Goal: Task Accomplishment & Management: Use online tool/utility

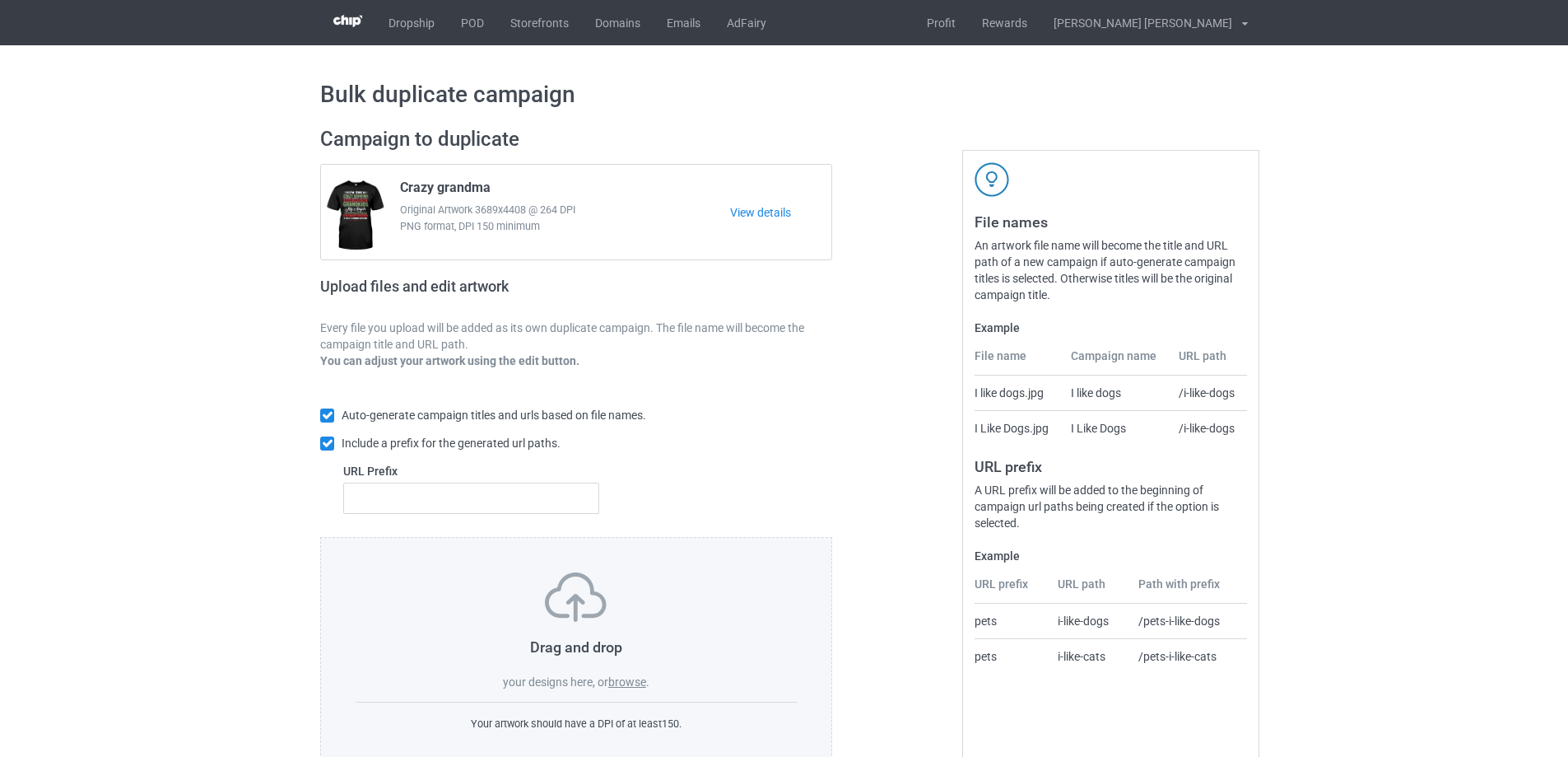
click at [638, 684] on label "browse" at bounding box center [627, 682] width 38 height 13
click at [0, 0] on input "browse" at bounding box center [0, 0] width 0 height 0
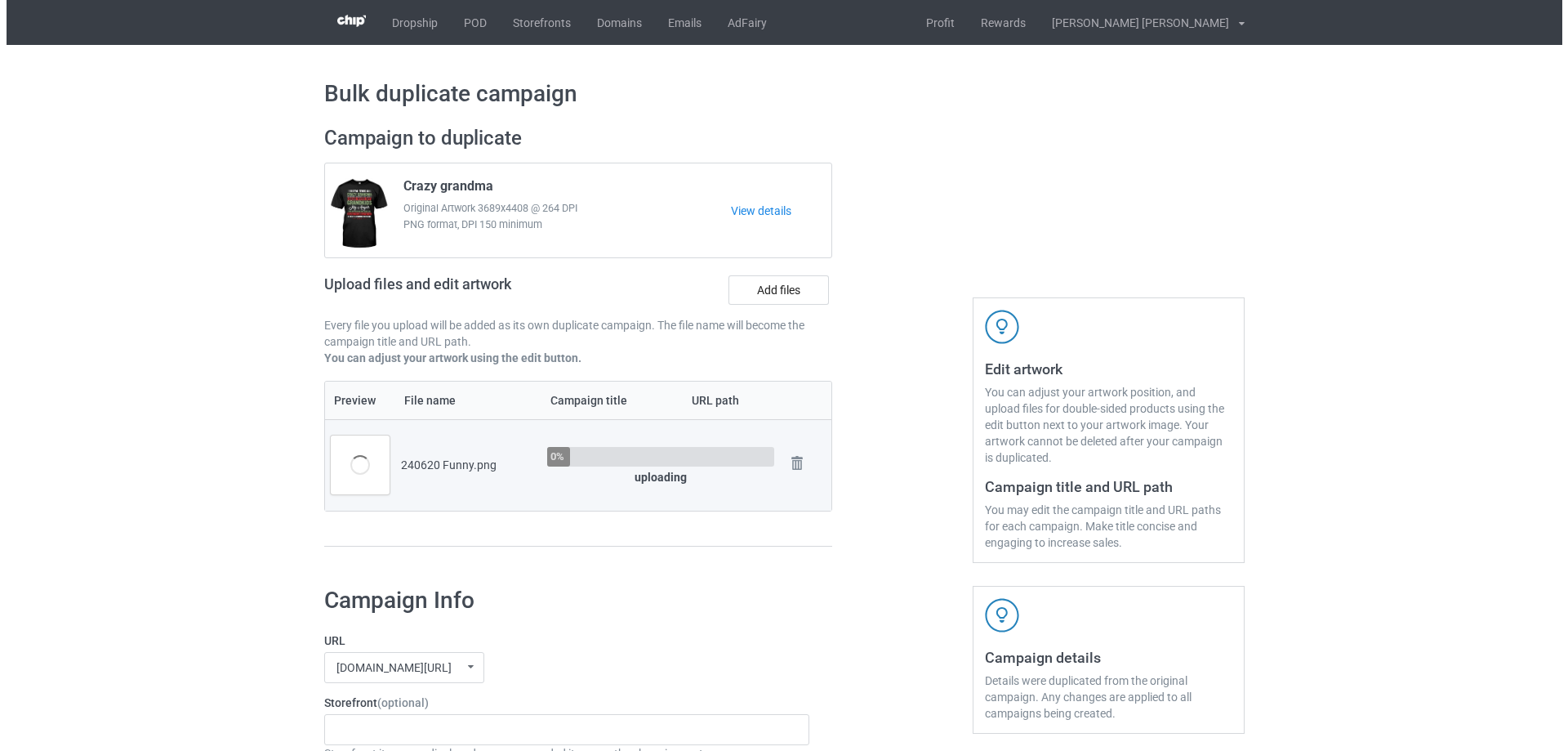
scroll to position [82, 0]
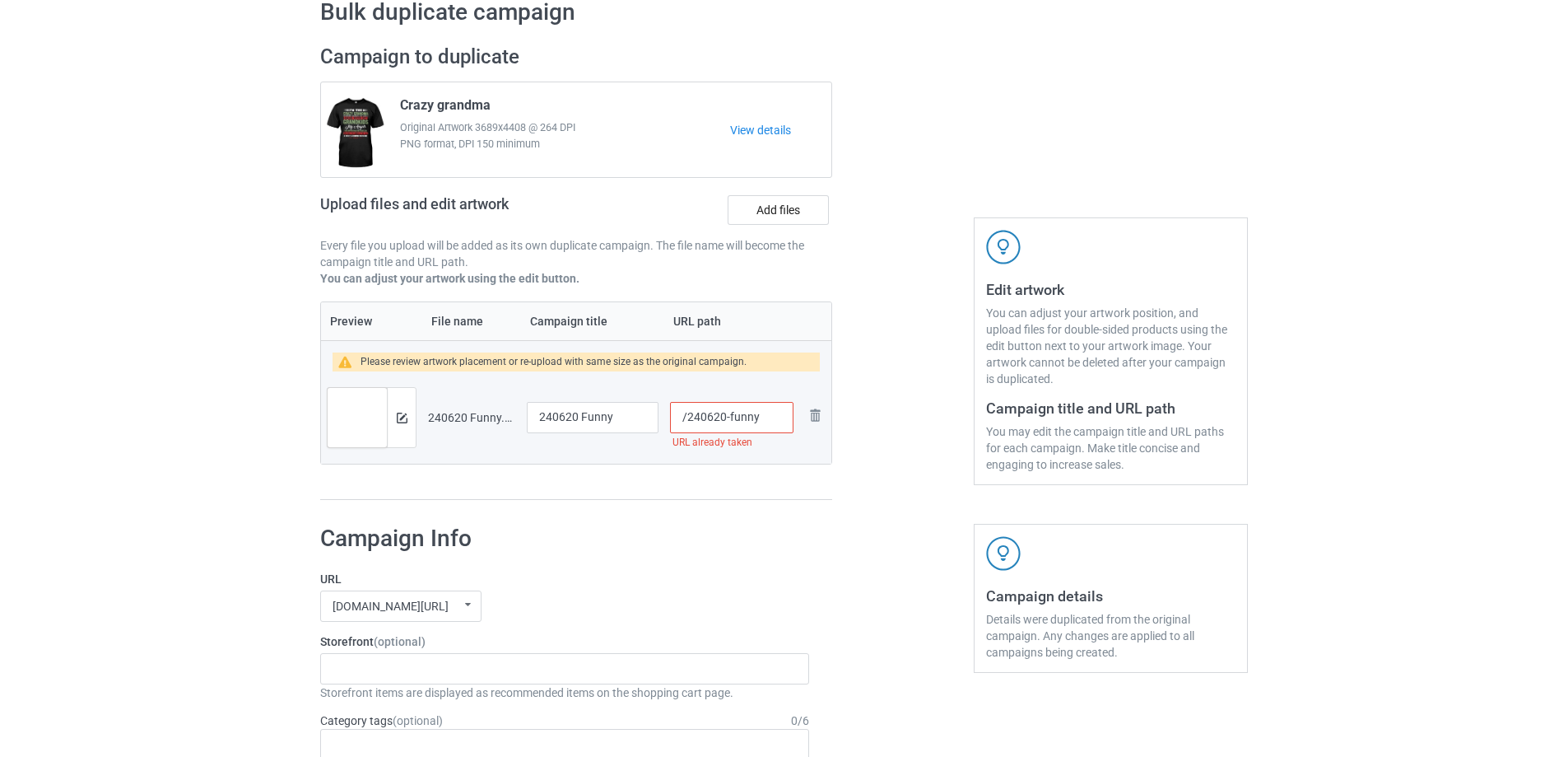
drag, startPoint x: 728, startPoint y: 417, endPoint x: 757, endPoint y: 421, distance: 29.3
click at [757, 421] on input "/240620-funny" at bounding box center [731, 418] width 124 height 32
type input "/240620-1"
drag, startPoint x: 628, startPoint y: 416, endPoint x: 426, endPoint y: 395, distance: 203.1
click at [426, 395] on tr "Preview and edit artwork 240620 Funny.png 240620 Funny /240620-1 Remove file" at bounding box center [576, 417] width 510 height 92
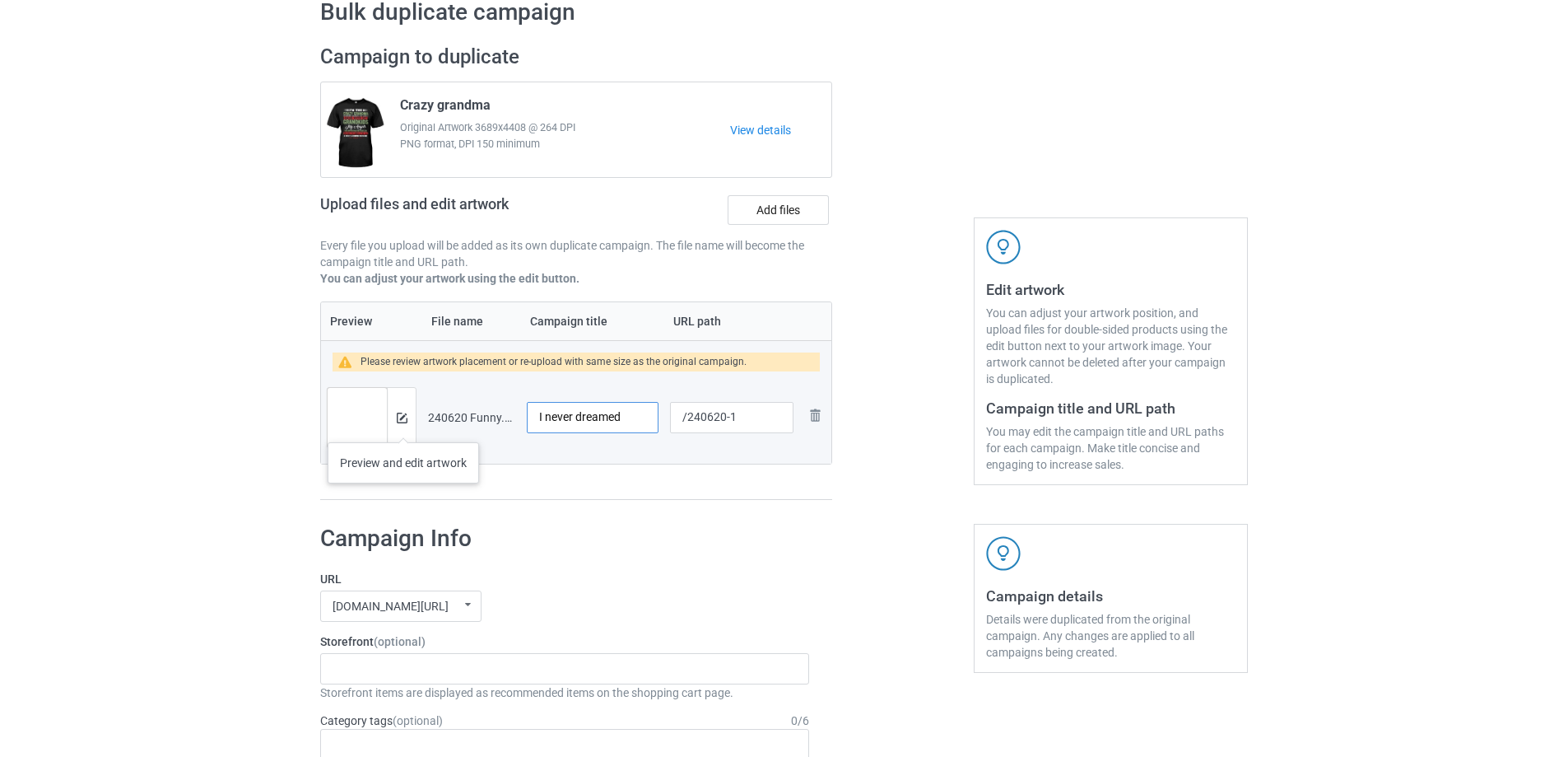
type input "I never dreamed"
click at [403, 417] on img at bounding box center [402, 418] width 11 height 11
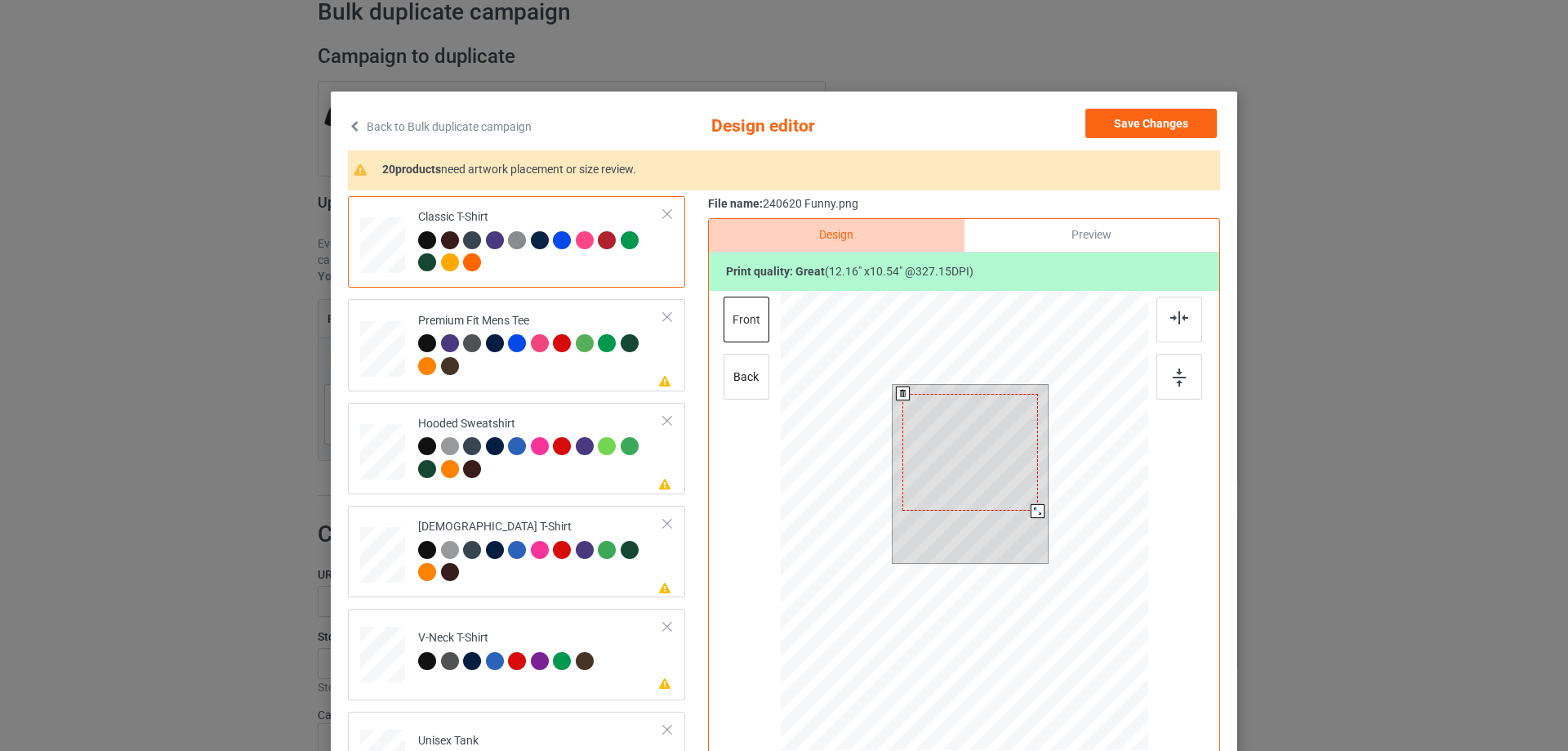
drag, startPoint x: 1040, startPoint y: 520, endPoint x: 982, endPoint y: 479, distance: 71.0
click at [1030, 510] on div at bounding box center [1037, 511] width 14 height 14
drag, startPoint x: 980, startPoint y: 478, endPoint x: 981, endPoint y: 469, distance: 9.1
click at [981, 469] on div at bounding box center [970, 443] width 133 height 115
drag, startPoint x: 952, startPoint y: 434, endPoint x: 951, endPoint y: 444, distance: 10.0
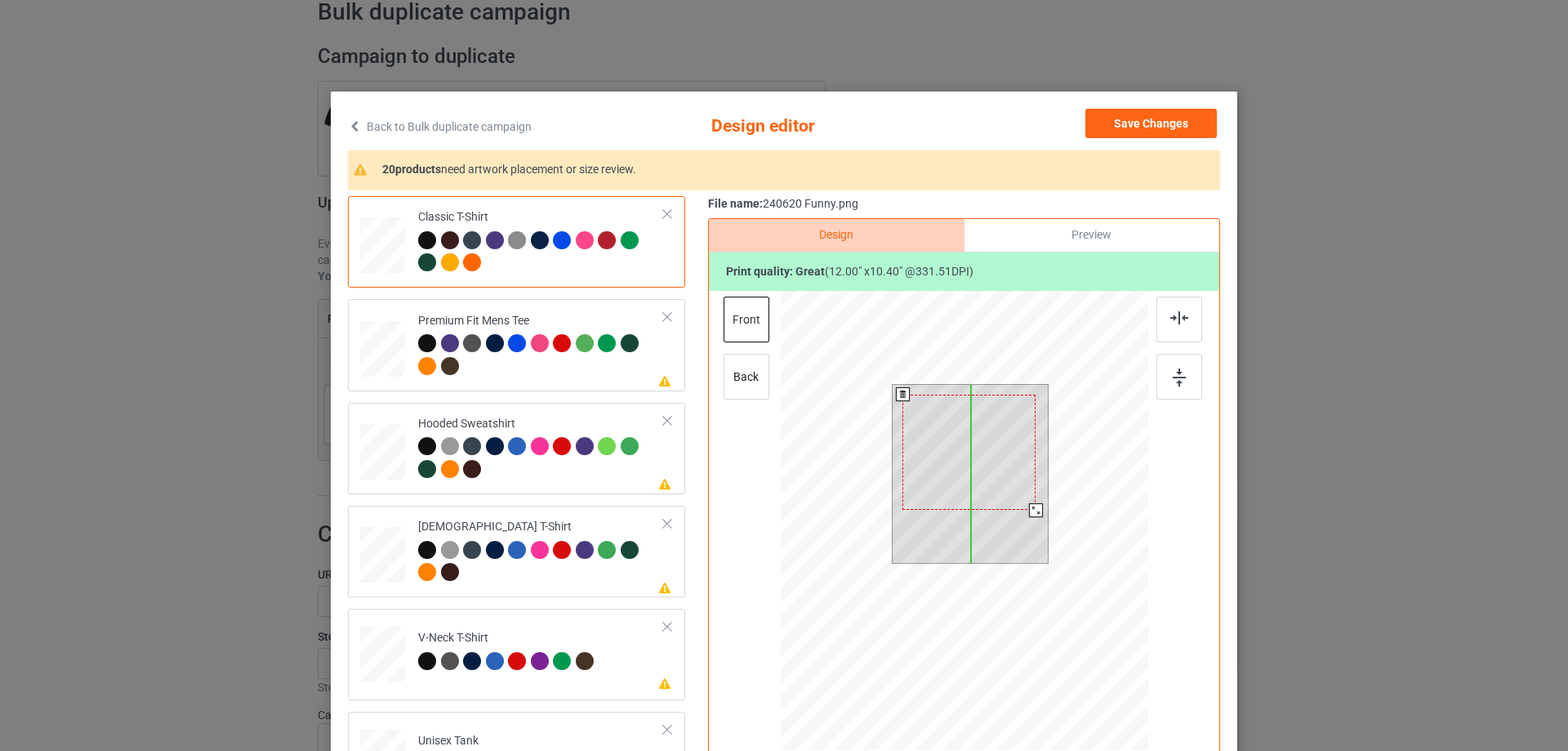
click at [951, 444] on div at bounding box center [968, 452] width 133 height 115
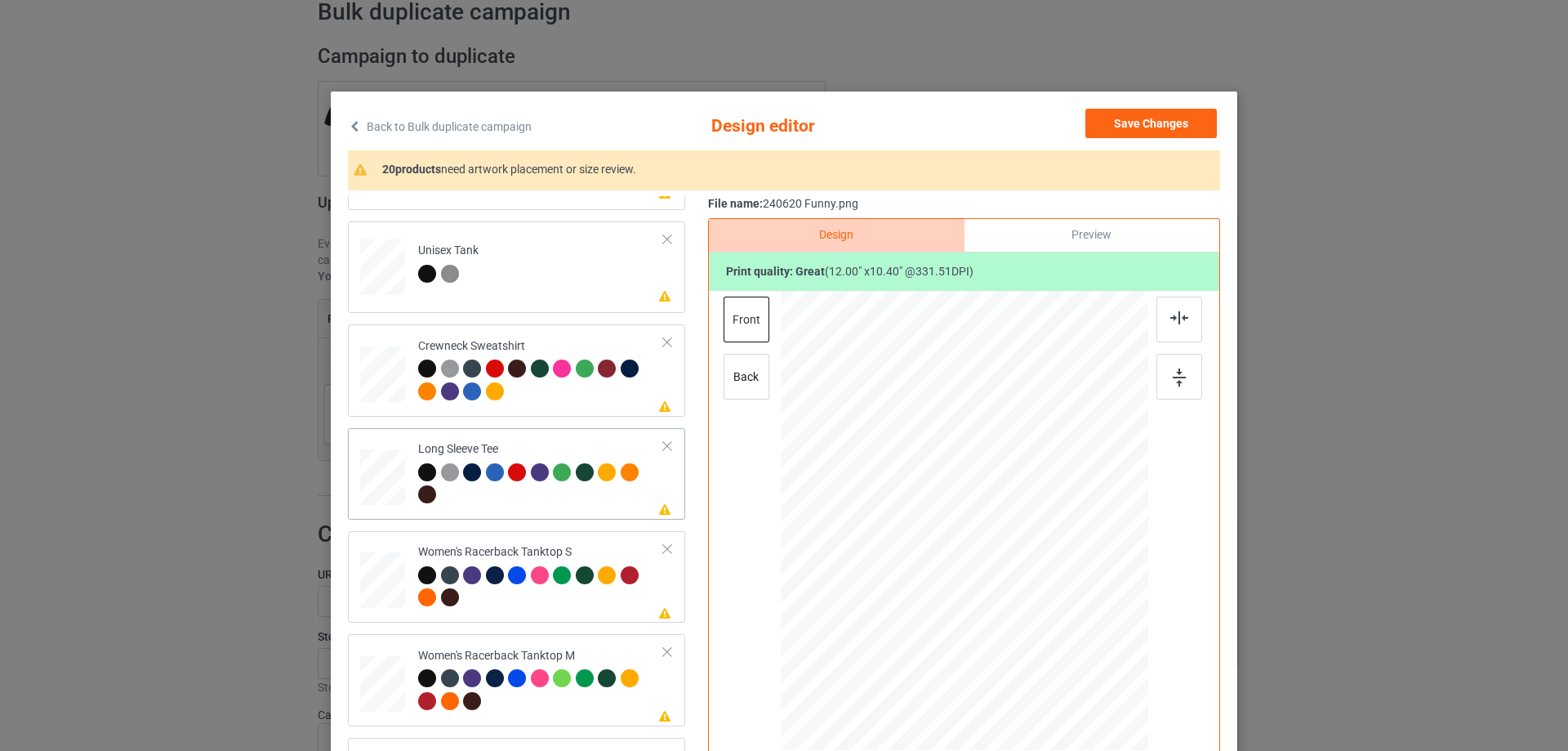
scroll to position [572, 0]
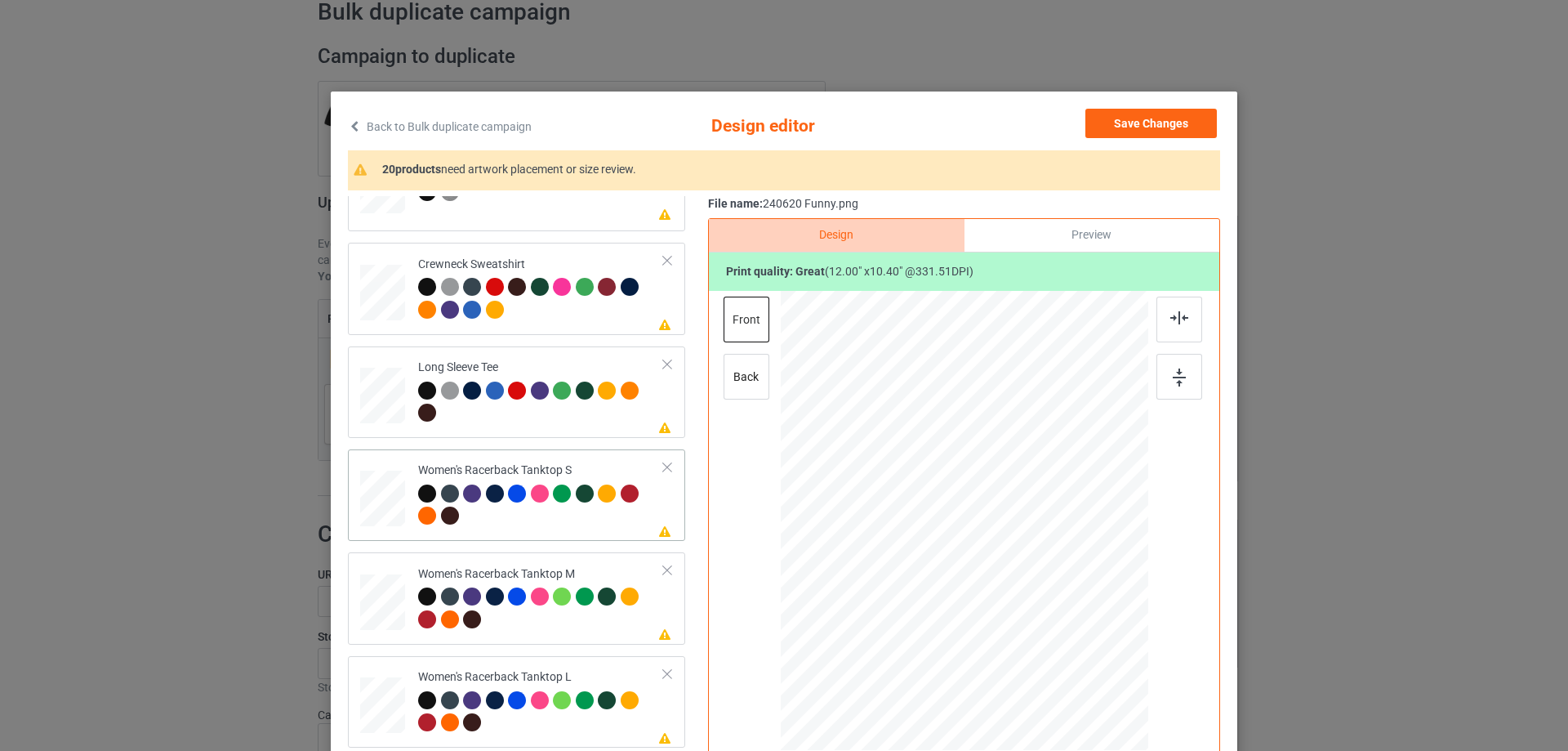
click at [371, 531] on div at bounding box center [383, 500] width 45 height 60
drag, startPoint x: 1066, startPoint y: 615, endPoint x: 1056, endPoint y: 597, distance: 20.6
click at [1056, 597] on div at bounding box center [1058, 601] width 14 height 14
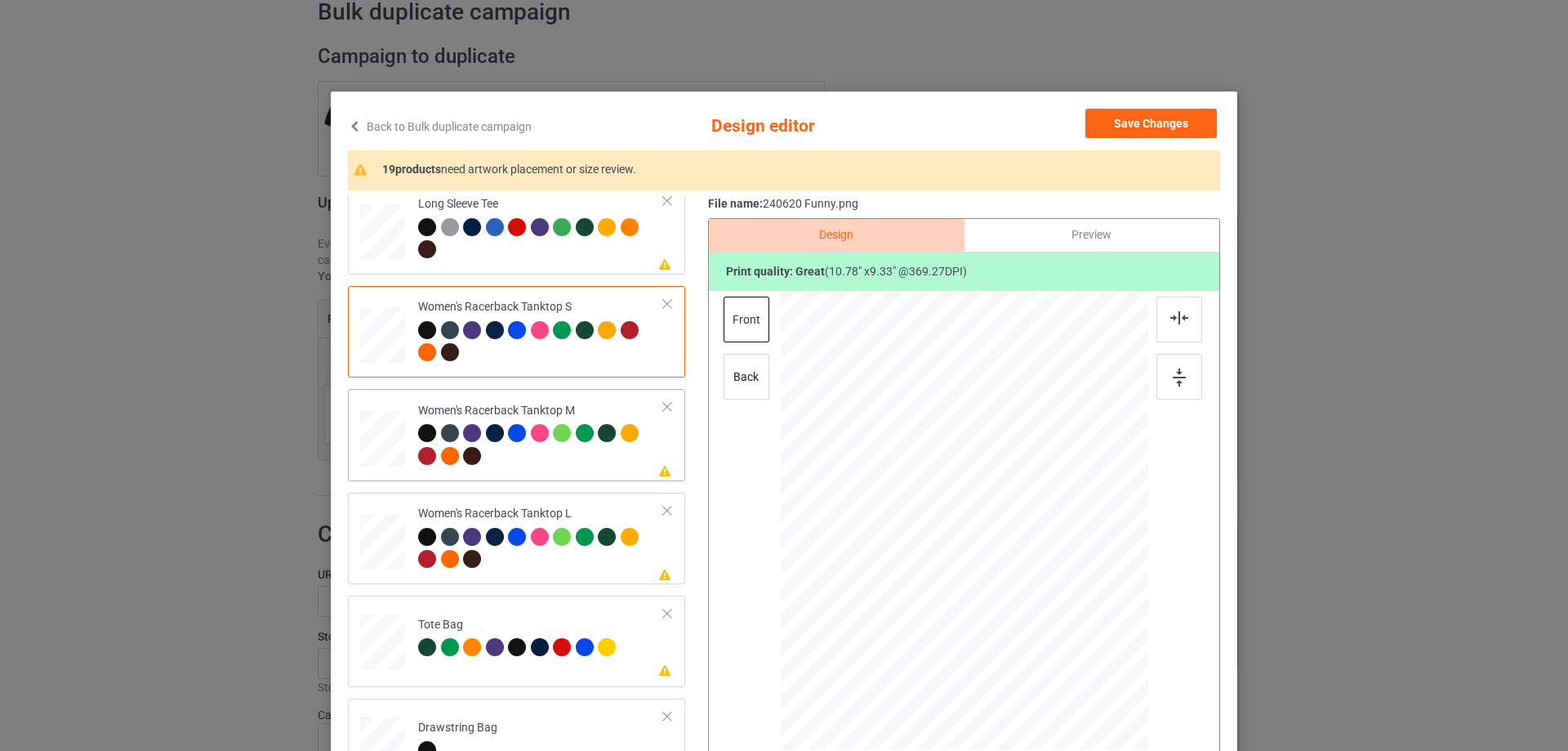
click at [389, 445] on div at bounding box center [383, 439] width 45 height 57
drag, startPoint x: 1069, startPoint y: 617, endPoint x: 1050, endPoint y: 591, distance: 32.2
click at [1050, 591] on div at bounding box center [1051, 596] width 14 height 14
click at [1002, 560] on div at bounding box center [964, 517] width 174 height 151
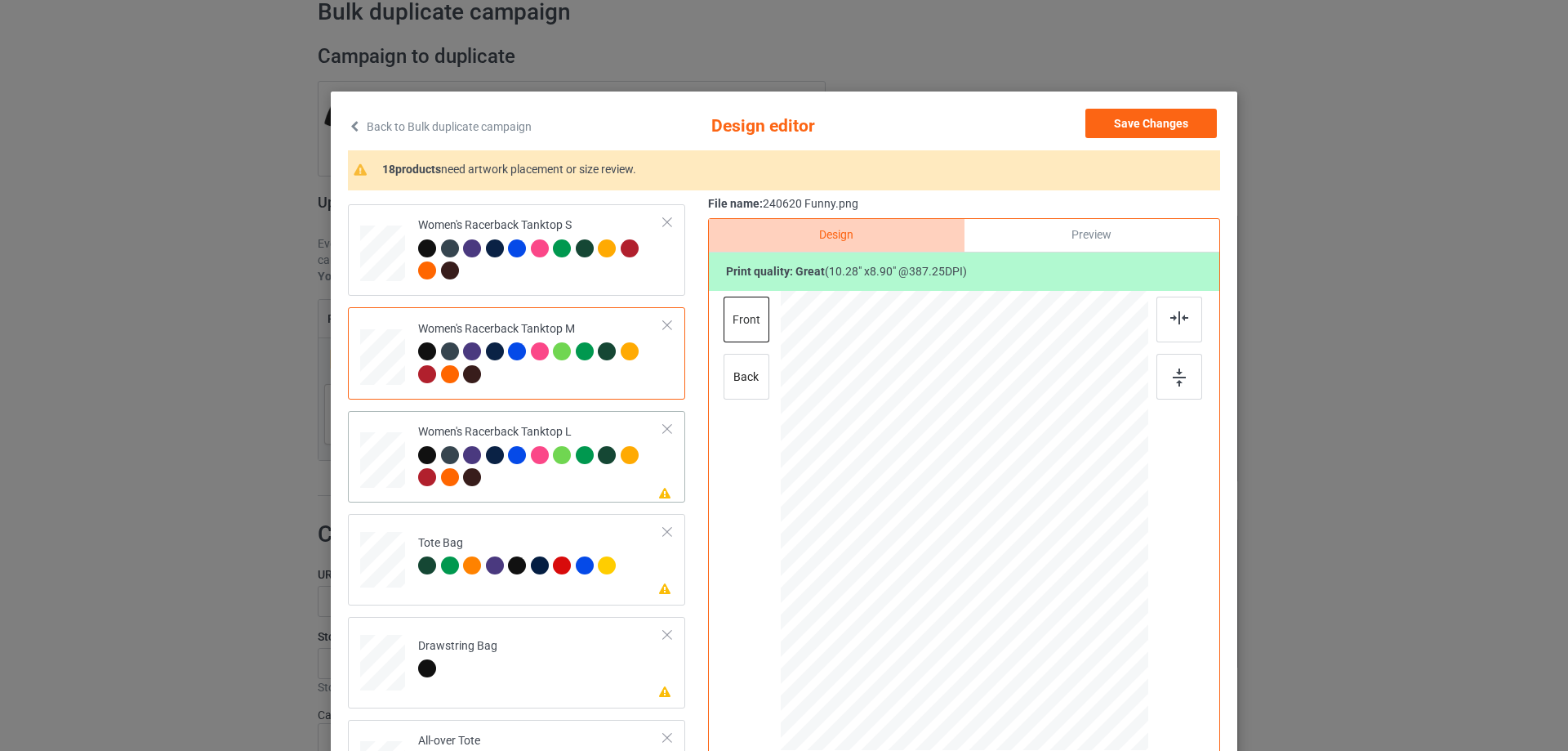
click at [387, 450] on div at bounding box center [383, 460] width 45 height 54
drag, startPoint x: 1069, startPoint y: 618, endPoint x: 1054, endPoint y: 587, distance: 34.4
click at [1054, 587] on div at bounding box center [964, 521] width 367 height 439
drag, startPoint x: 1049, startPoint y: 597, endPoint x: 1019, endPoint y: 580, distance: 34.5
click at [1042, 591] on div at bounding box center [1045, 592] width 14 height 14
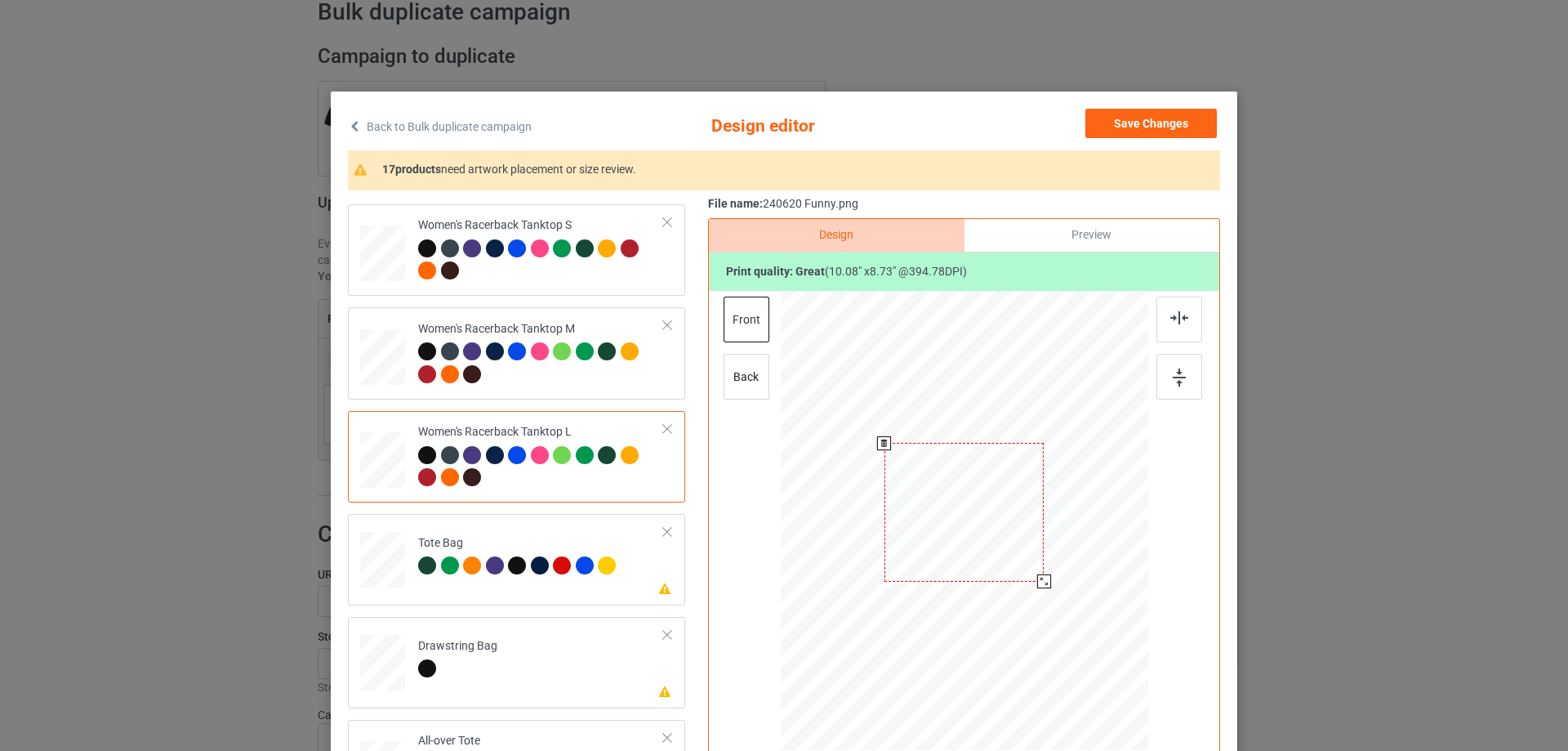
drag, startPoint x: 1015, startPoint y: 578, endPoint x: 1015, endPoint y: 568, distance: 10.0
click at [1015, 568] on div at bounding box center [964, 512] width 160 height 138
click at [1172, 330] on div at bounding box center [1179, 319] width 46 height 46
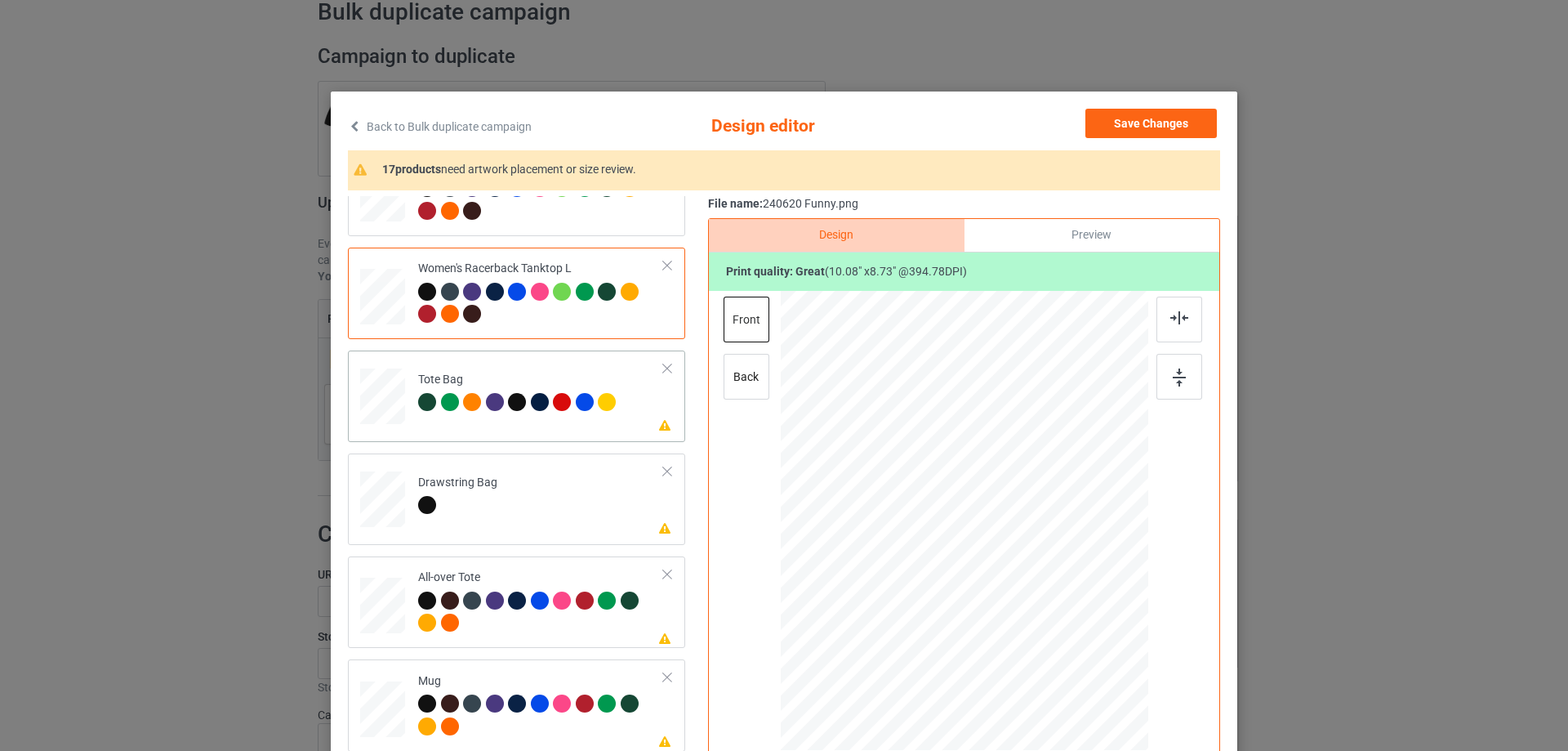
click at [383, 407] on div at bounding box center [383, 404] width 21 height 24
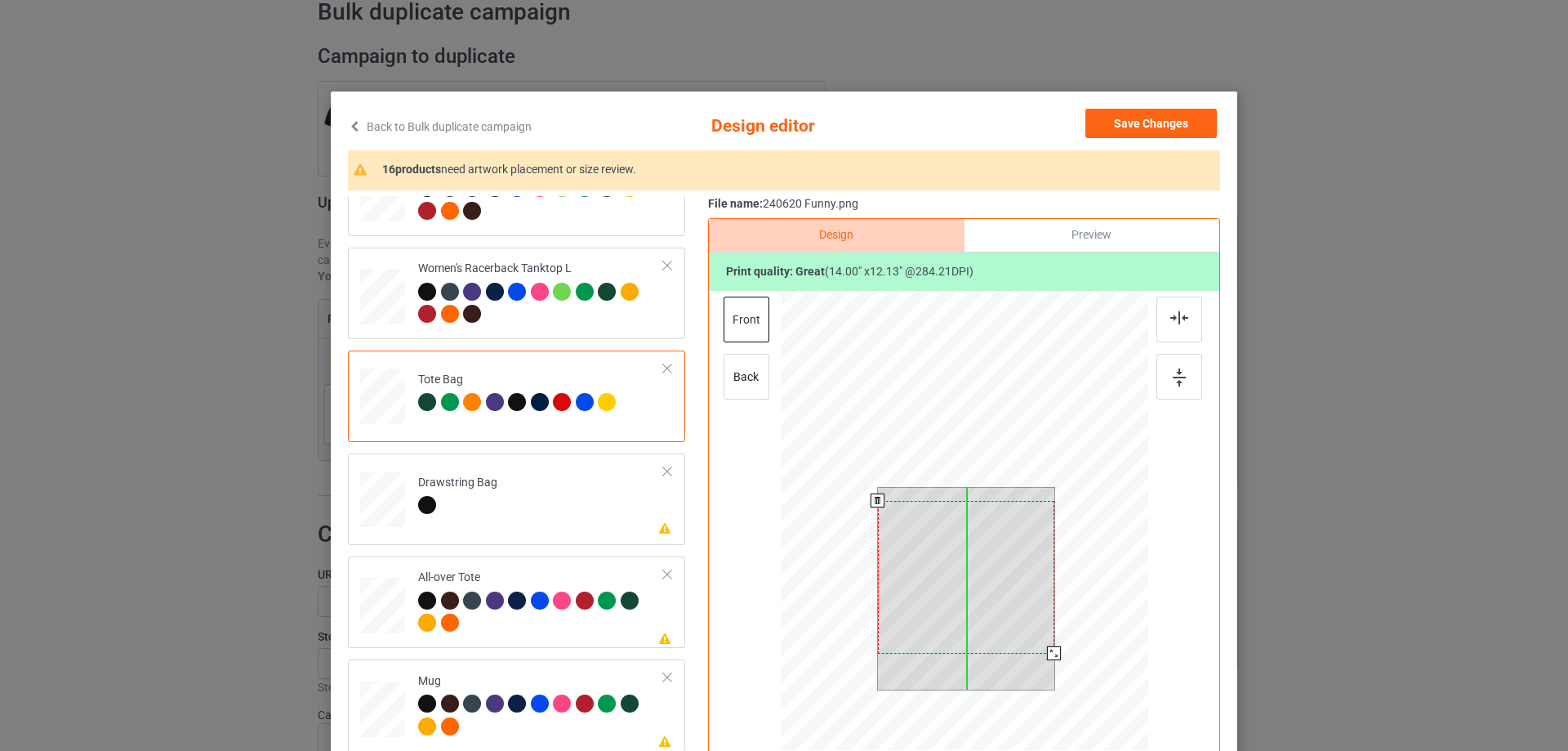
drag, startPoint x: 972, startPoint y: 558, endPoint x: 972, endPoint y: 571, distance: 13.0
click at [972, 571] on div at bounding box center [966, 577] width 177 height 153
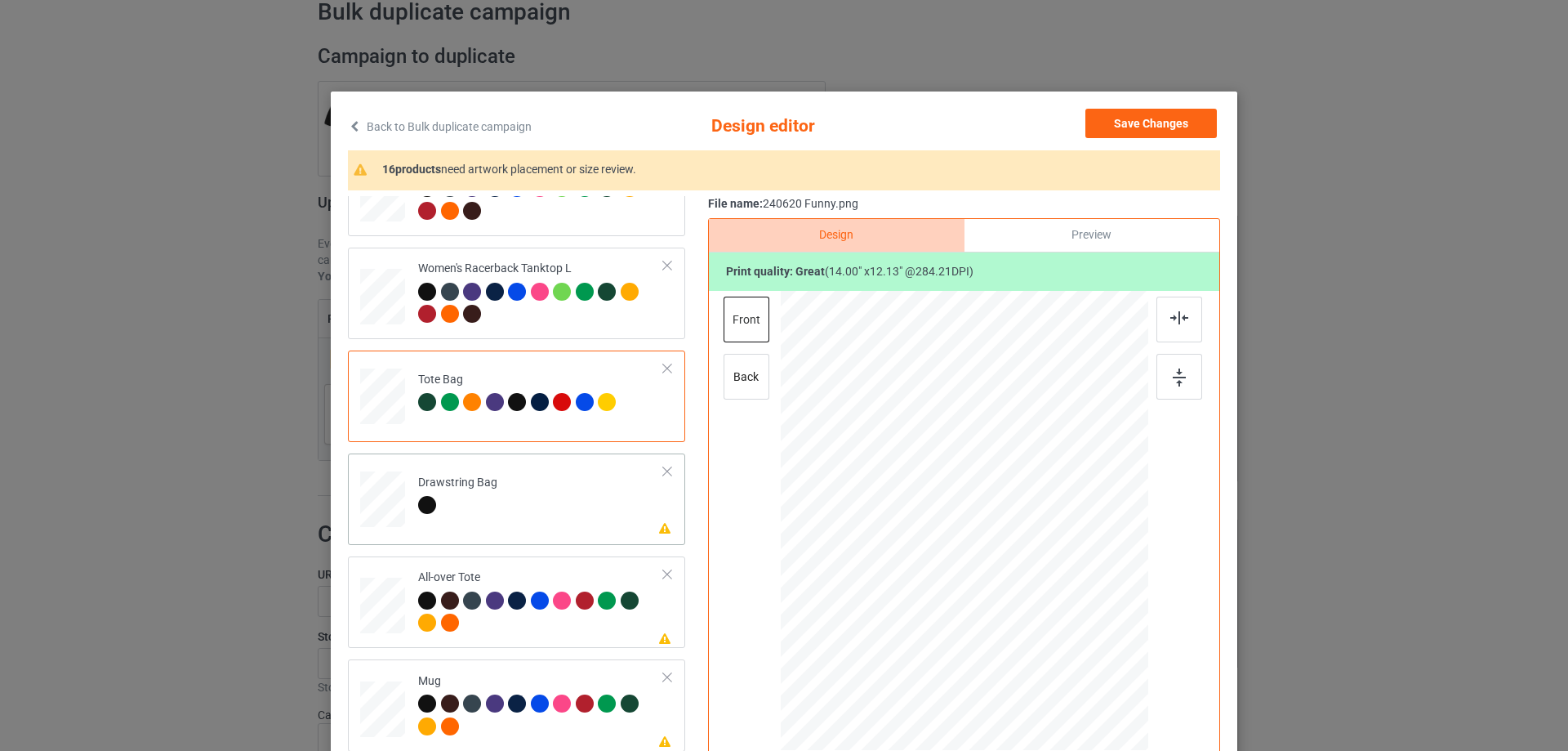
scroll to position [1143, 0]
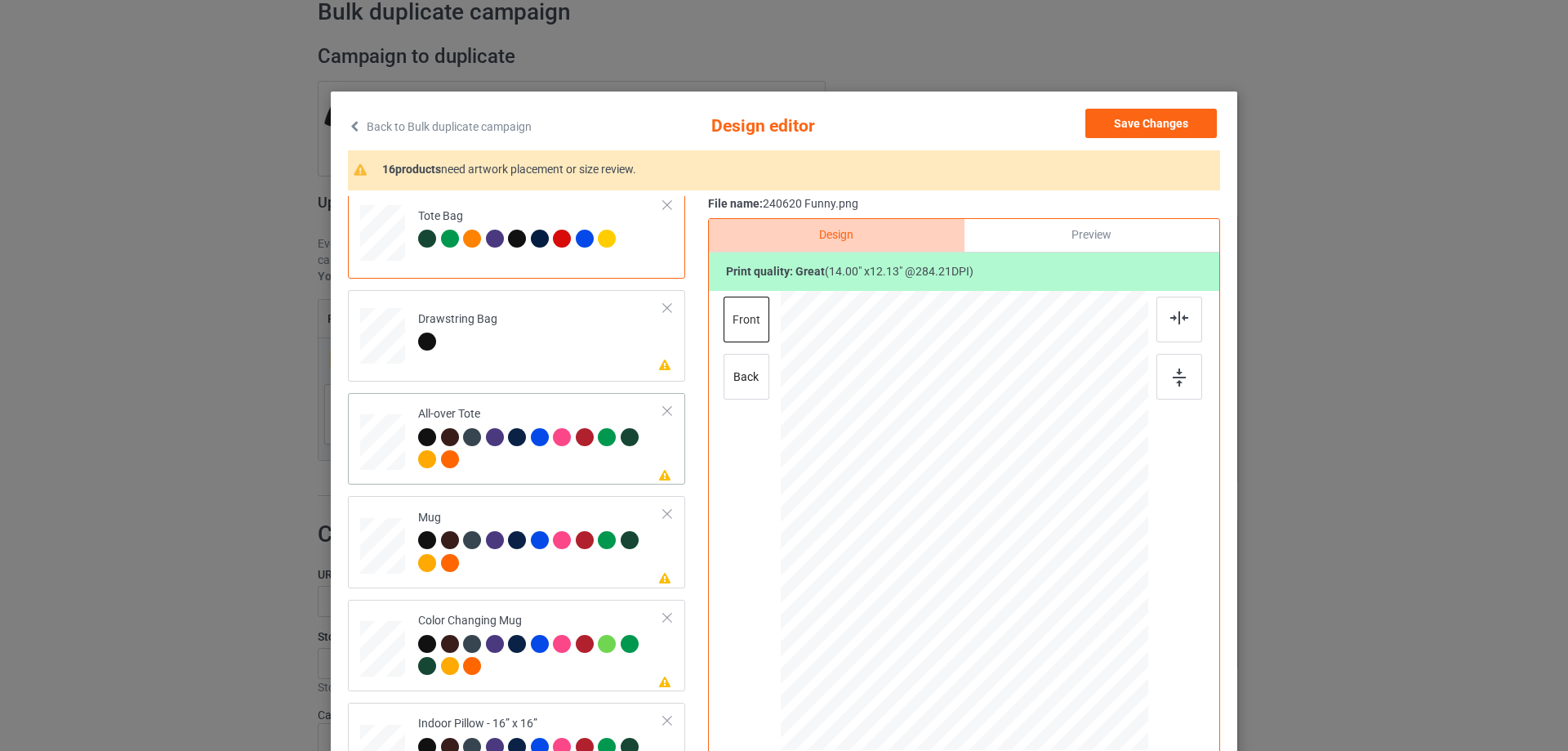
click at [381, 437] on div at bounding box center [383, 442] width 45 height 45
click at [1091, 654] on div at bounding box center [964, 520] width 367 height 367
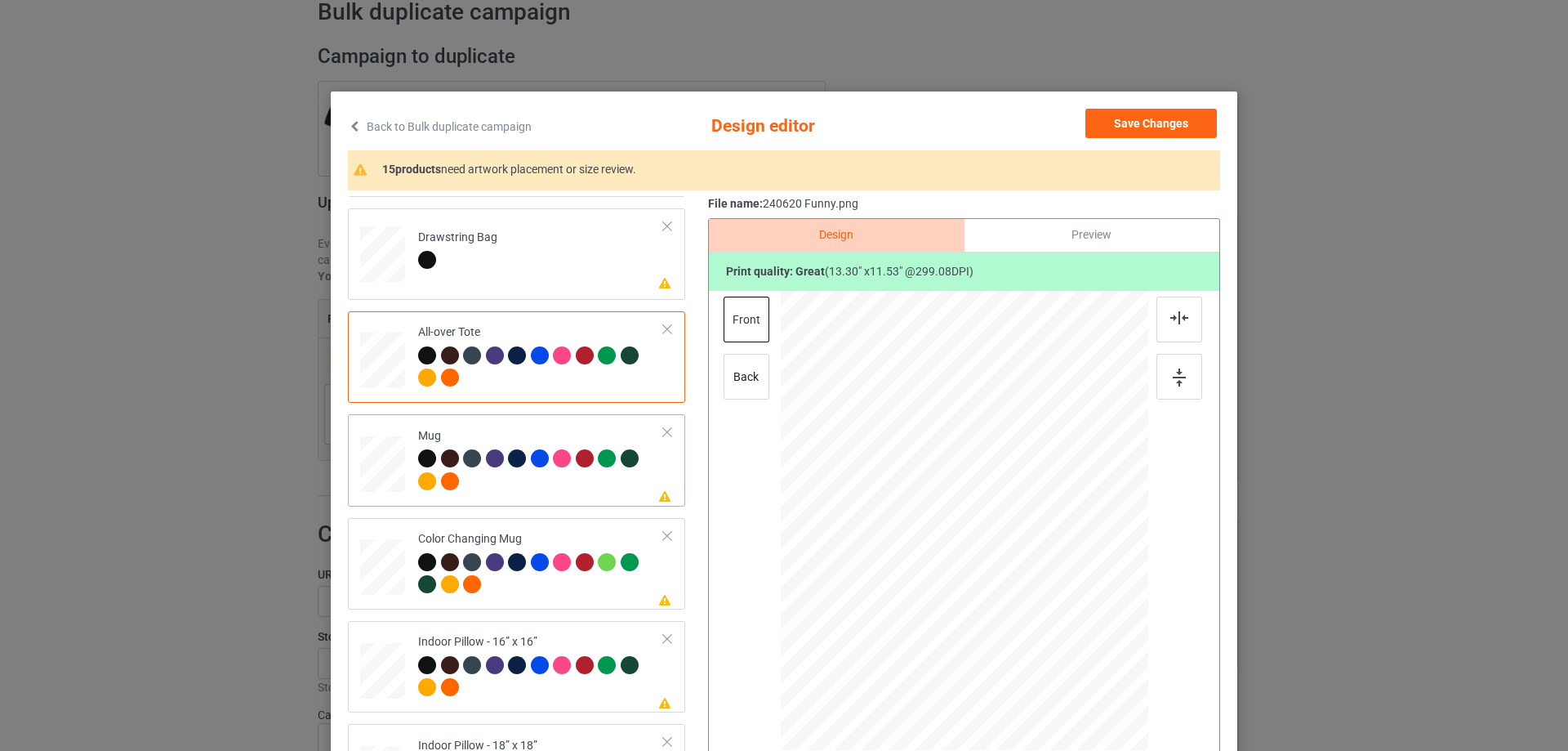
click at [378, 460] on div at bounding box center [383, 465] width 45 height 19
drag, startPoint x: 1068, startPoint y: 617, endPoint x: 1023, endPoint y: 568, distance: 66.5
click at [1023, 568] on div at bounding box center [1025, 573] width 14 height 14
drag, startPoint x: 921, startPoint y: 523, endPoint x: 1022, endPoint y: 526, distance: 101.0
click at [1022, 526] on div at bounding box center [1065, 525] width 123 height 106
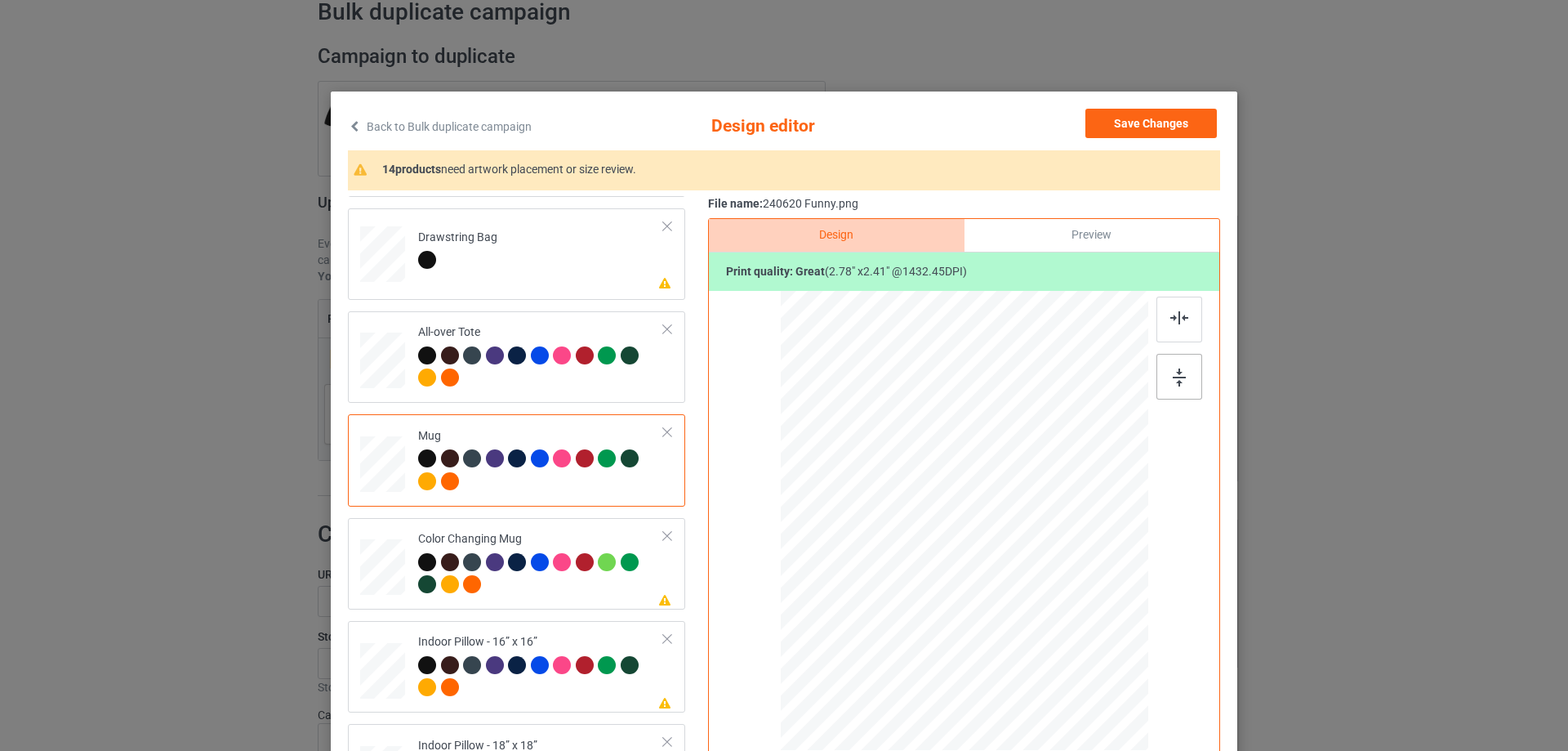
click at [1188, 376] on div at bounding box center [1179, 376] width 46 height 46
click at [1180, 378] on img at bounding box center [1179, 377] width 13 height 18
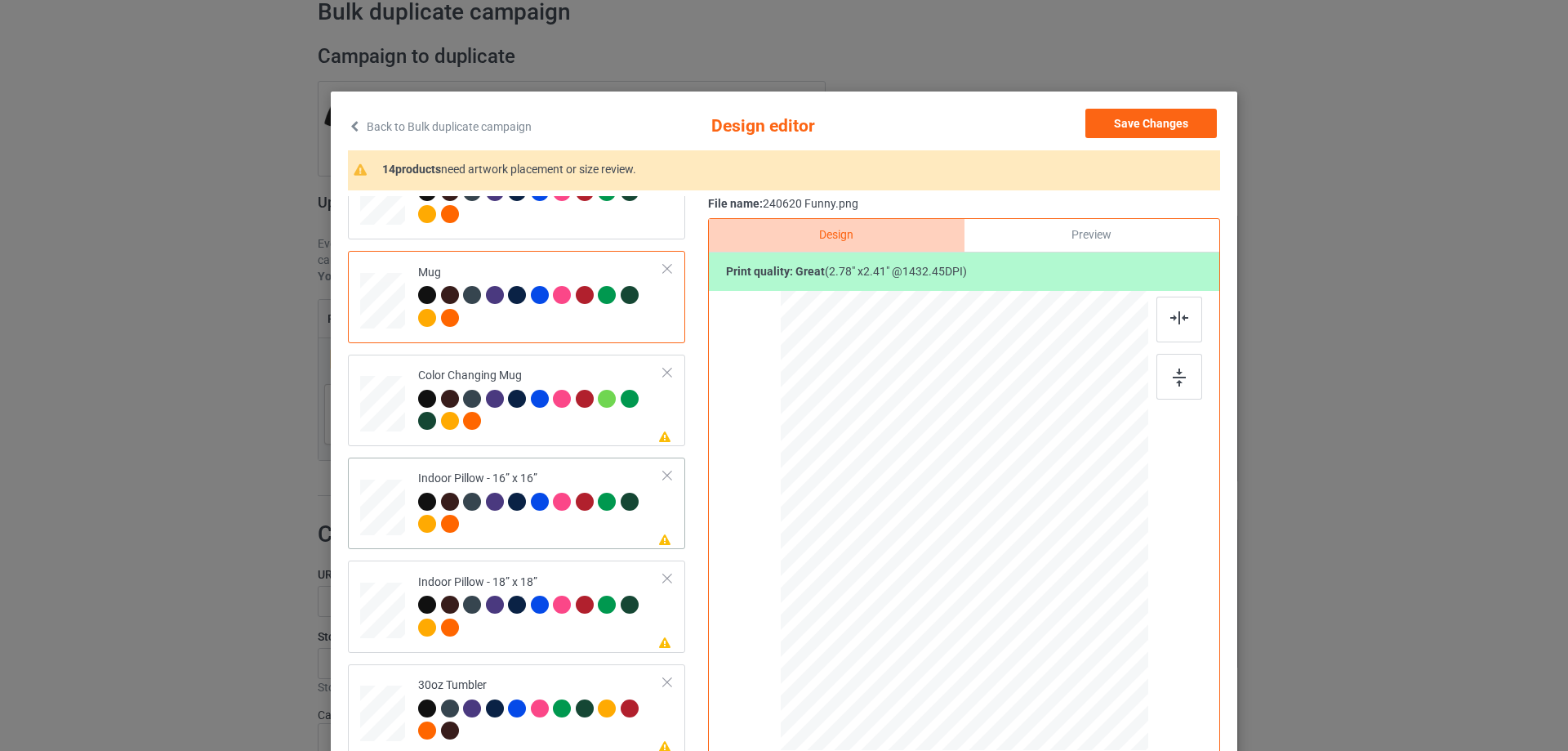
click at [379, 513] on div at bounding box center [383, 507] width 45 height 45
drag, startPoint x: 1069, startPoint y: 616, endPoint x: 1092, endPoint y: 631, distance: 27.5
click at [1092, 631] on div at bounding box center [1095, 634] width 14 height 14
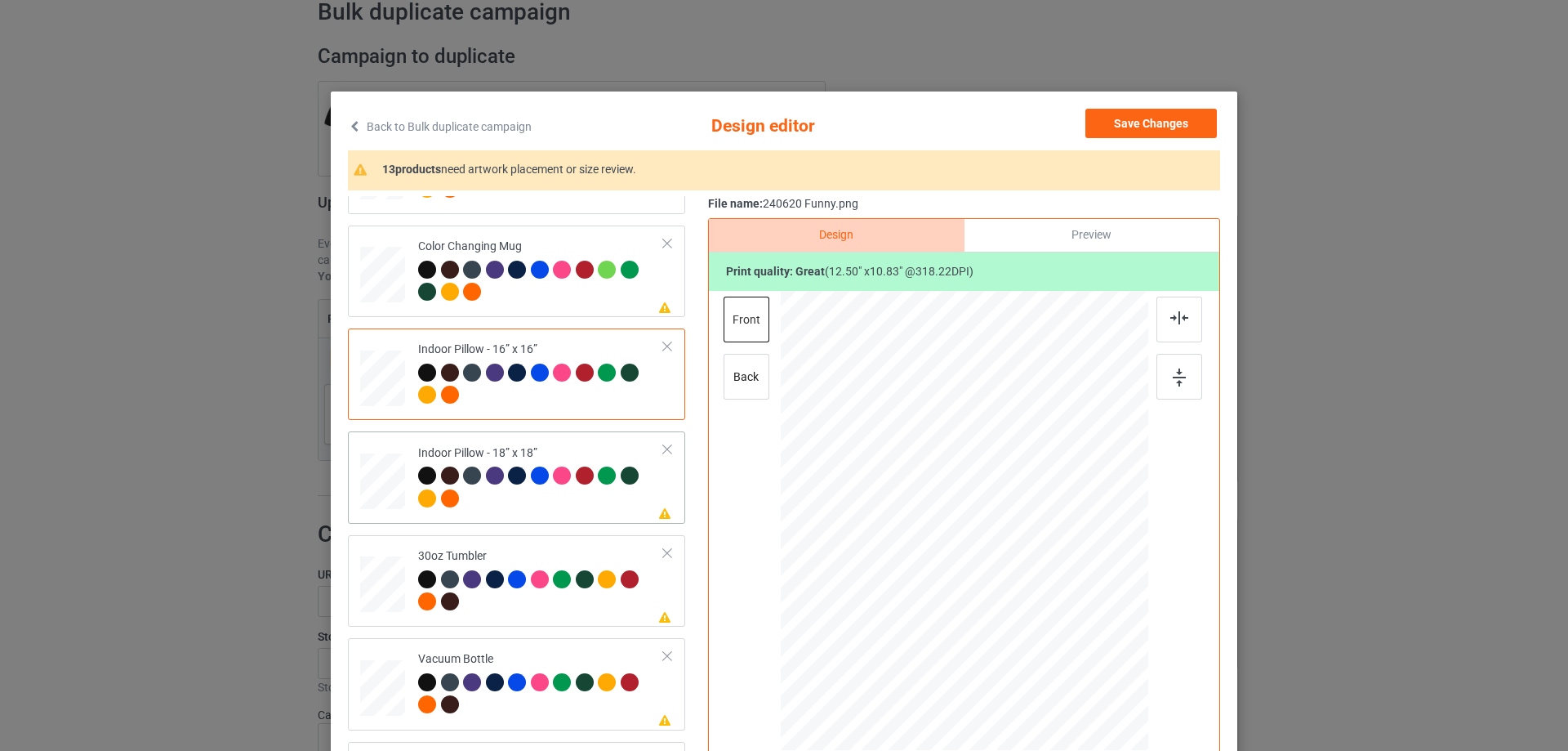
click at [392, 488] on div at bounding box center [383, 481] width 45 height 45
drag, startPoint x: 1068, startPoint y: 618, endPoint x: 1095, endPoint y: 635, distance: 31.9
click at [1095, 635] on div at bounding box center [1098, 637] width 14 height 14
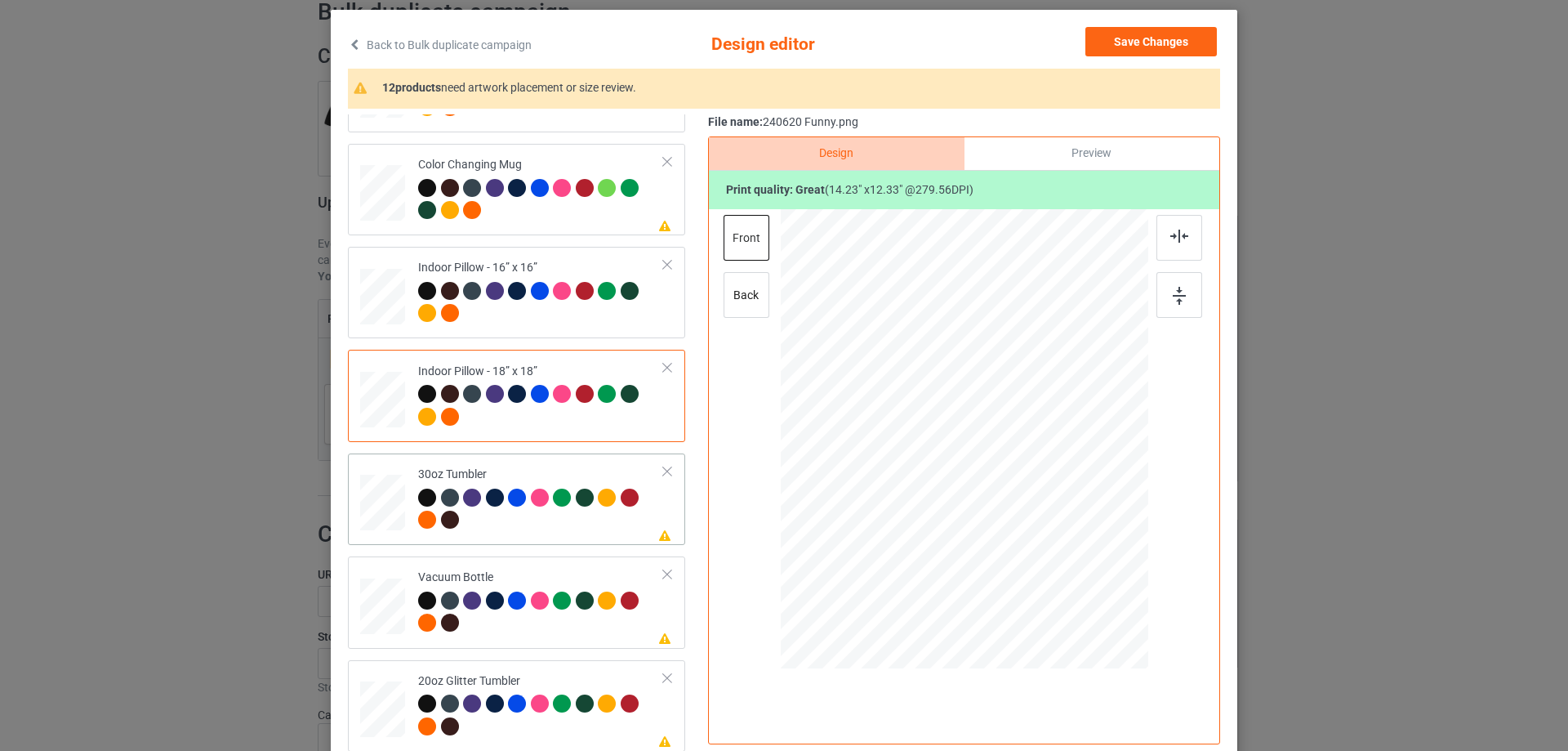
click at [373, 505] on div at bounding box center [383, 503] width 44 height 24
drag, startPoint x: 1067, startPoint y: 533, endPoint x: 1022, endPoint y: 504, distance: 53.5
click at [1025, 504] on div at bounding box center [1032, 498] width 14 height 14
drag, startPoint x: 998, startPoint y: 475, endPoint x: 915, endPoint y: 470, distance: 83.2
click at [915, 470] on div at bounding box center [882, 433] width 136 height 117
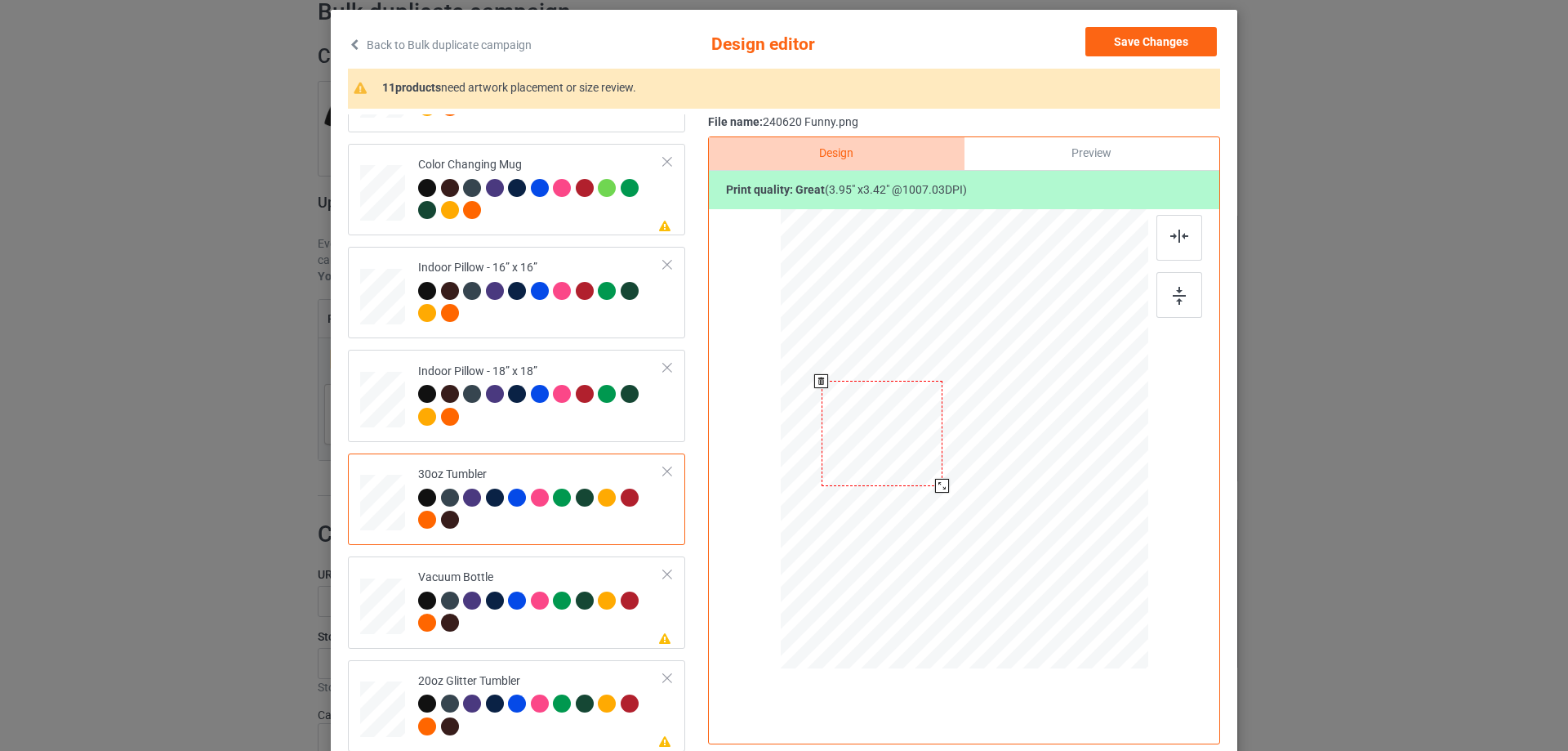
drag, startPoint x: 945, startPoint y: 495, endPoint x: 936, endPoint y: 490, distance: 10.3
click at [936, 490] on div at bounding box center [942, 486] width 14 height 14
drag, startPoint x: 909, startPoint y: 459, endPoint x: 901, endPoint y: 458, distance: 8.1
click at [901, 458] on div at bounding box center [874, 431] width 121 height 104
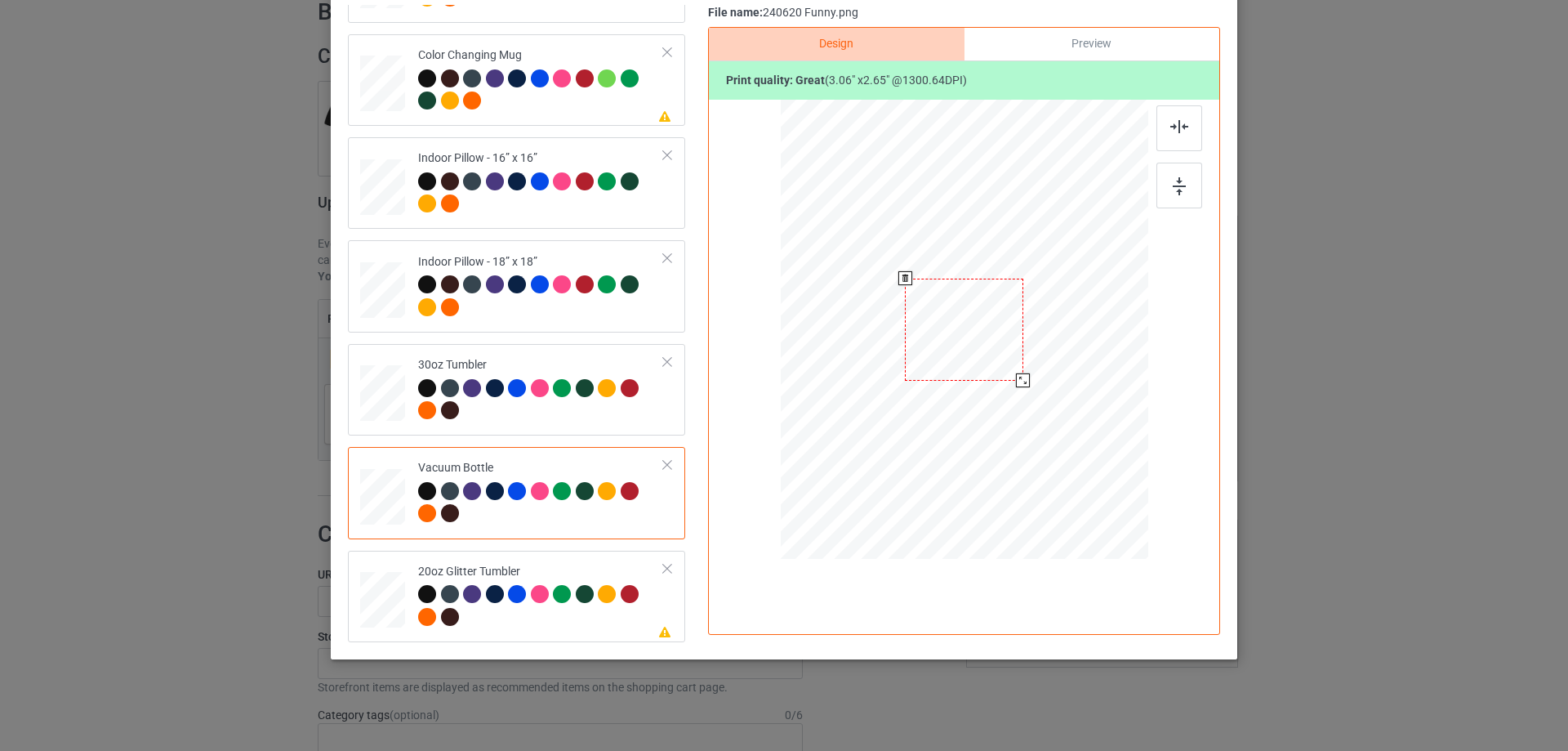
drag, startPoint x: 1064, startPoint y: 417, endPoint x: 1020, endPoint y: 375, distance: 60.8
click at [1020, 375] on div at bounding box center [1023, 380] width 14 height 14
drag, startPoint x: 988, startPoint y: 359, endPoint x: 901, endPoint y: 350, distance: 87.5
click at [901, 350] on div at bounding box center [878, 320] width 118 height 102
click at [388, 599] on div at bounding box center [383, 599] width 43 height 36
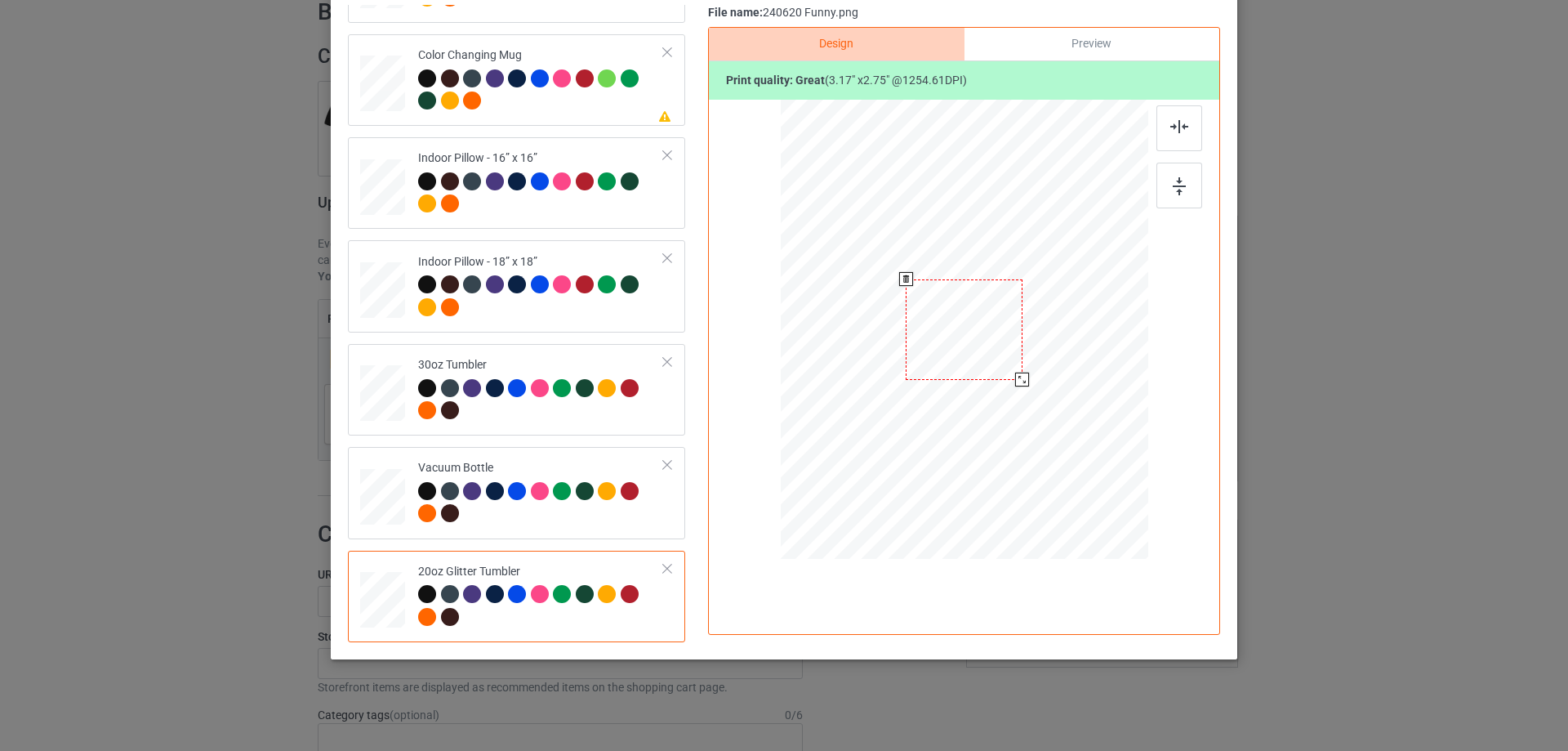
drag, startPoint x: 1064, startPoint y: 424, endPoint x: 1014, endPoint y: 386, distance: 62.8
click at [1015, 386] on div at bounding box center [1022, 379] width 14 height 14
drag, startPoint x: 984, startPoint y: 364, endPoint x: 901, endPoint y: 305, distance: 101.8
click at [901, 305] on div at bounding box center [881, 271] width 116 height 100
click at [945, 328] on div at bounding box center [952, 332] width 14 height 14
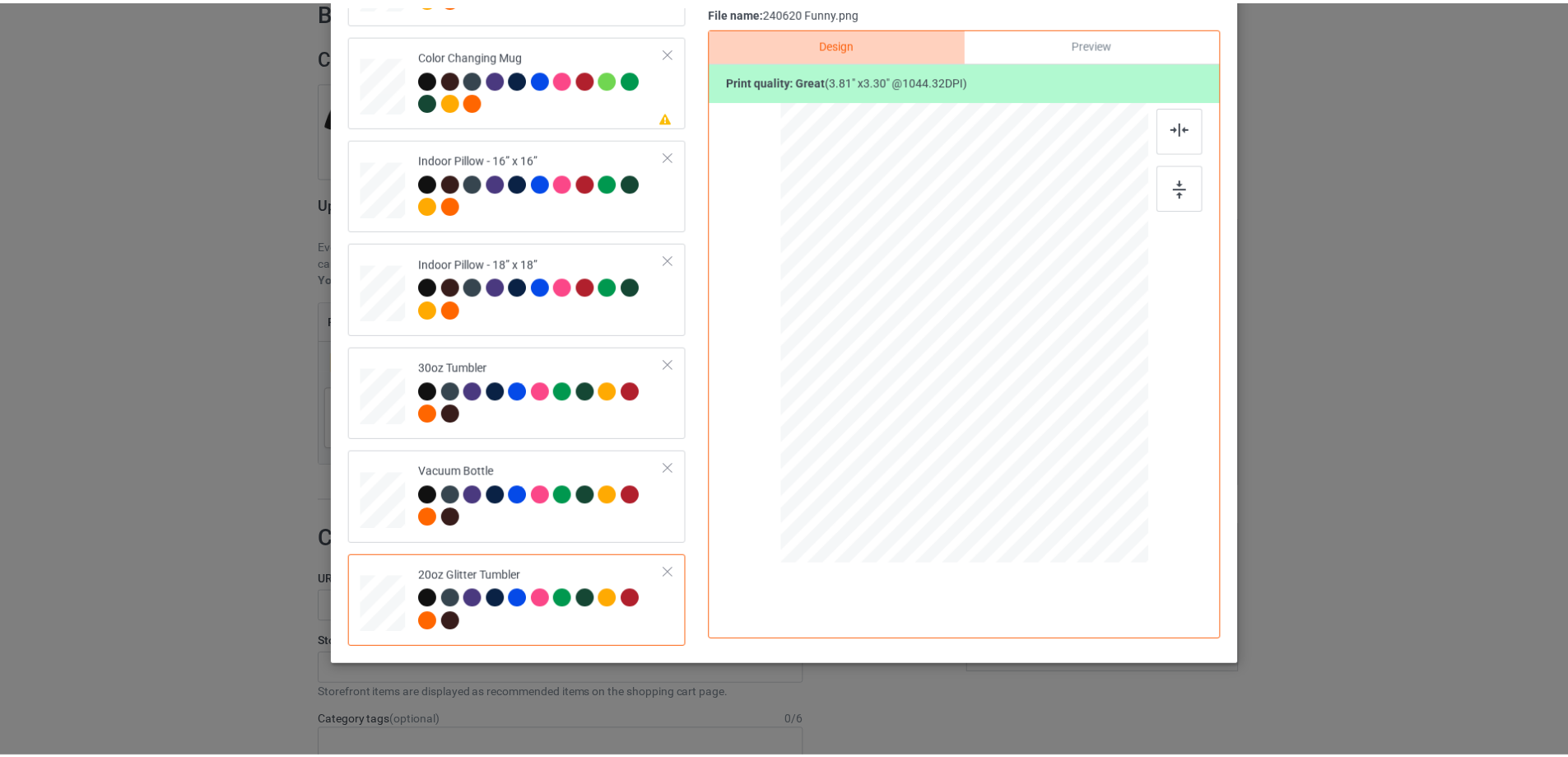
scroll to position [111, 0]
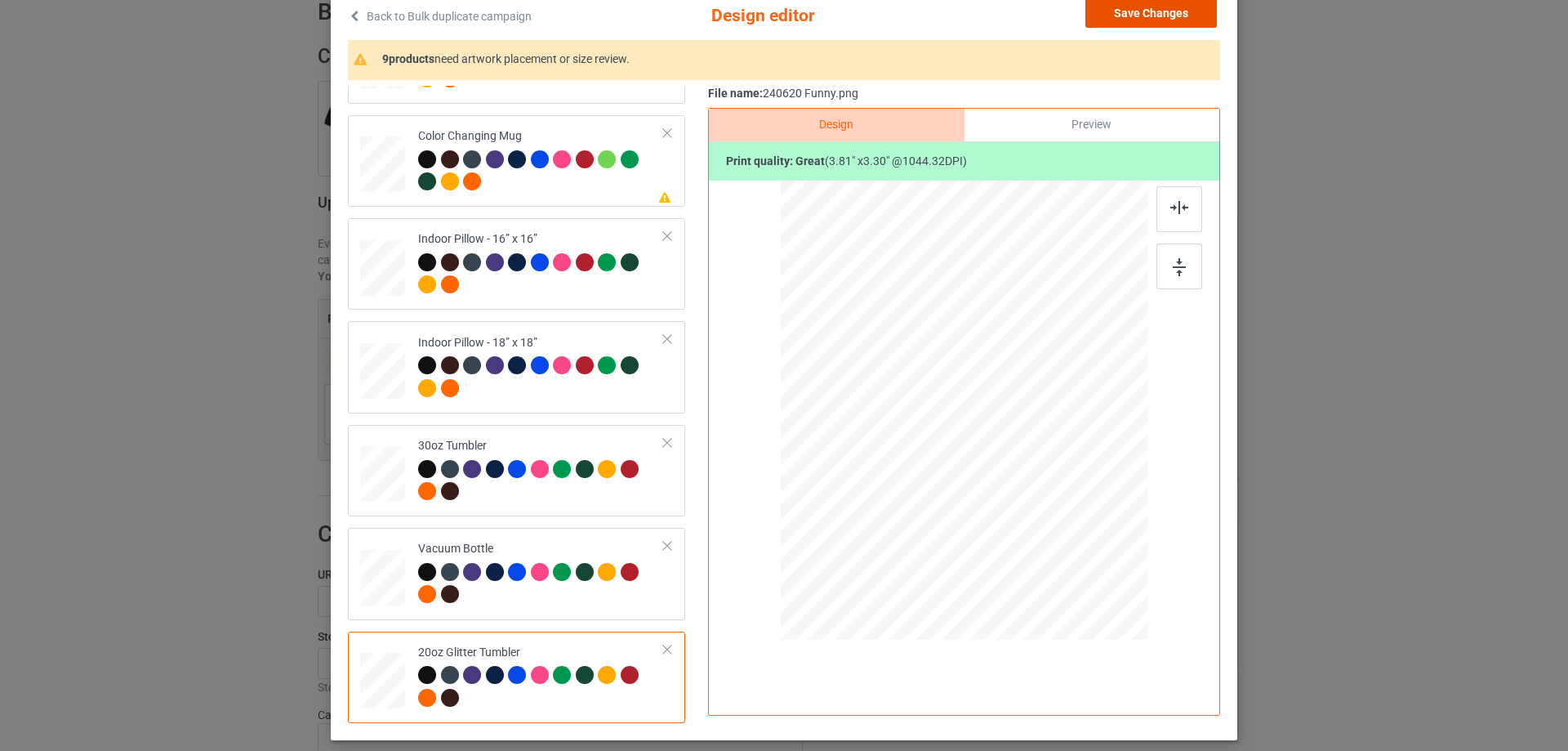
click at [1166, 7] on button "Save Changes" at bounding box center [1150, 13] width 131 height 30
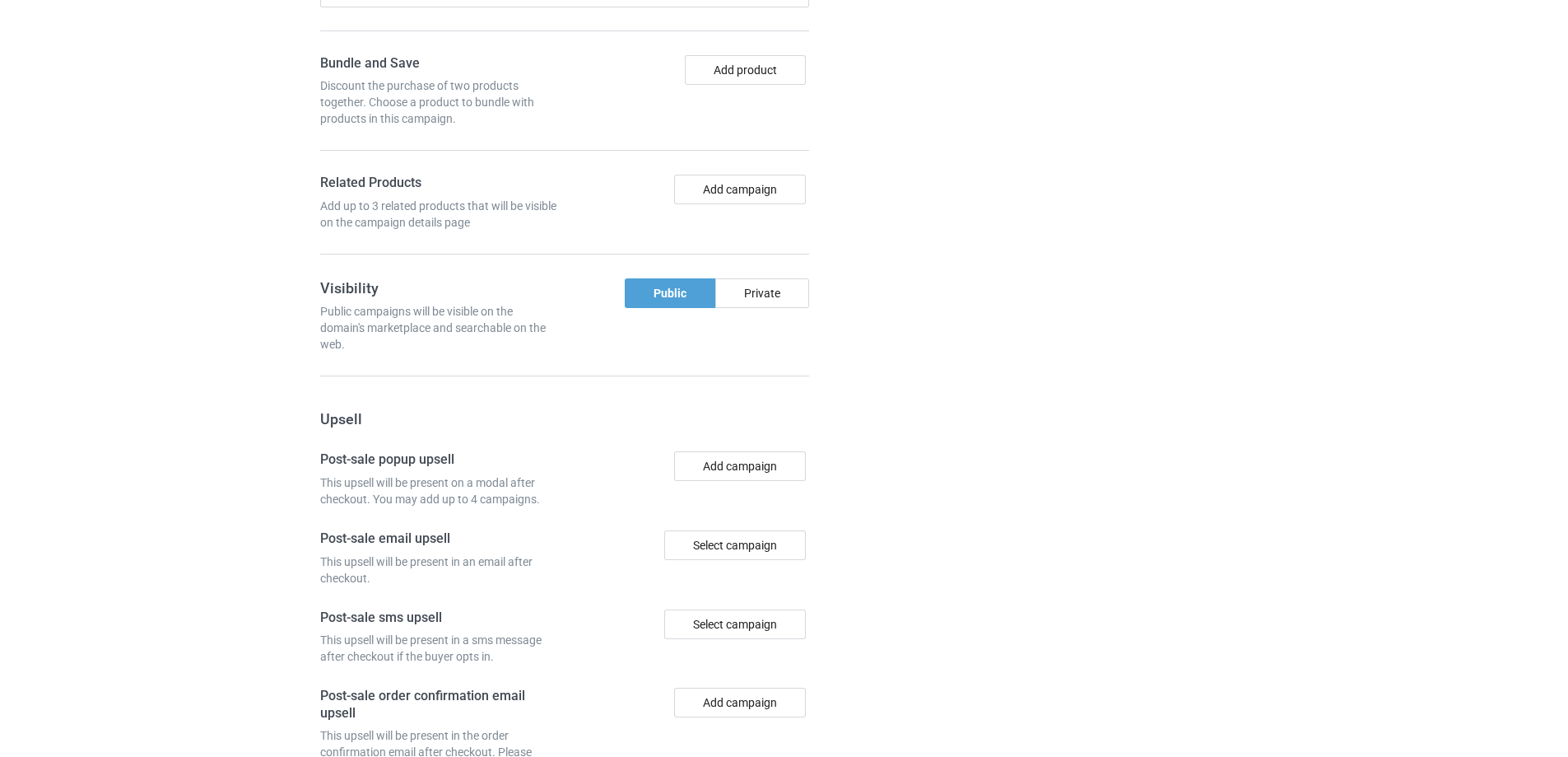
scroll to position [1372, 0]
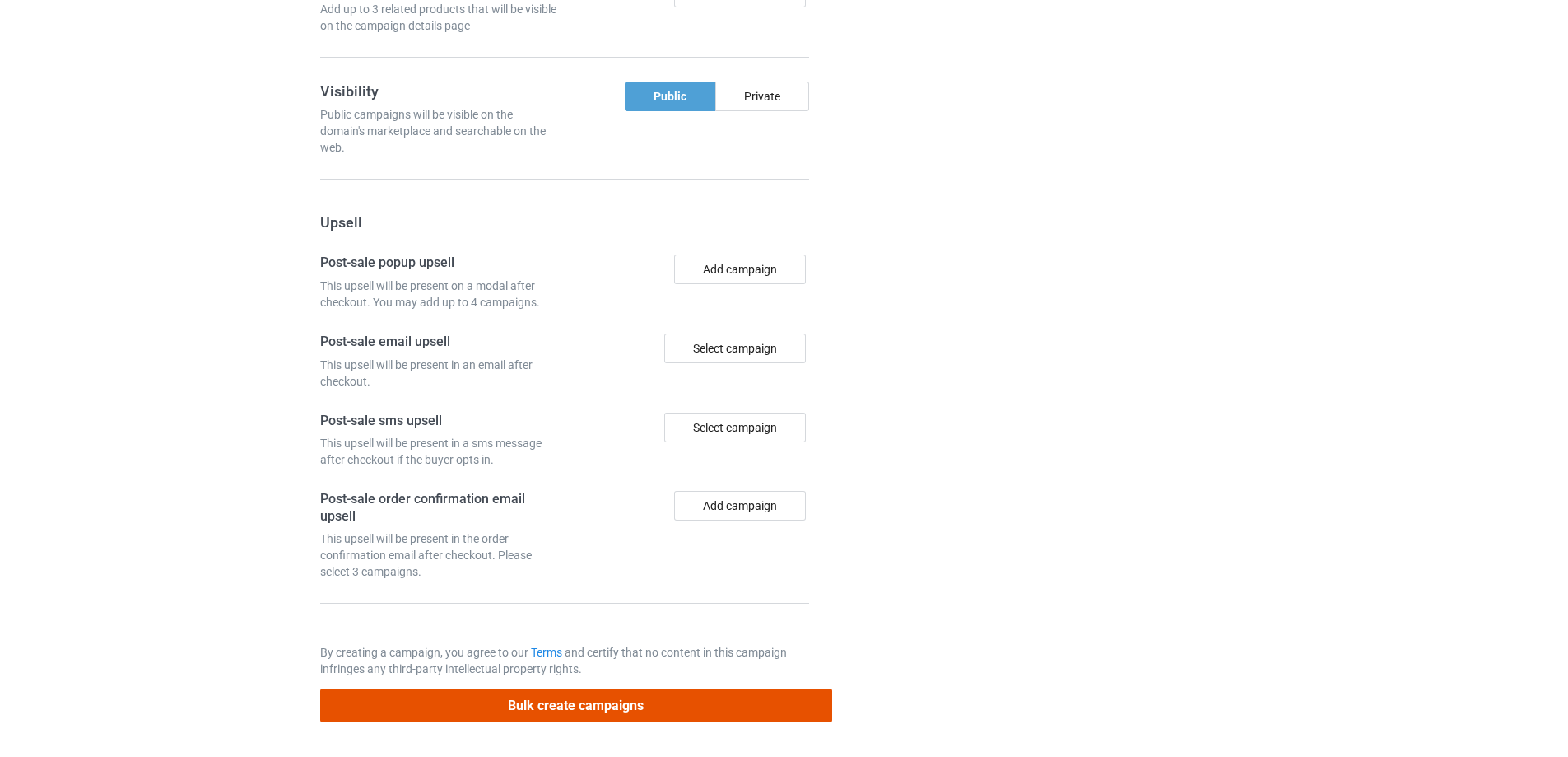
click at [489, 703] on button "Bulk create campaigns" at bounding box center [576, 705] width 512 height 33
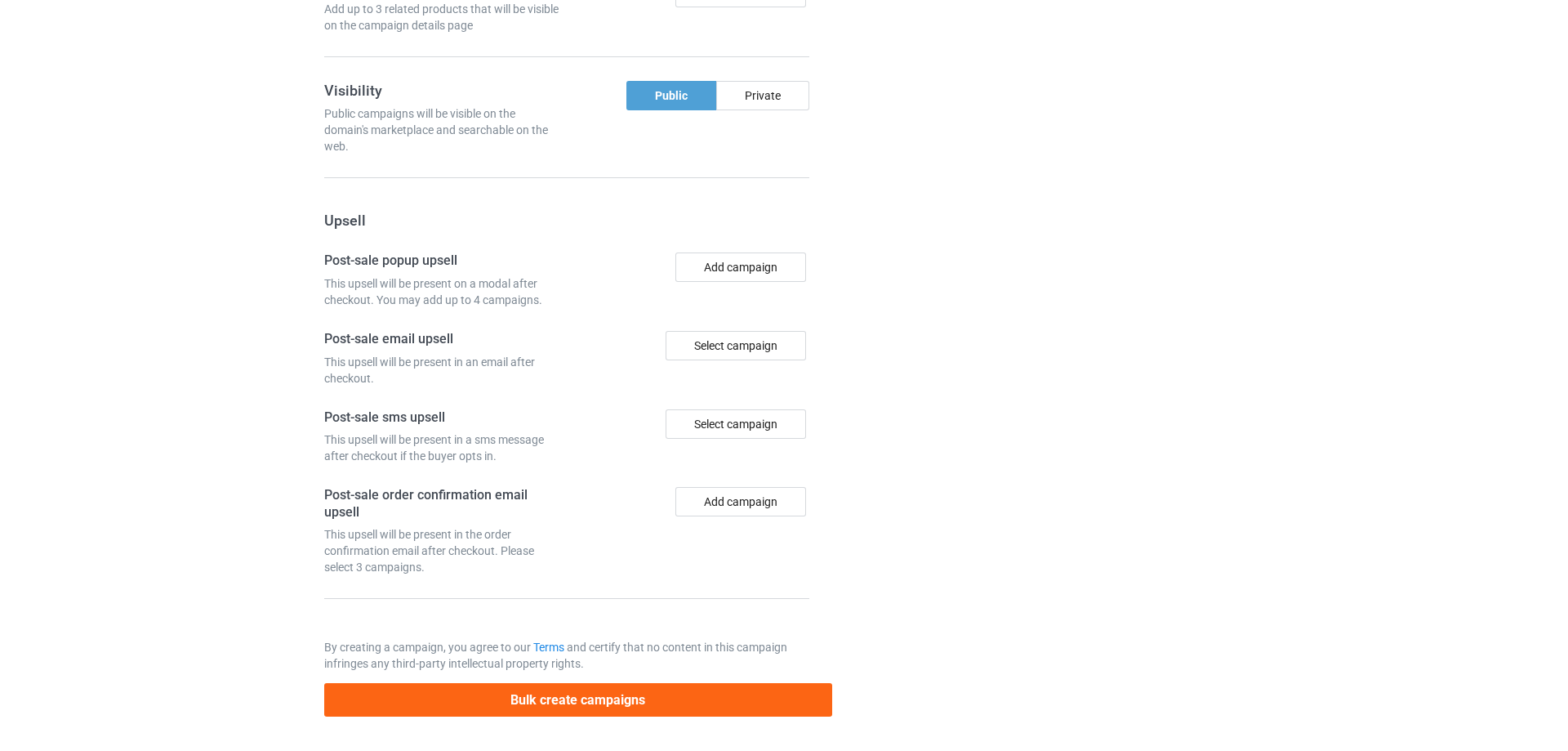
scroll to position [0, 0]
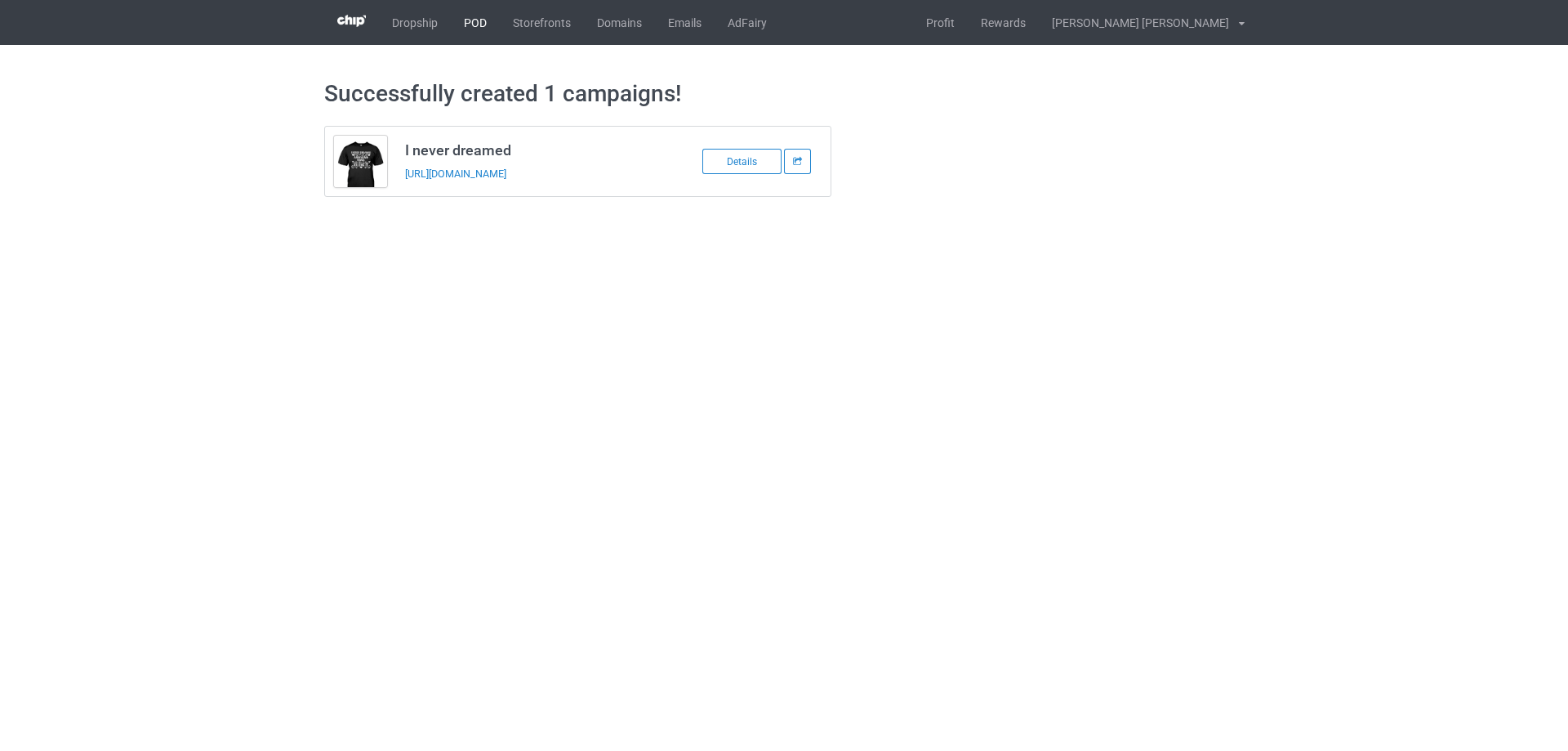
click at [461, 17] on link "POD" at bounding box center [475, 23] width 49 height 45
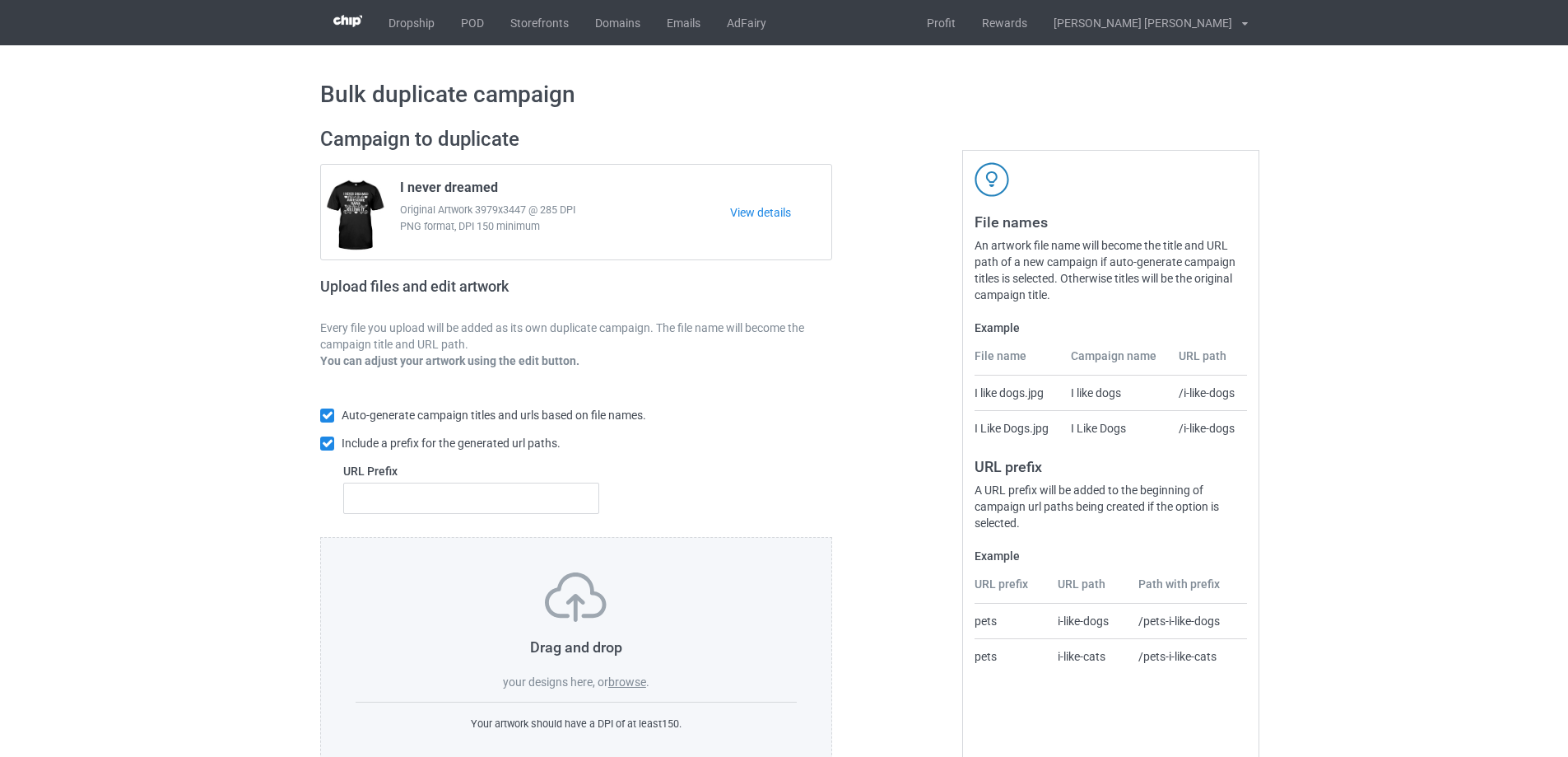
click at [632, 682] on label "browse" at bounding box center [627, 682] width 38 height 13
click at [0, 0] on input "browse" at bounding box center [0, 0] width 0 height 0
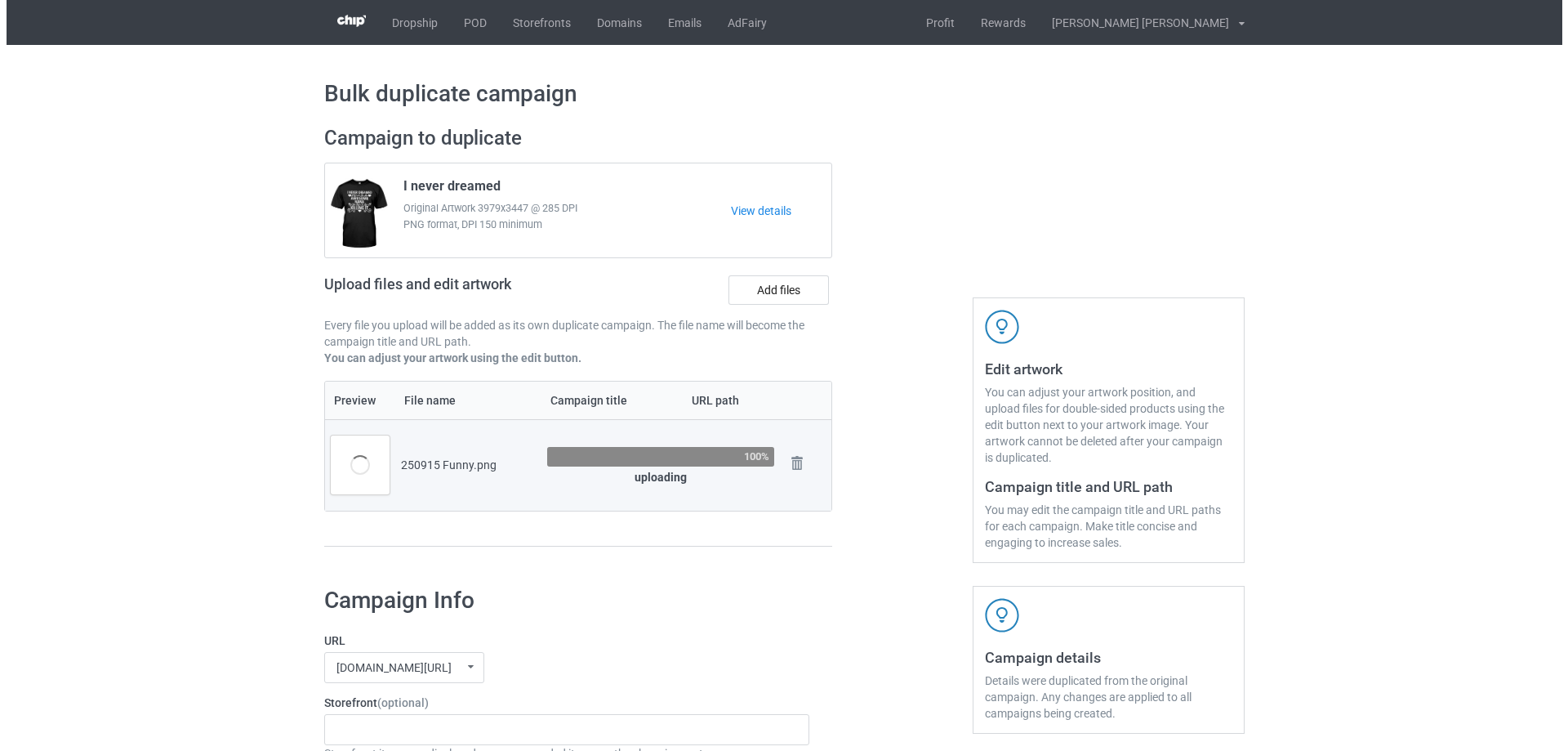
scroll to position [82, 0]
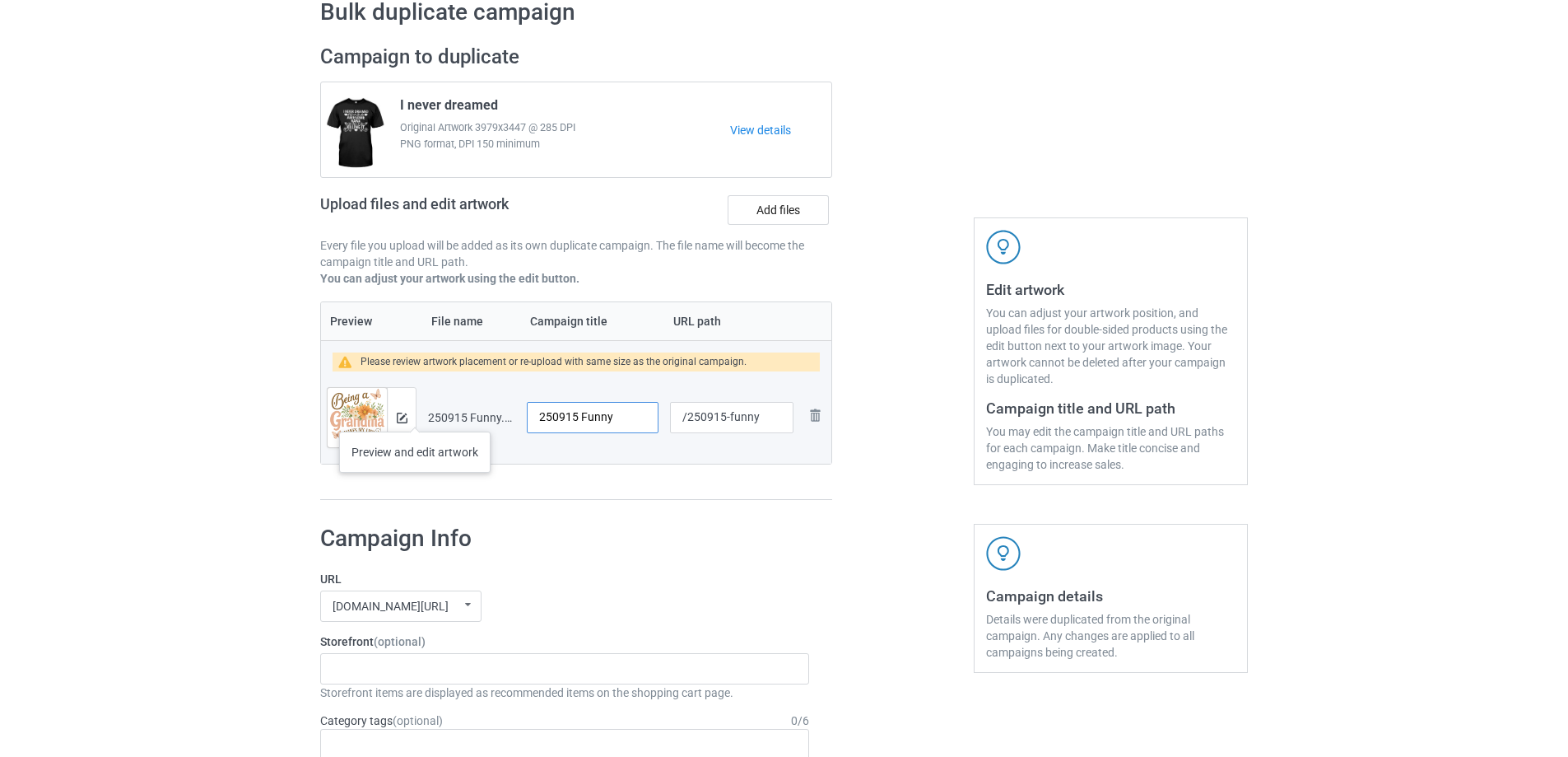
drag, startPoint x: 630, startPoint y: 411, endPoint x: 415, endPoint y: 415, distance: 215.0
click at [415, 415] on tr "Preview and edit artwork 250915 Funny.png 250915 Funny /250915-funny Remove file" at bounding box center [576, 417] width 510 height 92
type input "Being Grandma"
drag, startPoint x: 729, startPoint y: 418, endPoint x: 771, endPoint y: 418, distance: 42.0
click at [771, 418] on input "/250915-funny" at bounding box center [731, 418] width 124 height 32
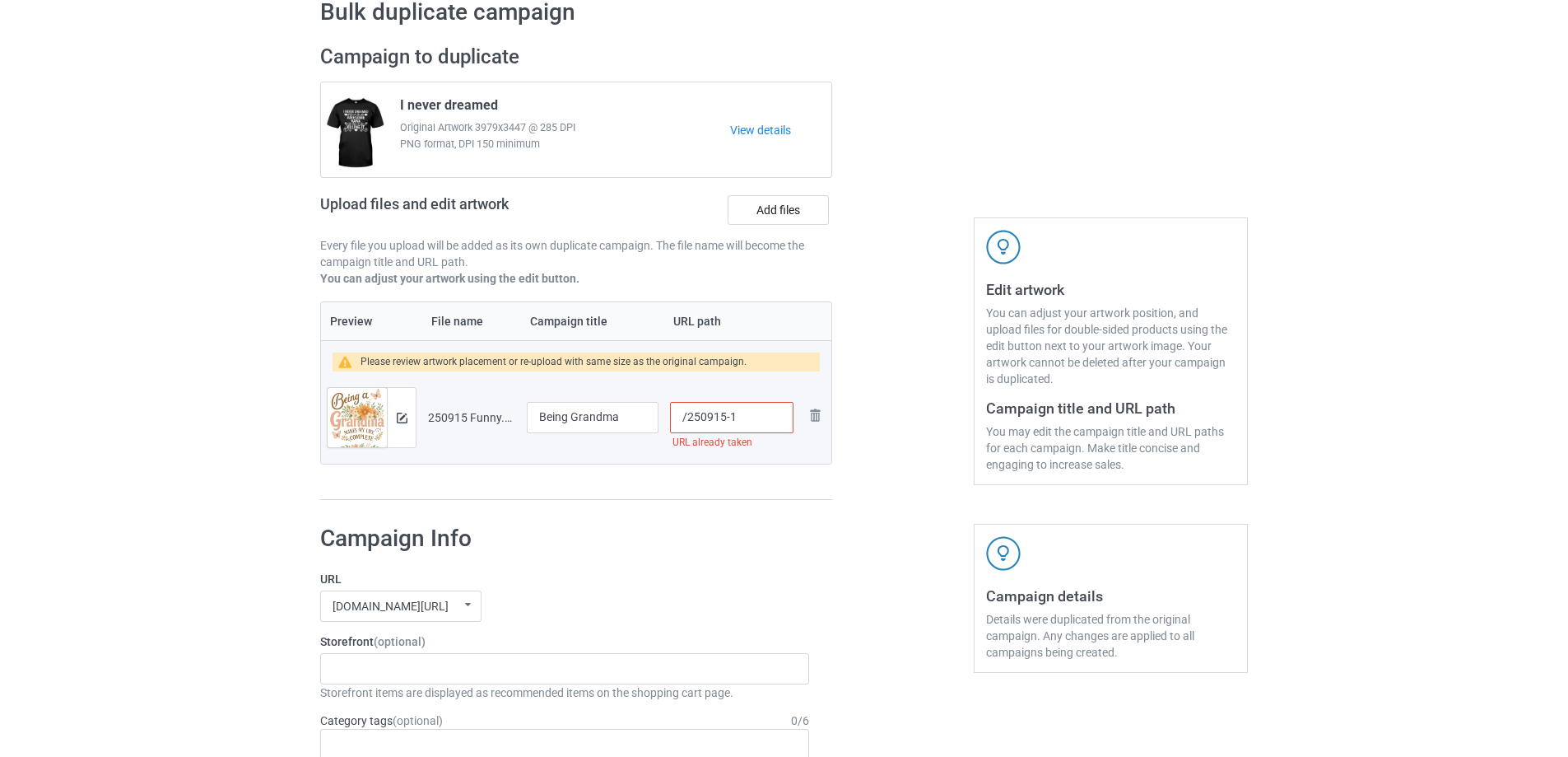
click at [738, 421] on input "/250915-1" at bounding box center [731, 418] width 124 height 32
type input "/250915-2"
click at [406, 419] on img at bounding box center [402, 418] width 11 height 11
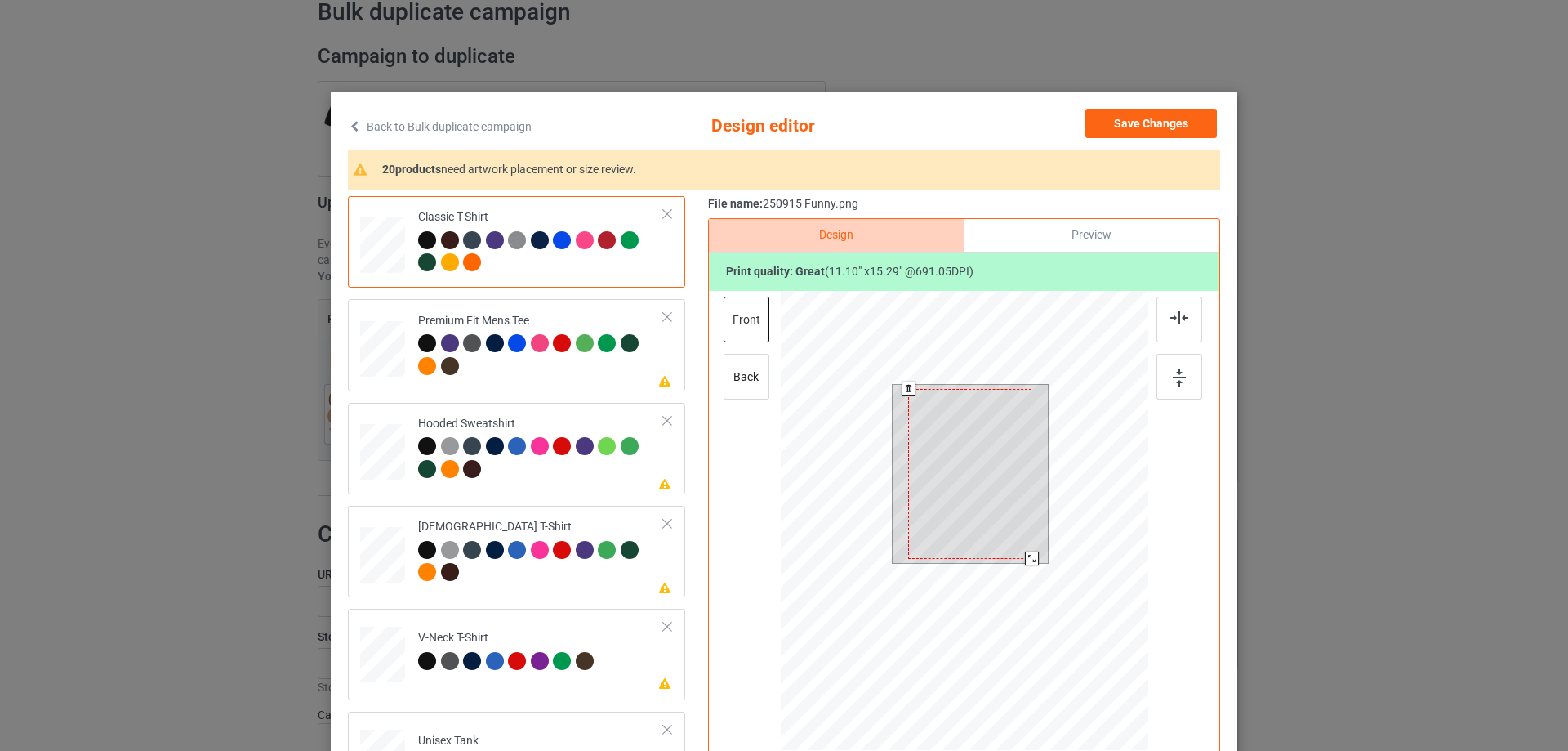
drag, startPoint x: 1029, startPoint y: 562, endPoint x: 1024, endPoint y: 553, distance: 10.3
click at [1025, 553] on div at bounding box center [1032, 559] width 14 height 14
drag, startPoint x: 1001, startPoint y: 536, endPoint x: 1002, endPoint y: 526, distance: 10.0
click at [1002, 526] on div at bounding box center [972, 469] width 124 height 170
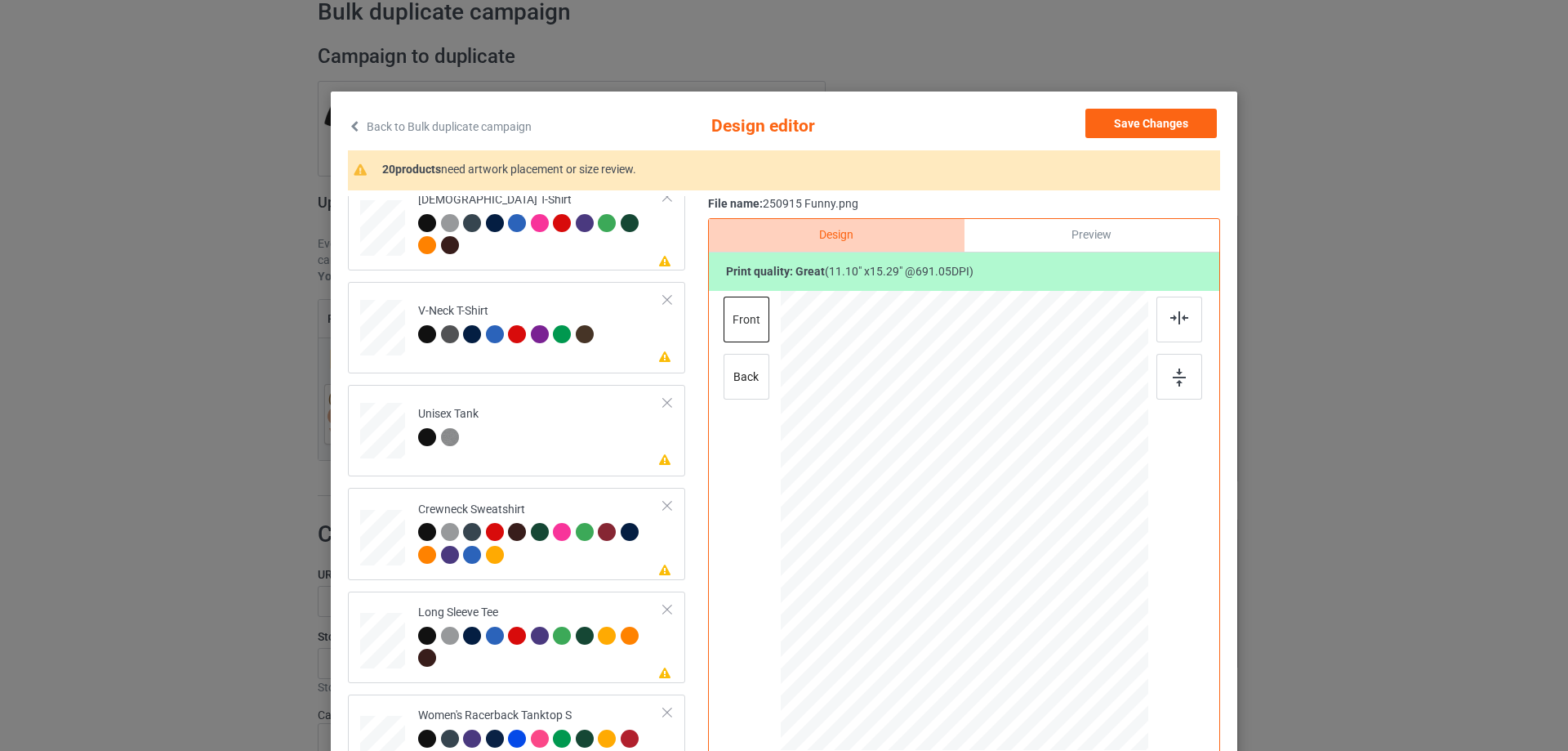
scroll to position [572, 0]
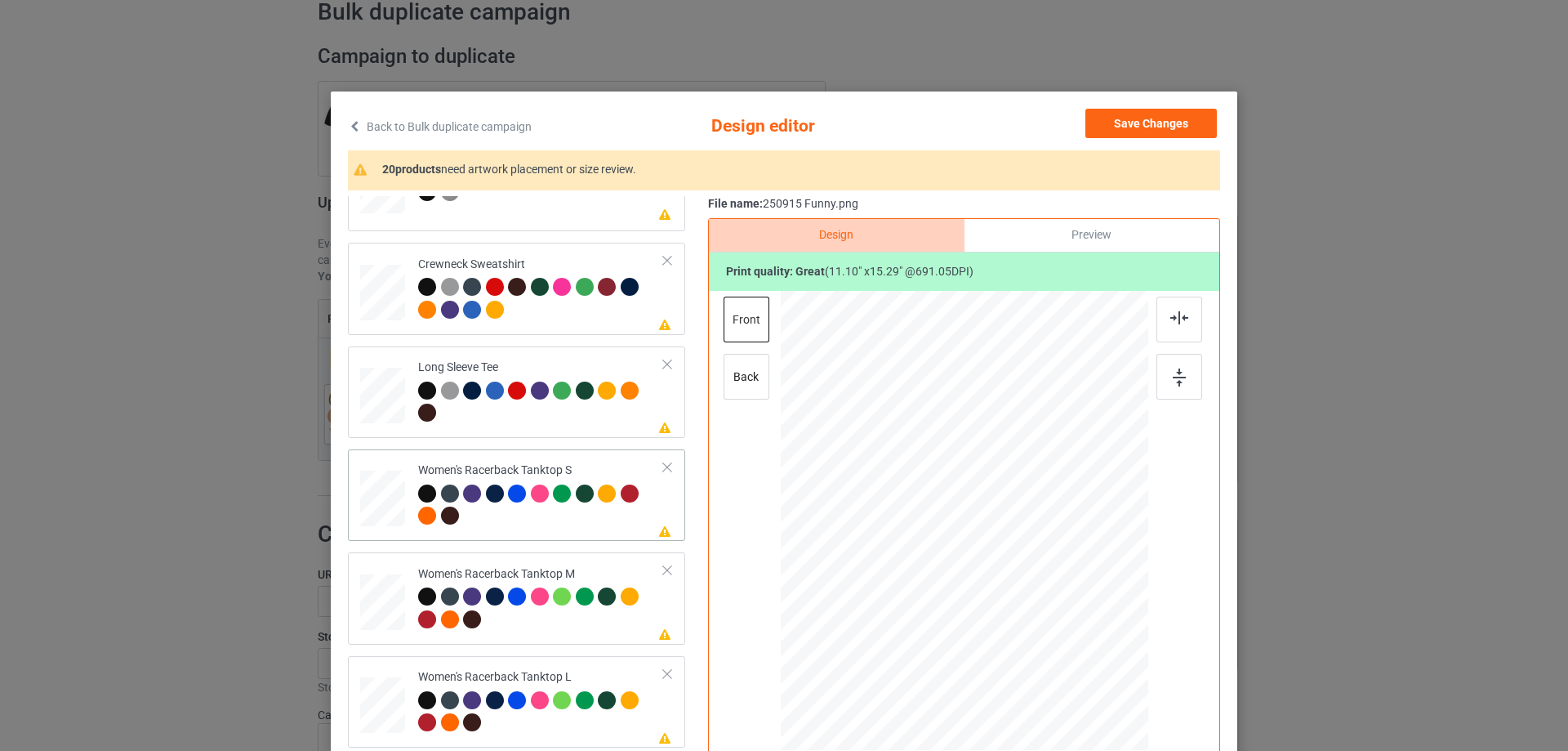
click at [390, 520] on div at bounding box center [383, 499] width 44 height 57
drag, startPoint x: 1065, startPoint y: 671, endPoint x: 707, endPoint y: 554, distance: 376.6
click at [1051, 604] on div at bounding box center [964, 520] width 358 height 459
click at [379, 607] on div at bounding box center [383, 602] width 45 height 57
drag, startPoint x: 1070, startPoint y: 672, endPoint x: 1060, endPoint y: 589, distance: 83.6
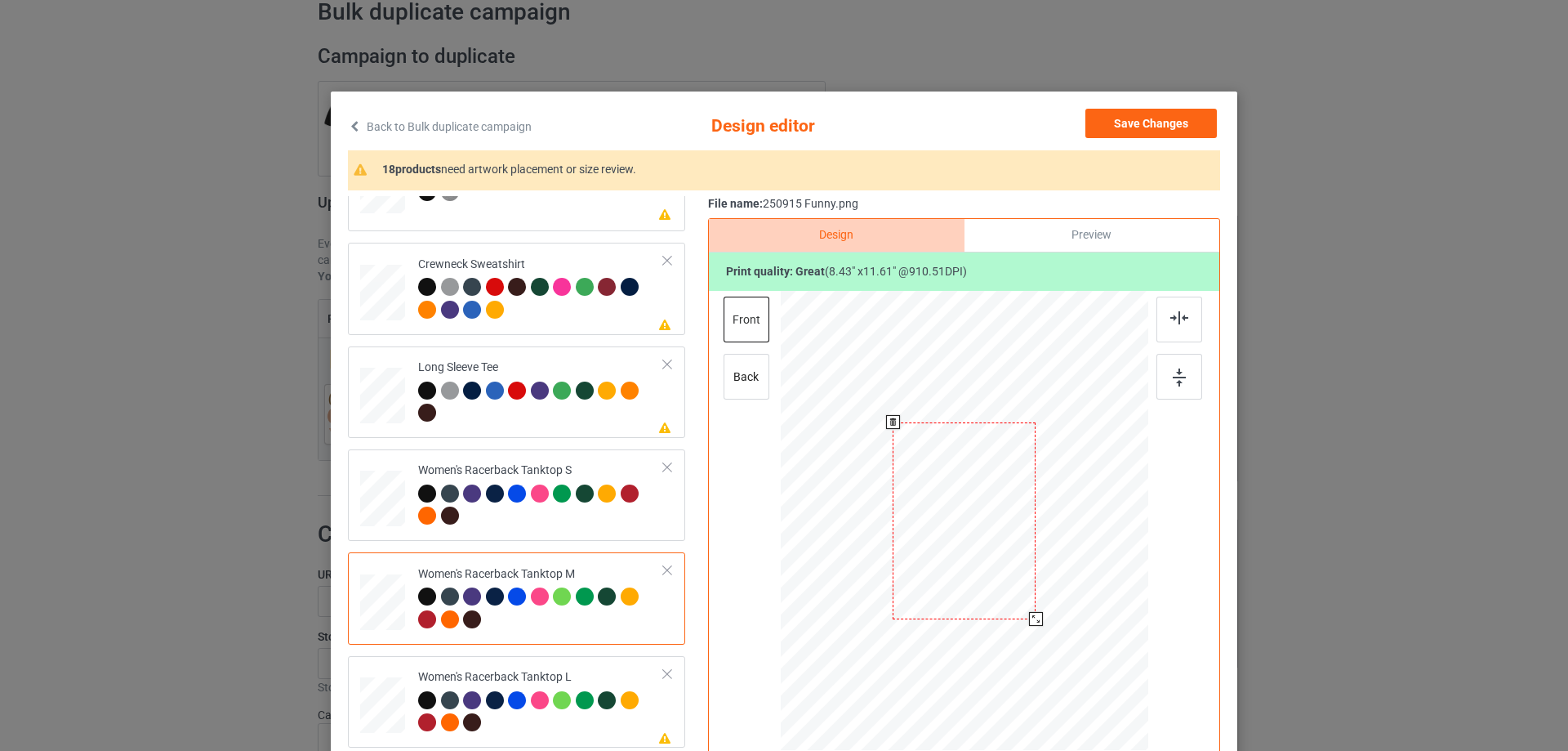
click at [1060, 589] on div at bounding box center [964, 520] width 367 height 459
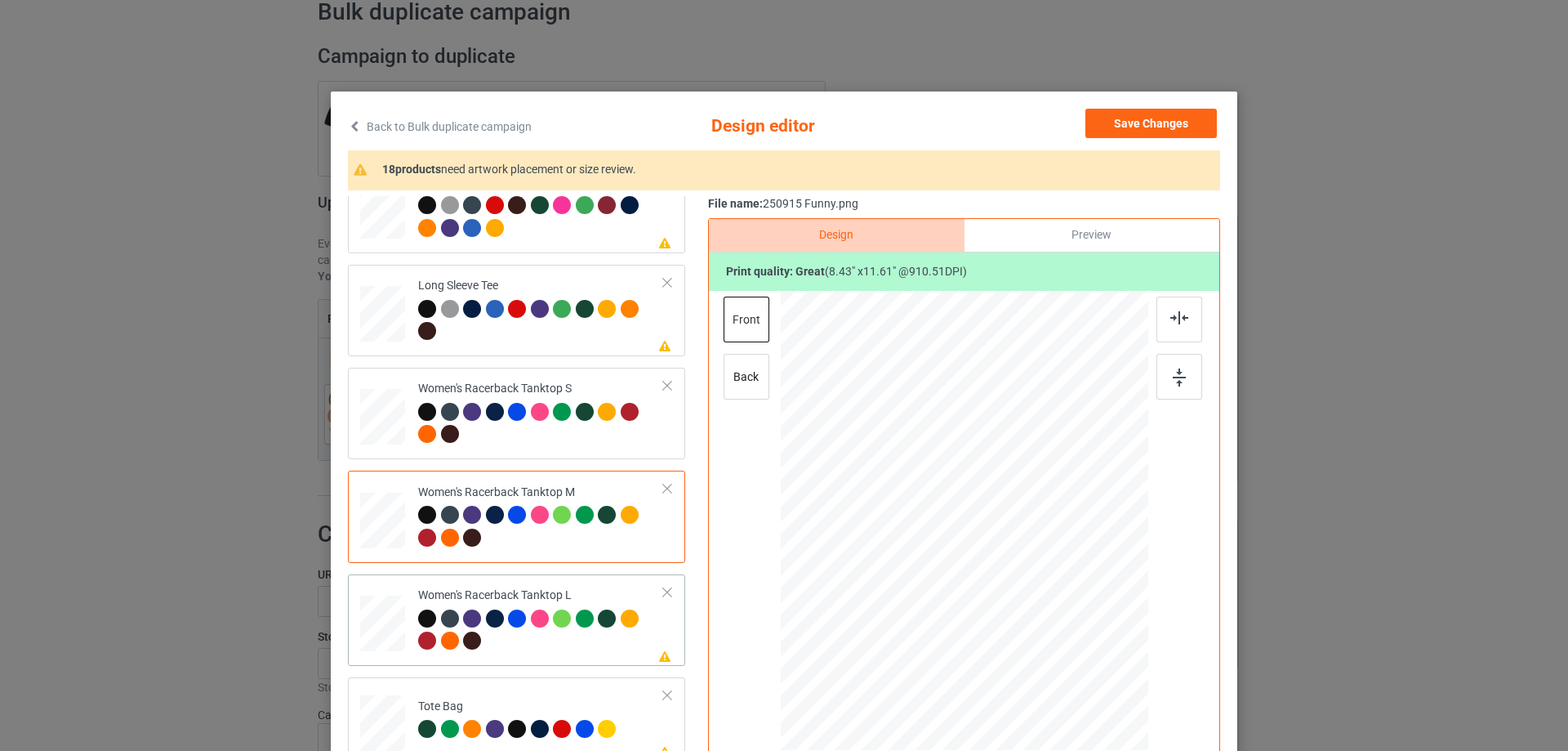
click at [381, 593] on td at bounding box center [385, 620] width 49 height 78
drag, startPoint x: 1071, startPoint y: 674, endPoint x: 1042, endPoint y: 603, distance: 76.7
click at [1042, 603] on div at bounding box center [964, 521] width 367 height 439
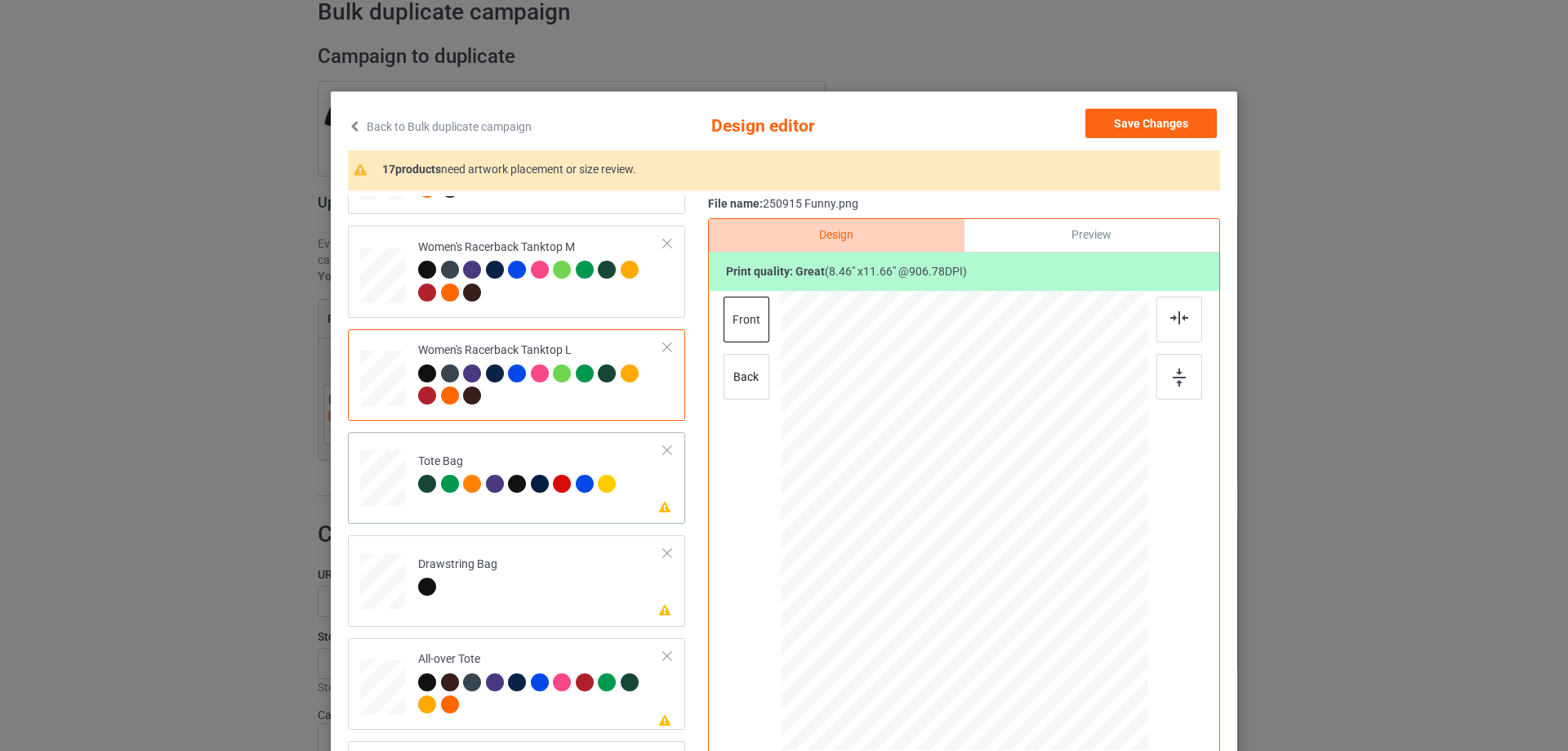
click at [381, 486] on div at bounding box center [383, 486] width 21 height 24
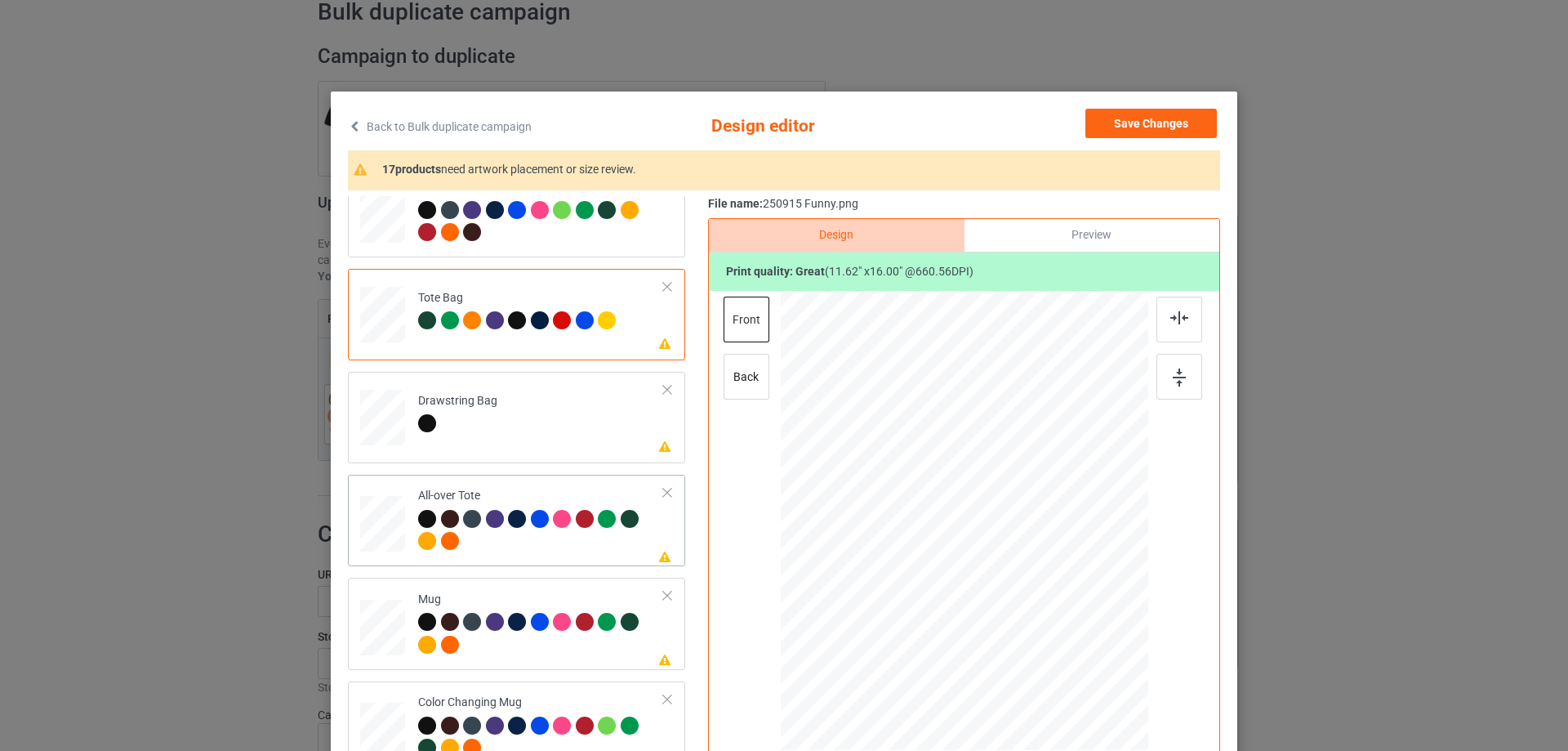
click at [376, 538] on div at bounding box center [383, 524] width 45 height 45
drag, startPoint x: 1074, startPoint y: 673, endPoint x: 1069, endPoint y: 660, distance: 13.9
click at [1069, 660] on div at bounding box center [964, 520] width 367 height 367
click at [983, 617] on div at bounding box center [964, 518] width 206 height 284
click at [1178, 319] on img at bounding box center [1179, 318] width 18 height 13
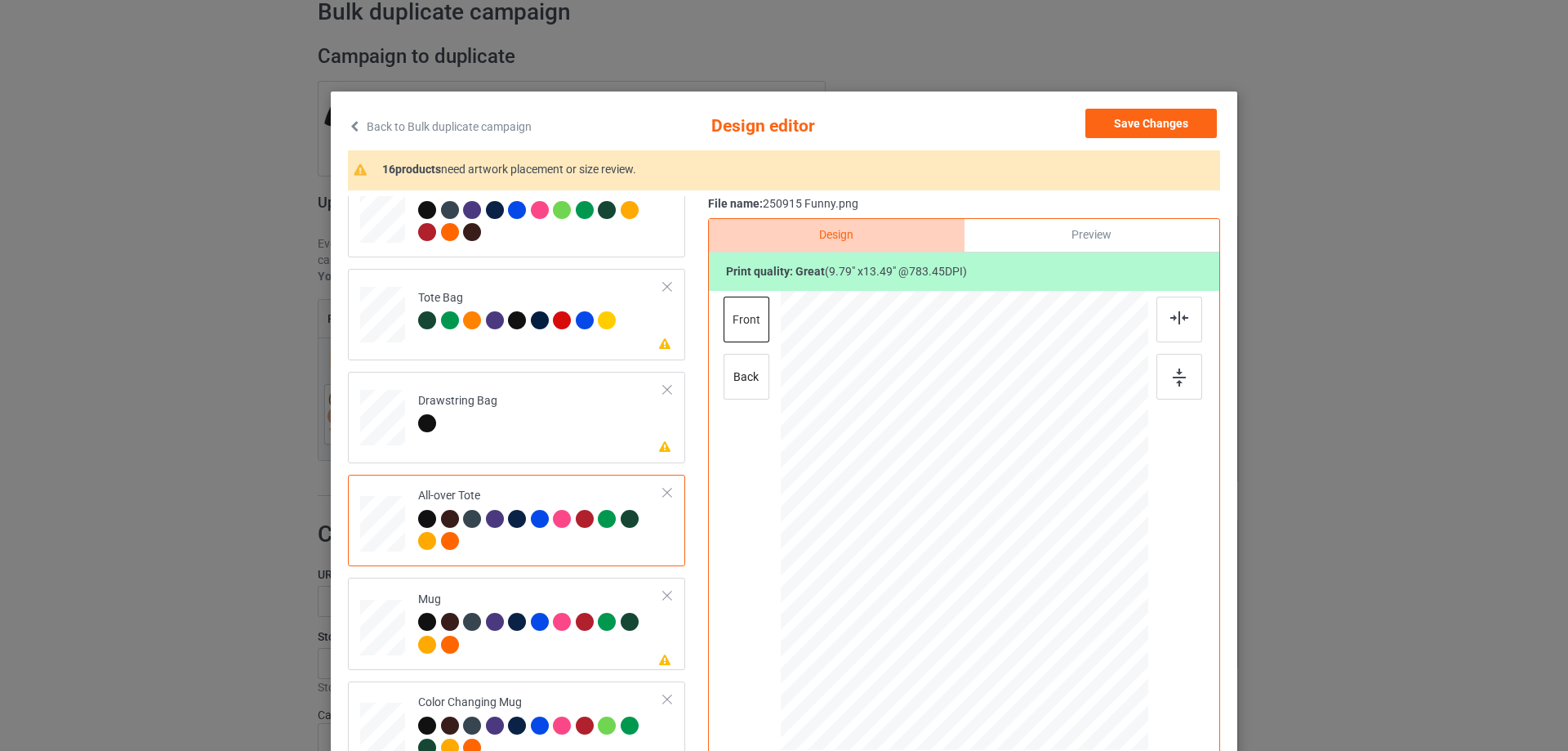
scroll to position [1225, 0]
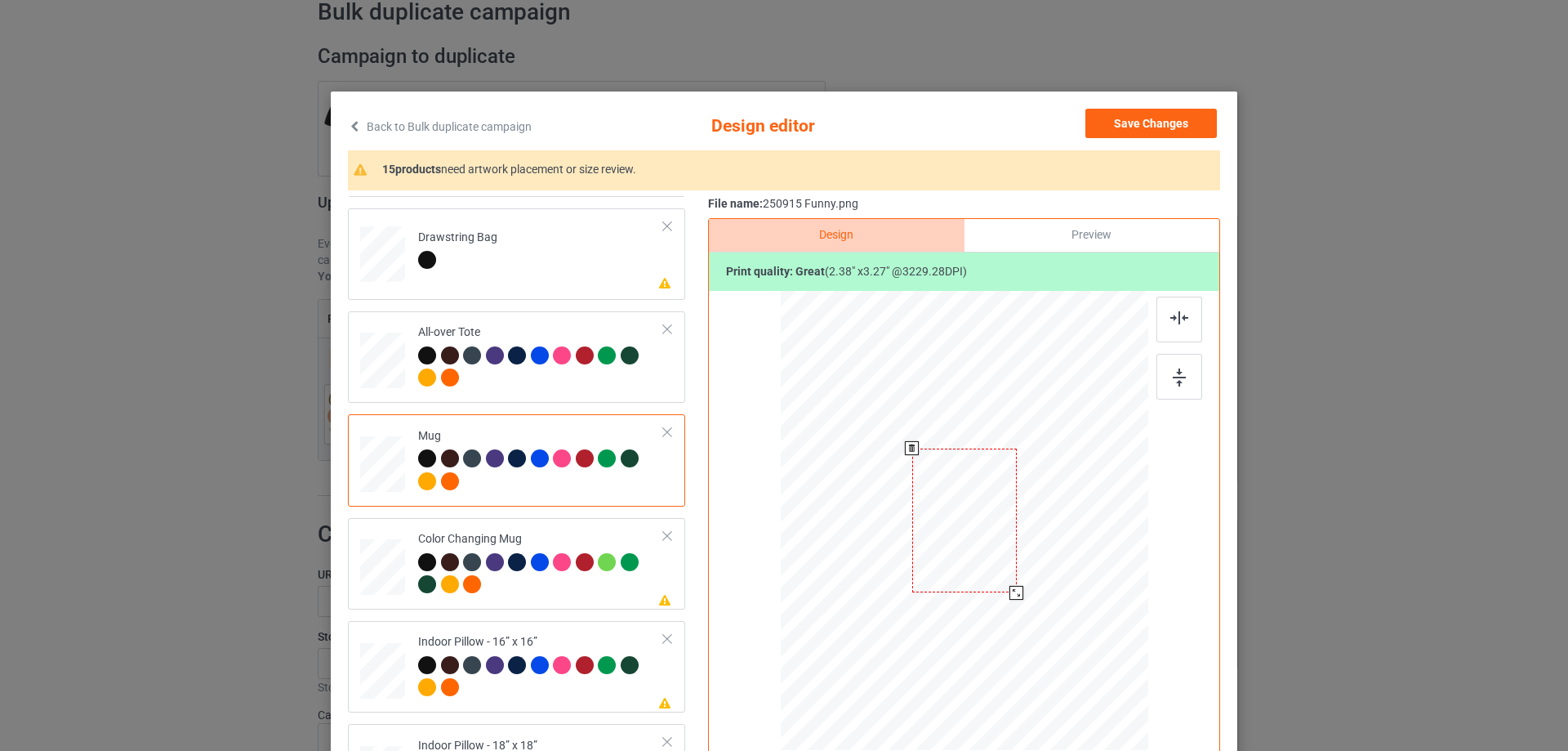
drag, startPoint x: 1069, startPoint y: 674, endPoint x: 1032, endPoint y: 572, distance: 108.5
click at [1032, 572] on div at bounding box center [964, 520] width 367 height 153
drag, startPoint x: 960, startPoint y: 556, endPoint x: 1061, endPoint y: 554, distance: 101.0
click at [1061, 554] on div at bounding box center [1066, 518] width 104 height 144
click at [1181, 383] on div at bounding box center [1179, 376] width 46 height 46
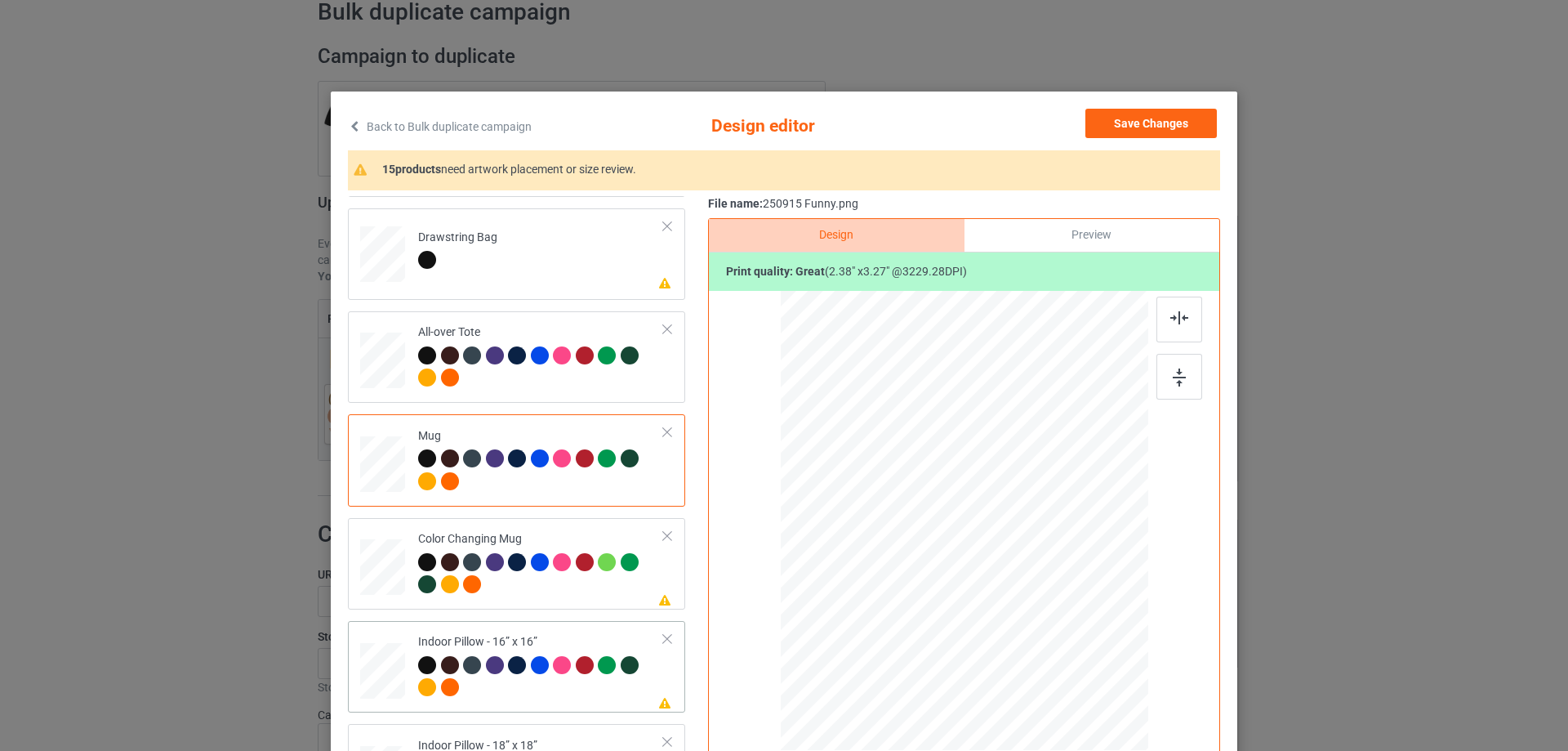
scroll to position [1388, 0]
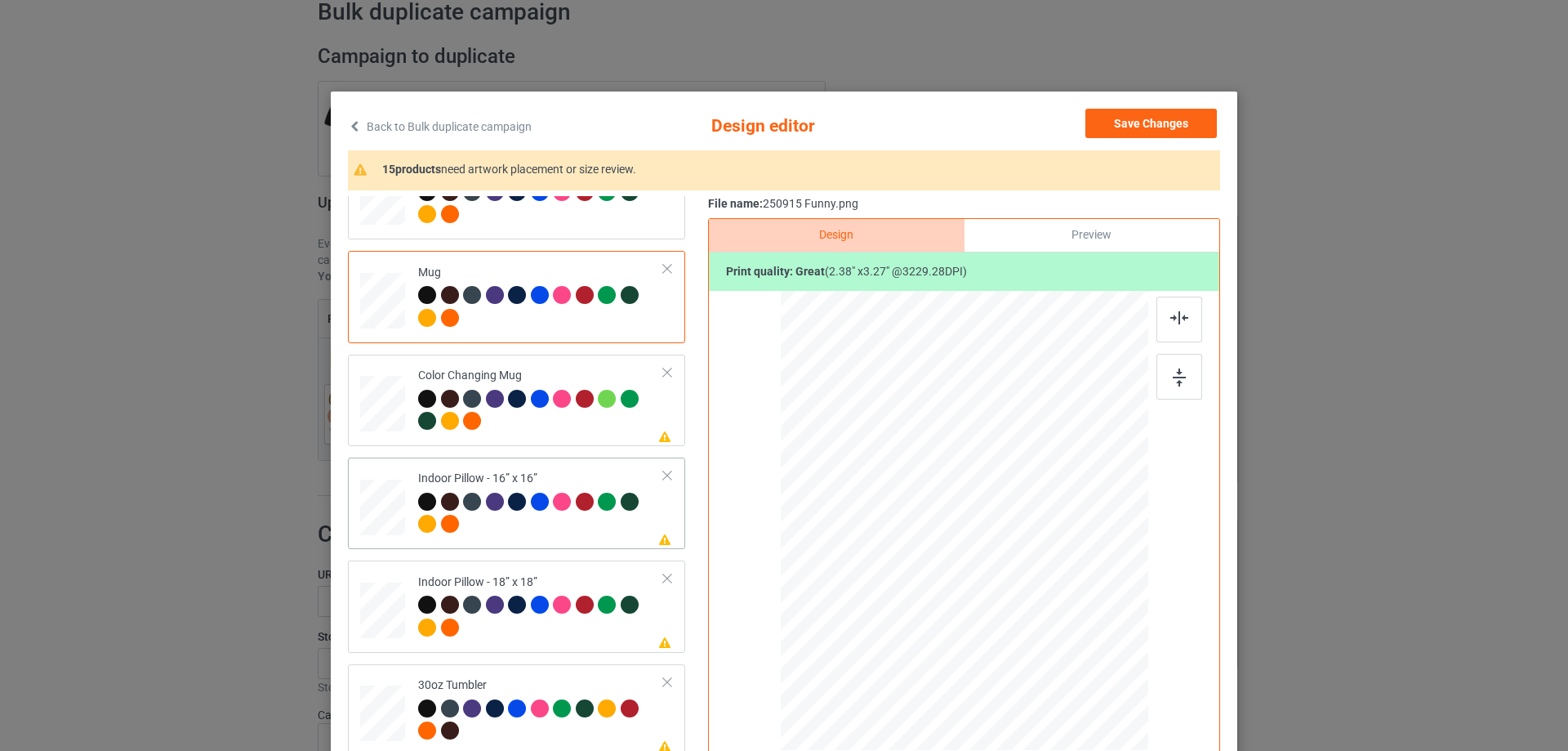
click at [378, 508] on div at bounding box center [383, 507] width 45 height 45
drag, startPoint x: 1068, startPoint y: 674, endPoint x: 1065, endPoint y: 647, distance: 27.2
click at [1065, 647] on div at bounding box center [964, 520] width 367 height 366
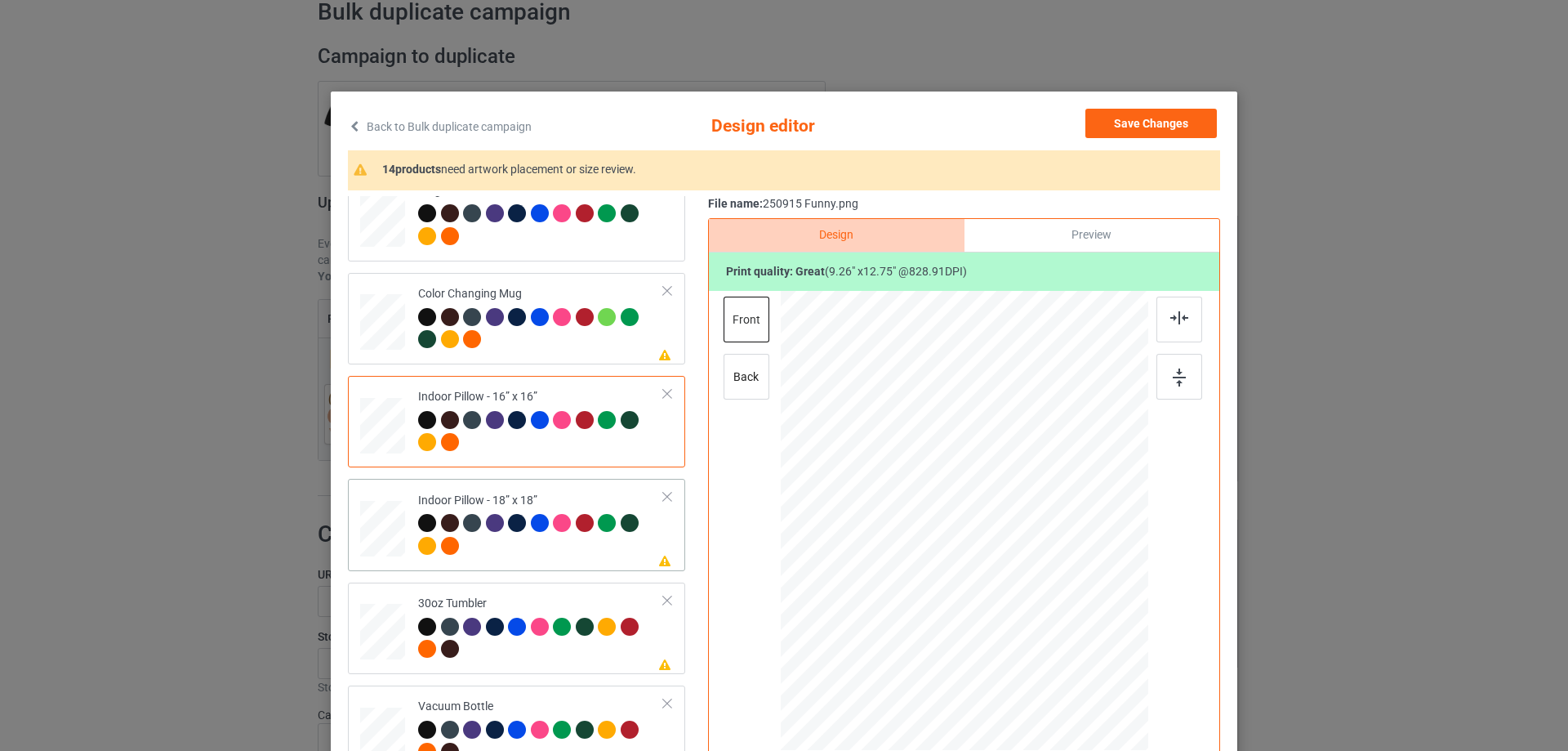
click at [385, 529] on div at bounding box center [383, 529] width 45 height 45
drag, startPoint x: 1066, startPoint y: 674, endPoint x: 1060, endPoint y: 648, distance: 26.7
click at [1060, 648] on div at bounding box center [1061, 653] width 14 height 14
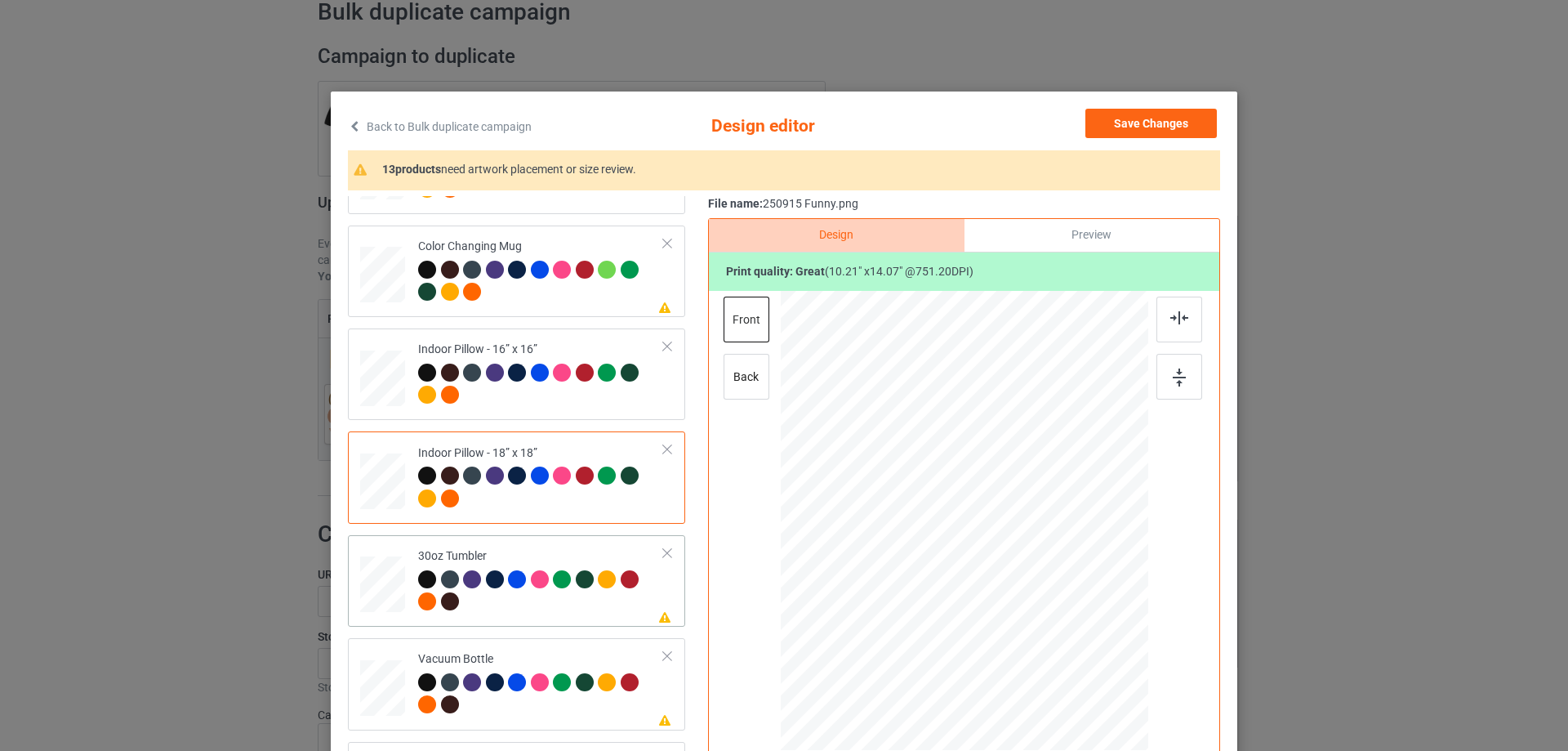
drag, startPoint x: 390, startPoint y: 584, endPoint x: 399, endPoint y: 589, distance: 10.3
click at [390, 586] on div at bounding box center [383, 585] width 44 height 24
drag, startPoint x: 1065, startPoint y: 670, endPoint x: 1015, endPoint y: 597, distance: 88.5
click at [1015, 597] on div at bounding box center [1020, 597] width 14 height 14
drag, startPoint x: 987, startPoint y: 578, endPoint x: 897, endPoint y: 578, distance: 90.0
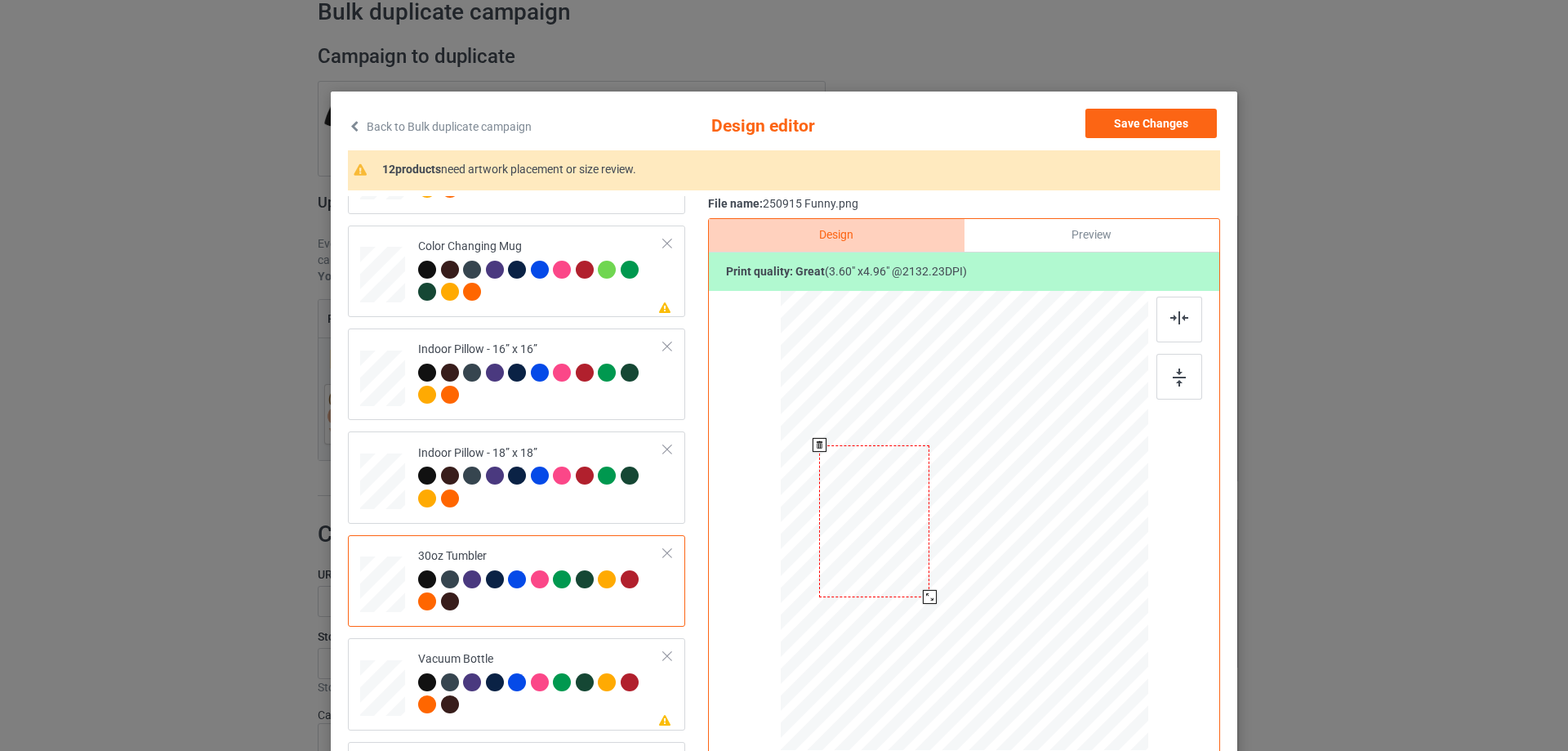
click at [897, 578] on div at bounding box center [874, 520] width 111 height 152
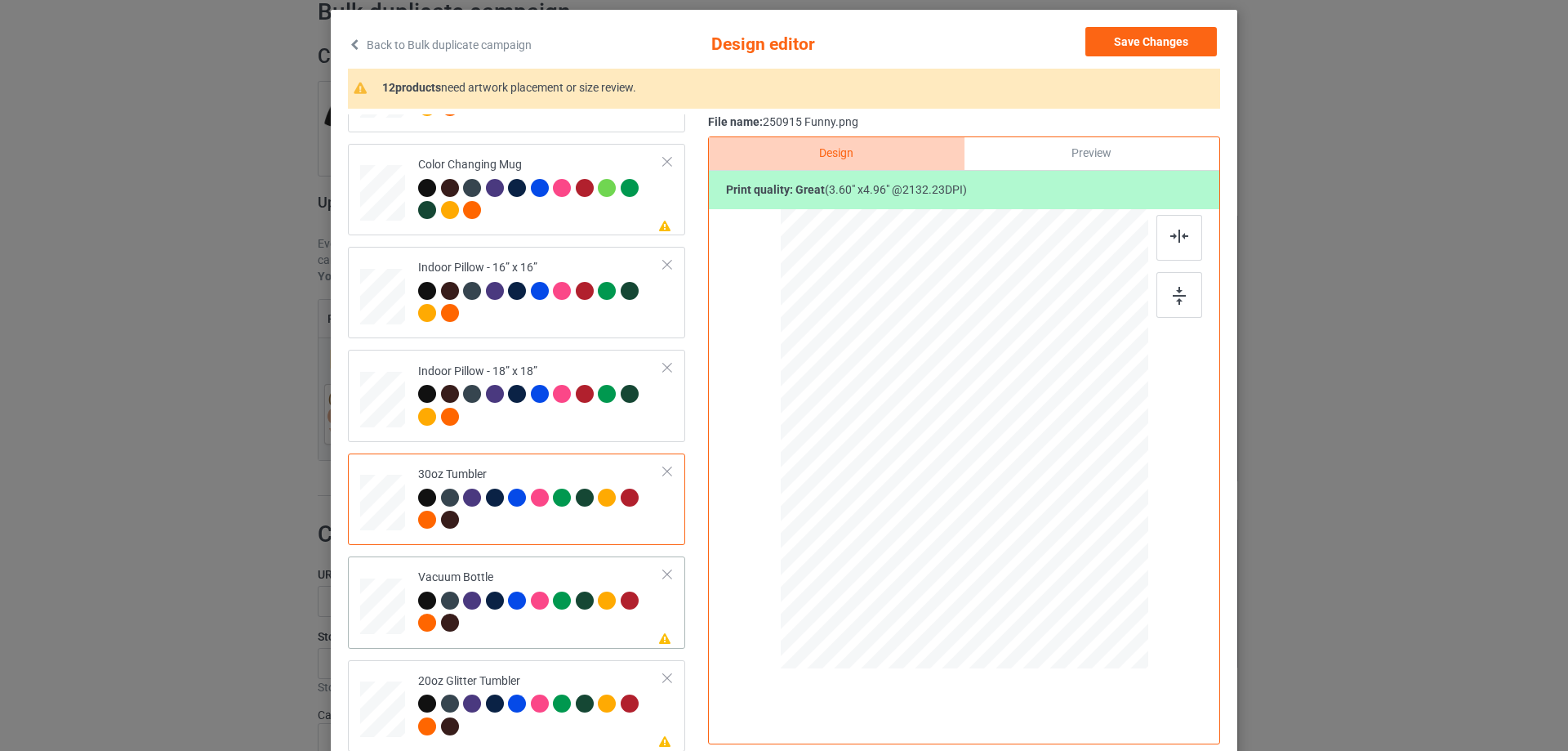
scroll to position [164, 0]
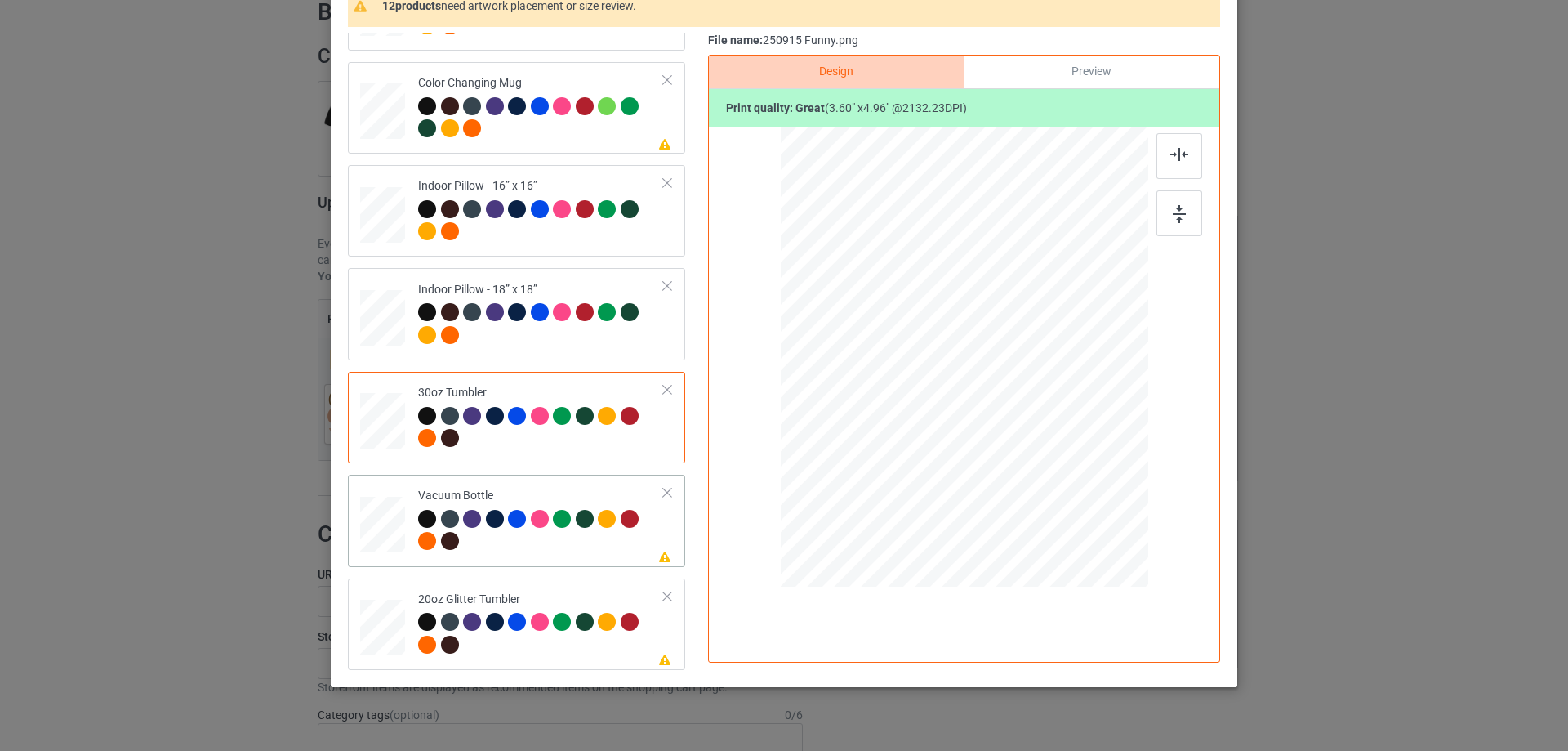
click at [379, 532] on div at bounding box center [383, 524] width 44 height 23
drag, startPoint x: 1063, startPoint y: 503, endPoint x: 1009, endPoint y: 427, distance: 93.2
click at [1009, 427] on div at bounding box center [1015, 426] width 14 height 14
drag, startPoint x: 926, startPoint y: 401, endPoint x: 891, endPoint y: 401, distance: 35.0
click at [891, 401] on div at bounding box center [872, 358] width 101 height 139
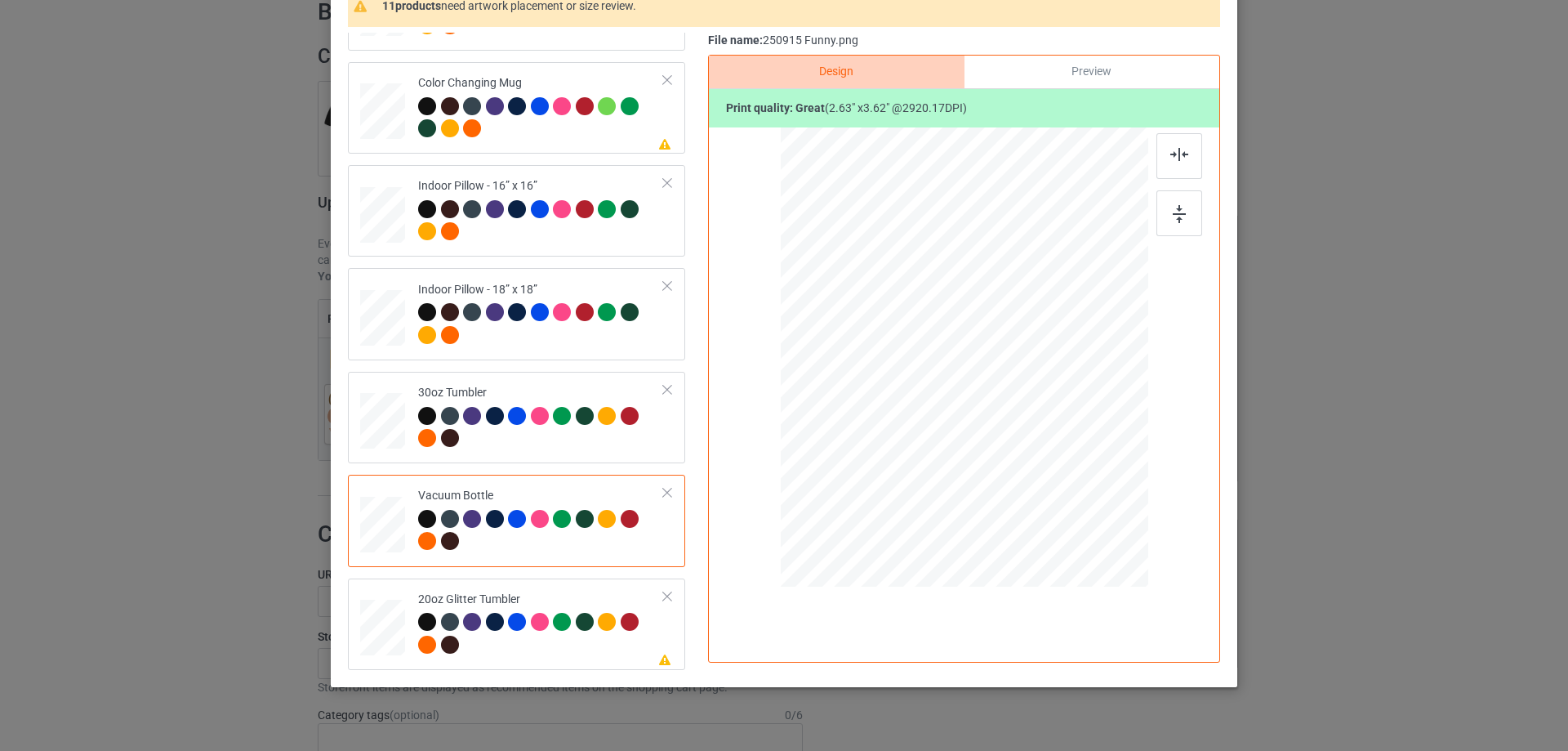
scroll to position [192, 0]
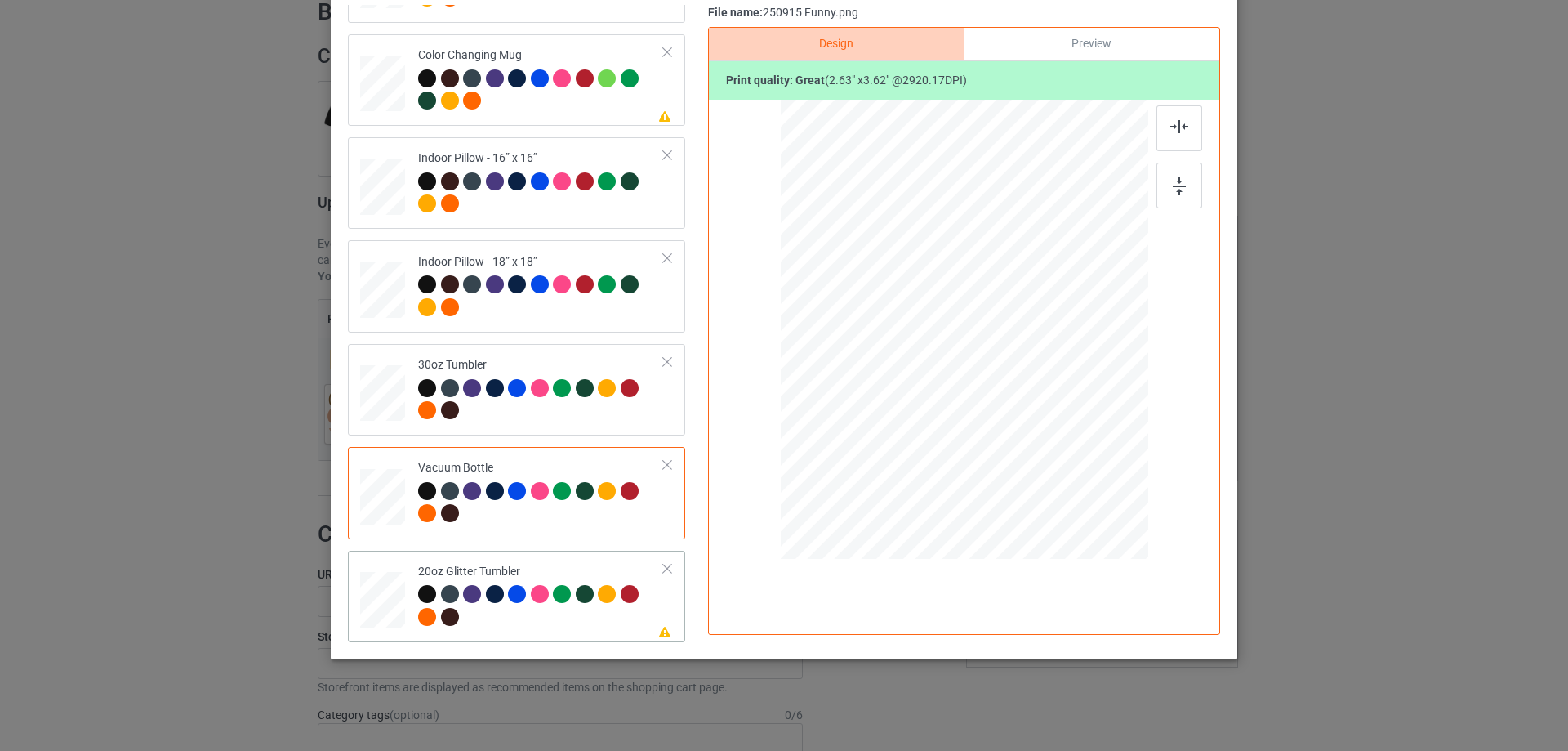
click at [401, 602] on td at bounding box center [385, 596] width 49 height 78
drag, startPoint x: 1062, startPoint y: 472, endPoint x: 1018, endPoint y: 402, distance: 82.7
click at [1018, 402] on div at bounding box center [1020, 406] width 14 height 14
click at [897, 340] on div at bounding box center [878, 296] width 112 height 153
drag, startPoint x: 929, startPoint y: 386, endPoint x: 920, endPoint y: 371, distance: 17.5
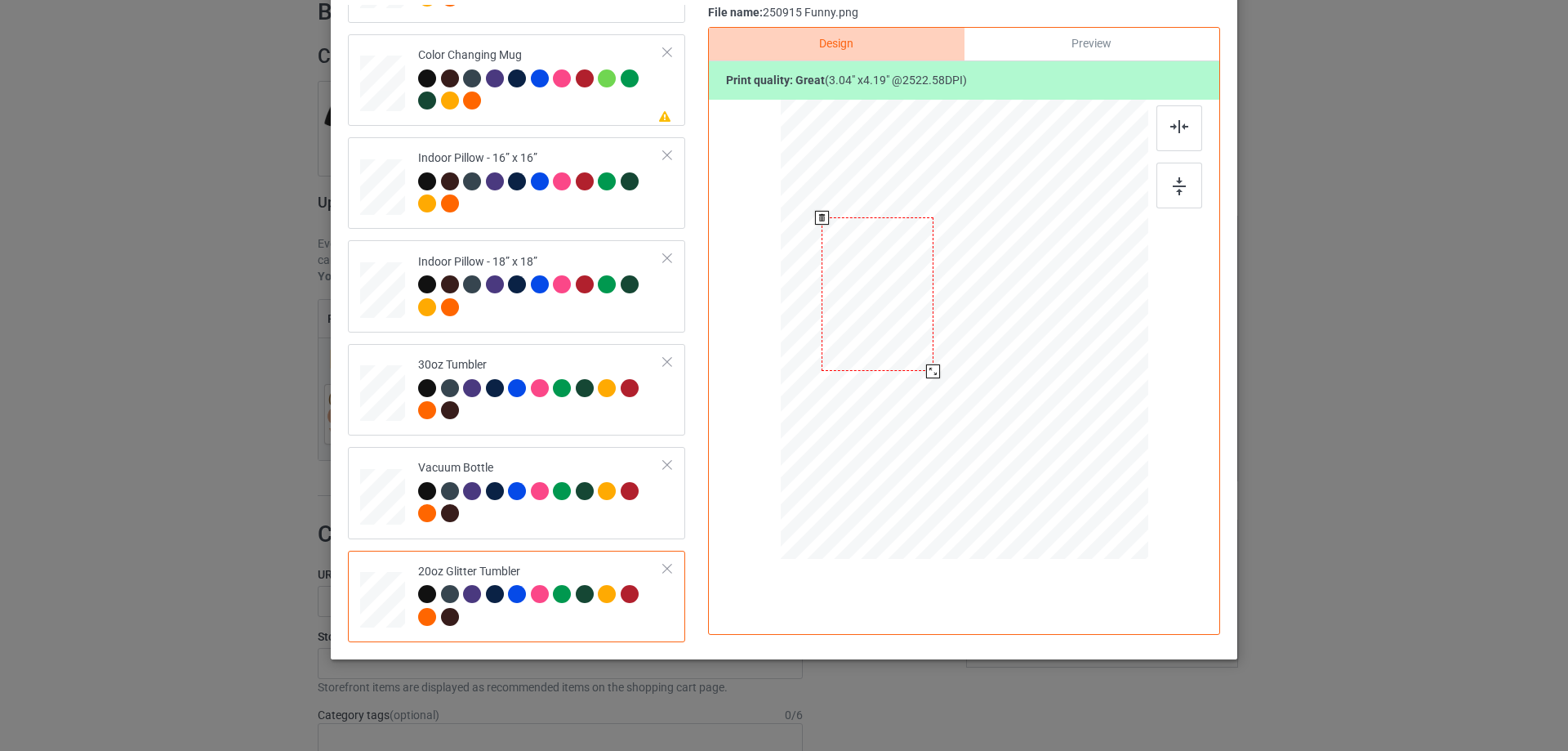
click at [920, 371] on div at bounding box center [877, 294] width 112 height 153
drag, startPoint x: 928, startPoint y: 374, endPoint x: 936, endPoint y: 390, distance: 17.9
click at [936, 390] on div at bounding box center [943, 386] width 14 height 14
drag, startPoint x: 919, startPoint y: 366, endPoint x: 923, endPoint y: 379, distance: 13.6
click at [923, 379] on div at bounding box center [882, 307] width 131 height 181
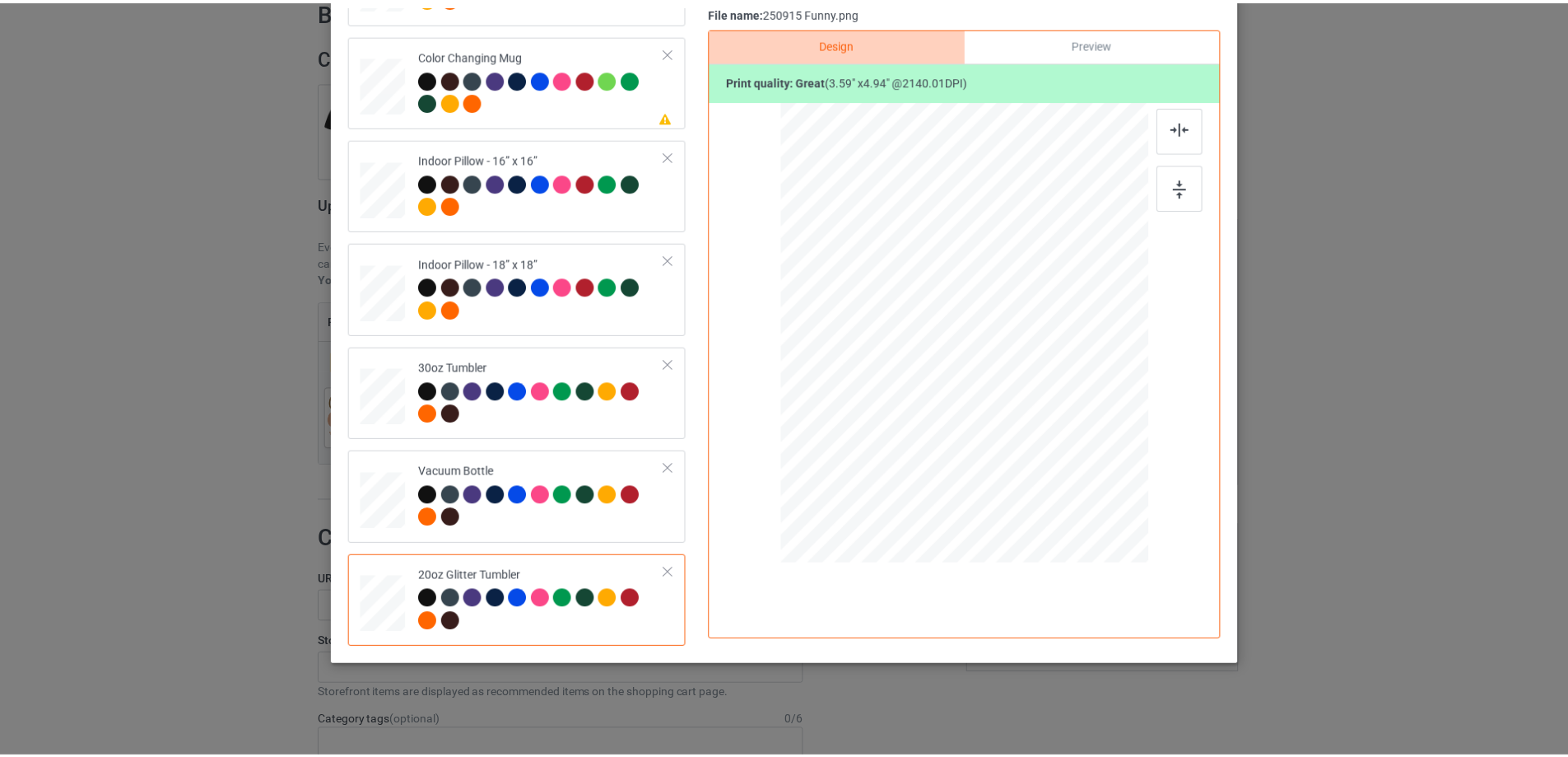
scroll to position [29, 0]
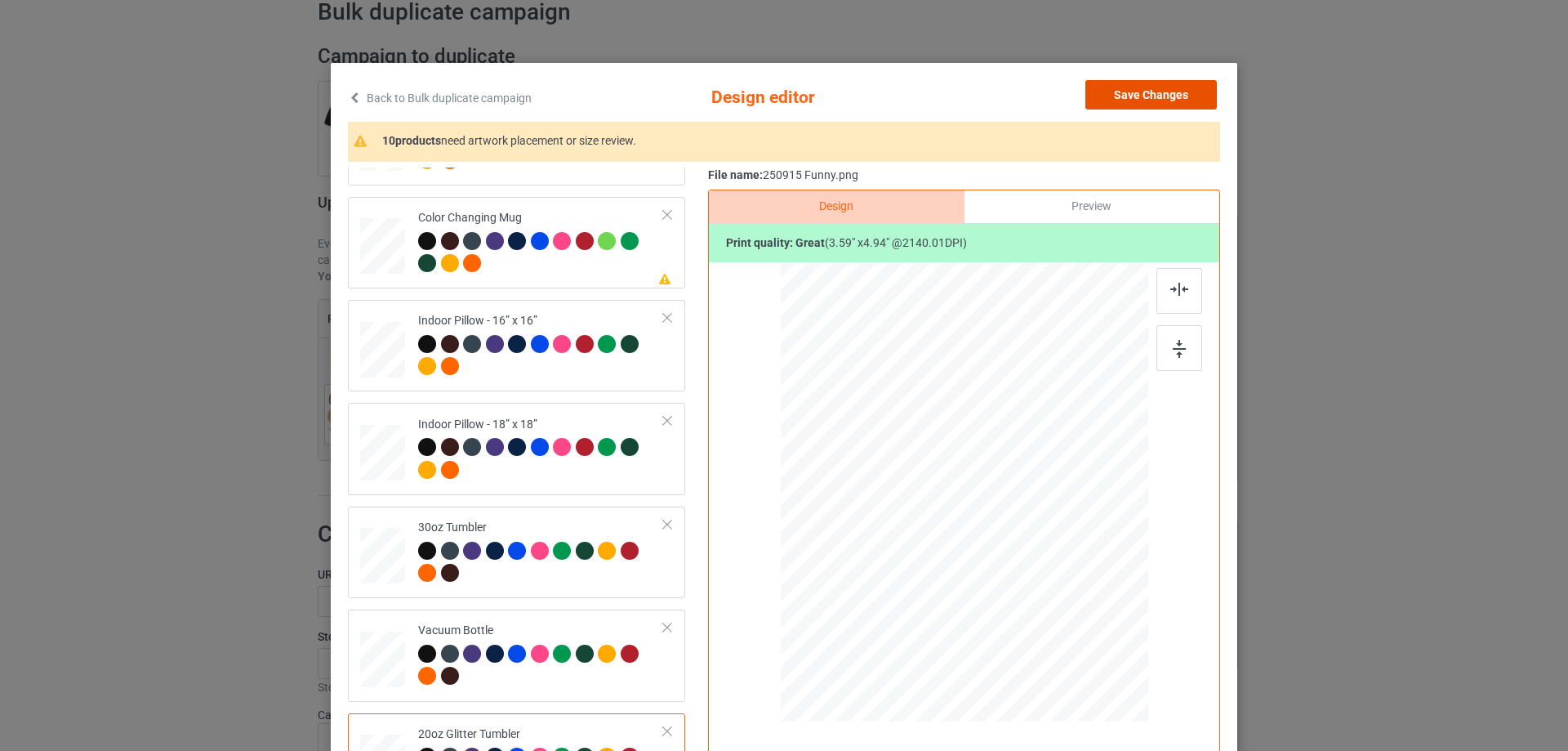
click at [1161, 102] on button "Save Changes" at bounding box center [1150, 95] width 131 height 30
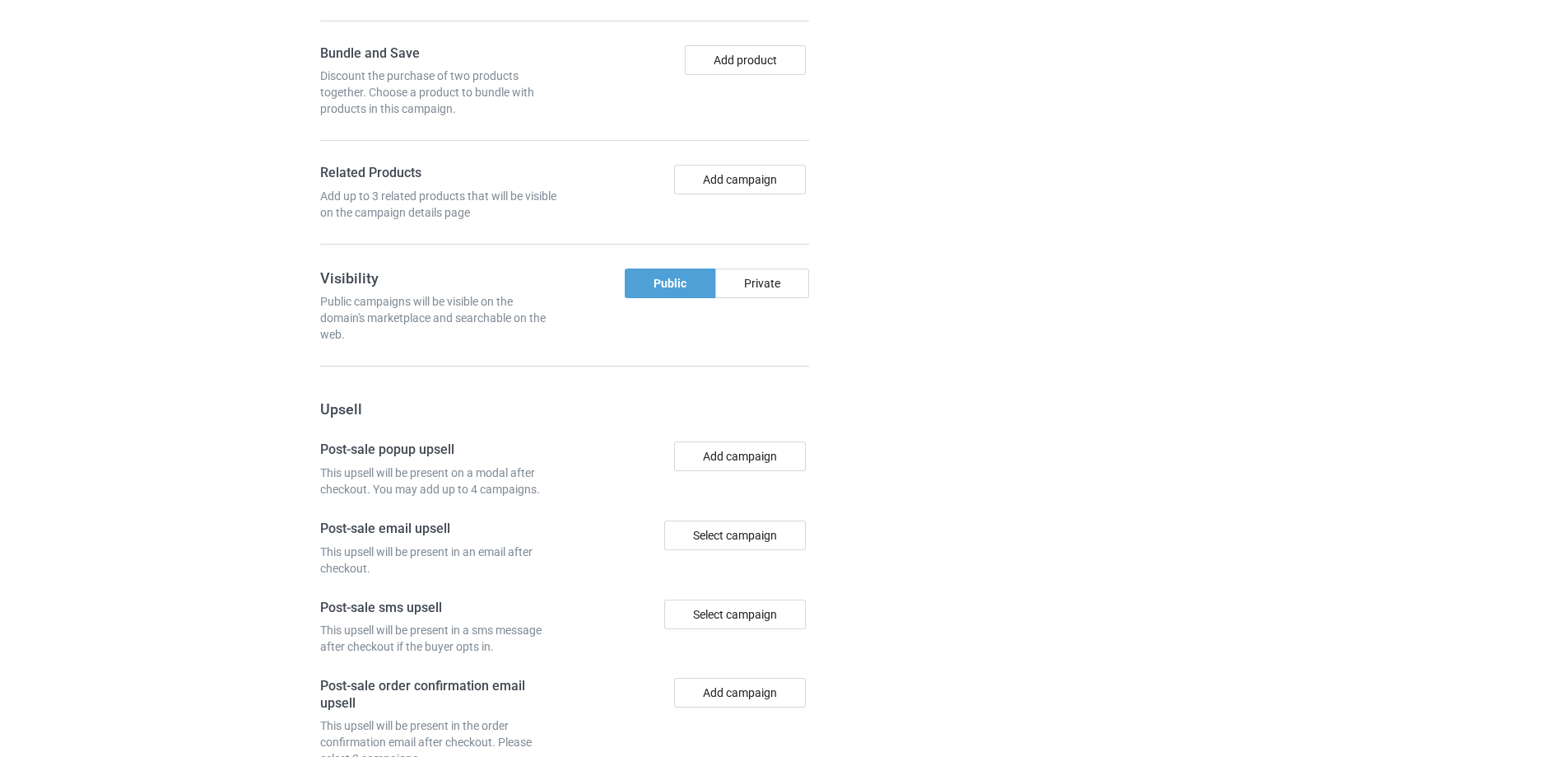
scroll to position [1372, 0]
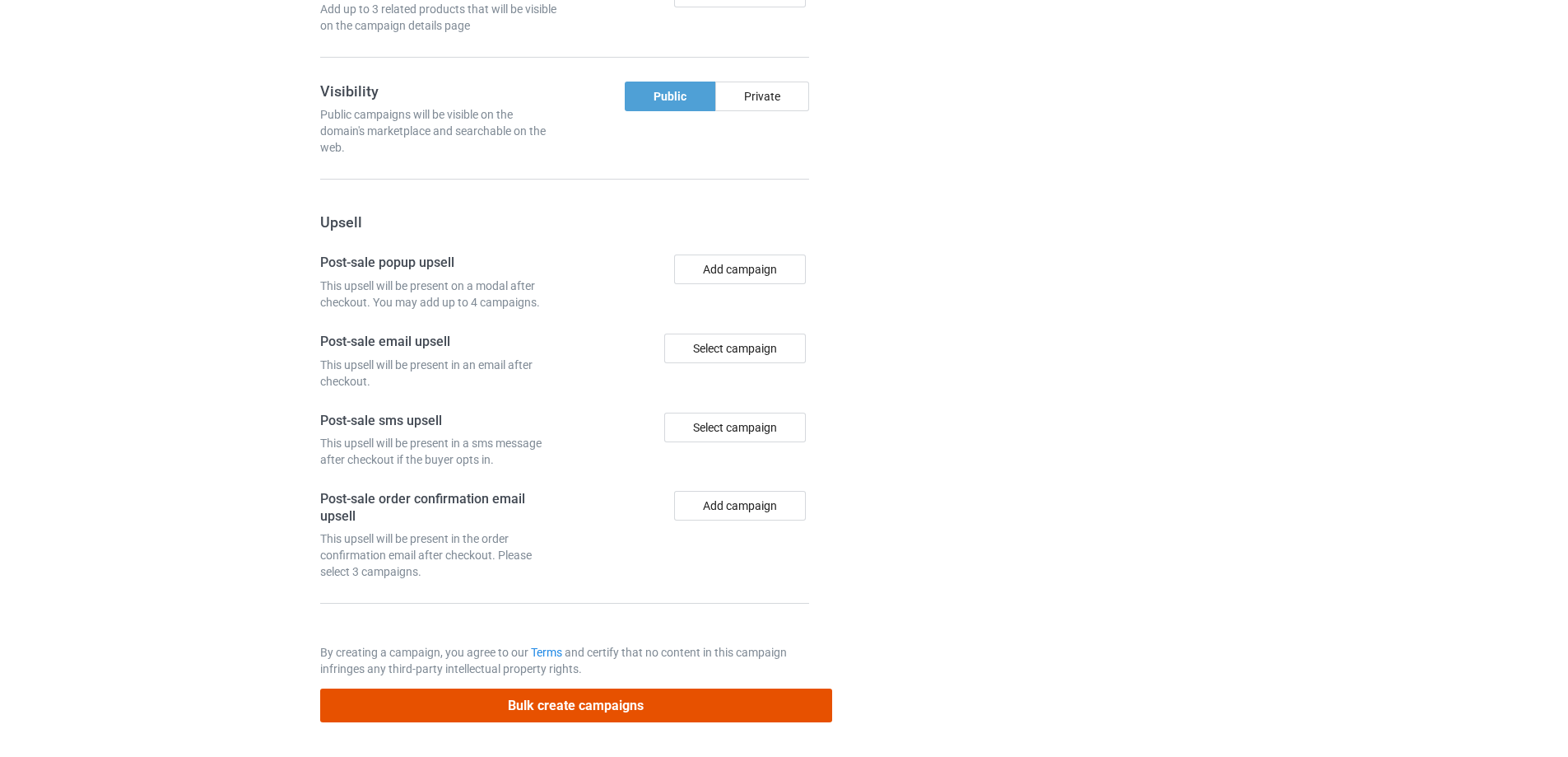
click at [562, 705] on button "Bulk create campaigns" at bounding box center [576, 705] width 512 height 33
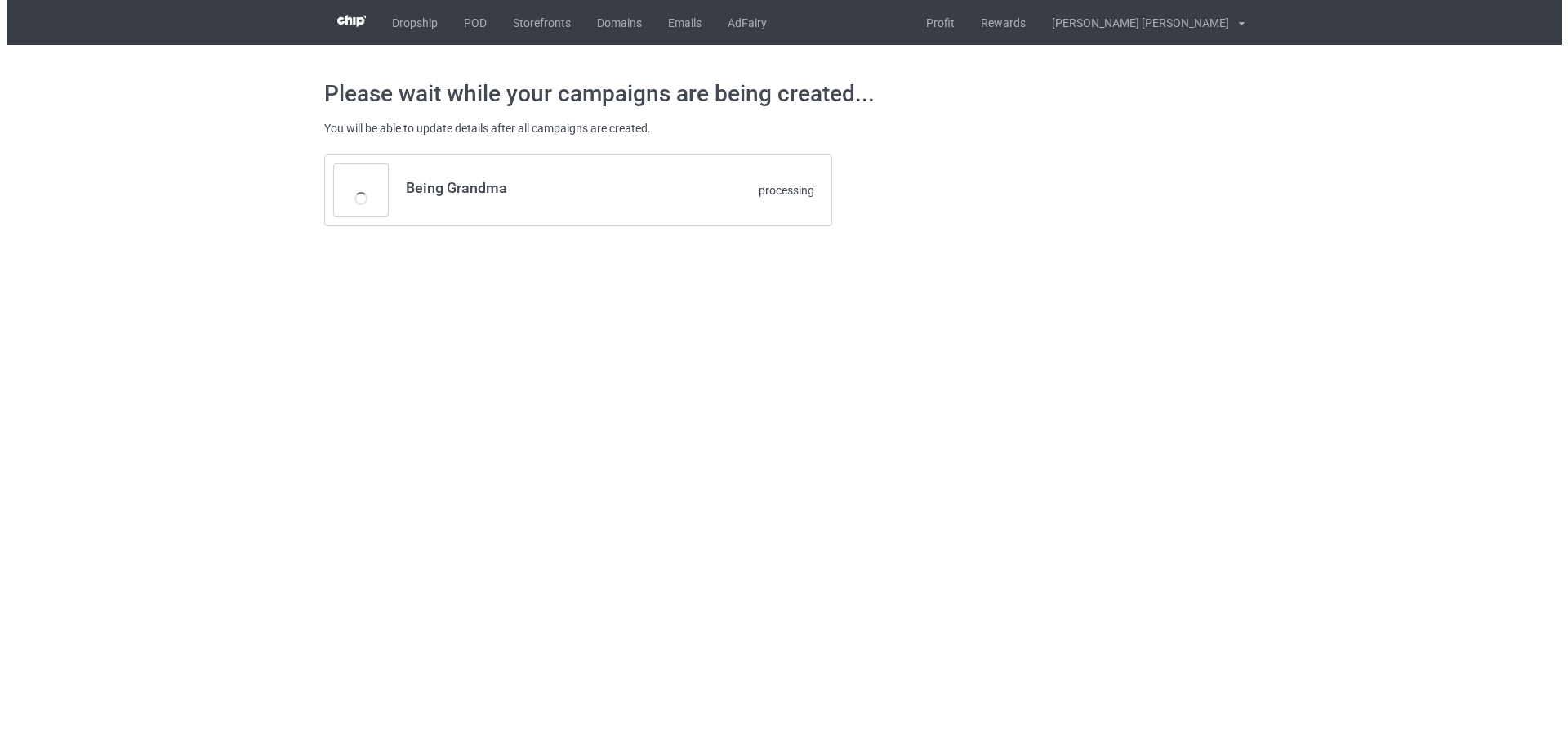
scroll to position [0, 0]
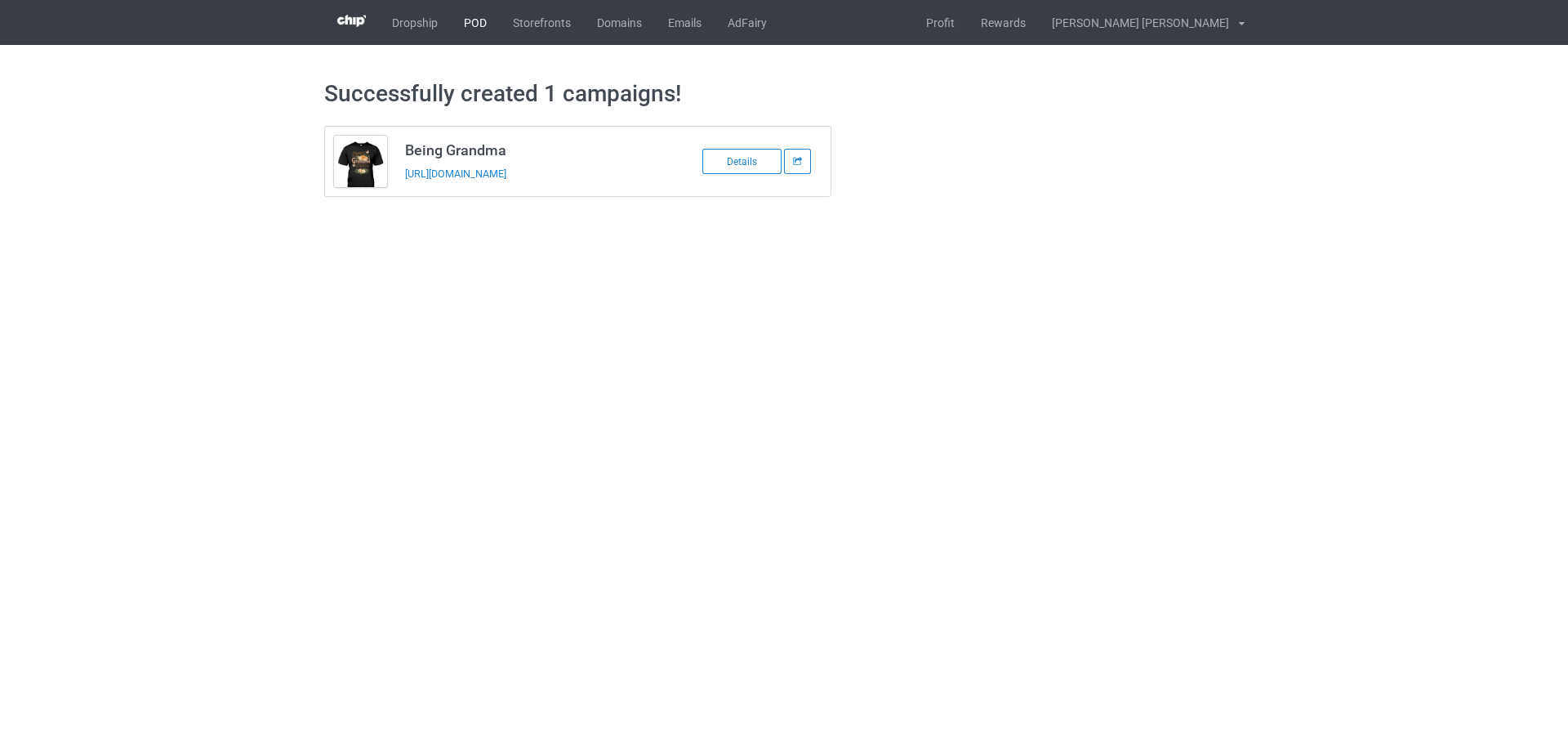
click at [474, 22] on link "POD" at bounding box center [475, 23] width 49 height 45
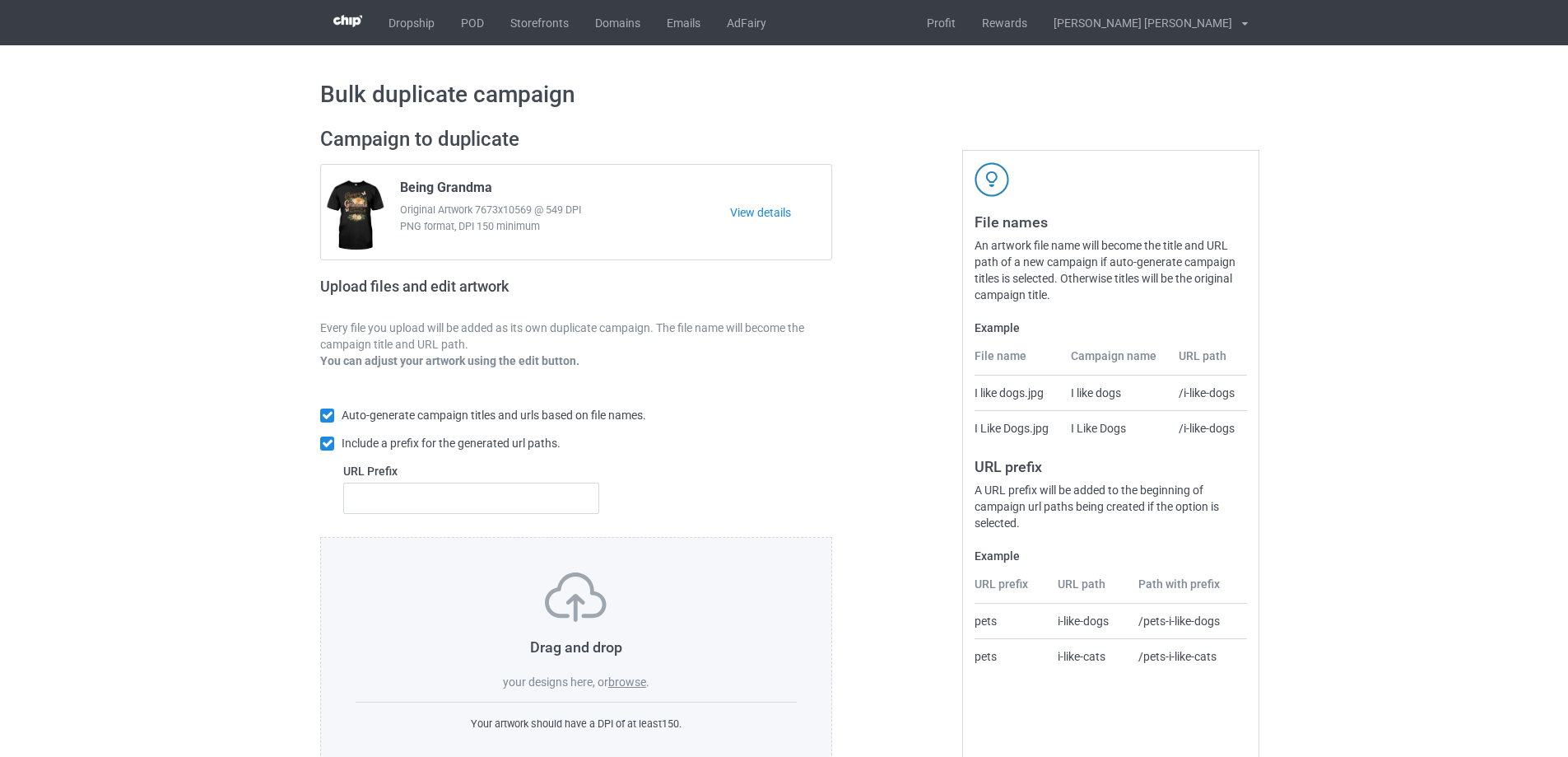
click at [633, 685] on label "browse" at bounding box center [627, 682] width 38 height 13
click at [0, 0] on input "browse" at bounding box center [0, 0] width 0 height 0
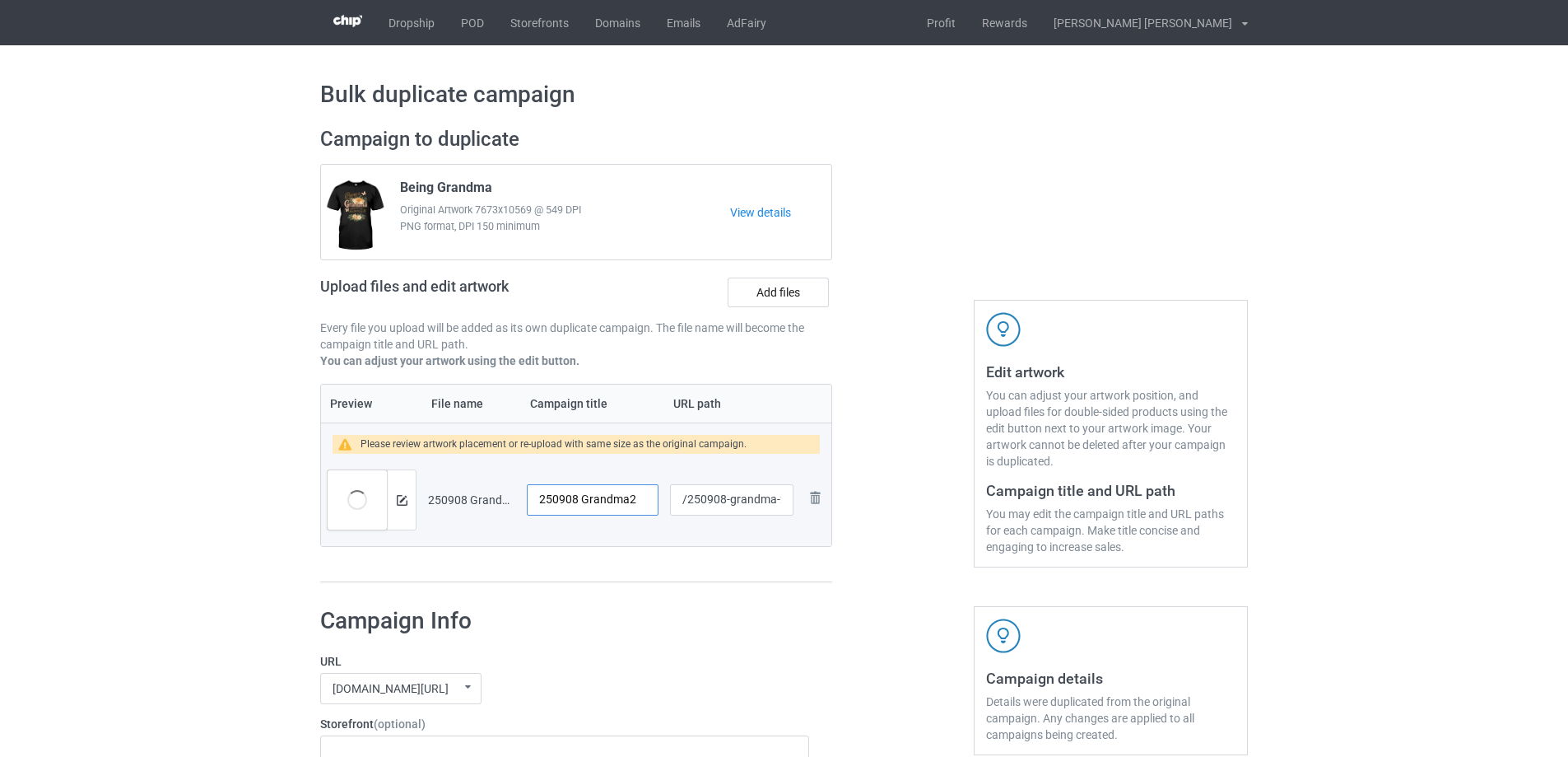
click at [599, 495] on input "250908 Grandma2" at bounding box center [593, 500] width 132 height 32
type input "5 things"
drag, startPoint x: 730, startPoint y: 503, endPoint x: 777, endPoint y: 503, distance: 47.0
click at [777, 503] on input "/250908-grandma-2" at bounding box center [731, 500] width 124 height 32
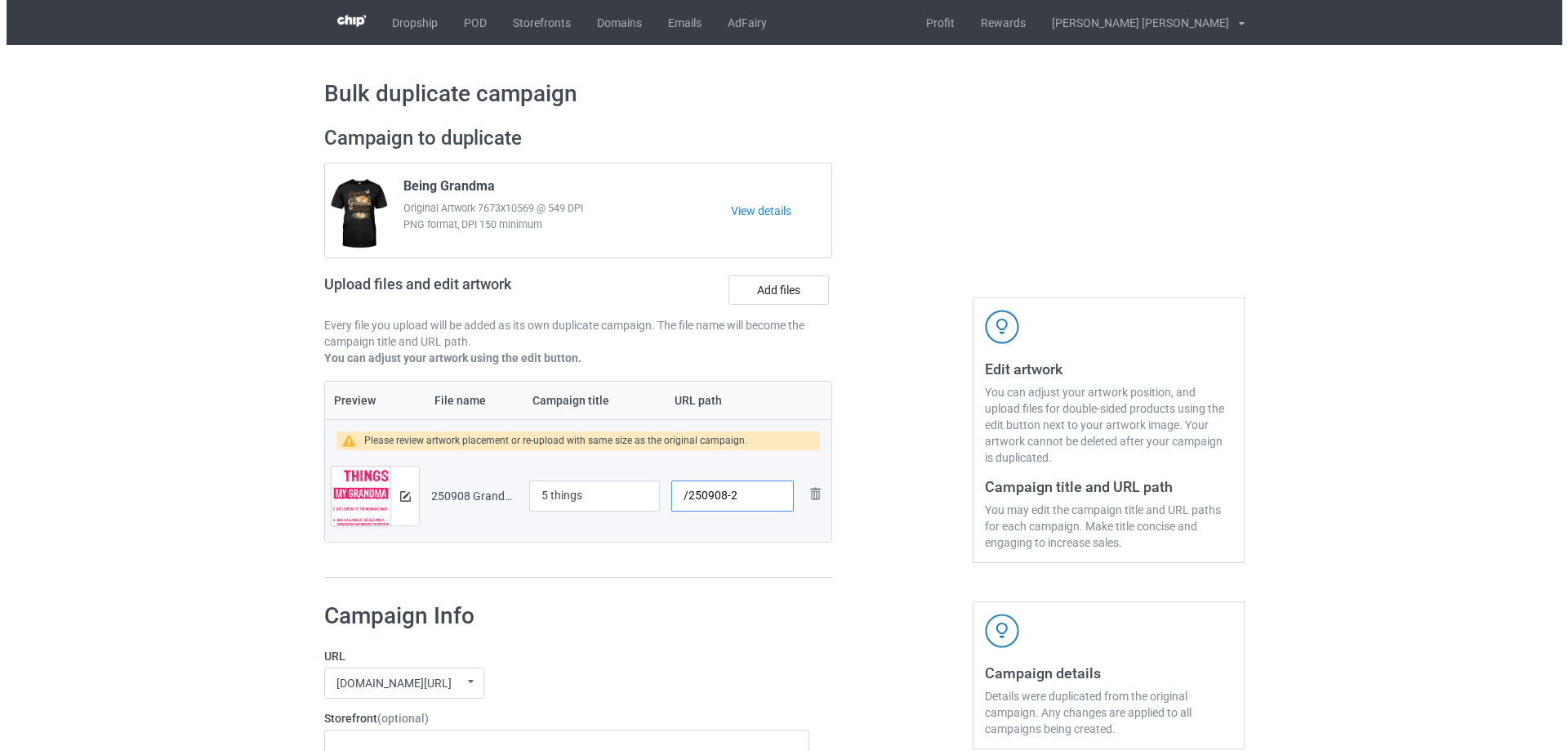
scroll to position [0, 0]
drag, startPoint x: 724, startPoint y: 497, endPoint x: 736, endPoint y: 497, distance: 12.0
click at [736, 497] on input "/250908-2" at bounding box center [726, 496] width 123 height 31
drag, startPoint x: 724, startPoint y: 498, endPoint x: 732, endPoint y: 497, distance: 8.1
click at [732, 497] on input "/250908-3" at bounding box center [726, 496] width 123 height 31
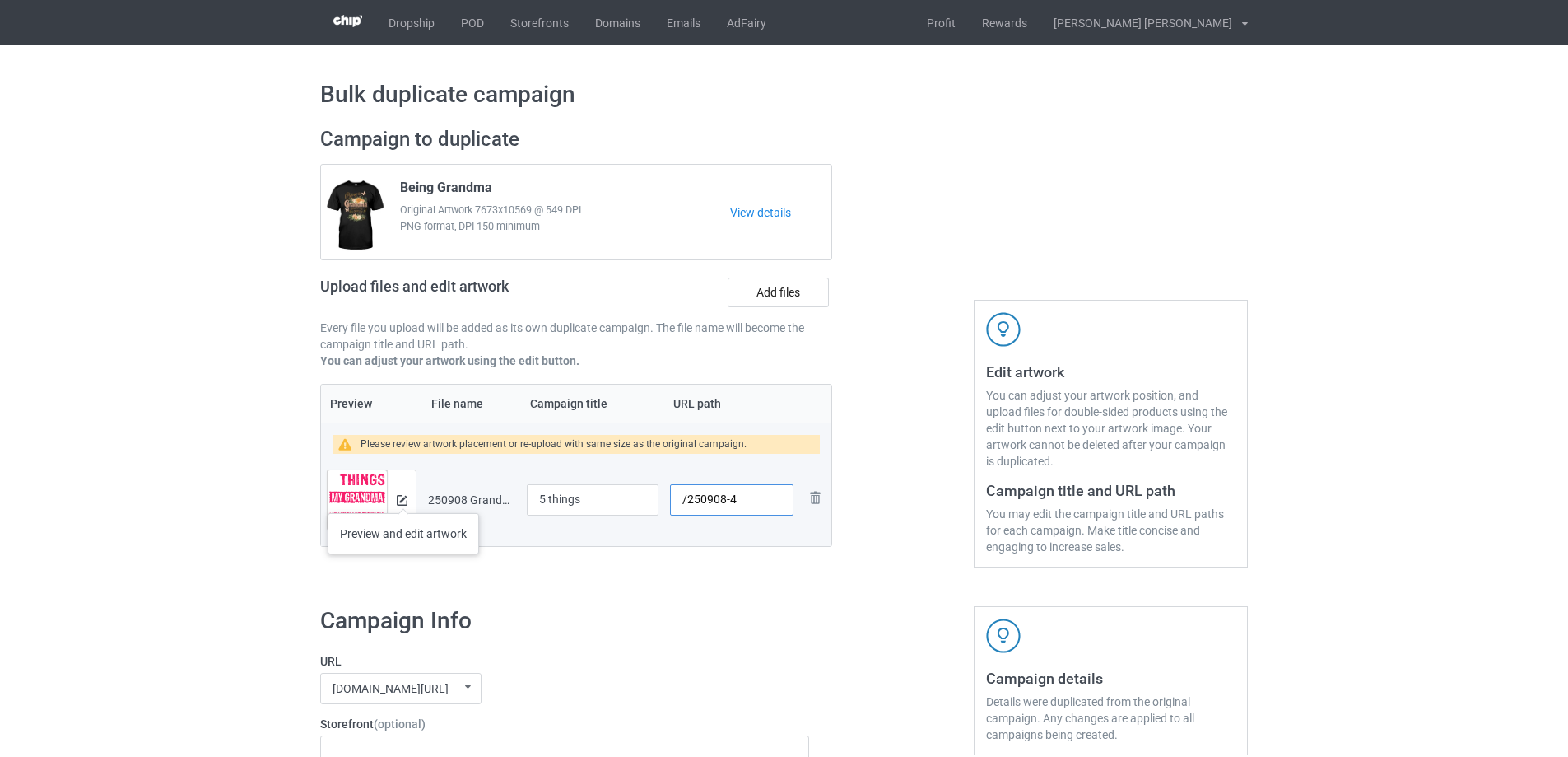
type input "/250908-4"
click at [403, 496] on img at bounding box center [402, 500] width 11 height 11
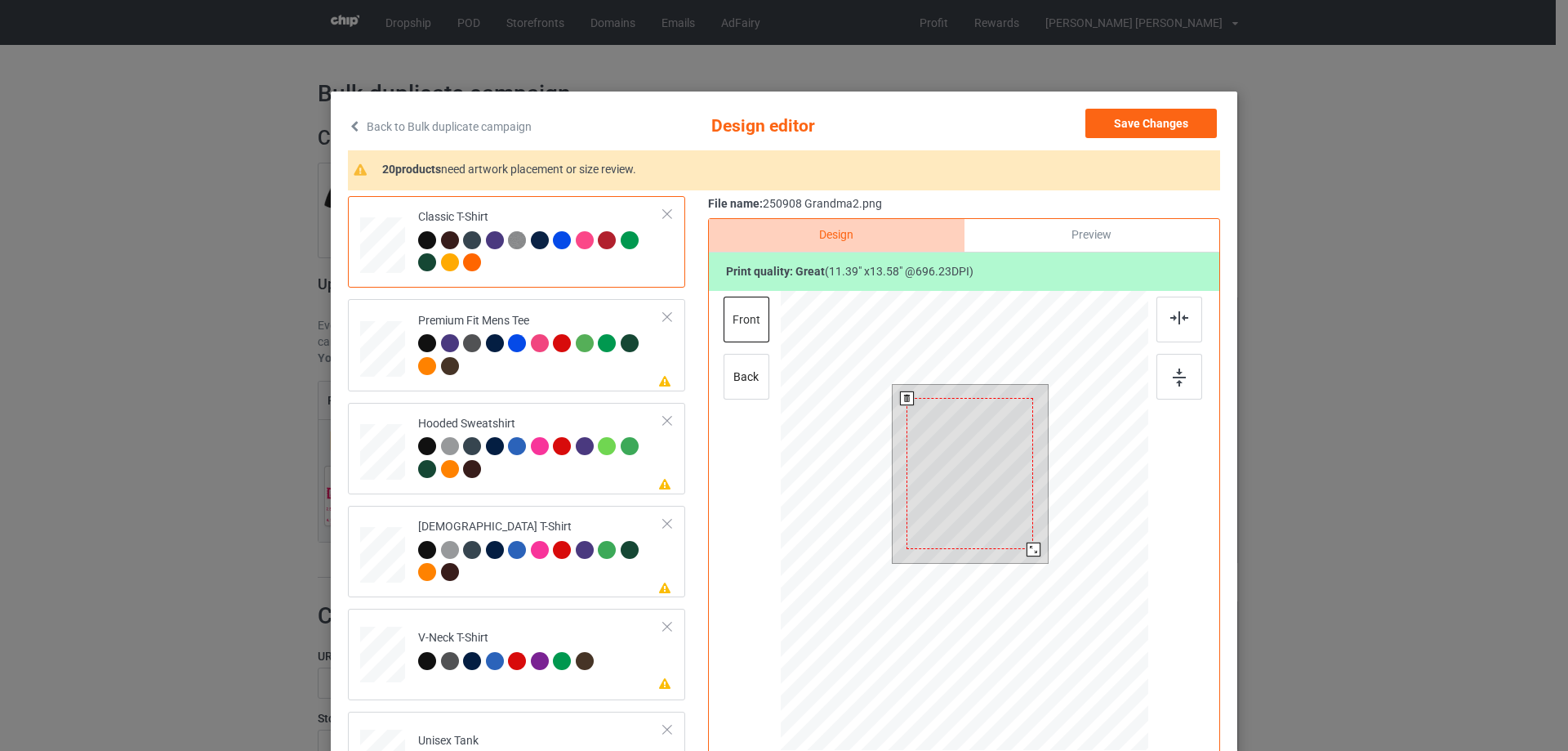
drag, startPoint x: 1038, startPoint y: 560, endPoint x: 1030, endPoint y: 544, distance: 17.9
click at [1030, 544] on div at bounding box center [1034, 549] width 14 height 14
click at [1000, 518] on div at bounding box center [970, 462] width 126 height 151
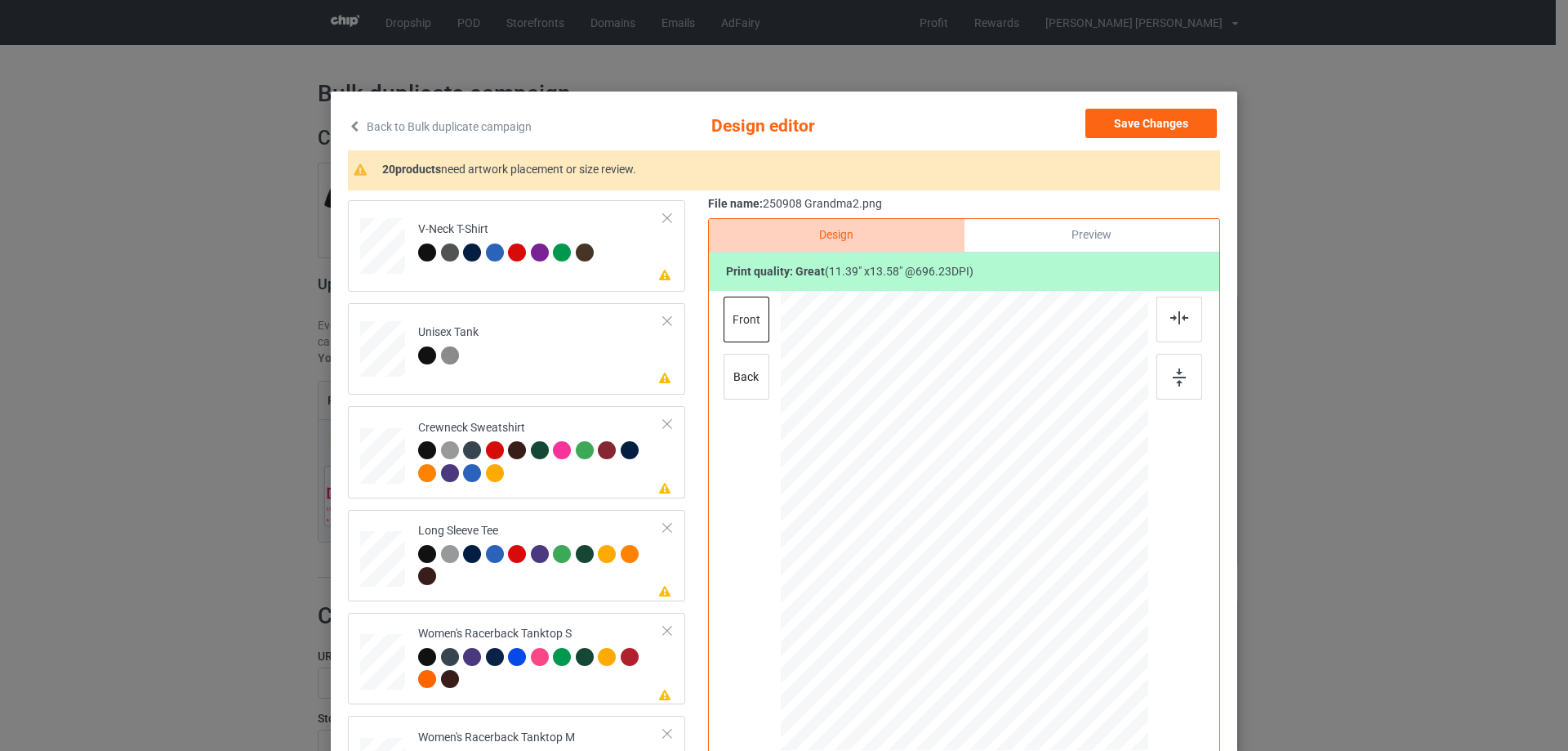
scroll to position [572, 0]
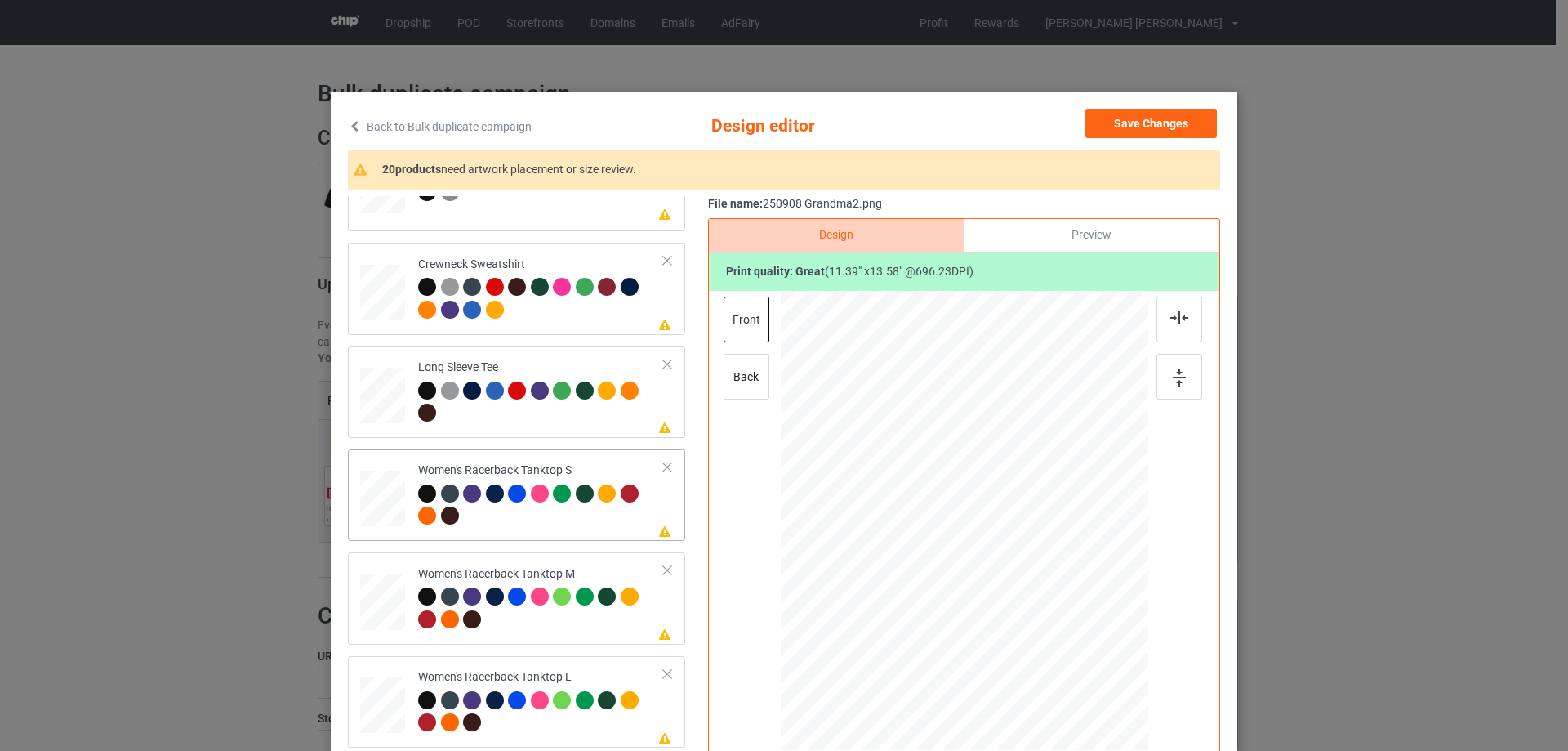
click at [379, 526] on div at bounding box center [383, 499] width 44 height 57
drag, startPoint x: 1067, startPoint y: 655, endPoint x: 1059, endPoint y: 628, distance: 28.2
click at [1059, 628] on div at bounding box center [964, 520] width 358 height 459
drag, startPoint x: 1009, startPoint y: 541, endPoint x: 1011, endPoint y: 562, distance: 21.1
click at [1011, 562] on div at bounding box center [966, 540] width 183 height 218
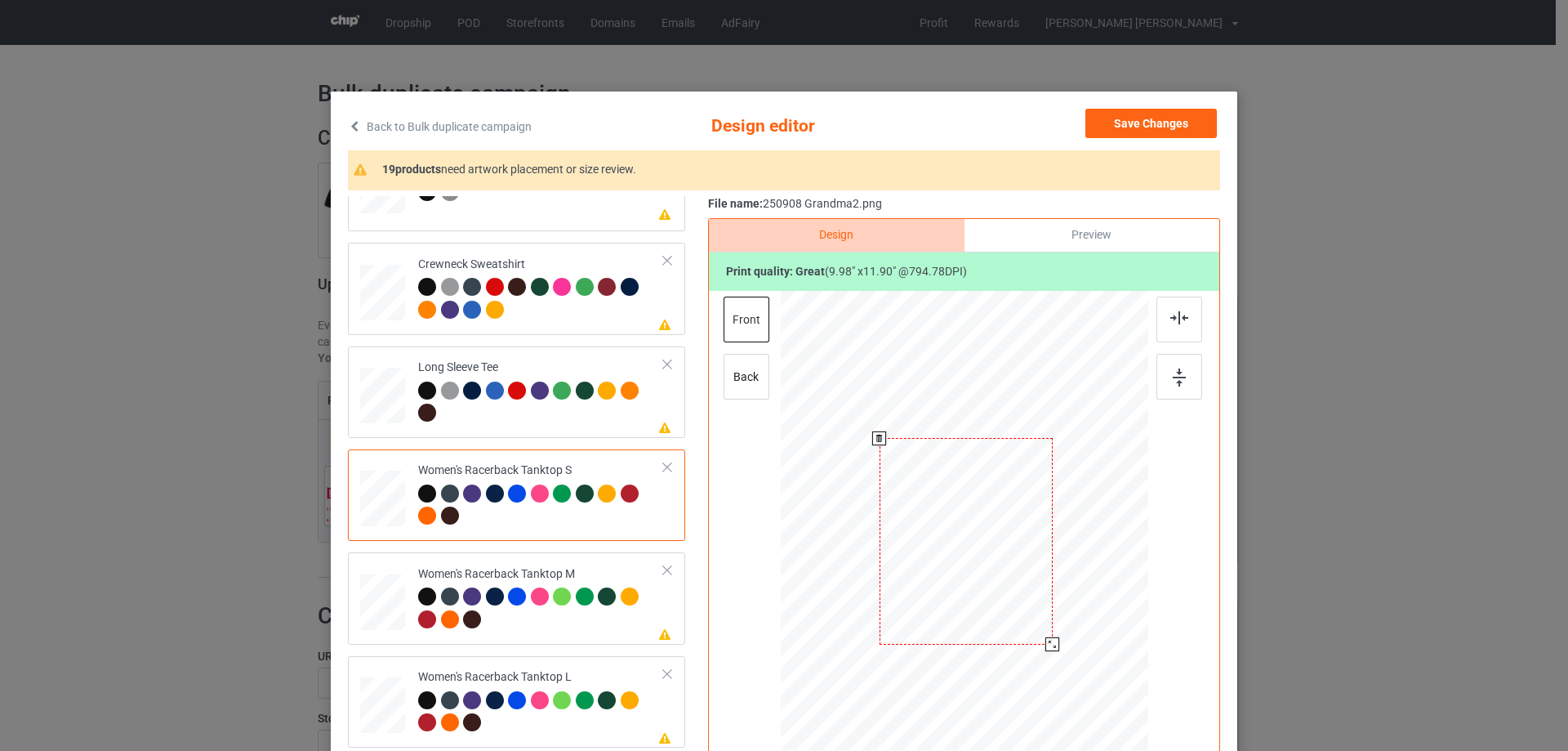
drag, startPoint x: 1052, startPoint y: 654, endPoint x: 1048, endPoint y: 640, distance: 14.6
click at [1049, 644] on div at bounding box center [1052, 644] width 14 height 14
click at [1022, 605] on div at bounding box center [964, 537] width 171 height 205
click at [1168, 325] on div at bounding box center [1179, 319] width 46 height 46
click at [1169, 325] on div at bounding box center [1179, 319] width 46 height 46
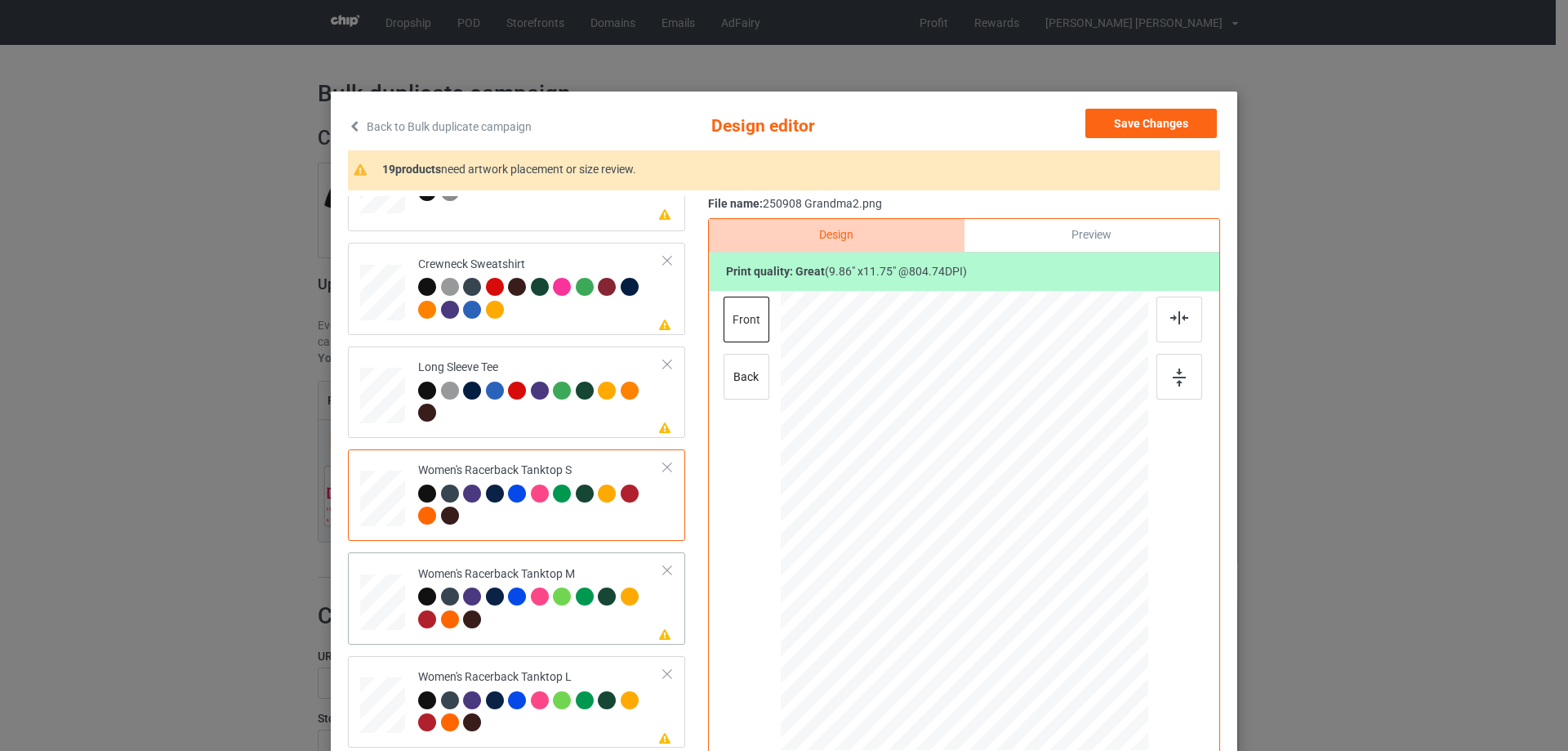
scroll to position [654, 0]
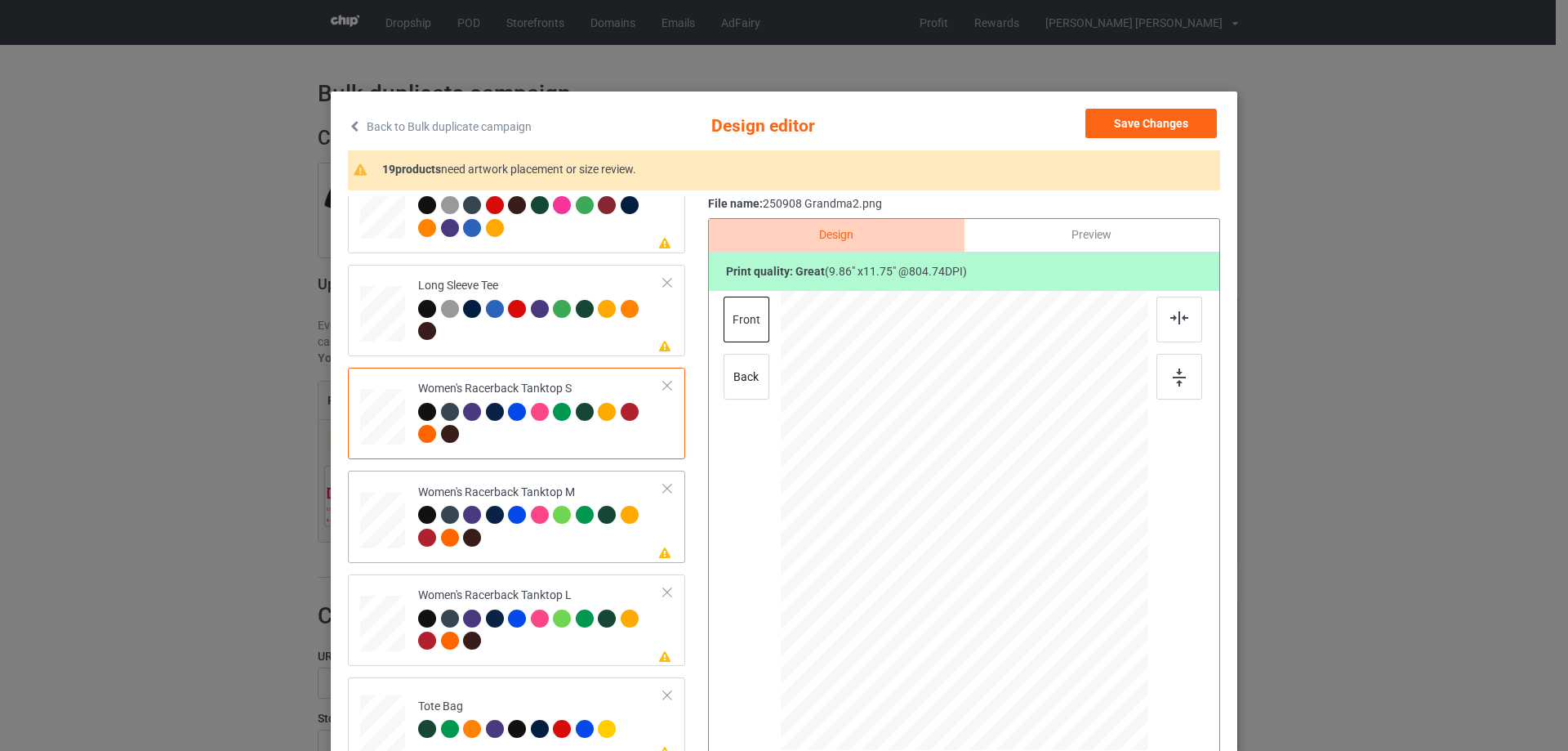
click at [390, 517] on div at bounding box center [383, 520] width 45 height 57
drag, startPoint x: 1069, startPoint y: 654, endPoint x: 1049, endPoint y: 606, distance: 52.0
click at [1052, 606] on div at bounding box center [964, 520] width 367 height 459
click at [988, 556] on div at bounding box center [963, 533] width 161 height 192
click at [1170, 314] on img at bounding box center [1179, 318] width 18 height 13
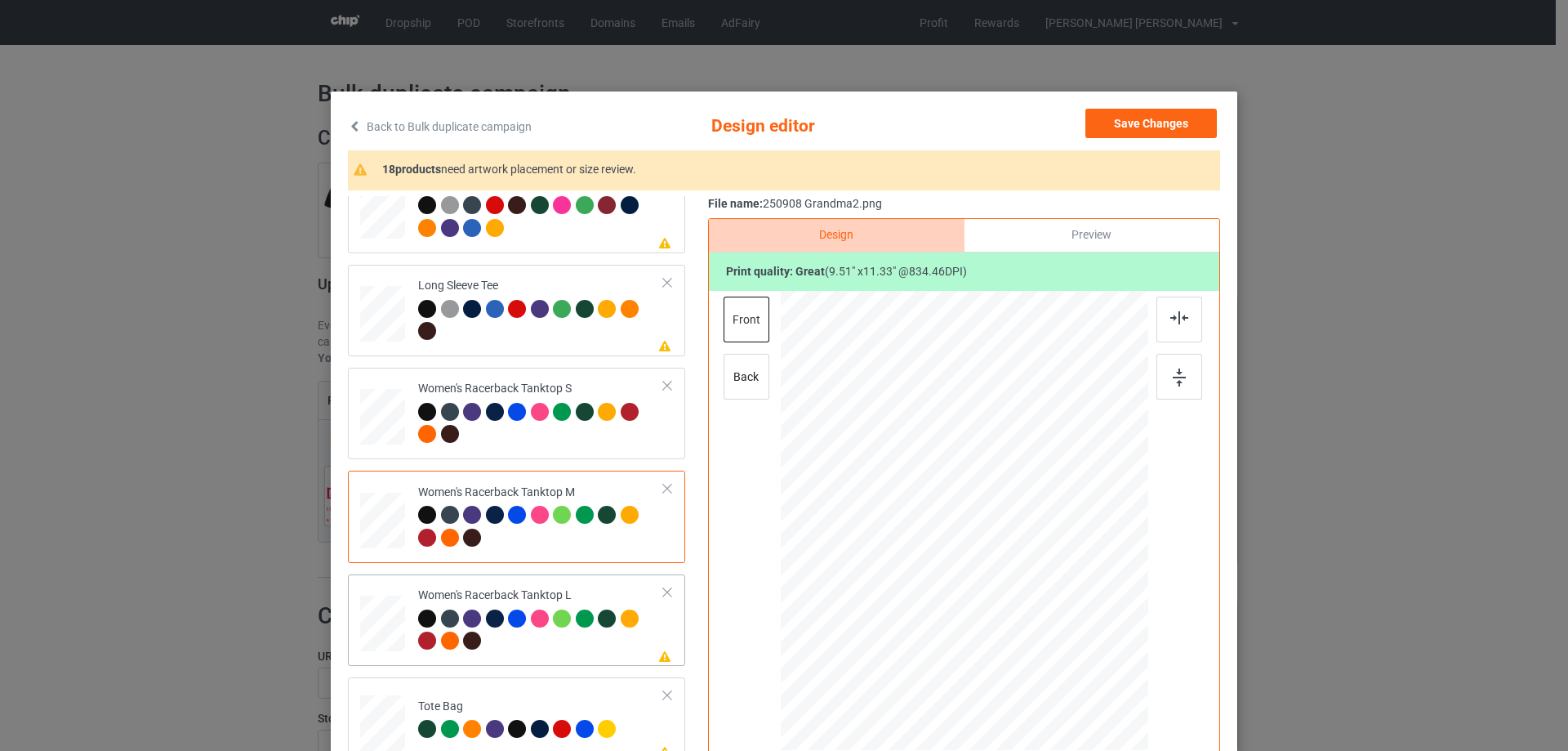
scroll to position [817, 0]
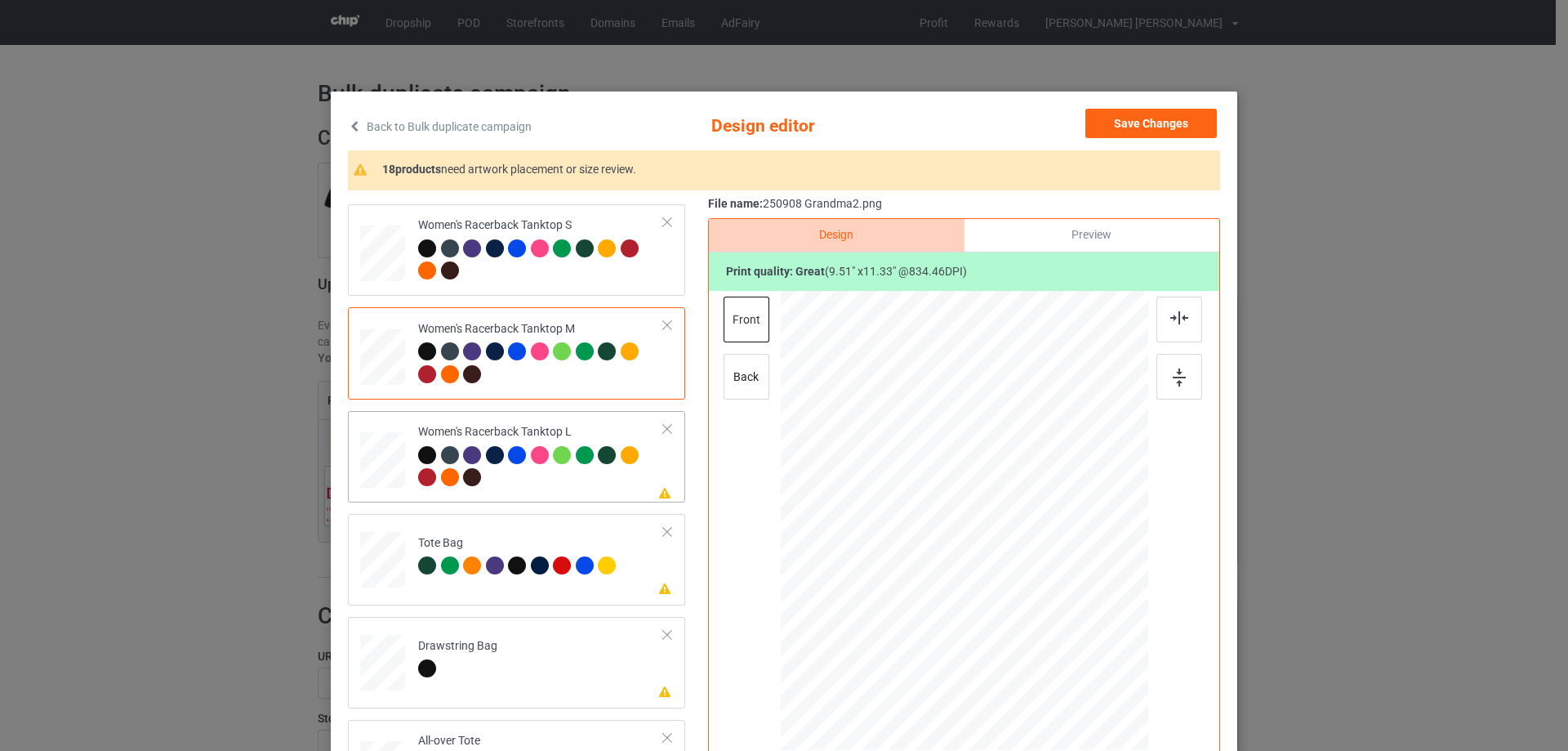
click at [379, 483] on div at bounding box center [383, 460] width 45 height 54
drag, startPoint x: 1070, startPoint y: 651, endPoint x: 1054, endPoint y: 601, distance: 52.5
click at [1054, 601] on div at bounding box center [964, 521] width 367 height 439
drag, startPoint x: 1005, startPoint y: 542, endPoint x: 1004, endPoint y: 562, distance: 20.0
click at [1004, 562] on div at bounding box center [962, 540] width 159 height 191
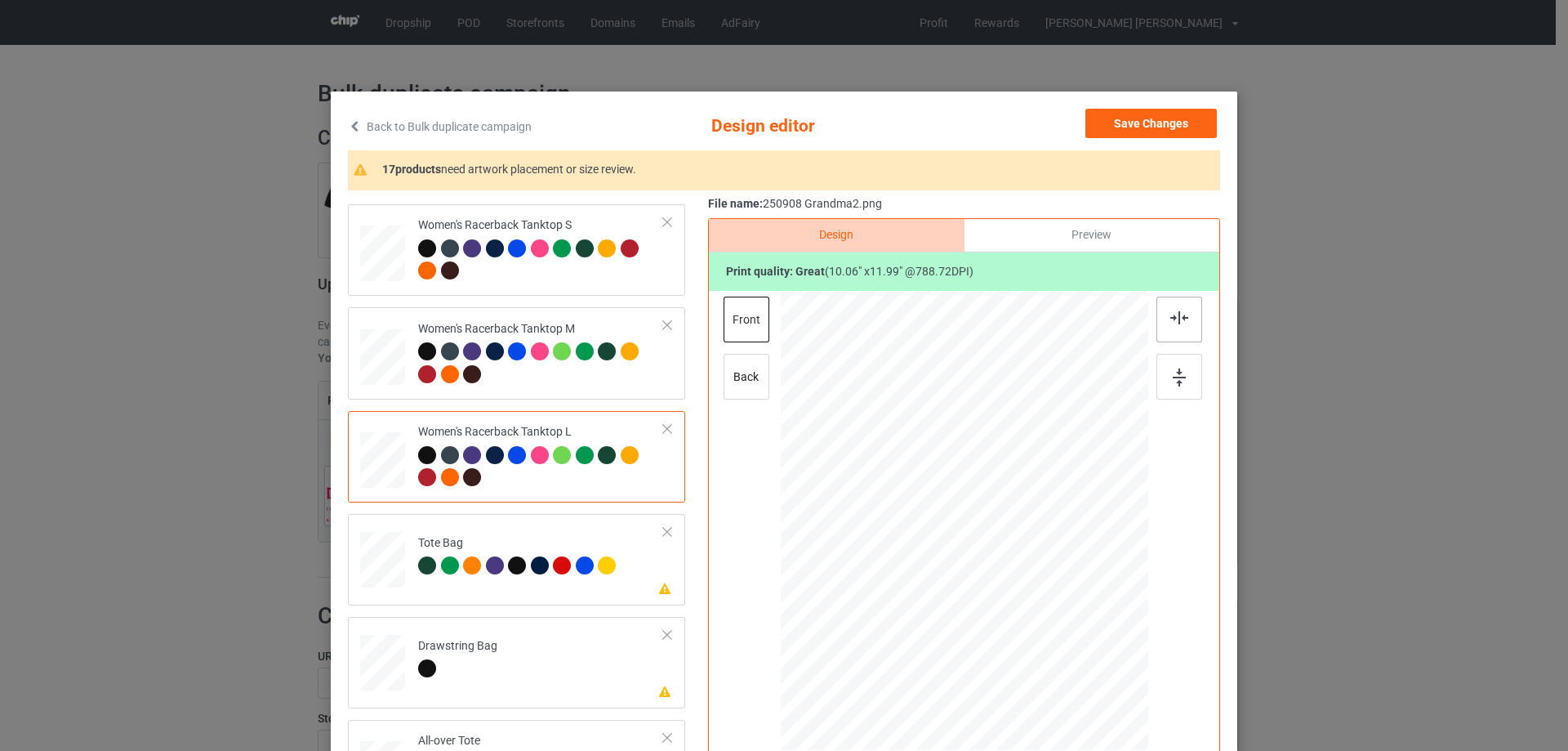
click at [1181, 312] on img at bounding box center [1179, 318] width 18 height 13
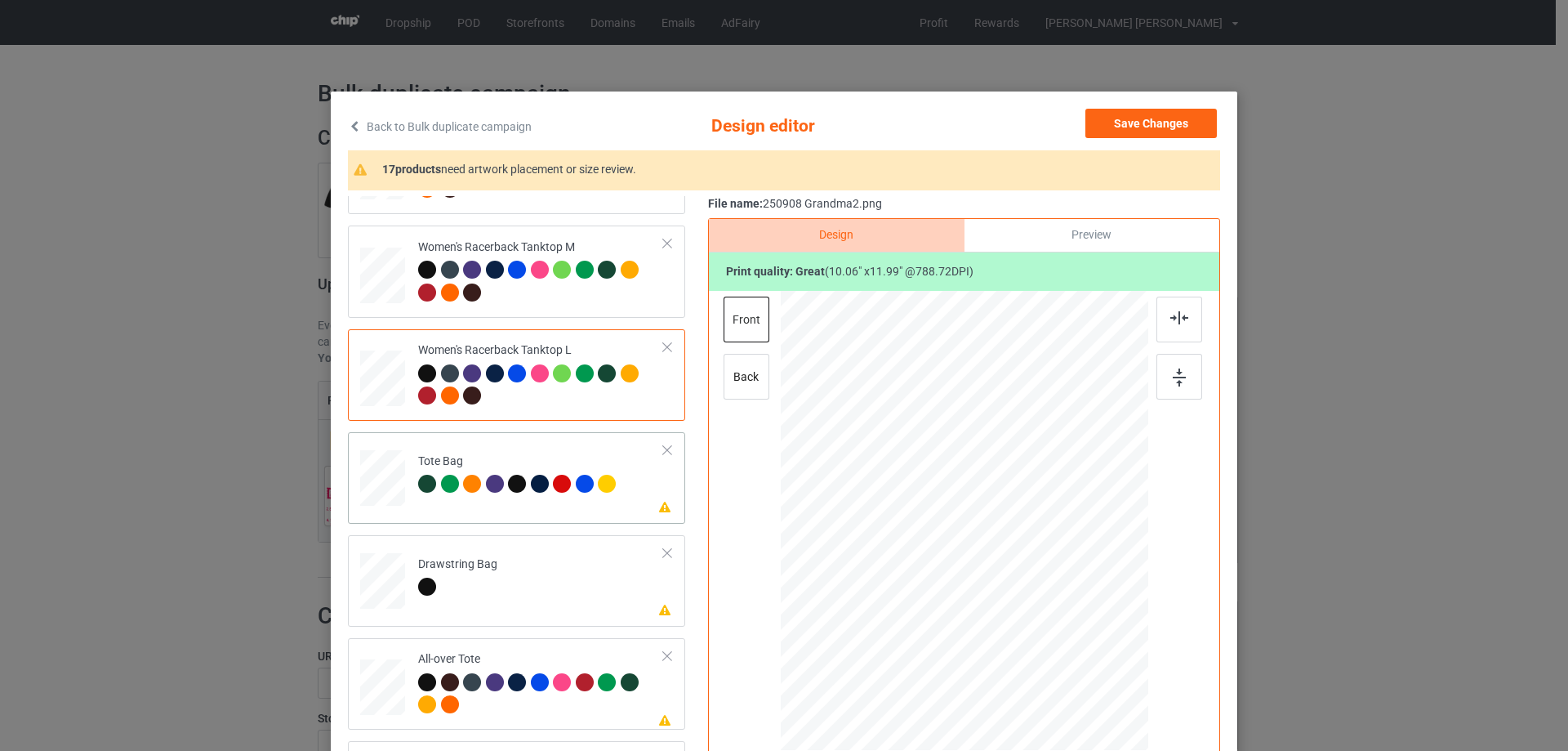
click at [376, 492] on div at bounding box center [383, 486] width 21 height 24
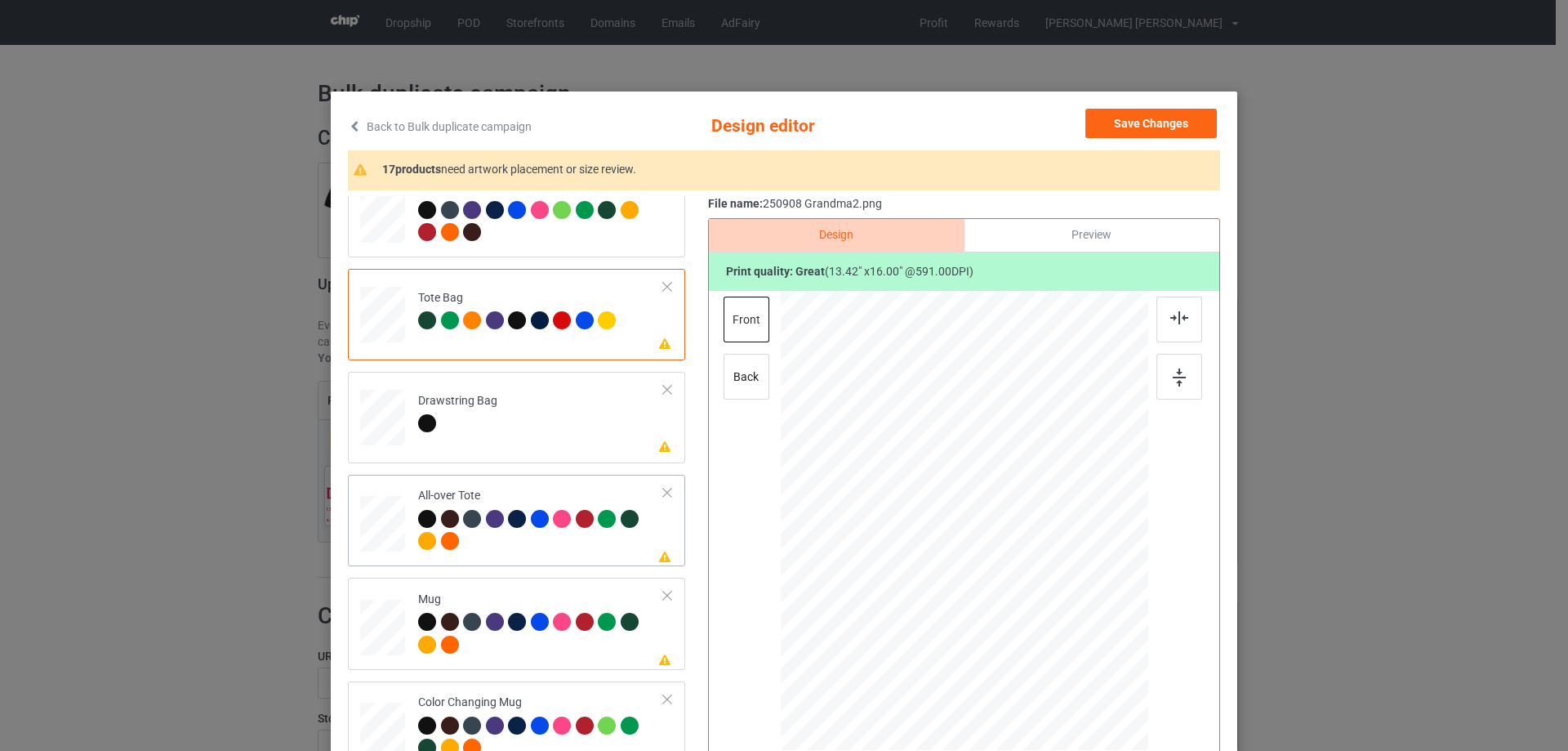
click at [386, 529] on div at bounding box center [383, 524] width 45 height 45
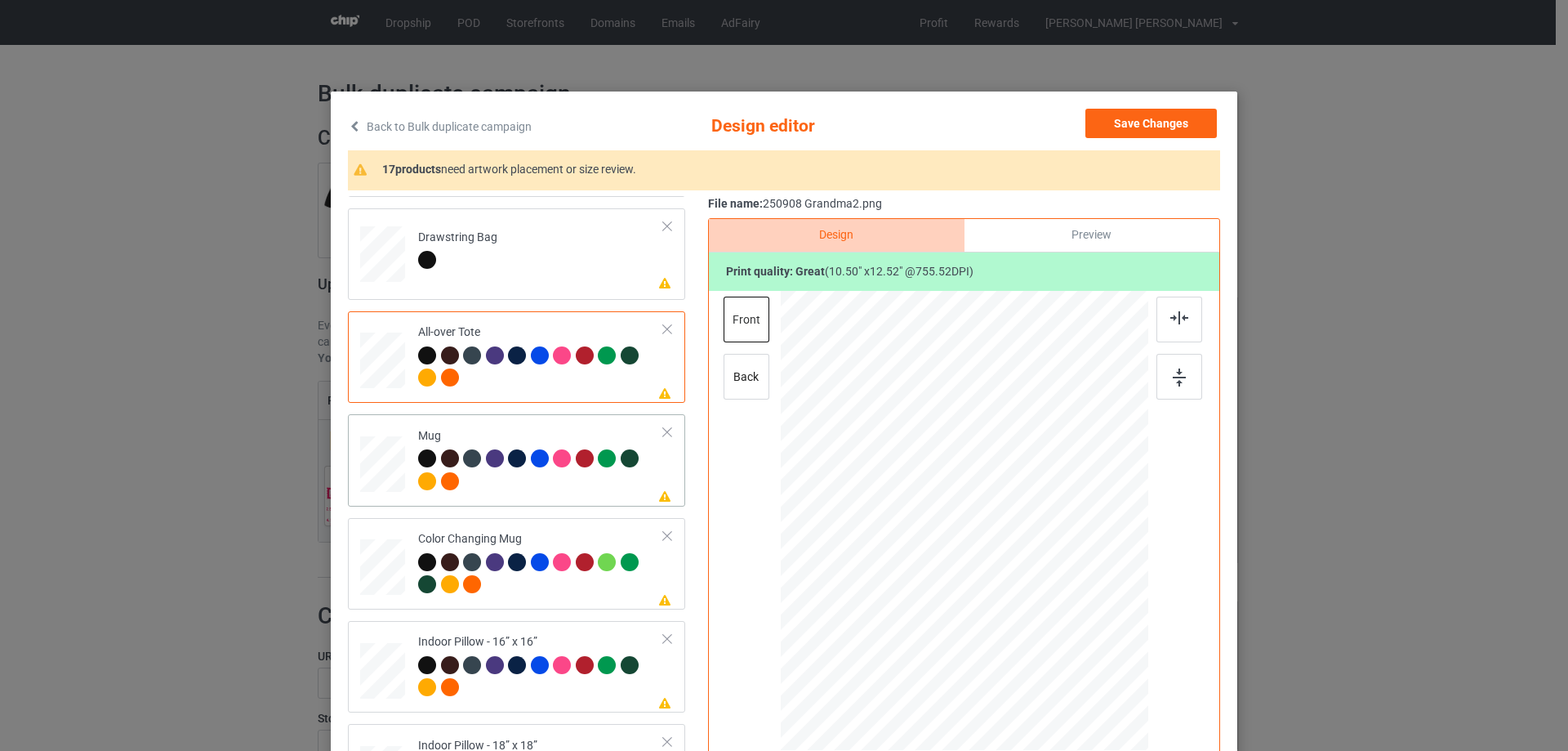
click at [372, 455] on div at bounding box center [383, 465] width 45 height 19
drag, startPoint x: 1066, startPoint y: 654, endPoint x: 1039, endPoint y: 573, distance: 85.4
click at [1039, 573] on div at bounding box center [964, 520] width 367 height 153
drag, startPoint x: 989, startPoint y: 546, endPoint x: 1092, endPoint y: 546, distance: 103.0
click at [1092, 546] on div at bounding box center [1066, 520] width 124 height 147
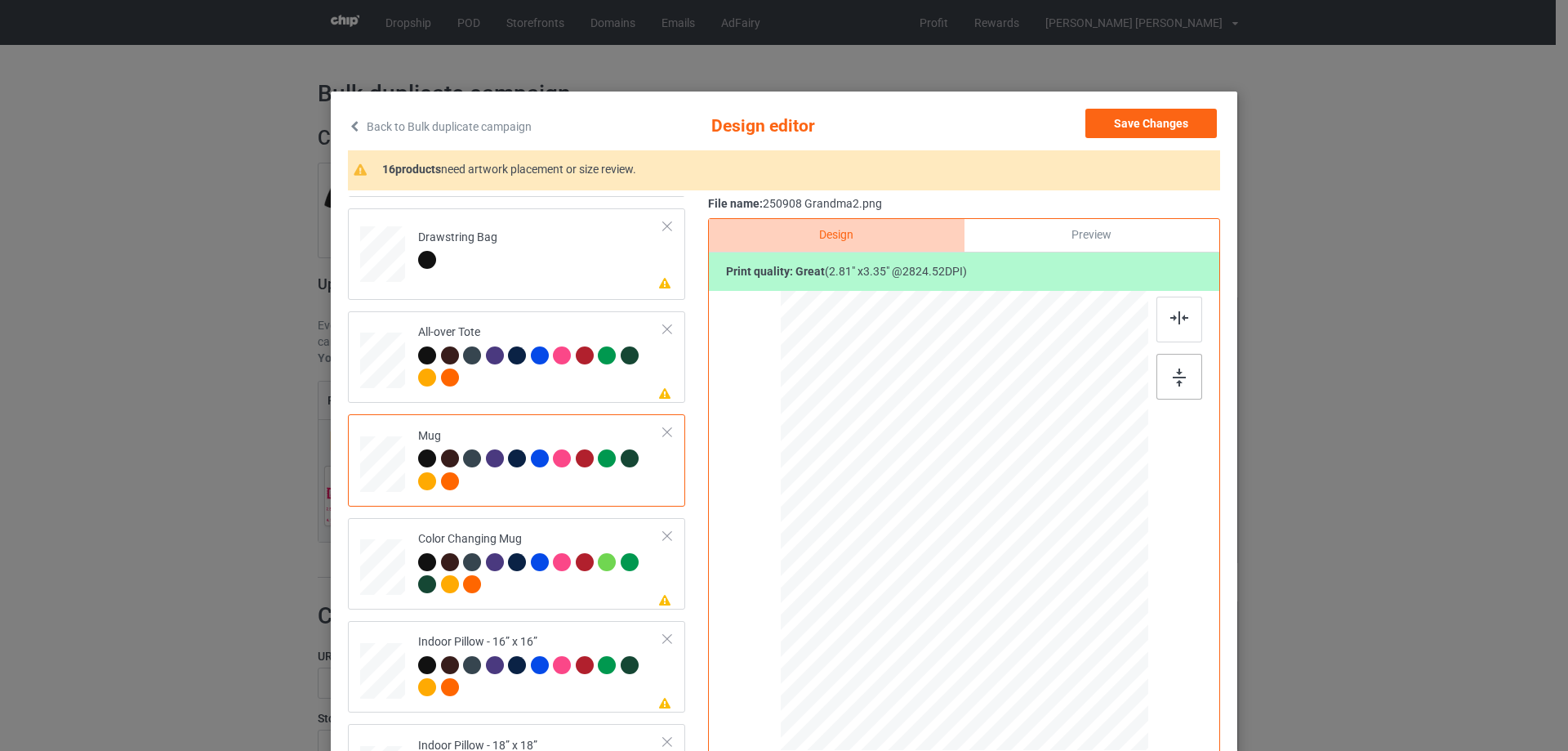
click at [1186, 365] on div at bounding box center [1179, 376] width 46 height 46
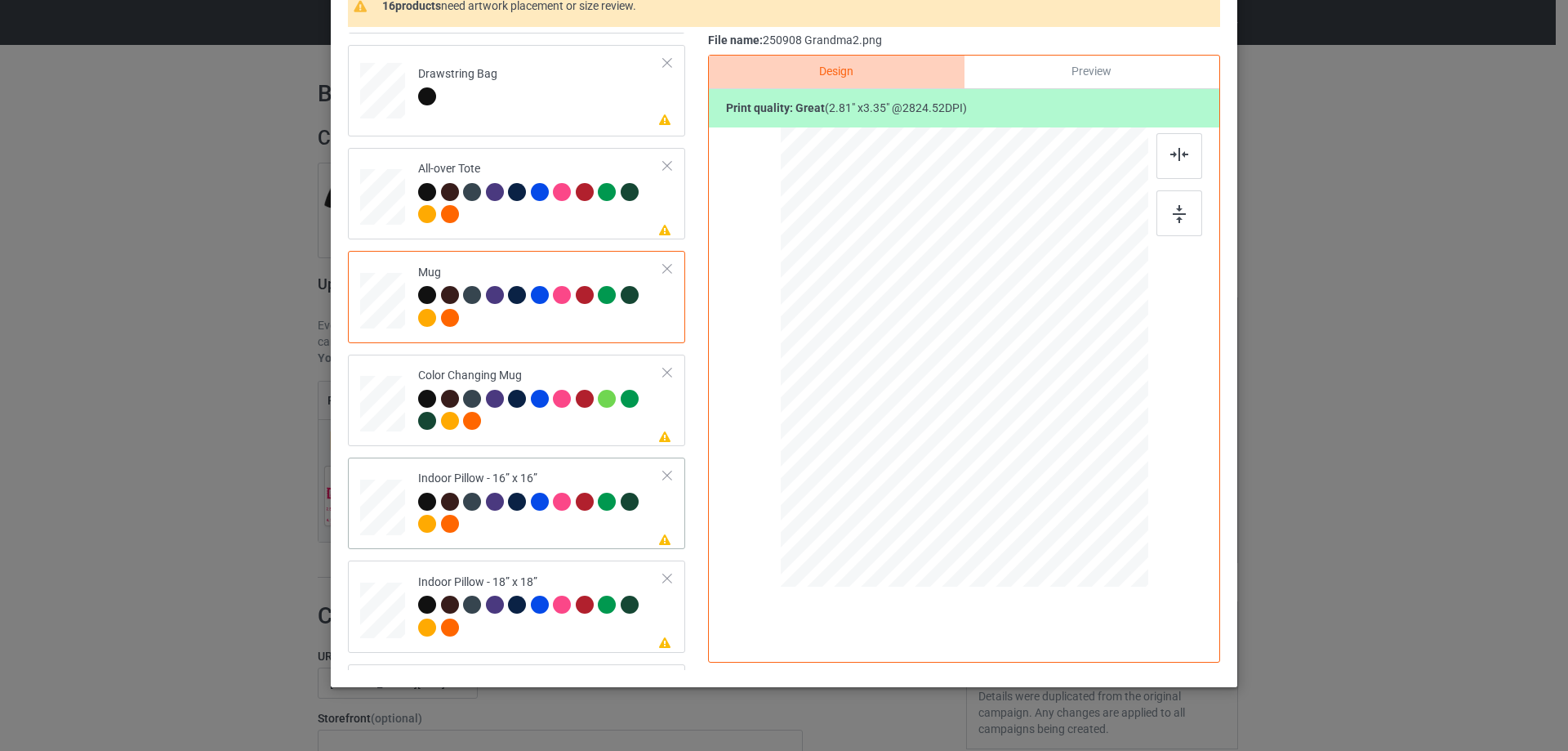
drag, startPoint x: 386, startPoint y: 495, endPoint x: 449, endPoint y: 500, distance: 63.2
click at [386, 496] on div at bounding box center [383, 507] width 45 height 45
drag, startPoint x: 1067, startPoint y: 486, endPoint x: 1066, endPoint y: 478, distance: 8.1
click at [1066, 478] on div at bounding box center [1069, 483] width 14 height 14
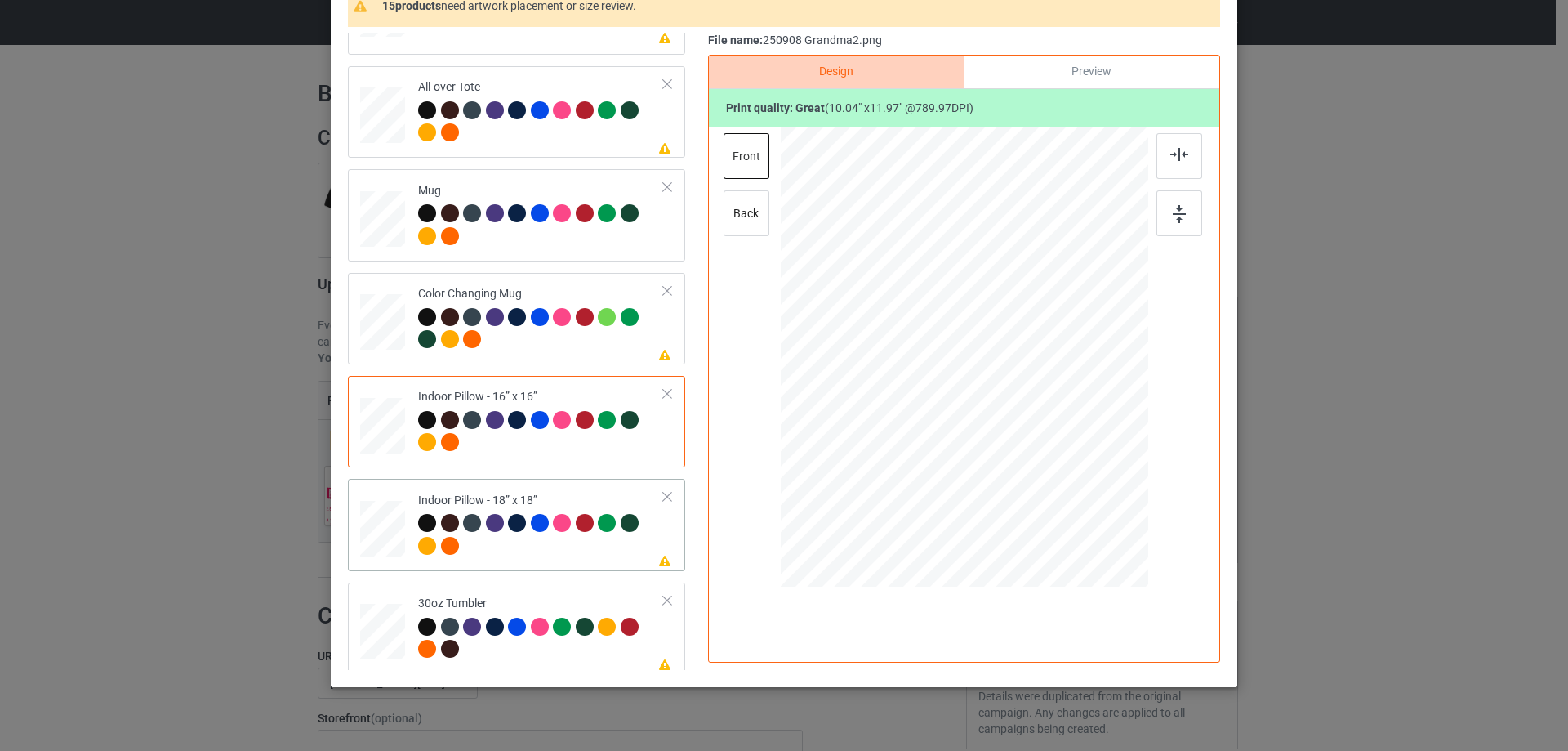
click at [401, 522] on tr "Please review artwork placement Indoor Pillow - 18” x 18”" at bounding box center [516, 524] width 312 height 78
click at [1062, 476] on div at bounding box center [1069, 482] width 14 height 14
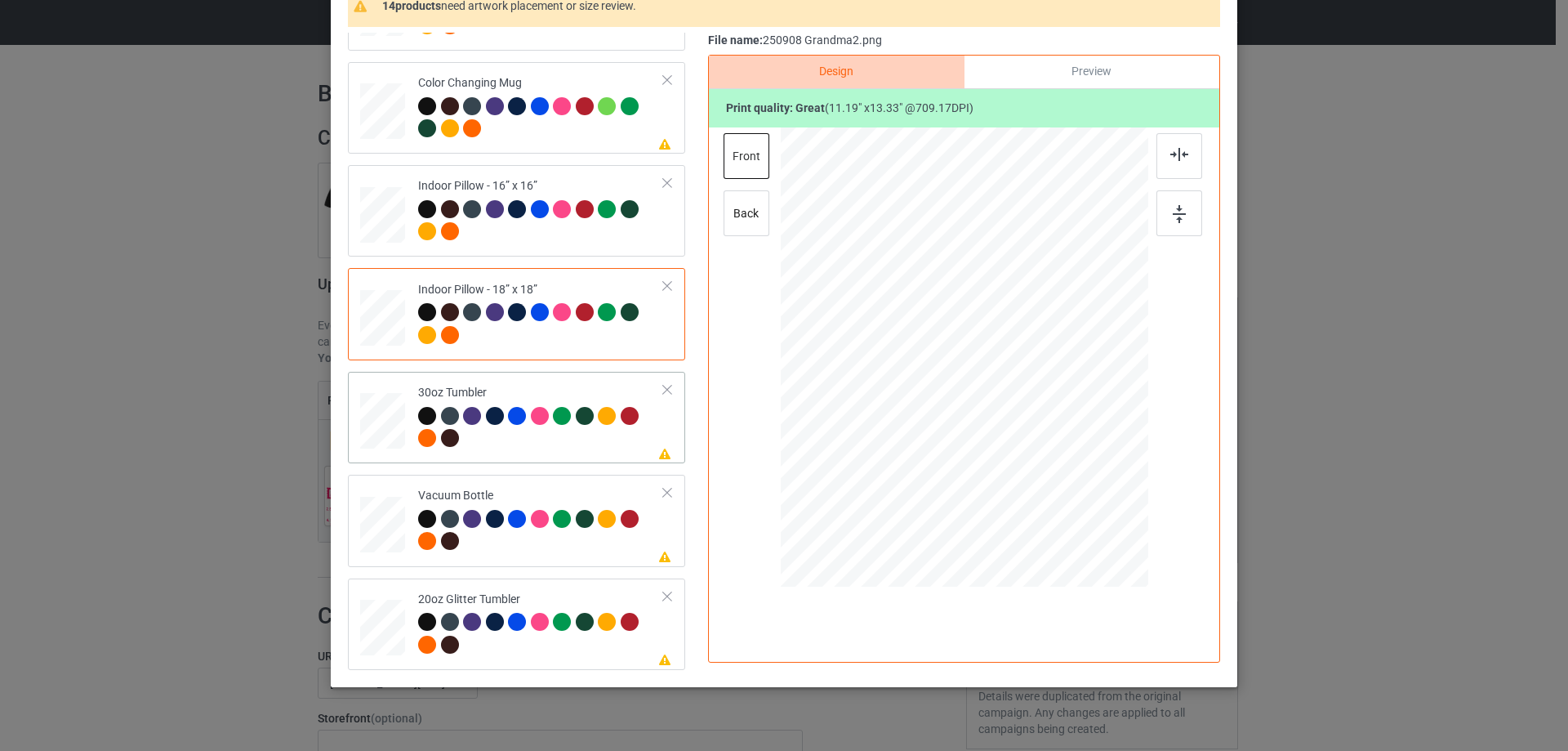
click at [376, 419] on div at bounding box center [383, 421] width 44 height 24
drag, startPoint x: 1066, startPoint y: 487, endPoint x: 1016, endPoint y: 426, distance: 78.9
click at [1016, 426] on div at bounding box center [1022, 426] width 14 height 14
drag, startPoint x: 975, startPoint y: 406, endPoint x: 892, endPoint y: 401, distance: 83.2
click at [892, 401] on div at bounding box center [881, 353] width 113 height 136
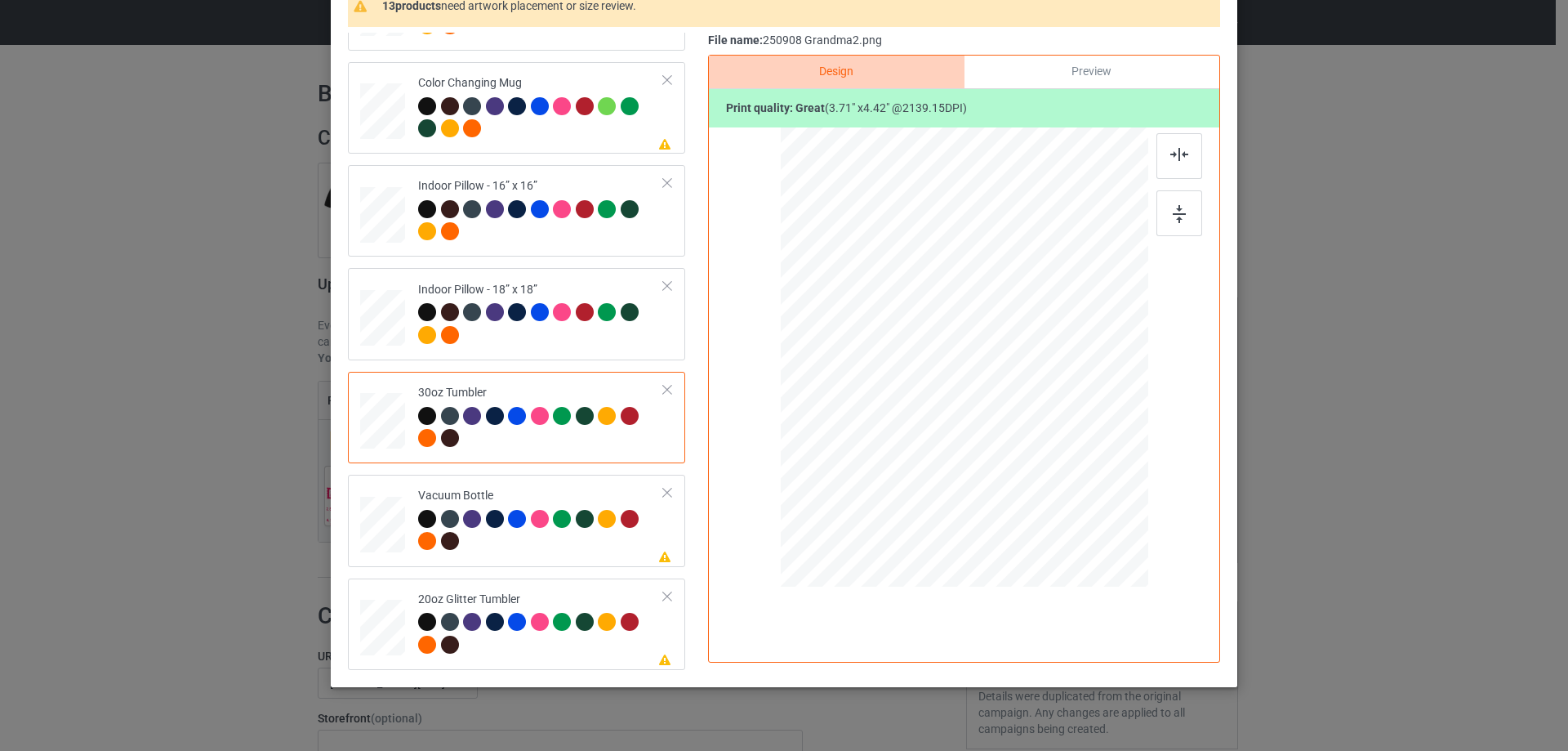
scroll to position [192, 0]
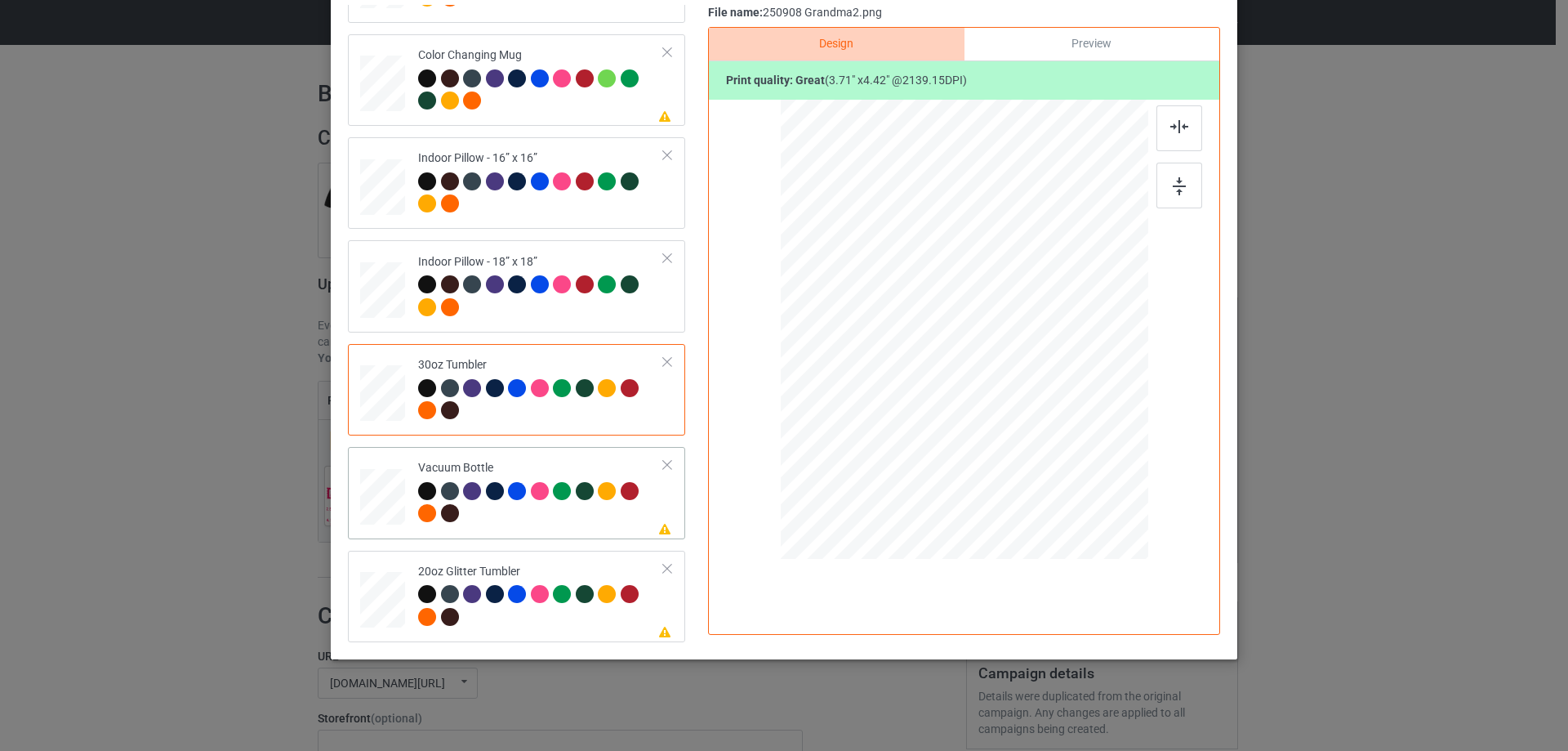
click at [392, 487] on div at bounding box center [383, 496] width 44 height 23
drag, startPoint x: 1059, startPoint y: 453, endPoint x: 1016, endPoint y: 391, distance: 75.5
click at [1016, 391] on div at bounding box center [1021, 397] width 14 height 14
drag, startPoint x: 980, startPoint y: 367, endPoint x: 895, endPoint y: 365, distance: 85.0
click at [895, 365] on div at bounding box center [878, 327] width 112 height 134
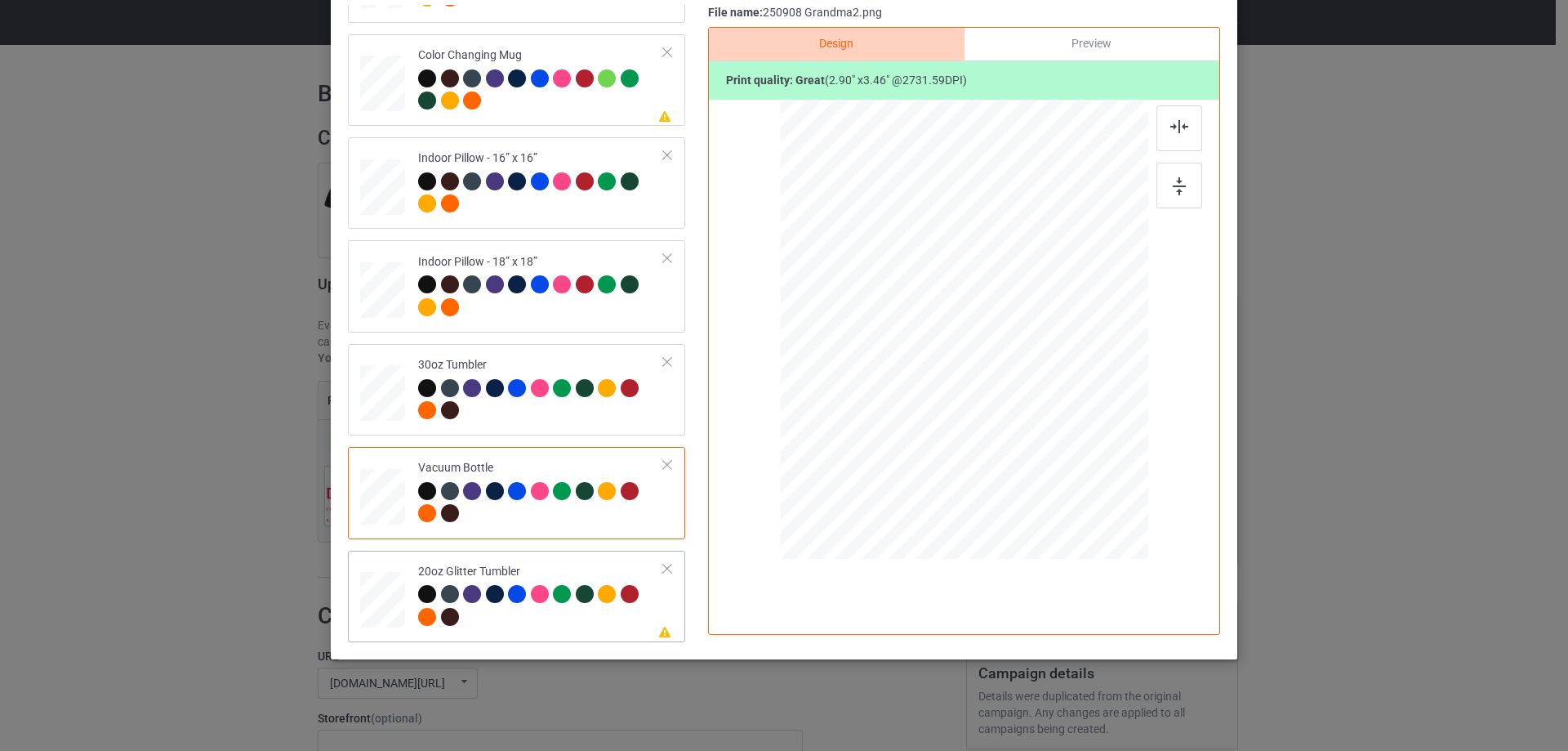
click at [362, 606] on div at bounding box center [383, 599] width 43 height 36
drag, startPoint x: 1058, startPoint y: 456, endPoint x: 997, endPoint y: 386, distance: 92.8
click at [1023, 406] on div at bounding box center [1030, 408] width 14 height 14
drag, startPoint x: 987, startPoint y: 373, endPoint x: 902, endPoint y: 338, distance: 91.9
click at [902, 338] on div at bounding box center [880, 293] width 127 height 152
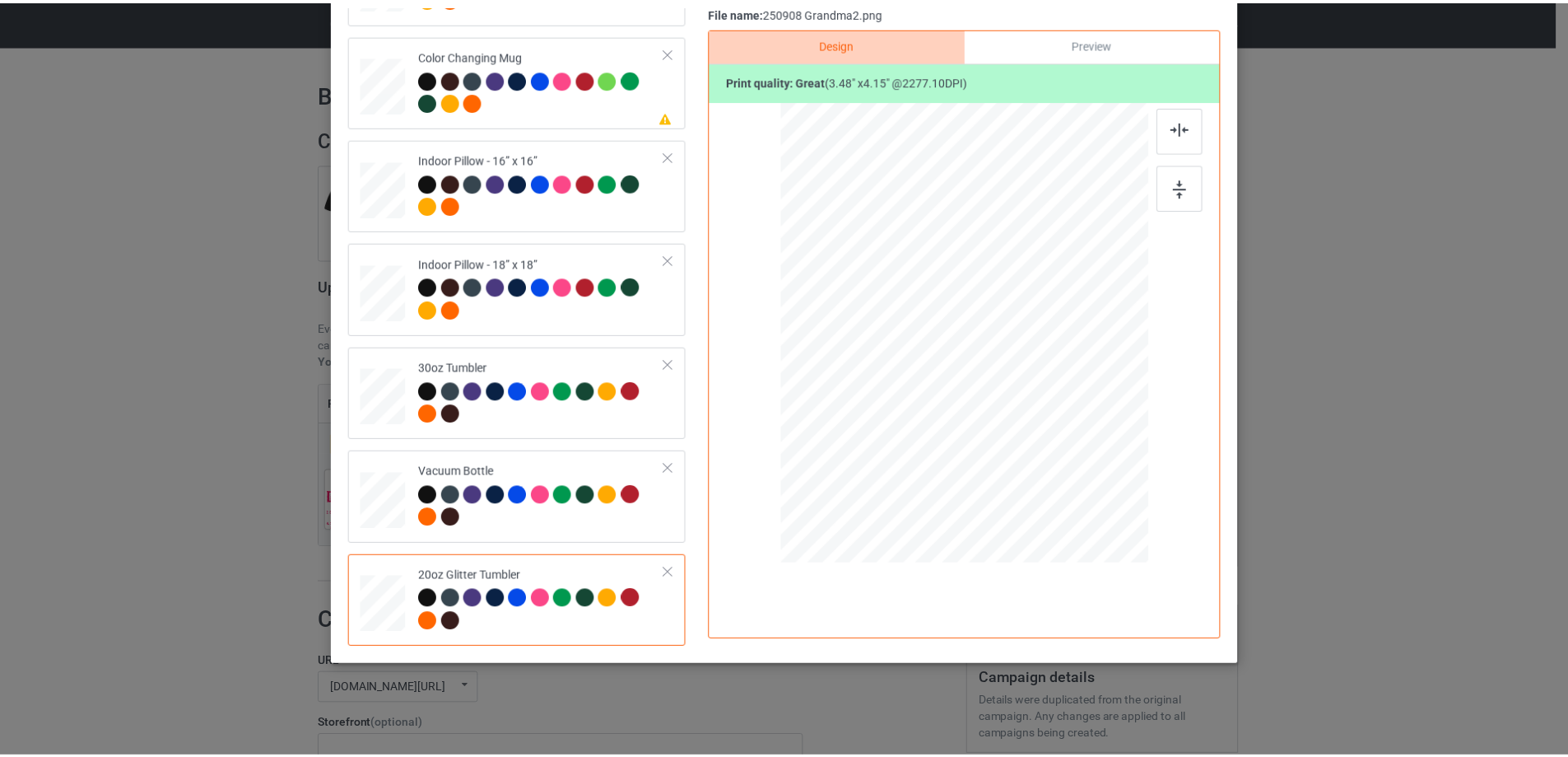
scroll to position [29, 0]
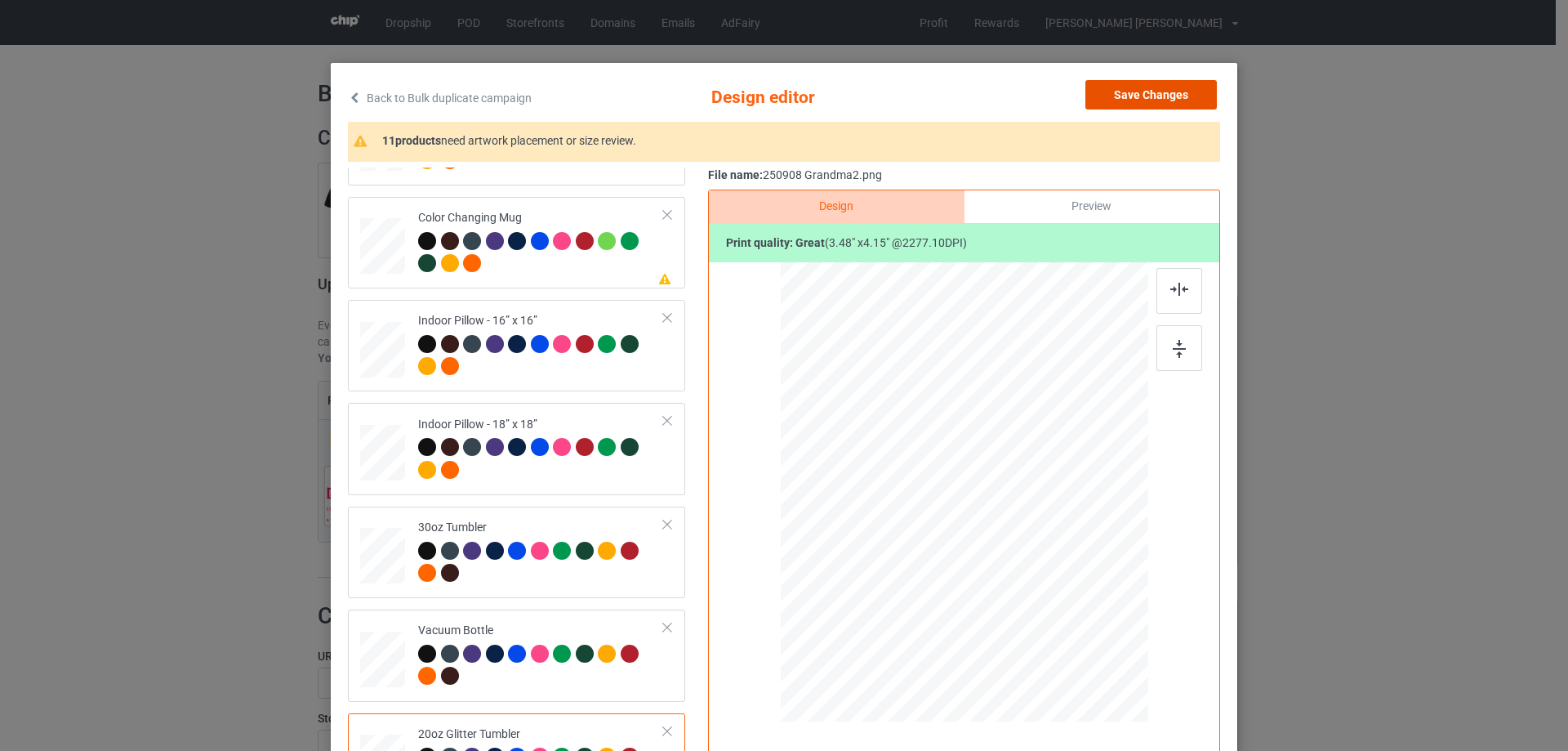
click at [1166, 98] on button "Save Changes" at bounding box center [1150, 95] width 131 height 30
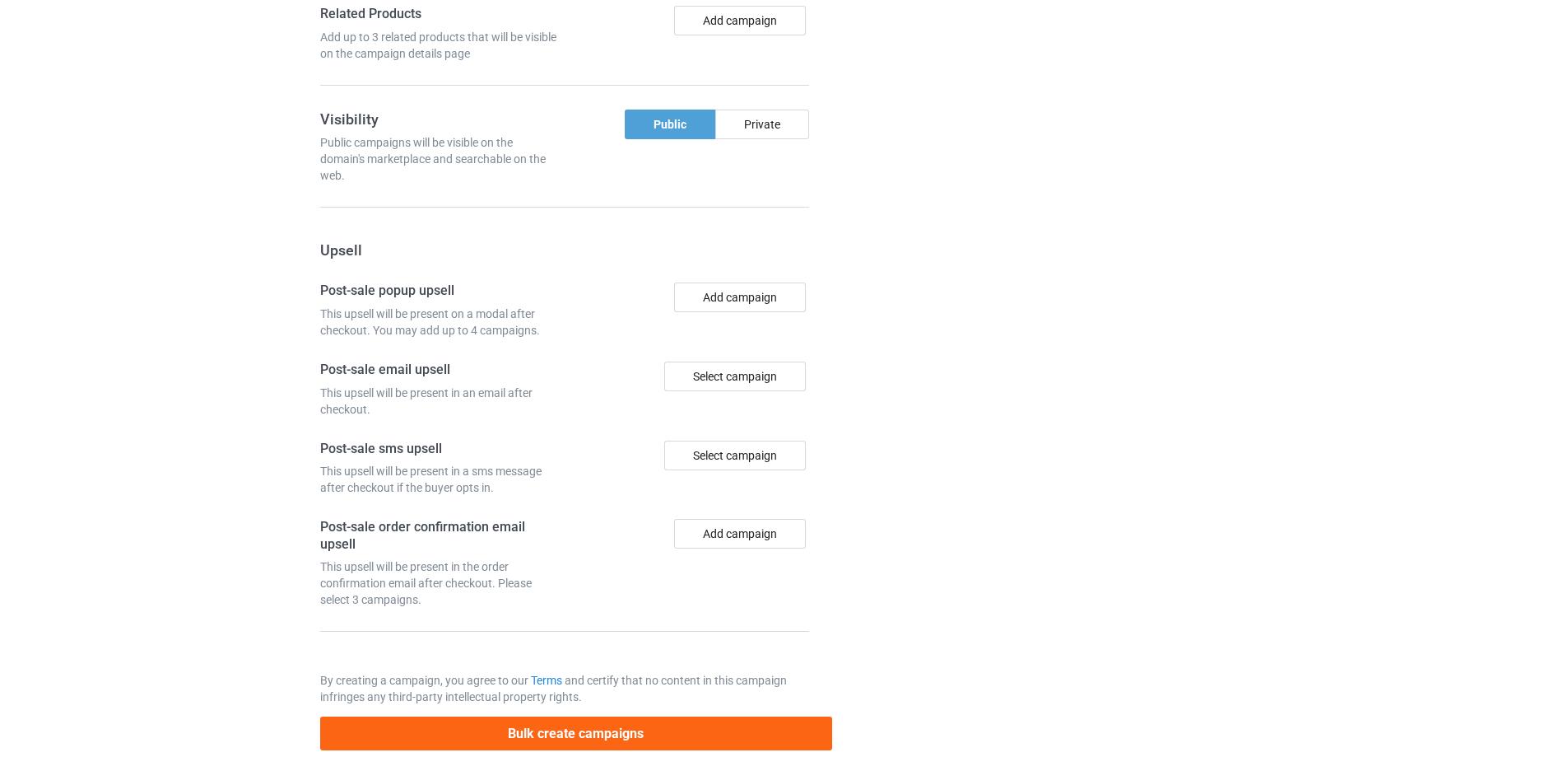
scroll to position [1372, 0]
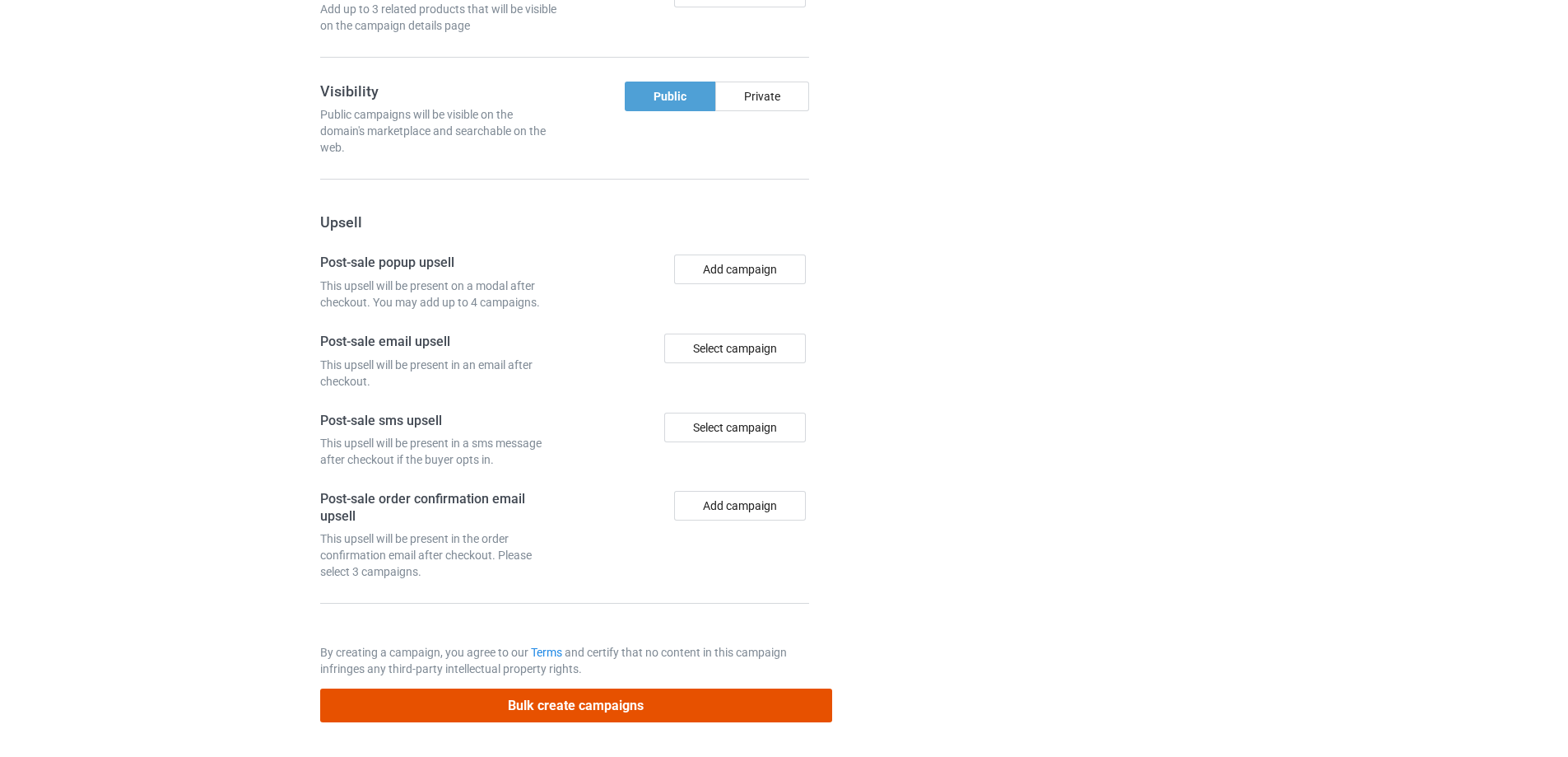
click at [576, 704] on button "Bulk create campaigns" at bounding box center [576, 705] width 512 height 33
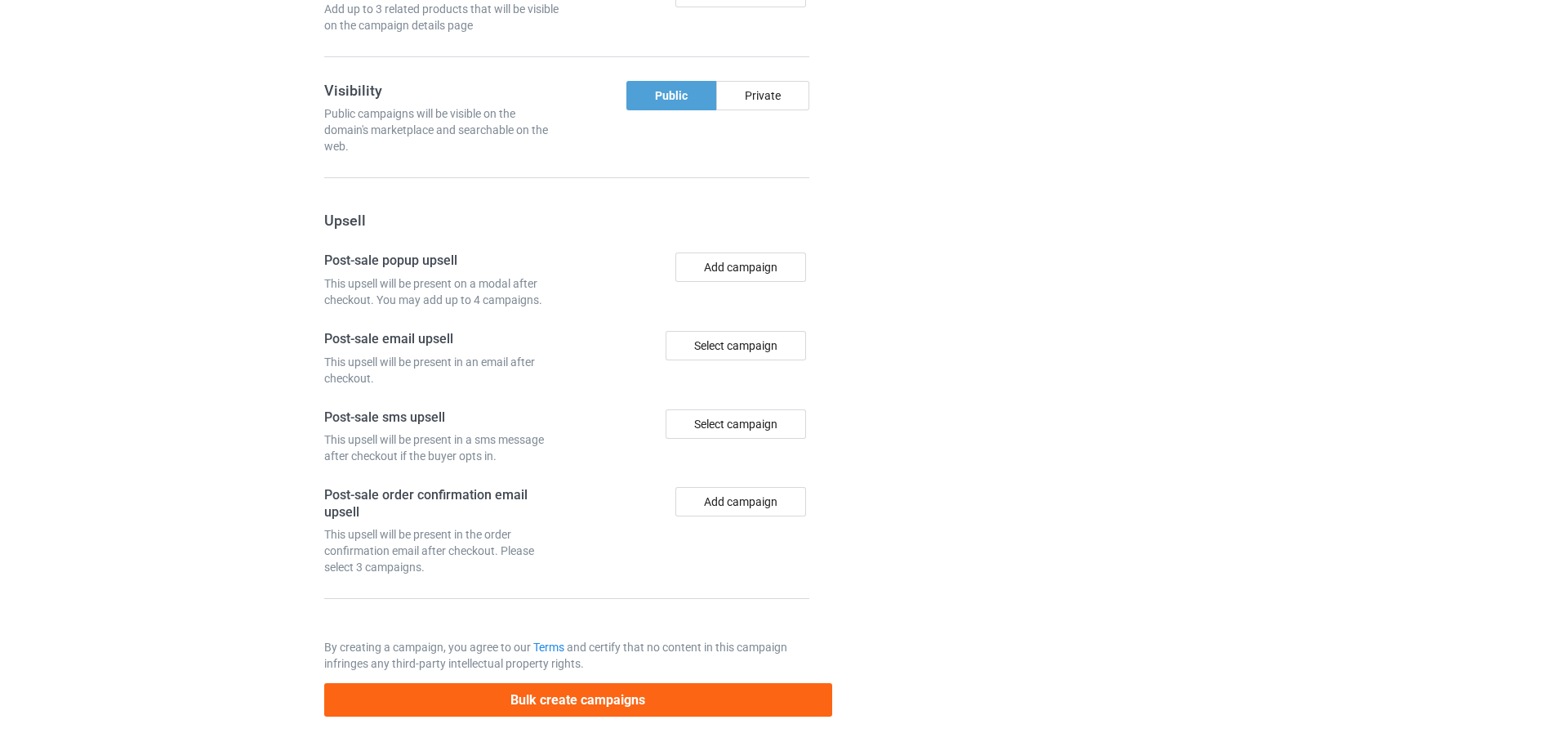
scroll to position [0, 0]
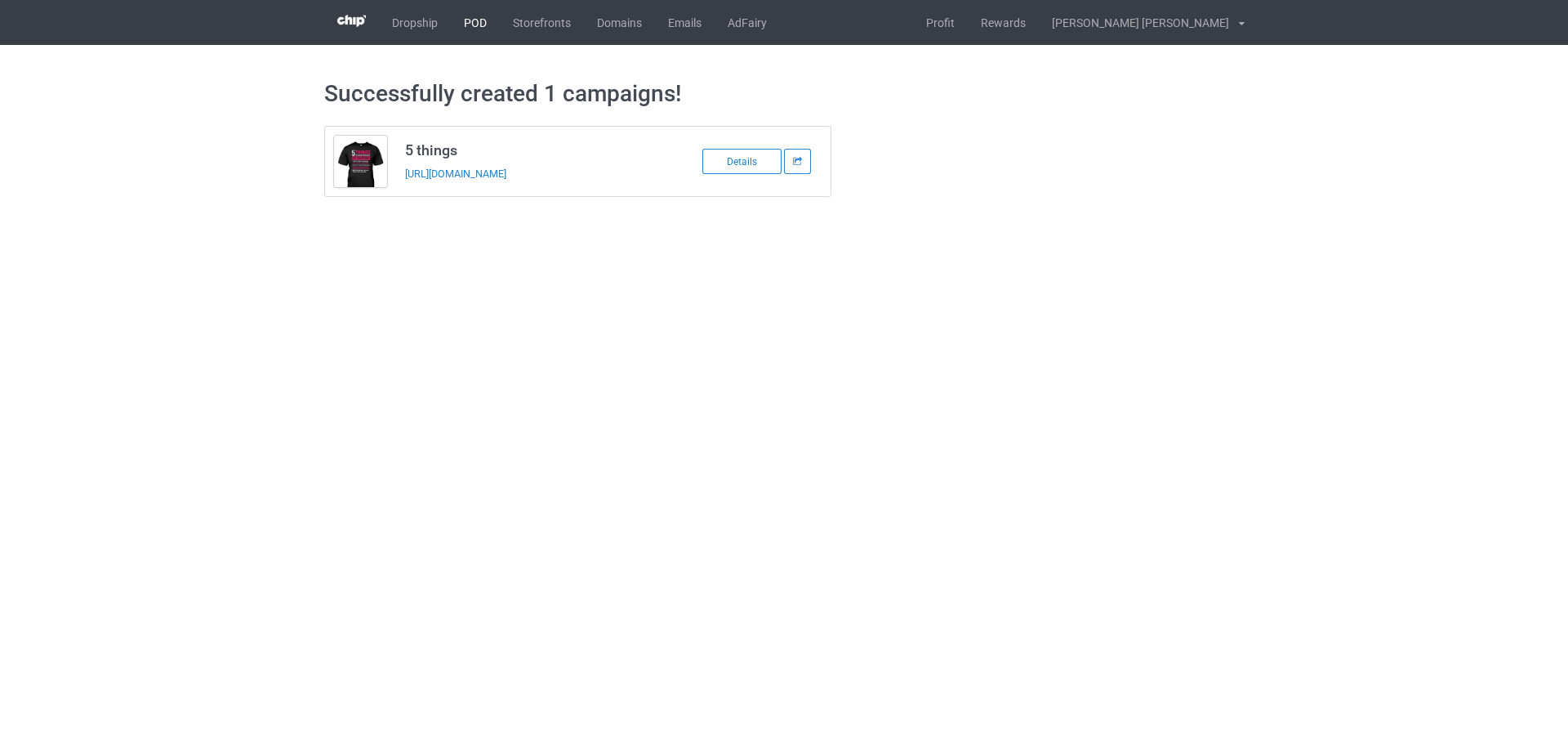
click at [466, 25] on link "POD" at bounding box center [475, 23] width 49 height 45
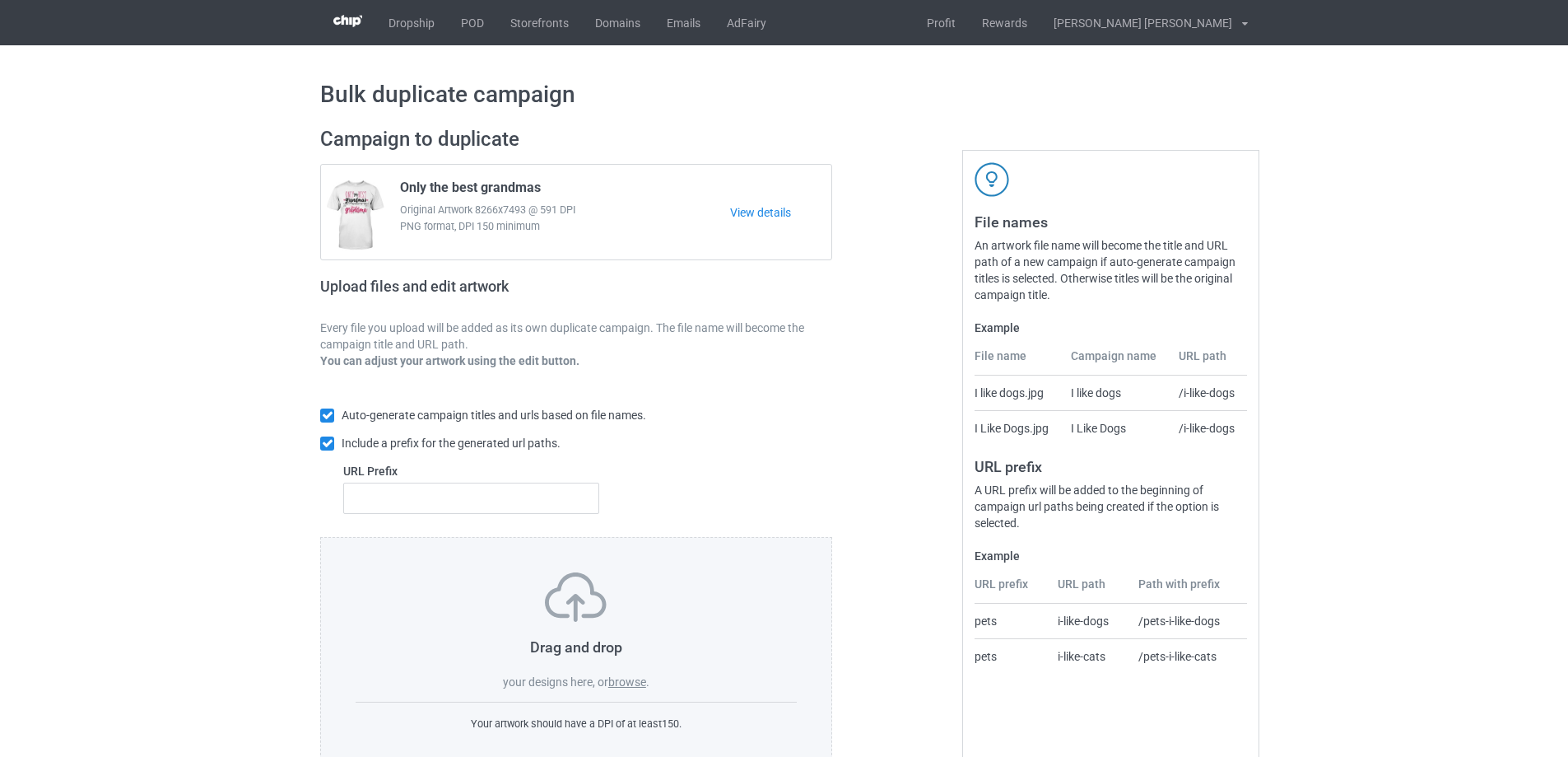
click at [632, 688] on label "browse" at bounding box center [627, 682] width 38 height 13
click at [0, 0] on input "browse" at bounding box center [0, 0] width 0 height 0
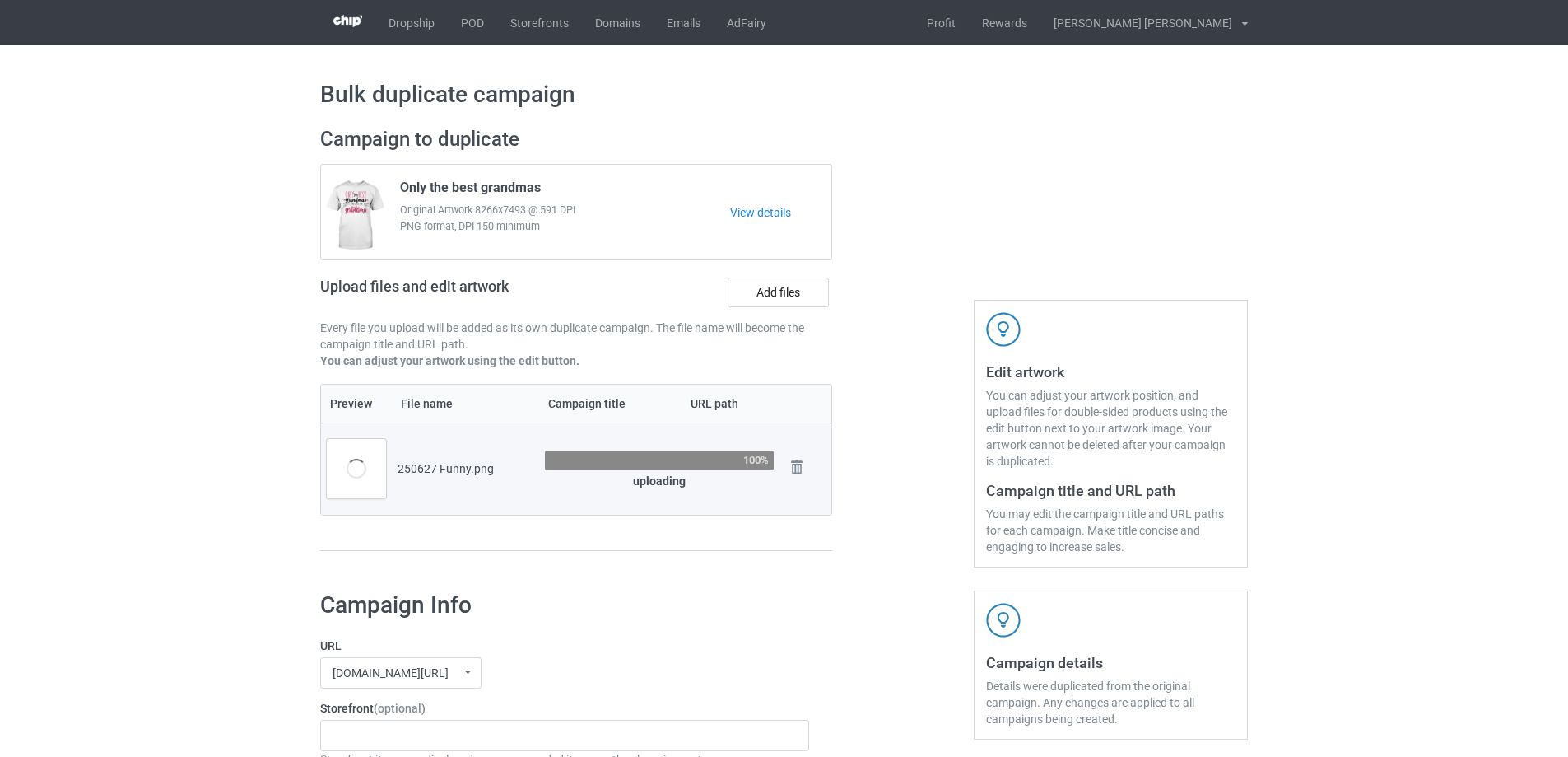
click at [885, 462] on div at bounding box center [902, 346] width 118 height 463
click at [786, 290] on label "Add files" at bounding box center [778, 292] width 101 height 30
click at [0, 0] on input "Add files" at bounding box center [0, 0] width 0 height 0
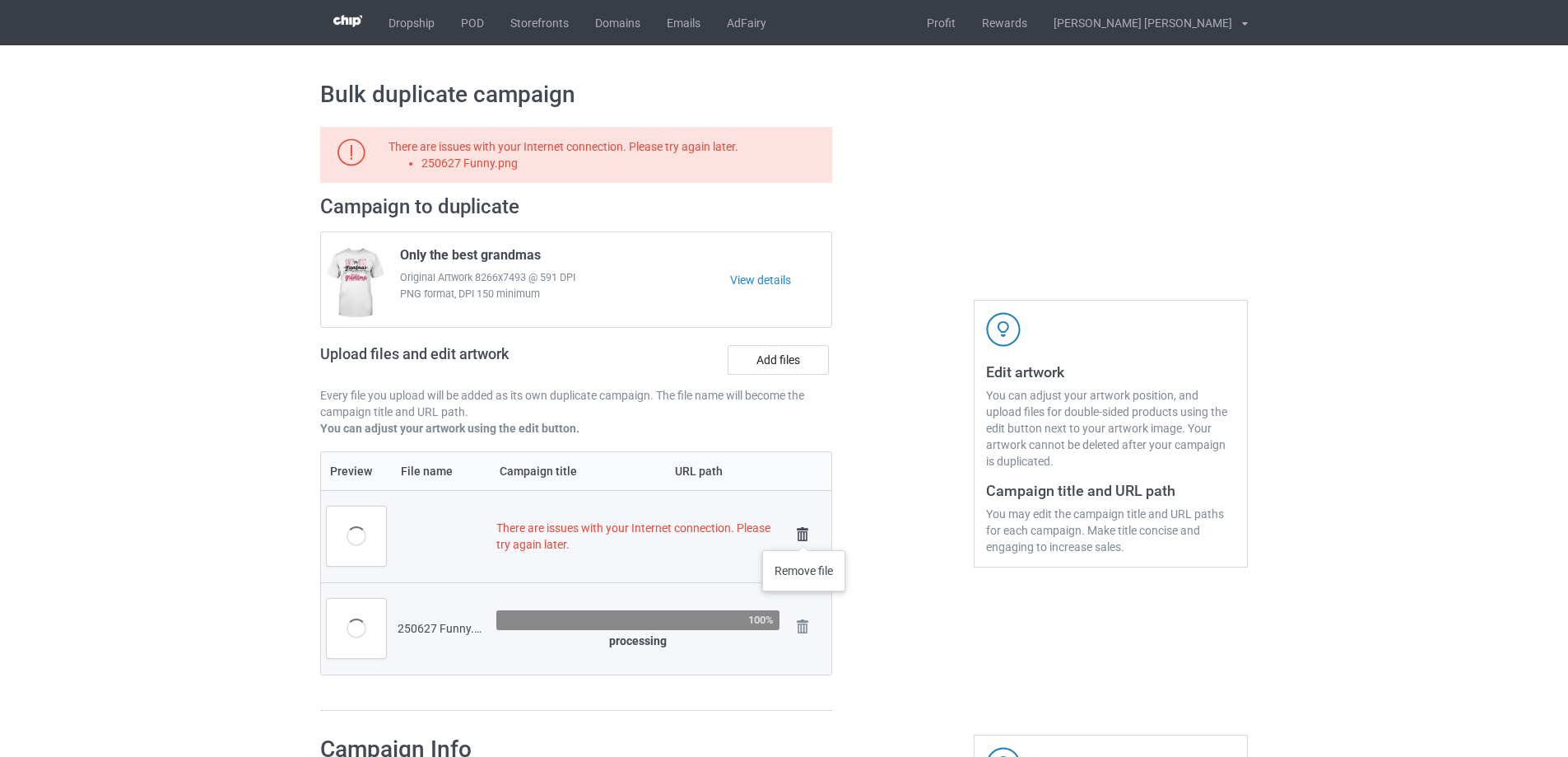
click at [804, 533] on img at bounding box center [802, 534] width 23 height 23
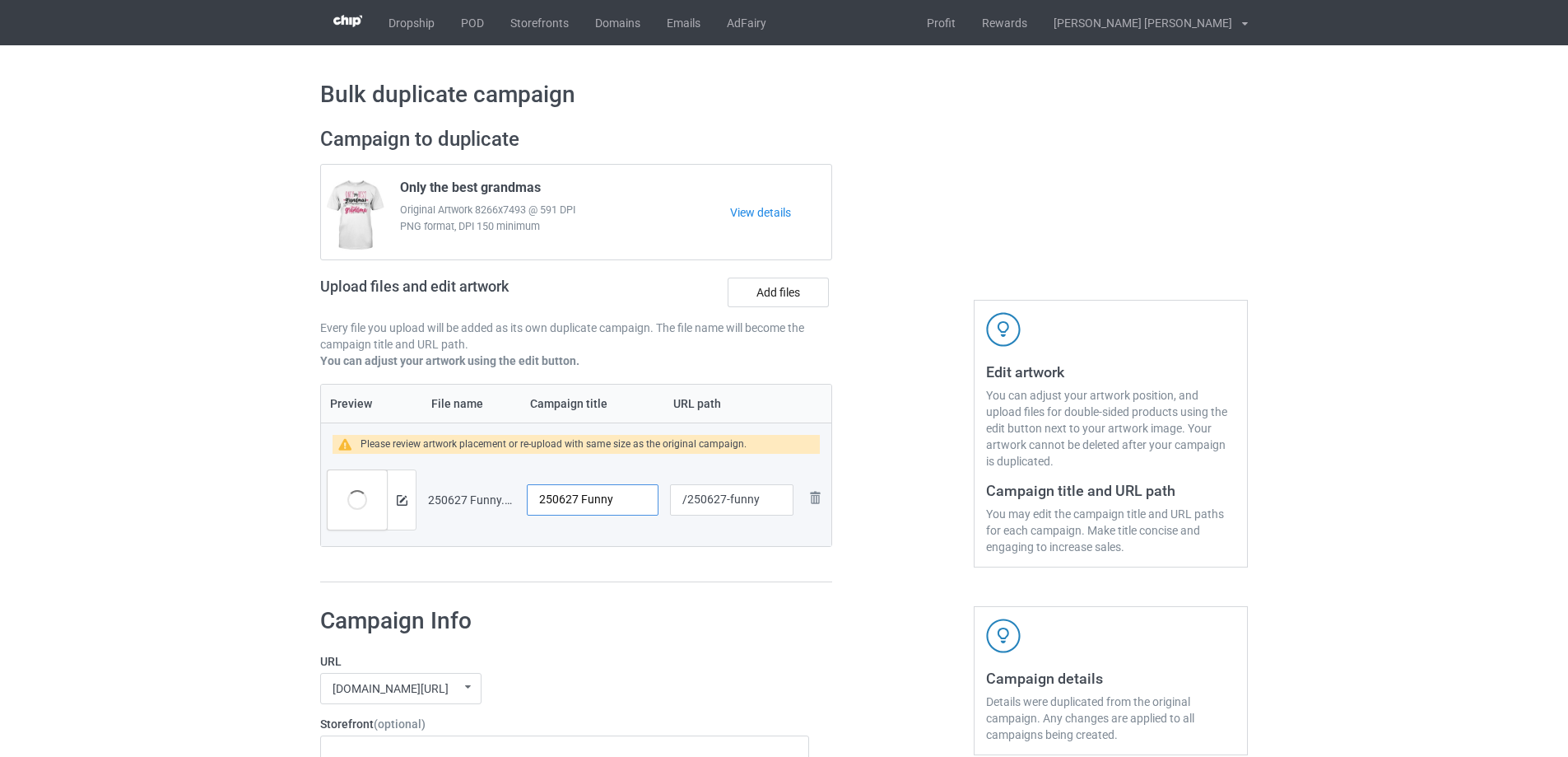
drag, startPoint x: 630, startPoint y: 501, endPoint x: 417, endPoint y: 489, distance: 213.3
click at [417, 496] on tr "Preview and edit artwork 250627 Funny.png 250627 Funny /250627-funny Remove file" at bounding box center [576, 499] width 510 height 92
paste input "[DATE] I'm wearing"
click at [533, 501] on input "[DATE] I'm wearing" at bounding box center [593, 500] width 132 height 32
click at [543, 501] on input "[DATE] I'm wearing" at bounding box center [593, 500] width 132 height 32
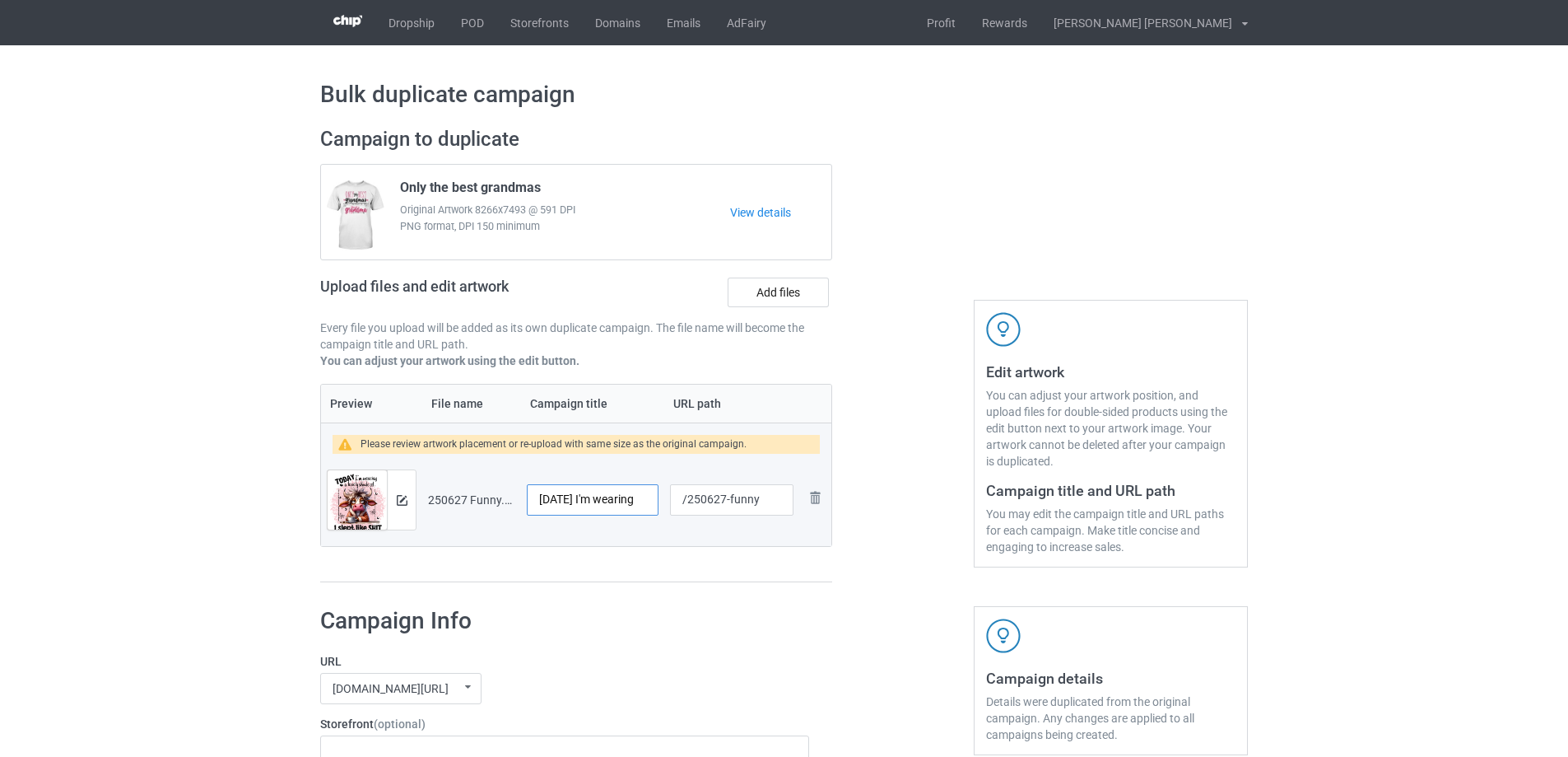
click at [542, 501] on input "[DATE] I'm wearing" at bounding box center [593, 500] width 132 height 32
type input "[DATE] I'm wearing"
drag, startPoint x: 729, startPoint y: 503, endPoint x: 768, endPoint y: 503, distance: 39.0
click at [768, 503] on input "/250627-funny" at bounding box center [731, 500] width 124 height 32
type input "/250627-1"
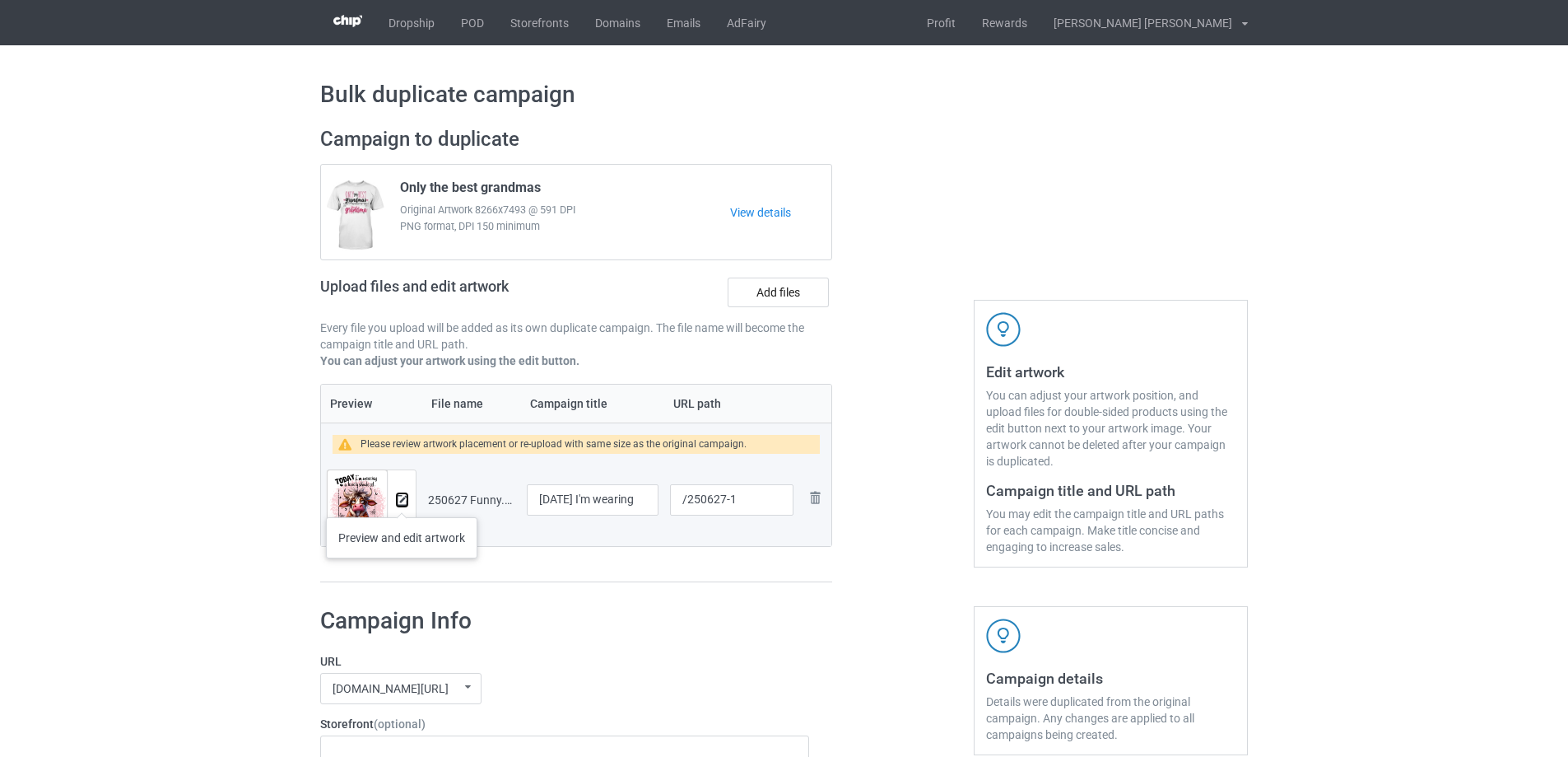
click at [402, 501] on img at bounding box center [402, 500] width 11 height 11
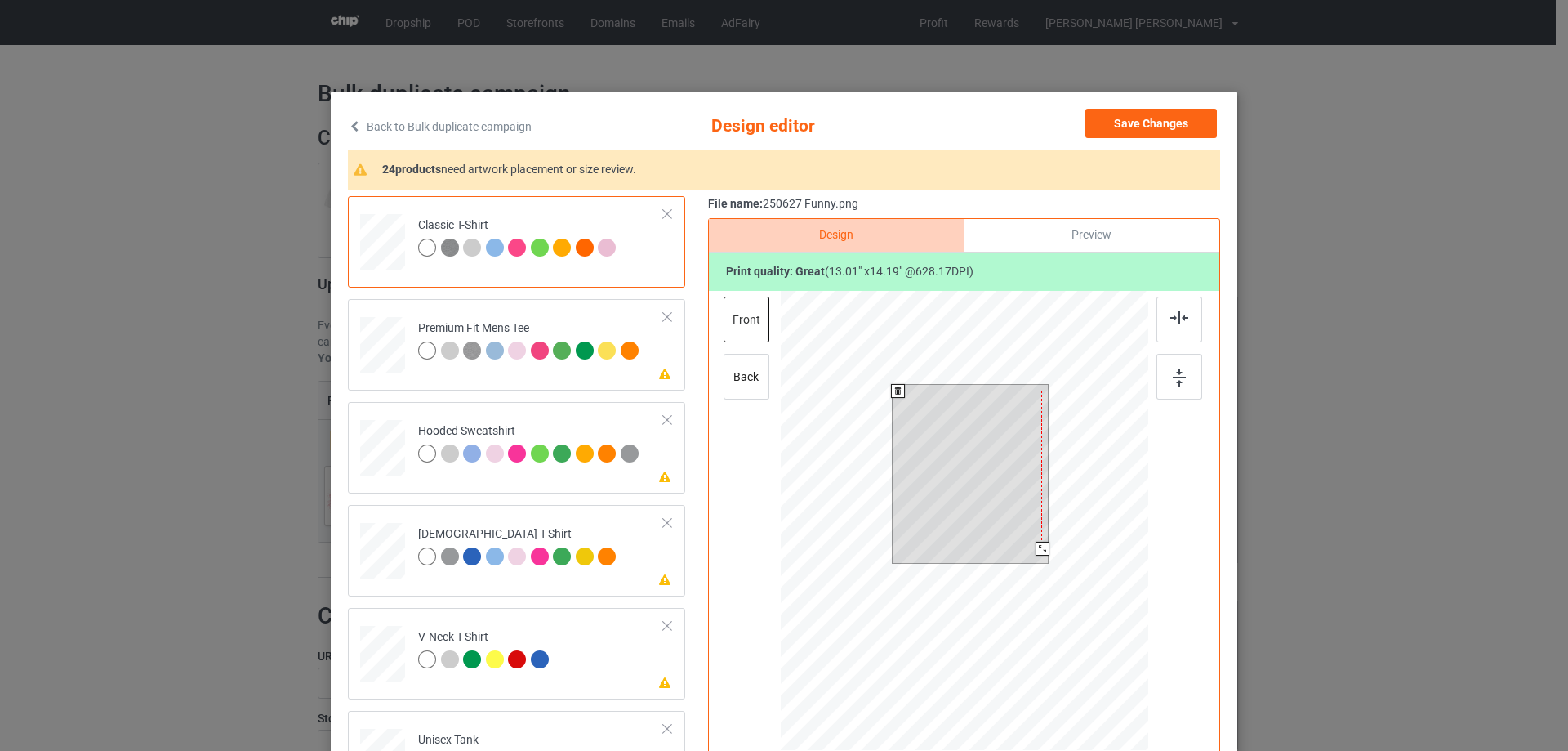
drag, startPoint x: 1042, startPoint y: 554, endPoint x: 1039, endPoint y: 547, distance: 7.6
click at [1039, 547] on div at bounding box center [1042, 548] width 14 height 14
drag, startPoint x: 1007, startPoint y: 529, endPoint x: 1008, endPoint y: 520, distance: 9.1
click at [1008, 520] on div at bounding box center [970, 463] width 144 height 158
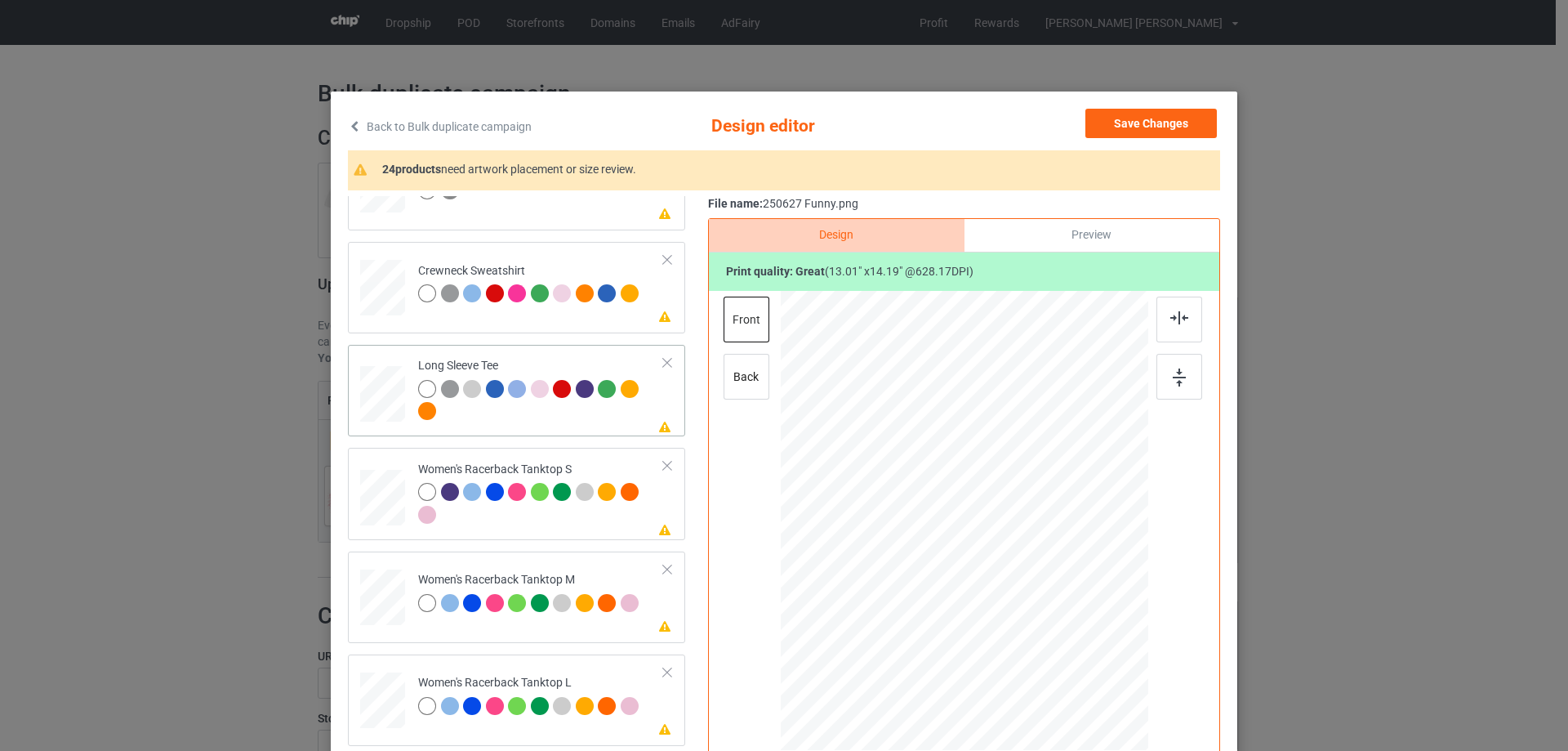
scroll to position [654, 0]
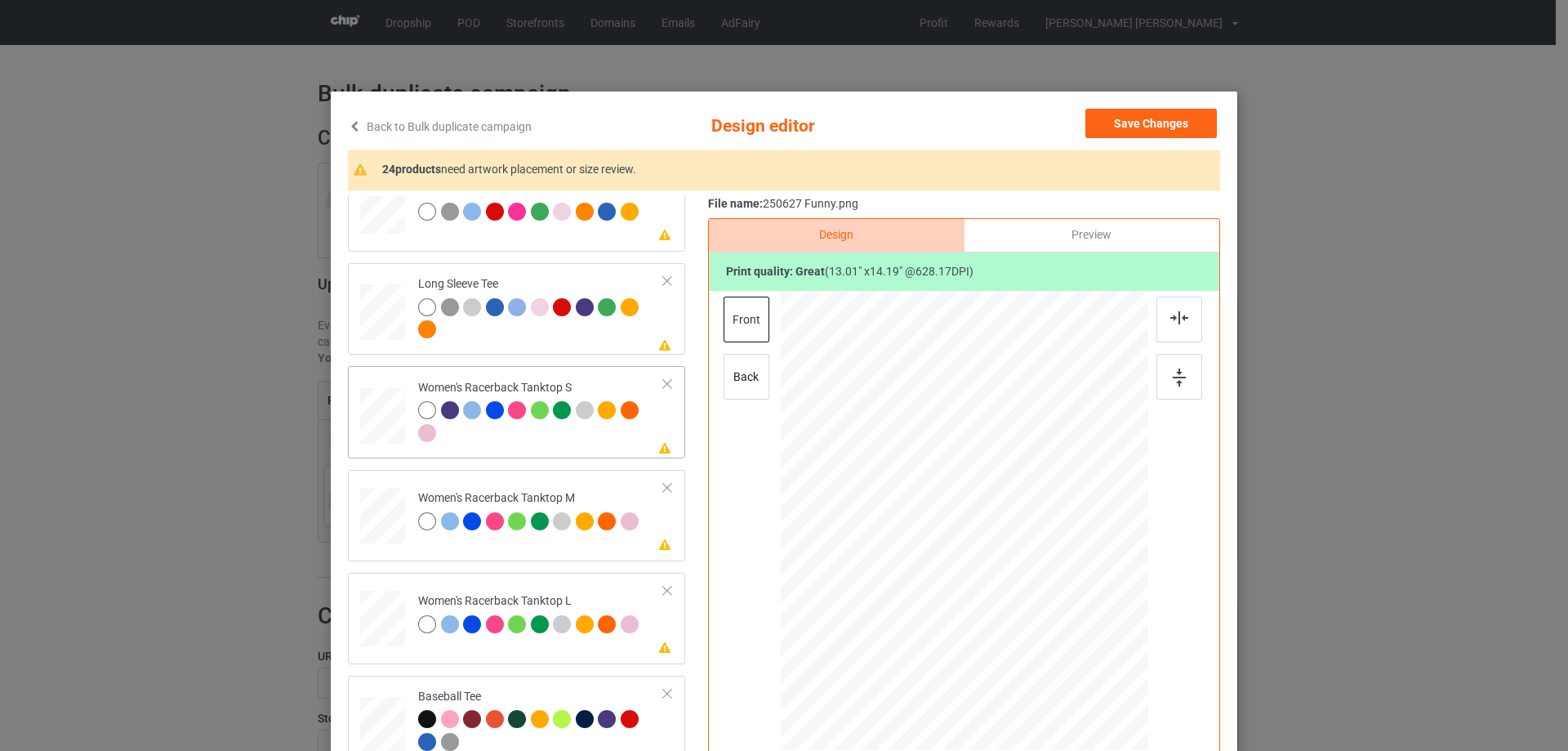
click at [395, 430] on div at bounding box center [383, 416] width 44 height 57
drag, startPoint x: 1069, startPoint y: 643, endPoint x: 1062, endPoint y: 620, distance: 24.0
click at [1062, 620] on div at bounding box center [964, 520] width 358 height 459
click at [1050, 616] on div at bounding box center [1054, 618] width 14 height 14
drag, startPoint x: 1003, startPoint y: 544, endPoint x: 1002, endPoint y: 554, distance: 10.0
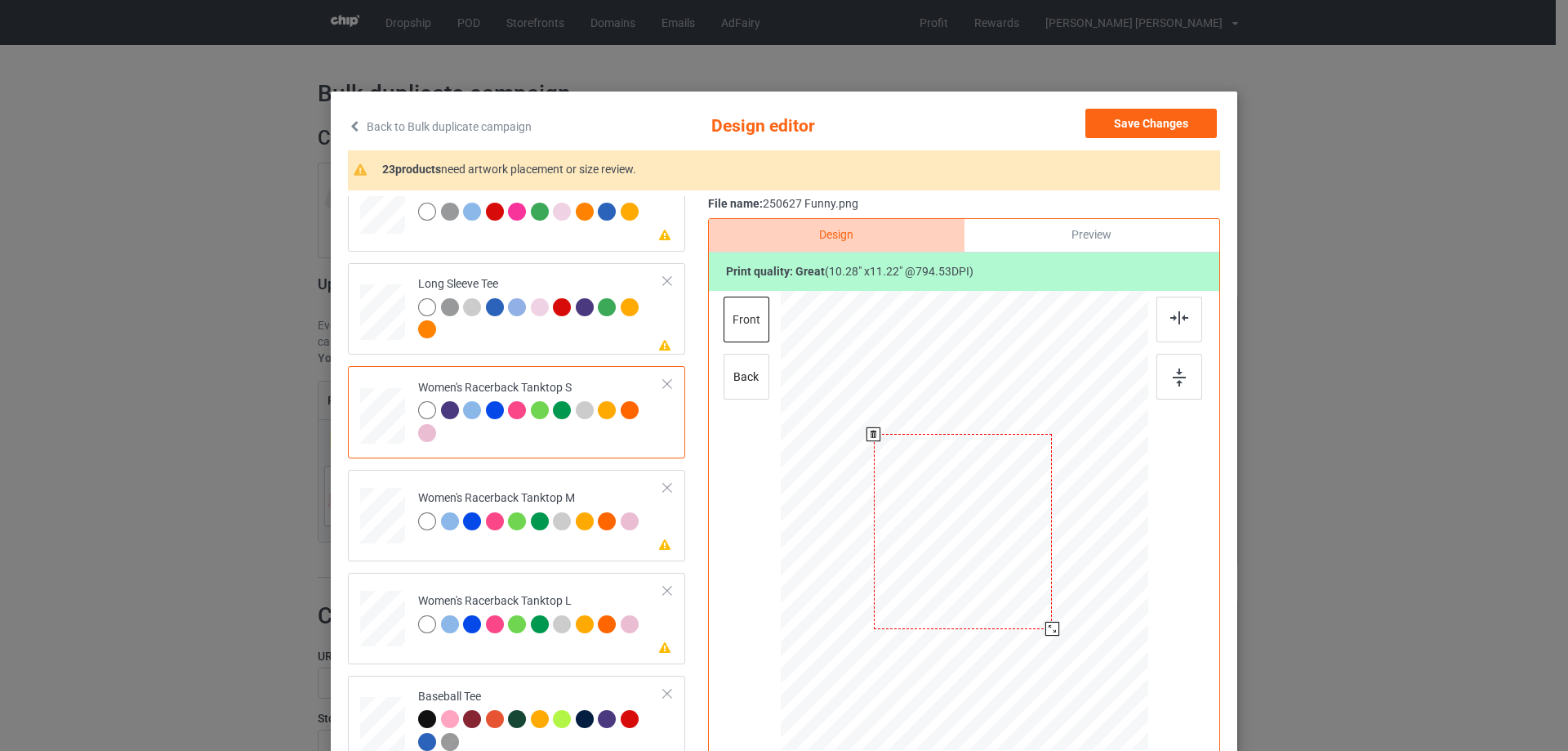
click at [1002, 554] on div at bounding box center [962, 530] width 178 height 194
click at [1179, 324] on img at bounding box center [1179, 318] width 18 height 13
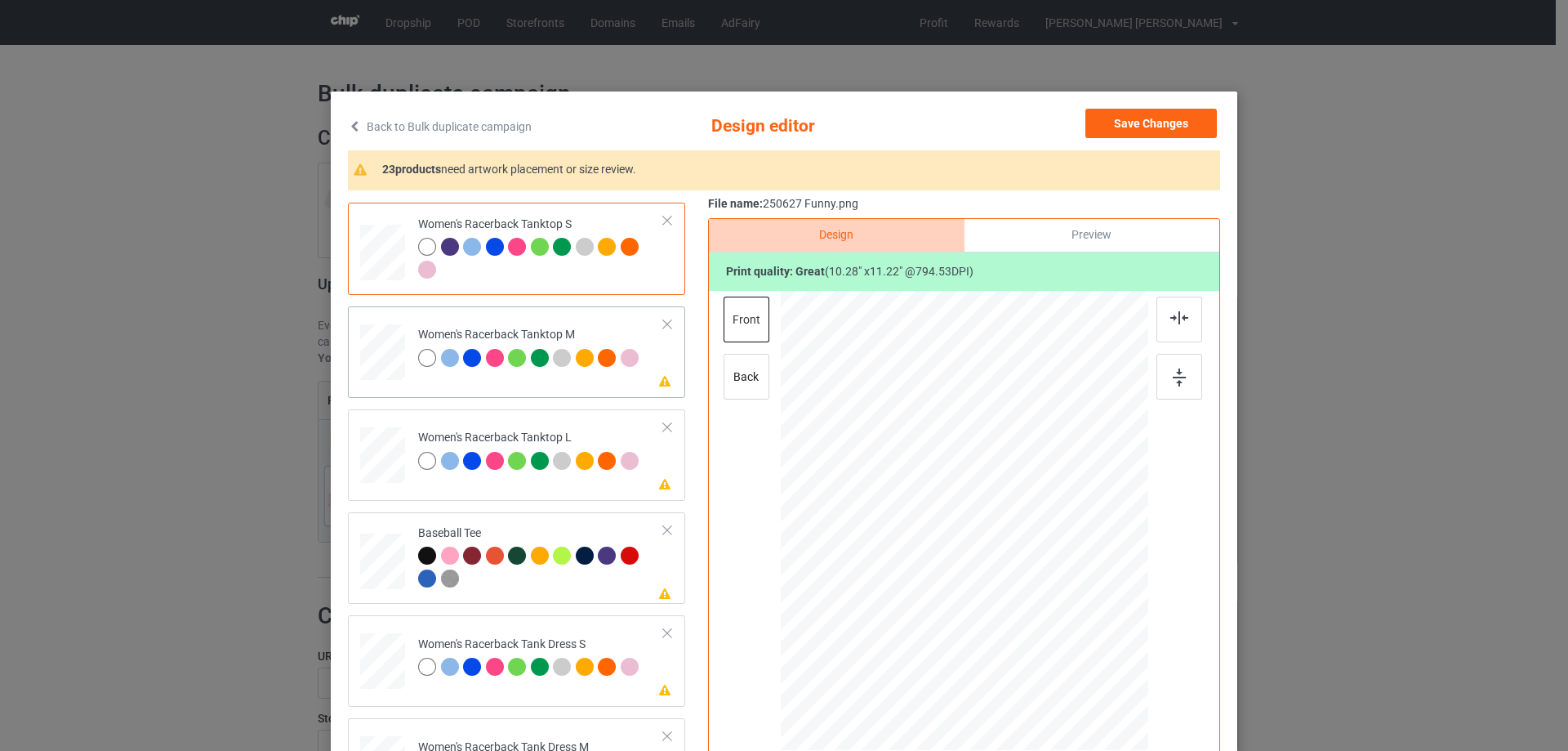
click at [399, 347] on div at bounding box center [383, 352] width 45 height 57
drag, startPoint x: 1068, startPoint y: 642, endPoint x: 1033, endPoint y: 607, distance: 49.5
click at [1034, 607] on div at bounding box center [1041, 605] width 14 height 14
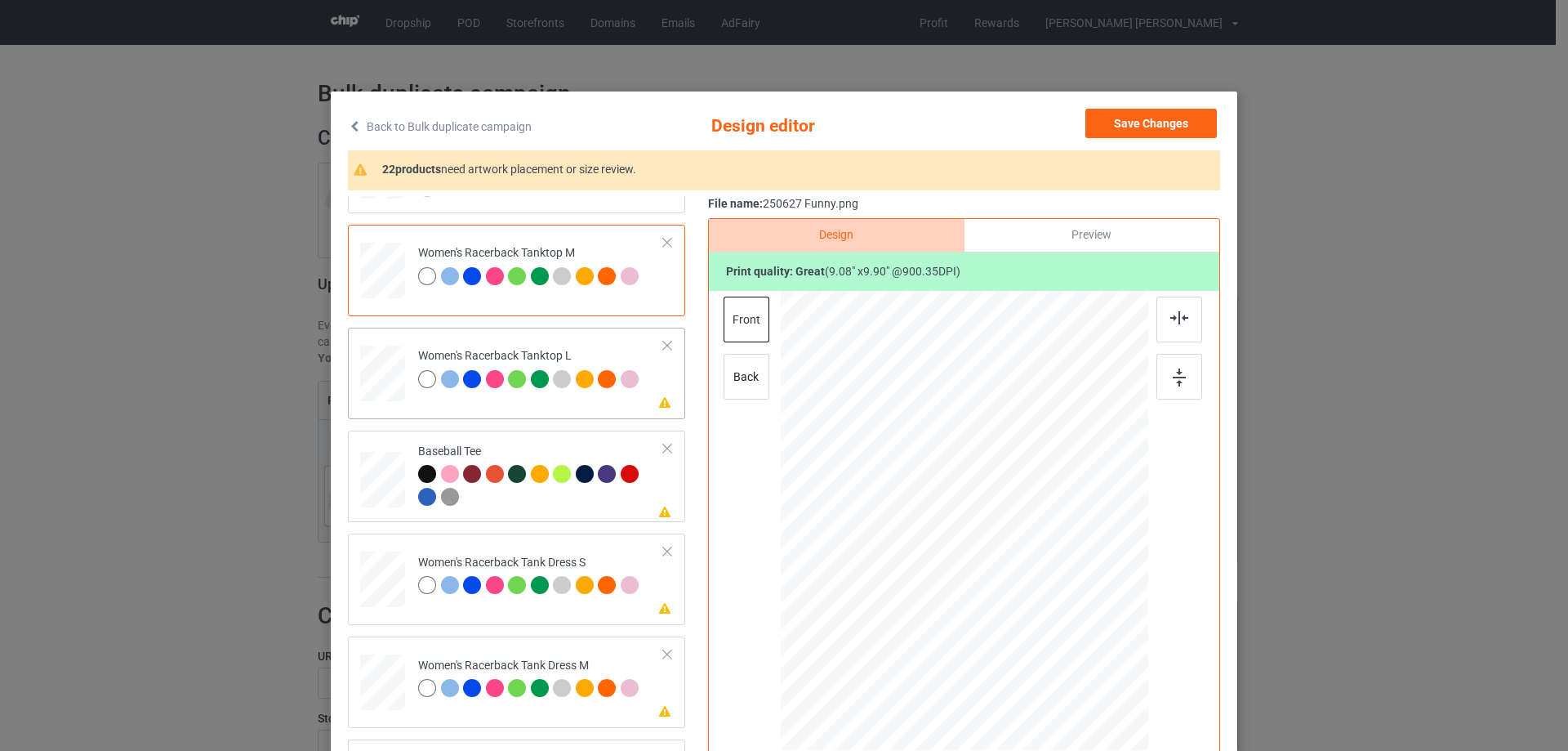
click at [396, 390] on div at bounding box center [383, 373] width 45 height 54
drag, startPoint x: 1072, startPoint y: 645, endPoint x: 1046, endPoint y: 601, distance: 51.1
click at [1046, 601] on div at bounding box center [964, 521] width 367 height 439
click at [1011, 587] on div at bounding box center [964, 527] width 155 height 169
click at [1174, 320] on img at bounding box center [1179, 318] width 18 height 13
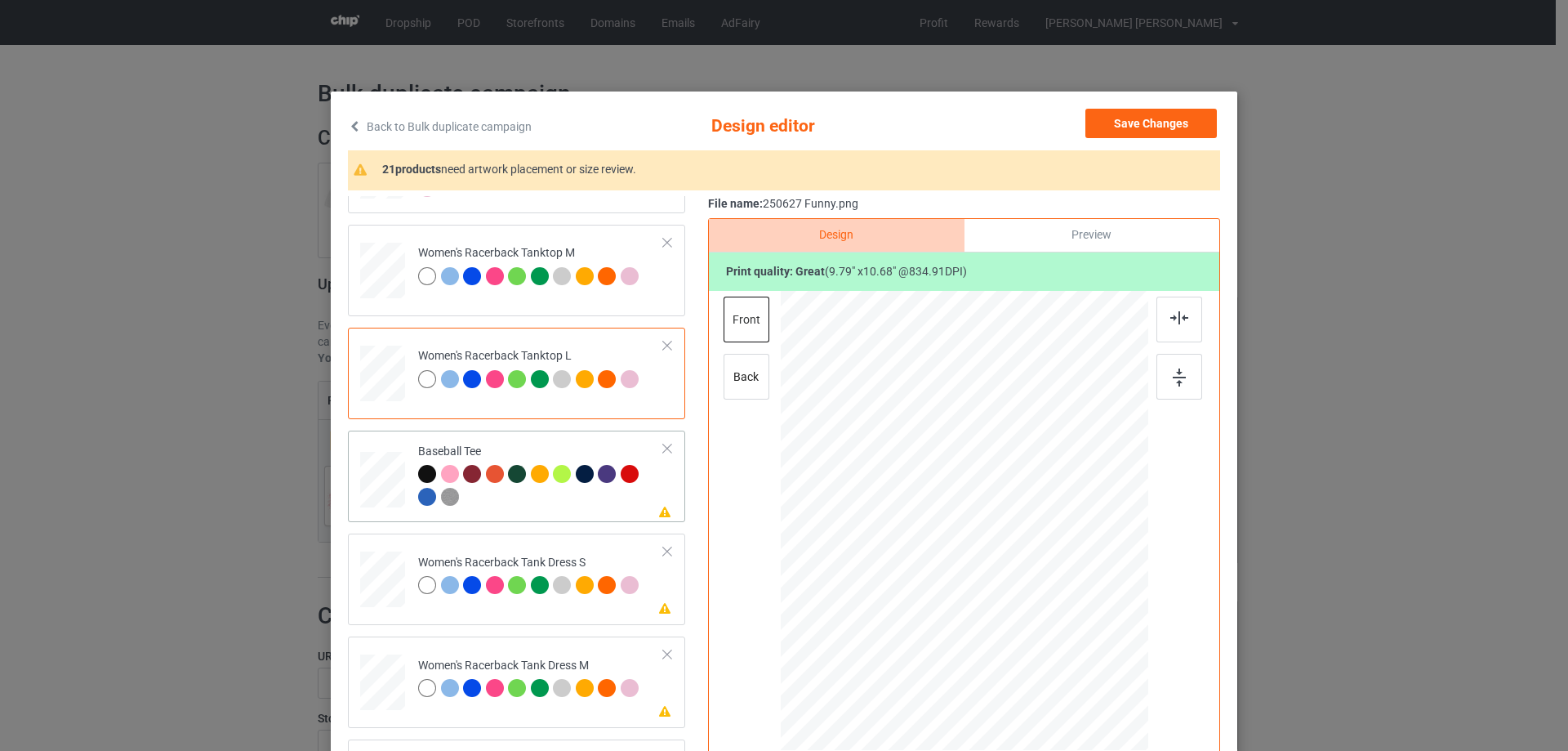
scroll to position [980, 0]
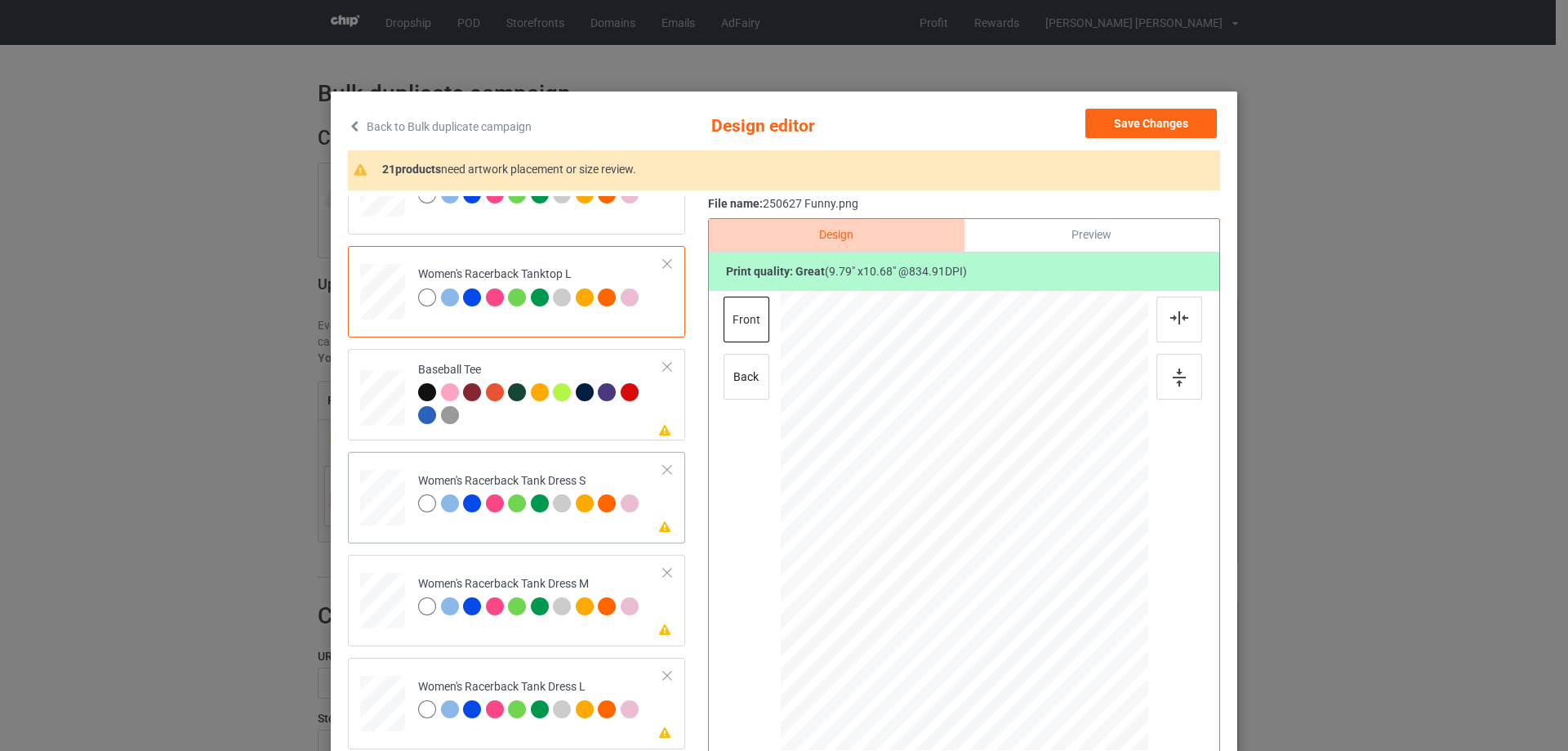
click at [369, 508] on div at bounding box center [383, 498] width 37 height 57
click at [1041, 605] on div at bounding box center [964, 520] width 302 height 459
drag, startPoint x: 963, startPoint y: 552, endPoint x: 965, endPoint y: 537, distance: 15.1
click at [965, 537] on div at bounding box center [967, 486] width 151 height 164
click at [1176, 309] on div at bounding box center [1179, 319] width 46 height 46
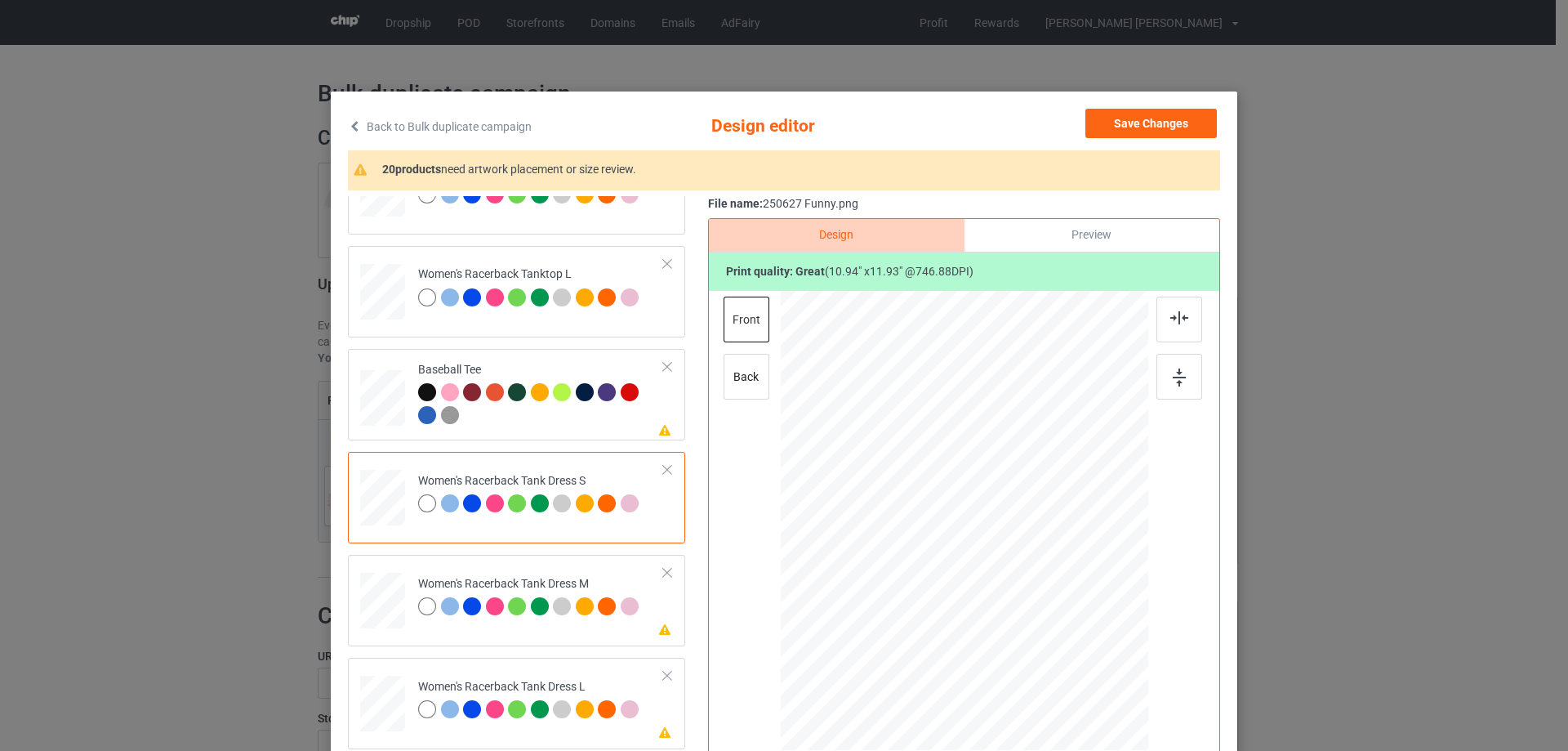
scroll to position [164, 0]
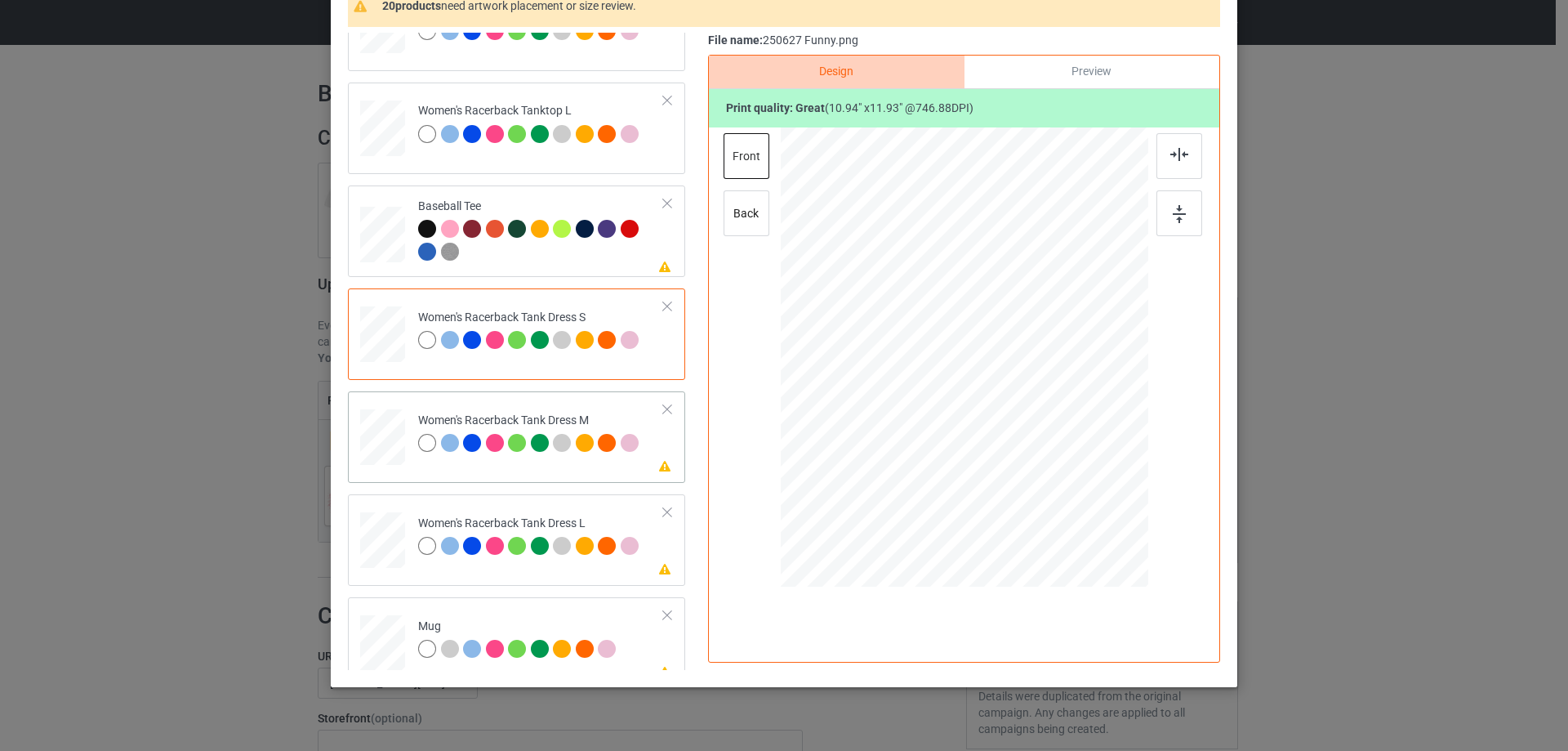
click at [372, 431] on div at bounding box center [382, 437] width 37 height 57
drag, startPoint x: 1047, startPoint y: 459, endPoint x: 1019, endPoint y: 421, distance: 47.2
click at [1034, 429] on div at bounding box center [1036, 436] width 14 height 14
drag, startPoint x: 992, startPoint y: 373, endPoint x: 992, endPoint y: 365, distance: 8.0
click at [992, 365] on div at bounding box center [962, 320] width 143 height 156
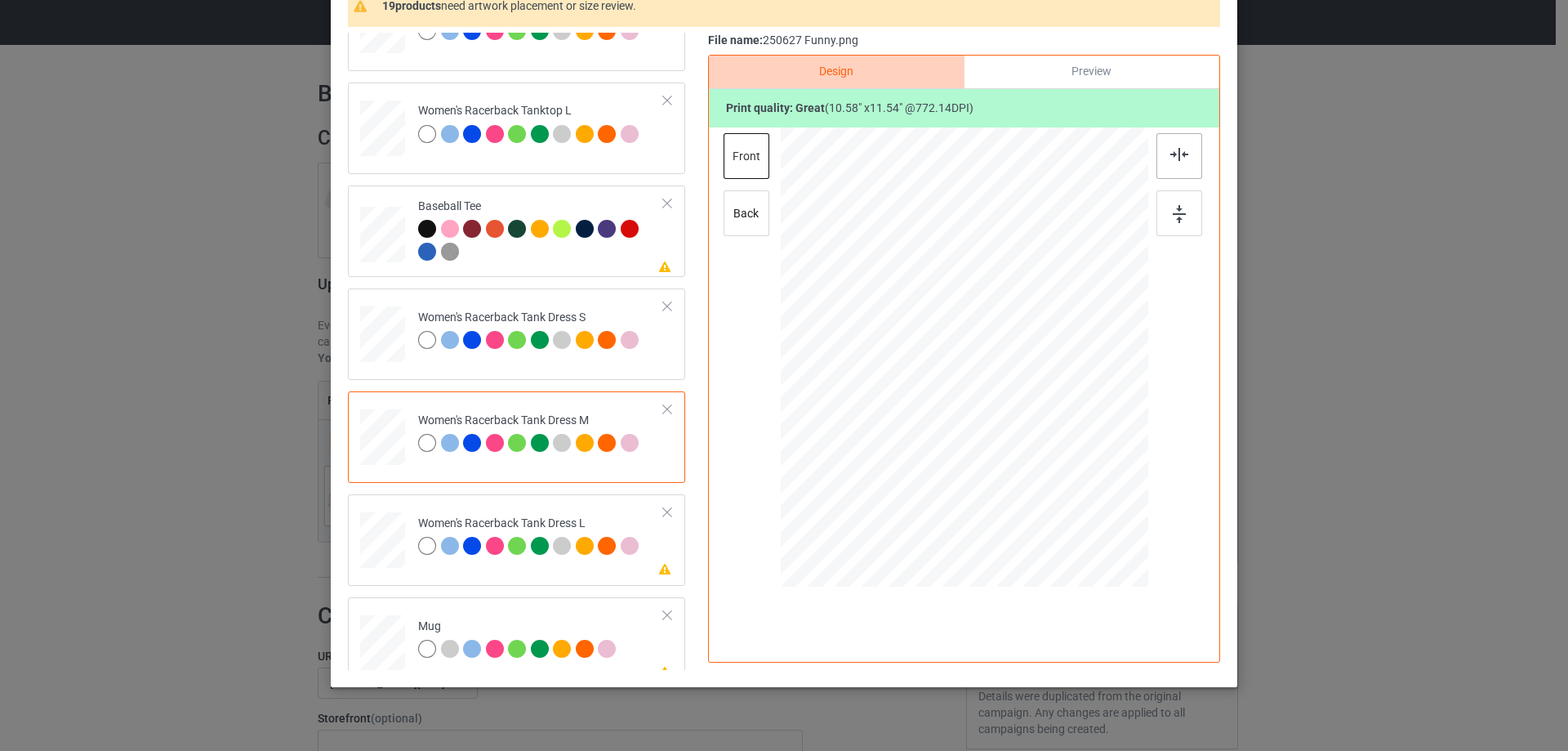
click at [1158, 158] on div at bounding box center [1179, 156] width 46 height 46
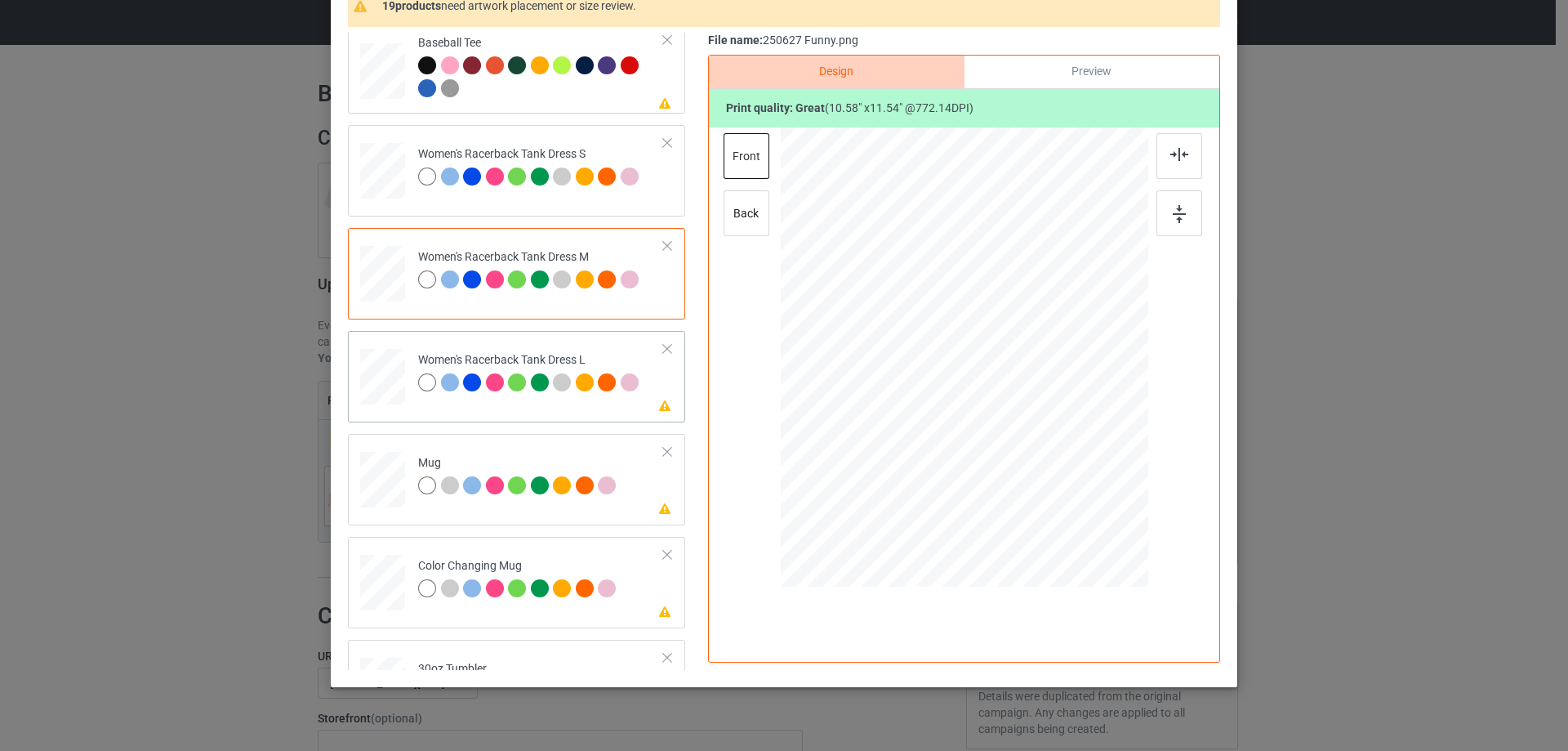
click at [379, 374] on div at bounding box center [383, 377] width 40 height 57
drag, startPoint x: 1057, startPoint y: 466, endPoint x: 1011, endPoint y: 415, distance: 68.7
click at [1052, 441] on div at bounding box center [964, 357] width 325 height 459
click at [1012, 390] on div at bounding box center [968, 334] width 166 height 181
click at [1174, 147] on div at bounding box center [1179, 156] width 46 height 46
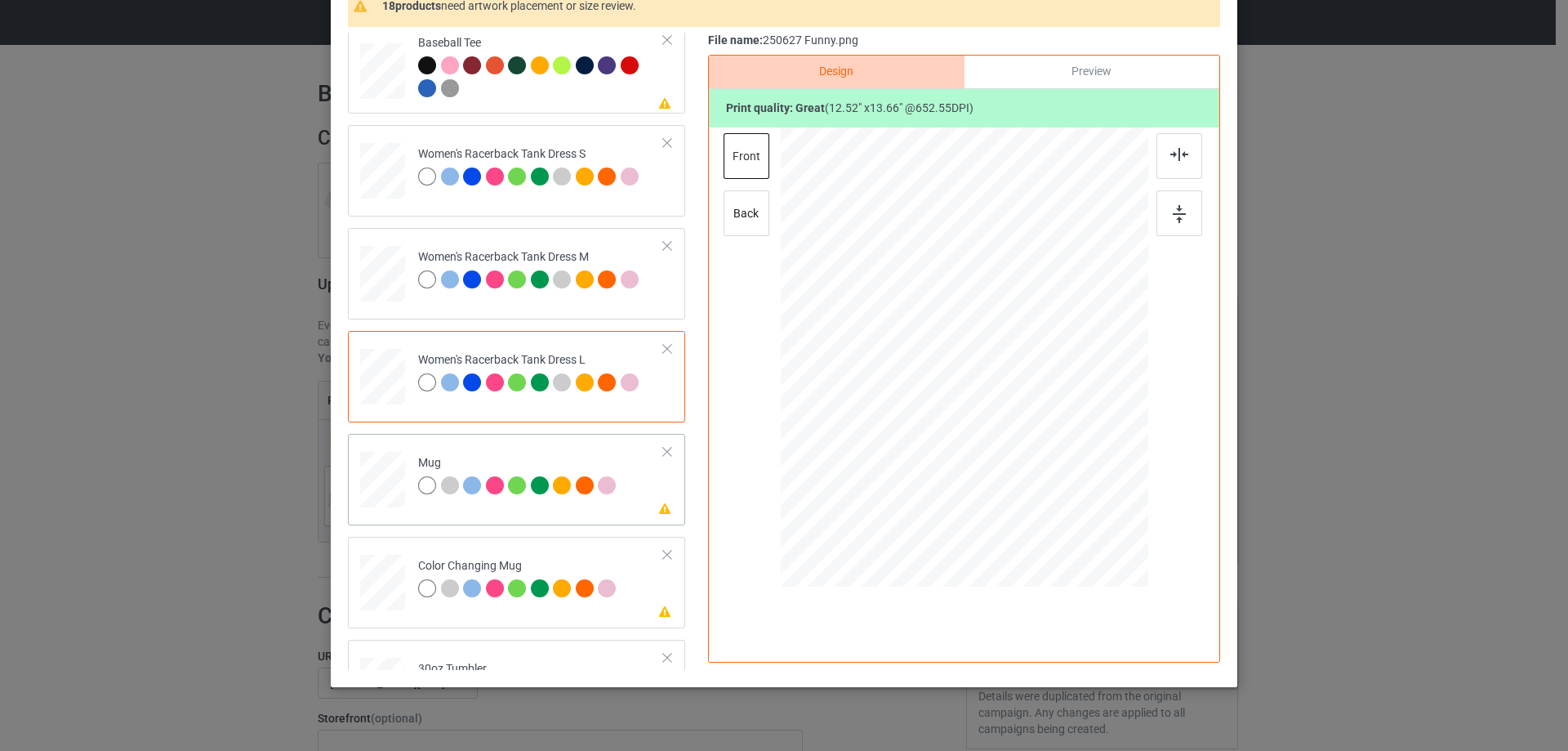
scroll to position [1225, 0]
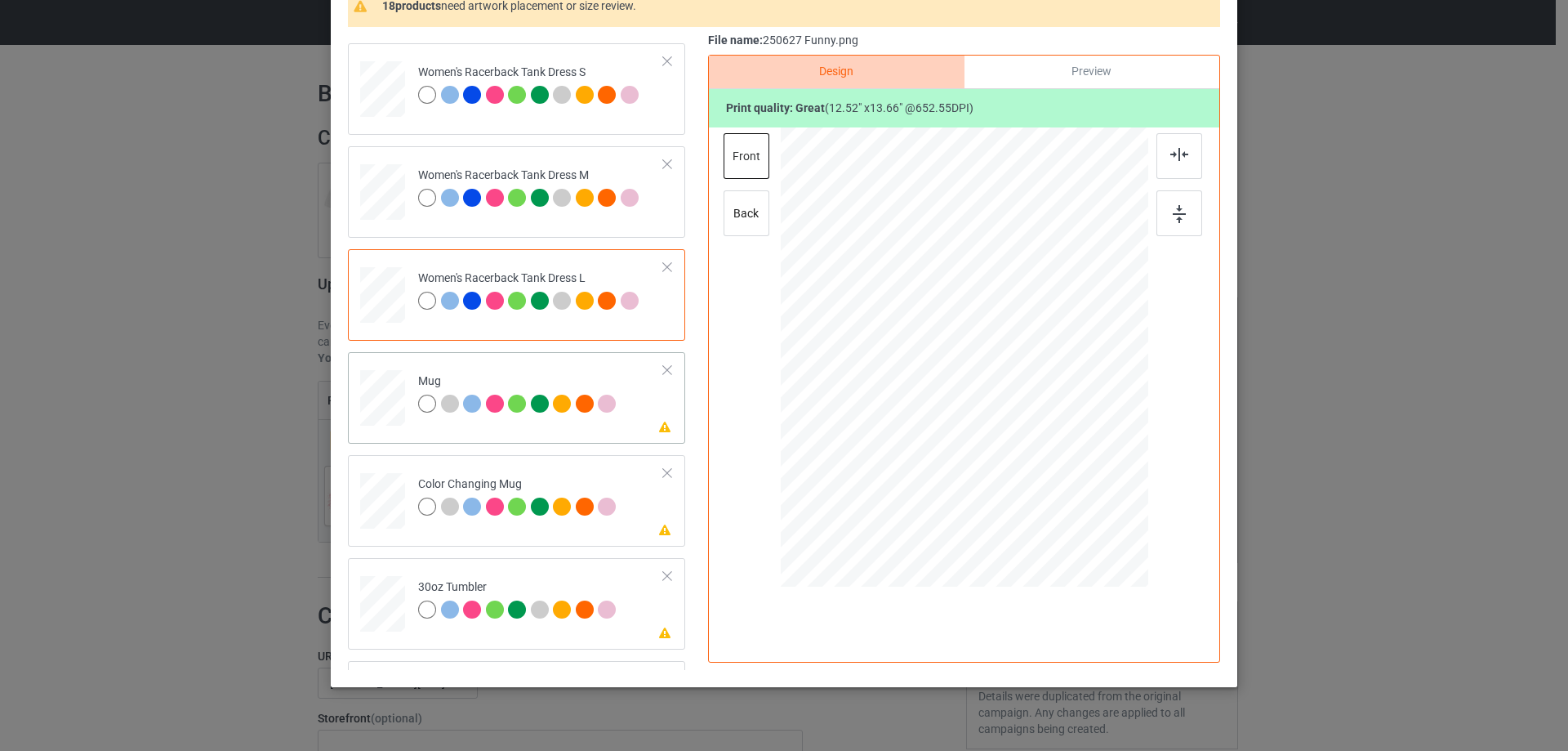
click at [392, 406] on div at bounding box center [383, 399] width 45 height 19
drag, startPoint x: 1070, startPoint y: 480, endPoint x: 1042, endPoint y: 410, distance: 75.4
click at [1042, 410] on div at bounding box center [964, 357] width 367 height 153
drag, startPoint x: 924, startPoint y: 349, endPoint x: 1025, endPoint y: 348, distance: 101.0
click at [1025, 348] on div at bounding box center [1064, 356] width 131 height 144
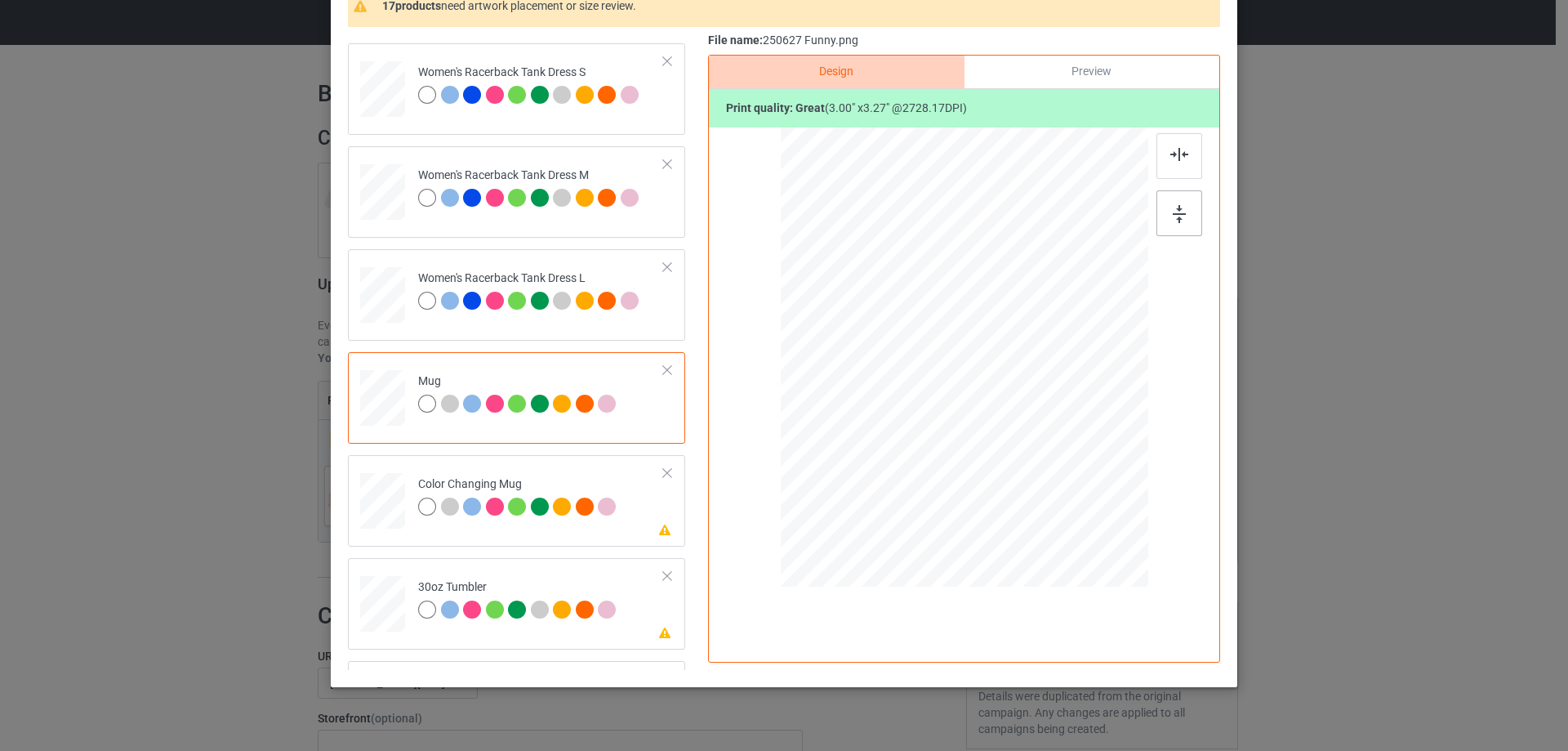
click at [1182, 214] on div at bounding box center [1179, 213] width 46 height 46
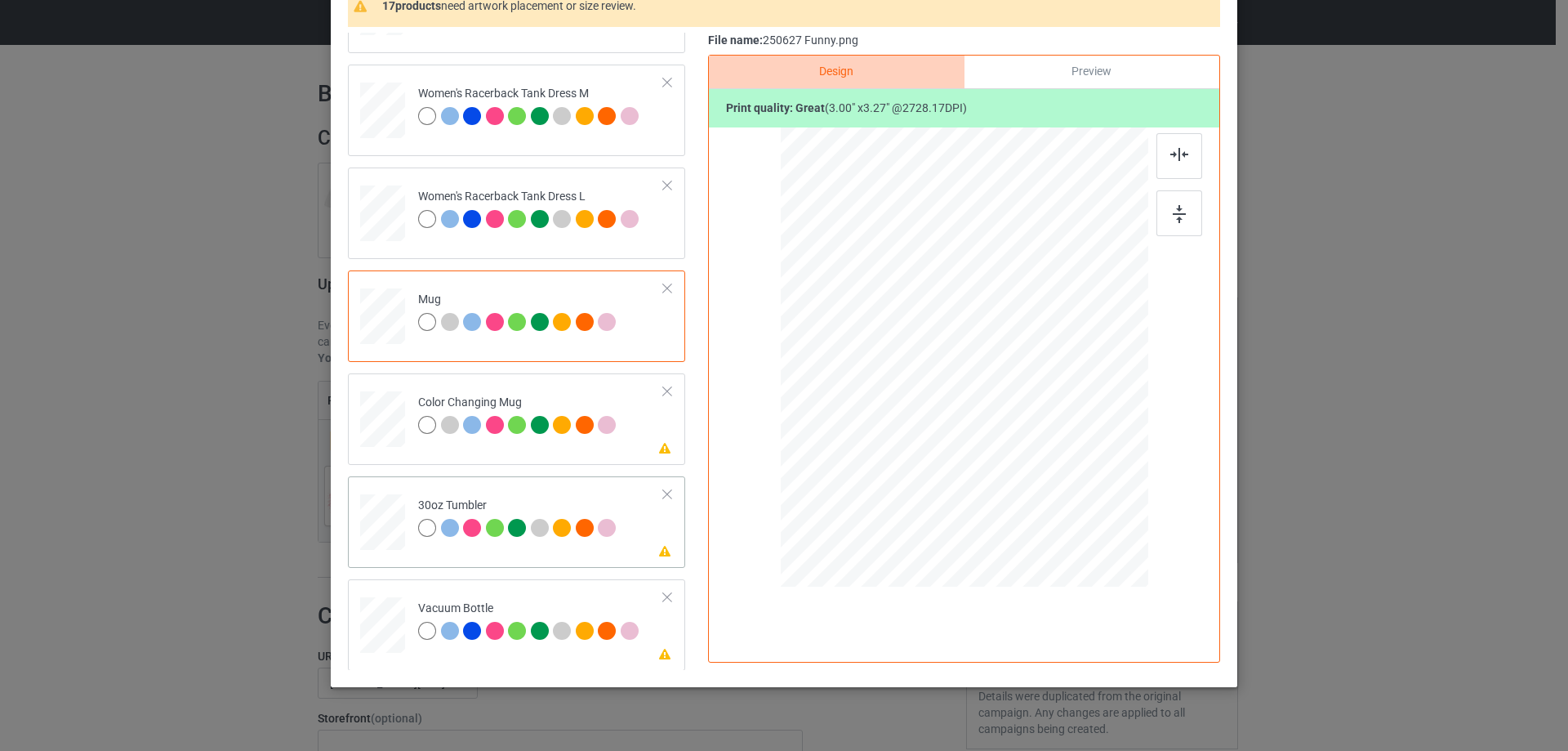
click at [375, 532] on div at bounding box center [383, 523] width 44 height 24
drag, startPoint x: 1065, startPoint y: 473, endPoint x: 1029, endPoint y: 418, distance: 65.7
click at [1029, 418] on div at bounding box center [964, 358] width 357 height 198
drag, startPoint x: 981, startPoint y: 374, endPoint x: 895, endPoint y: 370, distance: 86.1
click at [895, 370] on div at bounding box center [878, 353] width 126 height 138
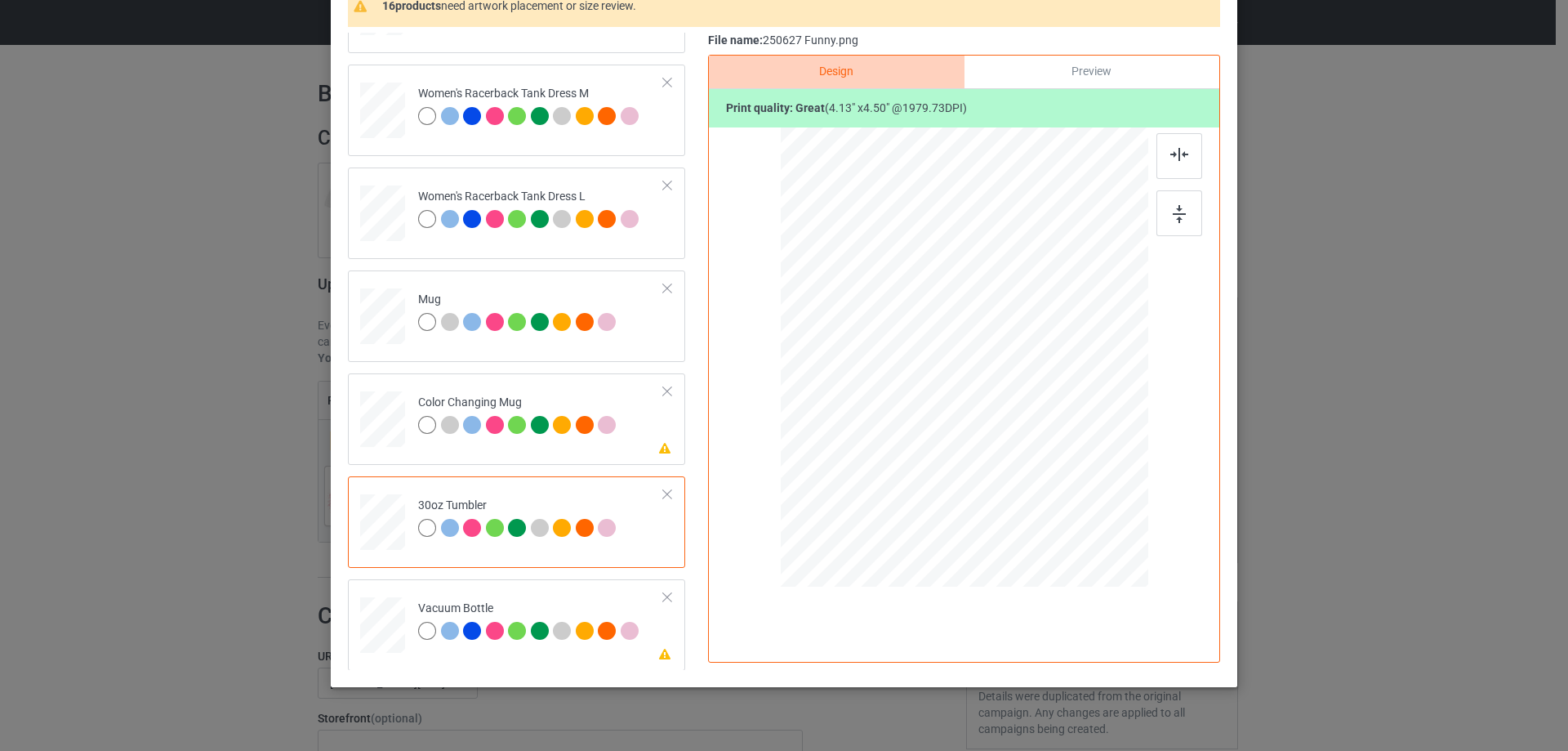
scroll to position [1470, 0]
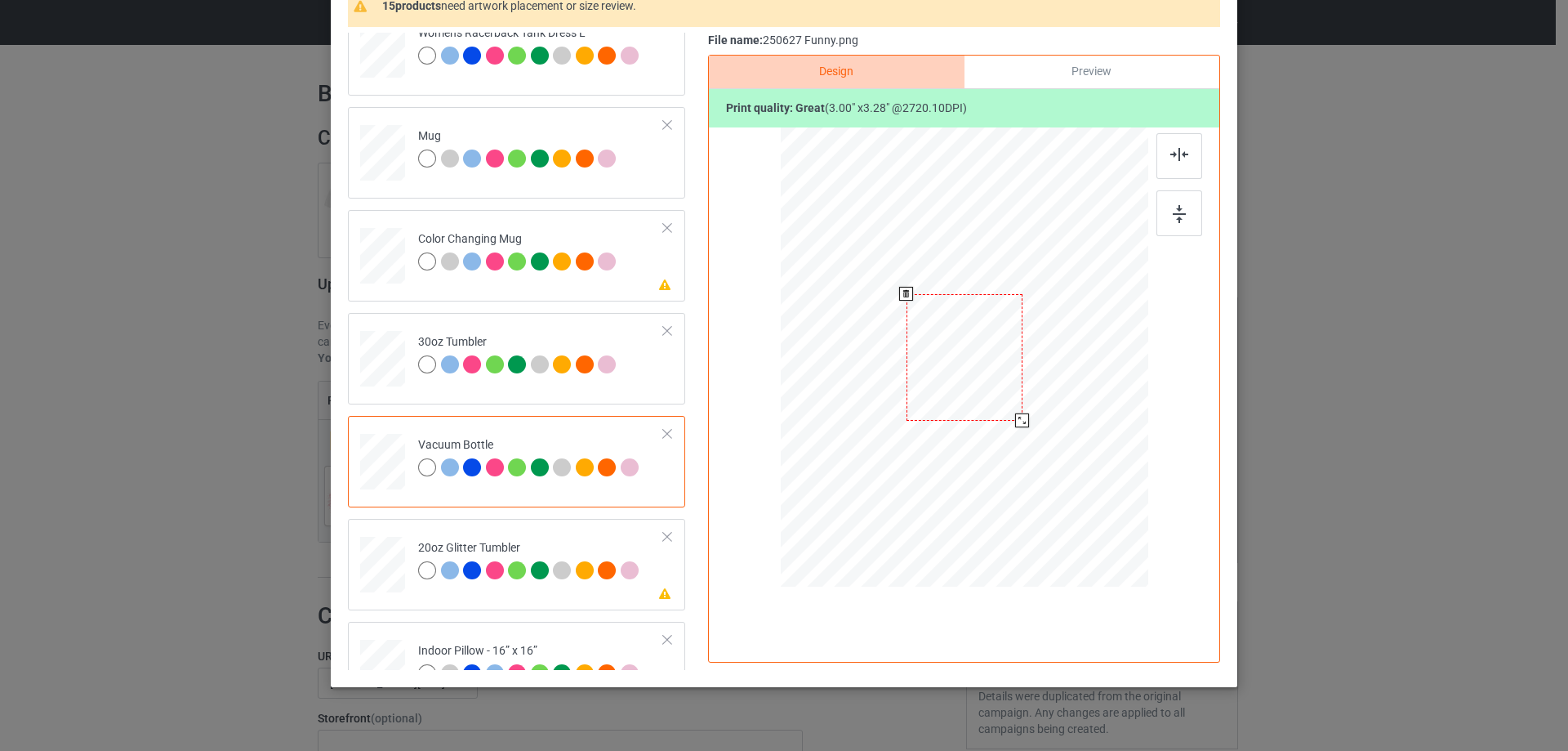
drag, startPoint x: 1060, startPoint y: 474, endPoint x: 1012, endPoint y: 424, distance: 69.3
click at [1015, 424] on div at bounding box center [1022, 420] width 14 height 14
drag, startPoint x: 897, startPoint y: 399, endPoint x: 906, endPoint y: 398, distance: 9.1
click at [906, 398] on div at bounding box center [880, 355] width 116 height 126
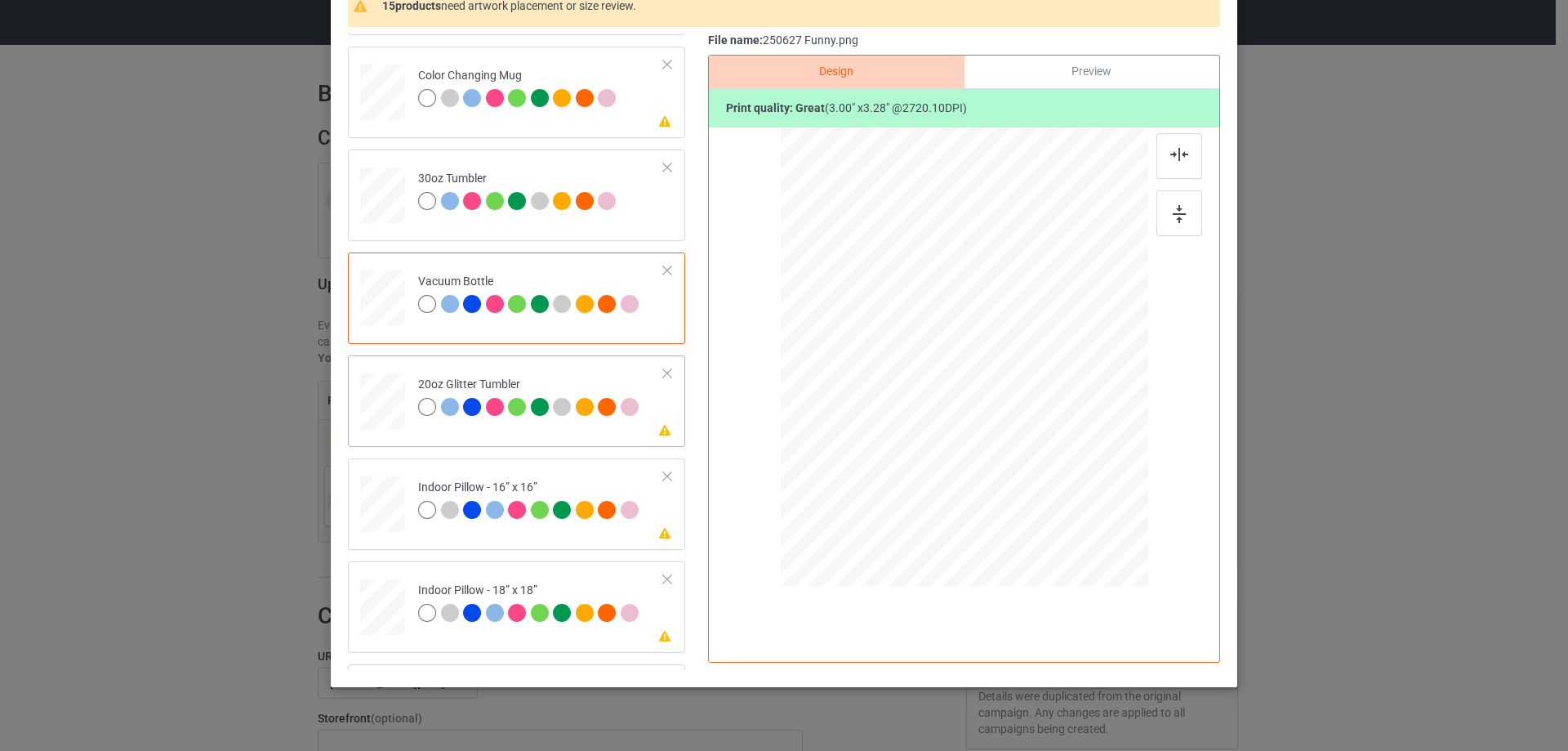
click at [376, 391] on div at bounding box center [383, 400] width 43 height 36
drag, startPoint x: 1065, startPoint y: 474, endPoint x: 1020, endPoint y: 438, distance: 57.6
click at [1020, 438] on div at bounding box center [963, 357] width 347 height 297
drag, startPoint x: 931, startPoint y: 379, endPoint x: 910, endPoint y: 363, distance: 26.4
click at [910, 363] on div at bounding box center [883, 312] width 133 height 145
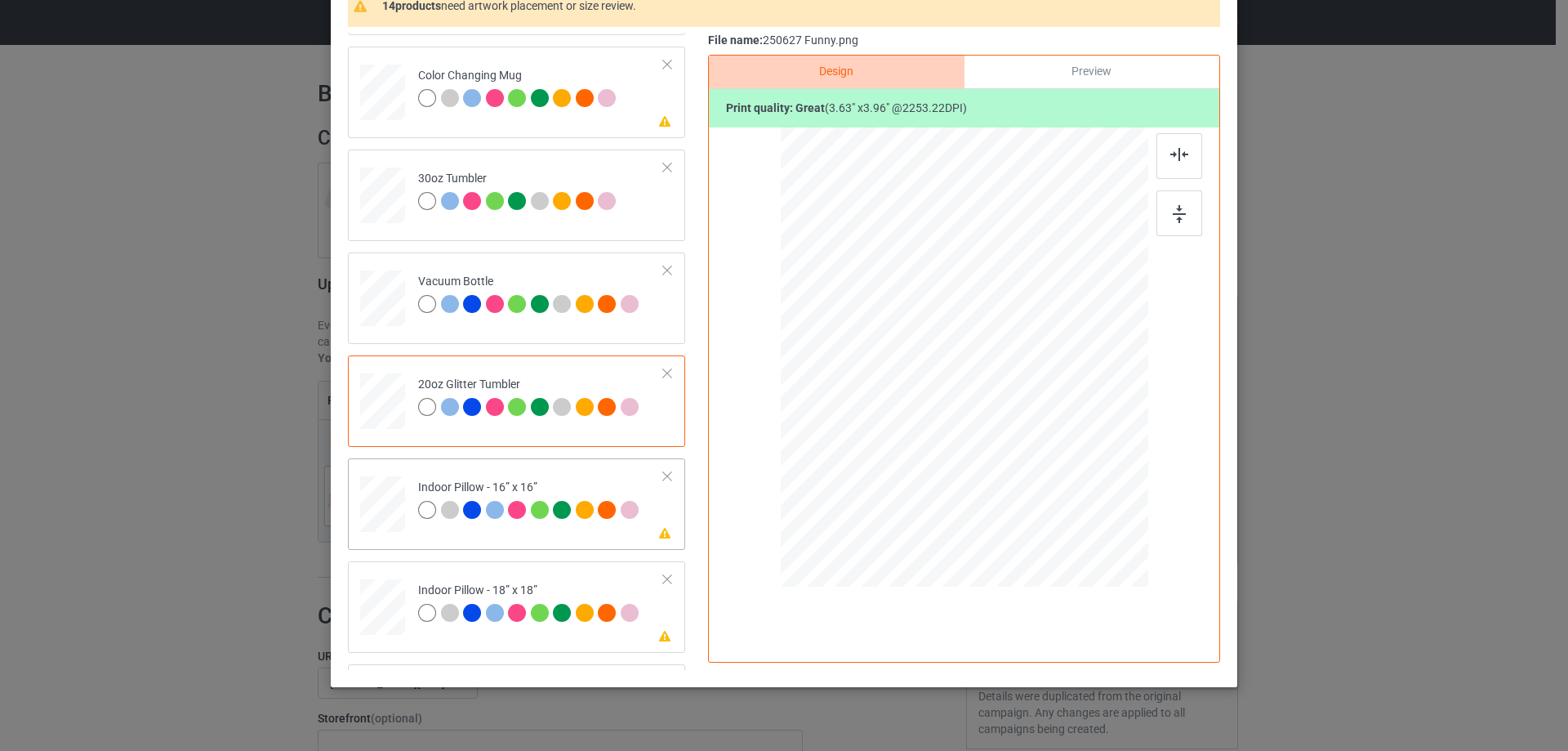
scroll to position [1797, 0]
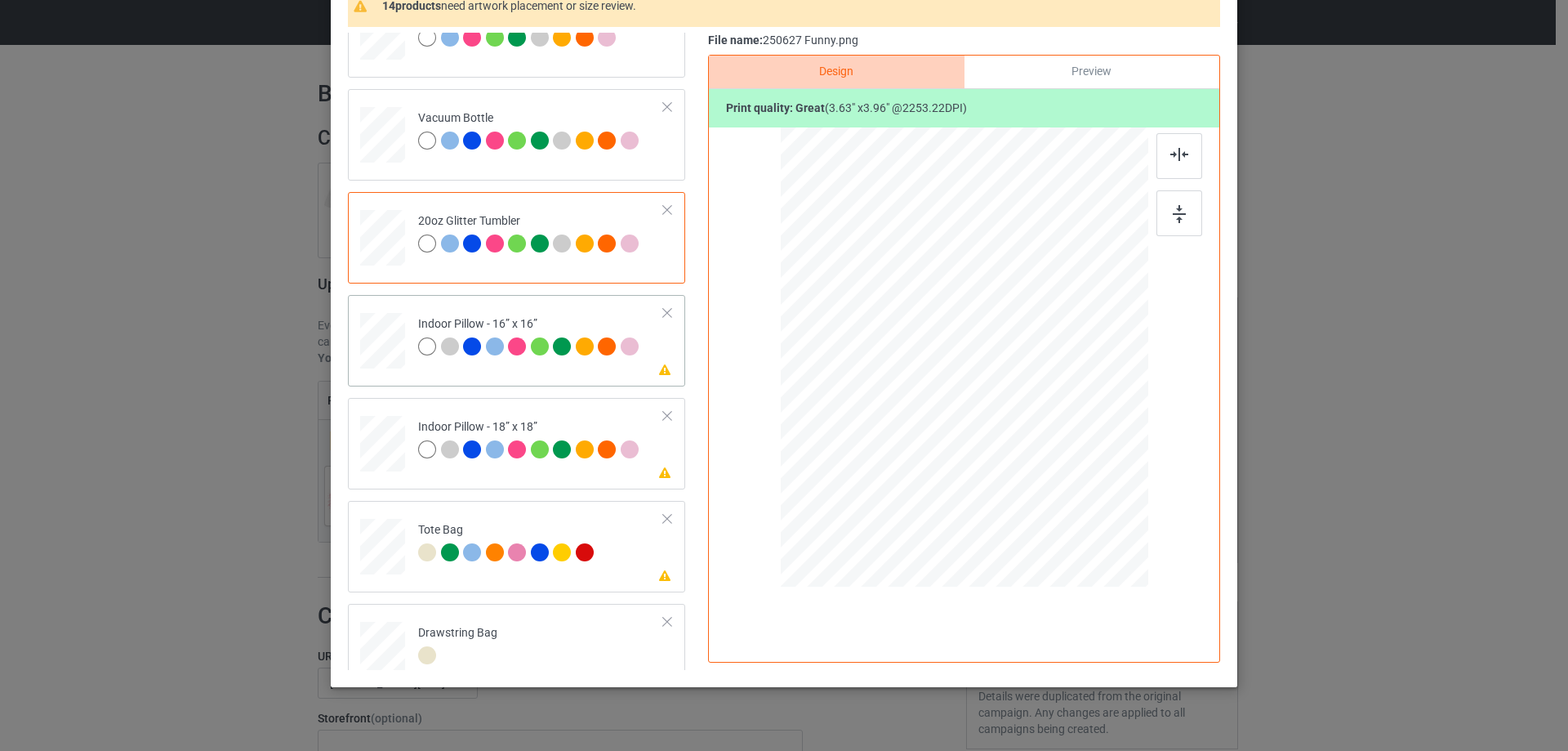
click at [387, 343] on div at bounding box center [383, 341] width 45 height 45
drag, startPoint x: 1069, startPoint y: 478, endPoint x: 1076, endPoint y: 484, distance: 9.2
click at [1076, 484] on div at bounding box center [1081, 485] width 14 height 14
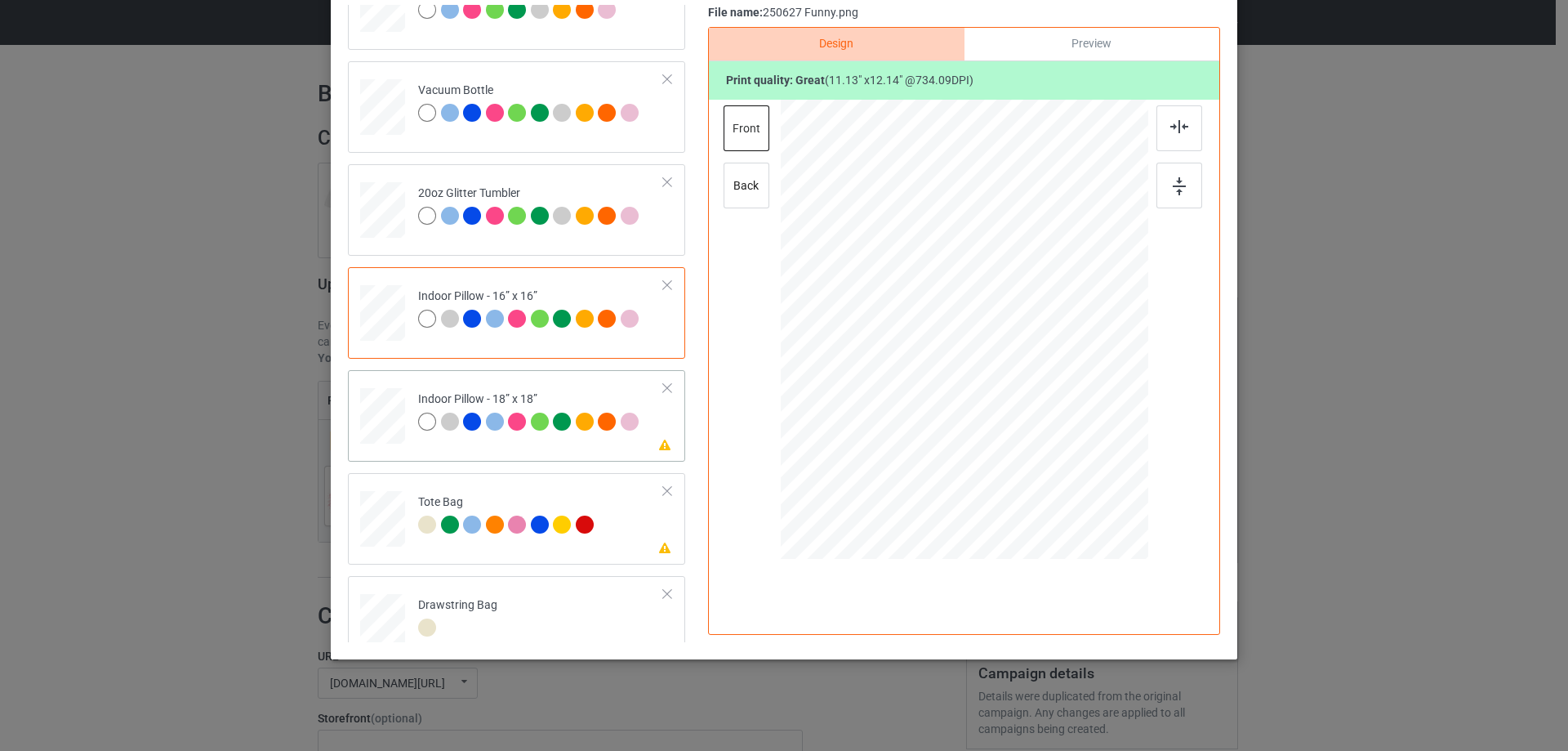
drag, startPoint x: 379, startPoint y: 422, endPoint x: 390, endPoint y: 425, distance: 11.4
click at [380, 423] on div at bounding box center [383, 416] width 45 height 45
drag, startPoint x: 1068, startPoint y: 445, endPoint x: 1077, endPoint y: 459, distance: 16.6
click at [1077, 459] on div at bounding box center [1083, 459] width 14 height 14
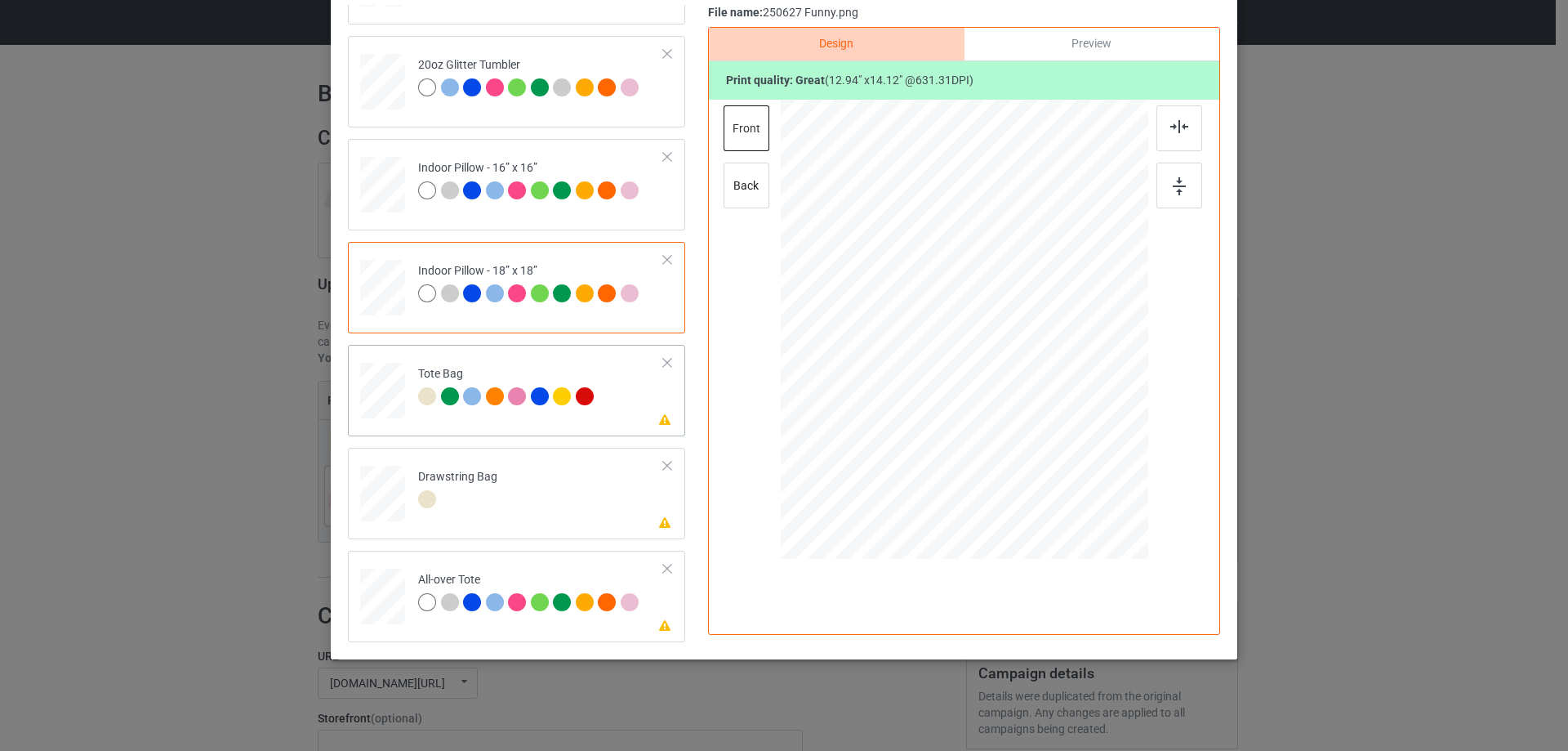
click at [376, 401] on div at bounding box center [383, 399] width 21 height 24
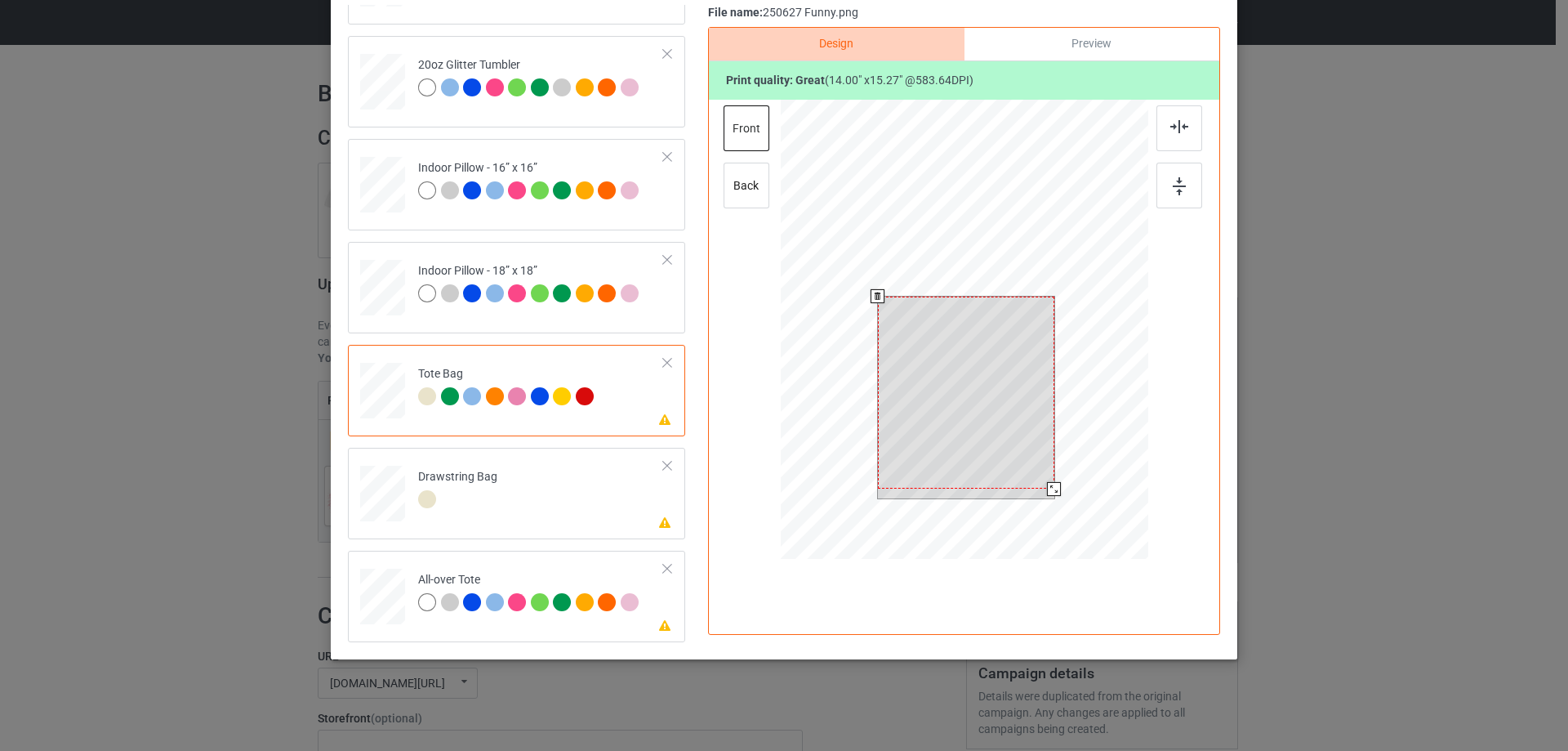
click at [1047, 486] on div at bounding box center [1054, 489] width 14 height 14
click at [988, 414] on div at bounding box center [966, 396] width 177 height 192
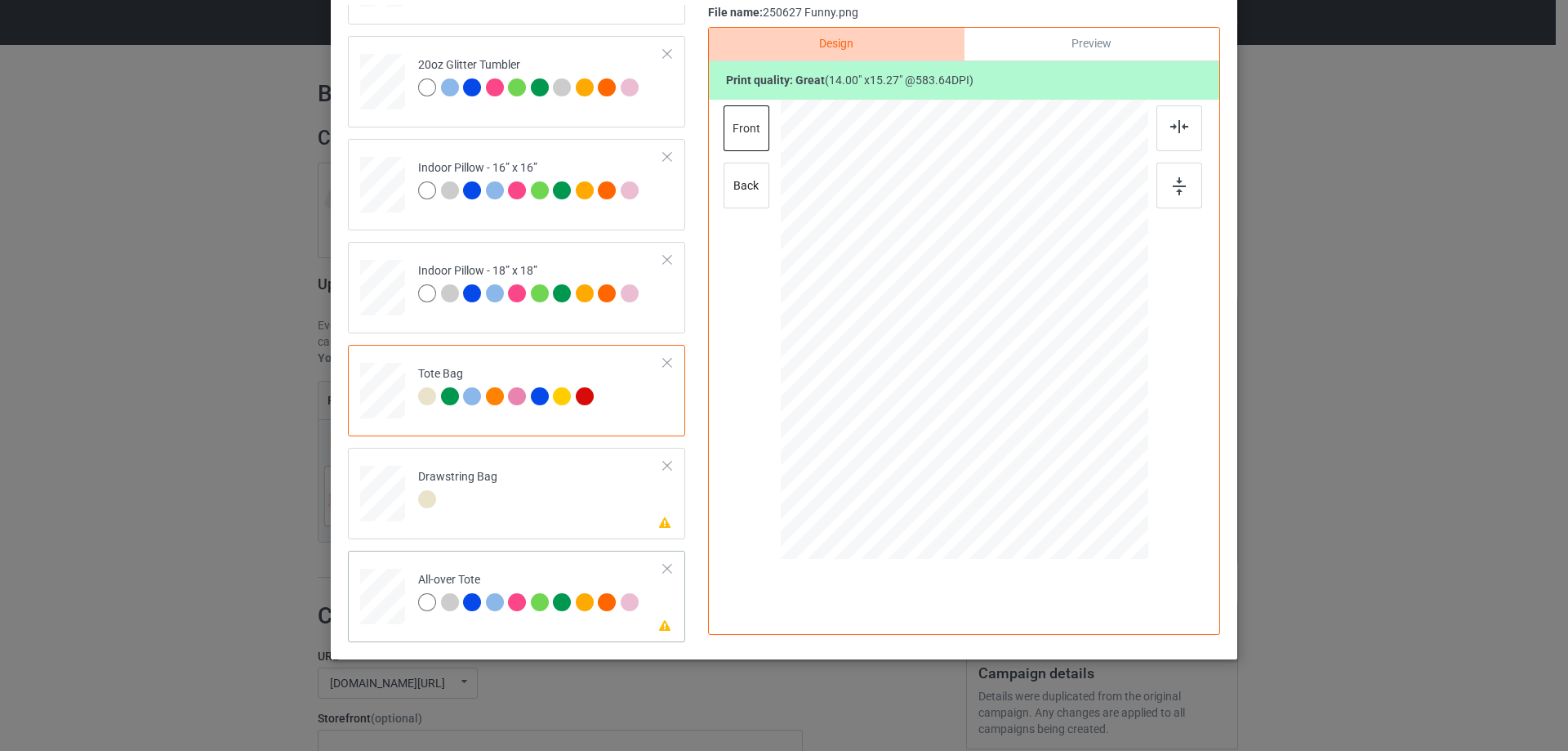
click at [382, 590] on div at bounding box center [383, 597] width 45 height 45
drag, startPoint x: 1068, startPoint y: 449, endPoint x: 1084, endPoint y: 468, distance: 24.8
click at [1084, 468] on div at bounding box center [1087, 463] width 14 height 14
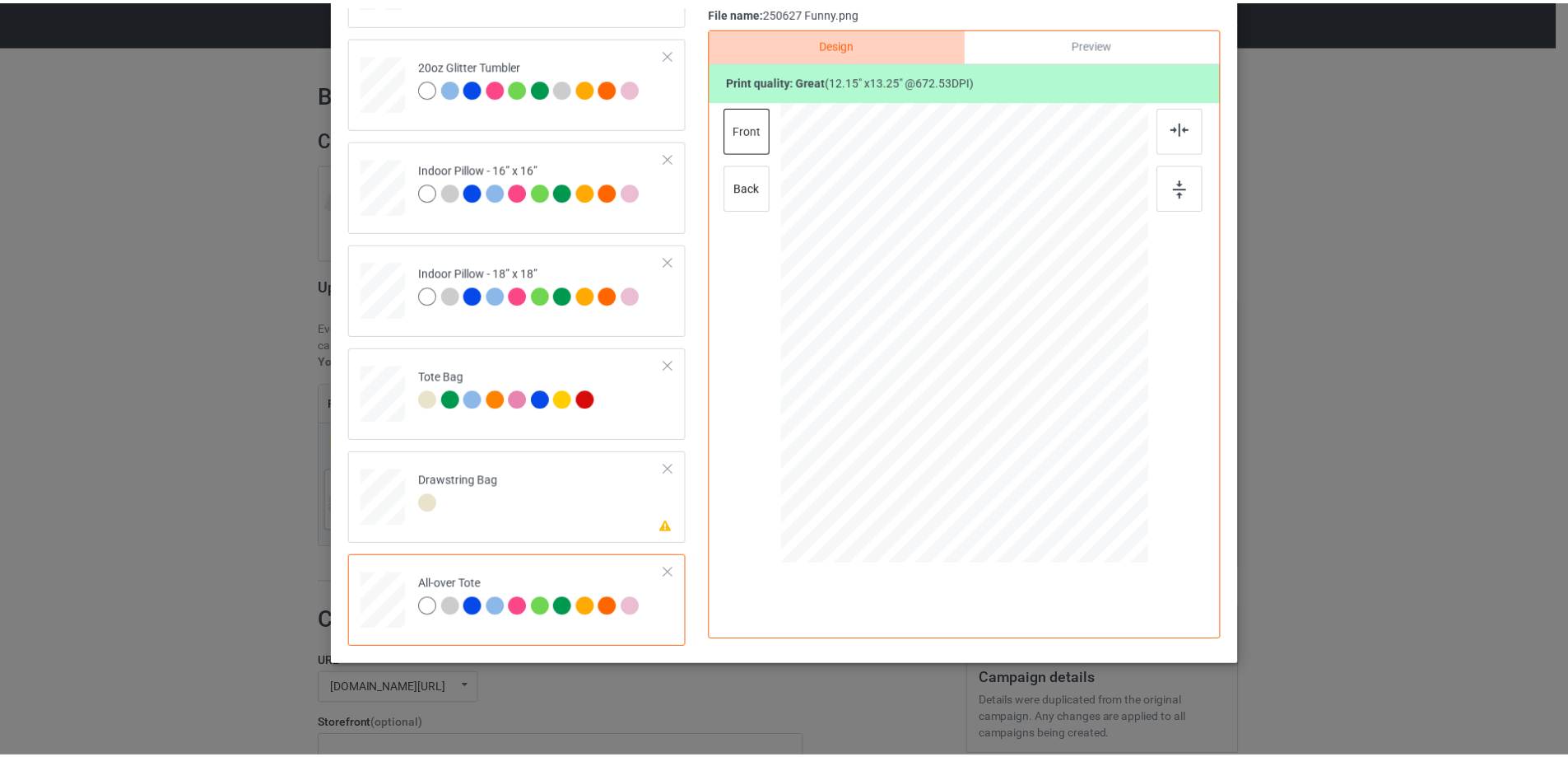
scroll to position [29, 0]
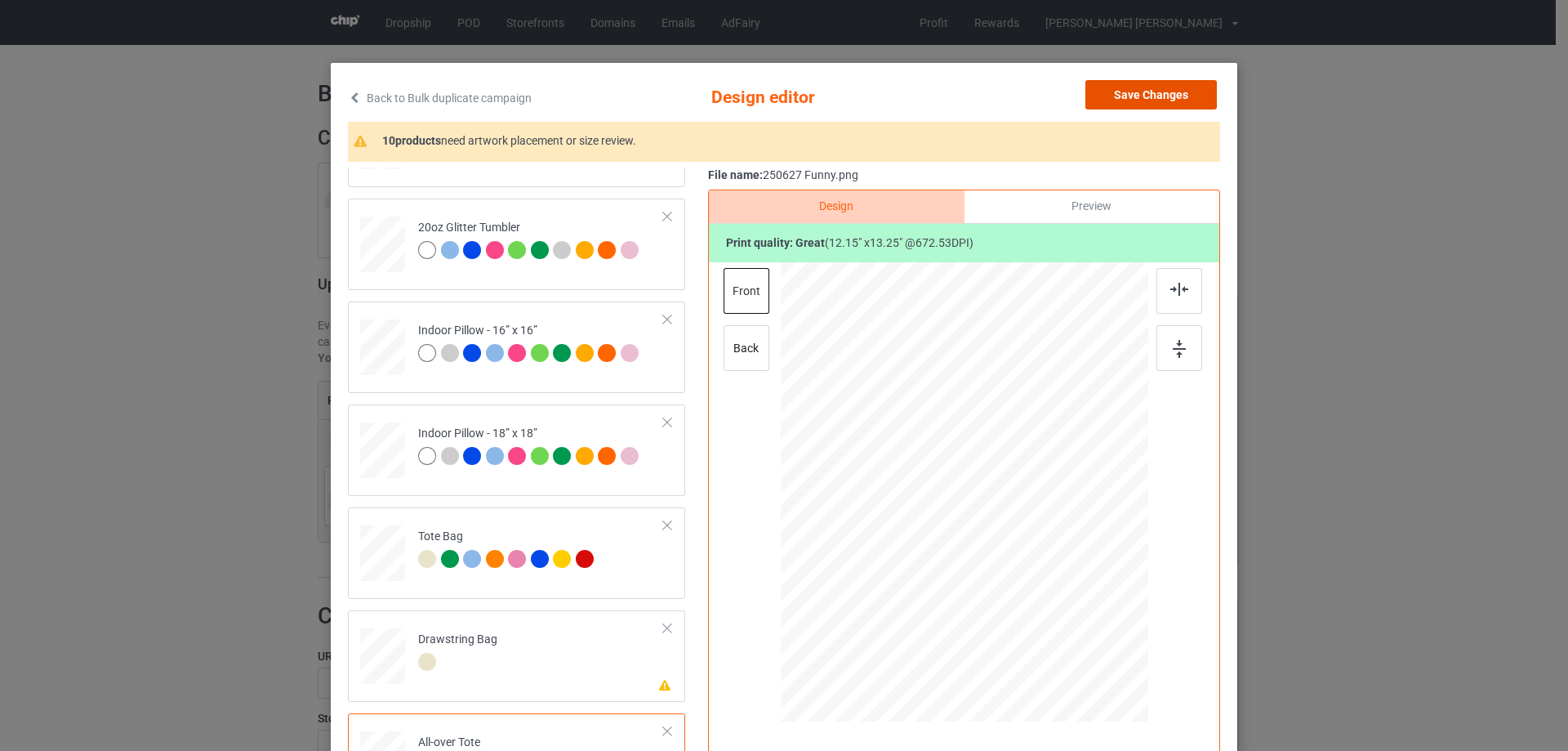
click at [1158, 97] on button "Save Changes" at bounding box center [1150, 95] width 131 height 30
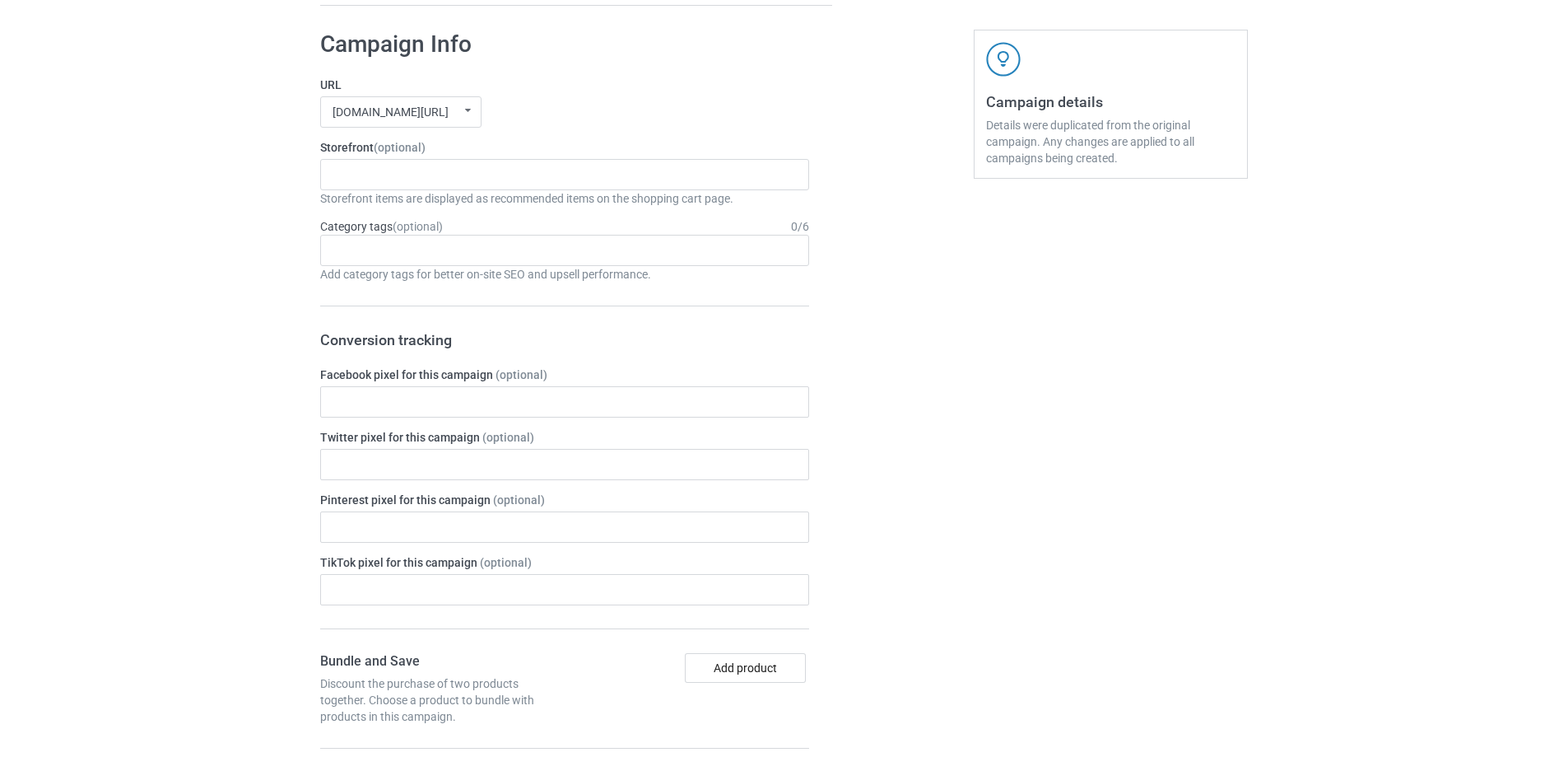
scroll to position [1372, 0]
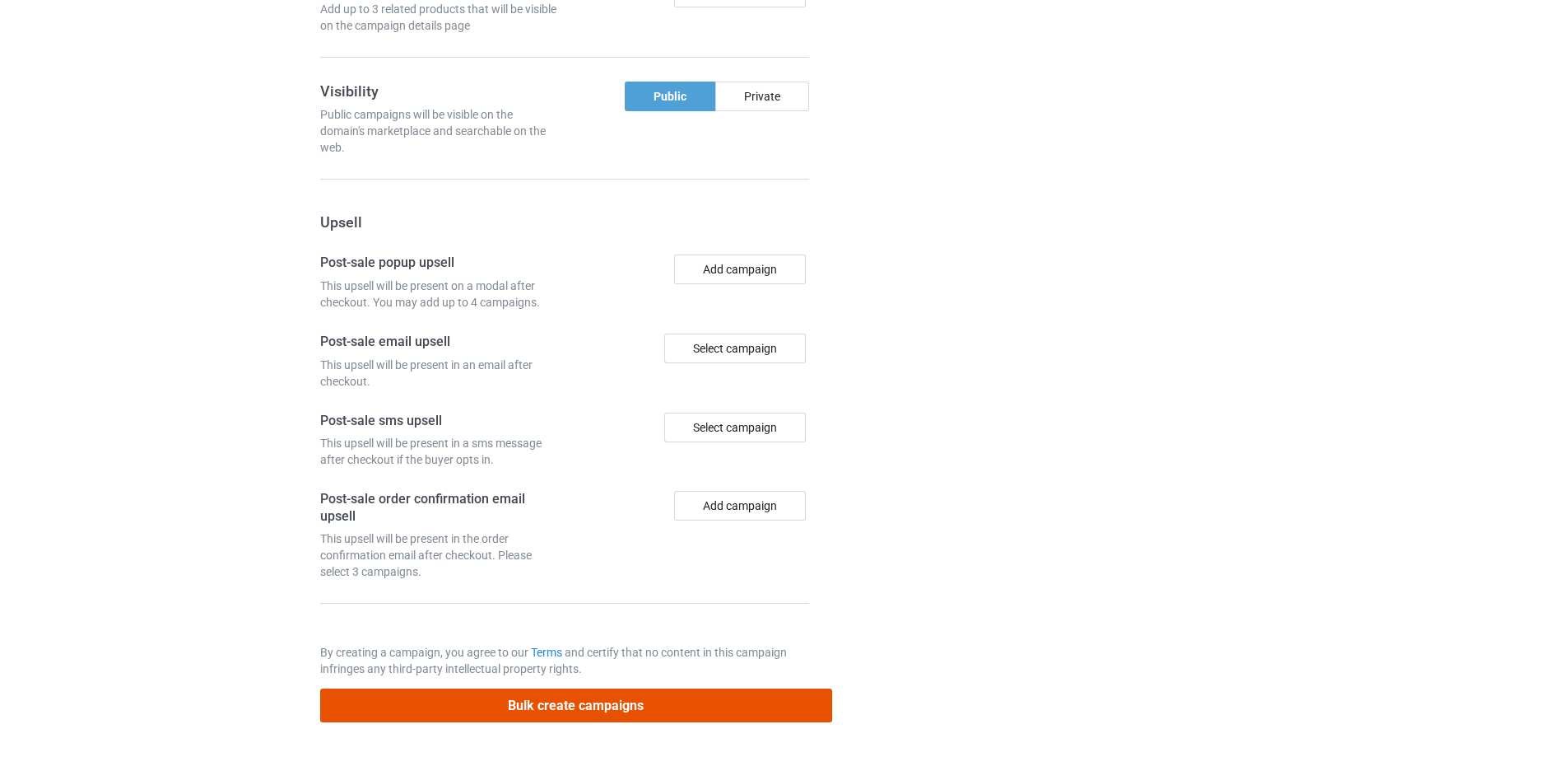
click at [629, 691] on button "Bulk create campaigns" at bounding box center [576, 705] width 512 height 33
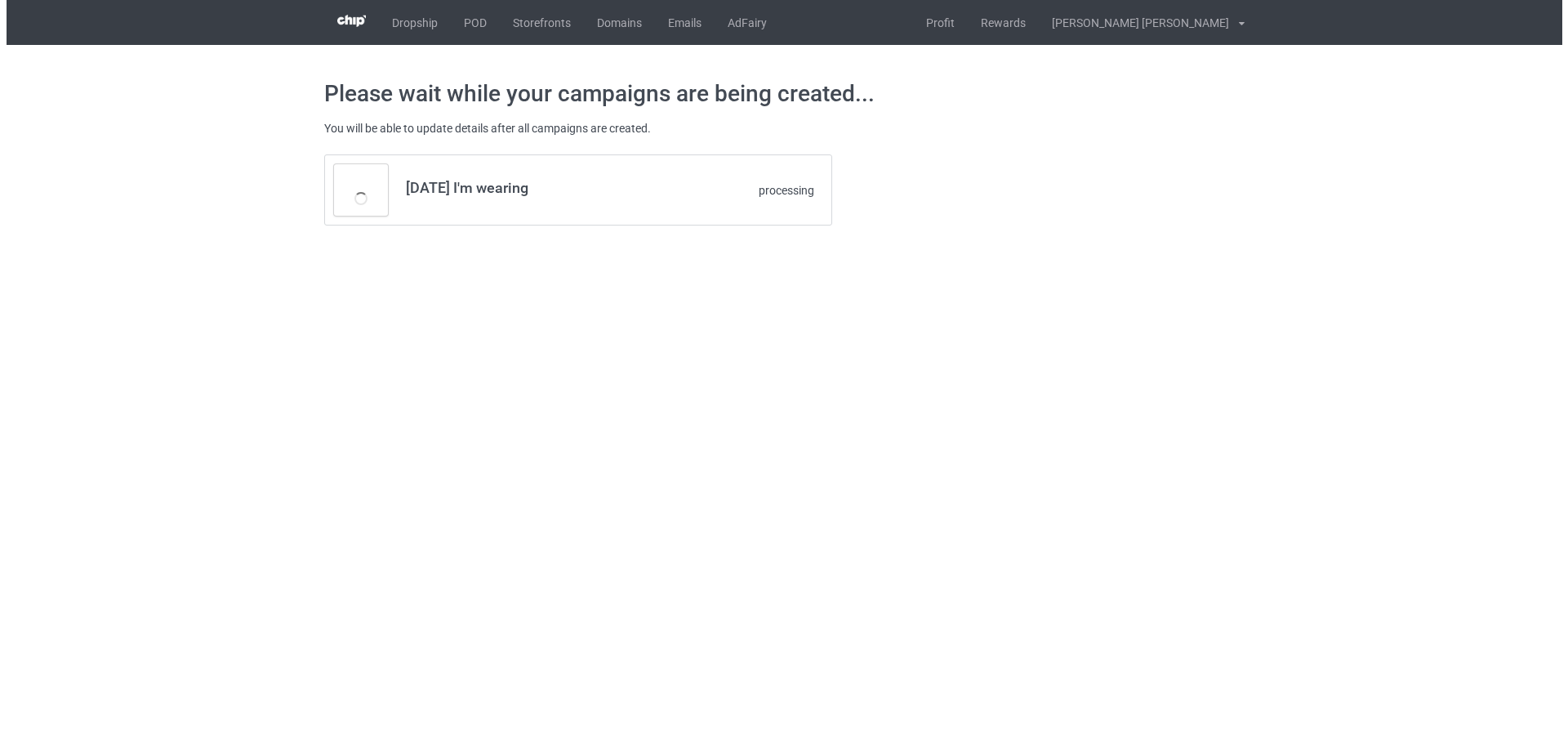
scroll to position [0, 0]
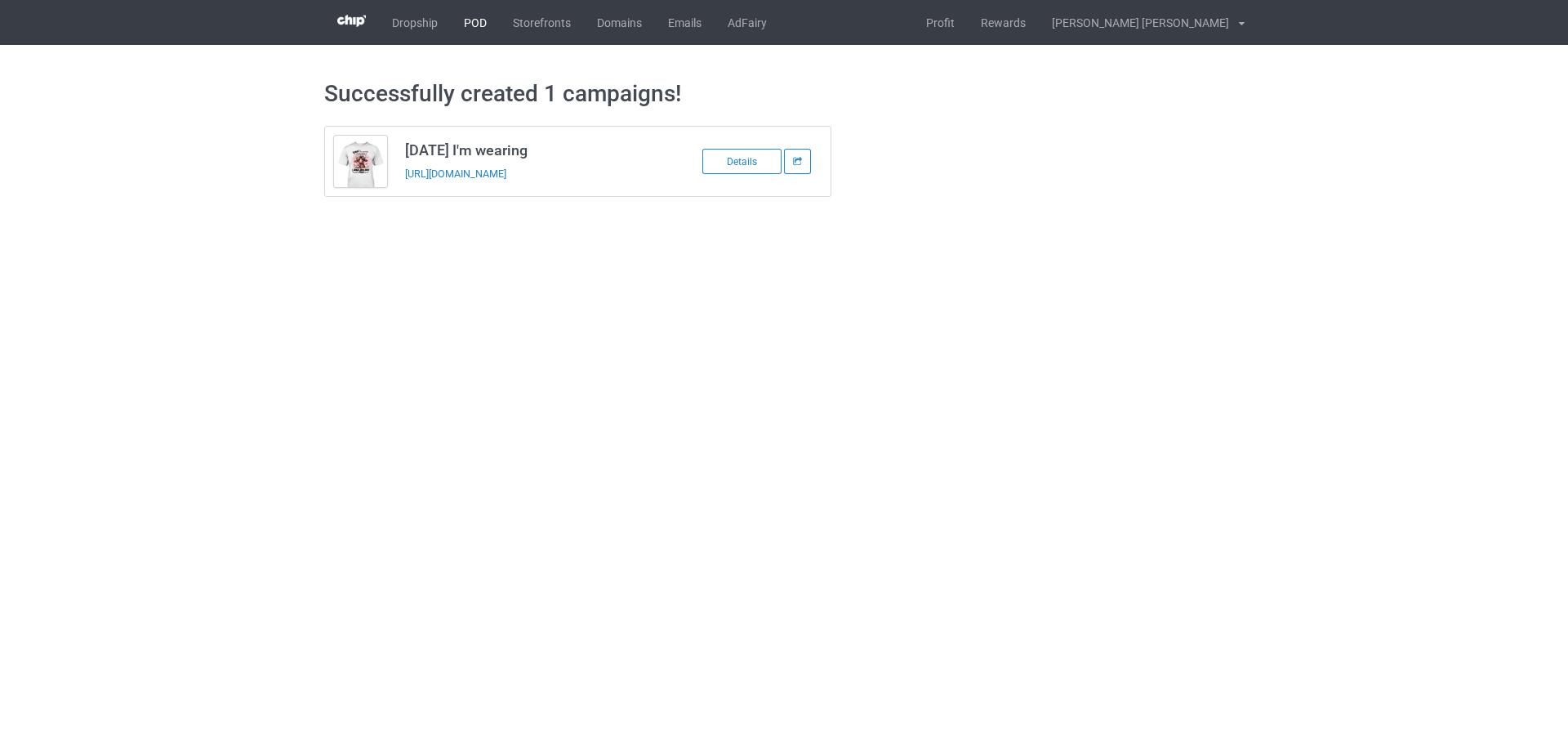
click at [485, 30] on link "POD" at bounding box center [475, 23] width 49 height 45
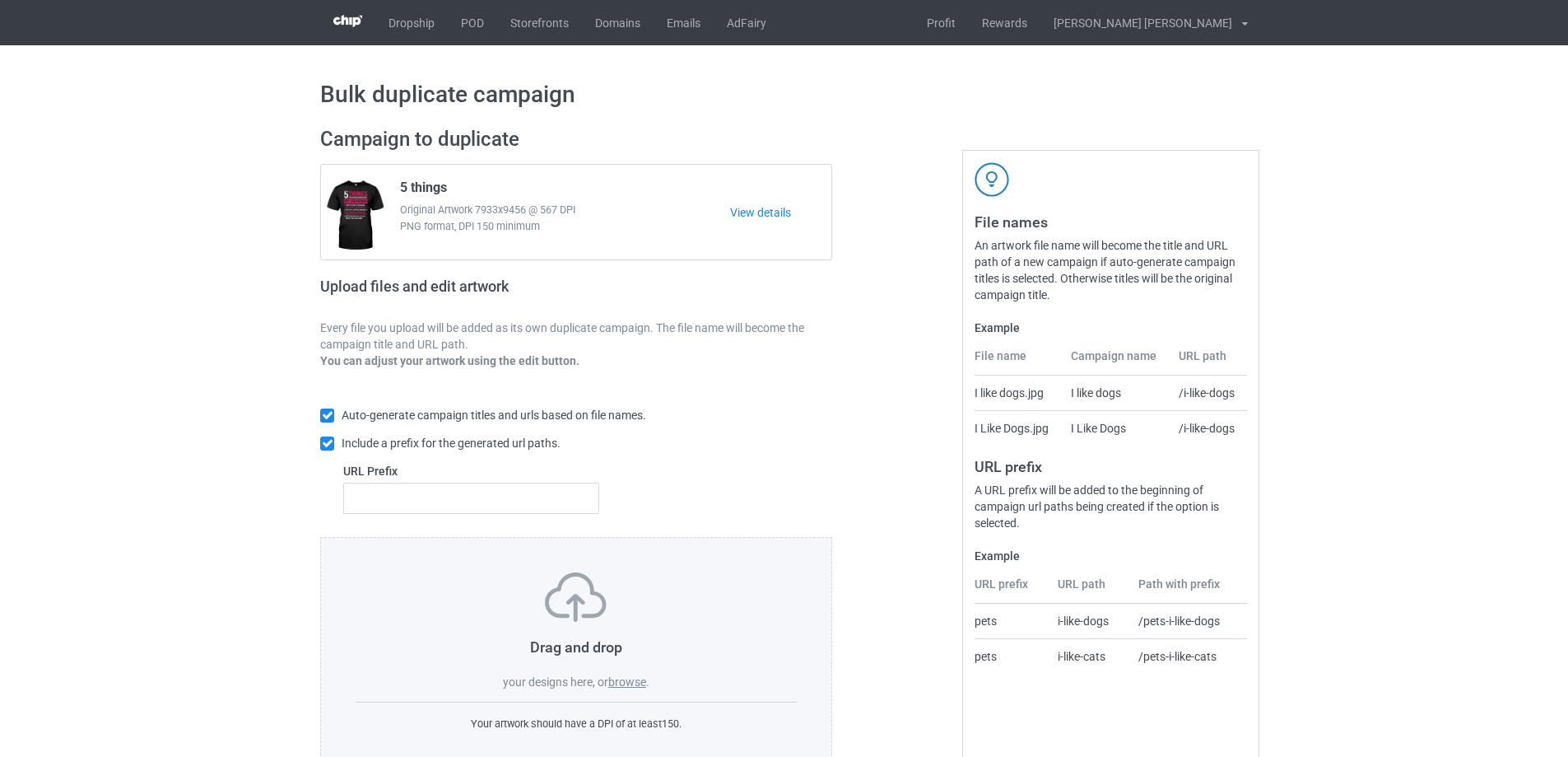
click at [620, 678] on label "browse" at bounding box center [627, 682] width 38 height 13
click at [0, 0] on input "browse" at bounding box center [0, 0] width 0 height 0
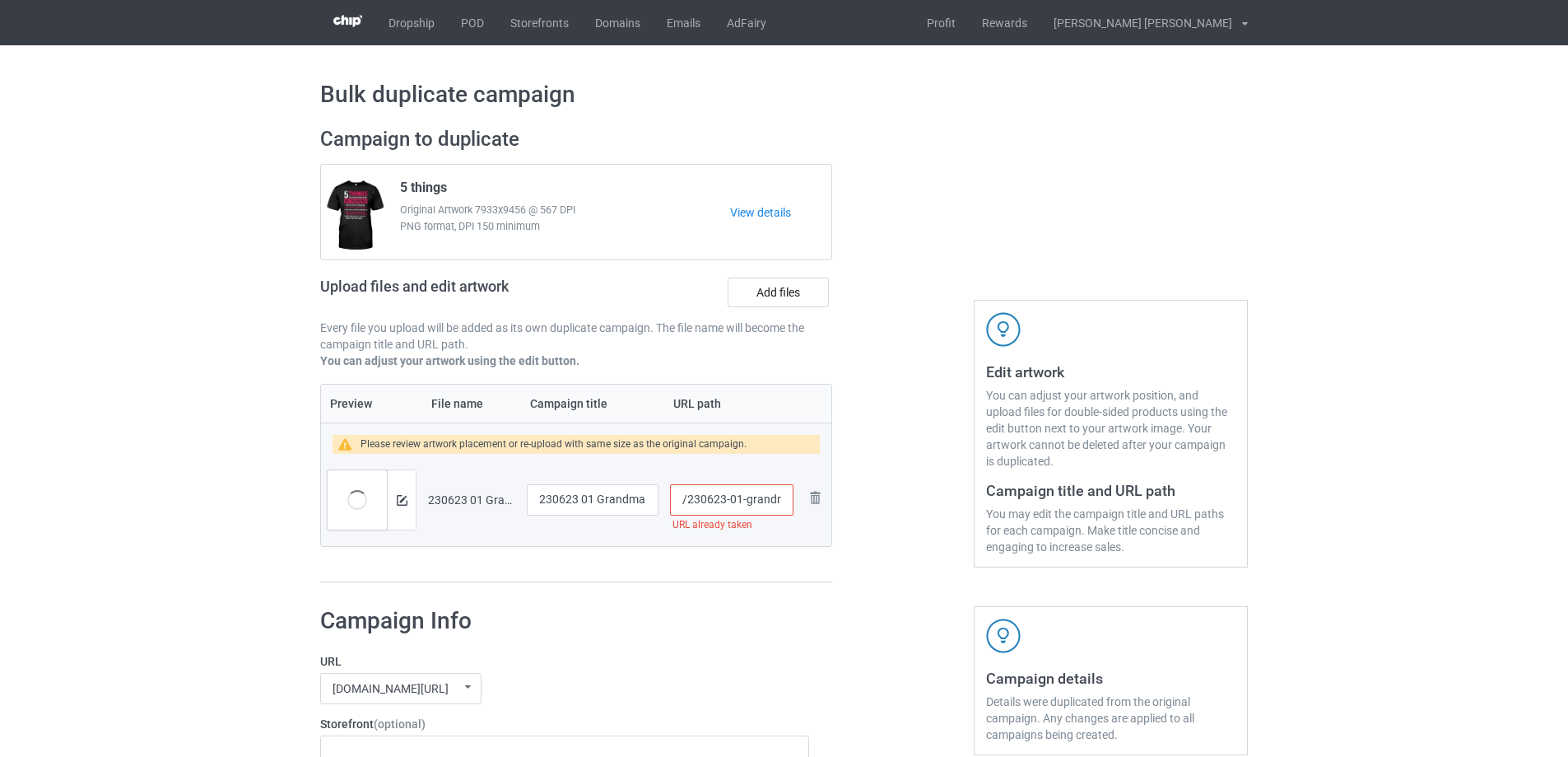
scroll to position [0, 9]
drag, startPoint x: 740, startPoint y: 496, endPoint x: 791, endPoint y: 506, distance: 52.0
click at [791, 506] on input "/230623-01-grandma" at bounding box center [731, 500] width 124 height 32
type input "/230623-01"
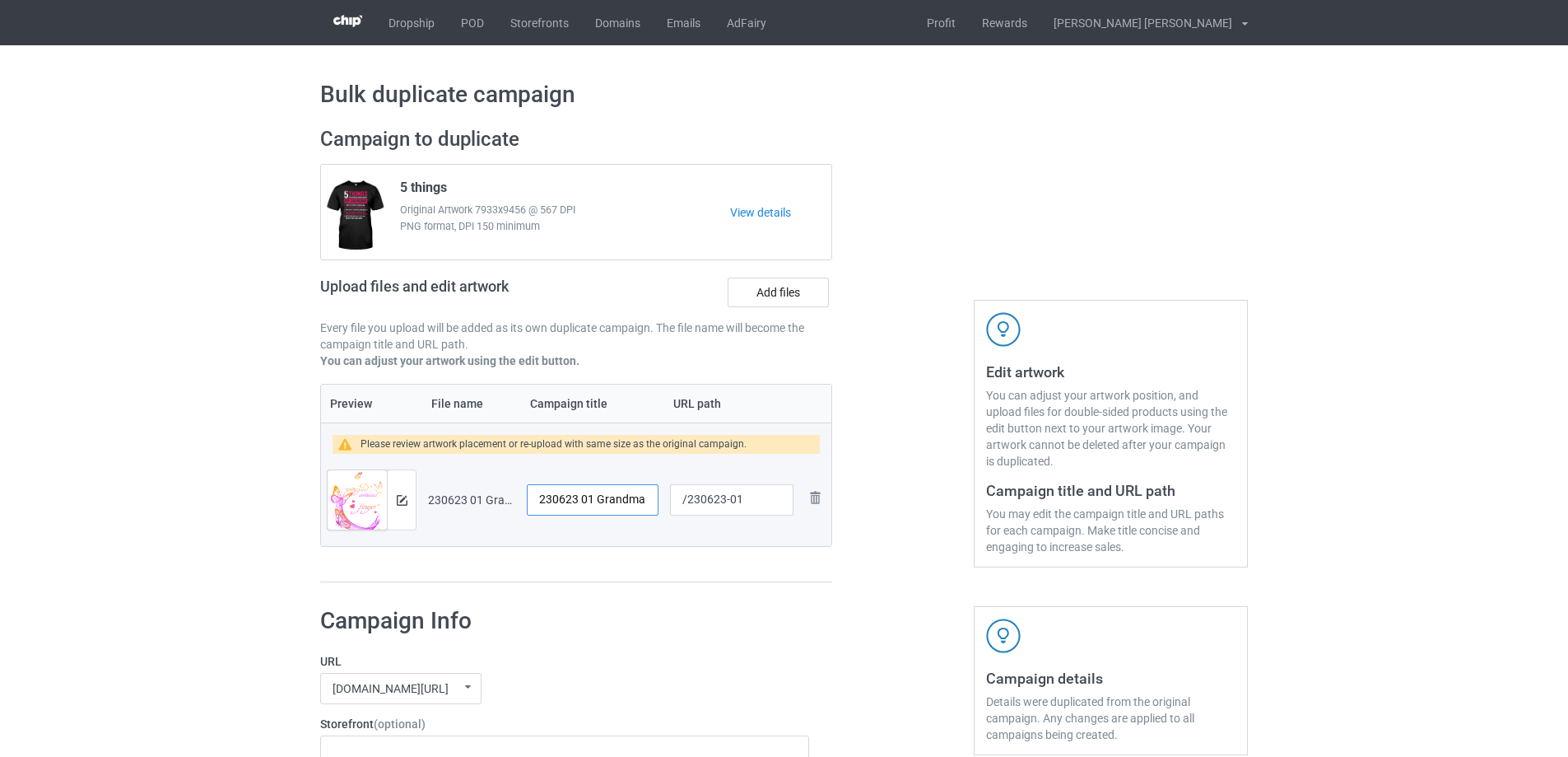
drag, startPoint x: 647, startPoint y: 503, endPoint x: 521, endPoint y: 496, distance: 126.2
click at [521, 496] on td "230623 01 Grandma" at bounding box center [592, 499] width 143 height 92
click at [582, 499] on input "230623 01 Grandma" at bounding box center [593, 500] width 132 height 32
drag, startPoint x: 593, startPoint y: 500, endPoint x: 535, endPoint y: 500, distance: 58.0
click at [535, 500] on input "230623 01 Grandma" at bounding box center [593, 500] width 132 height 32
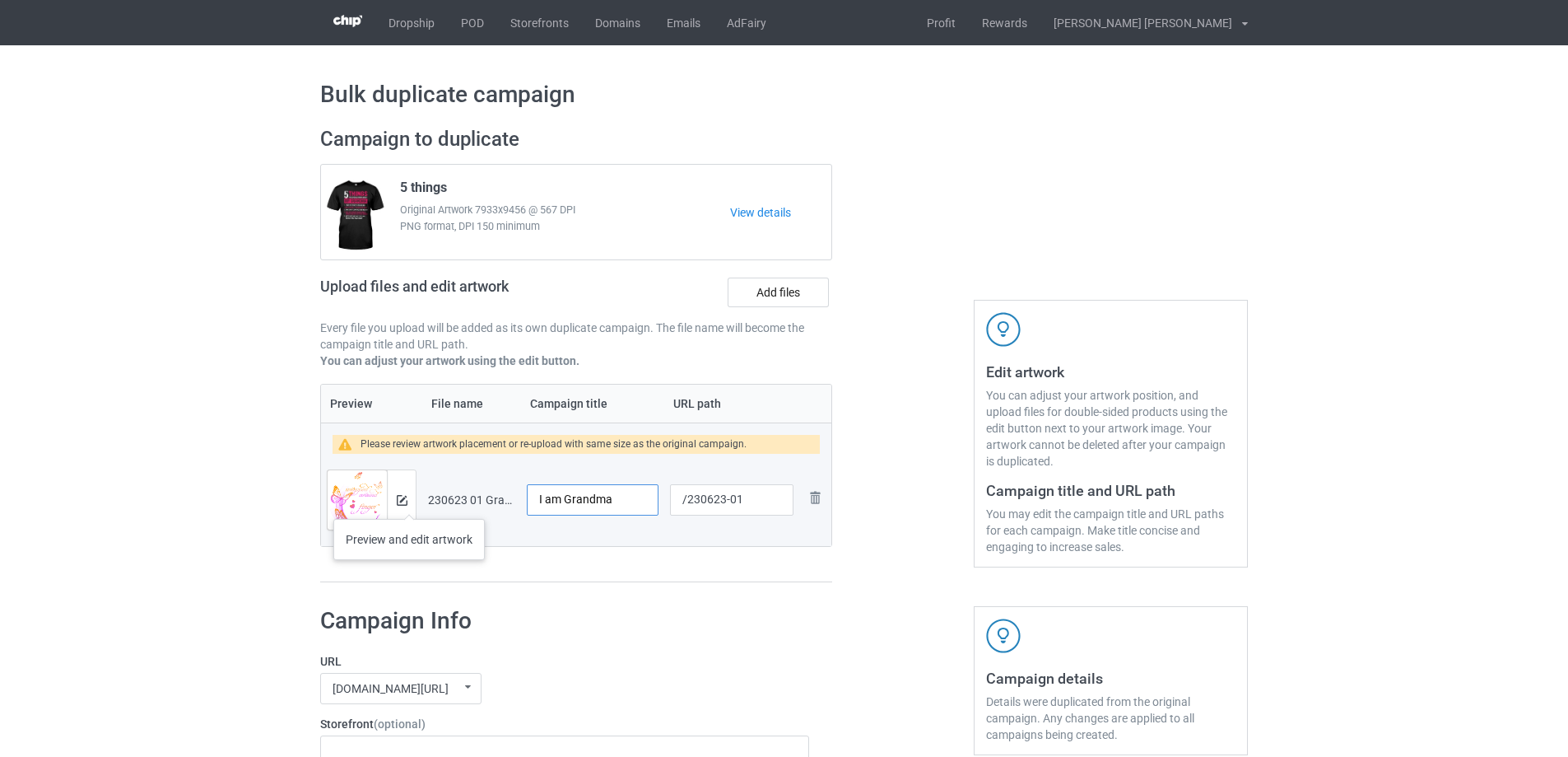
type input "I am Grandma"
click at [408, 496] on div at bounding box center [401, 500] width 29 height 60
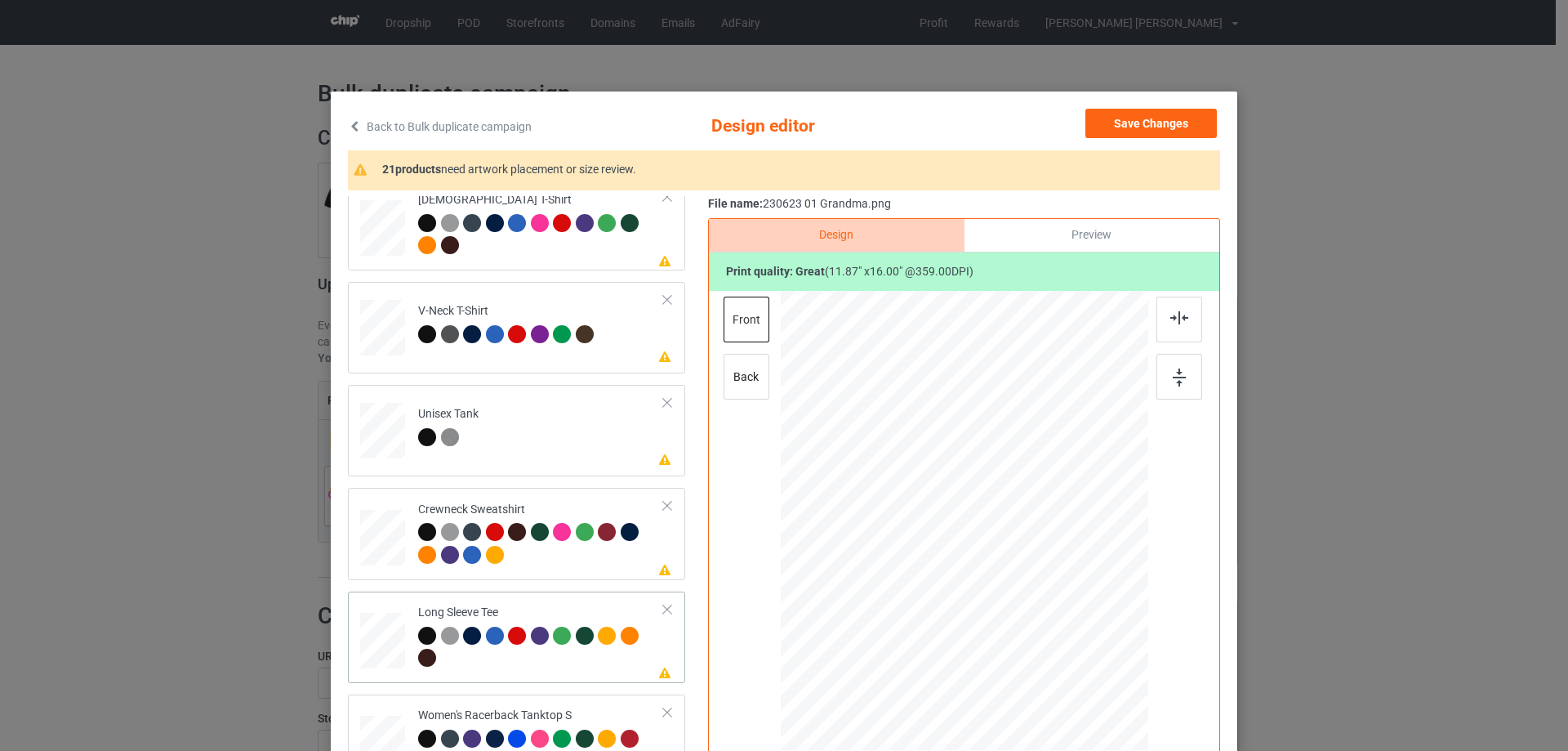
scroll to position [654, 0]
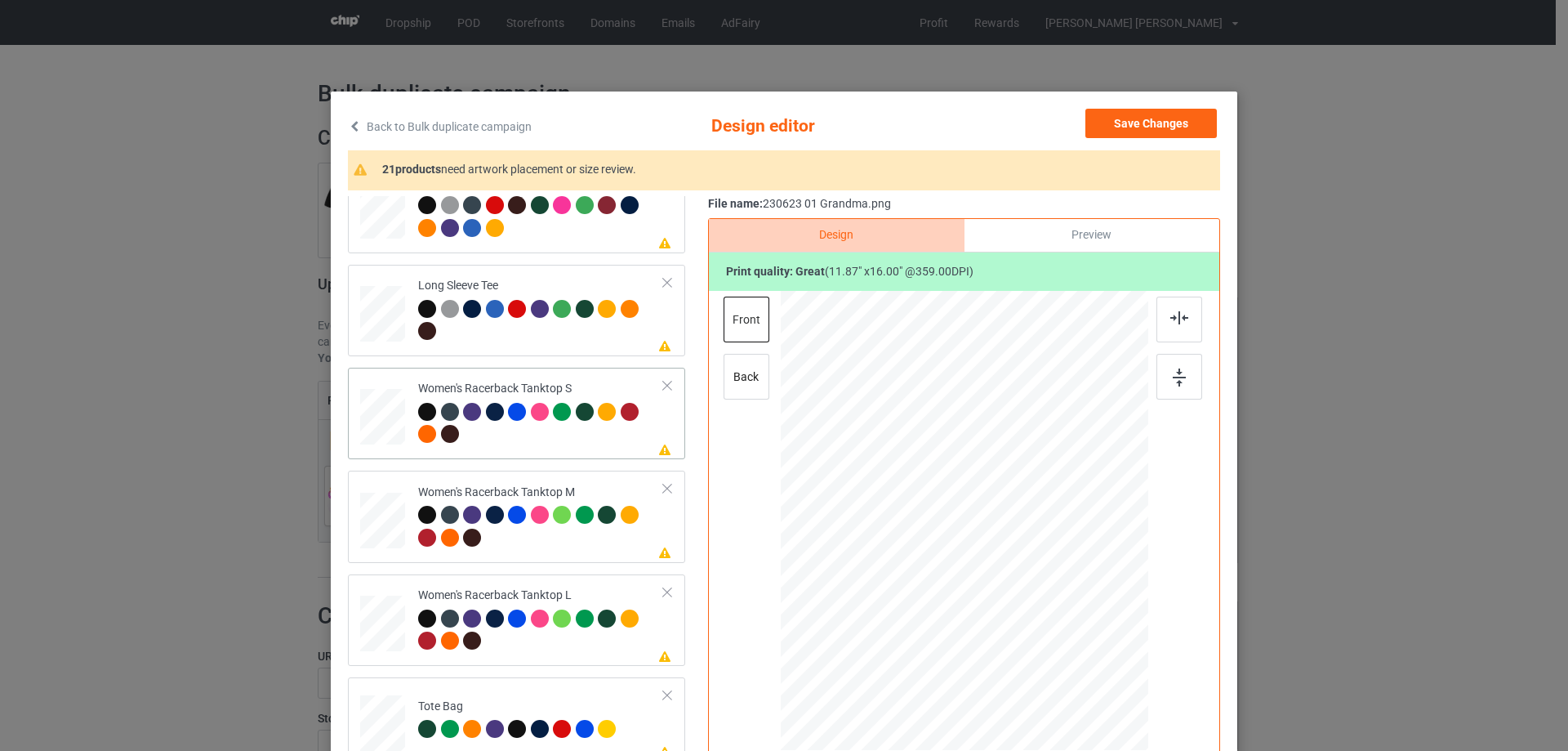
click at [372, 449] on div at bounding box center [383, 419] width 45 height 60
drag, startPoint x: 1066, startPoint y: 667, endPoint x: 1036, endPoint y: 611, distance: 63.5
click at [1049, 624] on div at bounding box center [964, 520] width 358 height 459
click at [1008, 587] on div at bounding box center [967, 541] width 163 height 219
click at [1170, 322] on img at bounding box center [1179, 318] width 18 height 13
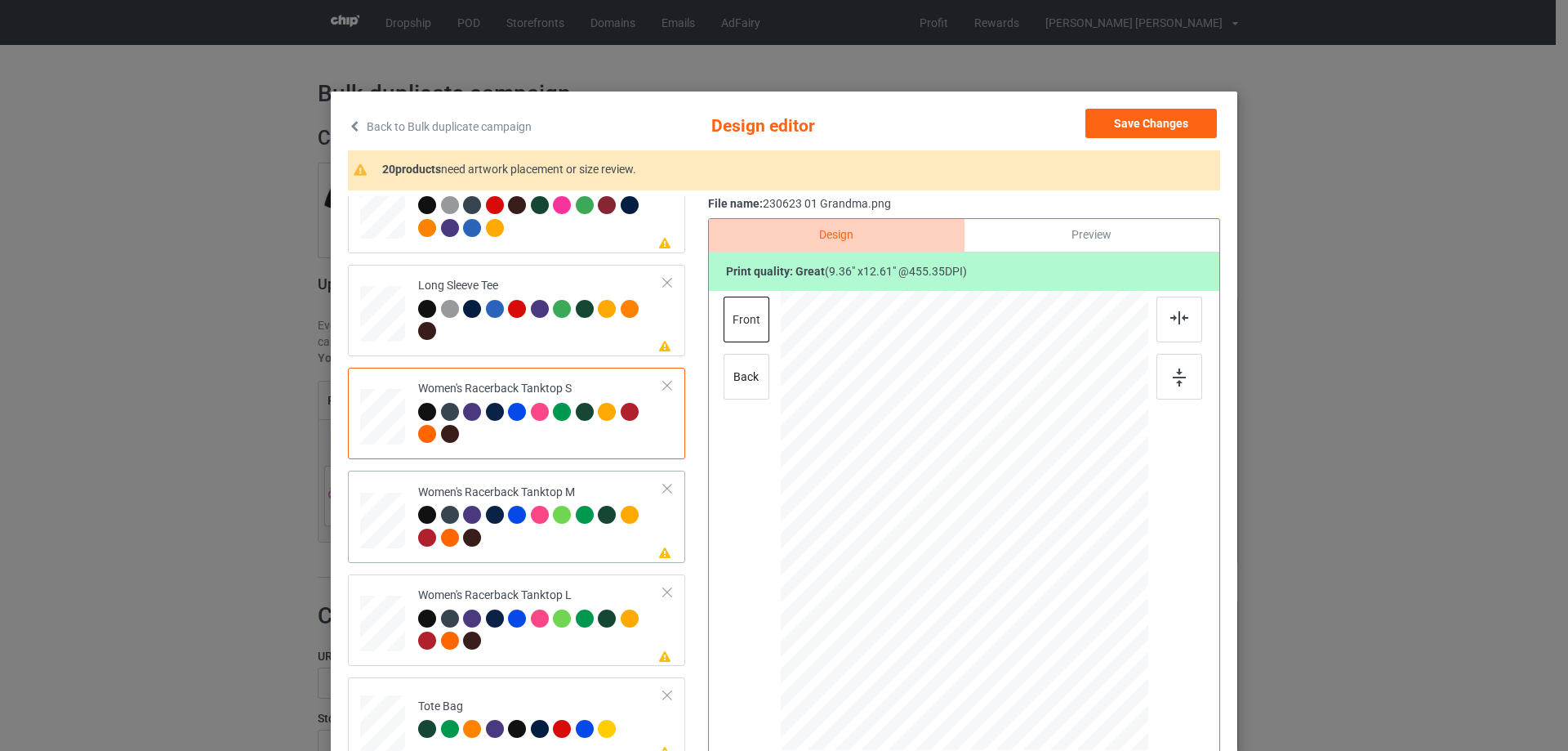
click at [379, 533] on div at bounding box center [383, 520] width 45 height 57
drag, startPoint x: 1068, startPoint y: 673, endPoint x: 1050, endPoint y: 618, distance: 57.9
click at [1050, 618] on div at bounding box center [964, 520] width 367 height 459
drag, startPoint x: 1011, startPoint y: 554, endPoint x: 1010, endPoint y: 574, distance: 20.0
click at [1010, 574] on div at bounding box center [963, 540] width 157 height 211
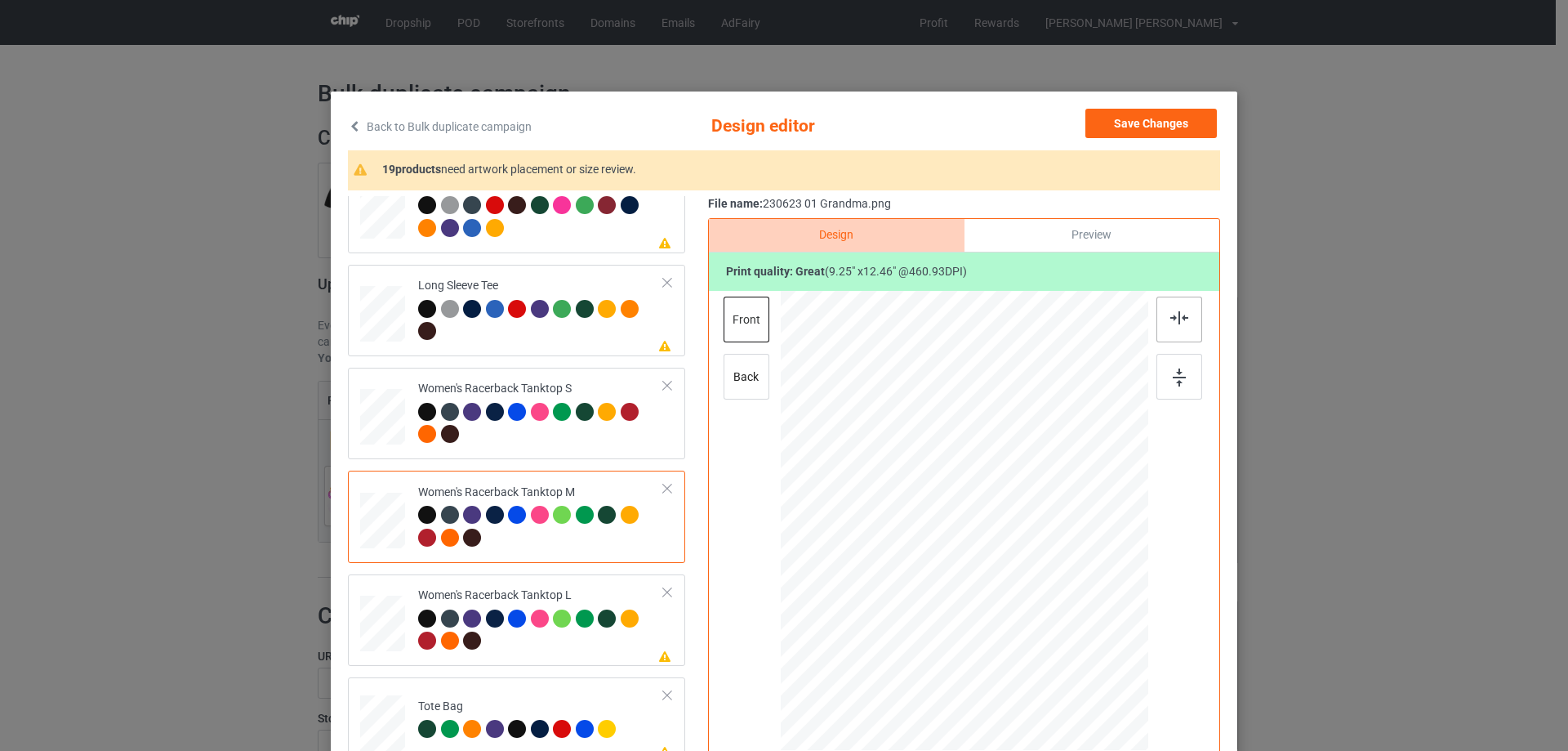
click at [1173, 324] on img at bounding box center [1179, 318] width 18 height 13
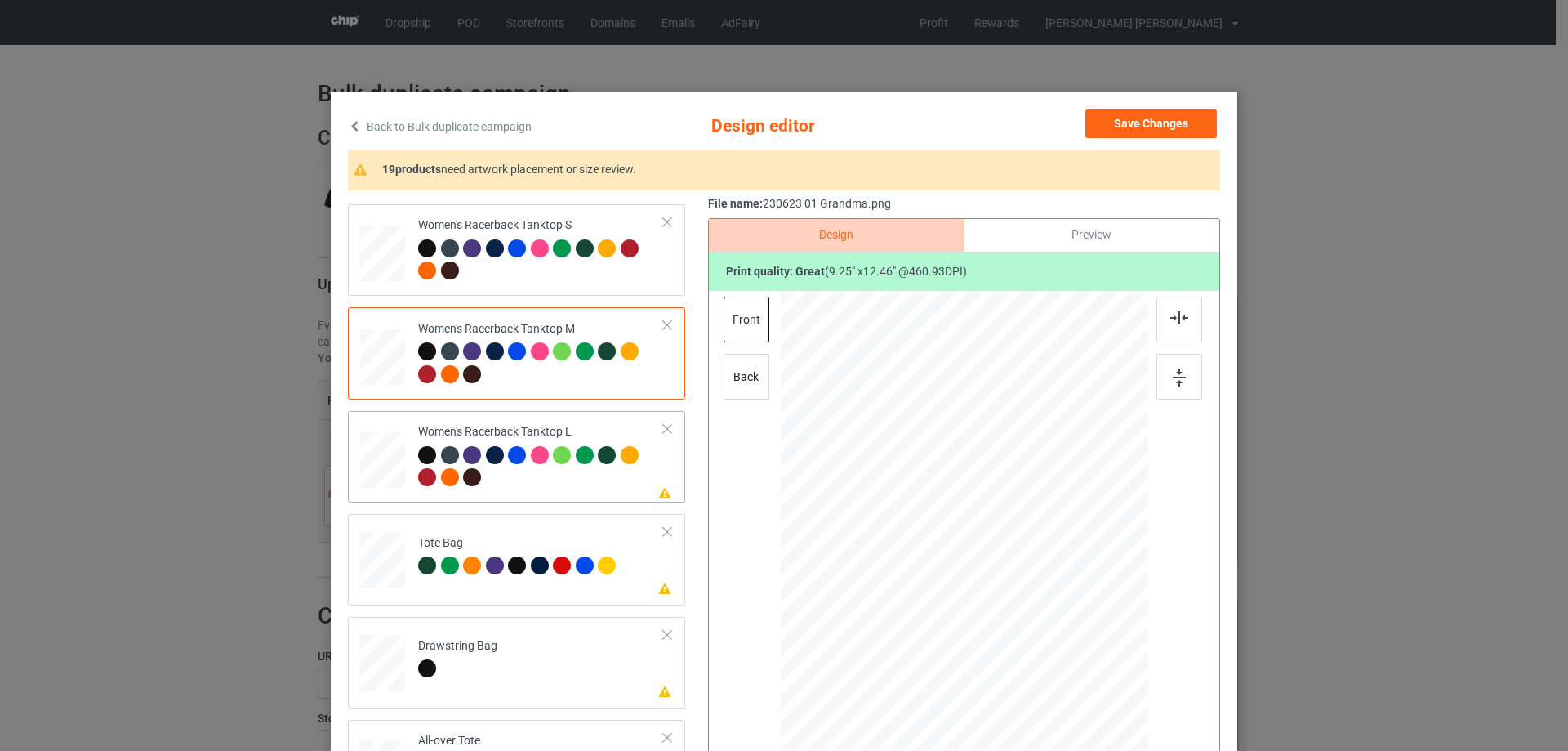
click at [370, 461] on div at bounding box center [383, 460] width 45 height 54
drag, startPoint x: 1065, startPoint y: 670, endPoint x: 1052, endPoint y: 603, distance: 68.2
click at [1052, 603] on div at bounding box center [964, 521] width 367 height 439
click at [996, 548] on div at bounding box center [962, 540] width 150 height 201
click at [1177, 321] on img at bounding box center [1179, 318] width 18 height 13
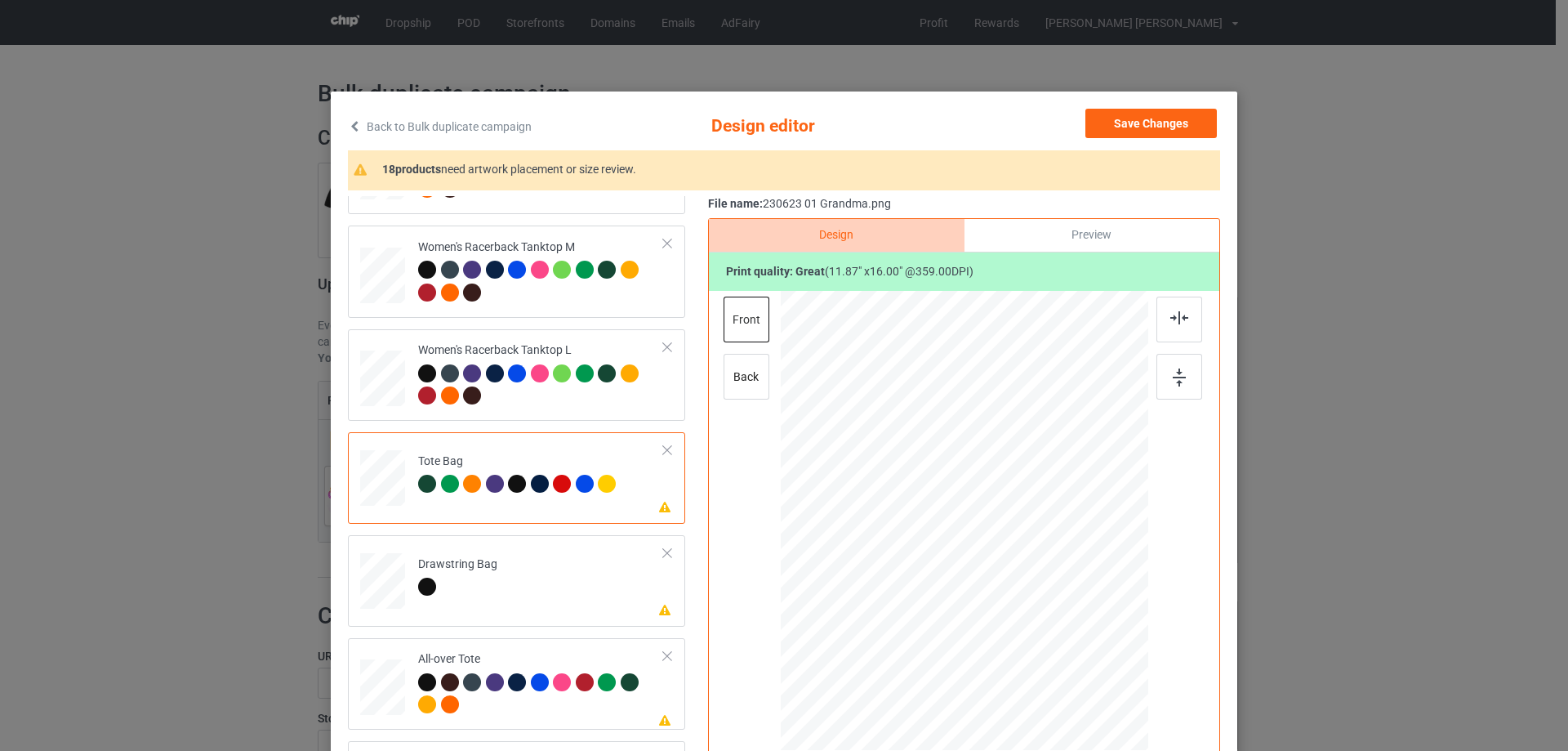
scroll to position [1062, 0]
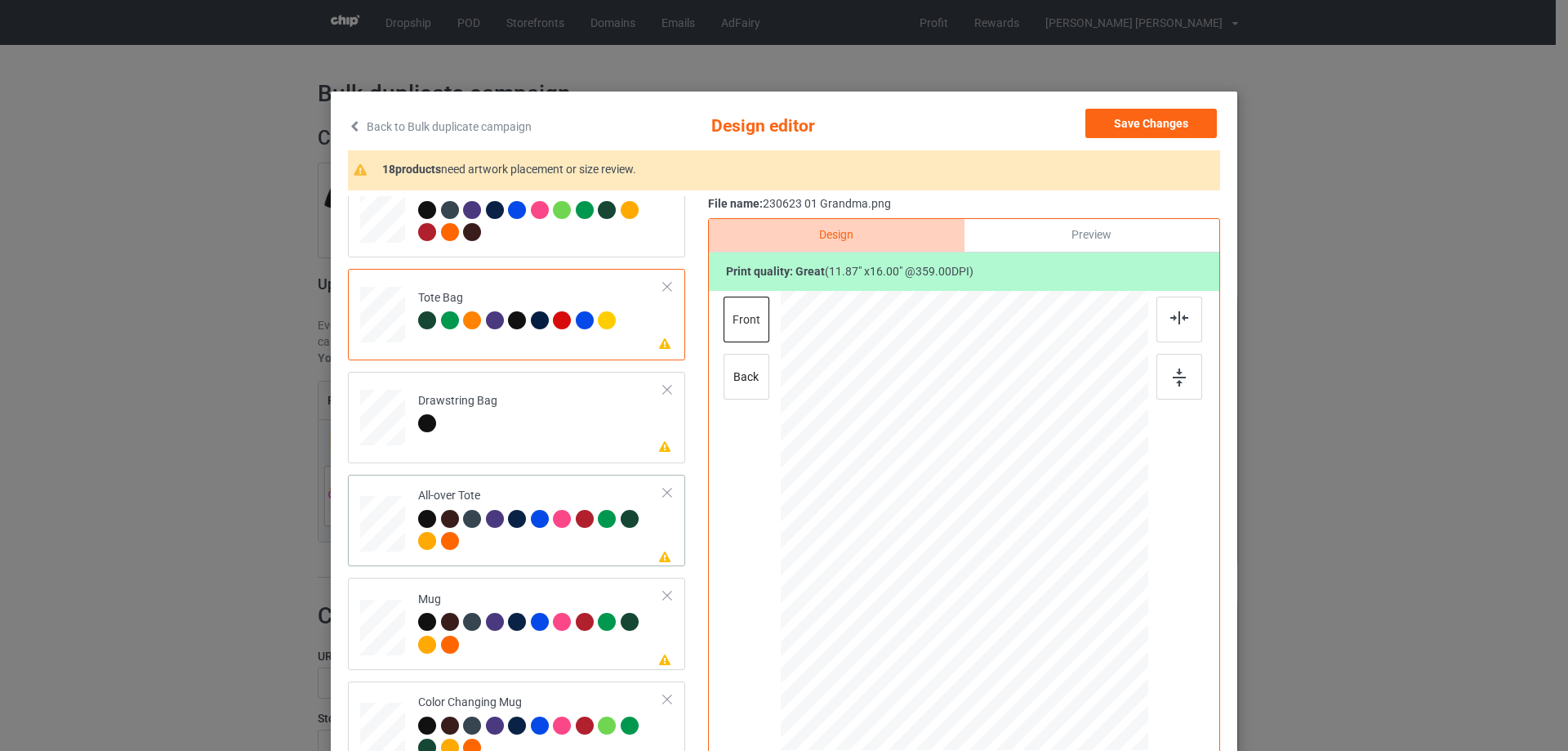
click at [380, 538] on div at bounding box center [383, 524] width 45 height 45
drag, startPoint x: 1069, startPoint y: 671, endPoint x: 1067, endPoint y: 654, distance: 17.1
click at [1067, 654] on div at bounding box center [1066, 658] width 14 height 14
click at [1029, 624] on div at bounding box center [966, 515] width 204 height 274
click at [1180, 324] on img at bounding box center [1179, 318] width 18 height 13
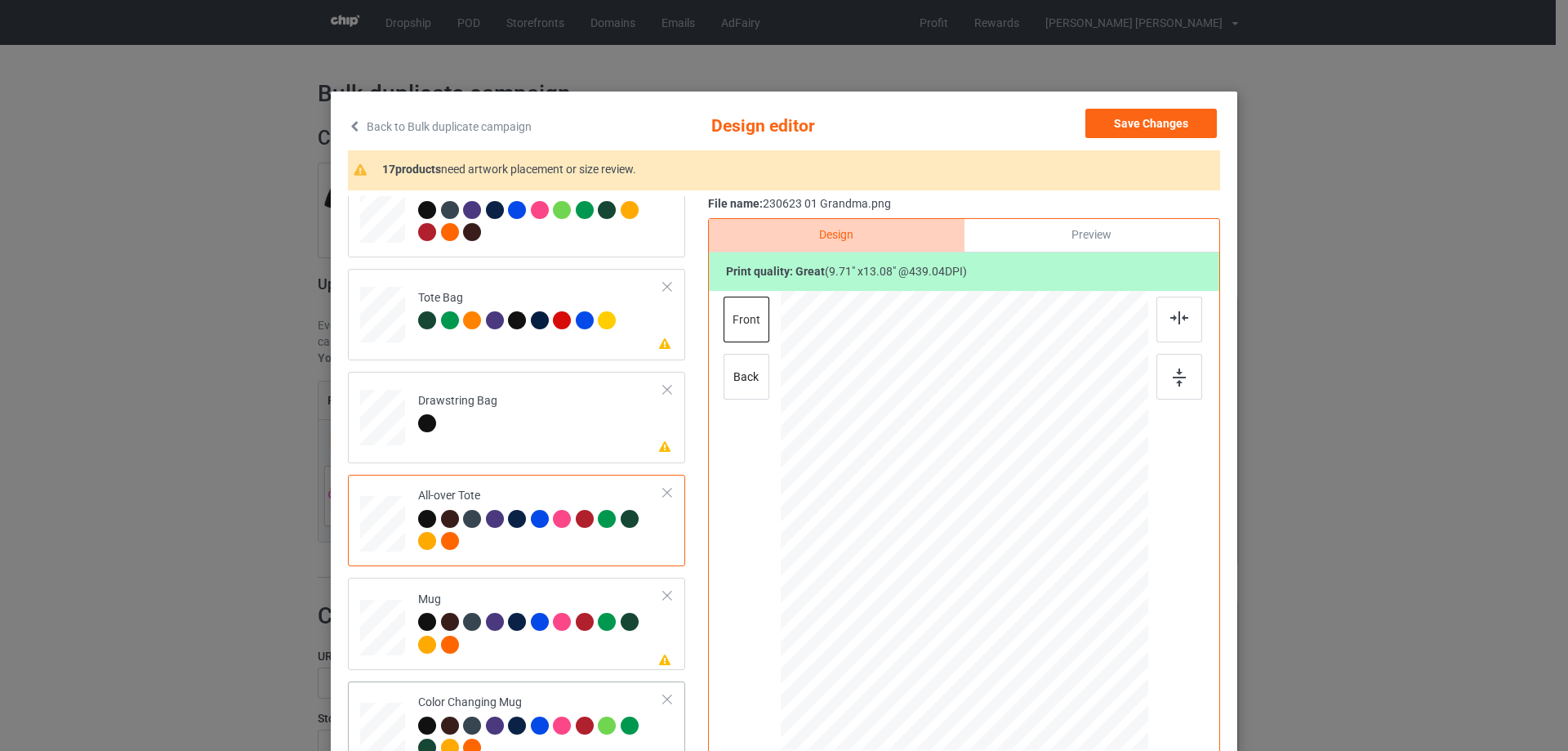
scroll to position [1225, 0]
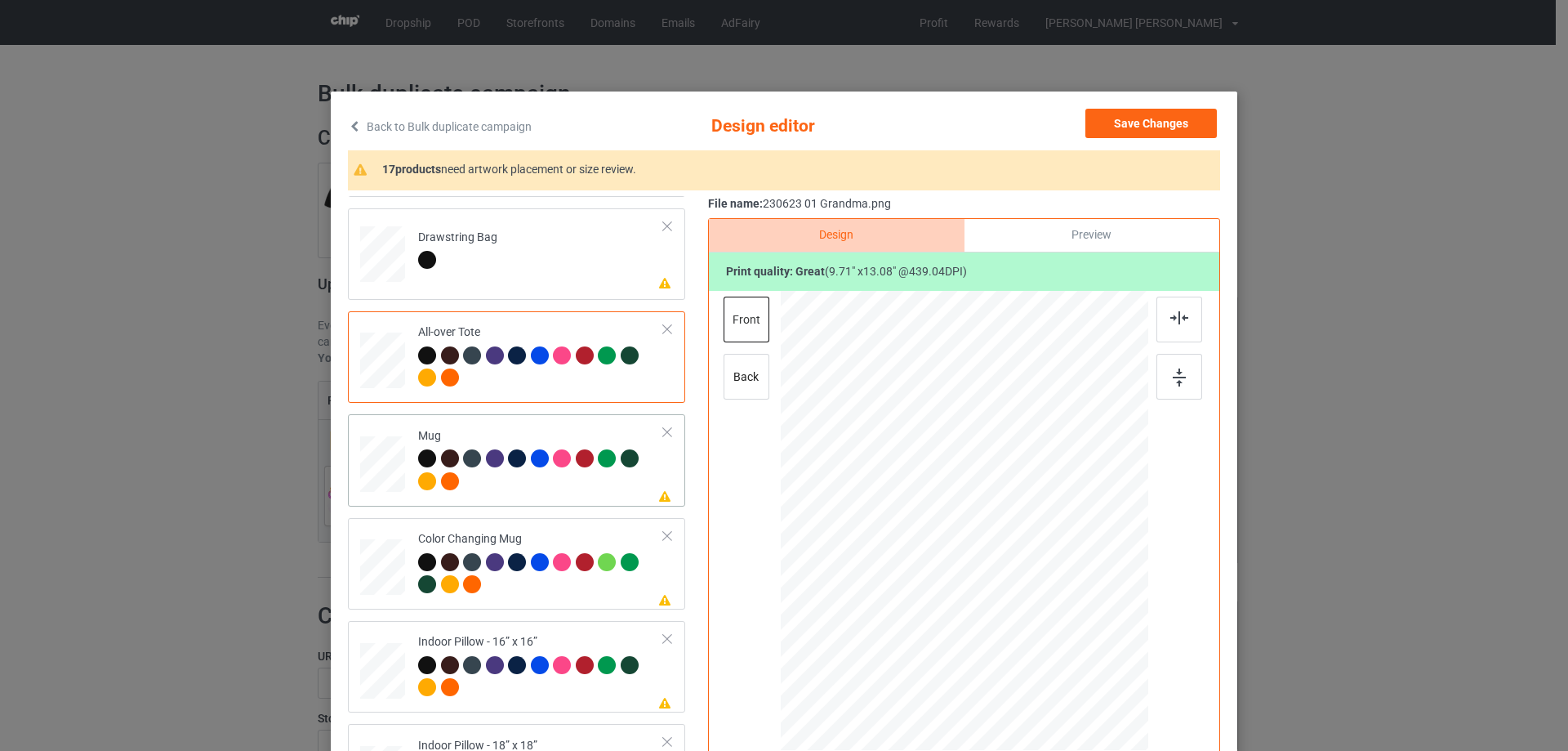
click at [360, 455] on div at bounding box center [383, 465] width 45 height 19
drag, startPoint x: 1070, startPoint y: 670, endPoint x: 1026, endPoint y: 580, distance: 100.2
click at [1026, 580] on div at bounding box center [964, 520] width 367 height 153
drag, startPoint x: 949, startPoint y: 553, endPoint x: 1050, endPoint y: 552, distance: 101.0
click at [1050, 552] on div at bounding box center [1065, 518] width 106 height 144
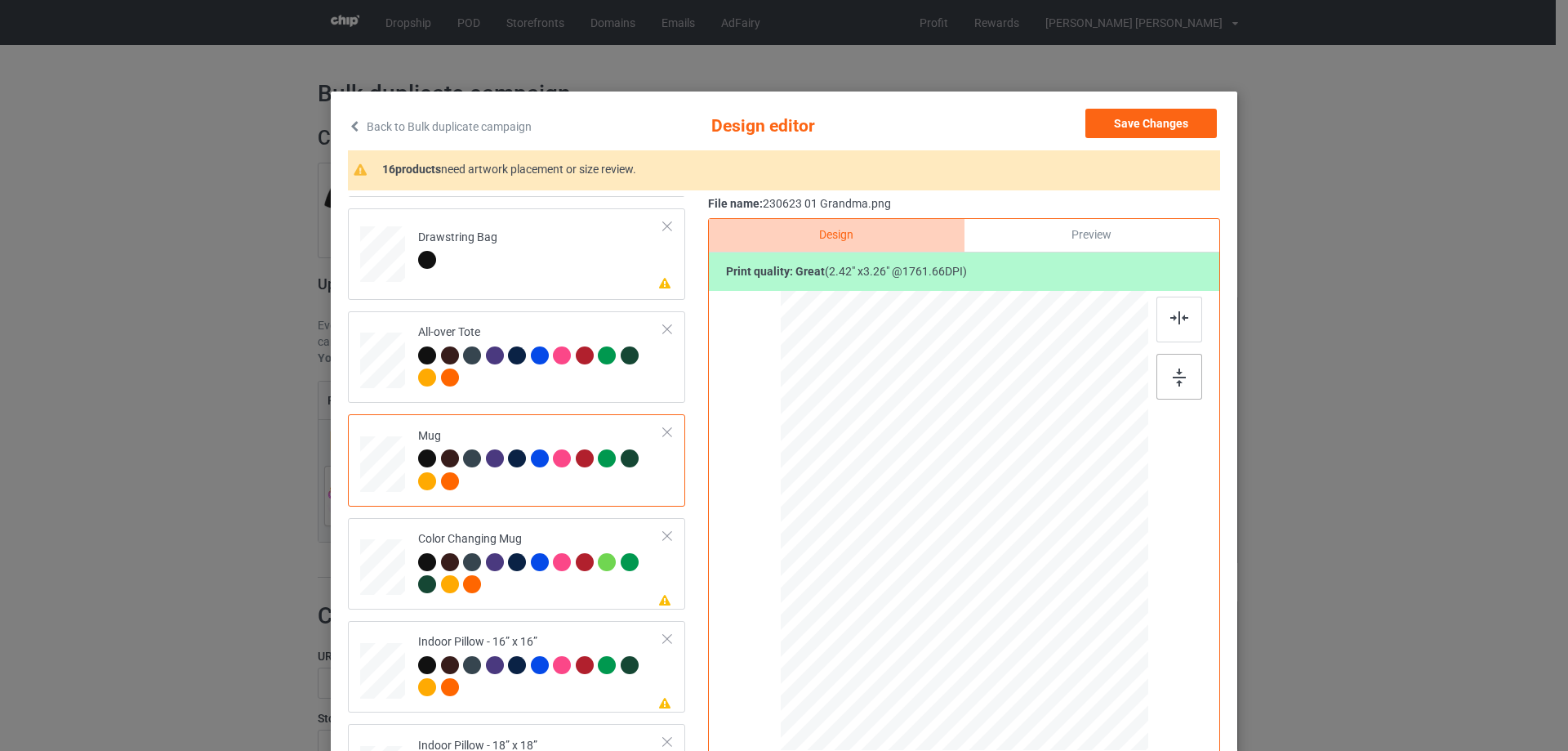
click at [1177, 381] on img at bounding box center [1179, 377] width 13 height 18
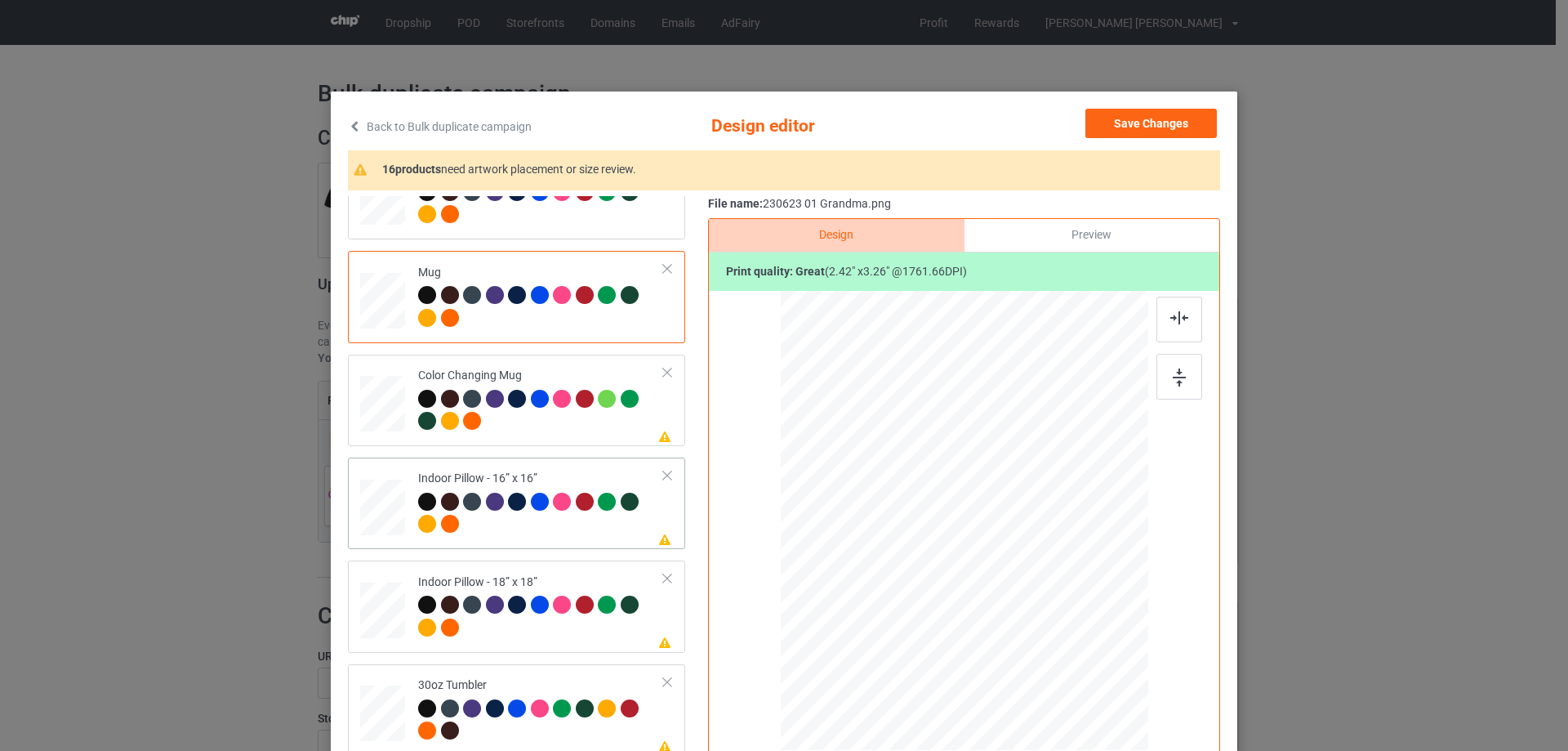
click at [394, 514] on div at bounding box center [383, 507] width 45 height 45
drag, startPoint x: 1069, startPoint y: 667, endPoint x: 899, endPoint y: 626, distance: 174.9
click at [1057, 646] on div at bounding box center [1062, 652] width 14 height 14
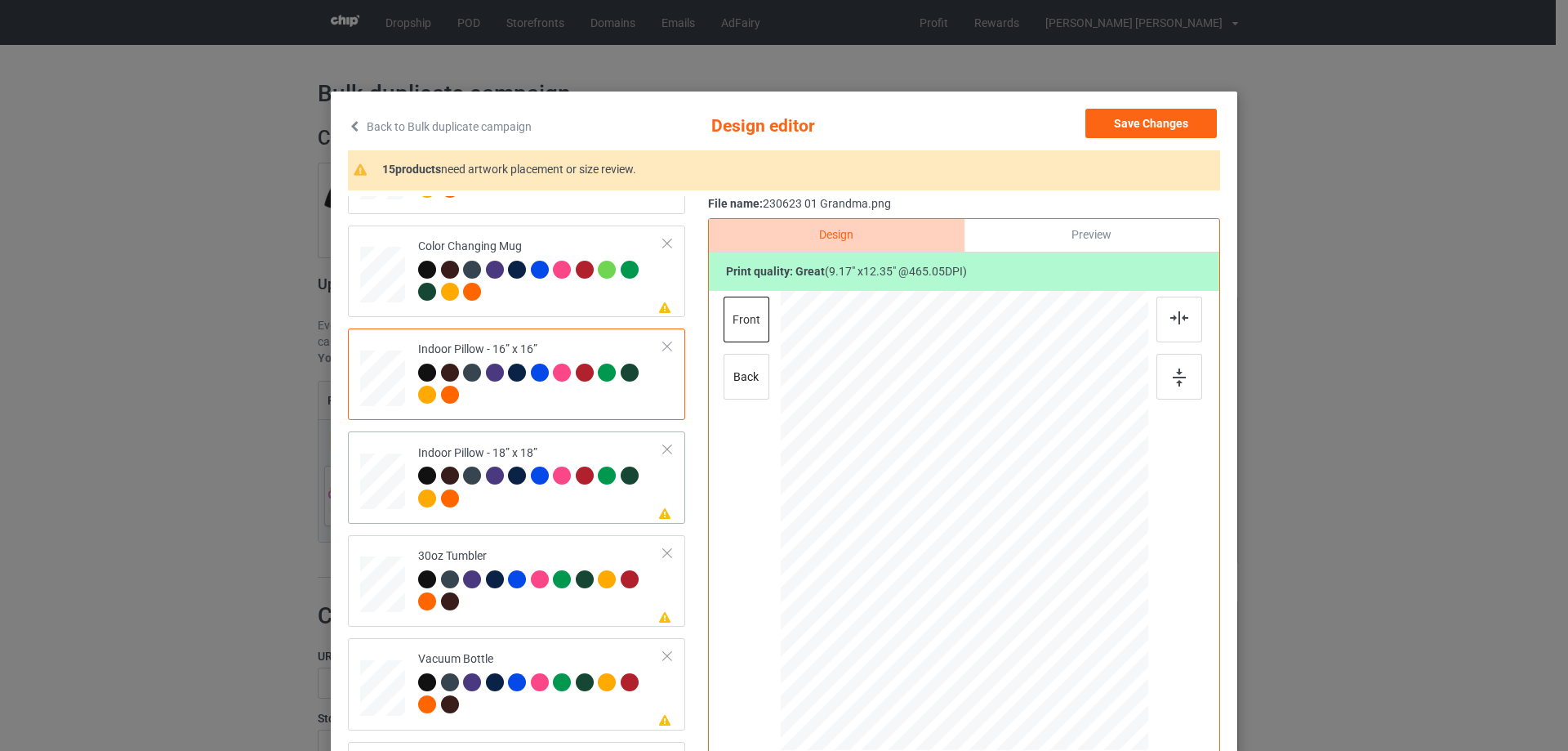
click at [392, 478] on div at bounding box center [383, 481] width 45 height 45
drag, startPoint x: 1069, startPoint y: 667, endPoint x: 1064, endPoint y: 642, distance: 25.5
click at [1064, 642] on div at bounding box center [963, 520] width 366 height 365
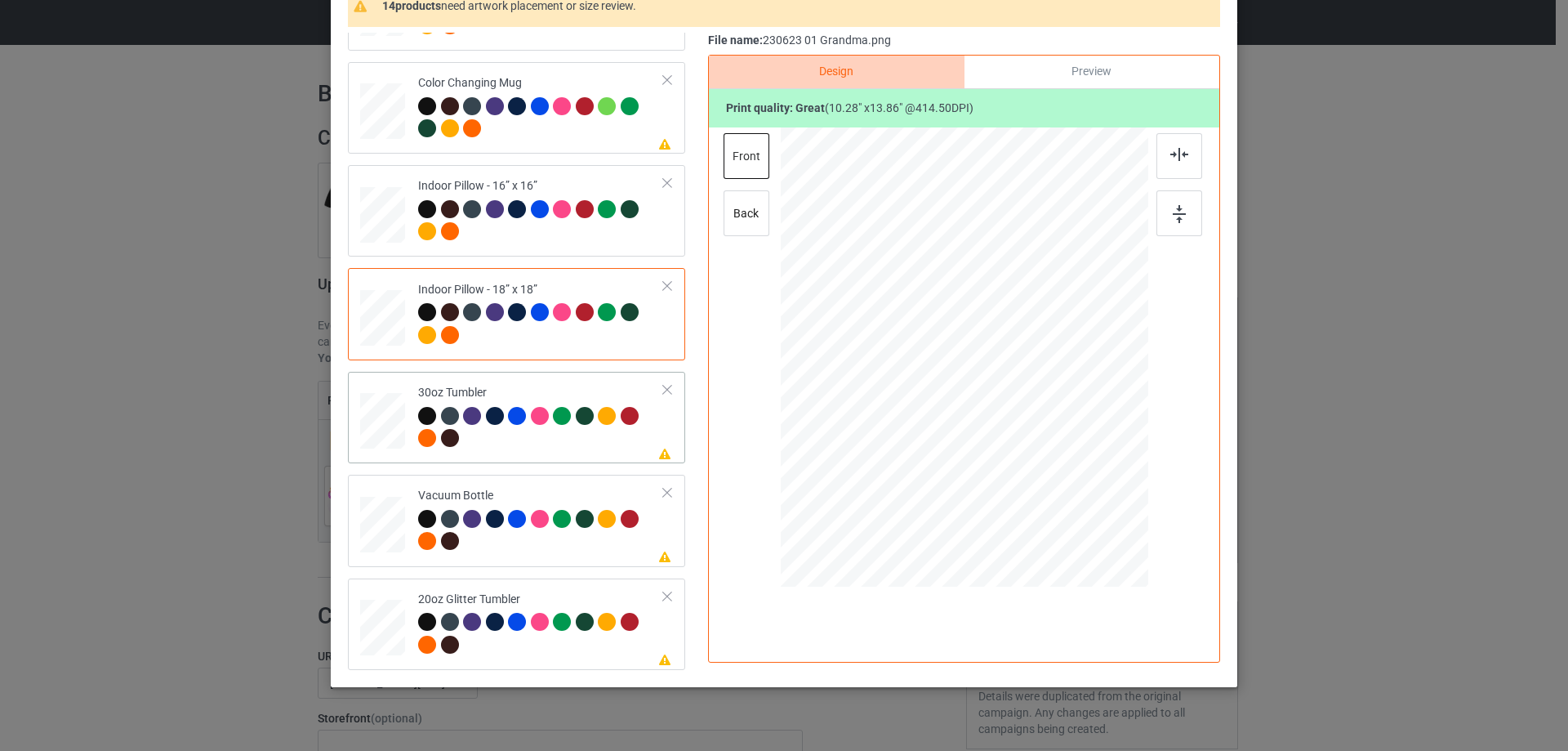
click at [379, 430] on div at bounding box center [383, 421] width 44 height 24
drag, startPoint x: 1065, startPoint y: 505, endPoint x: 1013, endPoint y: 430, distance: 91.3
click at [1013, 430] on div at bounding box center [1017, 429] width 14 height 14
drag, startPoint x: 894, startPoint y: 393, endPoint x: 888, endPoint y: 400, distance: 9.2
click at [888, 400] on div at bounding box center [871, 357] width 106 height 143
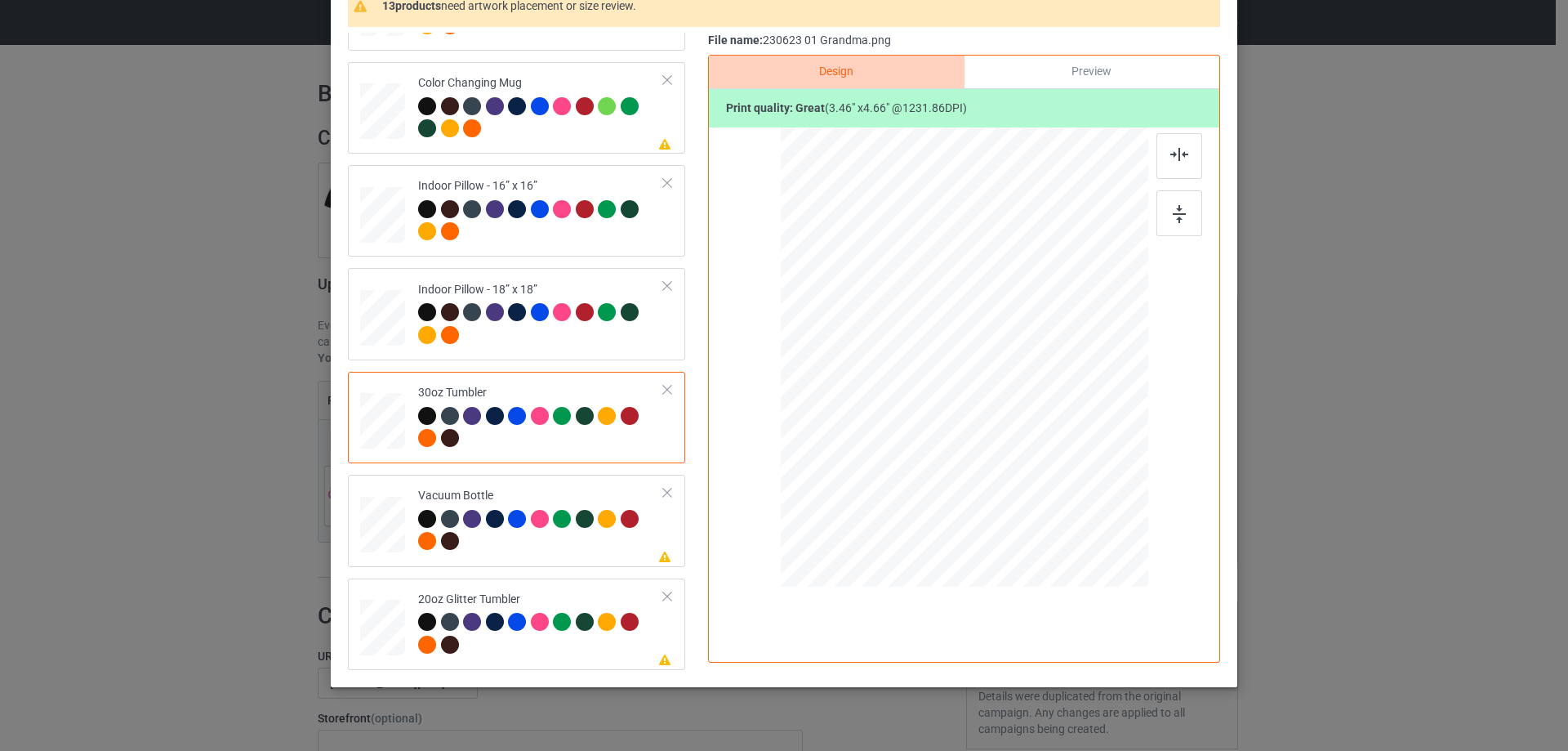
scroll to position [192, 0]
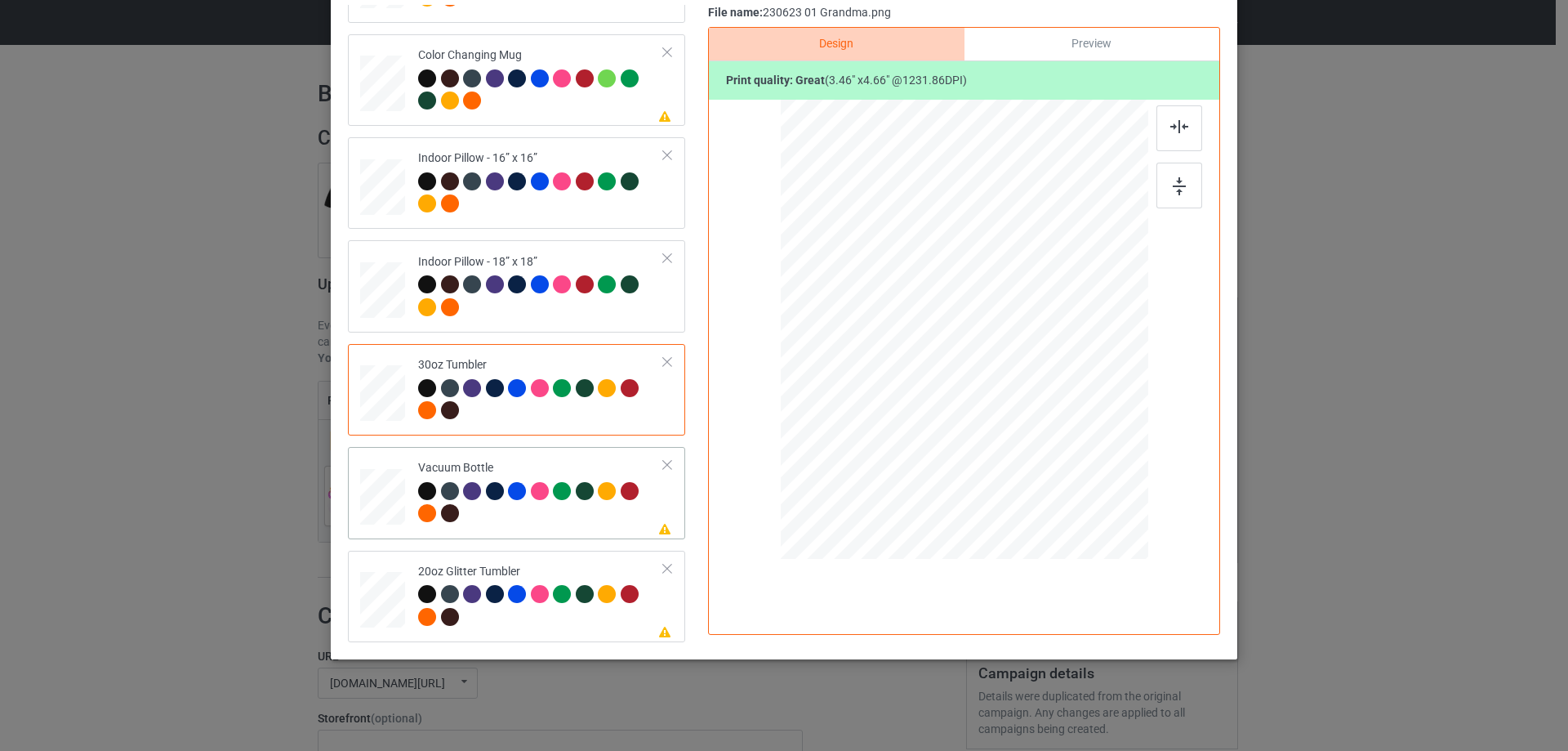
click at [385, 504] on div at bounding box center [383, 496] width 44 height 23
drag, startPoint x: 1065, startPoint y: 472, endPoint x: 1014, endPoint y: 395, distance: 92.4
click at [1014, 395] on div at bounding box center [1015, 399] width 14 height 14
drag, startPoint x: 977, startPoint y: 362, endPoint x: 888, endPoint y: 357, distance: 89.1
click at [888, 357] on div at bounding box center [874, 325] width 102 height 137
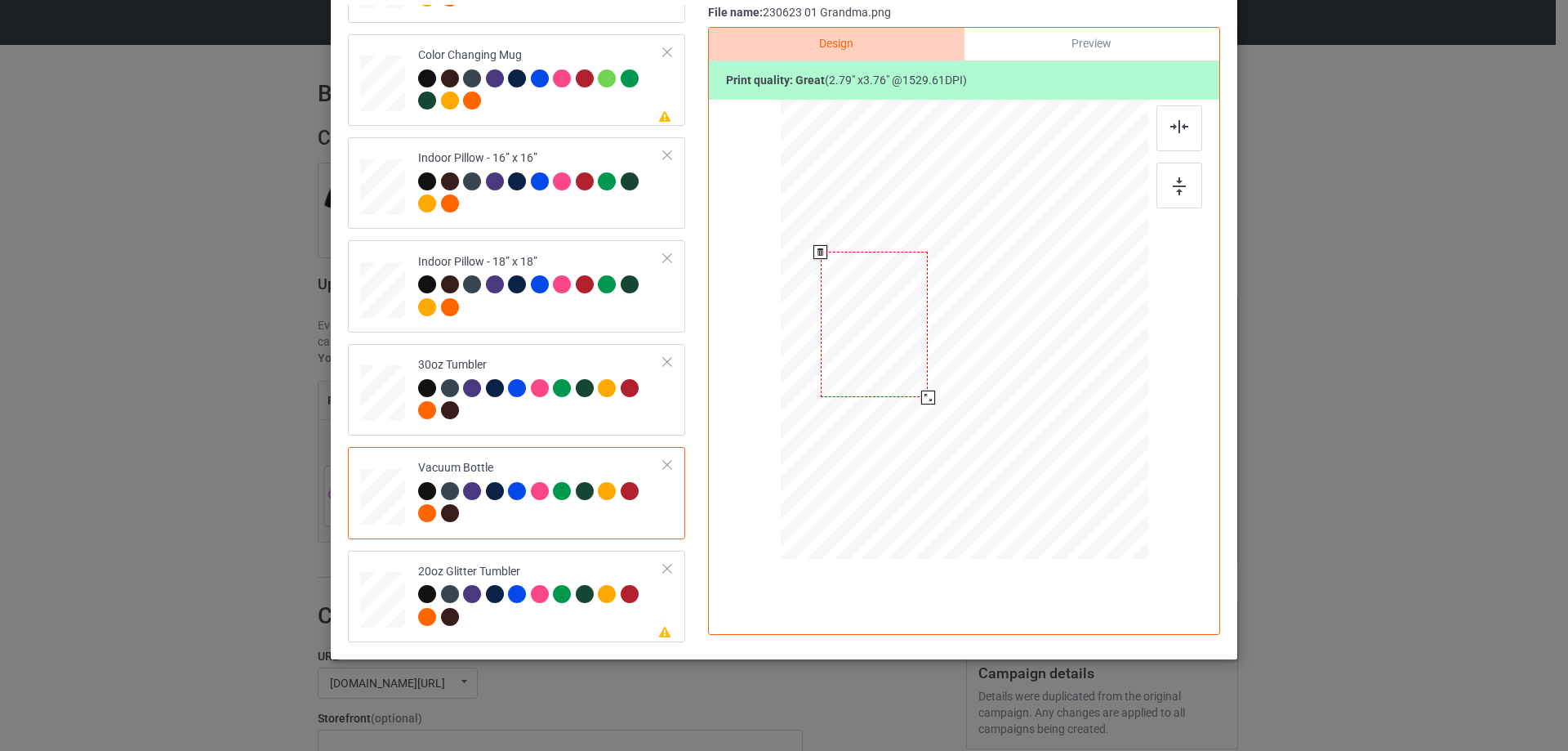
click at [921, 398] on div at bounding box center [928, 398] width 14 height 14
click at [896, 366] on div at bounding box center [873, 328] width 108 height 145
click at [380, 593] on div at bounding box center [383, 599] width 43 height 36
drag, startPoint x: 1061, startPoint y: 472, endPoint x: 1025, endPoint y: 404, distance: 76.9
click at [1025, 404] on div at bounding box center [963, 329] width 347 height 297
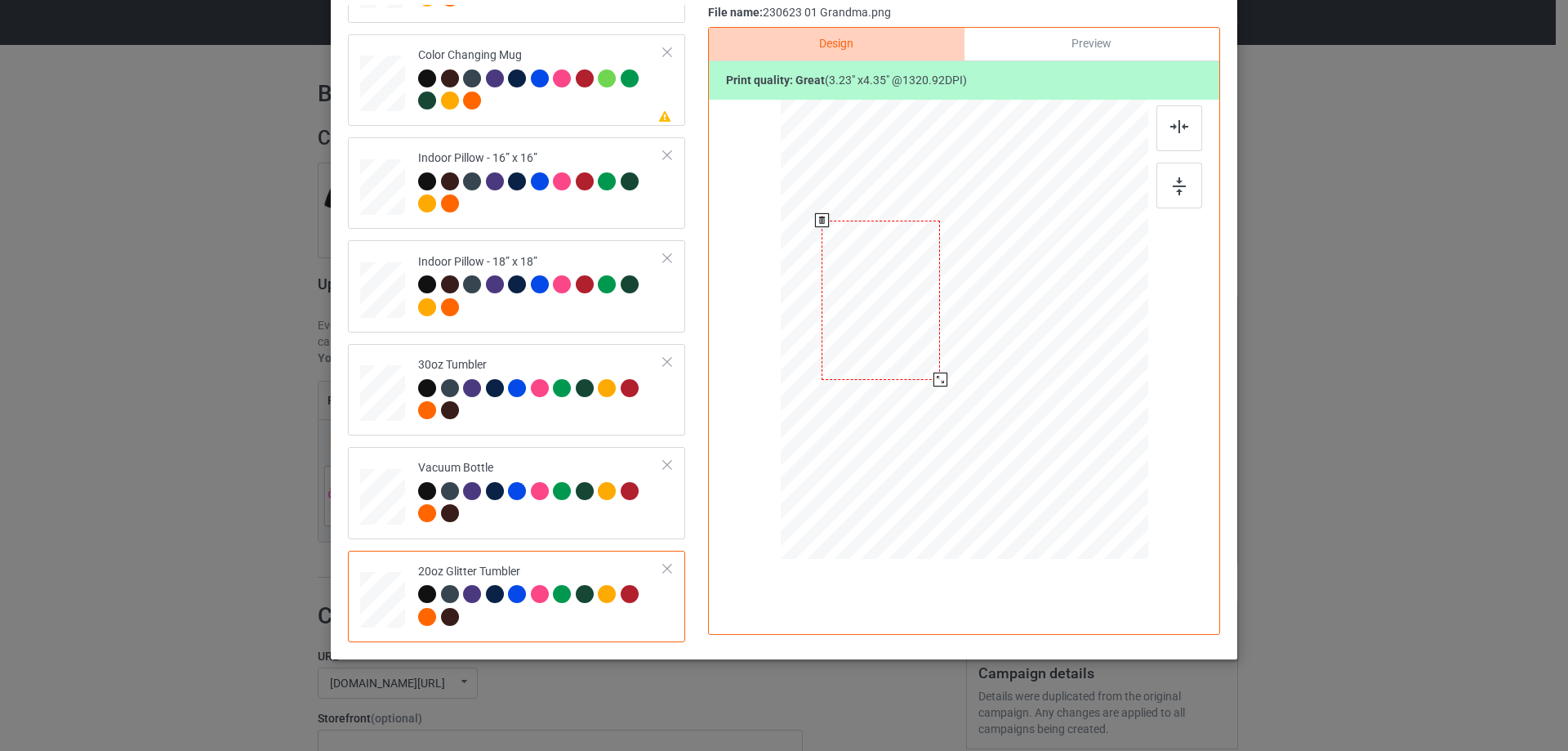
drag, startPoint x: 1009, startPoint y: 392, endPoint x: 926, endPoint y: 362, distance: 88.3
click at [926, 362] on div at bounding box center [881, 299] width 118 height 159
drag, startPoint x: 936, startPoint y: 380, endPoint x: 941, endPoint y: 389, distance: 10.3
click at [941, 389] on div at bounding box center [945, 386] width 14 height 14
click at [914, 355] on div at bounding box center [881, 302] width 129 height 174
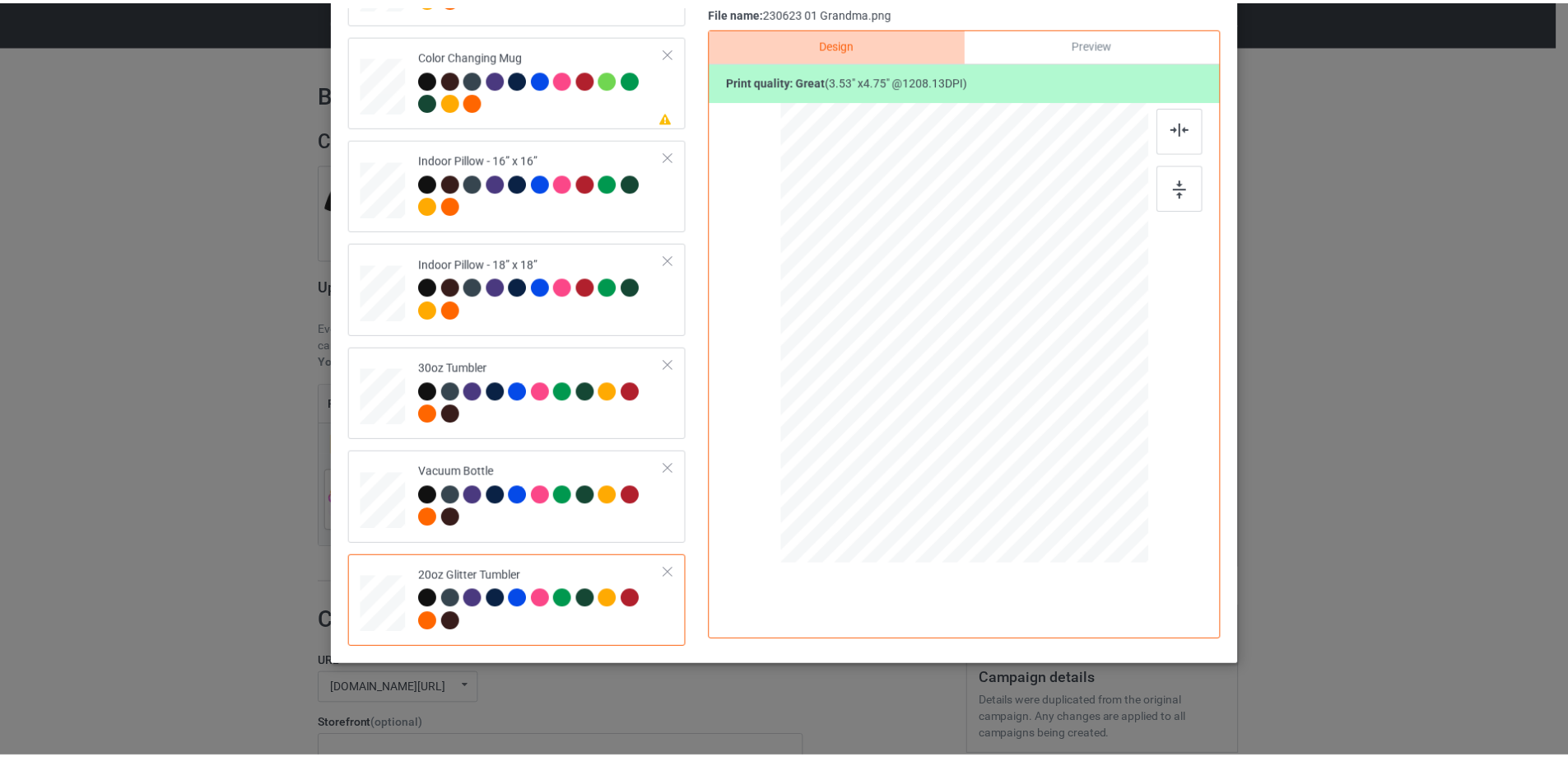
scroll to position [111, 0]
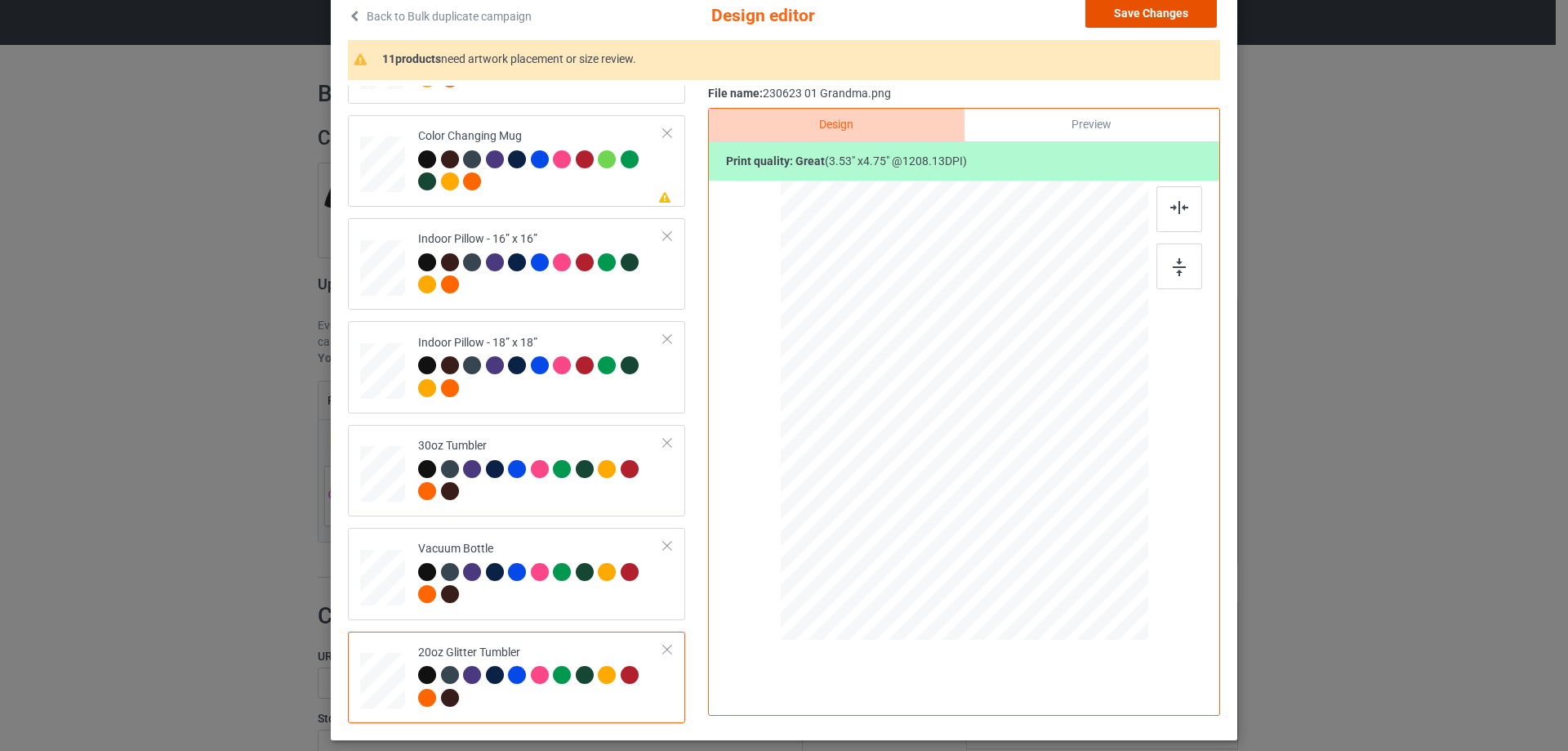
click at [1158, 13] on button "Save Changes" at bounding box center [1150, 13] width 131 height 30
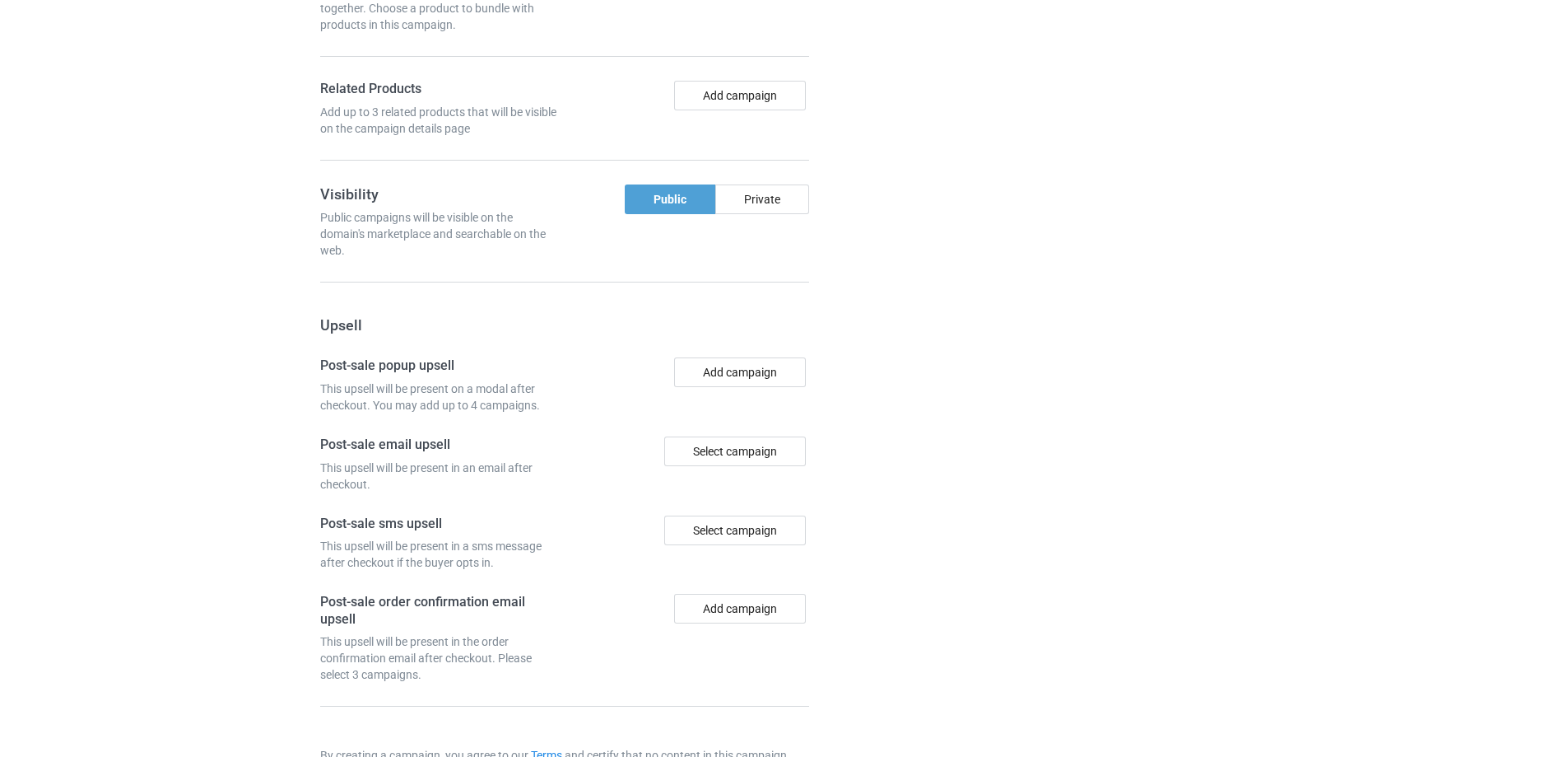
scroll to position [1372, 0]
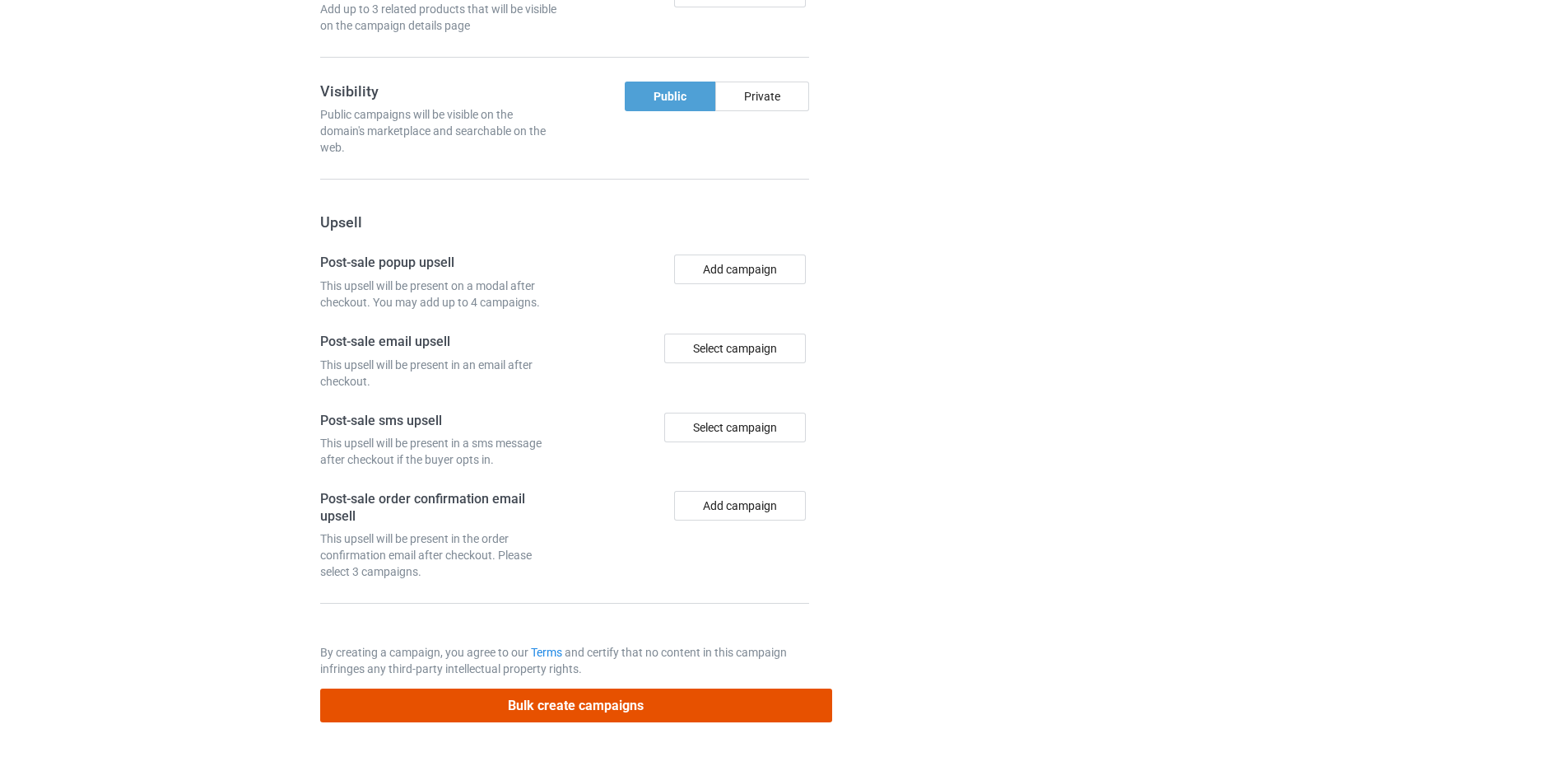
click at [689, 706] on button "Bulk create campaigns" at bounding box center [576, 705] width 512 height 33
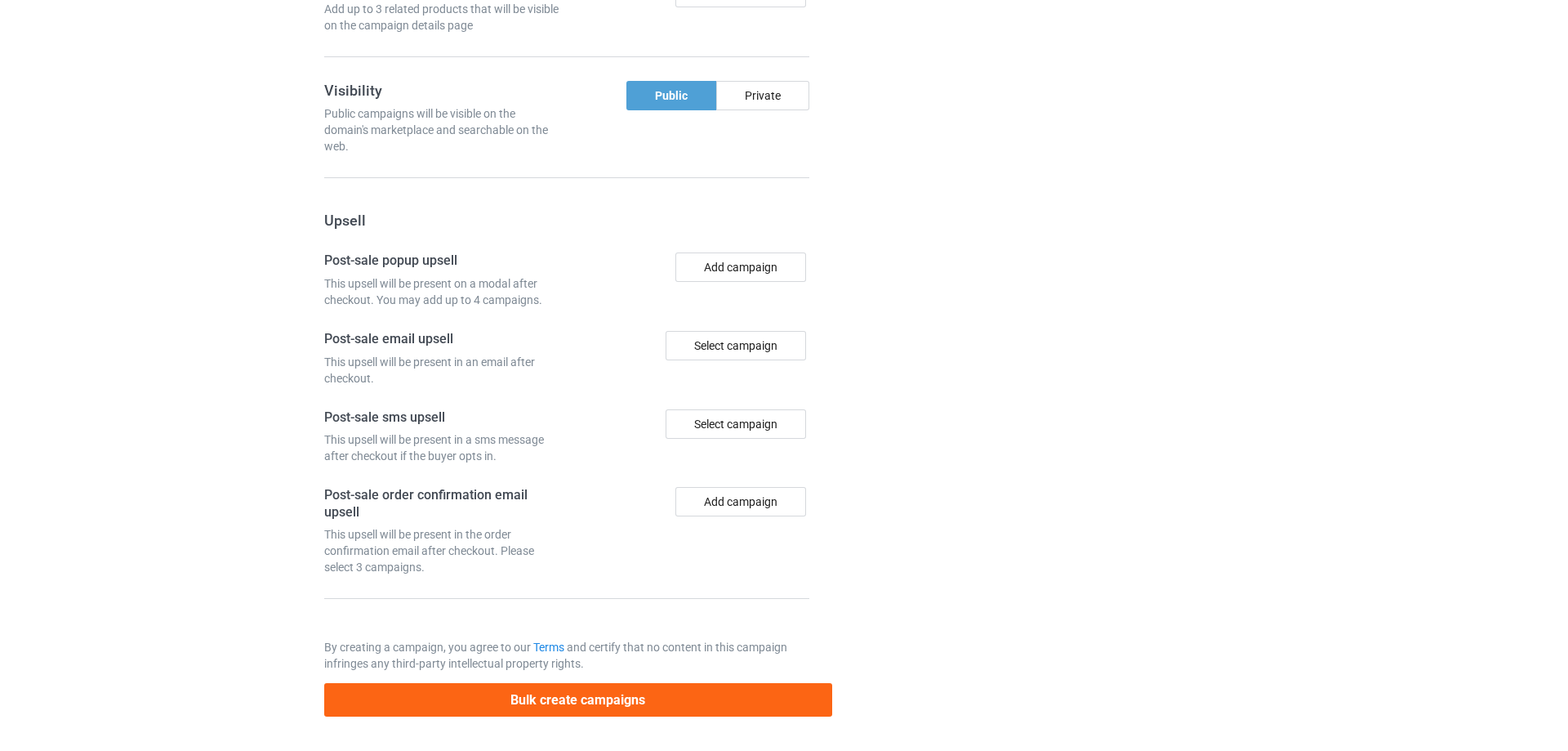
scroll to position [0, 0]
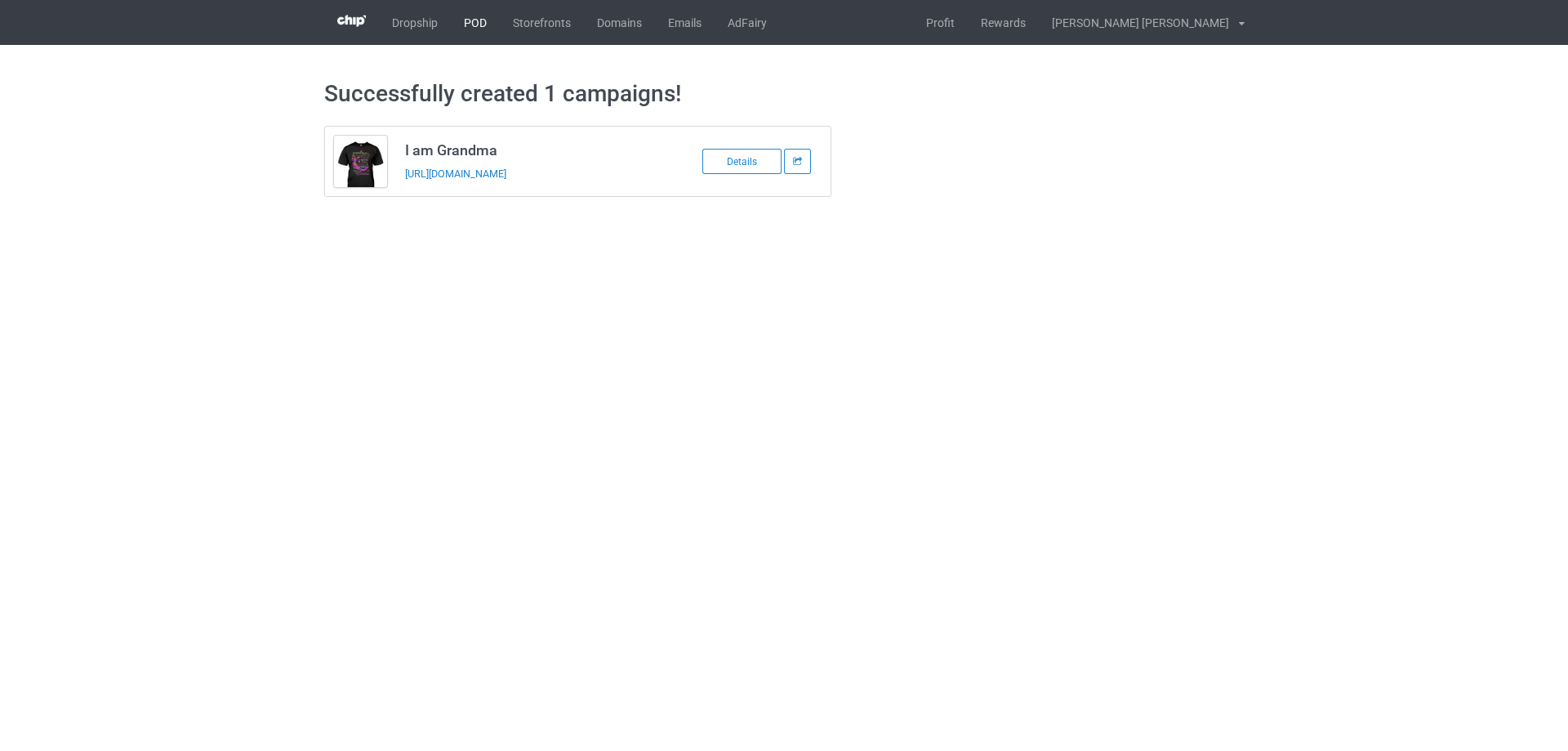
click at [473, 20] on link "POD" at bounding box center [475, 23] width 49 height 45
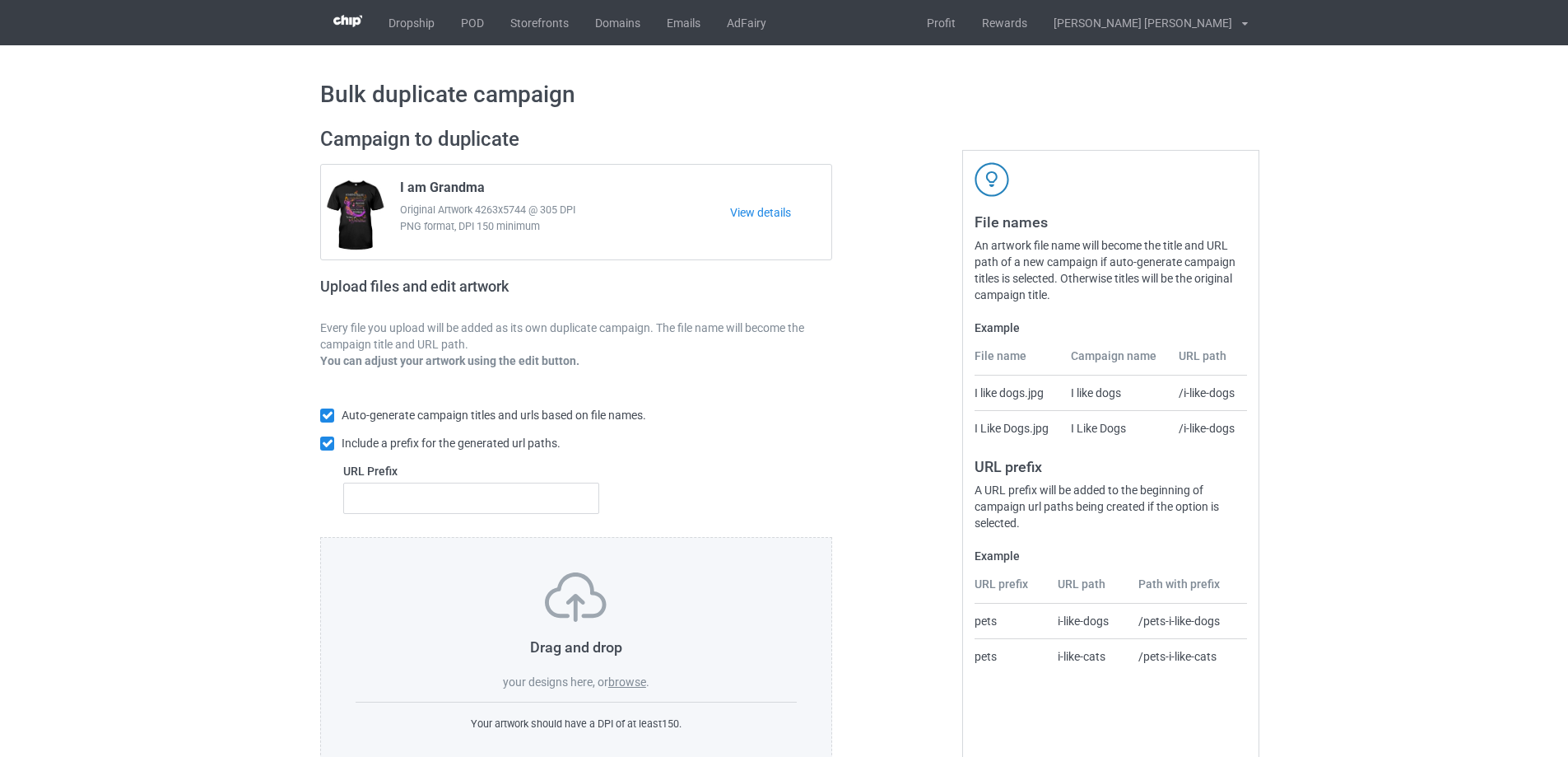
click at [630, 685] on label "browse" at bounding box center [627, 682] width 38 height 13
click at [0, 0] on input "browse" at bounding box center [0, 0] width 0 height 0
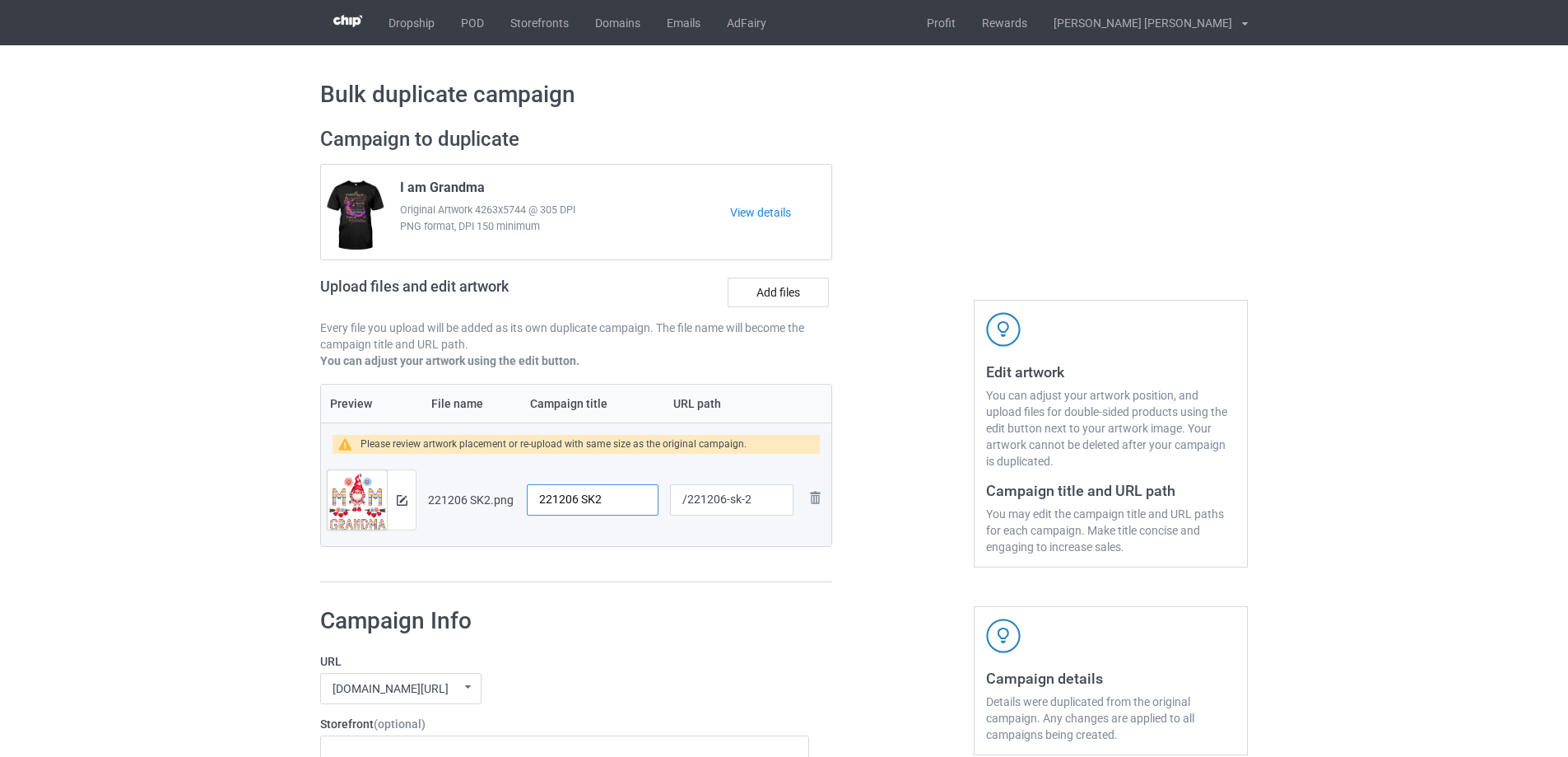
drag, startPoint x: 622, startPoint y: 503, endPoint x: 484, endPoint y: 475, distance: 140.8
click at [484, 475] on tr "Preview and edit artwork 221206 SK2.png 221206 SK2 /221206-sk-2 Remove file" at bounding box center [576, 499] width 510 height 92
type input "I rock them both"
drag, startPoint x: 730, startPoint y: 502, endPoint x: 742, endPoint y: 501, distance: 12.0
click at [742, 501] on input "/221206-sk-2" at bounding box center [731, 500] width 124 height 32
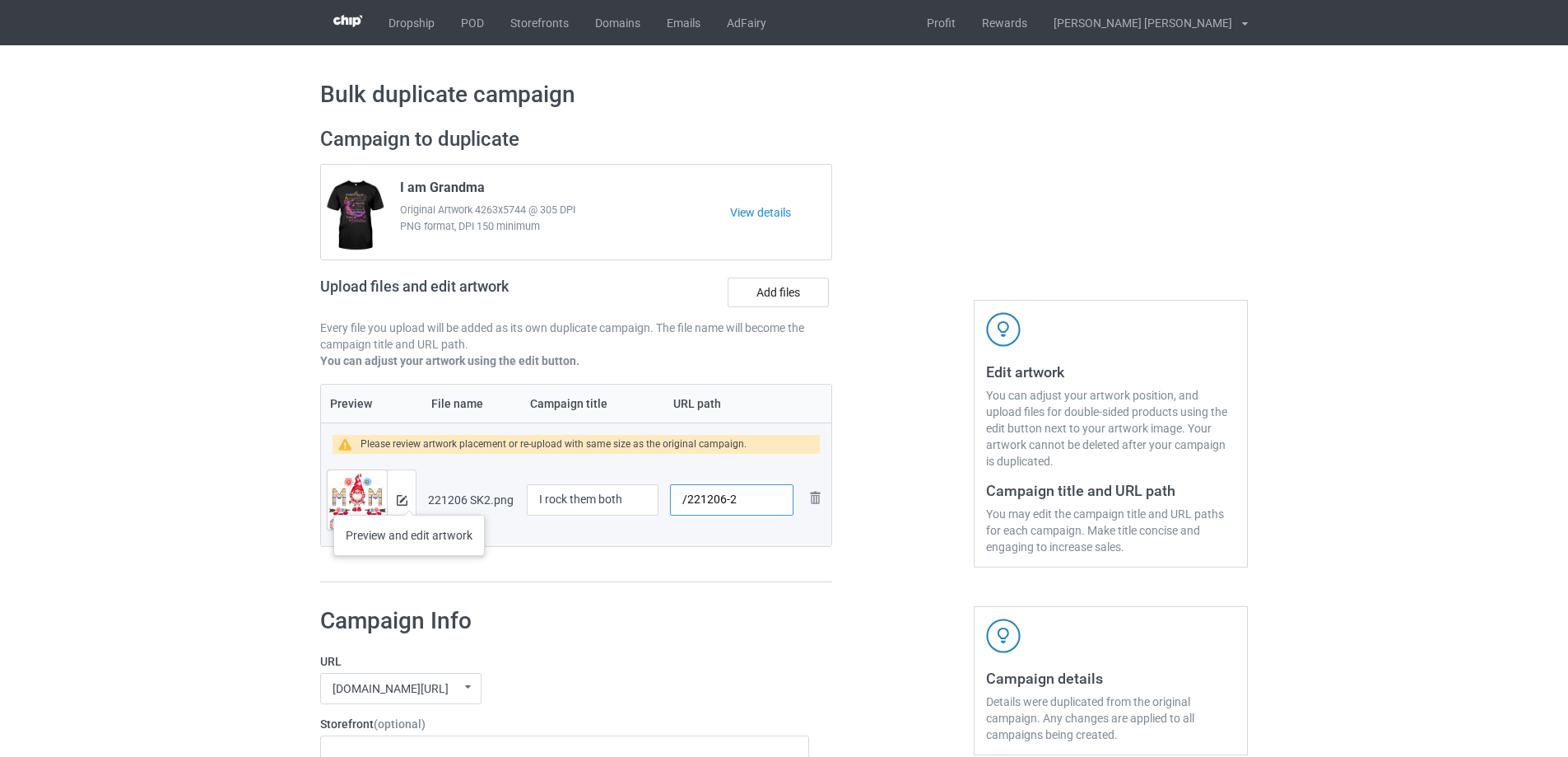
type input "/221206-2"
click at [403, 498] on img at bounding box center [402, 500] width 11 height 11
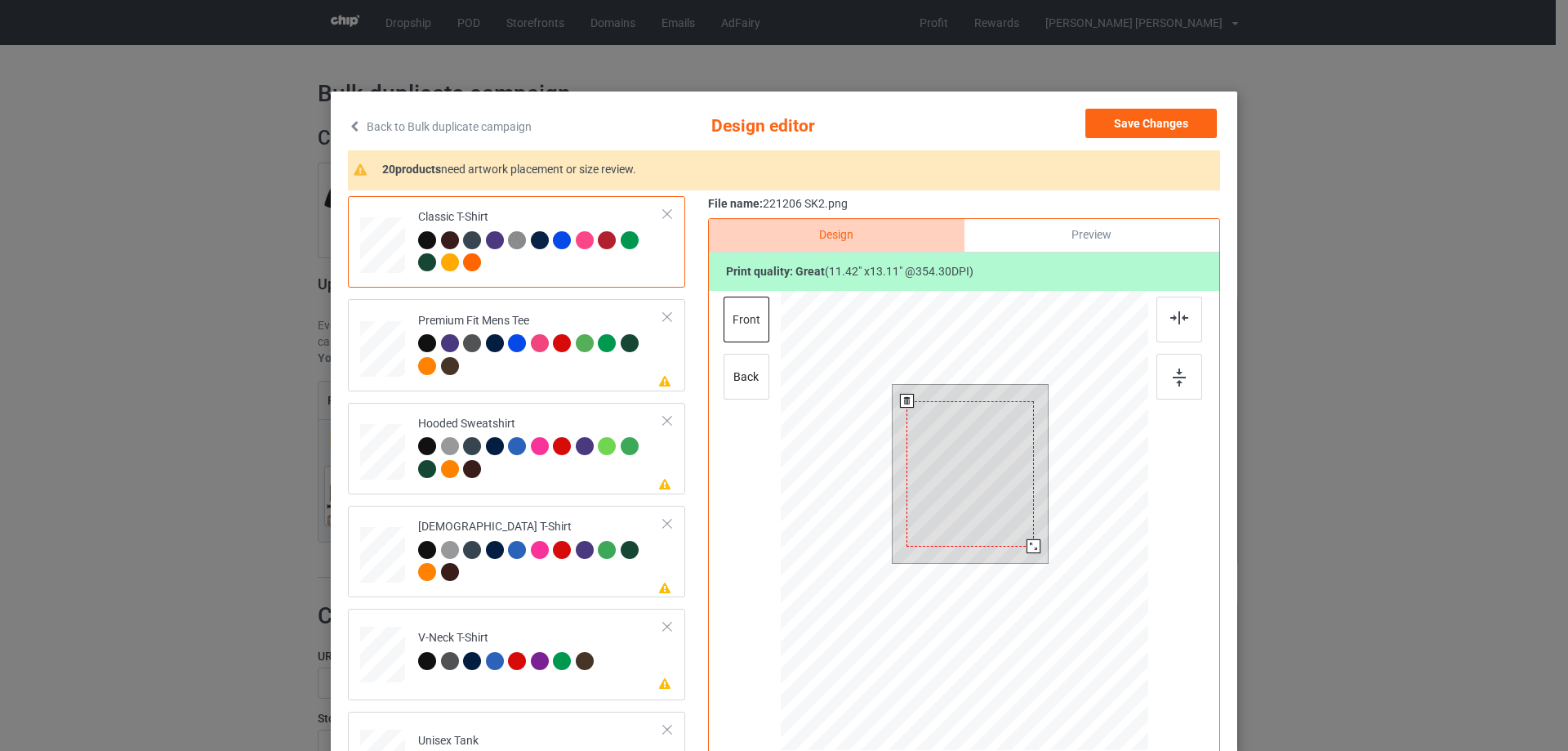
drag, startPoint x: 1041, startPoint y: 563, endPoint x: 1029, endPoint y: 545, distance: 21.6
click at [1029, 545] on div at bounding box center [1034, 546] width 14 height 14
drag, startPoint x: 995, startPoint y: 513, endPoint x: 995, endPoint y: 499, distance: 14.0
click at [995, 499] on div at bounding box center [970, 458] width 126 height 145
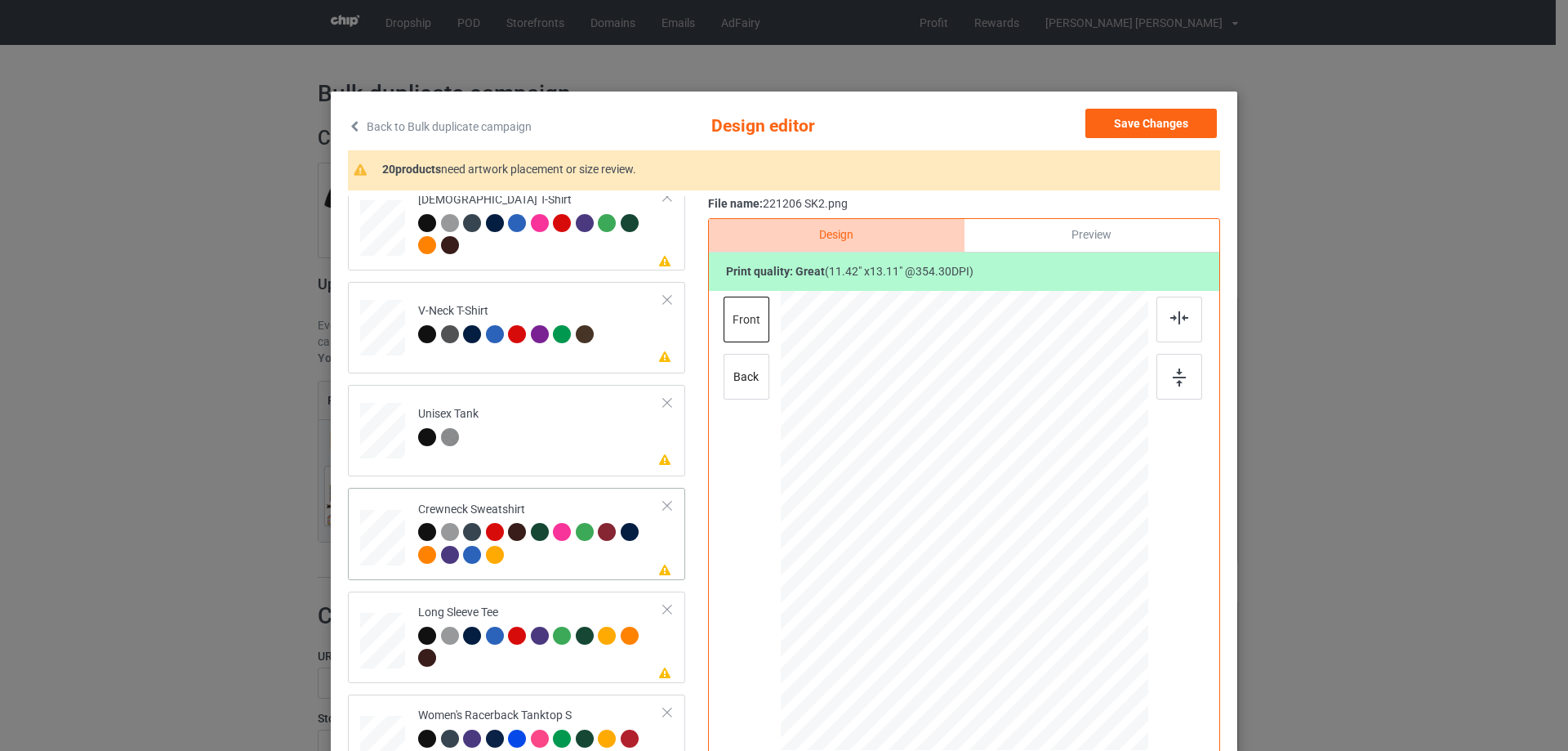
scroll to position [572, 0]
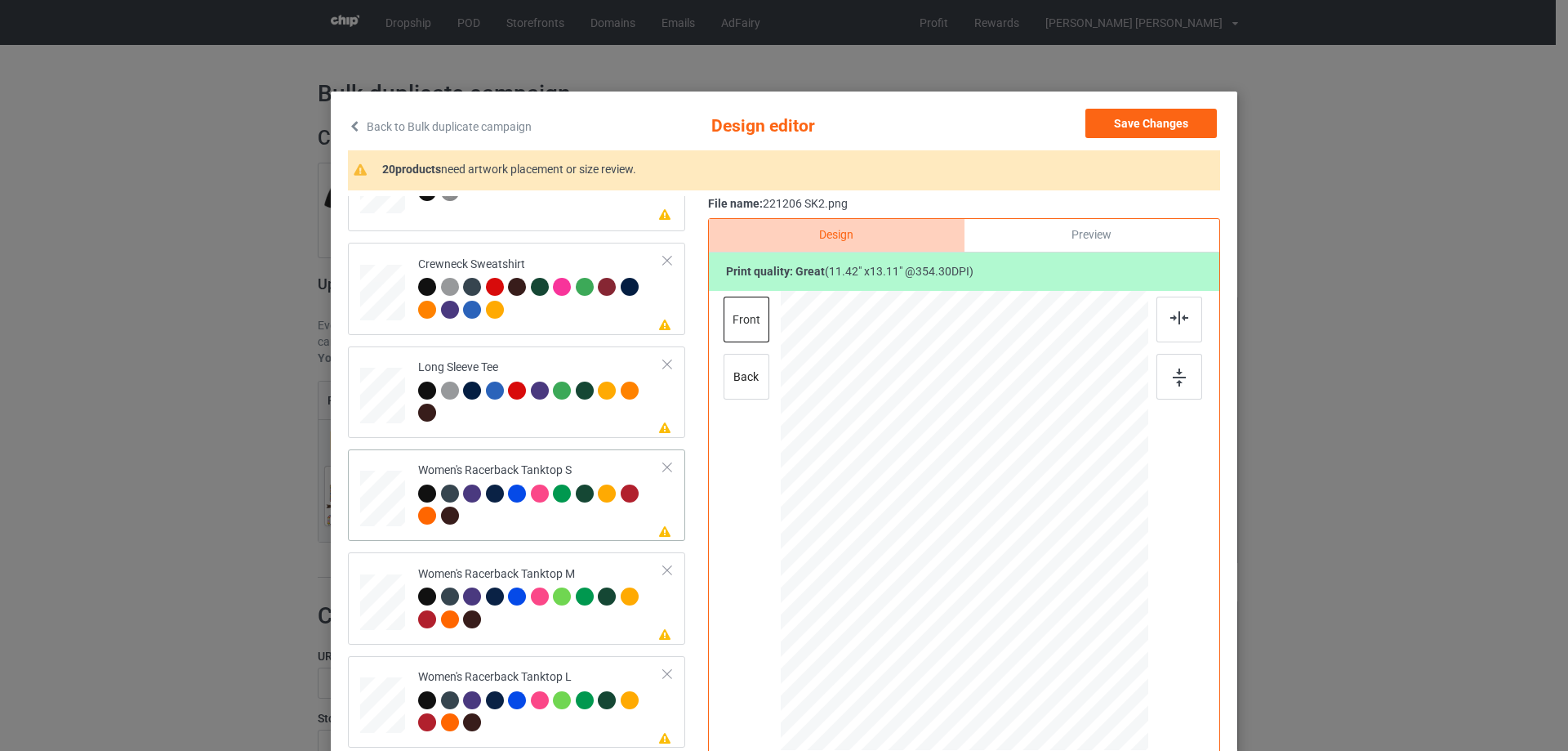
click at [379, 494] on div at bounding box center [383, 499] width 44 height 57
drag, startPoint x: 1063, startPoint y: 645, endPoint x: 1054, endPoint y: 614, distance: 32.3
click at [1054, 614] on div at bounding box center [964, 520] width 358 height 459
drag, startPoint x: 1022, startPoint y: 572, endPoint x: 1022, endPoint y: 586, distance: 14.0
click at [1022, 586] on div at bounding box center [965, 534] width 176 height 202
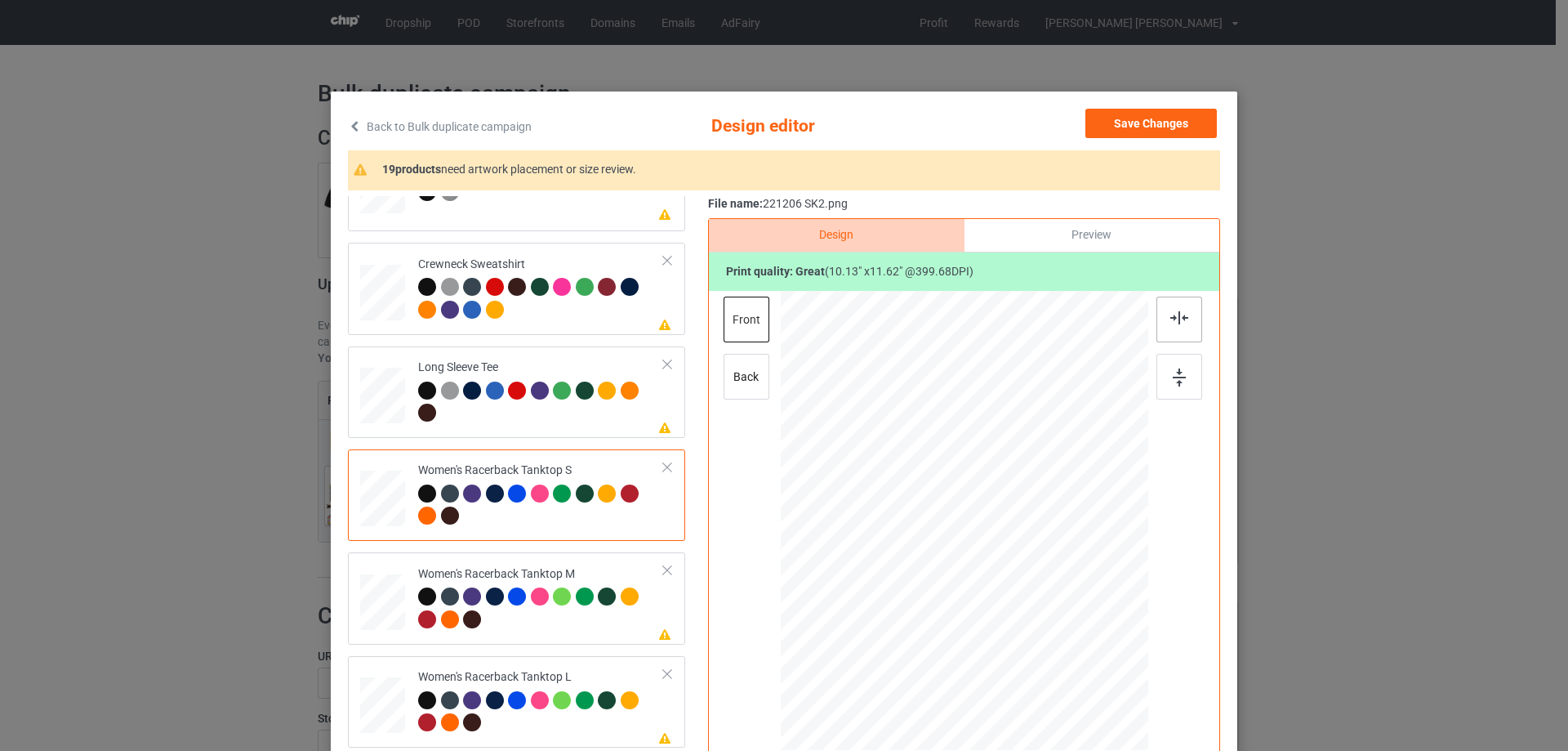
click at [1176, 317] on img at bounding box center [1179, 318] width 18 height 13
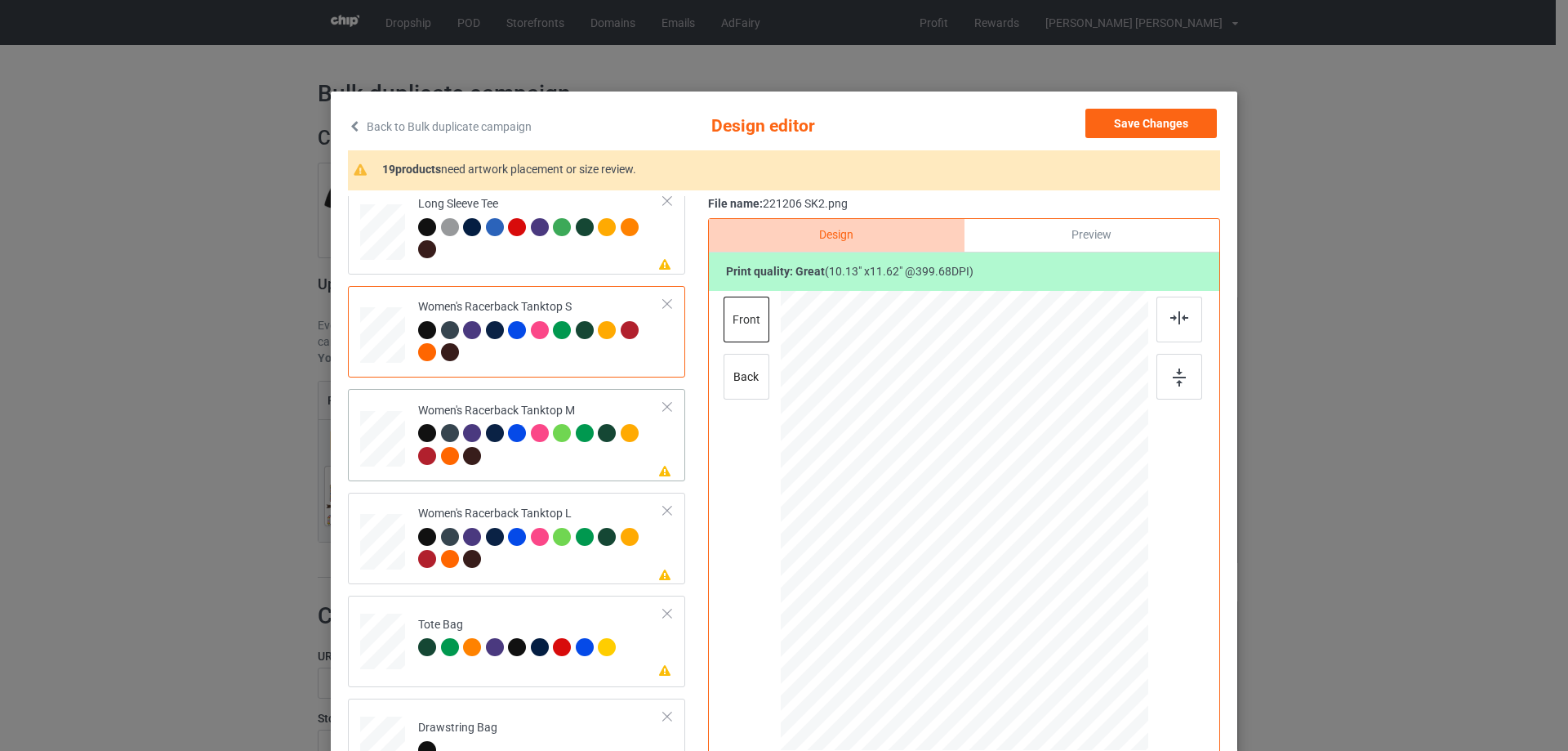
click at [385, 456] on div at bounding box center [383, 439] width 45 height 57
drag, startPoint x: 1069, startPoint y: 653, endPoint x: 1051, endPoint y: 605, distance: 51.3
click at [1051, 605] on div at bounding box center [964, 520] width 367 height 459
click at [1004, 572] on div at bounding box center [963, 526] width 161 height 184
click at [1176, 325] on div at bounding box center [1179, 319] width 46 height 46
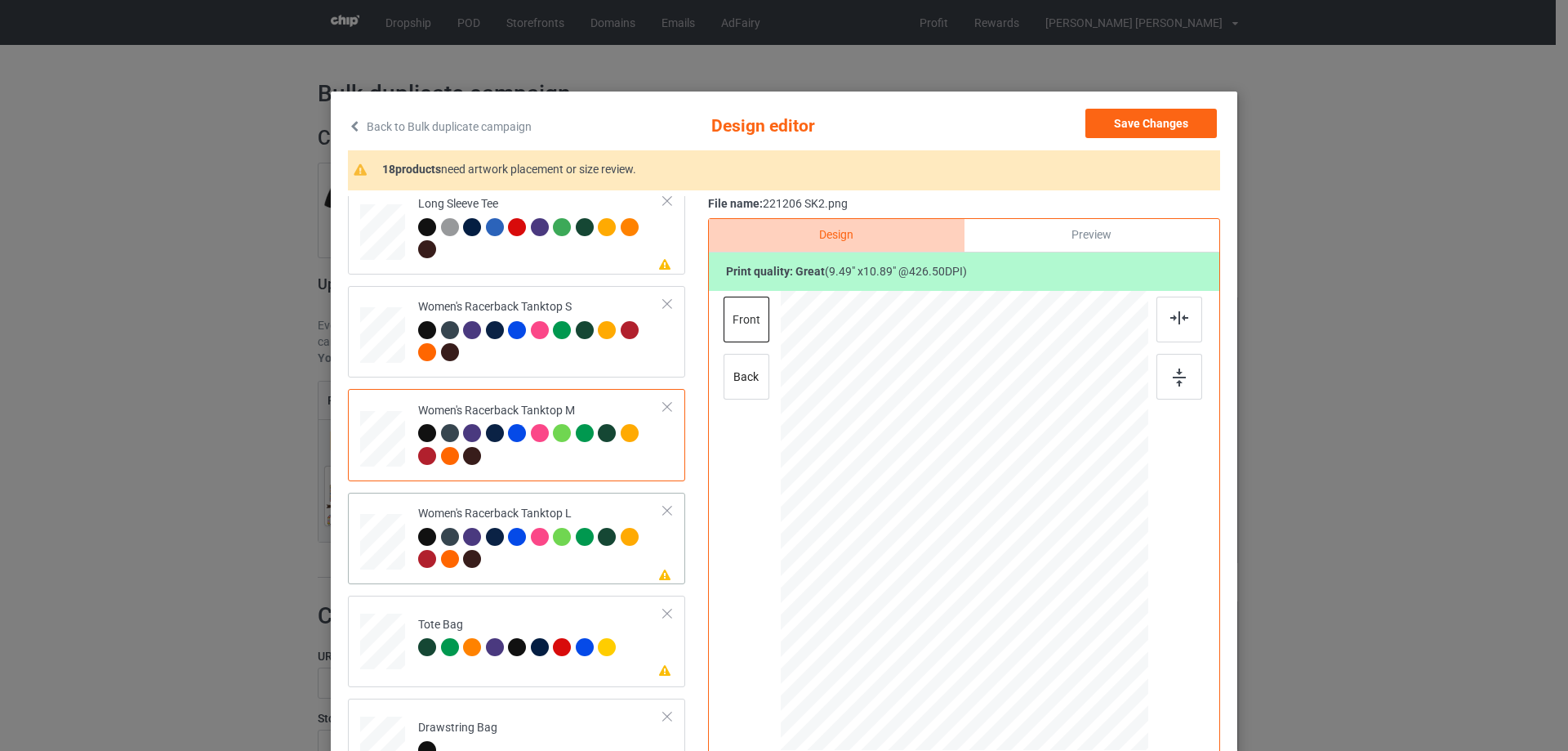
scroll to position [817, 0]
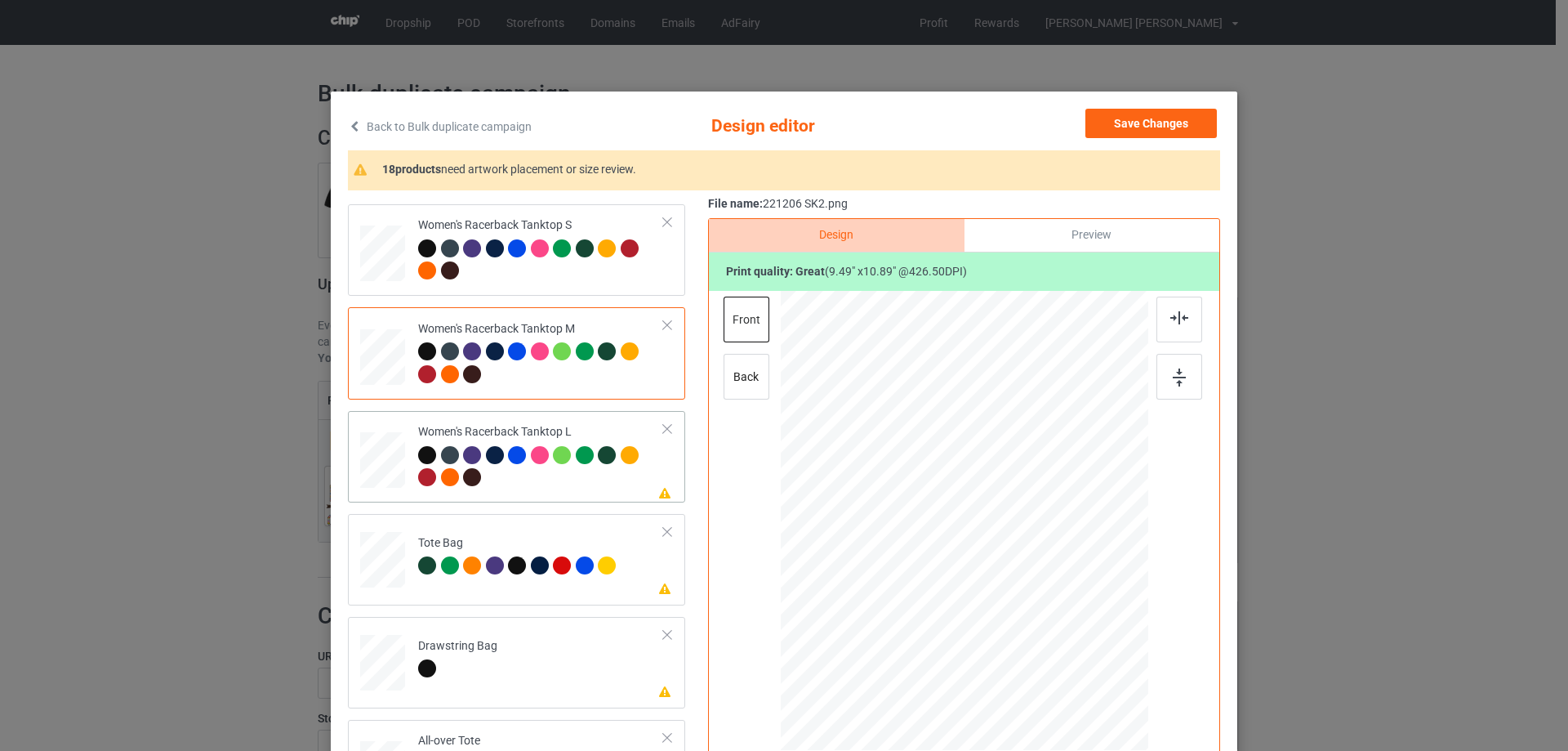
click at [379, 465] on div at bounding box center [383, 460] width 45 height 54
drag, startPoint x: 1069, startPoint y: 649, endPoint x: 1055, endPoint y: 614, distance: 37.7
click at [1055, 614] on div at bounding box center [964, 521] width 367 height 439
drag, startPoint x: 1002, startPoint y: 550, endPoint x: 1003, endPoint y: 567, distance: 17.0
click at [1003, 567] on div at bounding box center [965, 539] width 173 height 198
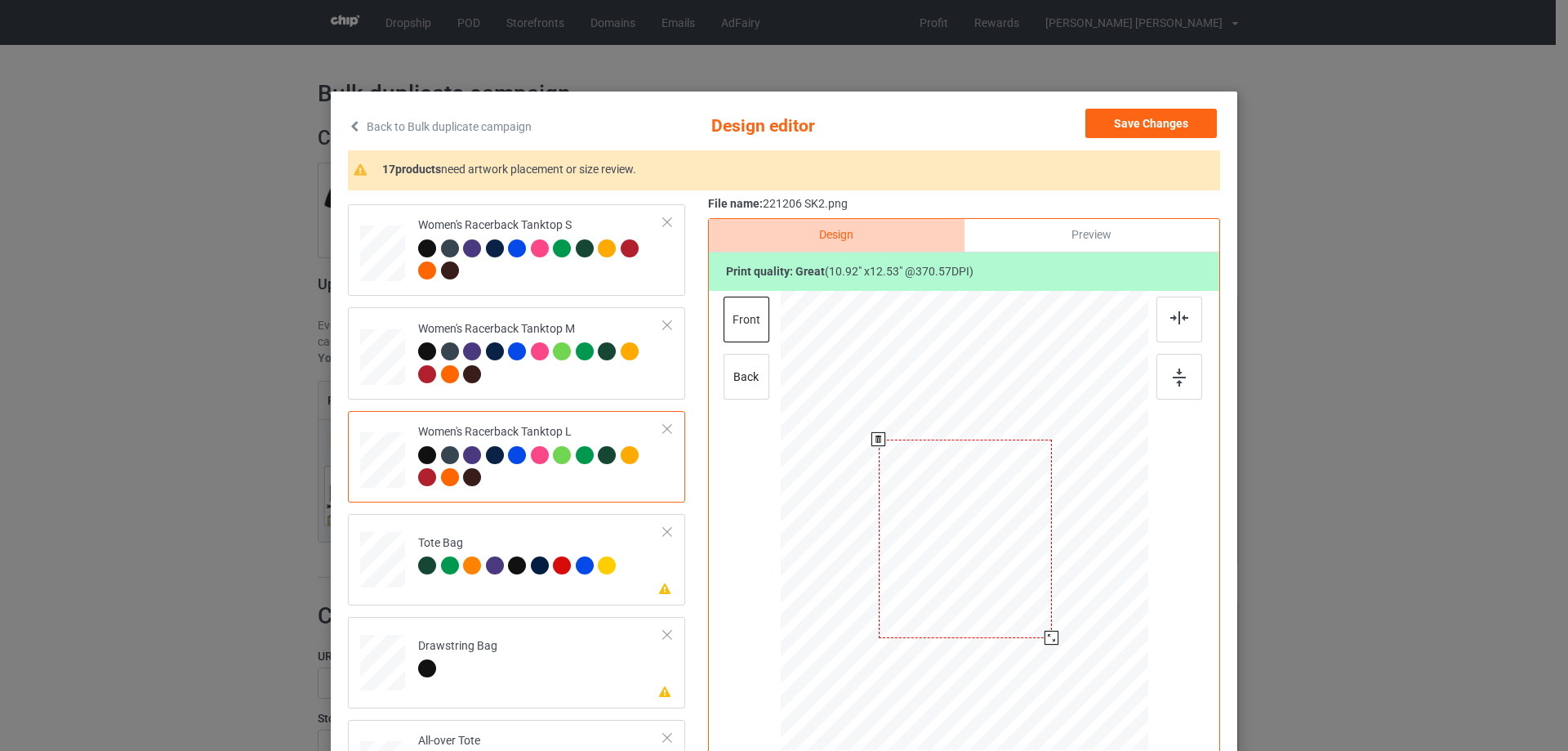
drag, startPoint x: 1046, startPoint y: 639, endPoint x: 1022, endPoint y: 610, distance: 37.6
click at [1044, 631] on div at bounding box center [1051, 638] width 14 height 14
click at [1022, 604] on div at bounding box center [963, 532] width 159 height 183
click at [1179, 322] on img at bounding box center [1179, 318] width 18 height 13
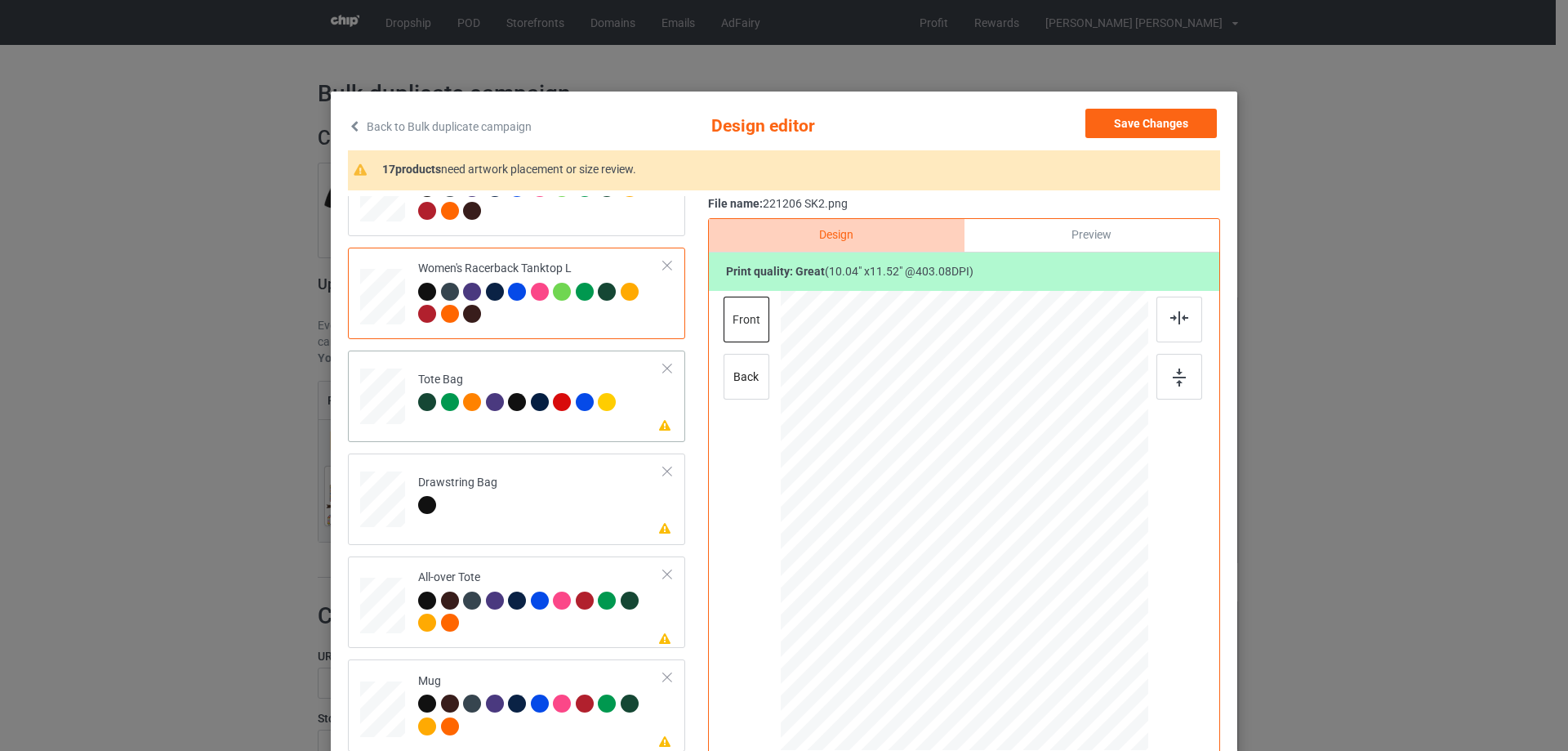
click at [386, 416] on div at bounding box center [383, 404] width 21 height 24
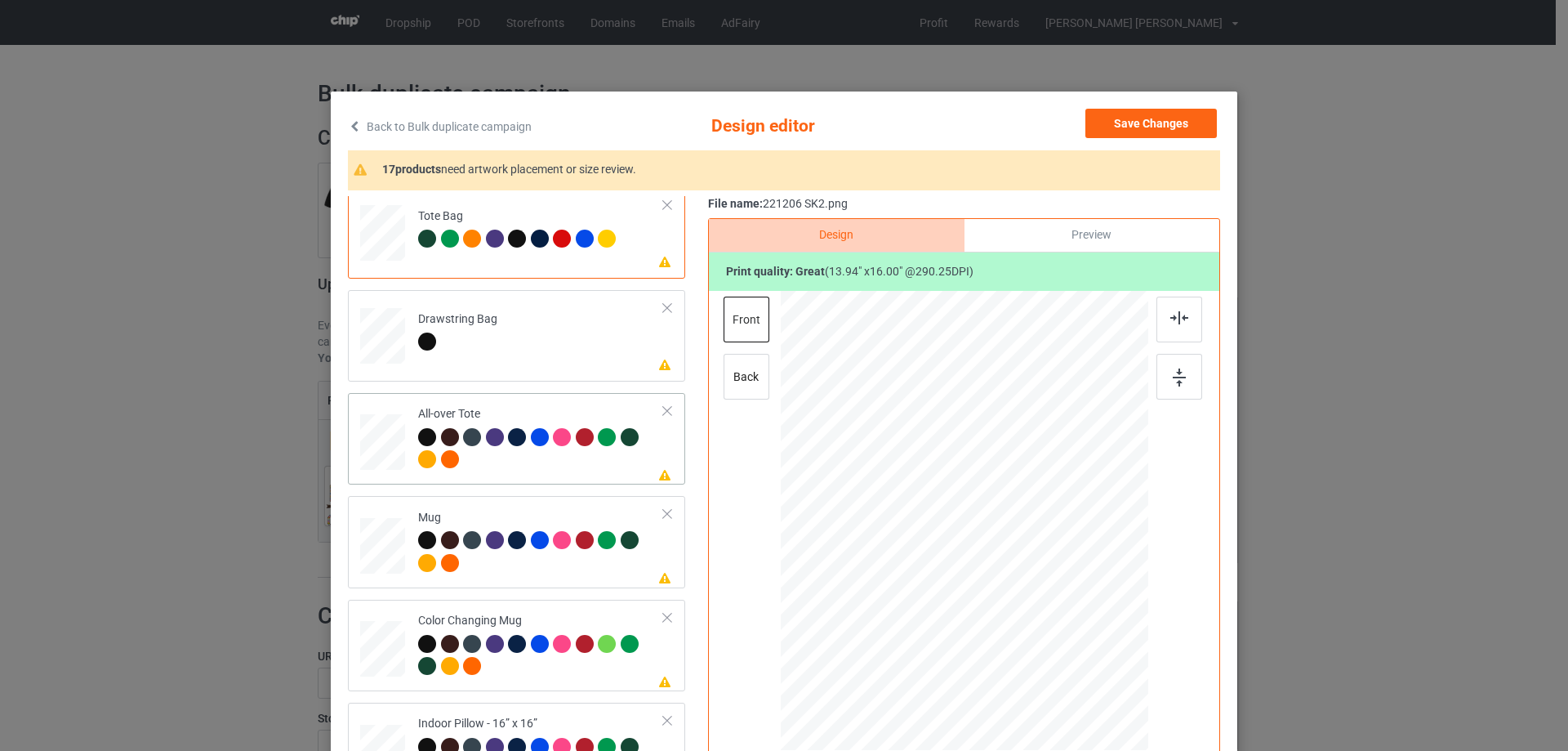
click at [379, 463] on div at bounding box center [383, 442] width 45 height 45
drag, startPoint x: 1066, startPoint y: 646, endPoint x: 1070, endPoint y: 656, distance: 10.8
click at [1075, 656] on div at bounding box center [1082, 654] width 14 height 14
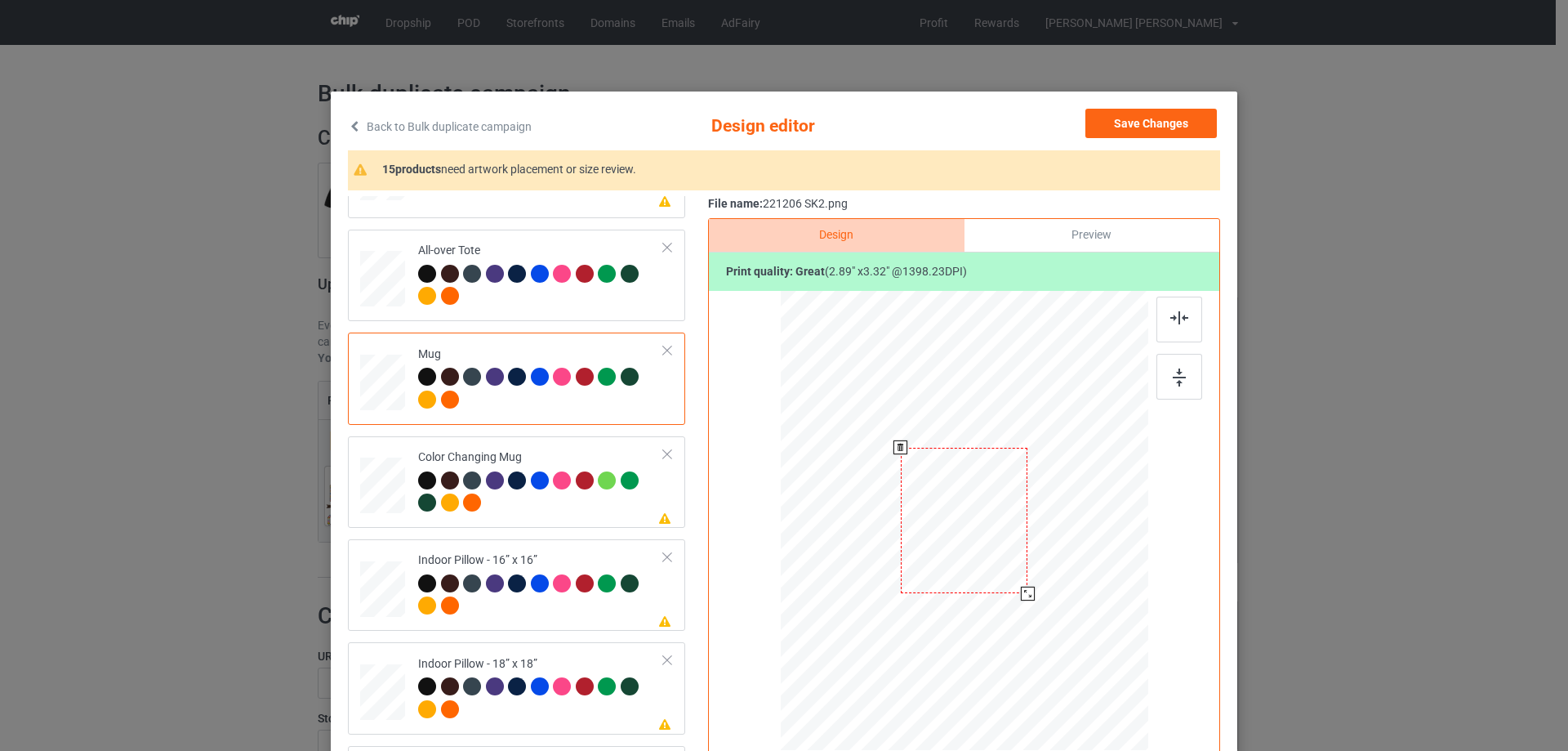
drag, startPoint x: 1065, startPoint y: 645, endPoint x: 970, endPoint y: 553, distance: 132.2
click at [1027, 586] on div at bounding box center [964, 520] width 367 height 153
drag, startPoint x: 970, startPoint y: 553, endPoint x: 1069, endPoint y: 552, distance: 99.0
click at [1069, 552] on div at bounding box center [1063, 519] width 126 height 145
click at [1183, 367] on div at bounding box center [1179, 376] width 46 height 46
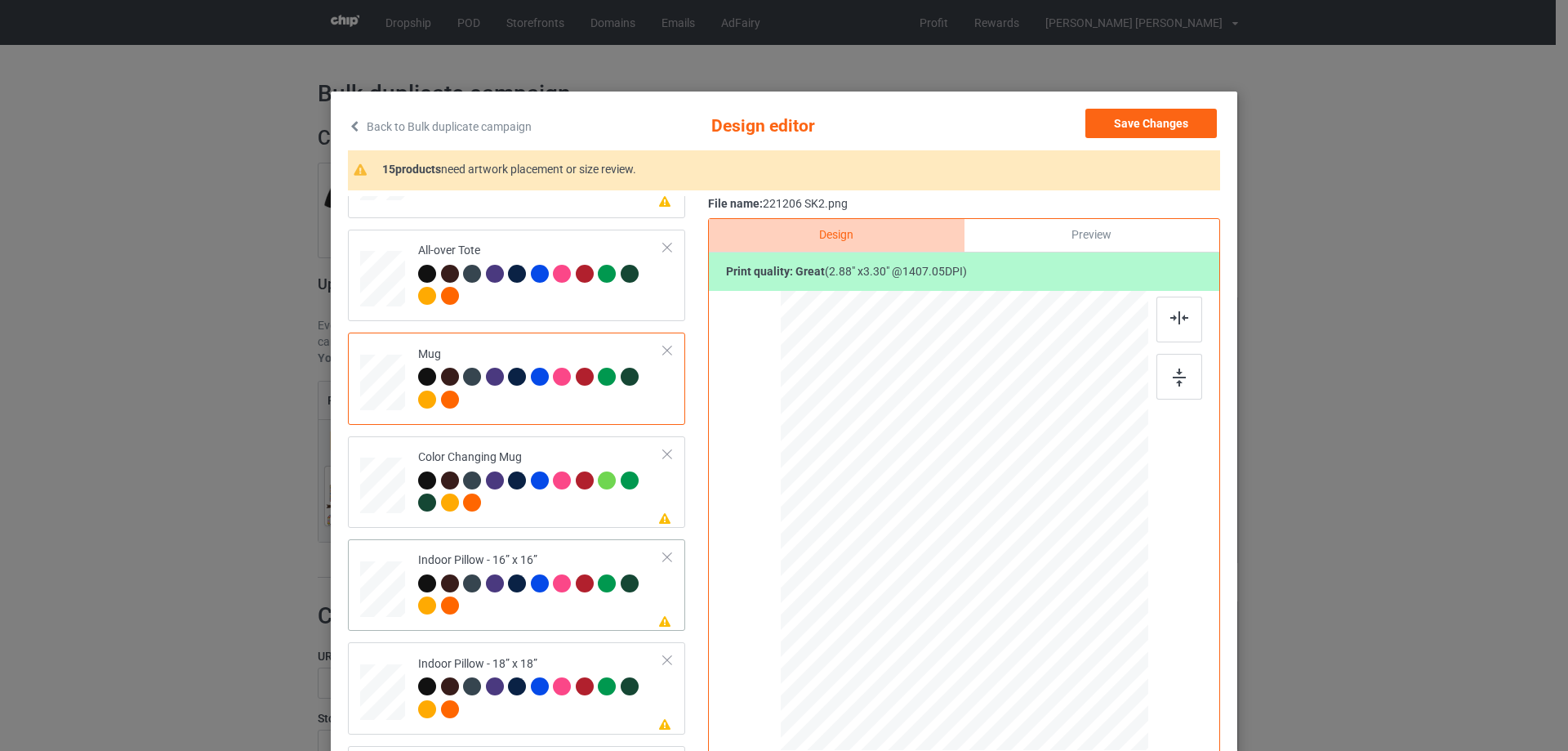
scroll to position [1470, 0]
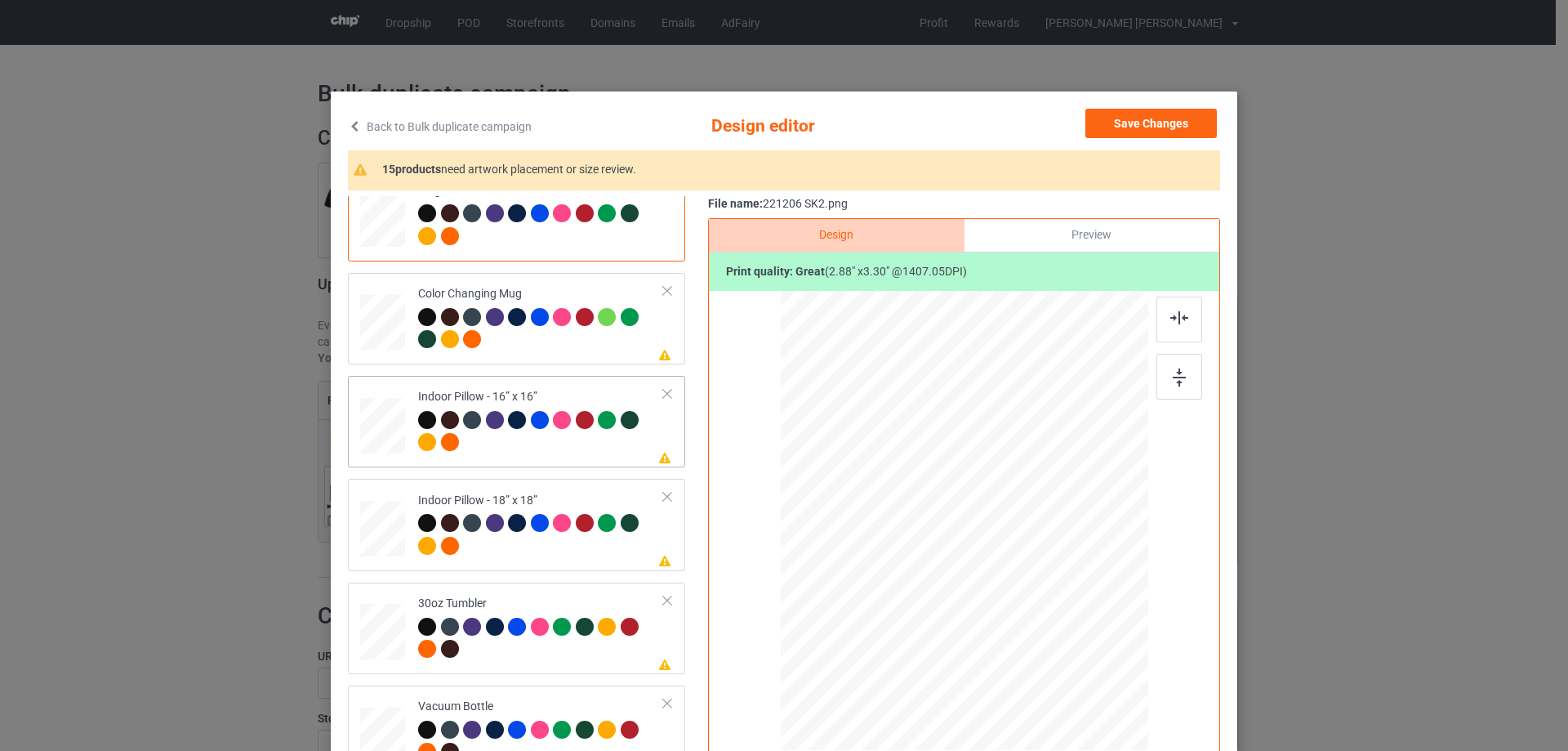
click at [383, 432] on div at bounding box center [383, 426] width 45 height 45
click at [1067, 644] on div at bounding box center [1070, 642] width 14 height 14
click at [393, 529] on div at bounding box center [383, 529] width 45 height 45
drag, startPoint x: 1069, startPoint y: 648, endPoint x: 602, endPoint y: 577, distance: 472.4
click at [1067, 640] on div at bounding box center [1069, 641] width 14 height 14
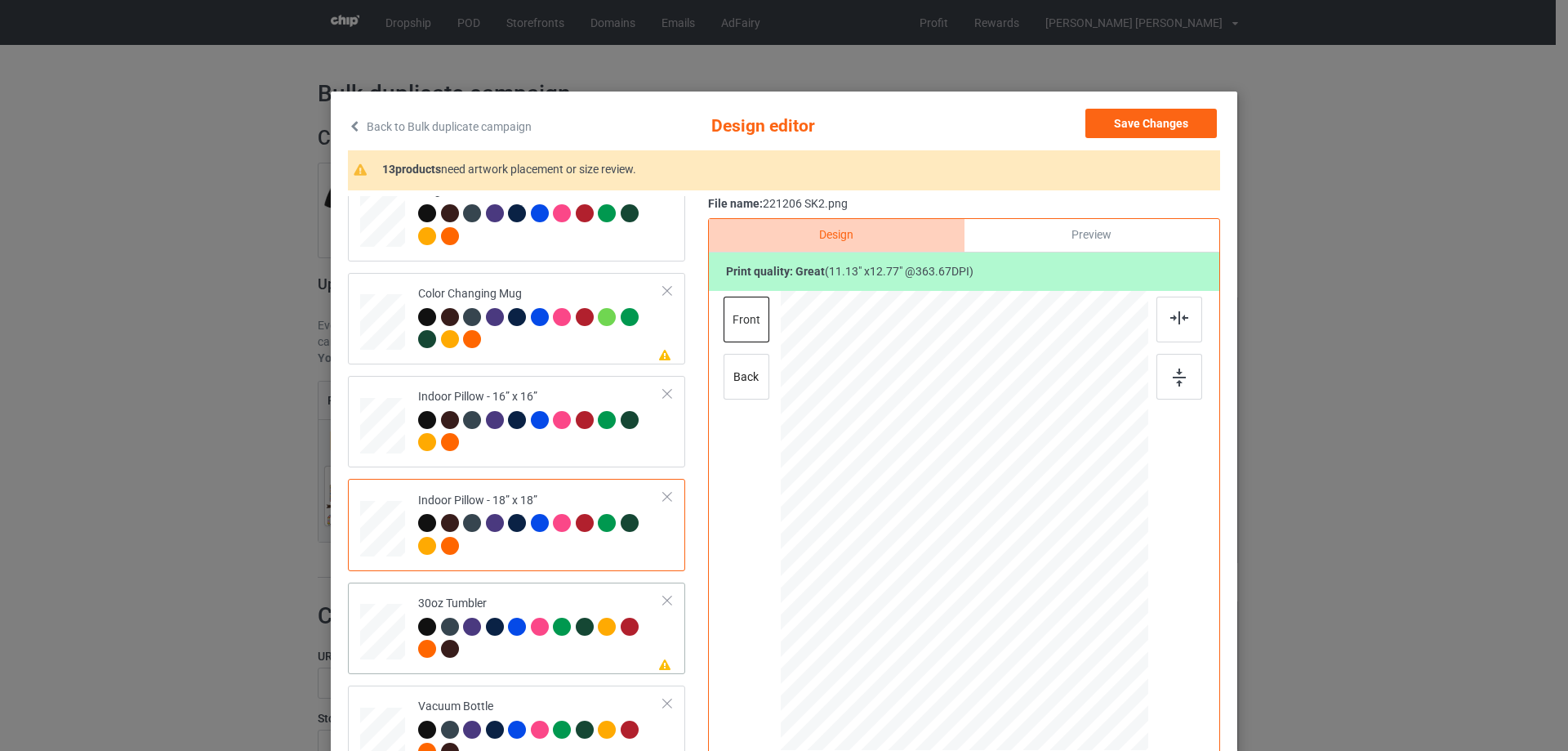
scroll to position [1518, 0]
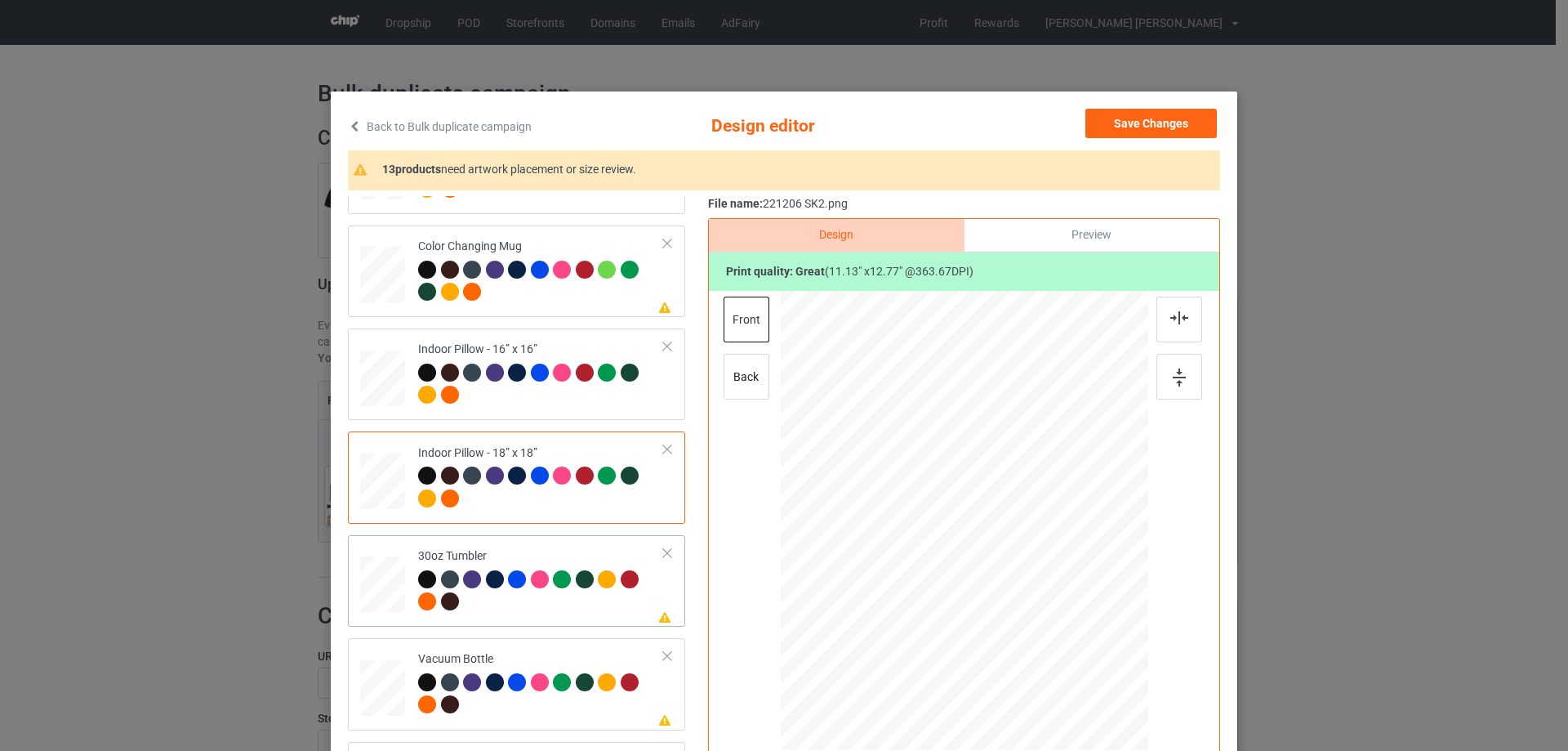
click at [384, 585] on div at bounding box center [383, 585] width 44 height 24
drag, startPoint x: 1062, startPoint y: 644, endPoint x: 999, endPoint y: 569, distance: 97.9
click at [1025, 580] on div at bounding box center [964, 520] width 357 height 198
drag, startPoint x: 917, startPoint y: 565, endPoint x: 904, endPoint y: 566, distance: 13.0
click at [904, 566] on div at bounding box center [876, 519] width 119 height 137
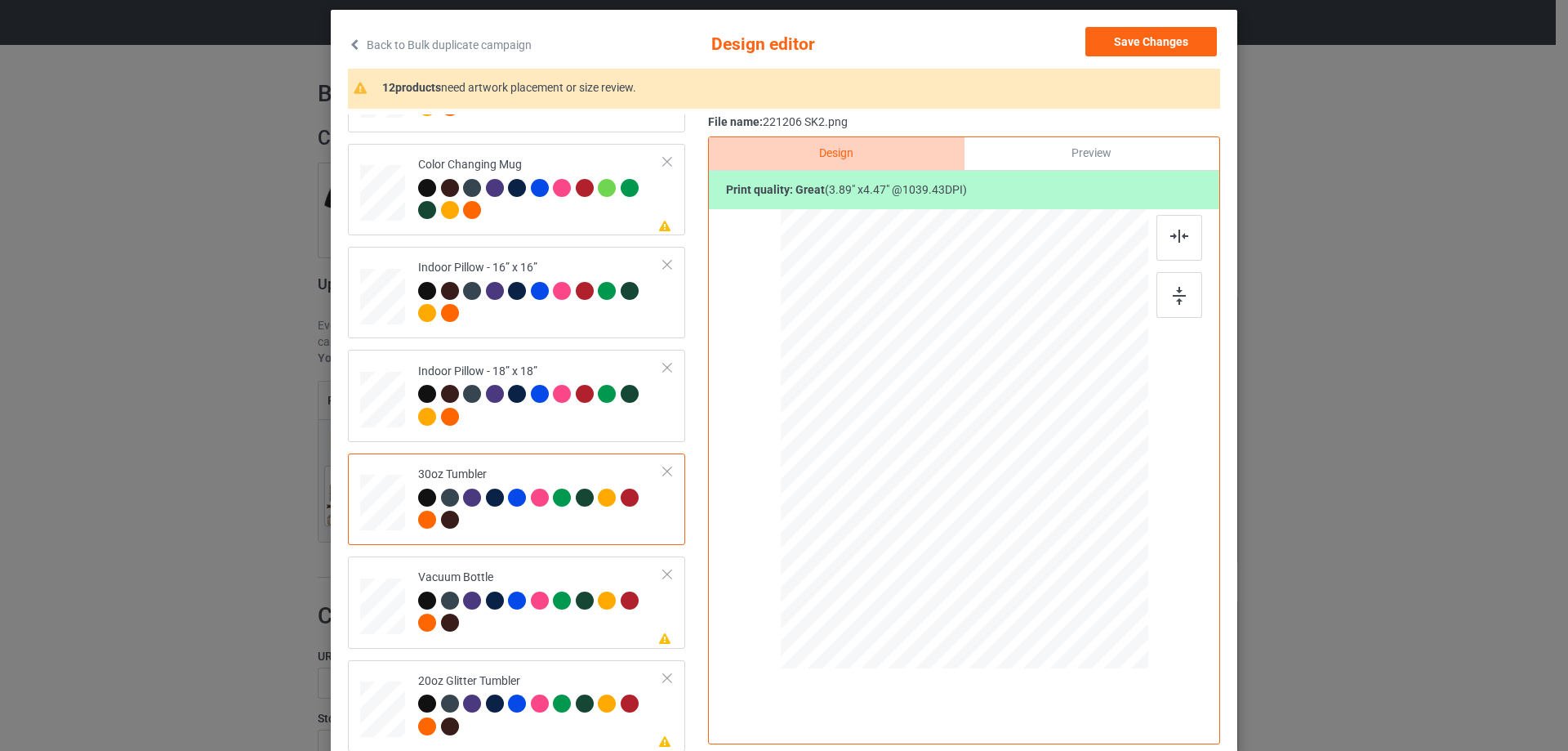
scroll to position [164, 0]
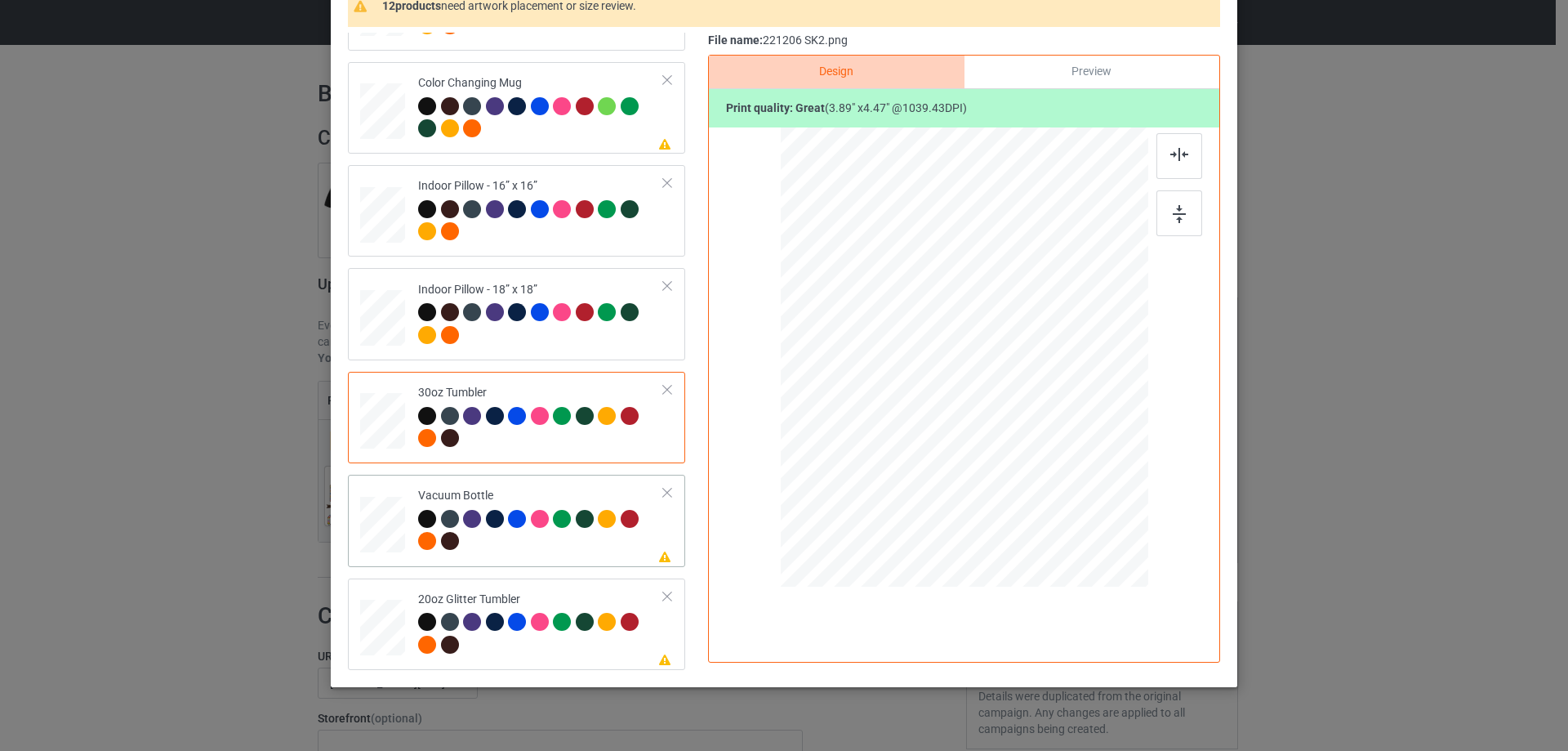
click at [379, 530] on div at bounding box center [383, 524] width 44 height 23
drag, startPoint x: 1061, startPoint y: 477, endPoint x: 1008, endPoint y: 409, distance: 86.2
click at [1027, 419] on div at bounding box center [964, 357] width 352 height 188
drag, startPoint x: 995, startPoint y: 402, endPoint x: 909, endPoint y: 402, distance: 86.0
click at [909, 402] on div at bounding box center [879, 357] width 124 height 141
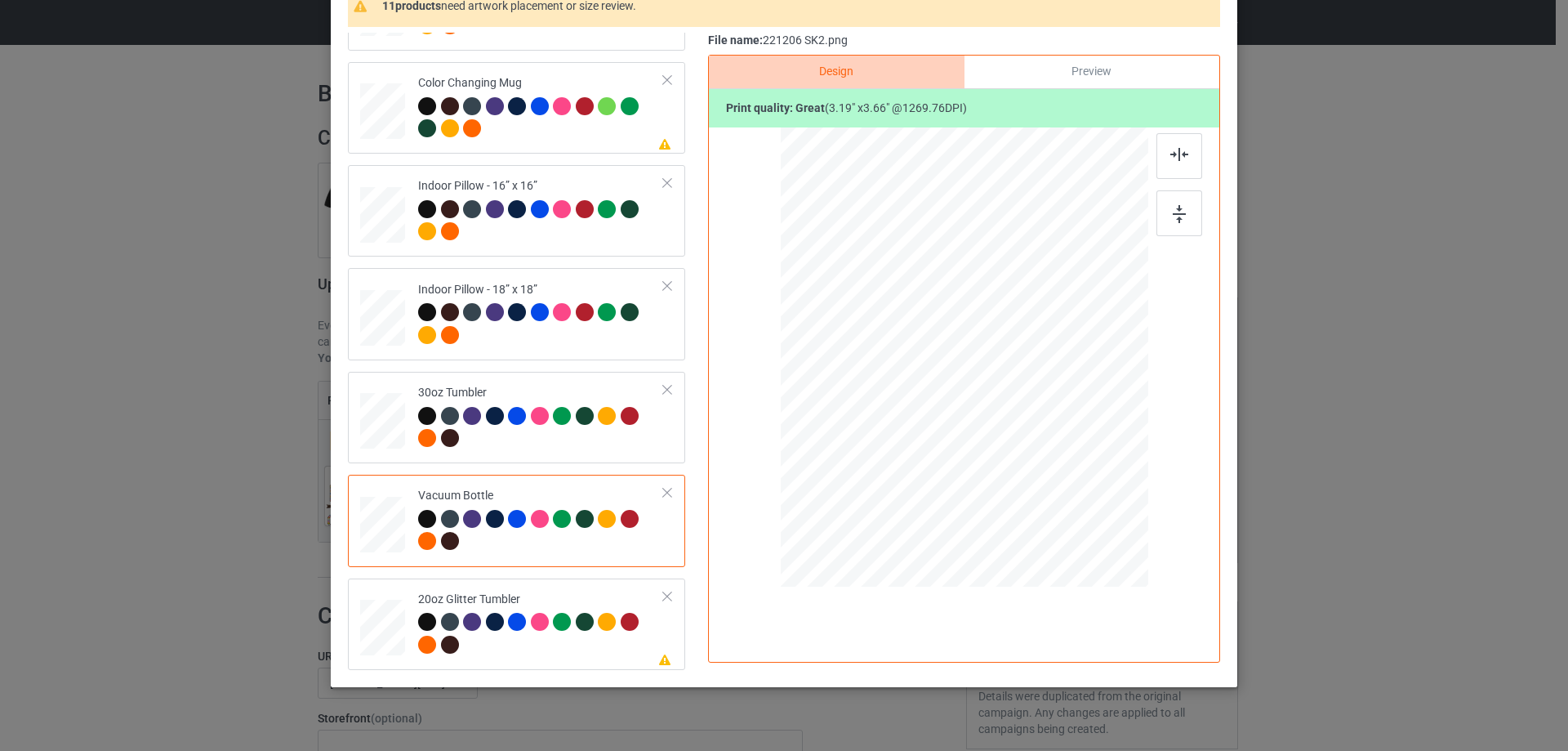
scroll to position [192, 0]
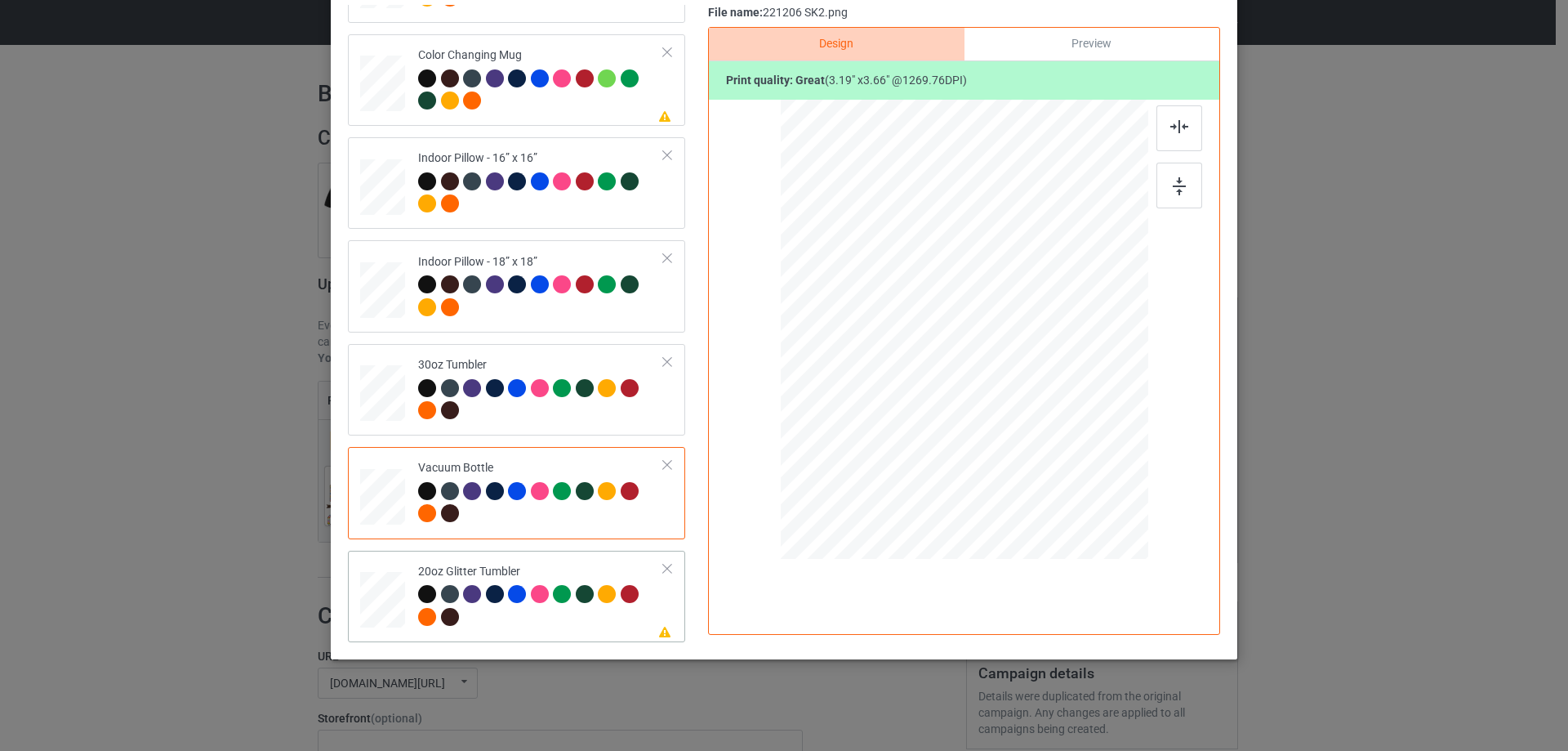
click at [370, 608] on div at bounding box center [383, 599] width 43 height 36
drag, startPoint x: 1064, startPoint y: 446, endPoint x: 1015, endPoint y: 406, distance: 63.3
click at [1021, 406] on div at bounding box center [1028, 402] width 14 height 14
drag, startPoint x: 917, startPoint y: 363, endPoint x: 903, endPoint y: 339, distance: 27.8
click at [903, 339] on div at bounding box center [880, 295] width 126 height 145
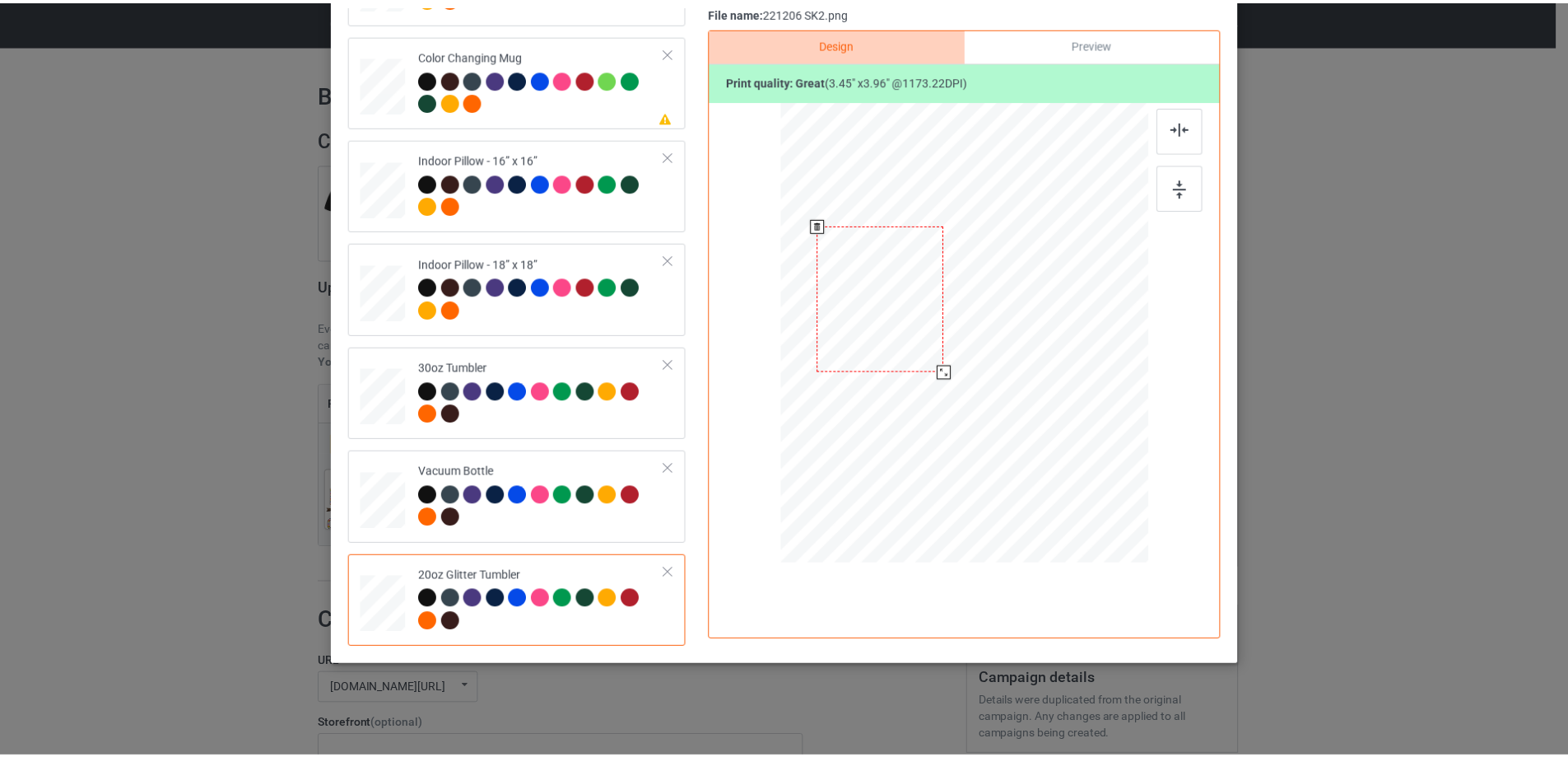
scroll to position [29, 0]
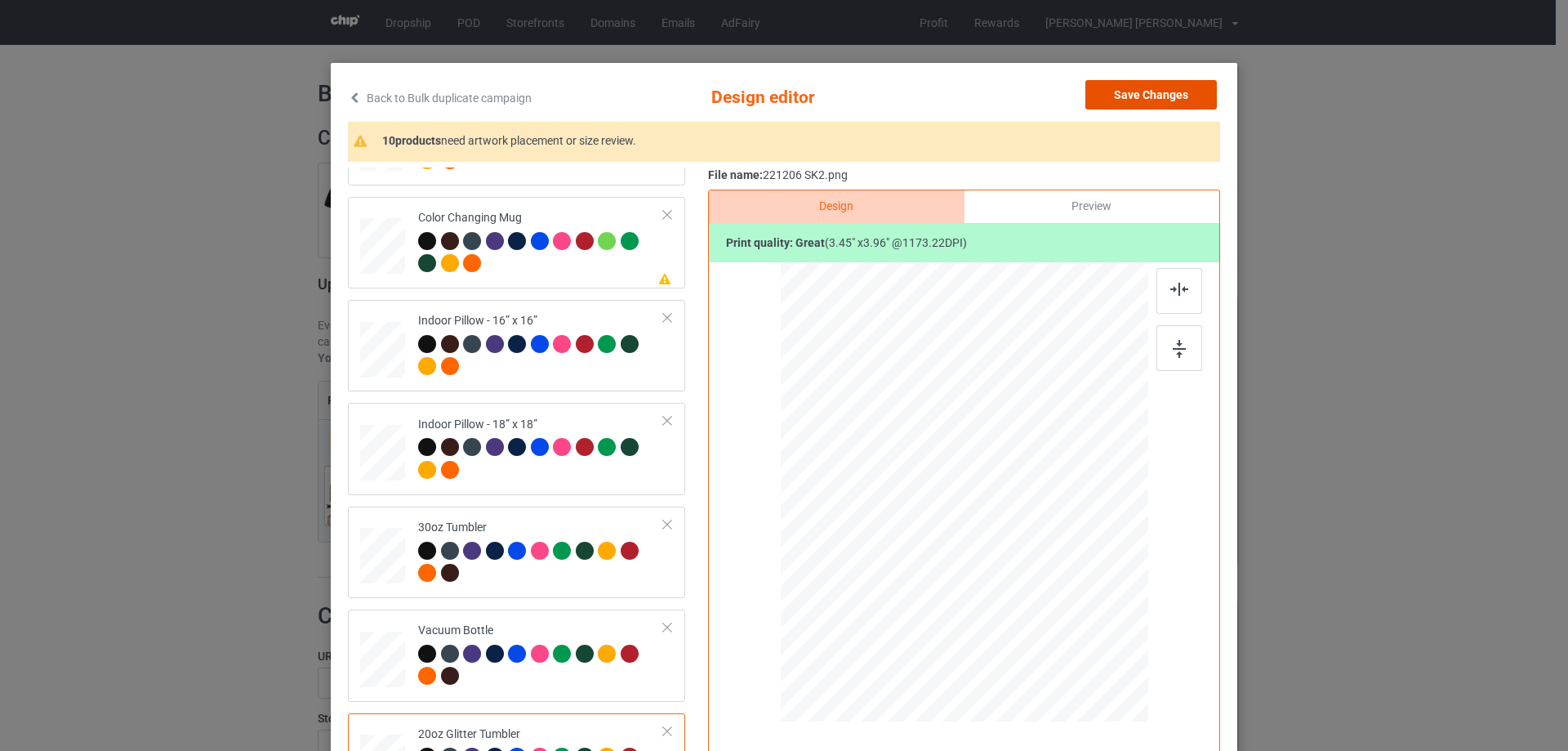
click at [1142, 95] on button "Save Changes" at bounding box center [1150, 95] width 131 height 30
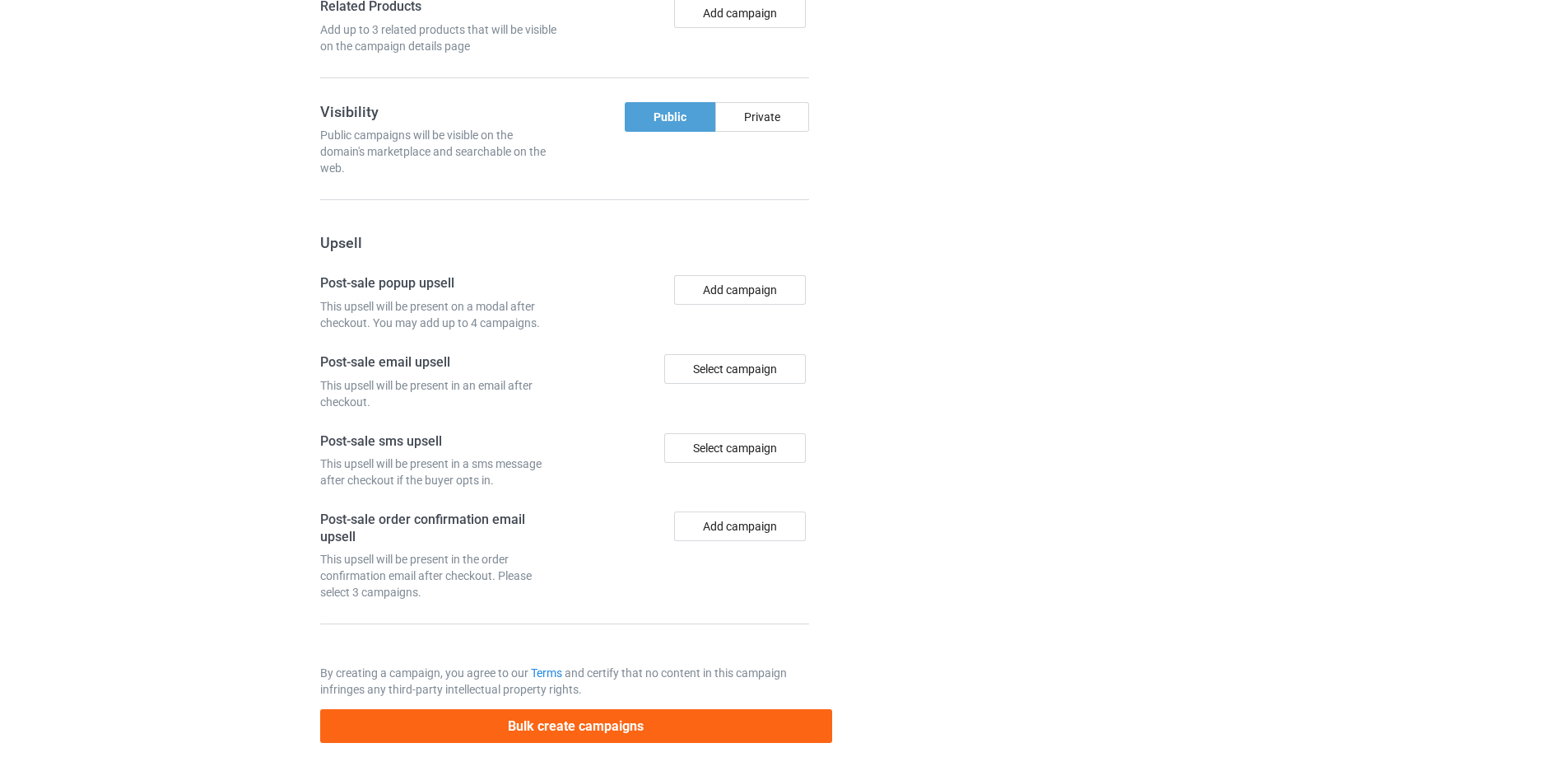
scroll to position [1372, 0]
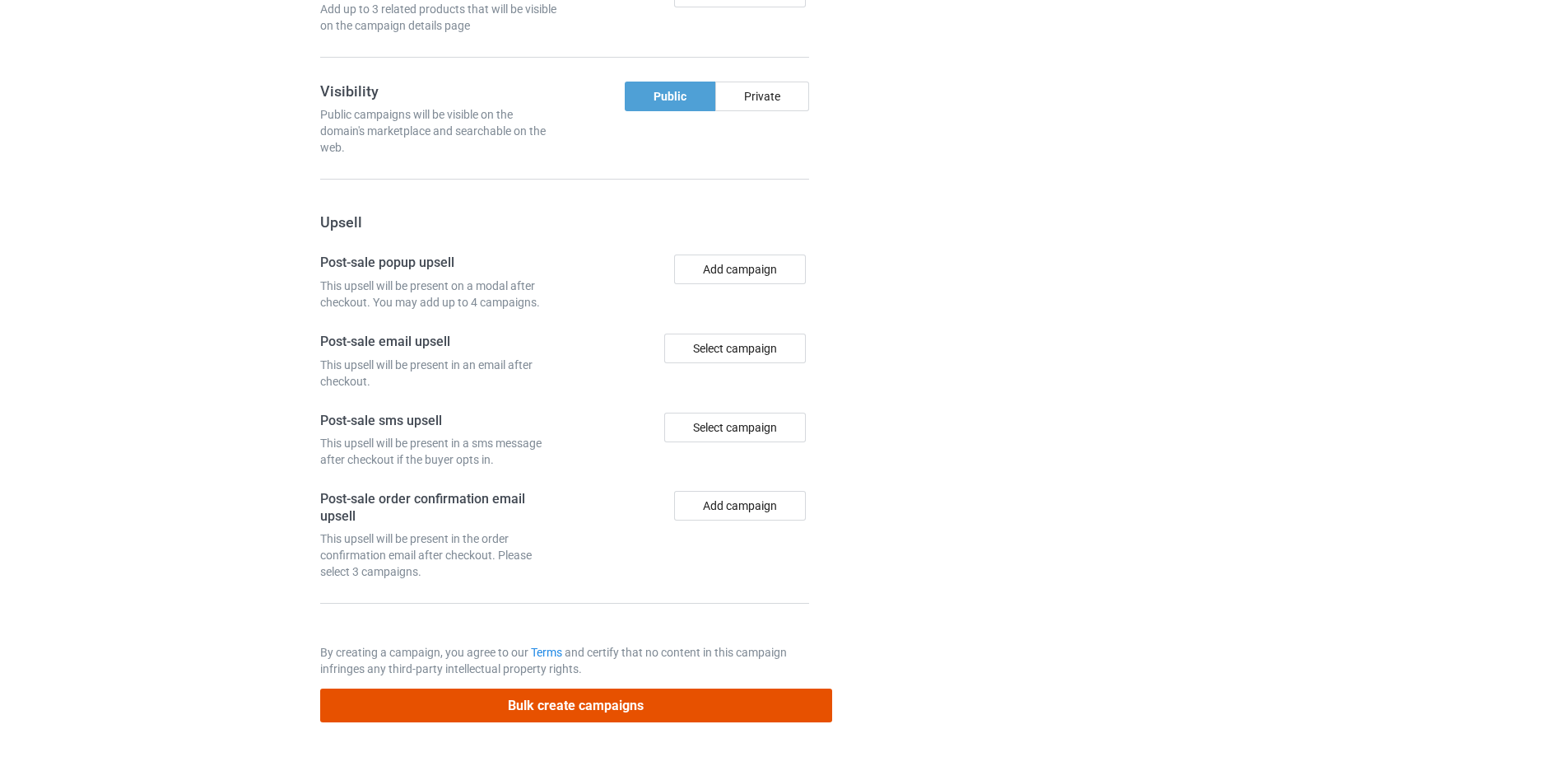
click at [597, 703] on button "Bulk create campaigns" at bounding box center [576, 705] width 512 height 33
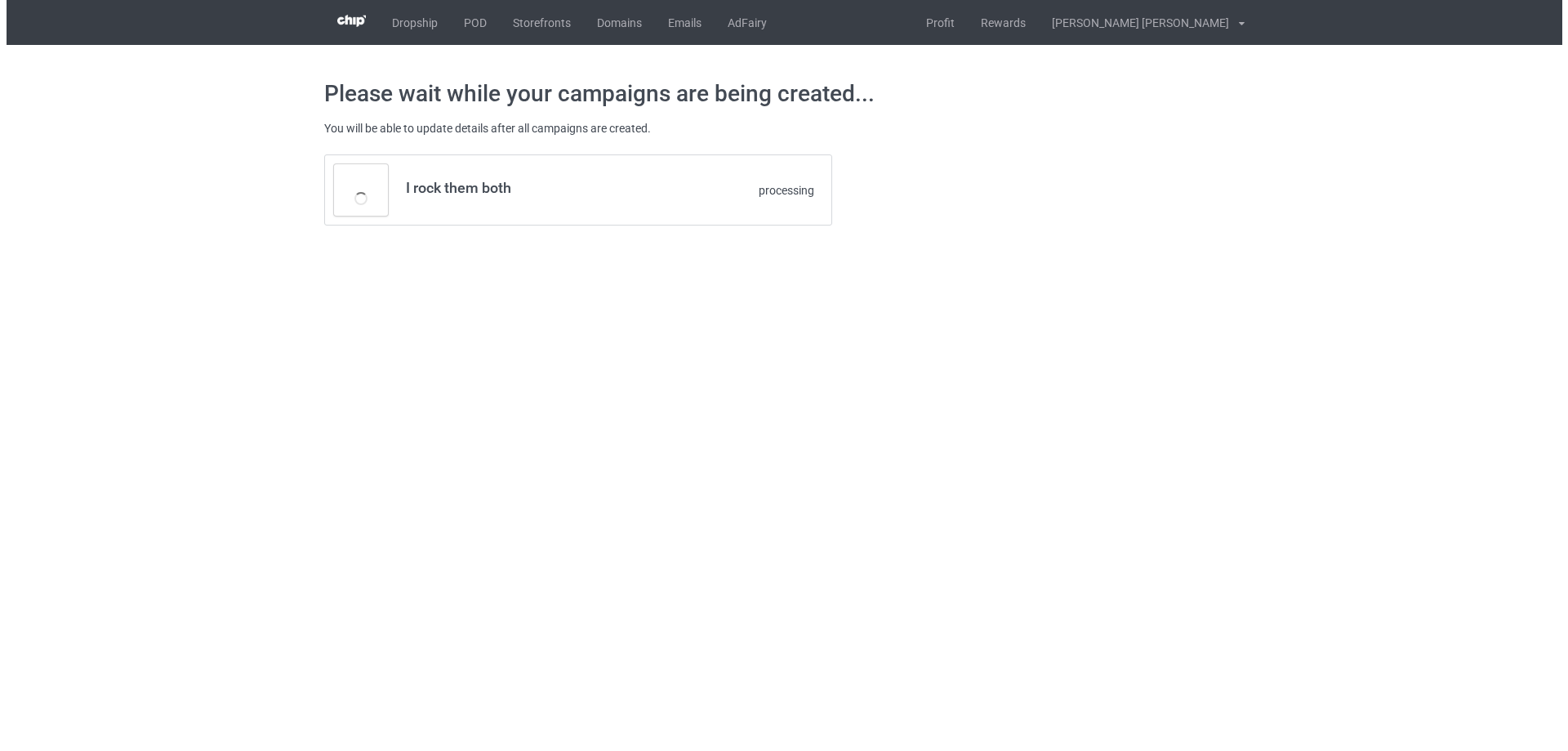
scroll to position [0, 0]
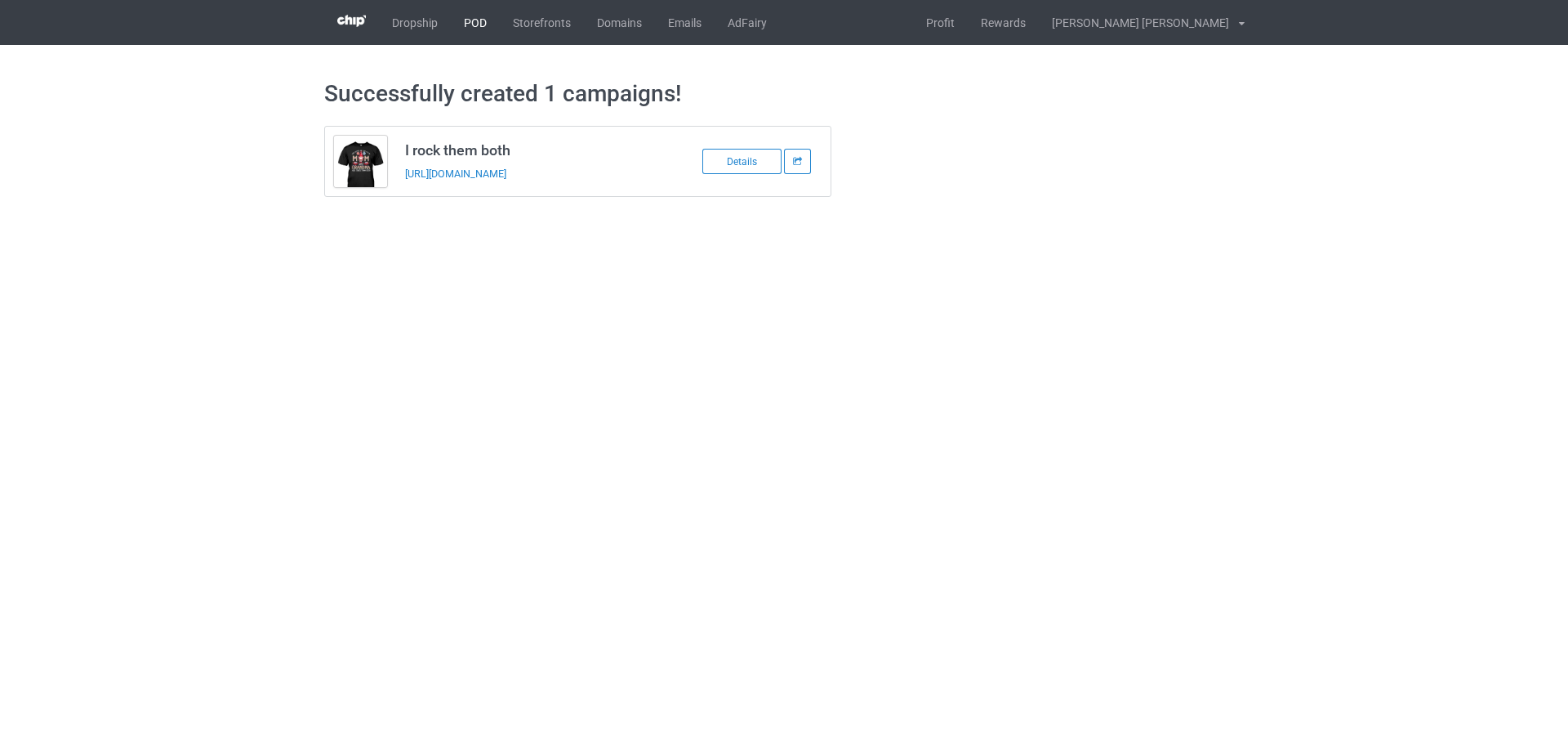
click at [476, 23] on link "POD" at bounding box center [475, 23] width 49 height 45
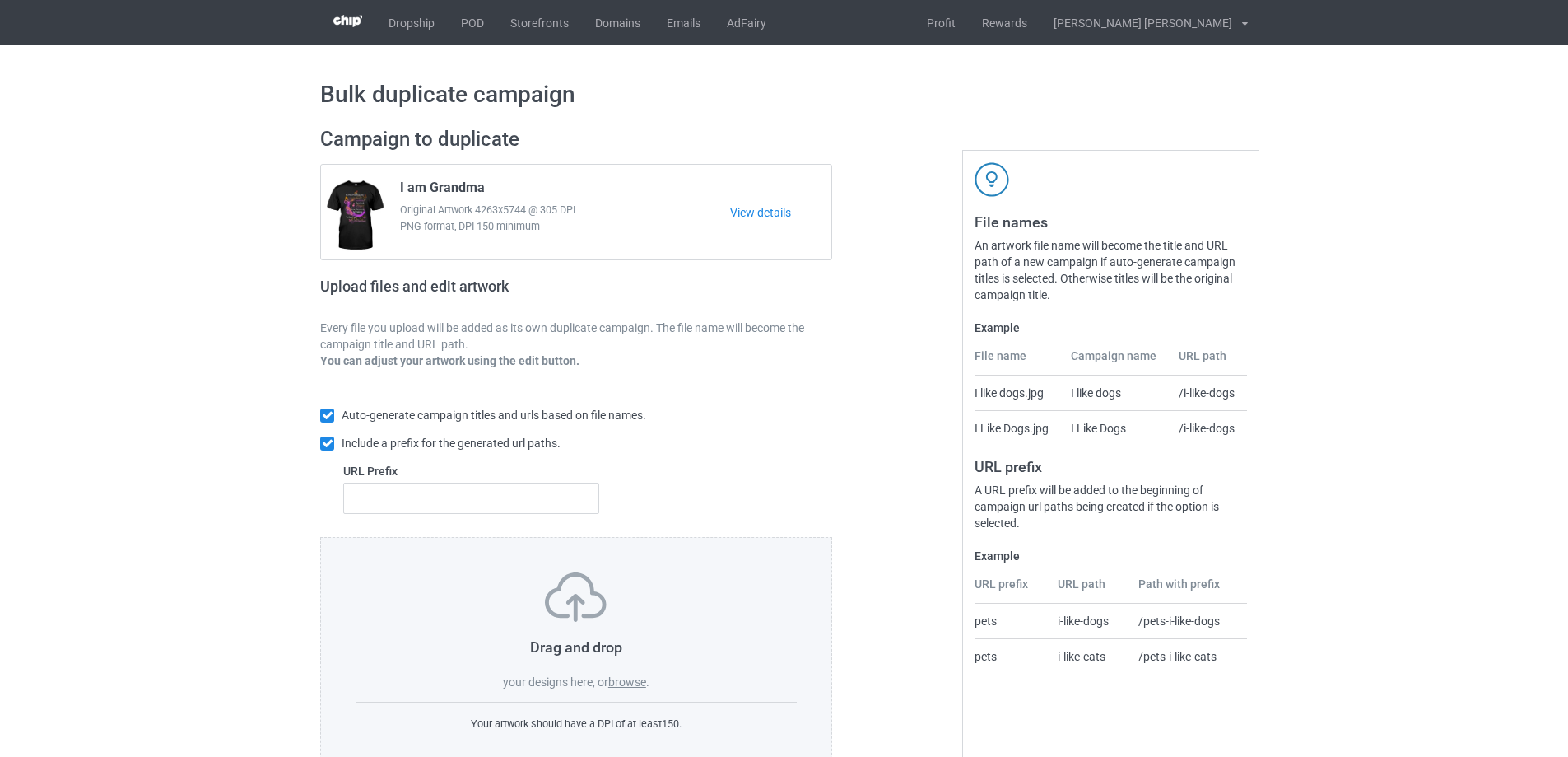
click at [619, 689] on label "browse" at bounding box center [627, 682] width 38 height 13
click at [0, 0] on input "browse" at bounding box center [0, 0] width 0 height 0
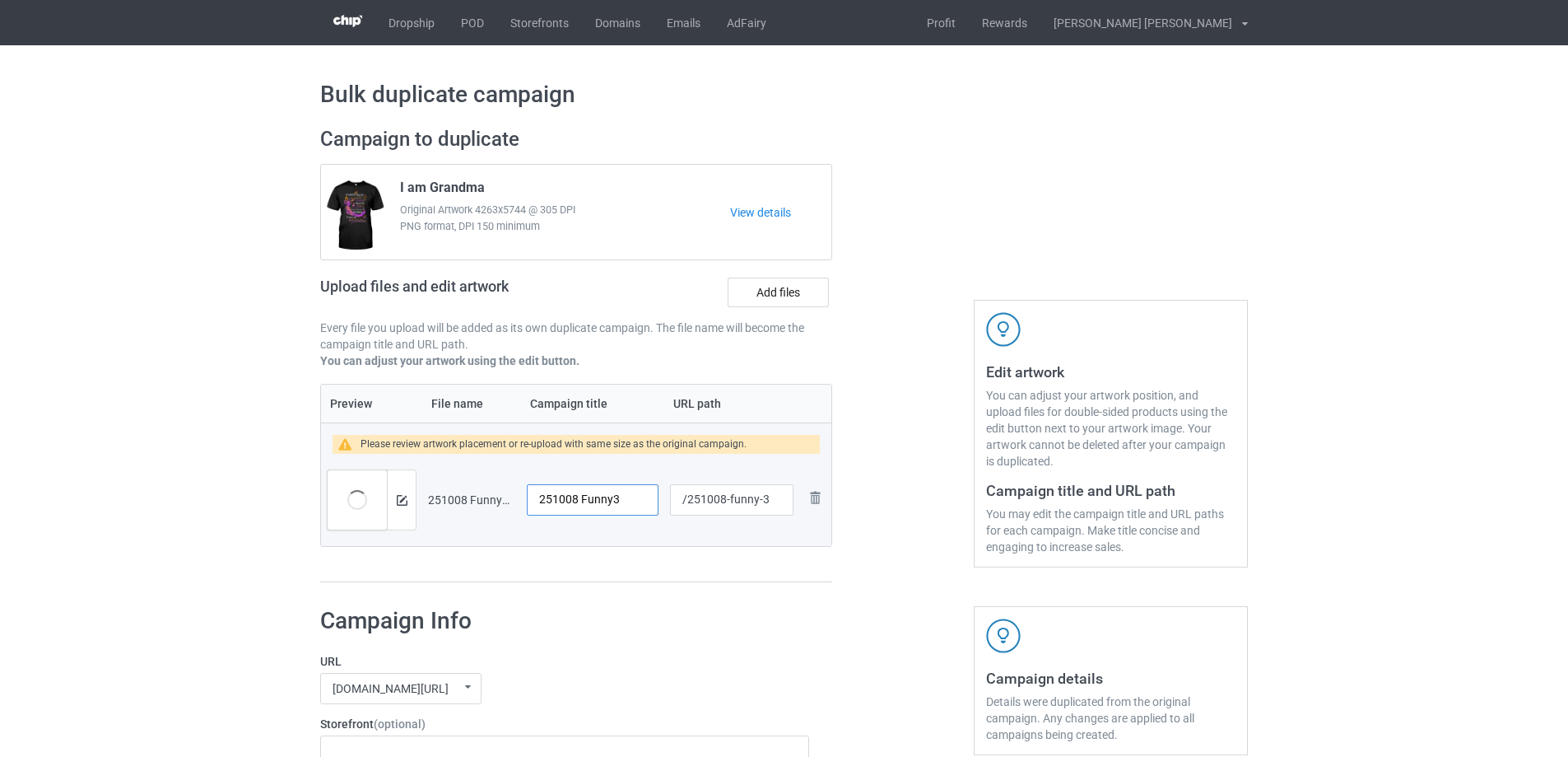
click at [612, 505] on input "251008 Funny3" at bounding box center [593, 500] width 132 height 32
click at [611, 501] on input "Nothing scare me" at bounding box center [593, 500] width 132 height 32
type input "Nothing scares me"
drag, startPoint x: 730, startPoint y: 497, endPoint x: 763, endPoint y: 502, distance: 33.4
click at [763, 502] on input "/251008-funny-3" at bounding box center [731, 500] width 124 height 32
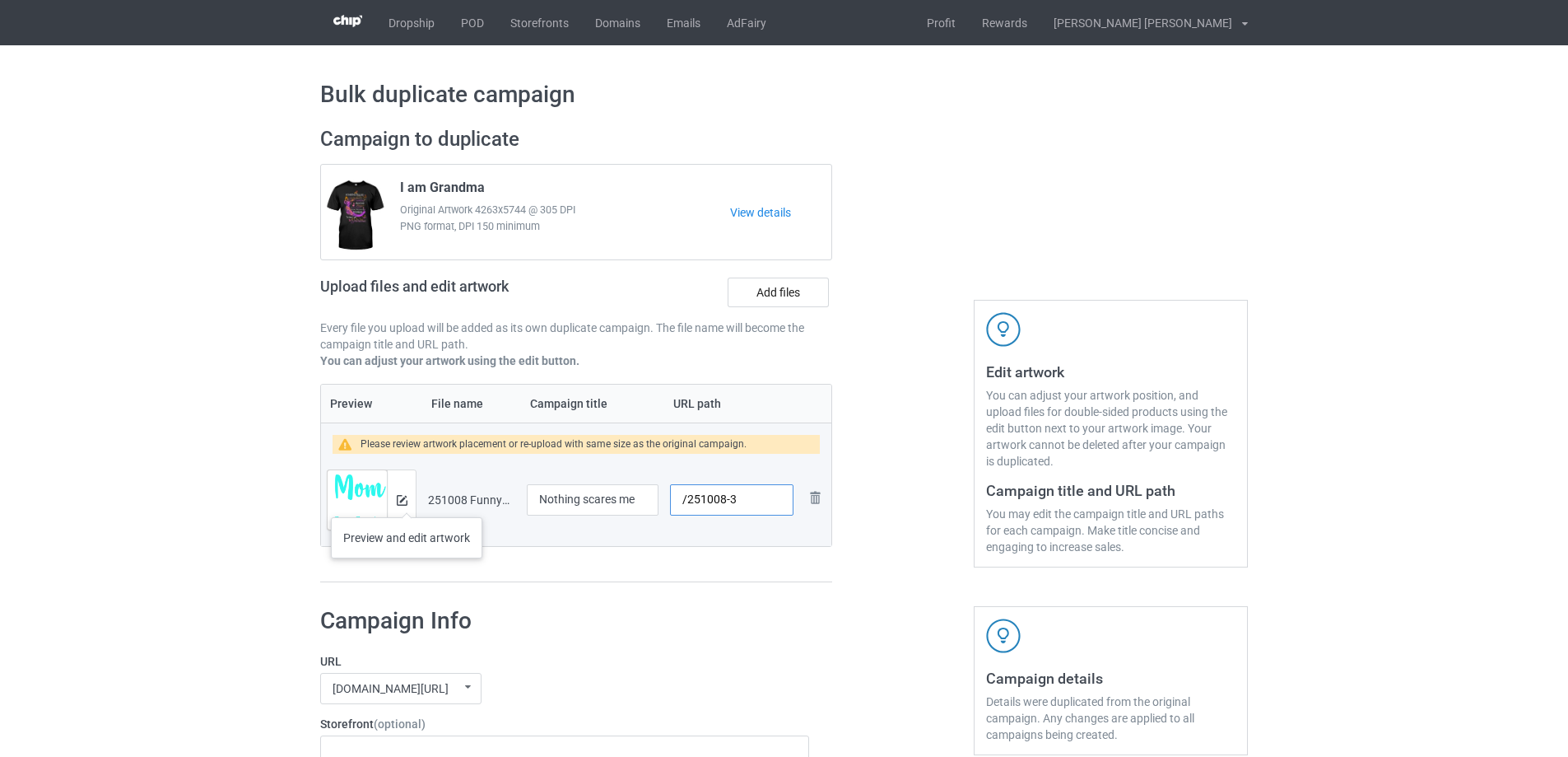
type input "/251008-3"
click at [403, 499] on img at bounding box center [402, 500] width 11 height 11
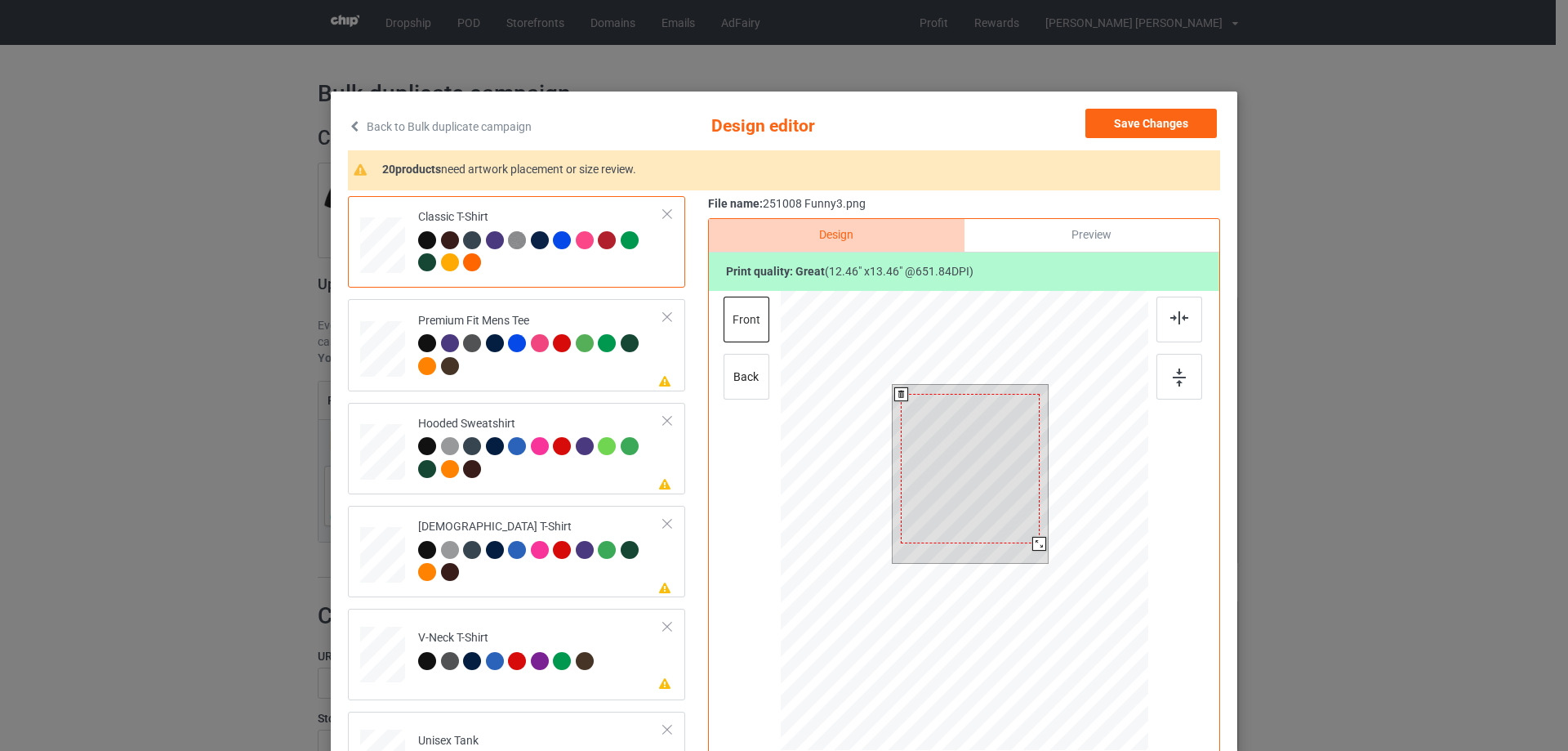
drag, startPoint x: 1042, startPoint y: 553, endPoint x: 1032, endPoint y: 546, distance: 12.2
click at [1032, 546] on div at bounding box center [1039, 544] width 14 height 14
click at [1008, 525] on div at bounding box center [970, 465] width 139 height 150
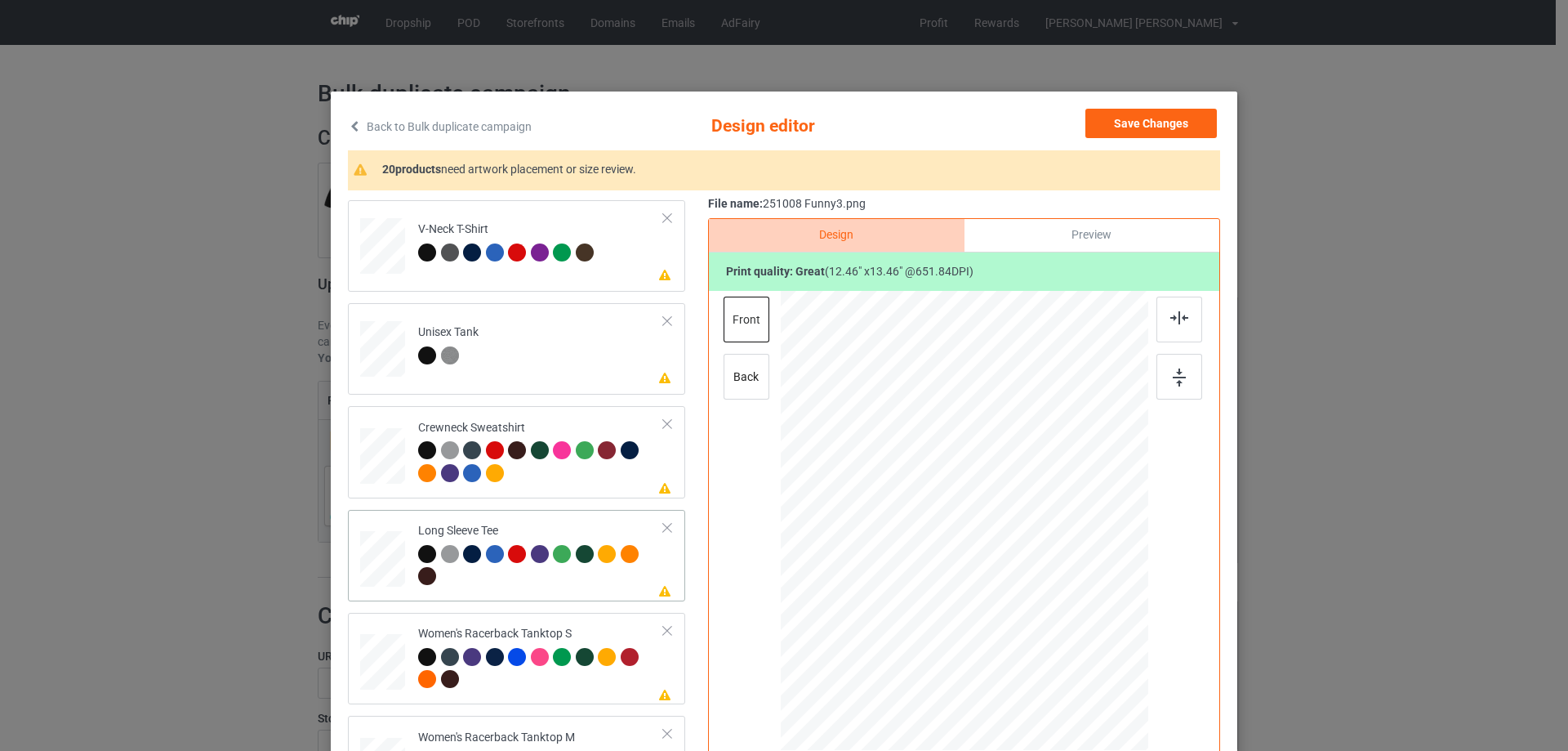
scroll to position [572, 0]
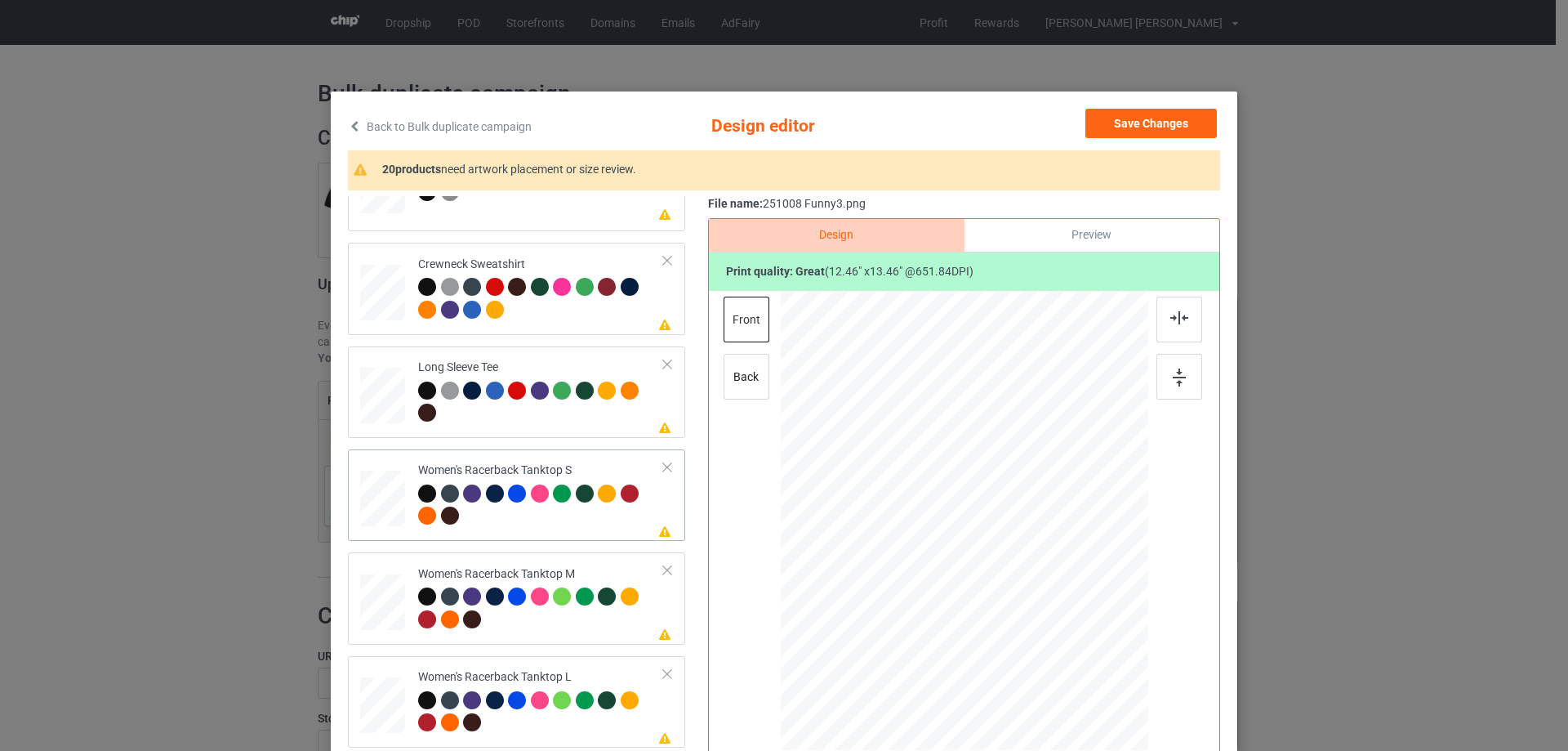
click at [382, 515] on div at bounding box center [383, 499] width 44 height 57
drag, startPoint x: 1061, startPoint y: 641, endPoint x: 1047, endPoint y: 612, distance: 32.2
click at [1048, 614] on div at bounding box center [1054, 617] width 14 height 14
drag, startPoint x: 1003, startPoint y: 573, endPoint x: 1003, endPoint y: 581, distance: 8.0
click at [1003, 581] on div at bounding box center [963, 529] width 176 height 190
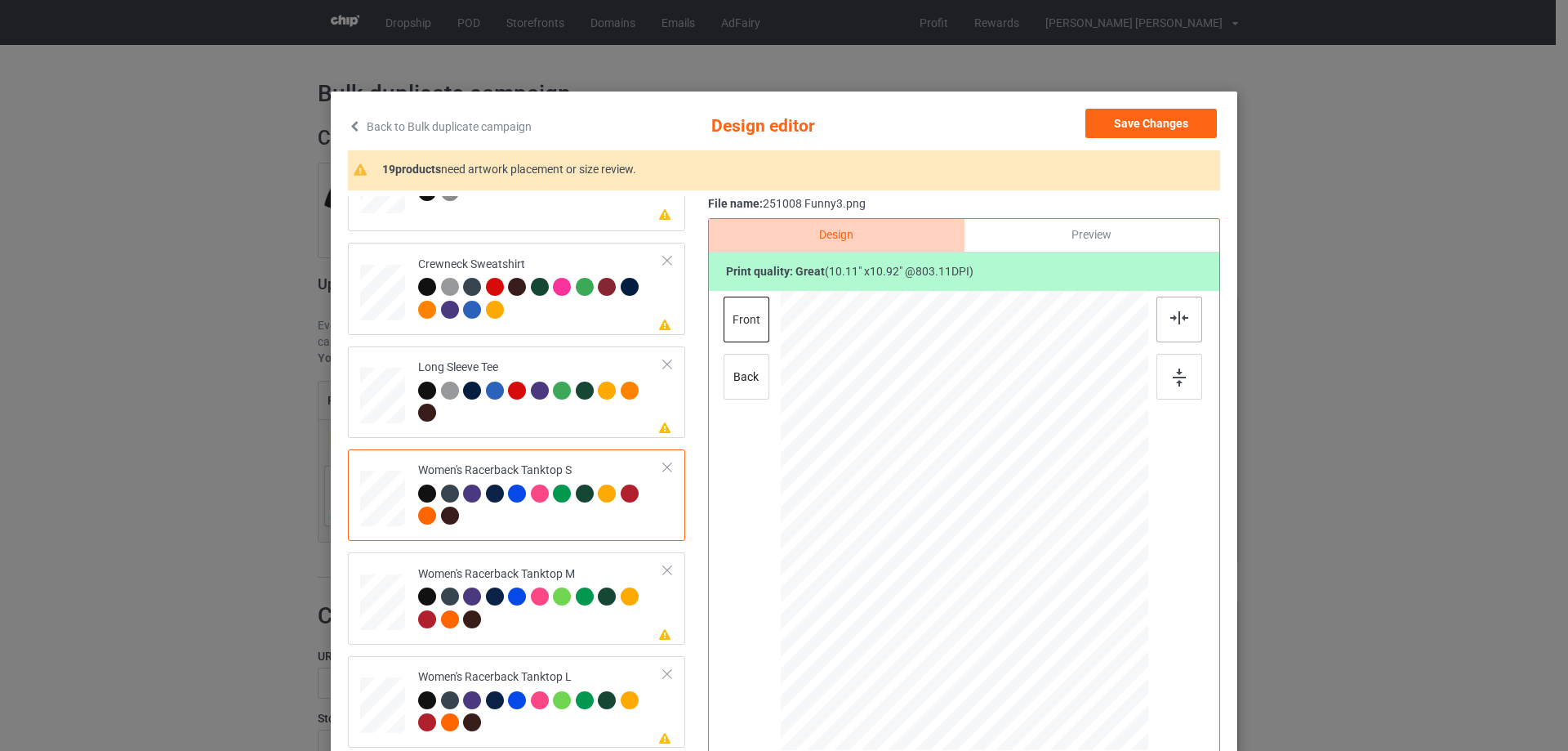
click at [1174, 320] on img at bounding box center [1179, 318] width 18 height 13
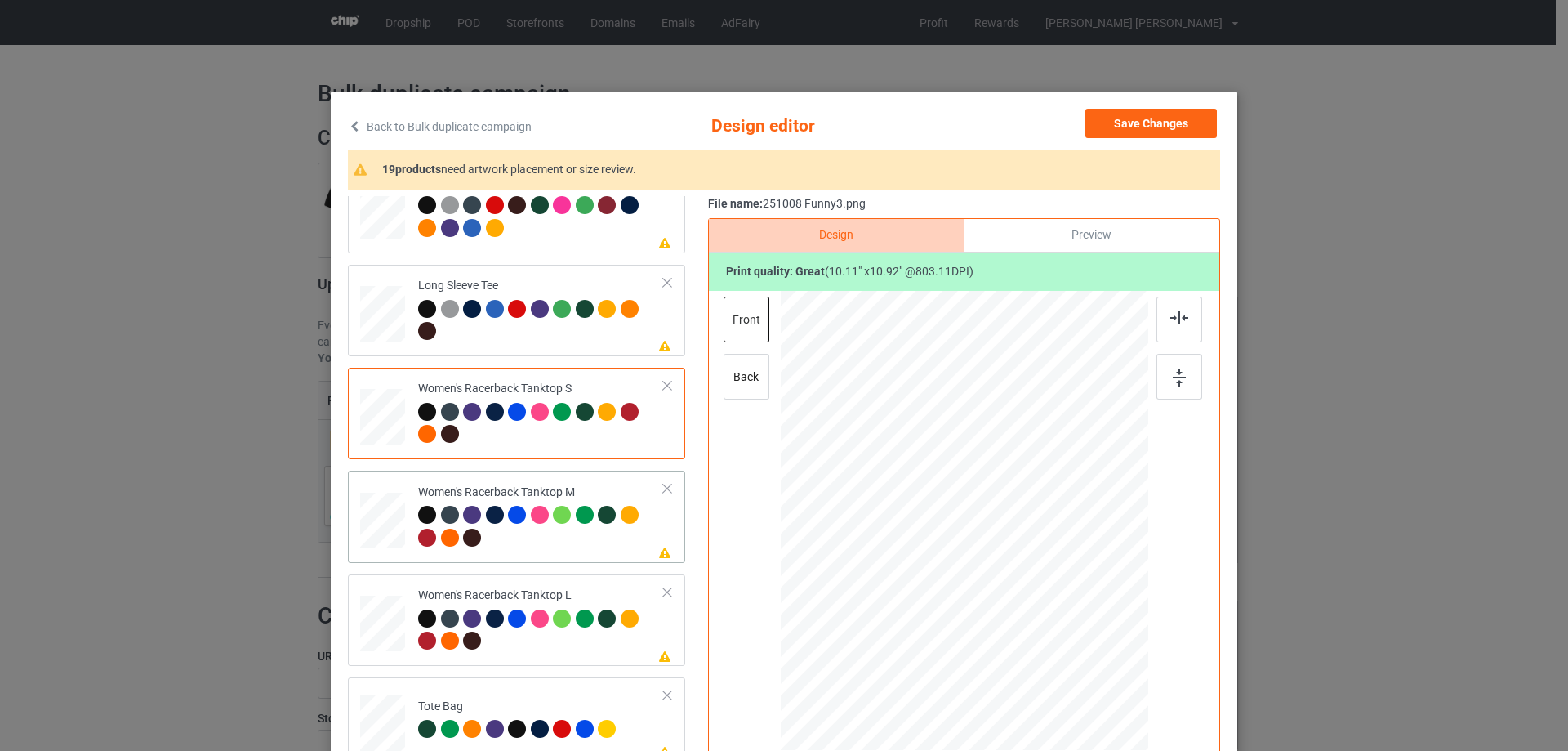
click at [379, 518] on div at bounding box center [383, 520] width 45 height 57
drag, startPoint x: 1069, startPoint y: 645, endPoint x: 1056, endPoint y: 605, distance: 42.1
click at [1056, 605] on div at bounding box center [964, 520] width 367 height 459
drag, startPoint x: 991, startPoint y: 565, endPoint x: 991, endPoint y: 575, distance: 10.0
click at [991, 575] on div at bounding box center [964, 531] width 170 height 184
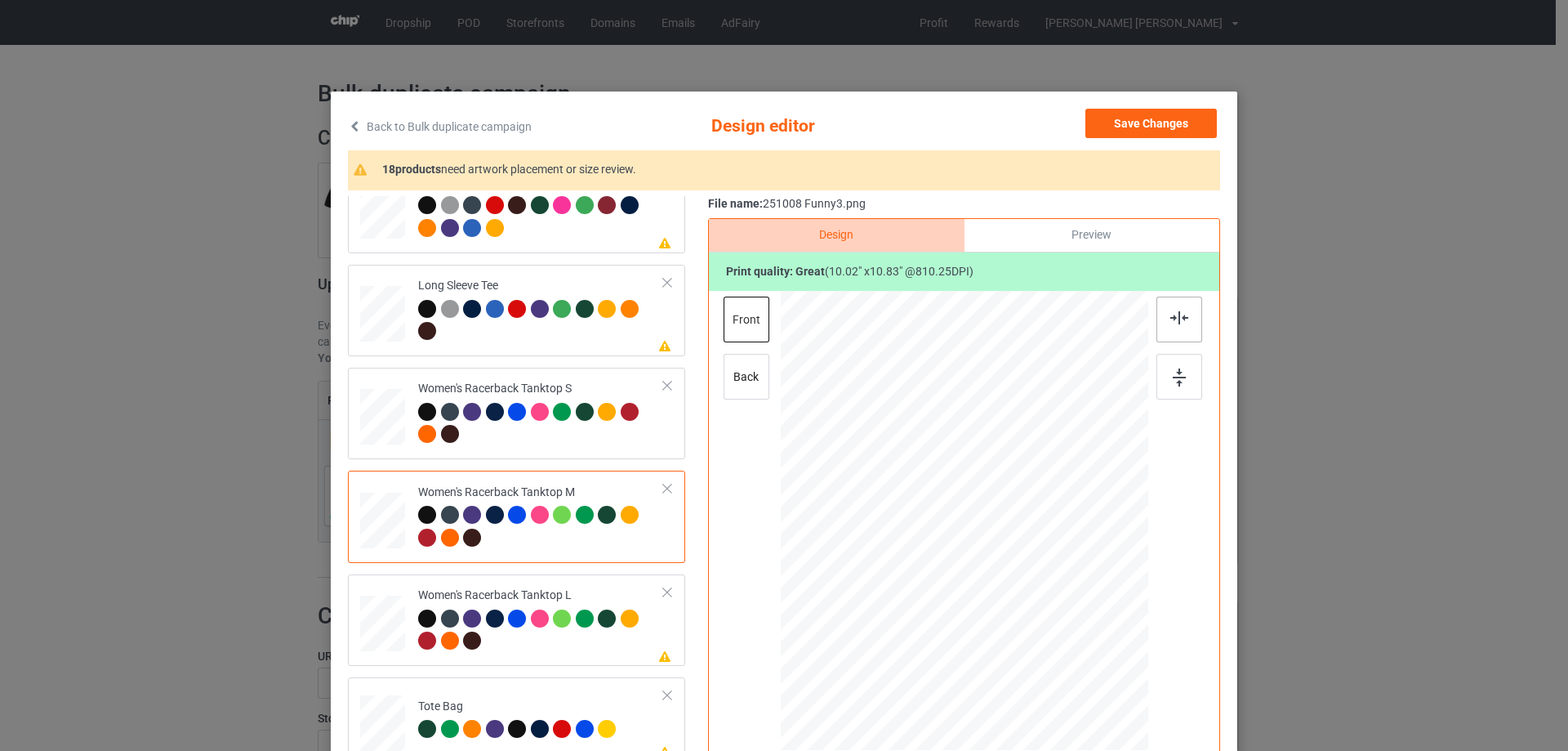
click at [1170, 325] on img at bounding box center [1179, 318] width 18 height 13
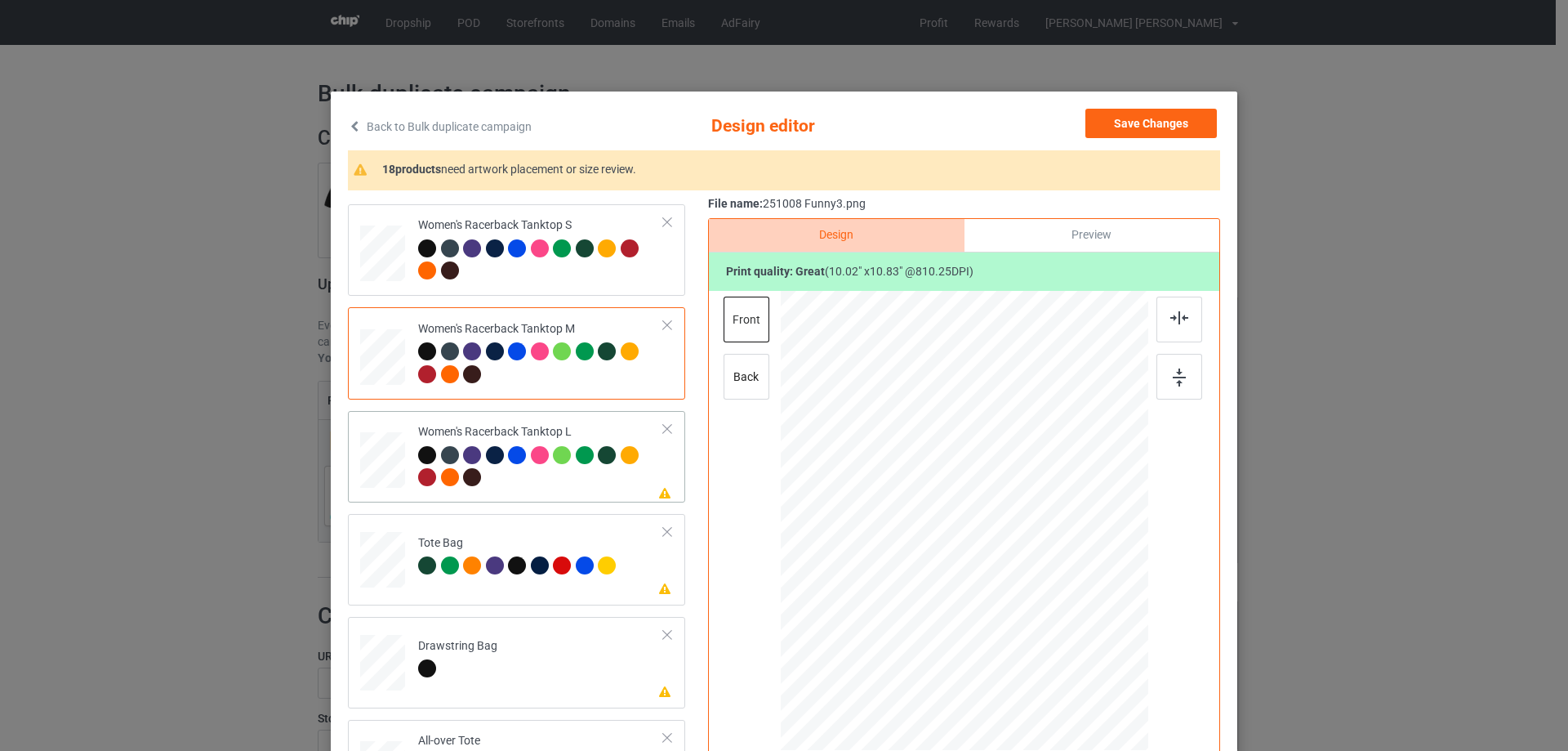
click at [381, 493] on td at bounding box center [385, 457] width 49 height 78
drag, startPoint x: 1069, startPoint y: 644, endPoint x: 1054, endPoint y: 603, distance: 43.7
click at [1054, 603] on div at bounding box center [964, 521] width 367 height 439
drag, startPoint x: 1014, startPoint y: 558, endPoint x: 1014, endPoint y: 568, distance: 10.0
click at [1014, 568] on div at bounding box center [964, 532] width 167 height 180
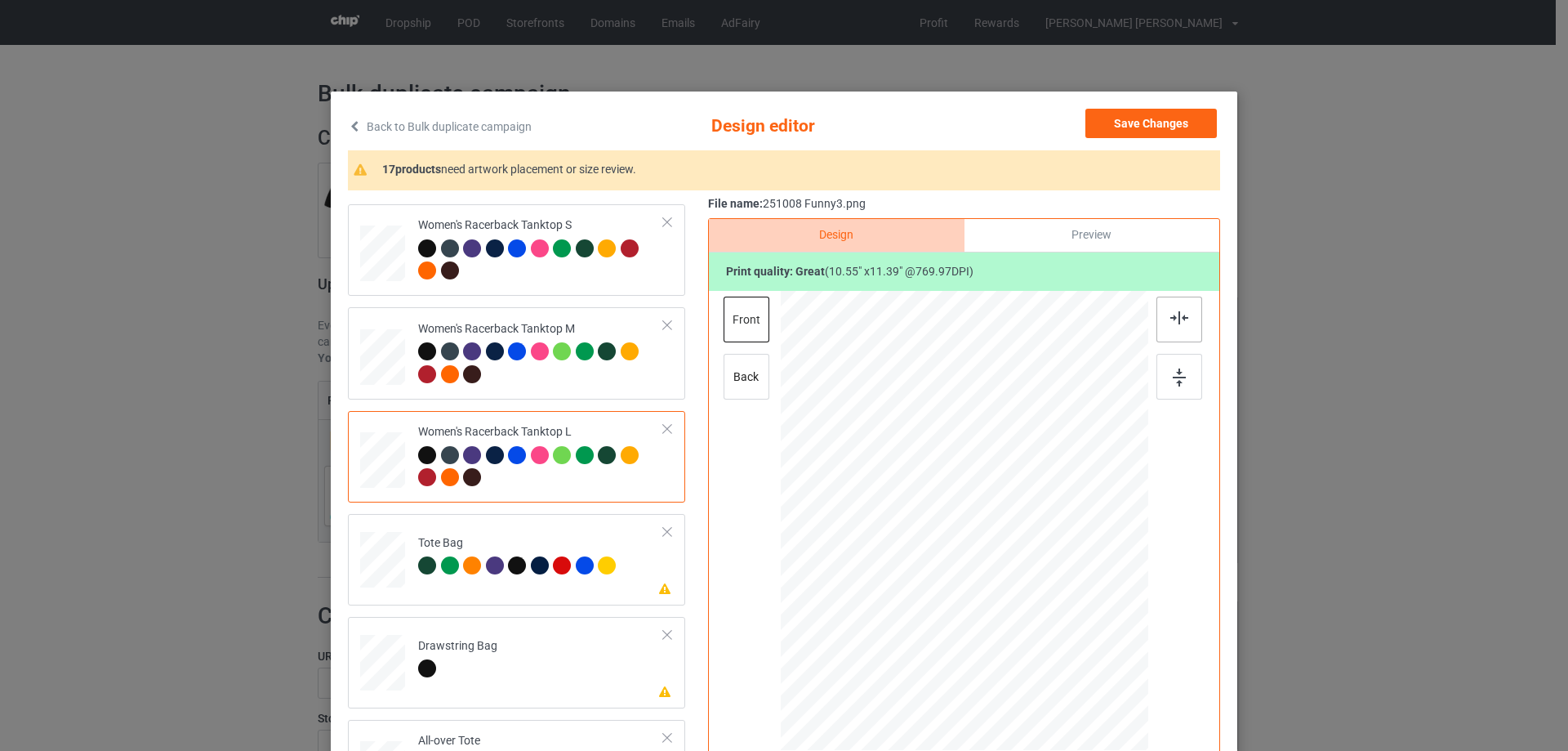
click at [1174, 312] on img at bounding box center [1179, 318] width 18 height 13
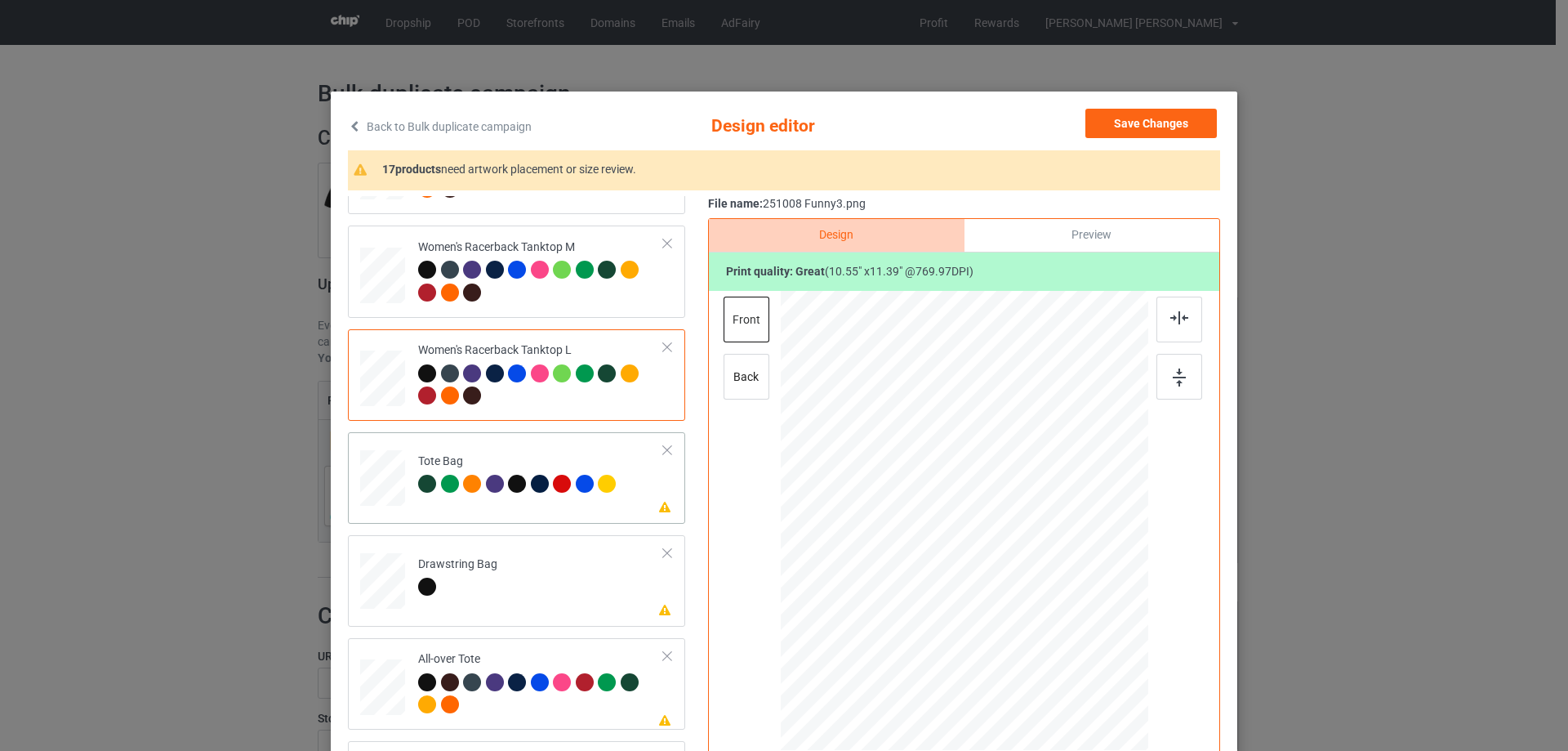
click at [373, 481] on div at bounding box center [383, 486] width 21 height 24
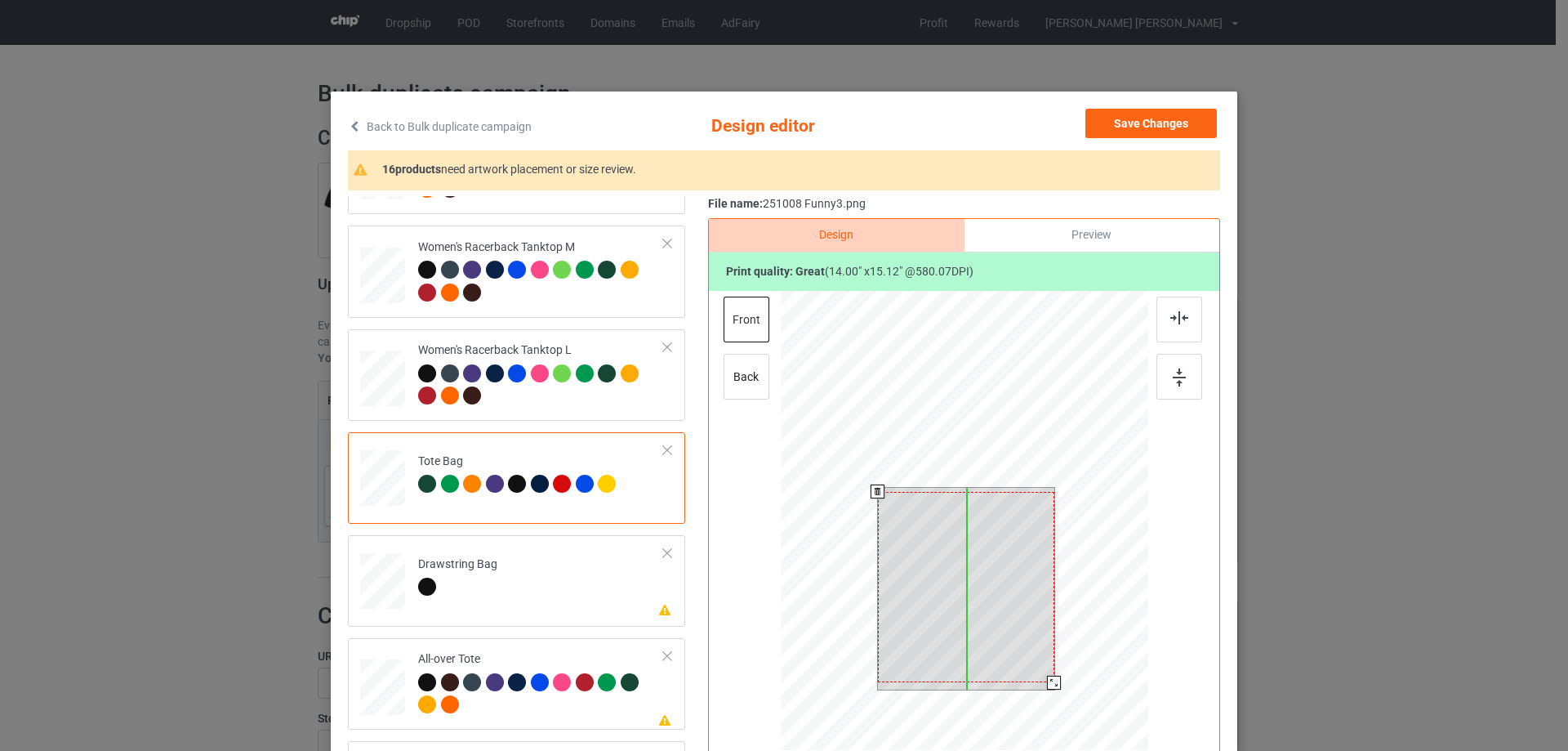
click at [1015, 647] on div at bounding box center [966, 587] width 177 height 191
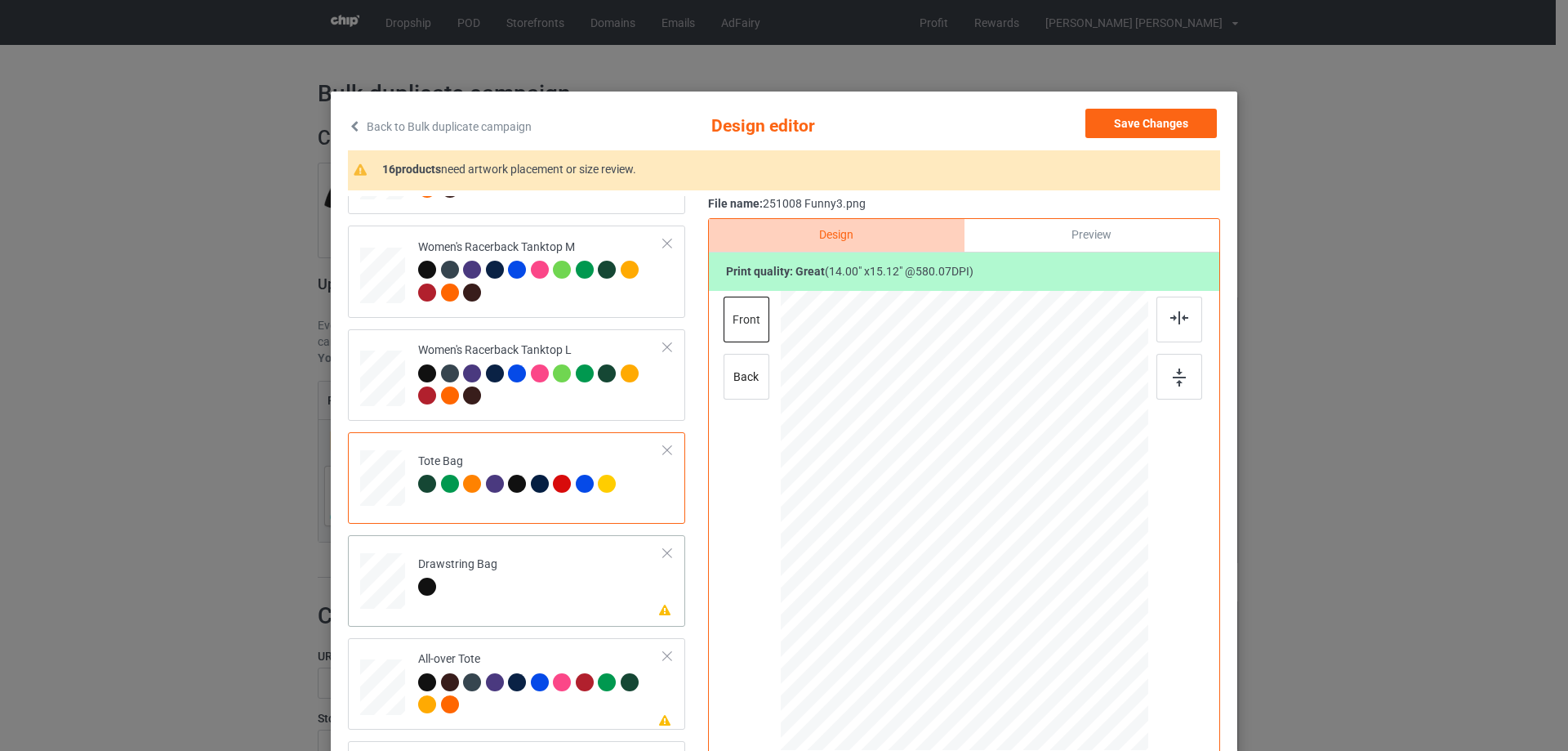
scroll to position [1062, 0]
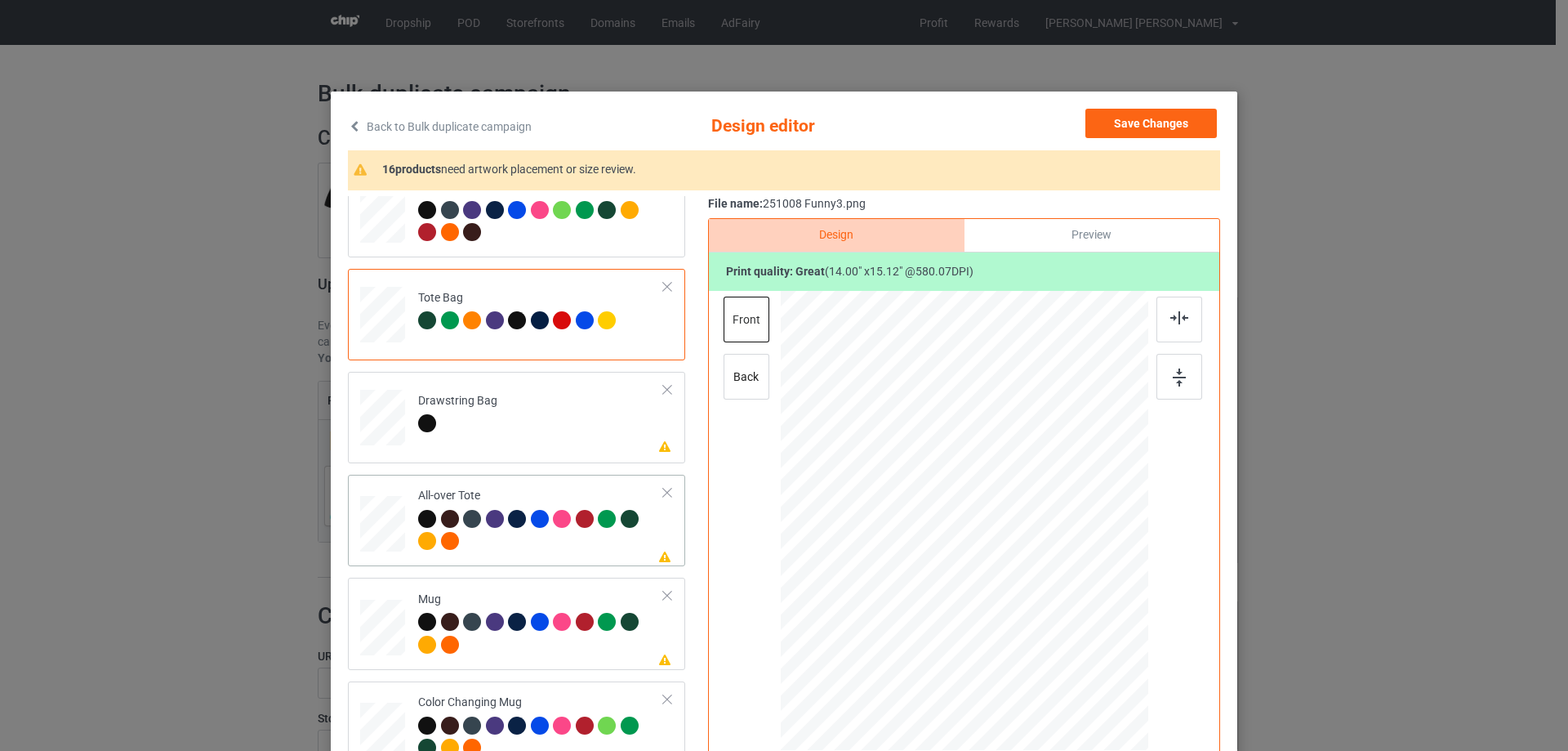
click at [383, 519] on div at bounding box center [383, 524] width 45 height 45
drag, startPoint x: 1070, startPoint y: 641, endPoint x: 1078, endPoint y: 657, distance: 17.9
click at [1079, 657] on div at bounding box center [1086, 651] width 14 height 14
click at [1032, 631] on div at bounding box center [964, 514] width 243 height 262
click at [1180, 319] on img at bounding box center [1179, 318] width 18 height 13
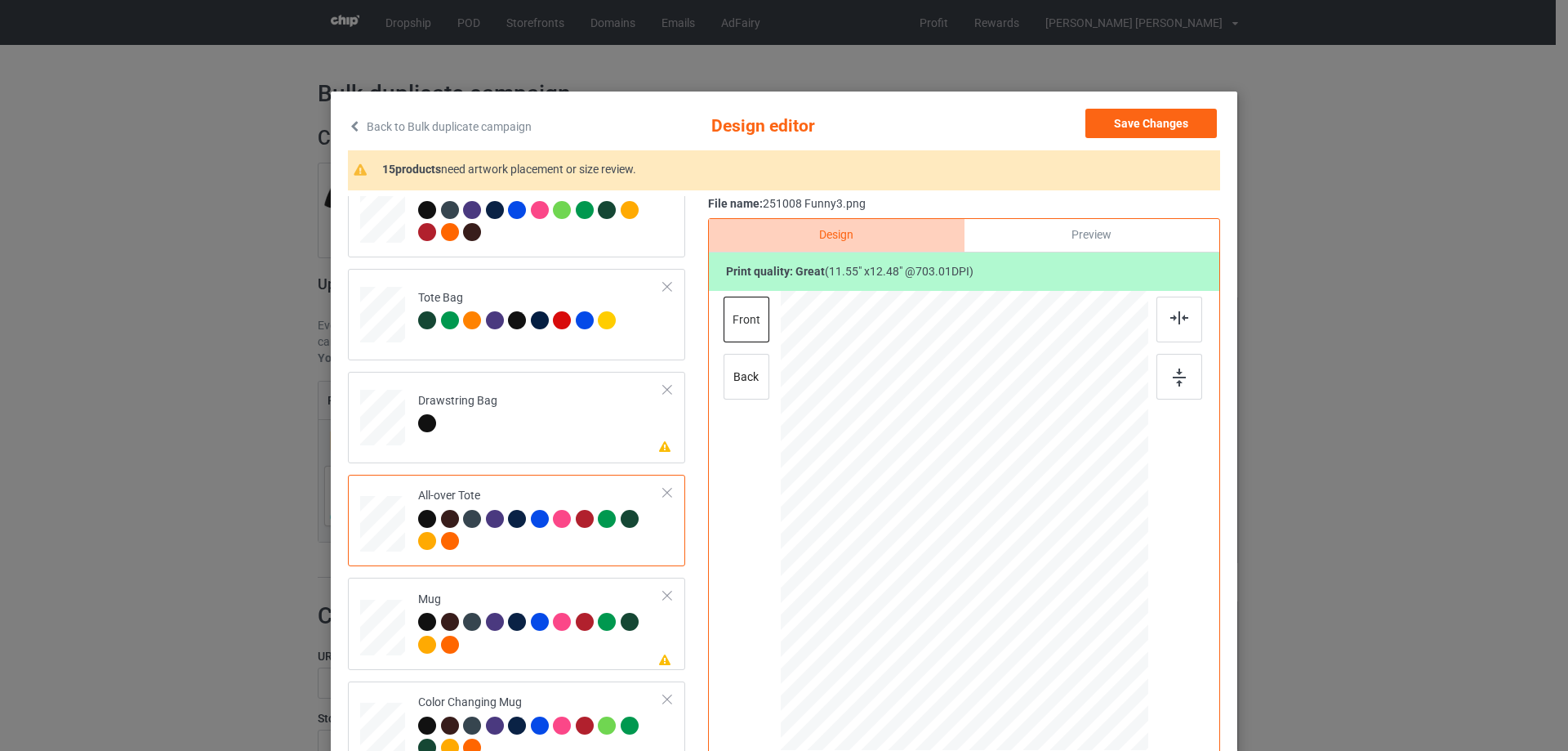
scroll to position [1307, 0]
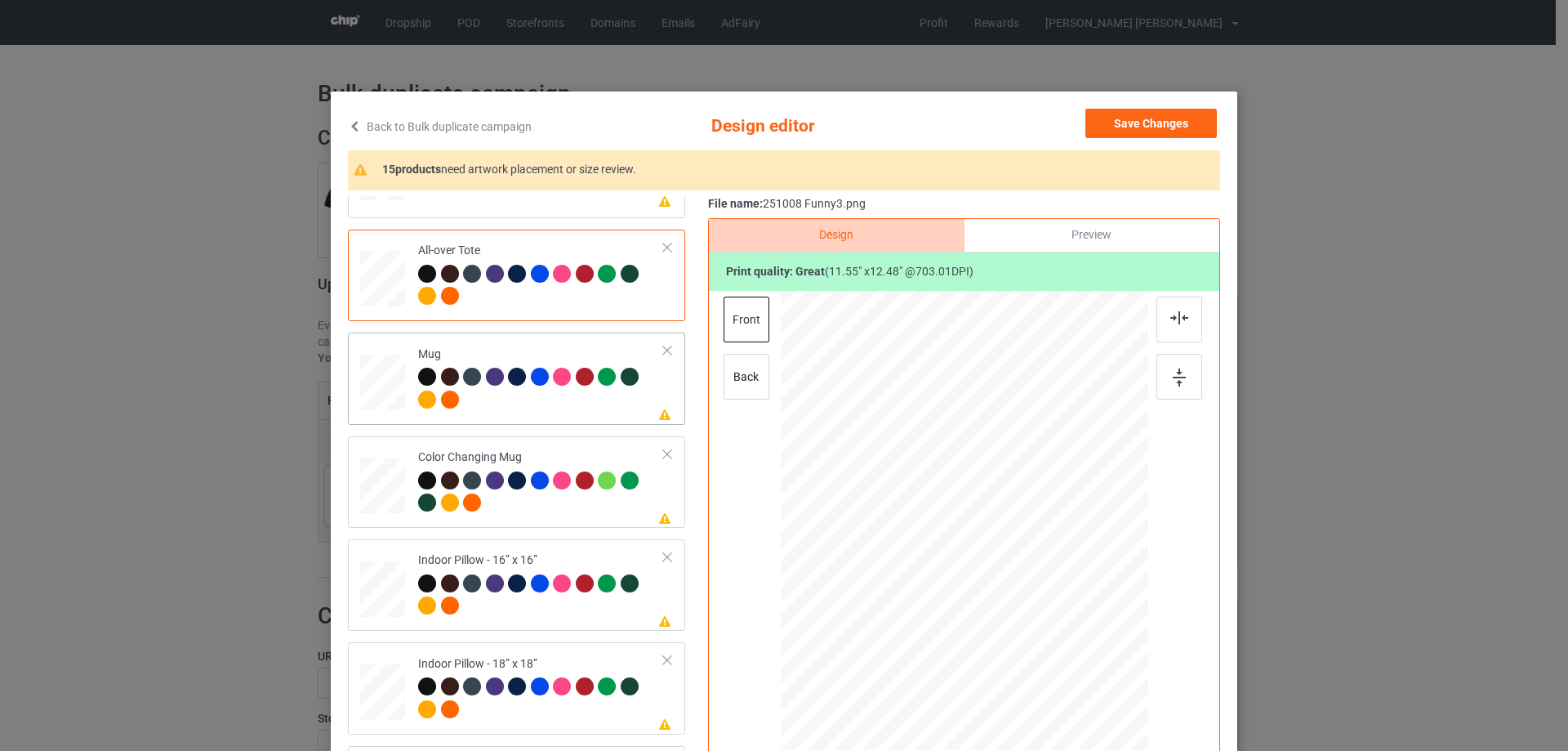
click at [376, 386] on div at bounding box center [383, 383] width 45 height 19
drag, startPoint x: 1070, startPoint y: 641, endPoint x: 1039, endPoint y: 574, distance: 73.8
click at [1039, 574] on div at bounding box center [964, 520] width 367 height 153
drag, startPoint x: 933, startPoint y: 530, endPoint x: 1034, endPoint y: 530, distance: 101.0
click at [1034, 530] on div at bounding box center [1066, 520] width 129 height 139
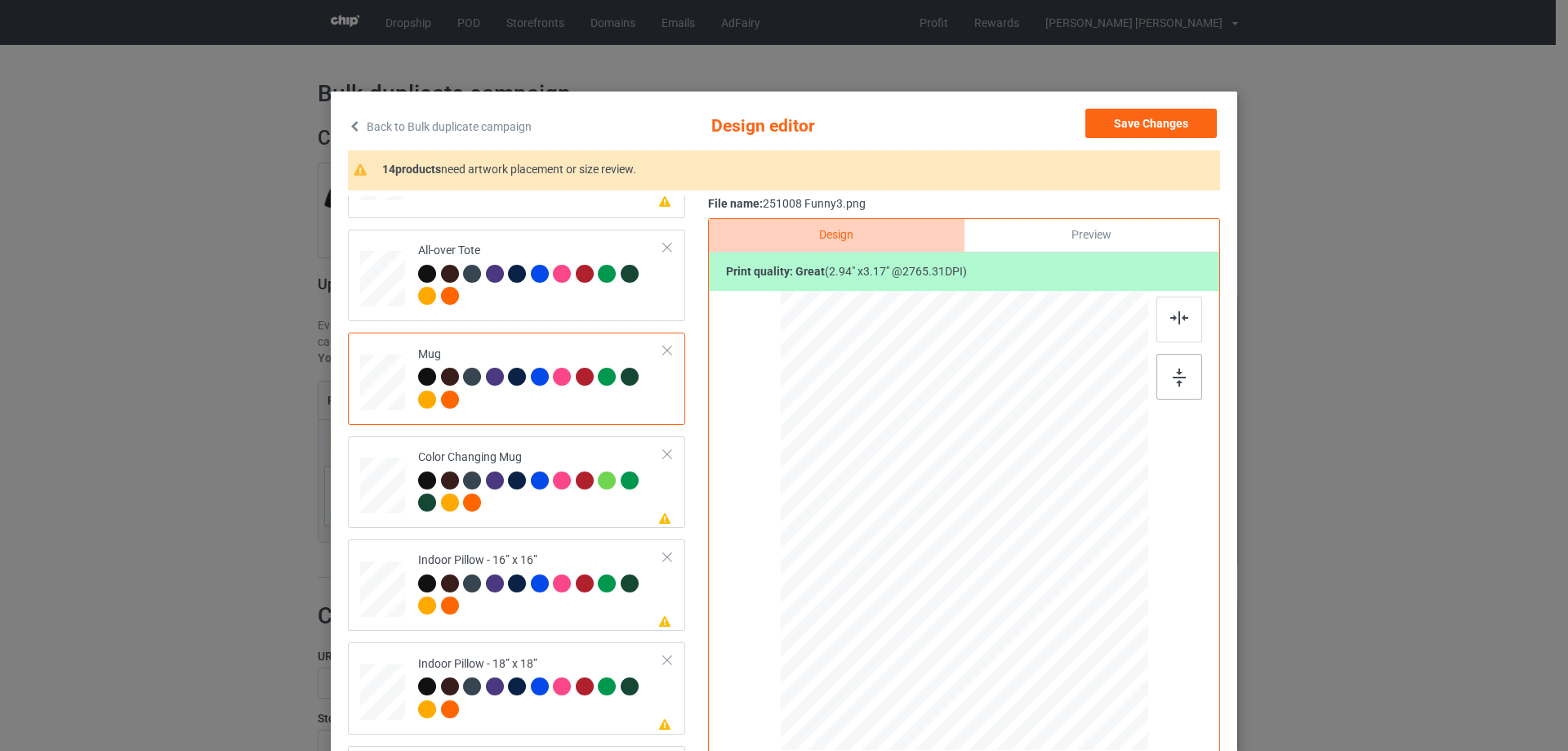
click at [1173, 369] on img at bounding box center [1179, 377] width 13 height 18
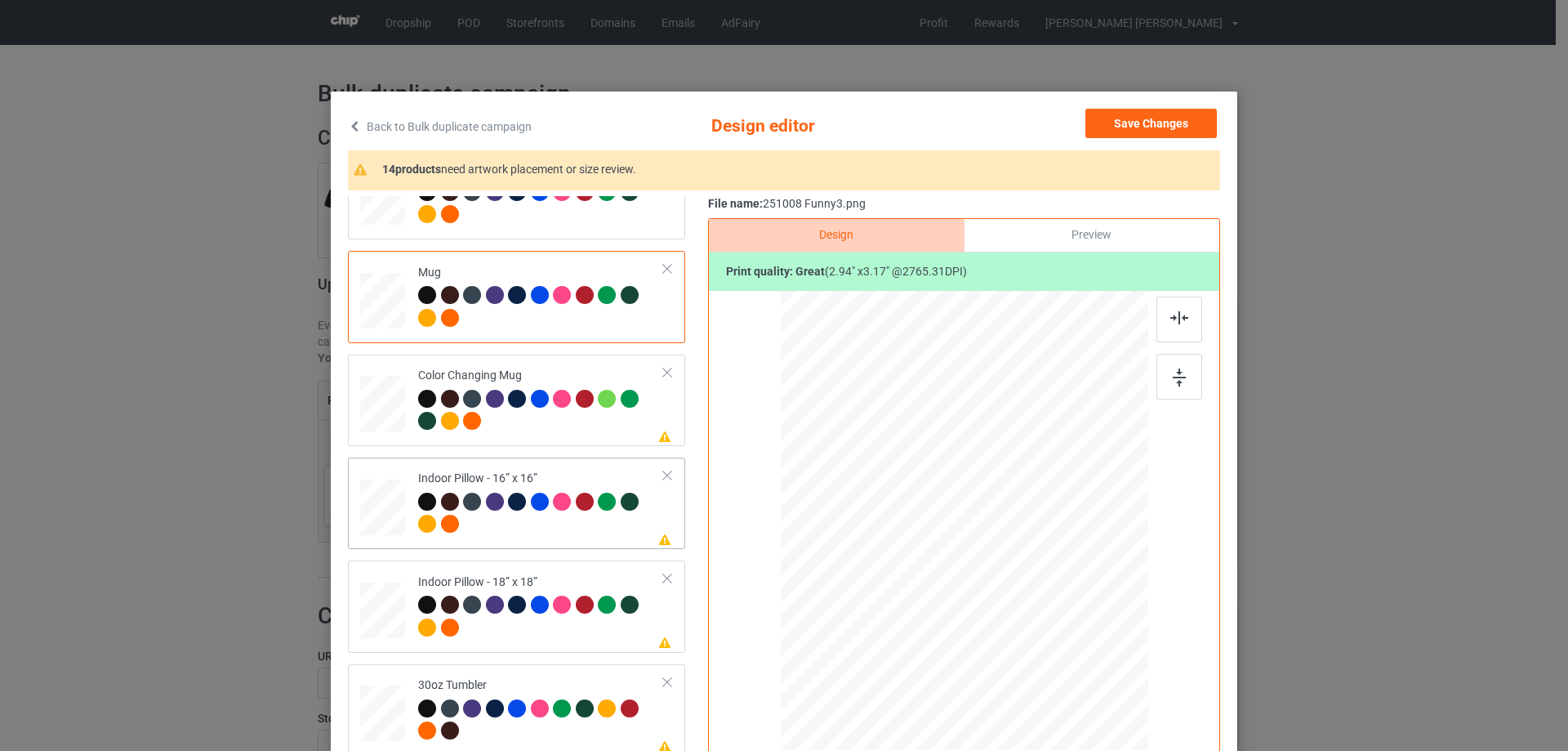
click at [361, 499] on div at bounding box center [383, 507] width 45 height 45
drag, startPoint x: 1067, startPoint y: 638, endPoint x: 574, endPoint y: 570, distance: 497.7
click at [1066, 636] on div at bounding box center [1073, 638] width 14 height 14
click at [372, 607] on div at bounding box center [383, 611] width 45 height 45
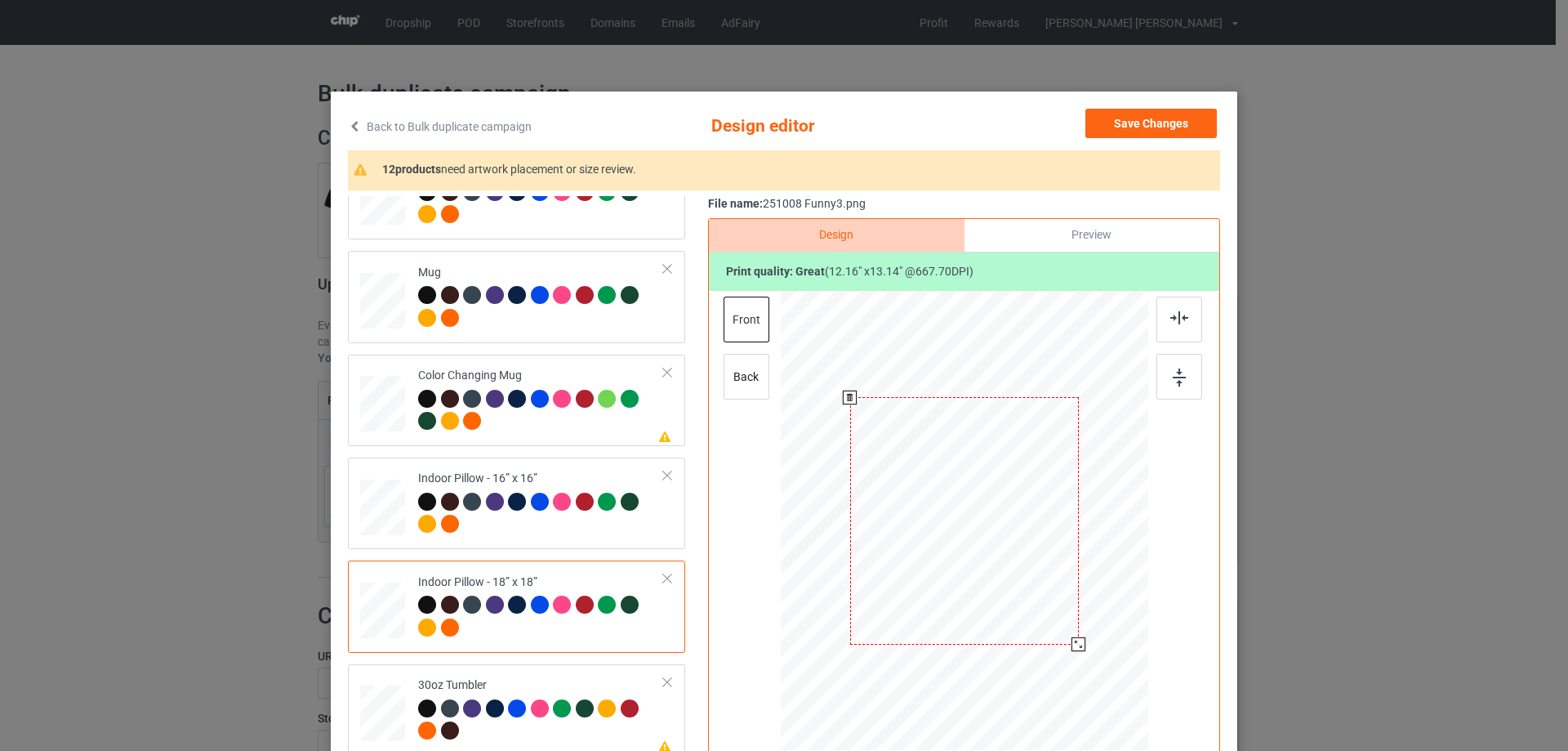
click at [1071, 649] on div at bounding box center [1078, 644] width 14 height 14
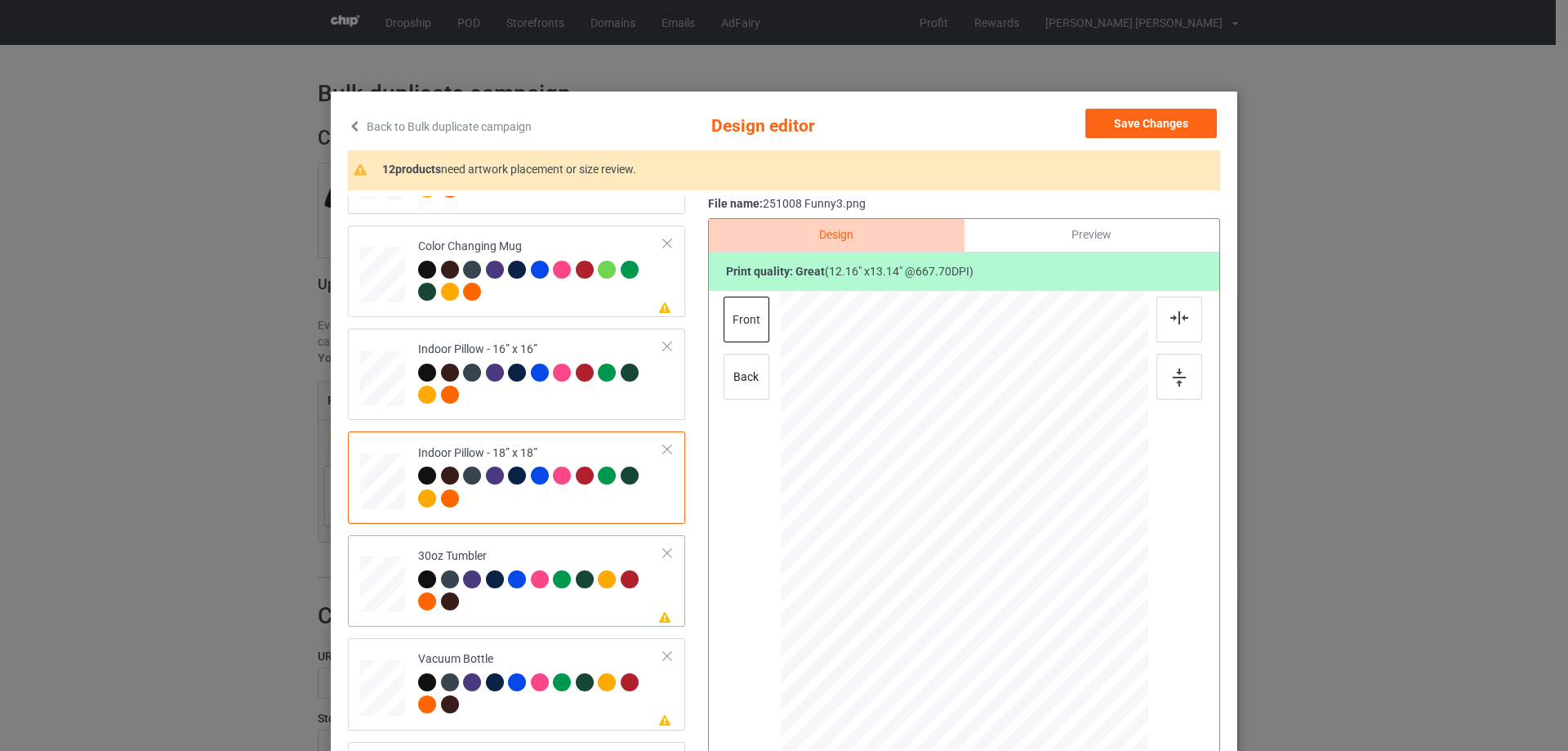
click at [379, 589] on div at bounding box center [383, 585] width 44 height 24
drag, startPoint x: 1062, startPoint y: 635, endPoint x: 1027, endPoint y: 578, distance: 66.9
click at [1027, 578] on div at bounding box center [964, 520] width 357 height 198
click at [910, 562] on div at bounding box center [876, 514] width 123 height 132
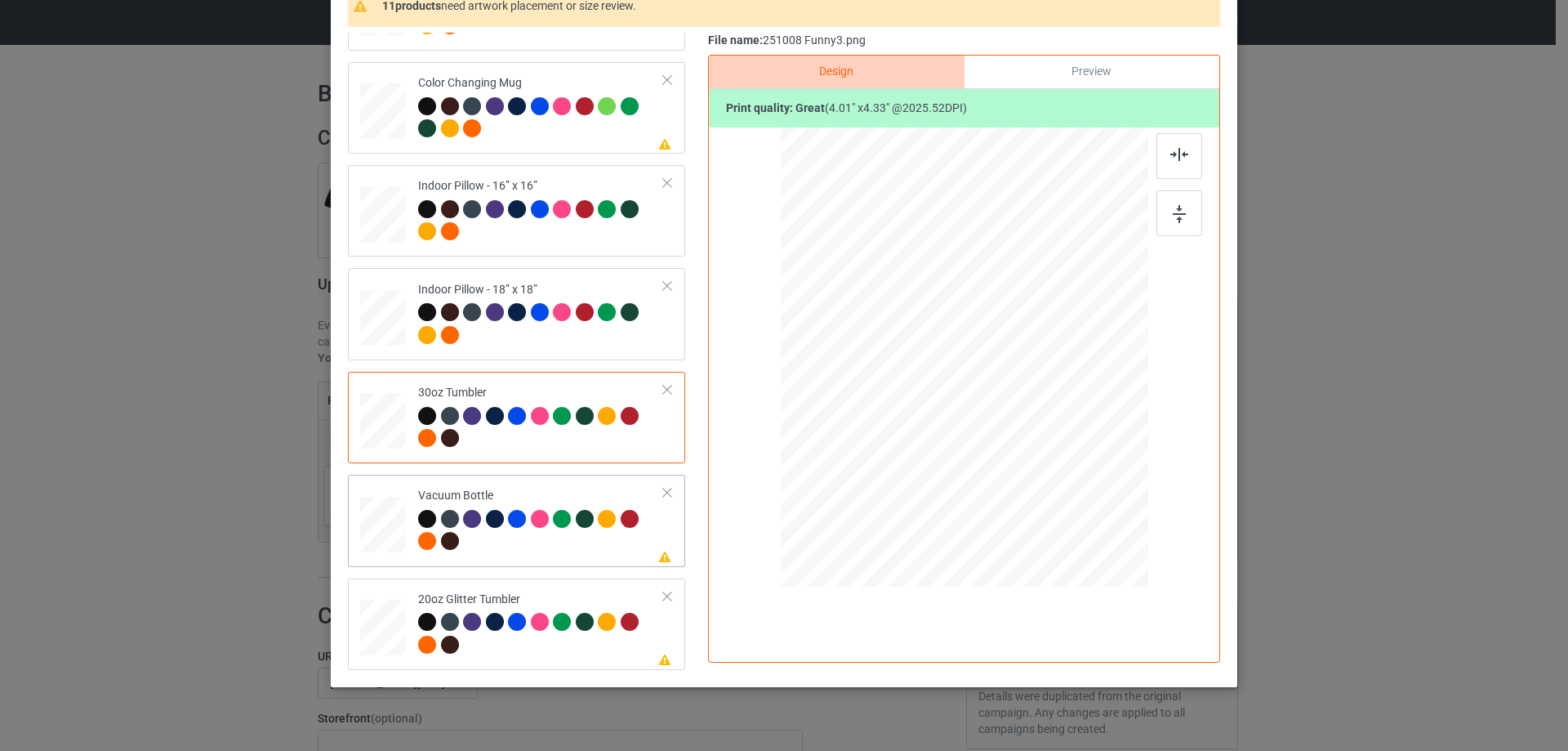
click at [387, 536] on div at bounding box center [383, 524] width 44 height 23
drag, startPoint x: 1066, startPoint y: 473, endPoint x: 1015, endPoint y: 419, distance: 74.3
click at [1015, 419] on div at bounding box center [1020, 417] width 14 height 14
drag, startPoint x: 987, startPoint y: 401, endPoint x: 896, endPoint y: 393, distance: 91.4
click at [896, 393] on div at bounding box center [873, 350] width 111 height 120
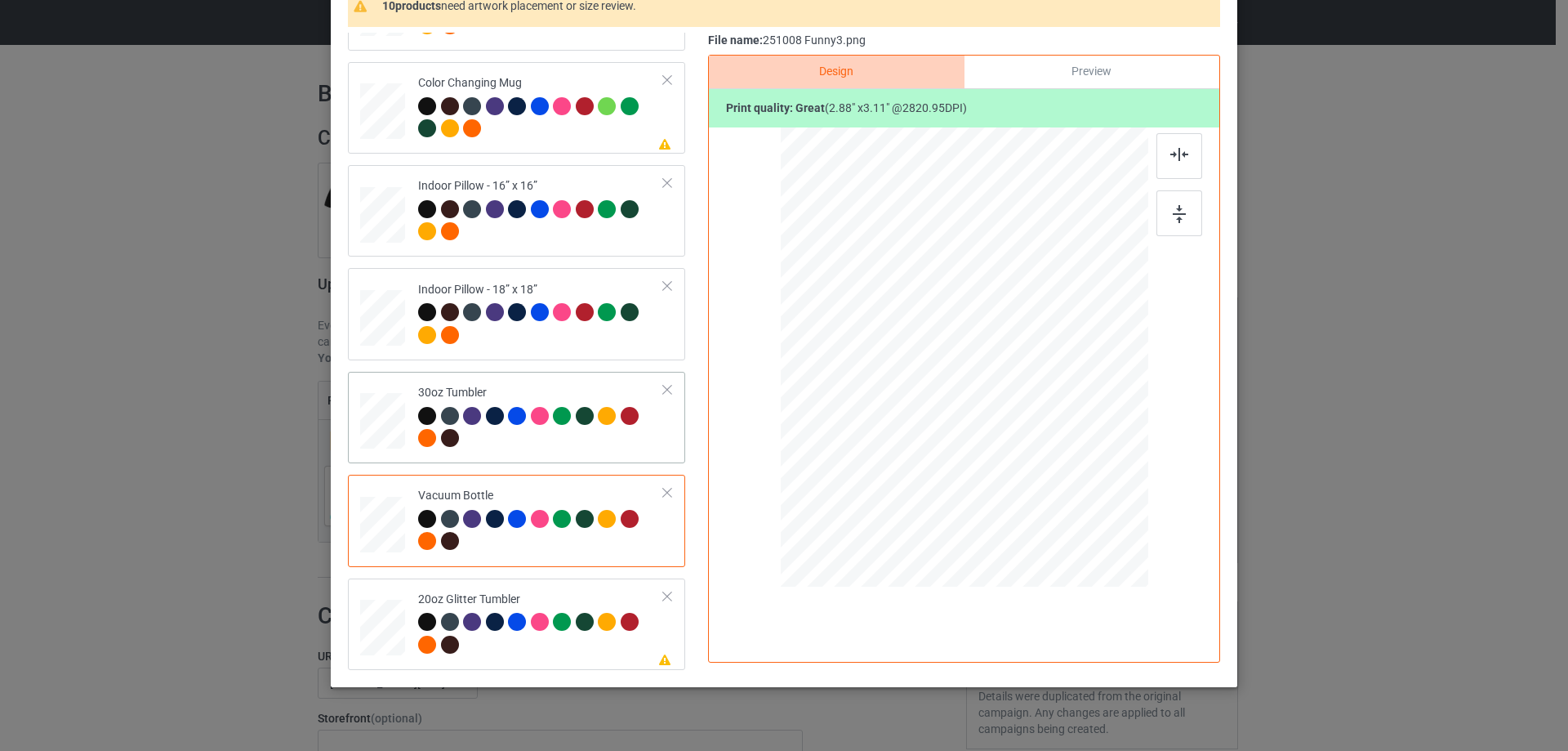
scroll to position [192, 0]
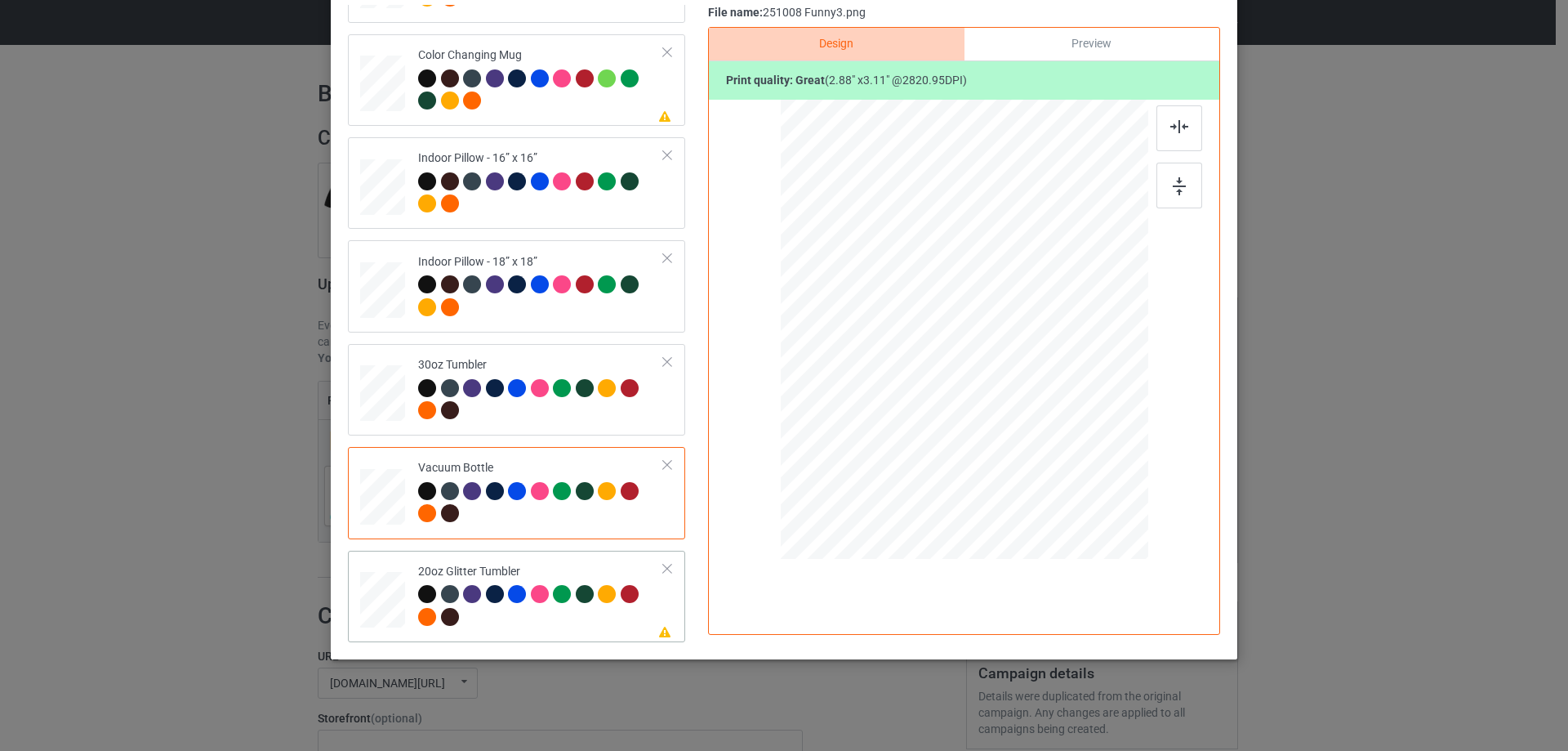
click at [385, 599] on div at bounding box center [383, 599] width 43 height 36
drag, startPoint x: 1059, startPoint y: 445, endPoint x: 1000, endPoint y: 414, distance: 66.6
click at [1000, 414] on div at bounding box center [963, 329] width 347 height 297
drag, startPoint x: 918, startPoint y: 368, endPoint x: 900, endPoint y: 356, distance: 21.6
click at [900, 356] on div at bounding box center [881, 292] width 128 height 139
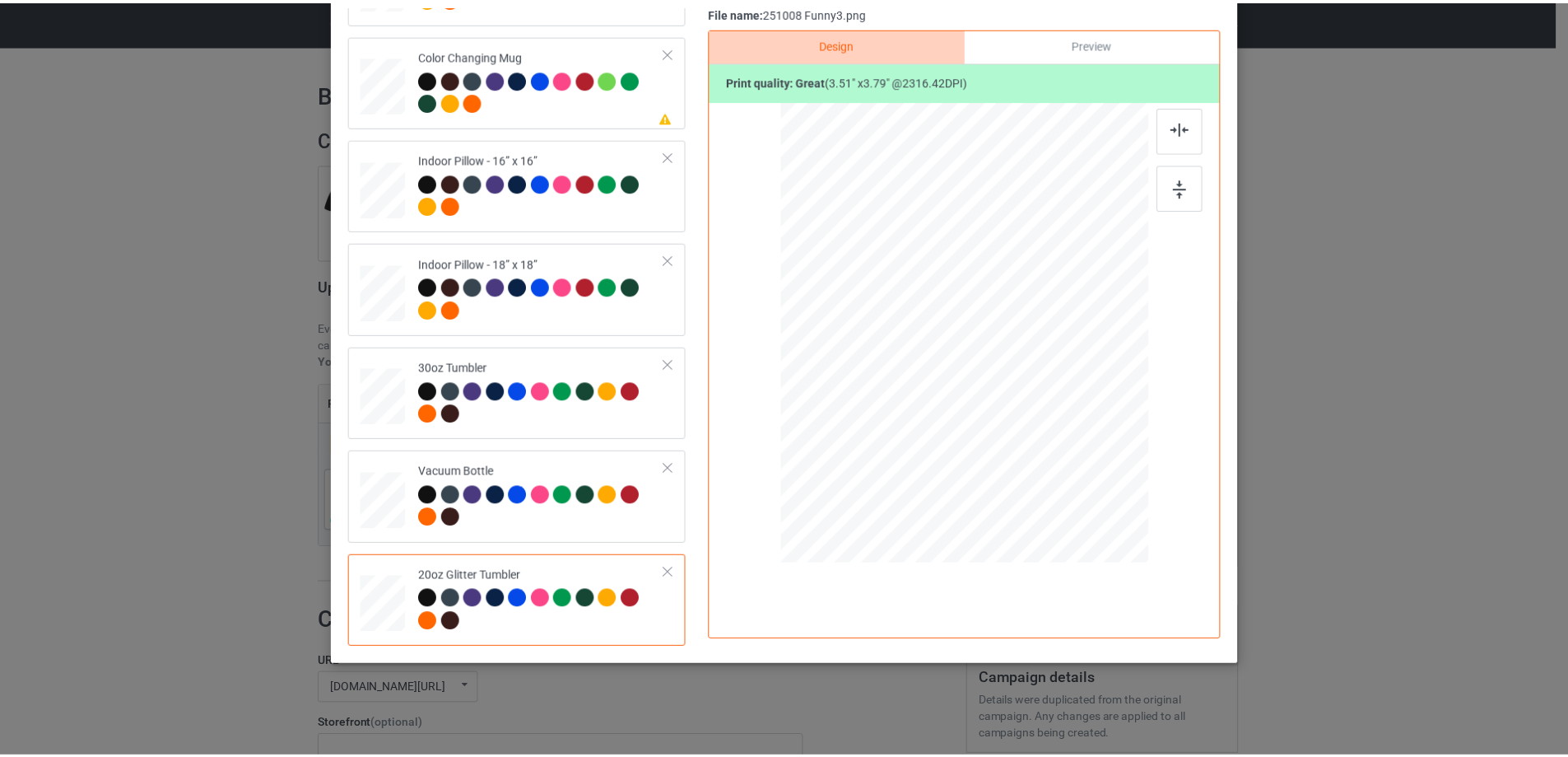
scroll to position [29, 0]
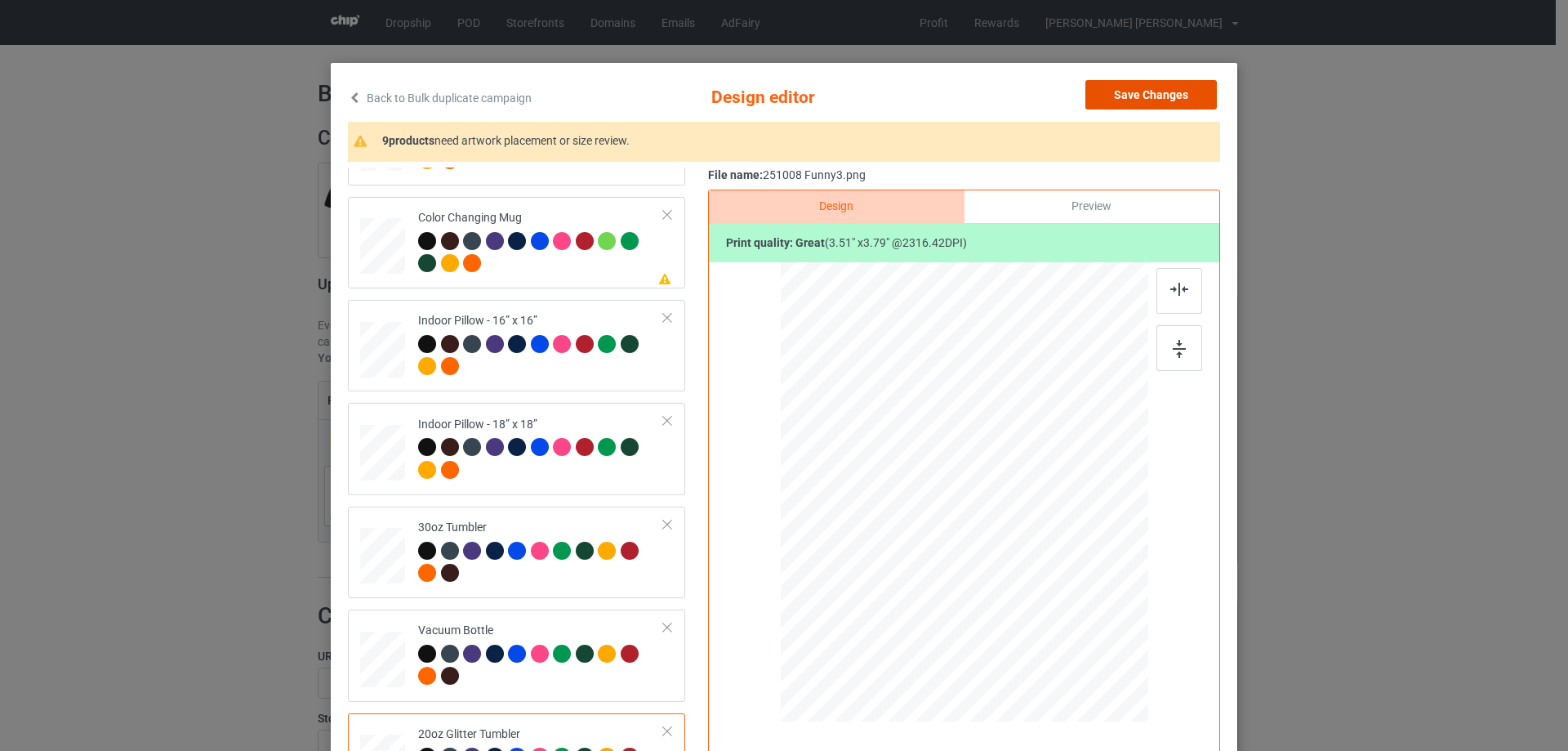
click at [1137, 104] on button "Save Changes" at bounding box center [1150, 95] width 131 height 30
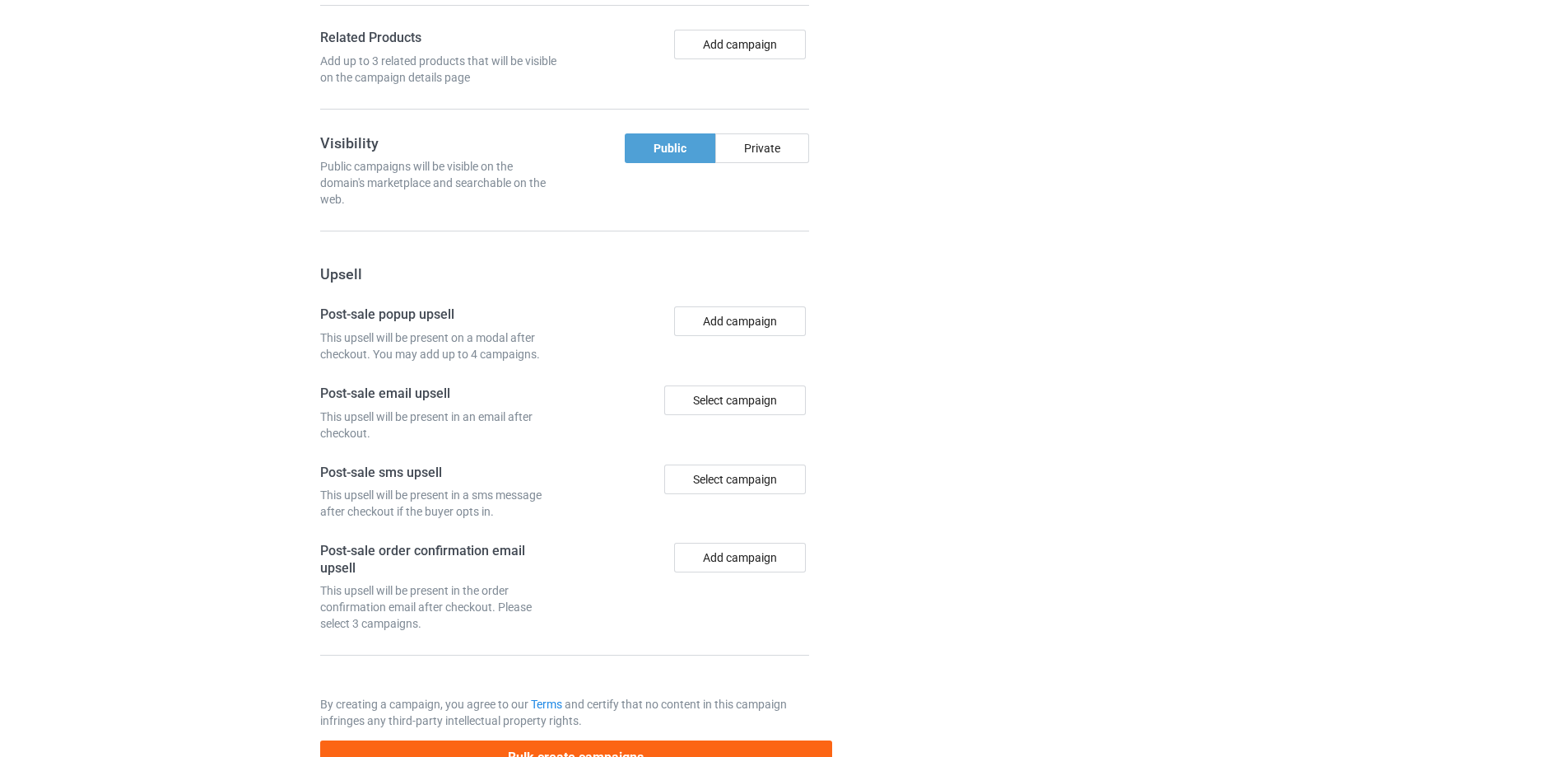
scroll to position [1372, 0]
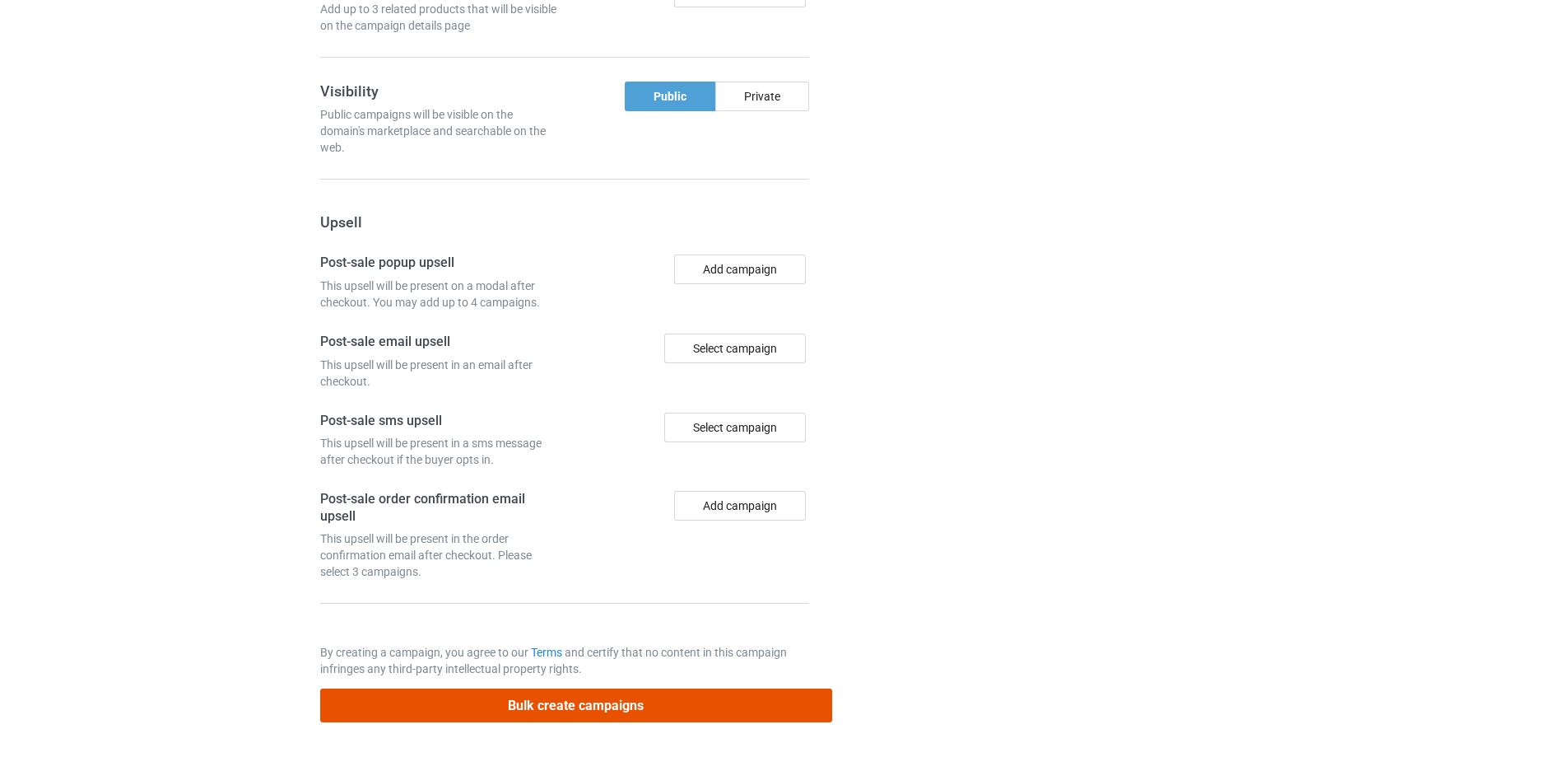
click at [580, 697] on button "Bulk create campaigns" at bounding box center [576, 705] width 512 height 33
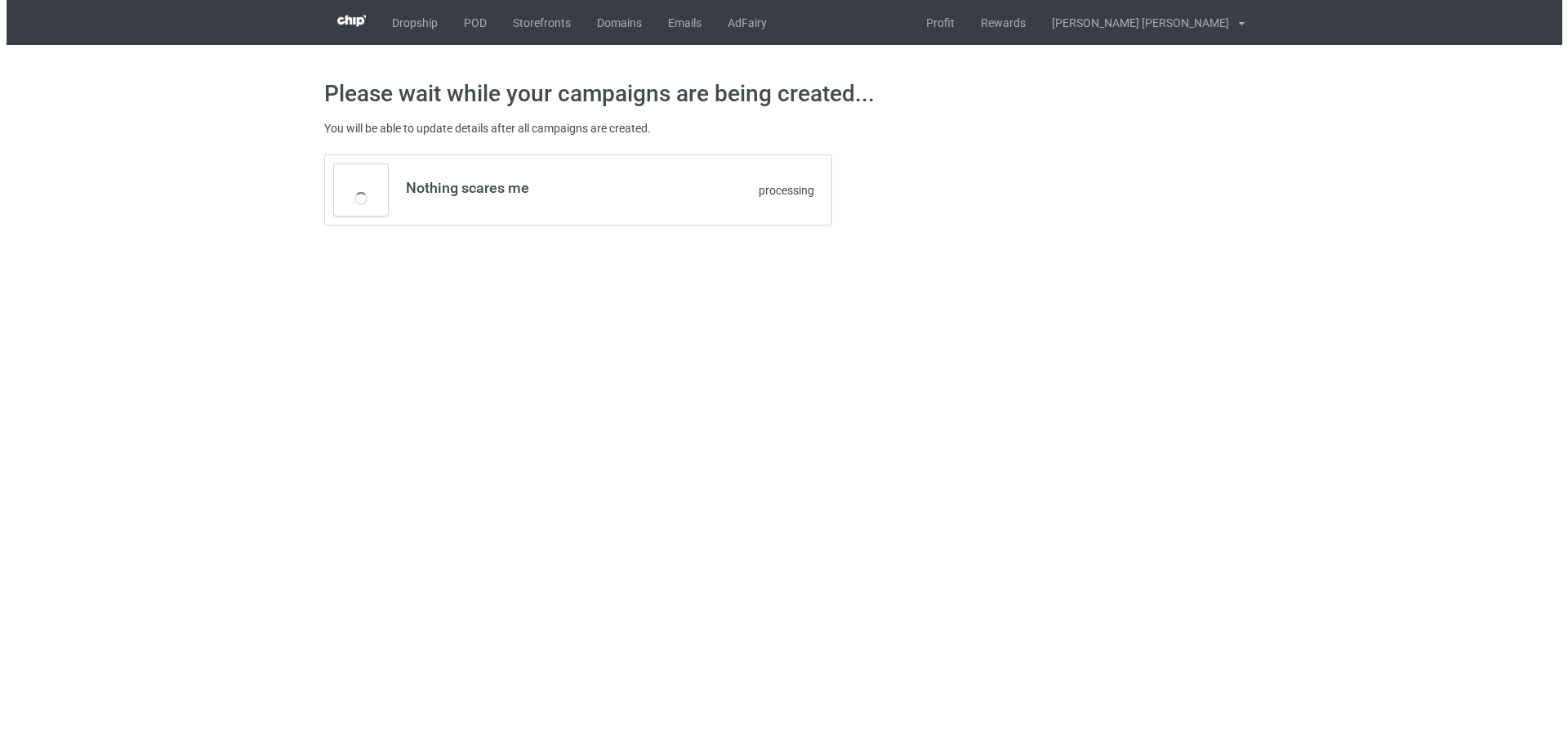
scroll to position [0, 0]
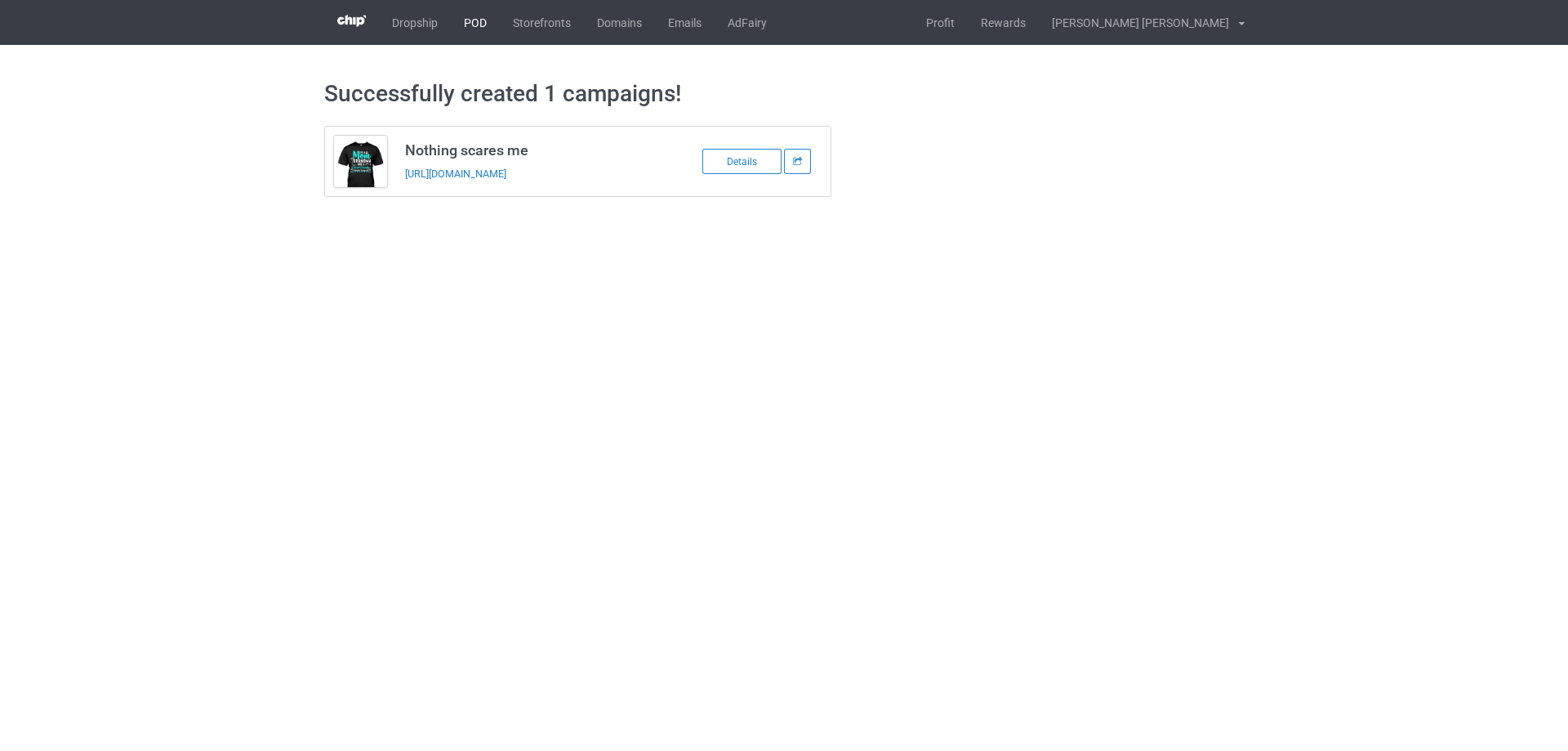
click at [465, 27] on link "POD" at bounding box center [475, 23] width 49 height 45
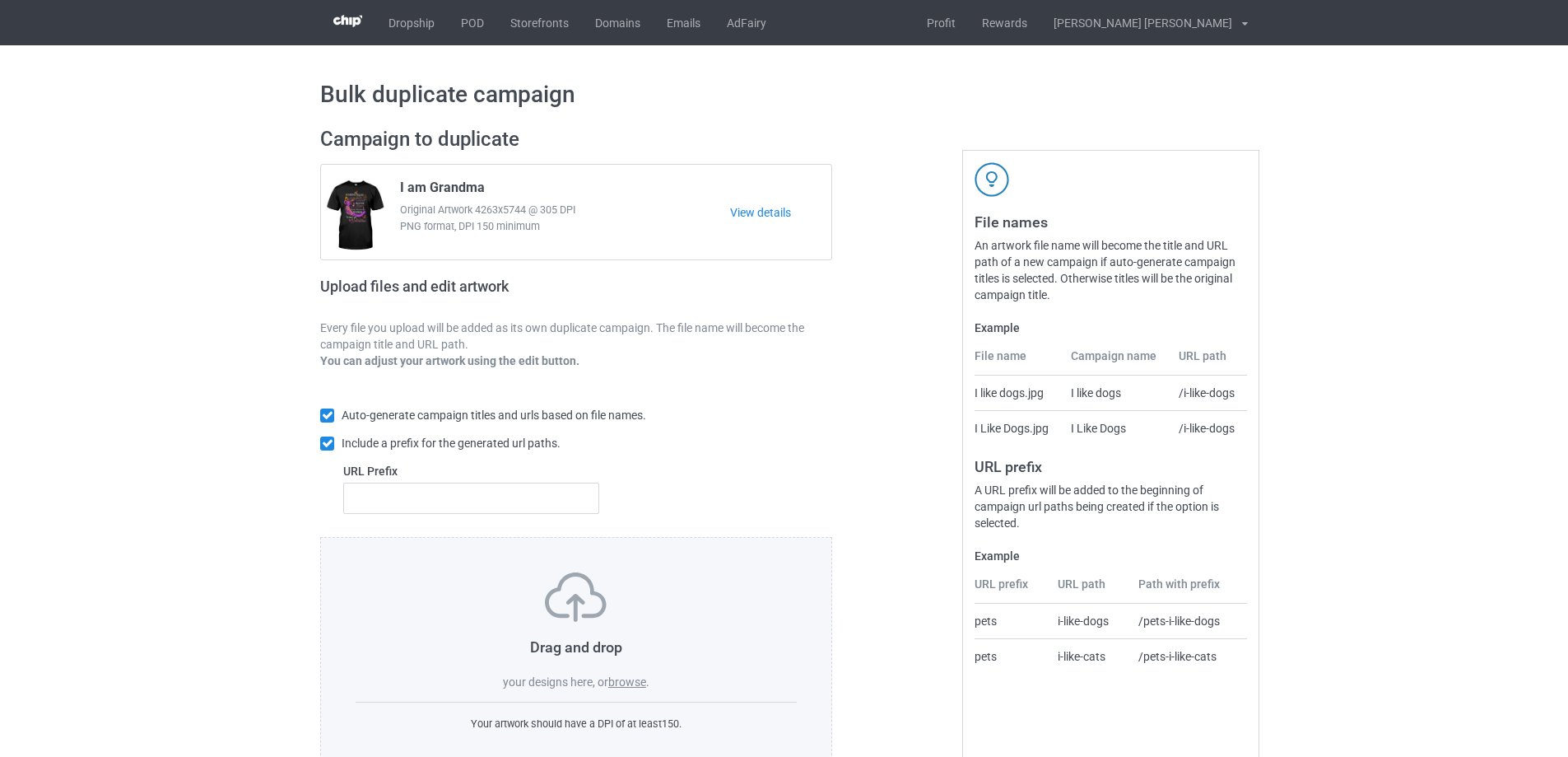
click at [629, 682] on label "browse" at bounding box center [627, 682] width 38 height 13
click at [0, 0] on input "browse" at bounding box center [0, 0] width 0 height 0
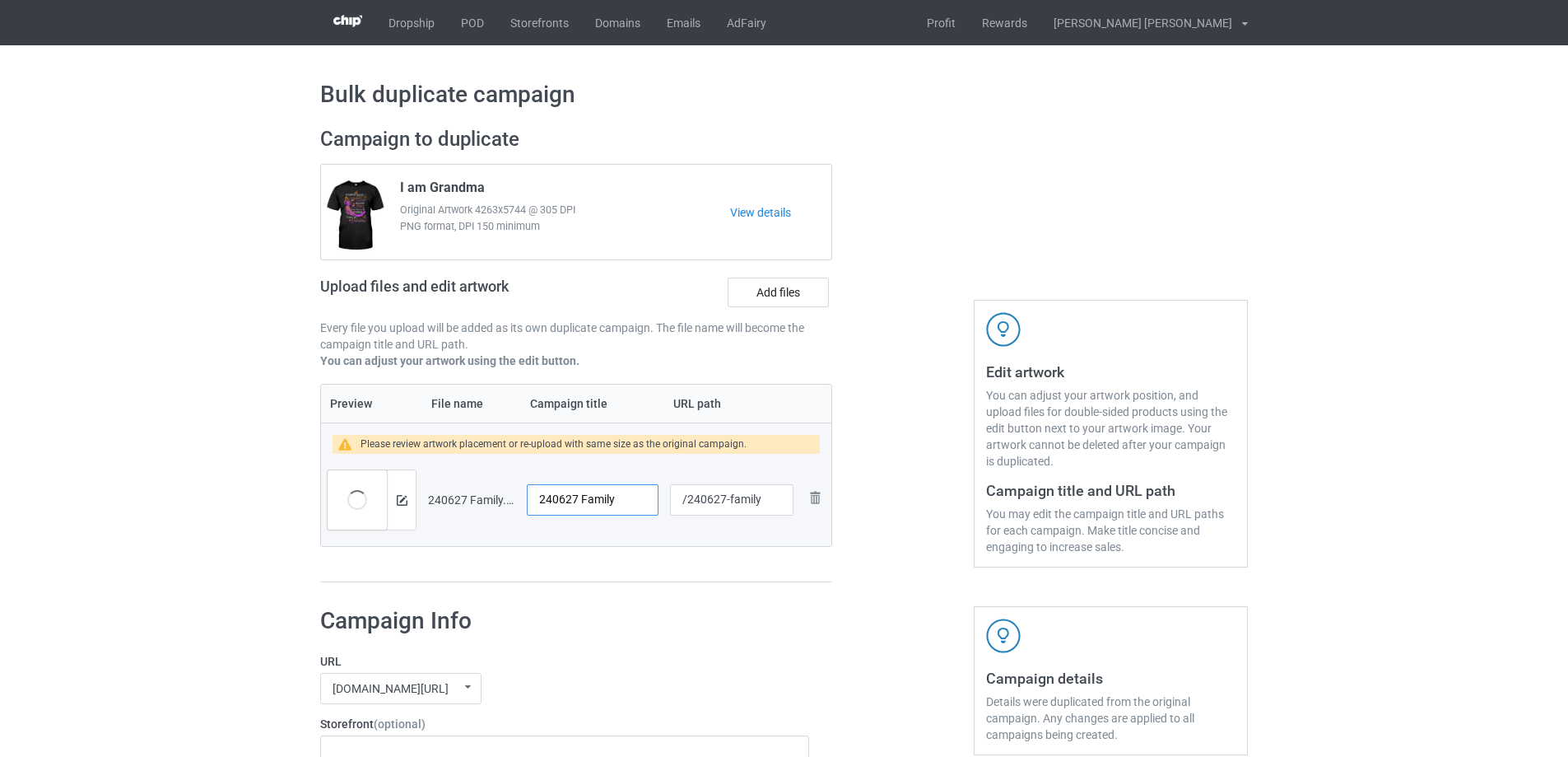
drag, startPoint x: 623, startPoint y: 498, endPoint x: 477, endPoint y: 493, distance: 146.1
click at [484, 500] on tr "Preview and edit artwork 240627 Family.png 240627 Family /240627-family Remove …" at bounding box center [576, 499] width 510 height 92
type input "It makes me blessed"
drag, startPoint x: 730, startPoint y: 503, endPoint x: 778, endPoint y: 503, distance: 48.0
click at [778, 503] on input "/240627-family" at bounding box center [731, 500] width 124 height 32
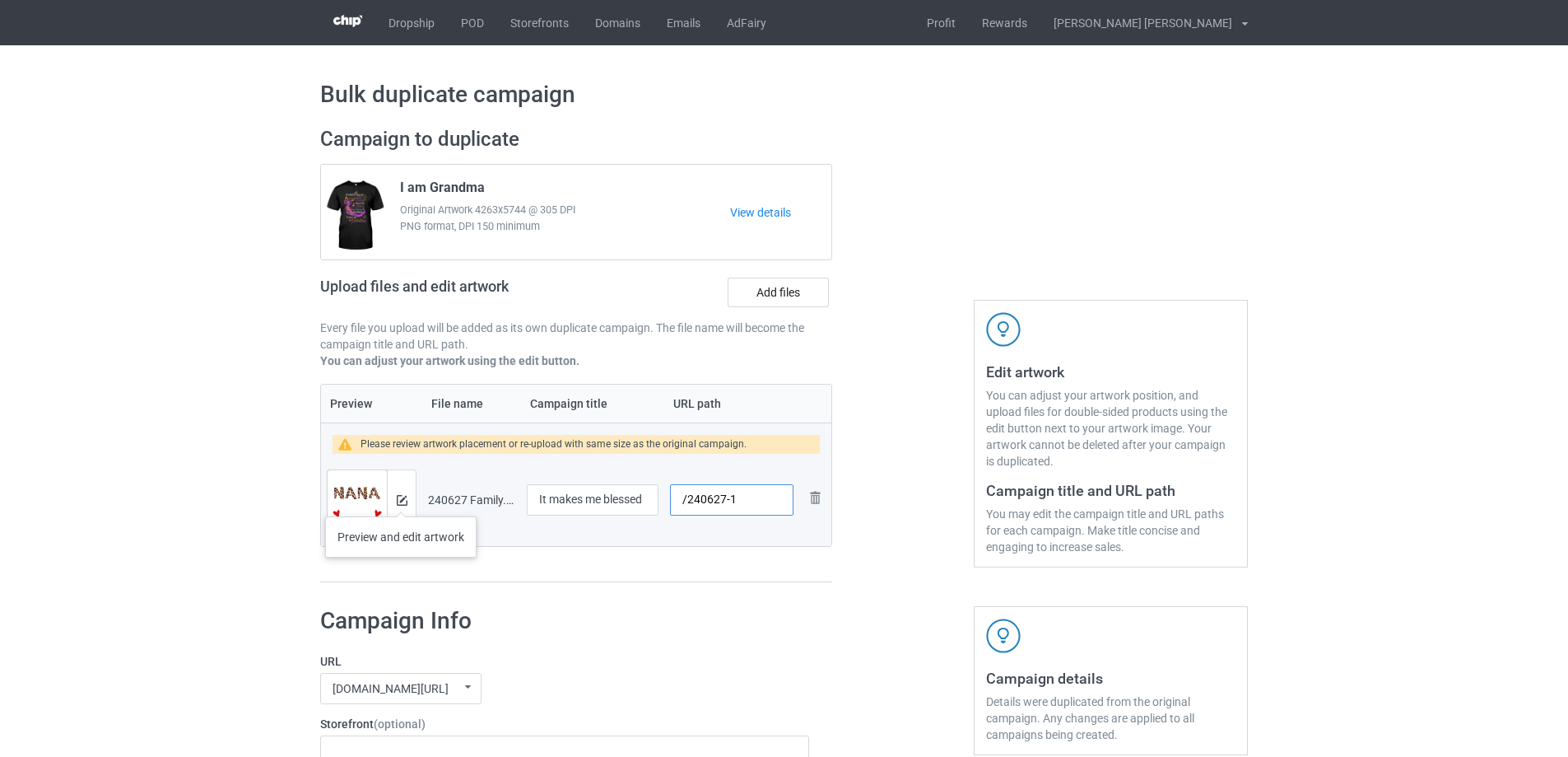
type input "/240627-1"
click at [401, 500] on img at bounding box center [402, 500] width 11 height 11
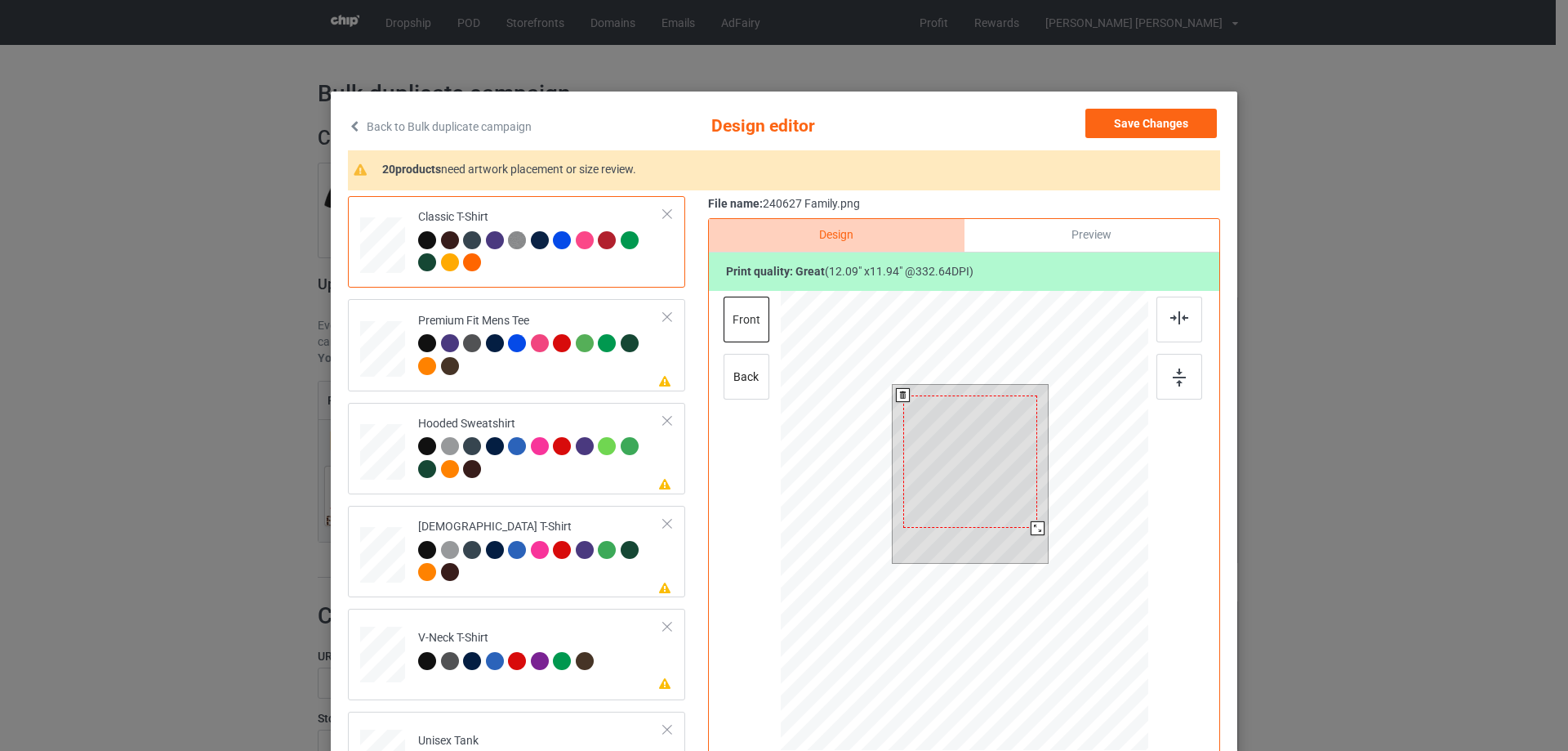
drag, startPoint x: 1042, startPoint y: 540, endPoint x: 1029, endPoint y: 532, distance: 15.3
click at [1030, 532] on div at bounding box center [1037, 528] width 14 height 14
click at [997, 499] on div at bounding box center [971, 451] width 134 height 133
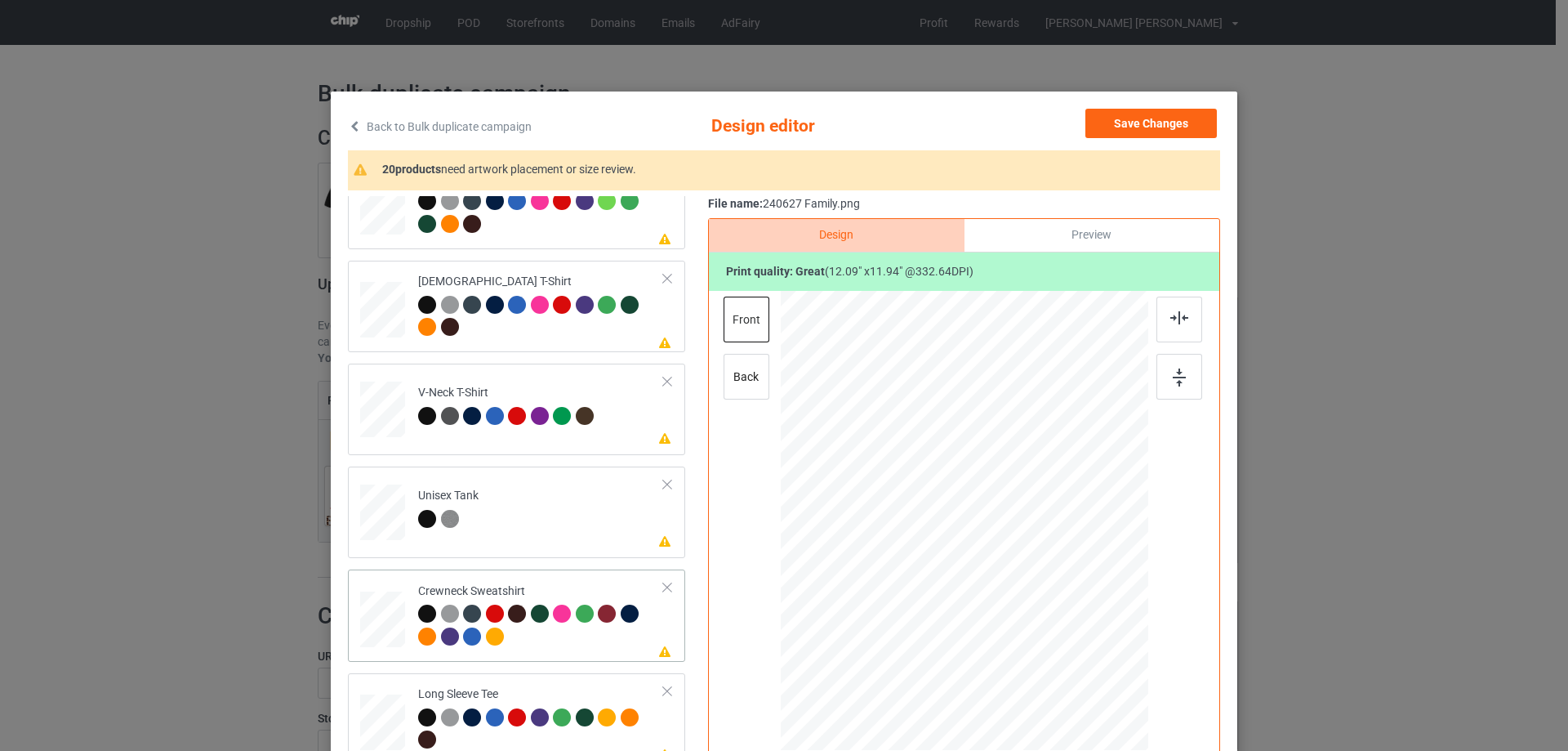
scroll to position [490, 0]
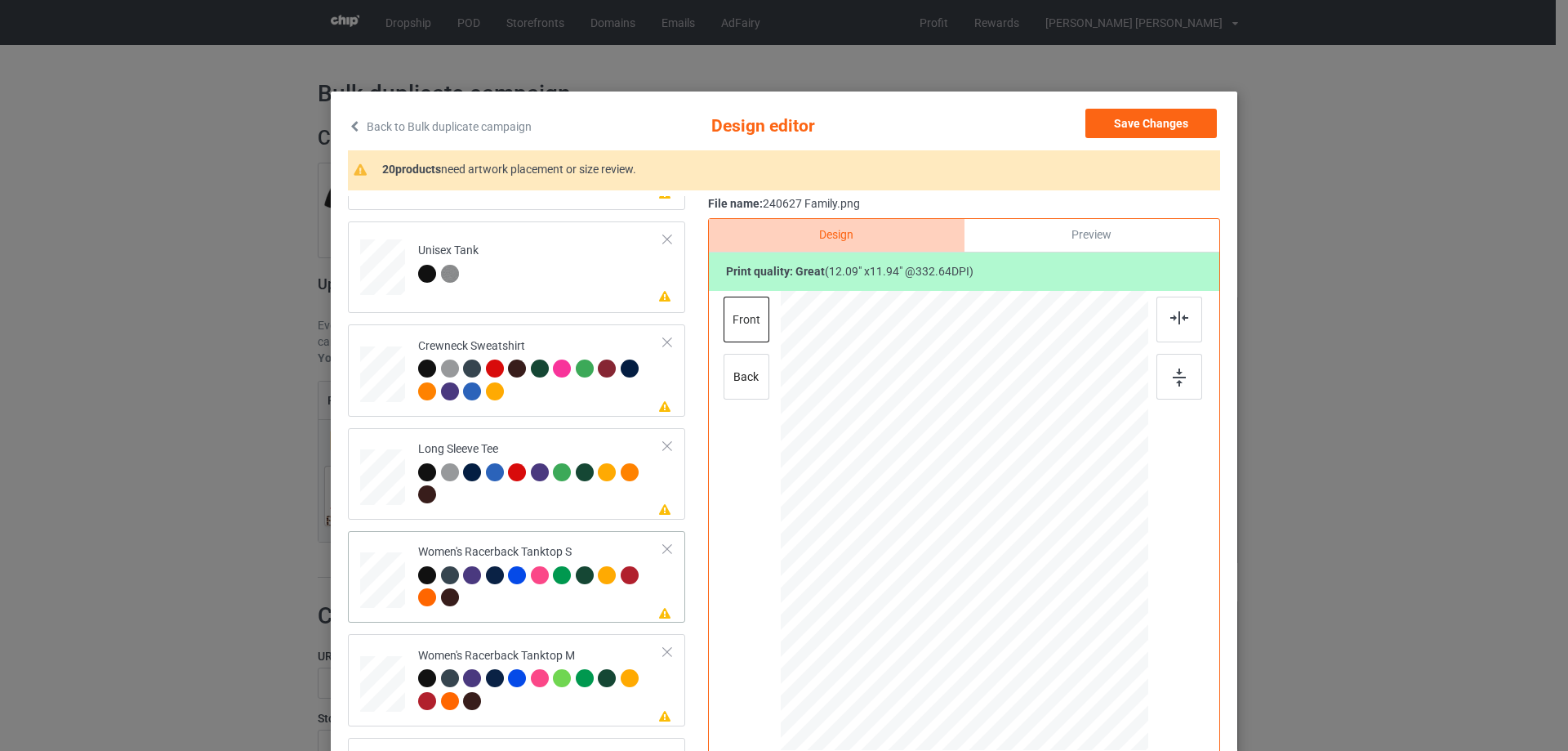
click at [388, 589] on div at bounding box center [383, 580] width 44 height 57
drag, startPoint x: 1069, startPoint y: 631, endPoint x: 1056, endPoint y: 606, distance: 28.2
click at [1056, 606] on div at bounding box center [964, 520] width 358 height 459
click at [1184, 328] on div at bounding box center [1179, 319] width 46 height 46
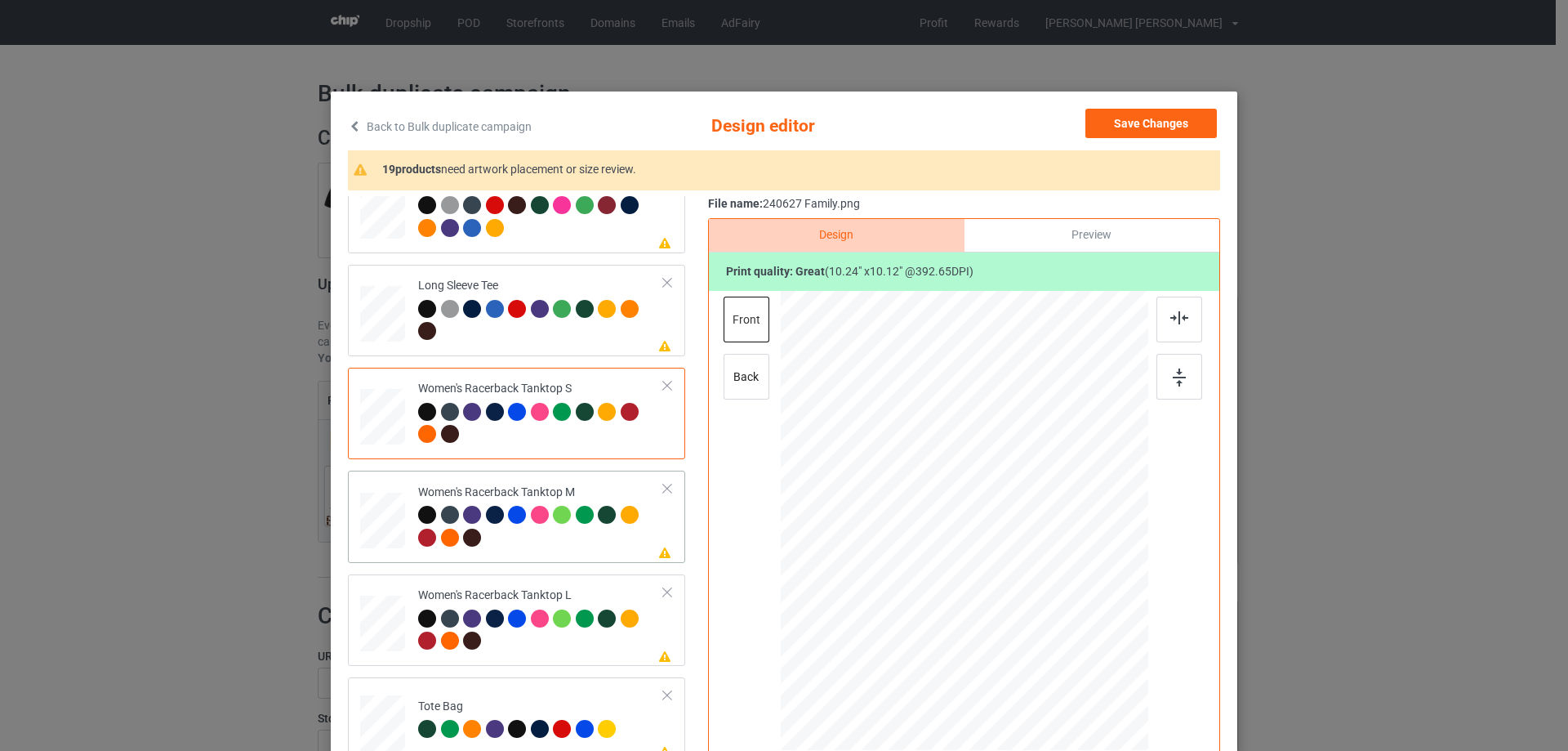
click at [379, 536] on div at bounding box center [383, 520] width 45 height 57
drag, startPoint x: 1073, startPoint y: 630, endPoint x: 1051, endPoint y: 605, distance: 33.3
click at [1051, 605] on div at bounding box center [1051, 607] width 14 height 14
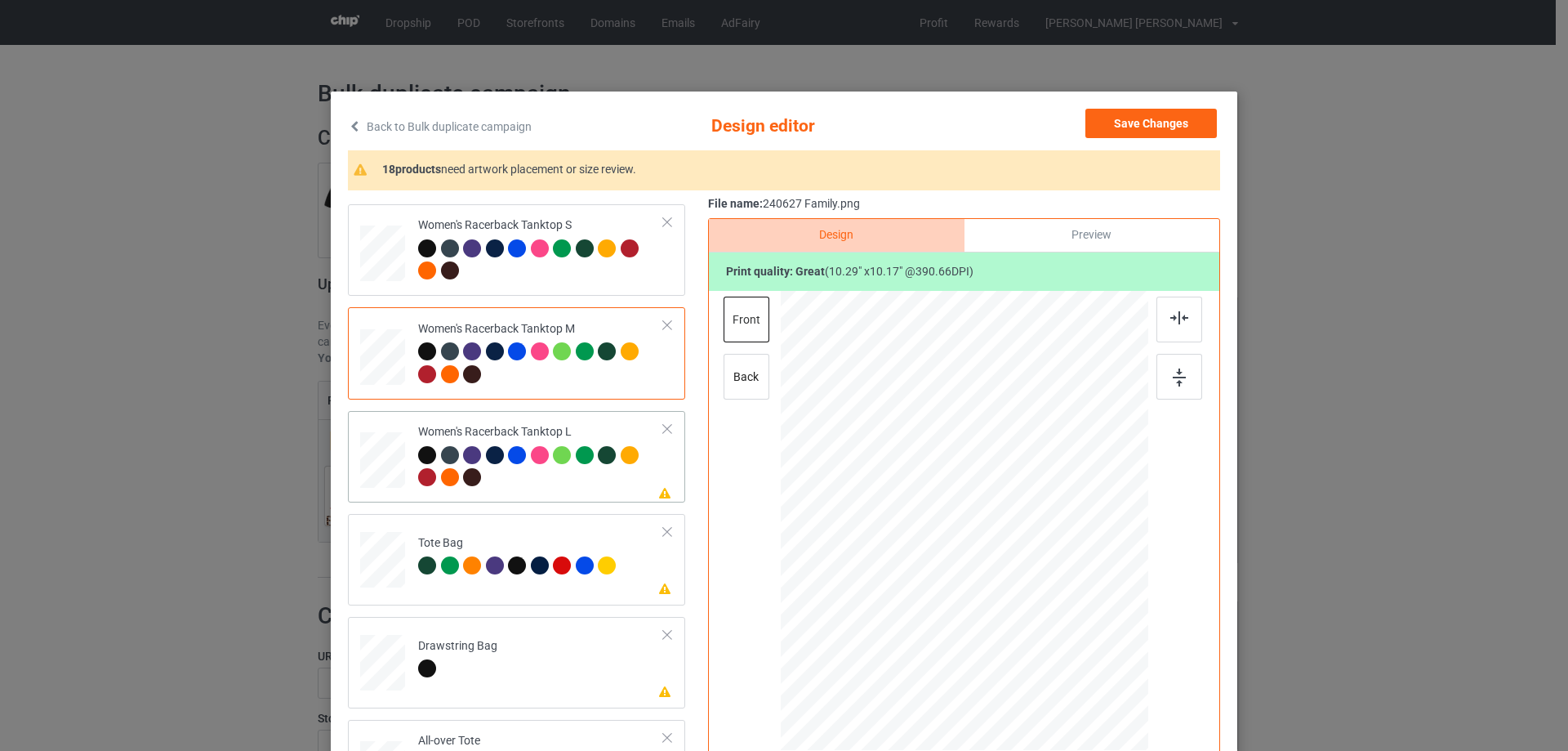
click at [396, 472] on div at bounding box center [383, 460] width 45 height 54
drag, startPoint x: 1069, startPoint y: 631, endPoint x: 1042, endPoint y: 597, distance: 43.4
click at [1042, 597] on div at bounding box center [1044, 600] width 14 height 14
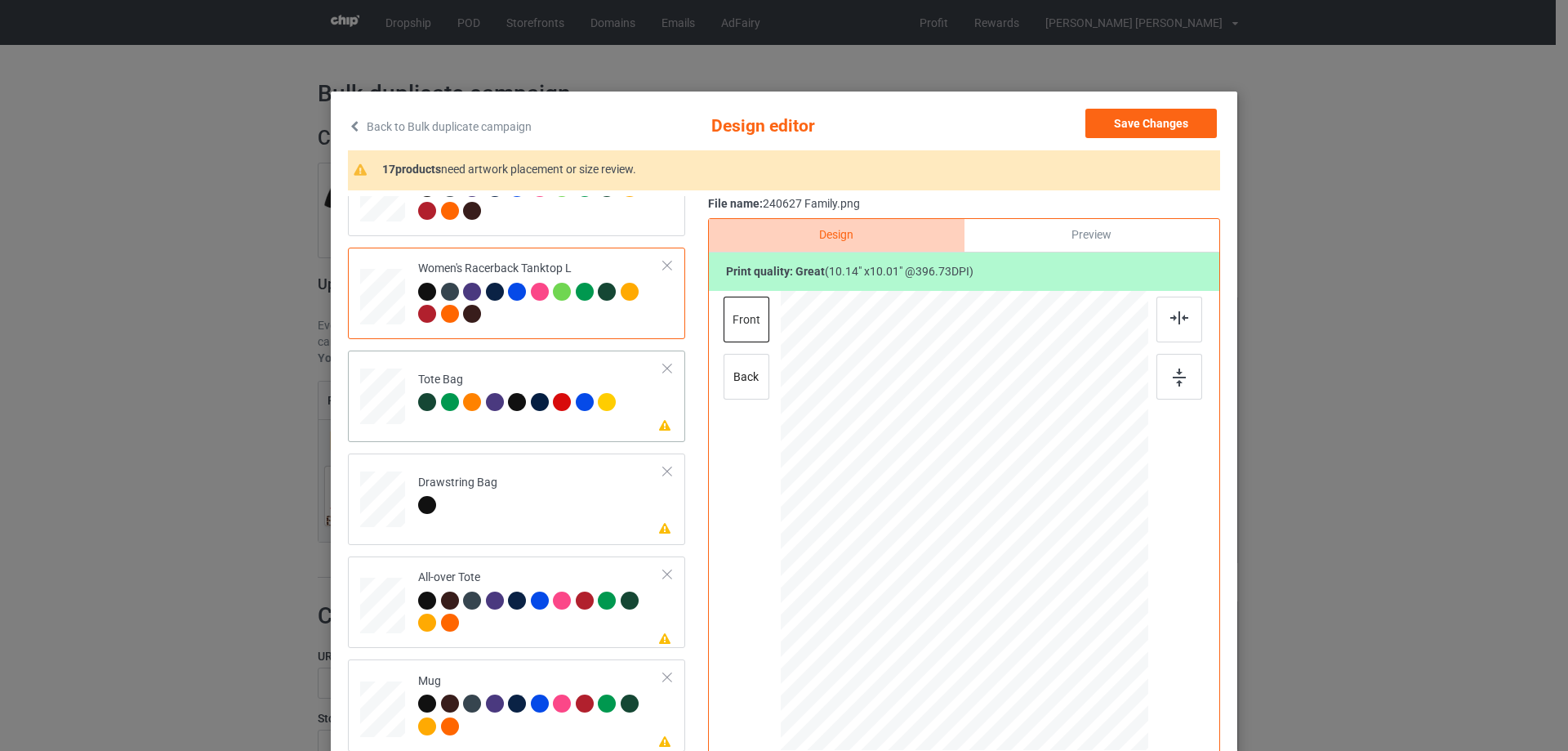
click at [382, 404] on div at bounding box center [383, 404] width 21 height 24
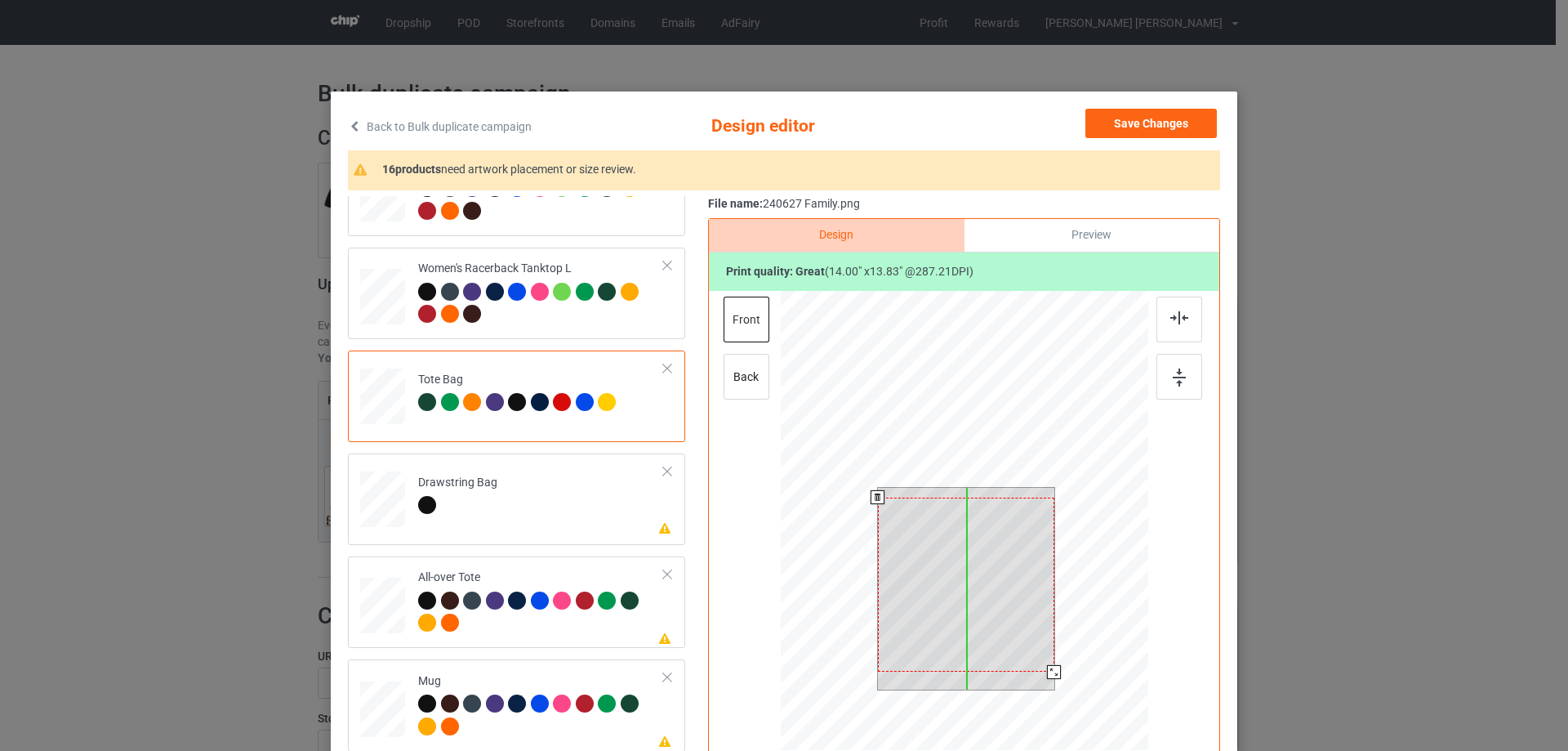
drag, startPoint x: 988, startPoint y: 600, endPoint x: 989, endPoint y: 610, distance: 10.0
click at [989, 610] on div at bounding box center [966, 585] width 177 height 174
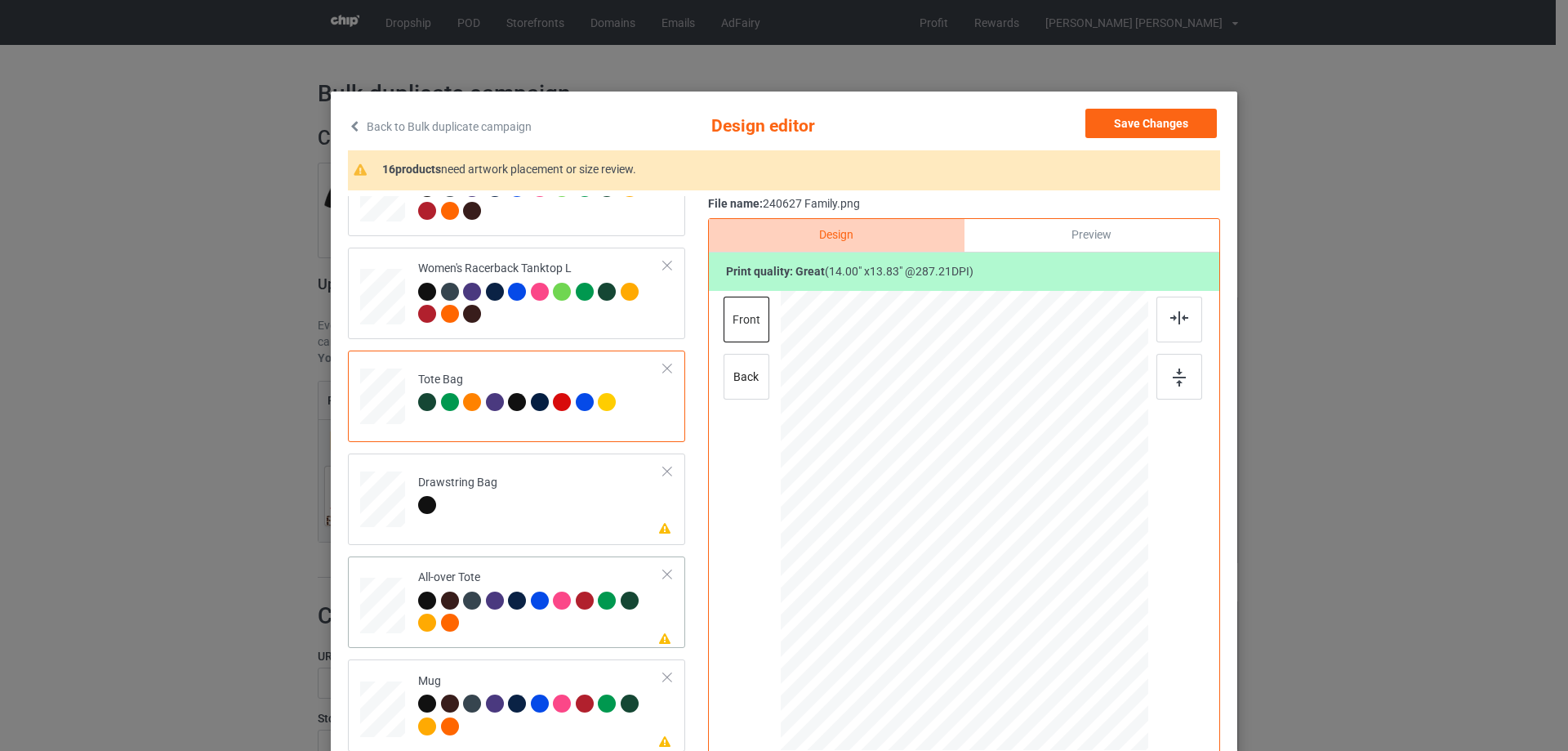
scroll to position [82, 0]
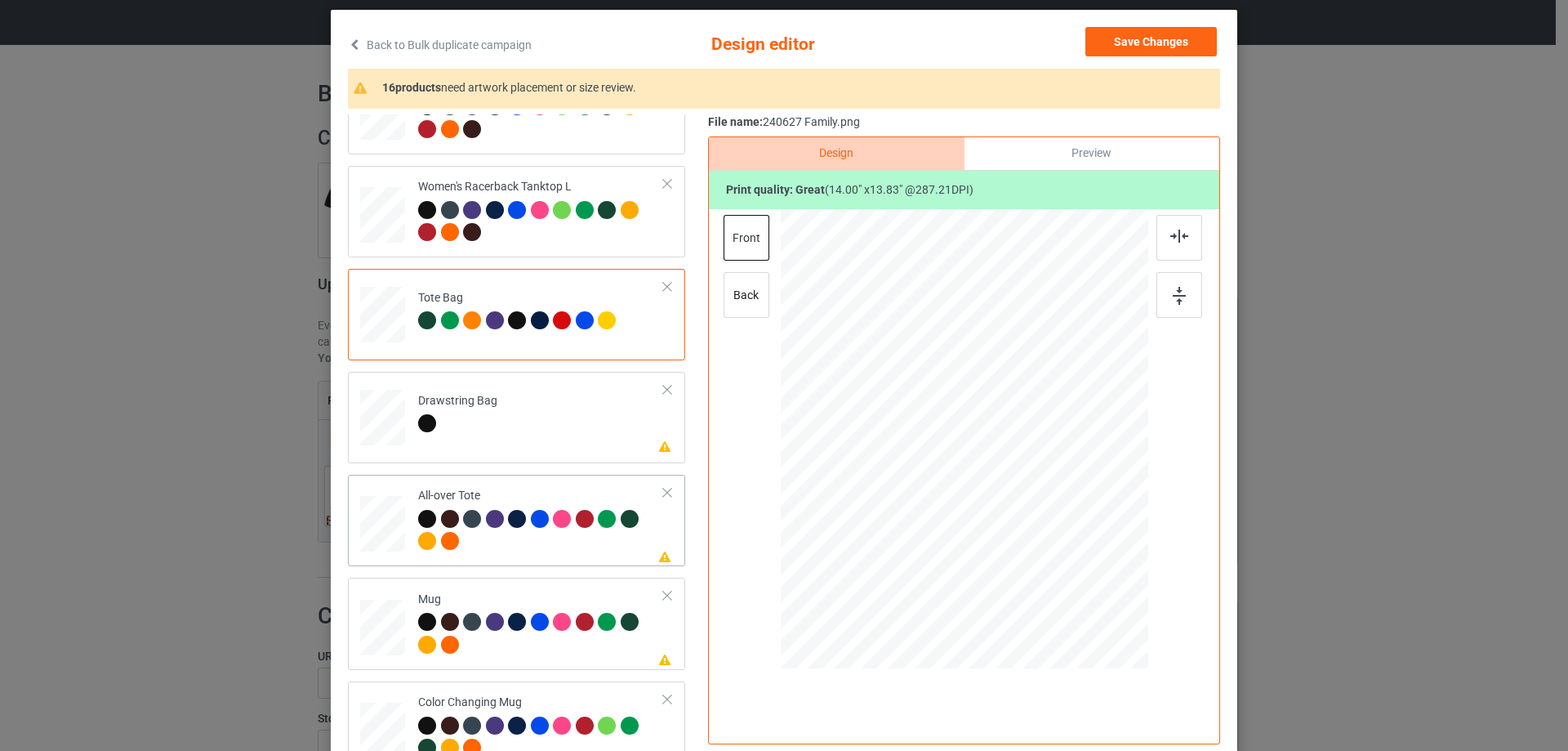
click at [372, 527] on div at bounding box center [383, 524] width 45 height 45
drag, startPoint x: 1080, startPoint y: 567, endPoint x: 1086, endPoint y: 577, distance: 11.7
click at [1086, 577] on div at bounding box center [964, 439] width 367 height 367
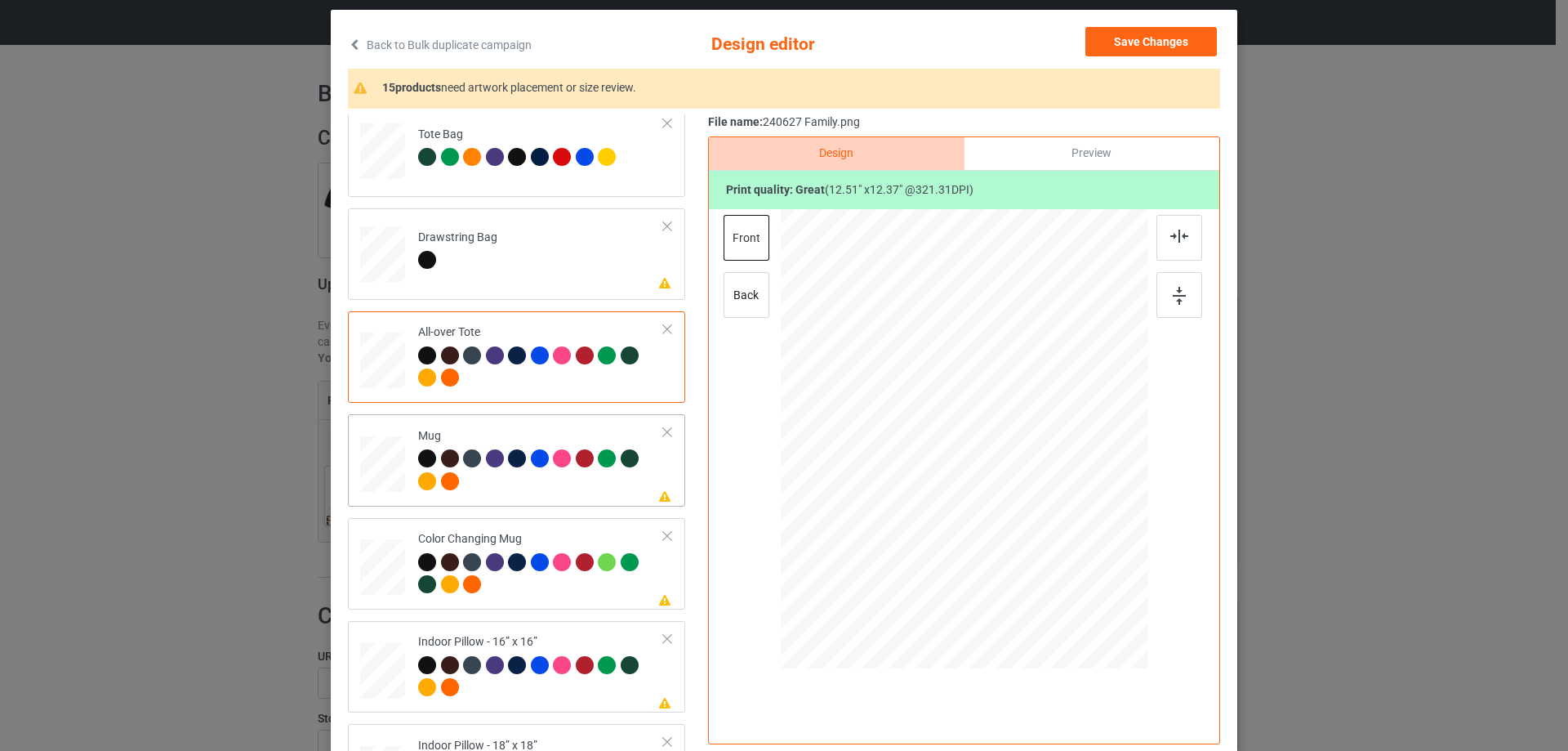
click at [380, 463] on div at bounding box center [383, 465] width 45 height 19
drag, startPoint x: 1069, startPoint y: 545, endPoint x: 1024, endPoint y: 490, distance: 71.1
click at [1024, 490] on div at bounding box center [964, 439] width 367 height 153
drag, startPoint x: 964, startPoint y: 461, endPoint x: 1066, endPoint y: 461, distance: 102.0
click at [1066, 461] on div at bounding box center [1065, 438] width 120 height 118
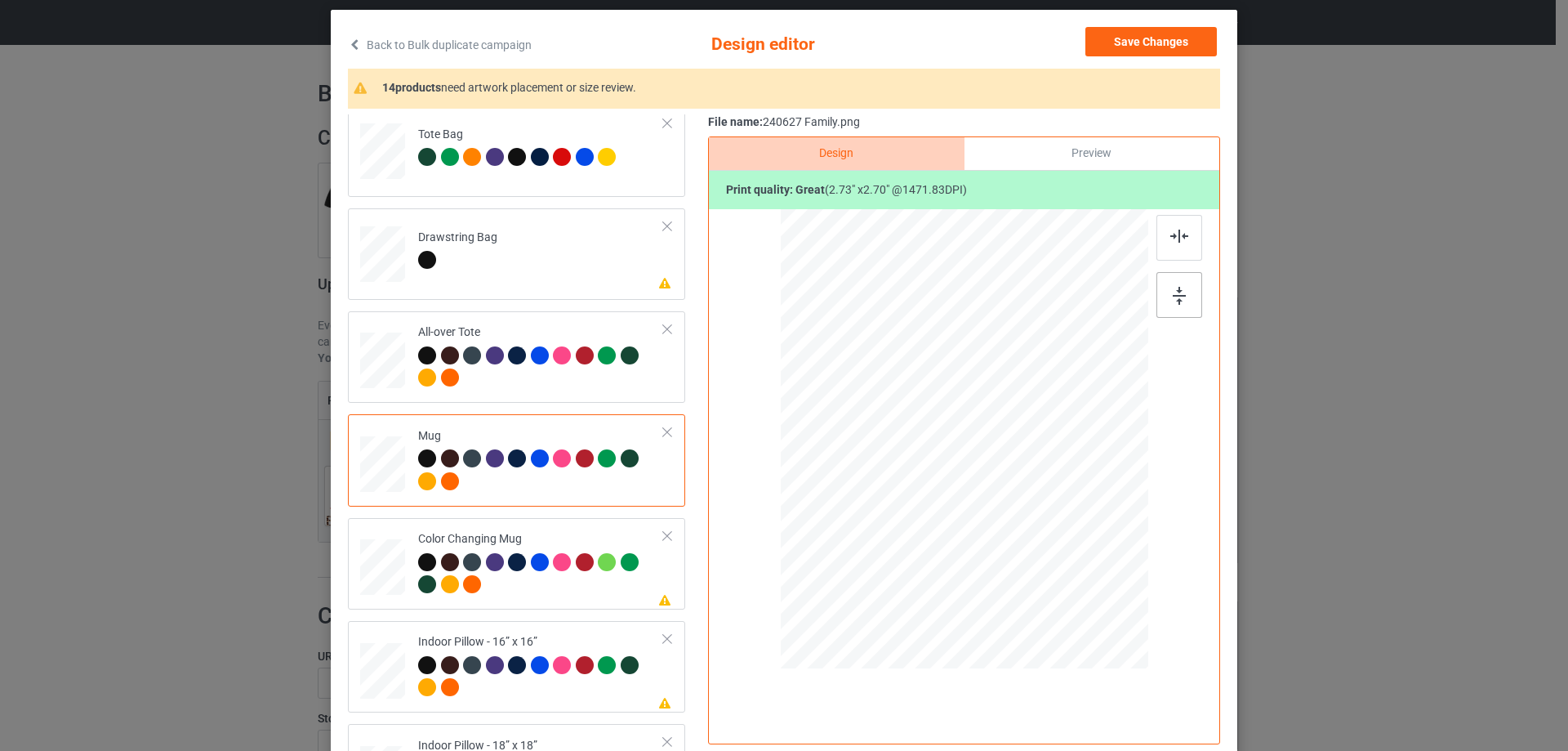
click at [1173, 288] on img at bounding box center [1179, 295] width 13 height 18
click at [1176, 292] on img at bounding box center [1179, 295] width 13 height 18
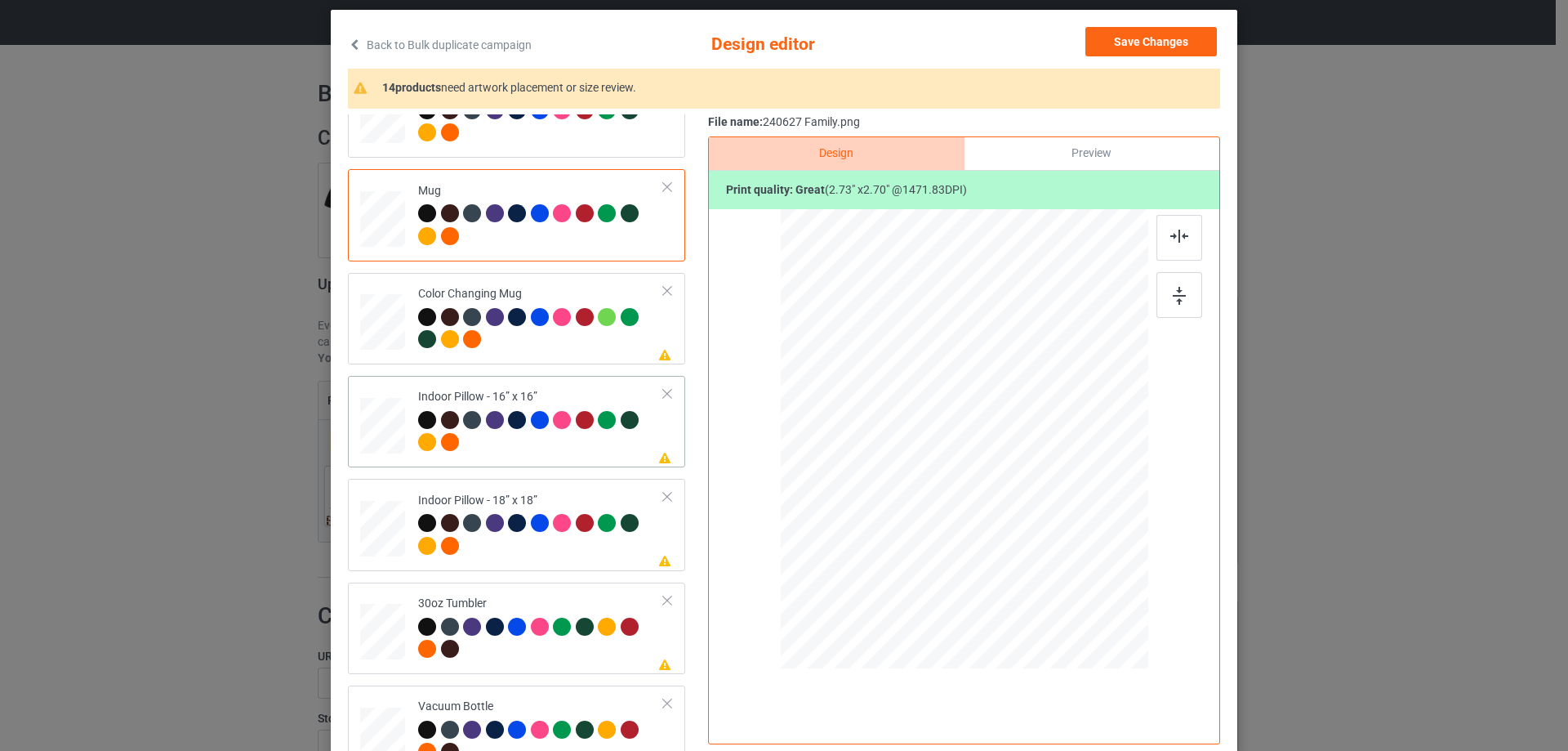
click at [372, 431] on div at bounding box center [383, 426] width 45 height 45
drag, startPoint x: 1070, startPoint y: 548, endPoint x: 1078, endPoint y: 553, distance: 9.4
click at [1078, 553] on div at bounding box center [1081, 554] width 14 height 14
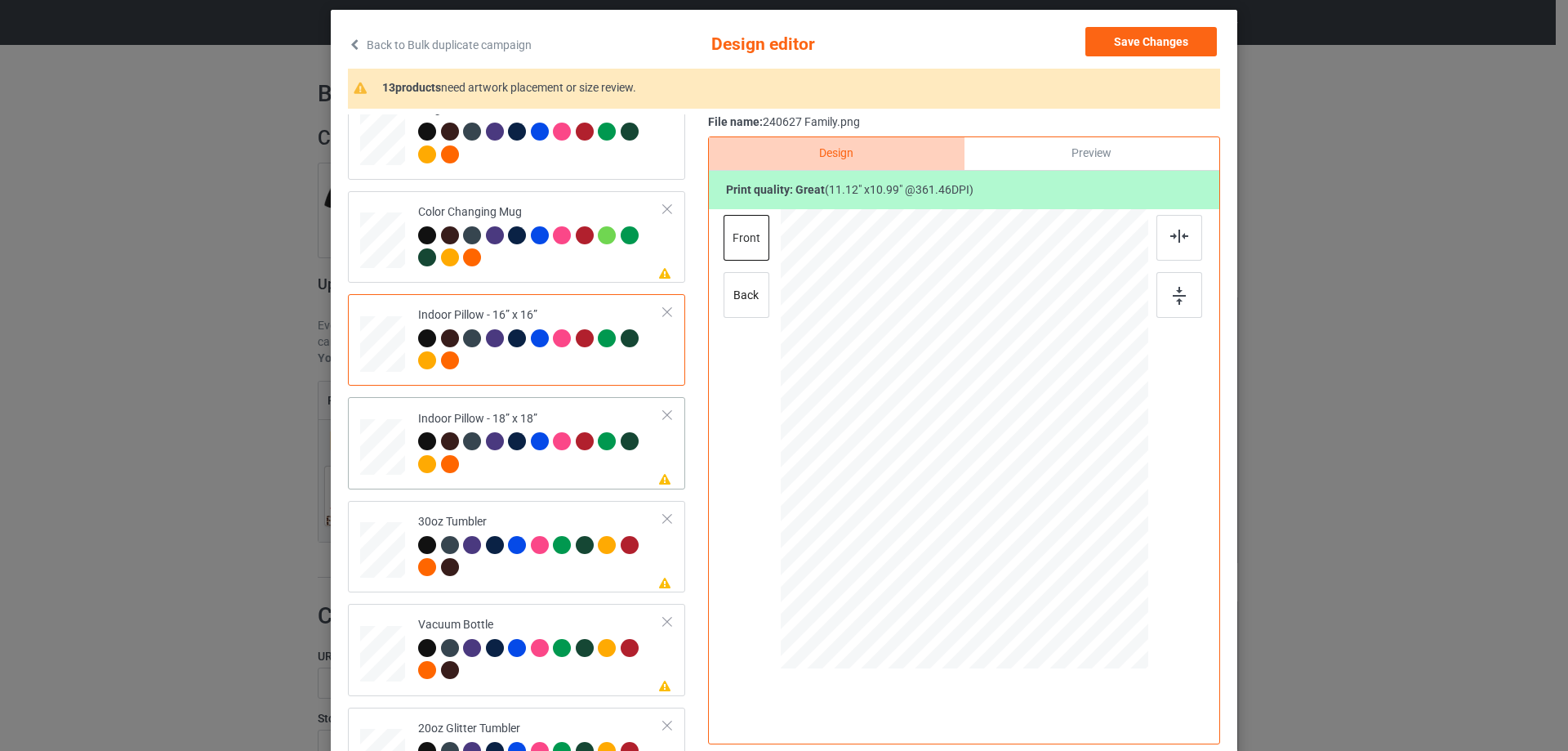
click at [372, 446] on div at bounding box center [383, 447] width 45 height 45
drag, startPoint x: 1066, startPoint y: 546, endPoint x: 1078, endPoint y: 558, distance: 17.0
click at [1080, 558] on div at bounding box center [1087, 560] width 14 height 14
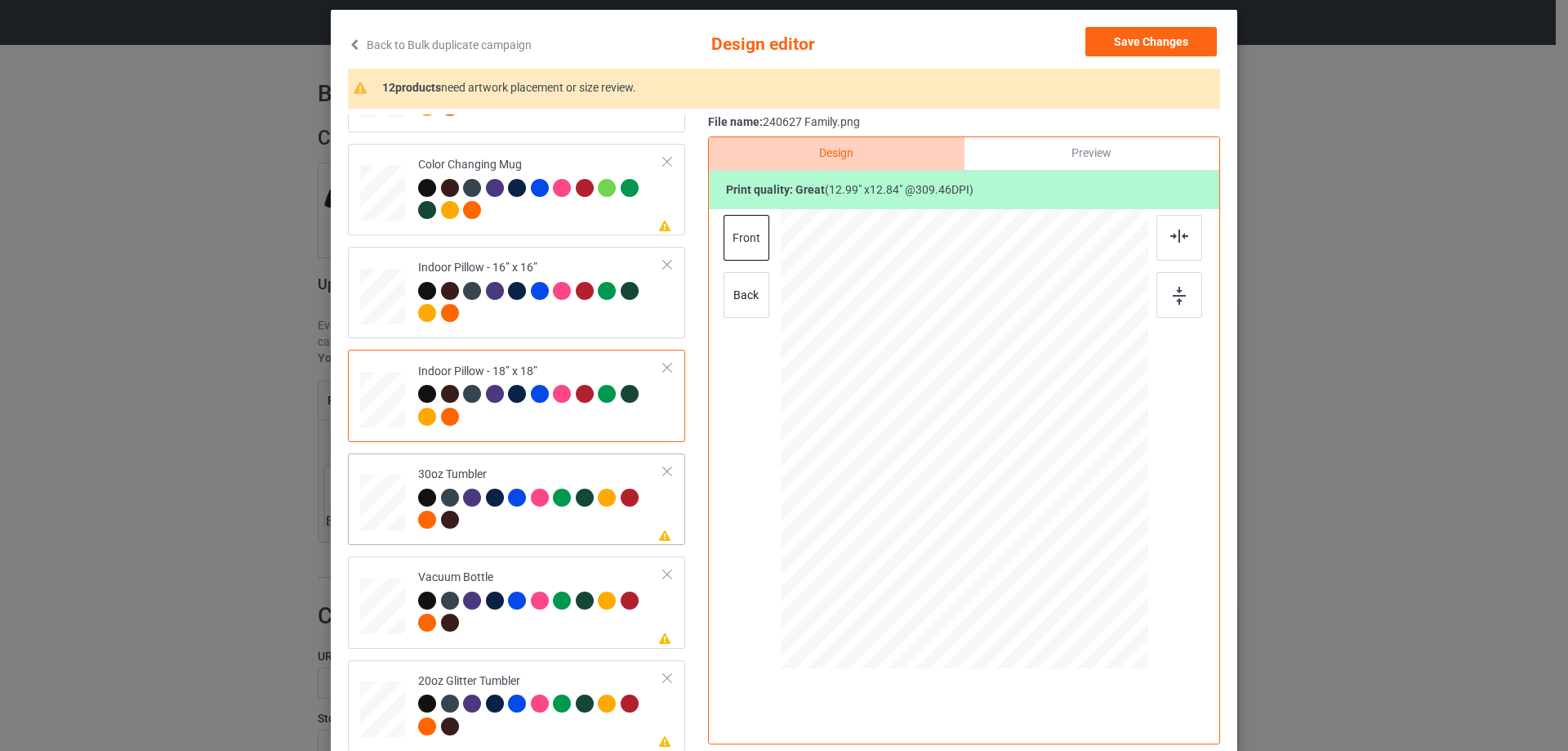
click at [379, 499] on div at bounding box center [383, 503] width 44 height 24
drag, startPoint x: 1066, startPoint y: 548, endPoint x: 982, endPoint y: 485, distance: 105.0
click at [1015, 500] on div at bounding box center [1022, 496] width 14 height 14
drag, startPoint x: 881, startPoint y: 477, endPoint x: 893, endPoint y: 476, distance: 12.0
click at [893, 476] on div at bounding box center [877, 431] width 110 height 108
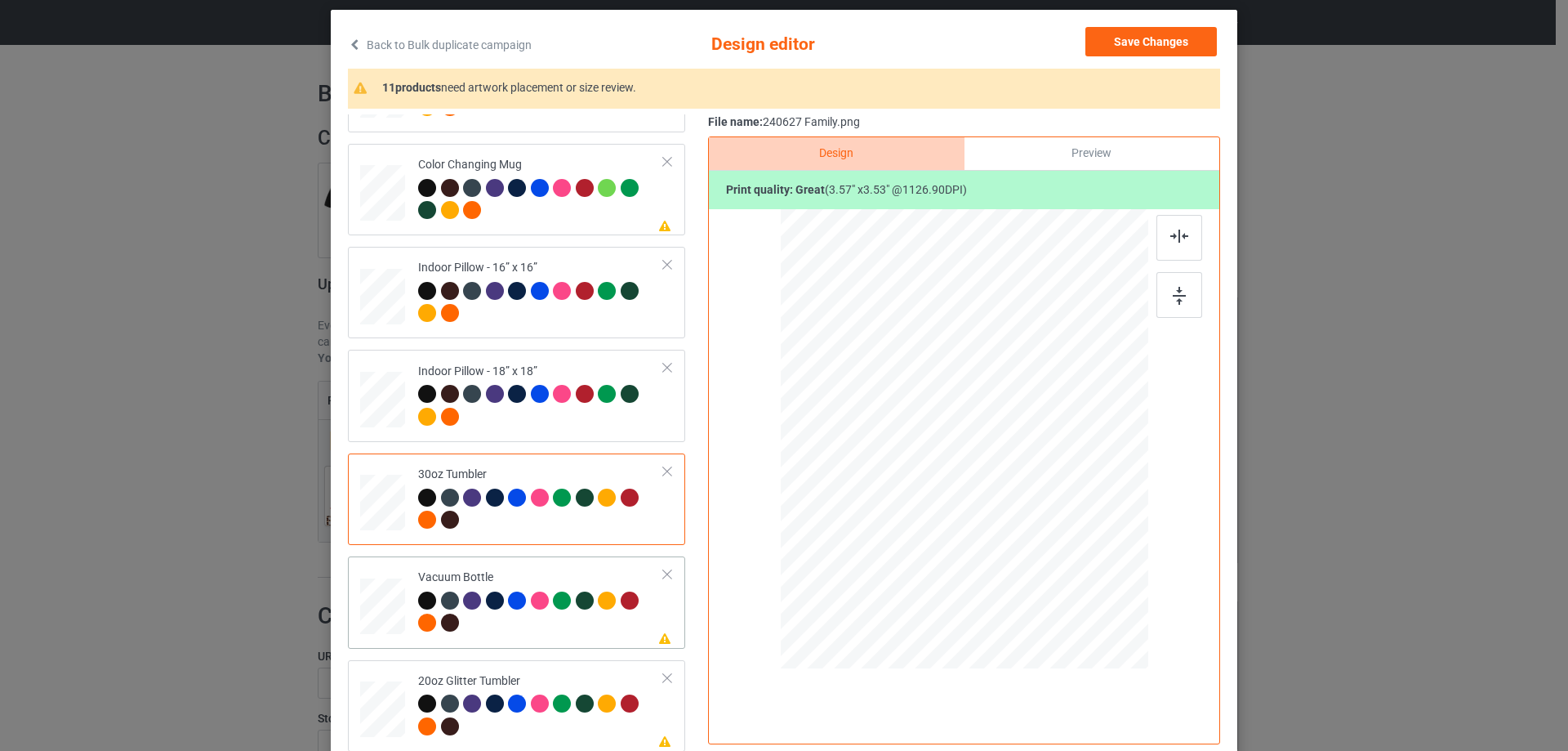
scroll to position [192, 0]
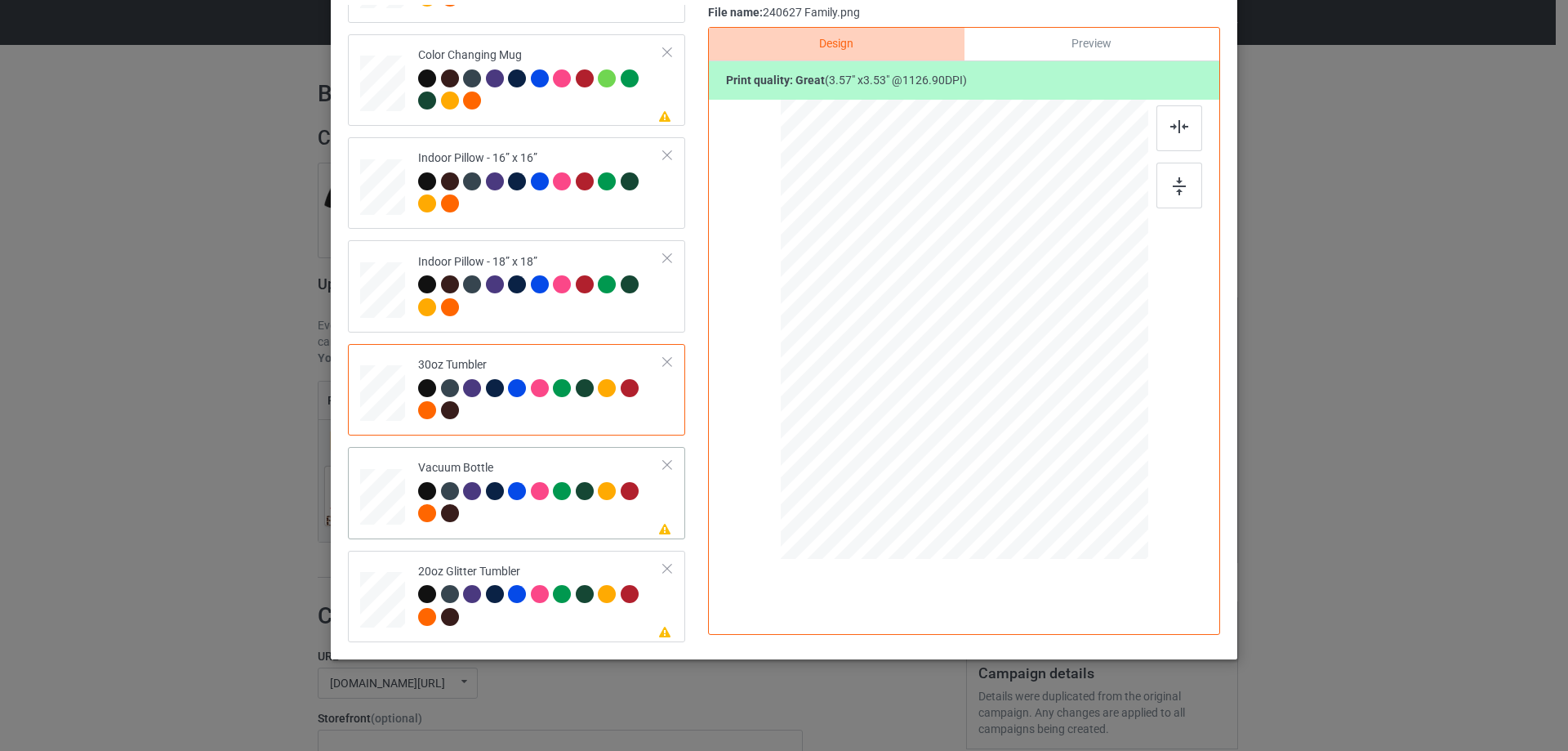
click at [379, 499] on div at bounding box center [383, 496] width 44 height 23
drag, startPoint x: 1067, startPoint y: 438, endPoint x: 1012, endPoint y: 392, distance: 71.7
click at [1014, 392] on div at bounding box center [1021, 386] width 14 height 14
drag, startPoint x: 894, startPoint y: 346, endPoint x: 888, endPoint y: 339, distance: 9.2
click at [888, 339] on div at bounding box center [878, 323] width 113 height 112
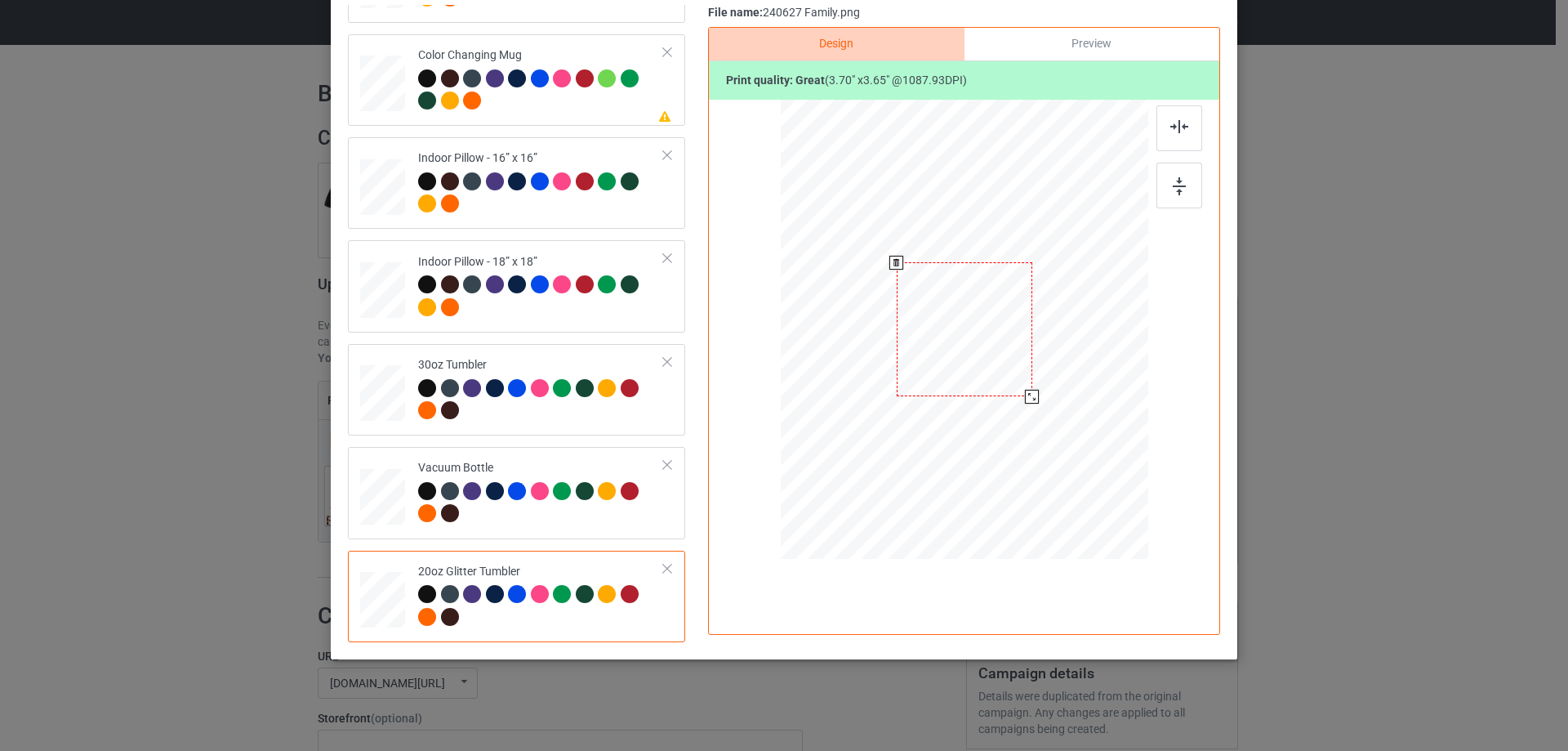
drag, startPoint x: 1061, startPoint y: 437, endPoint x: 1003, endPoint y: 379, distance: 82.0
click at [1025, 401] on div at bounding box center [1032, 397] width 14 height 14
drag, startPoint x: 1002, startPoint y: 377, endPoint x: 921, endPoint y: 325, distance: 96.3
click at [921, 325] on div at bounding box center [882, 278] width 133 height 131
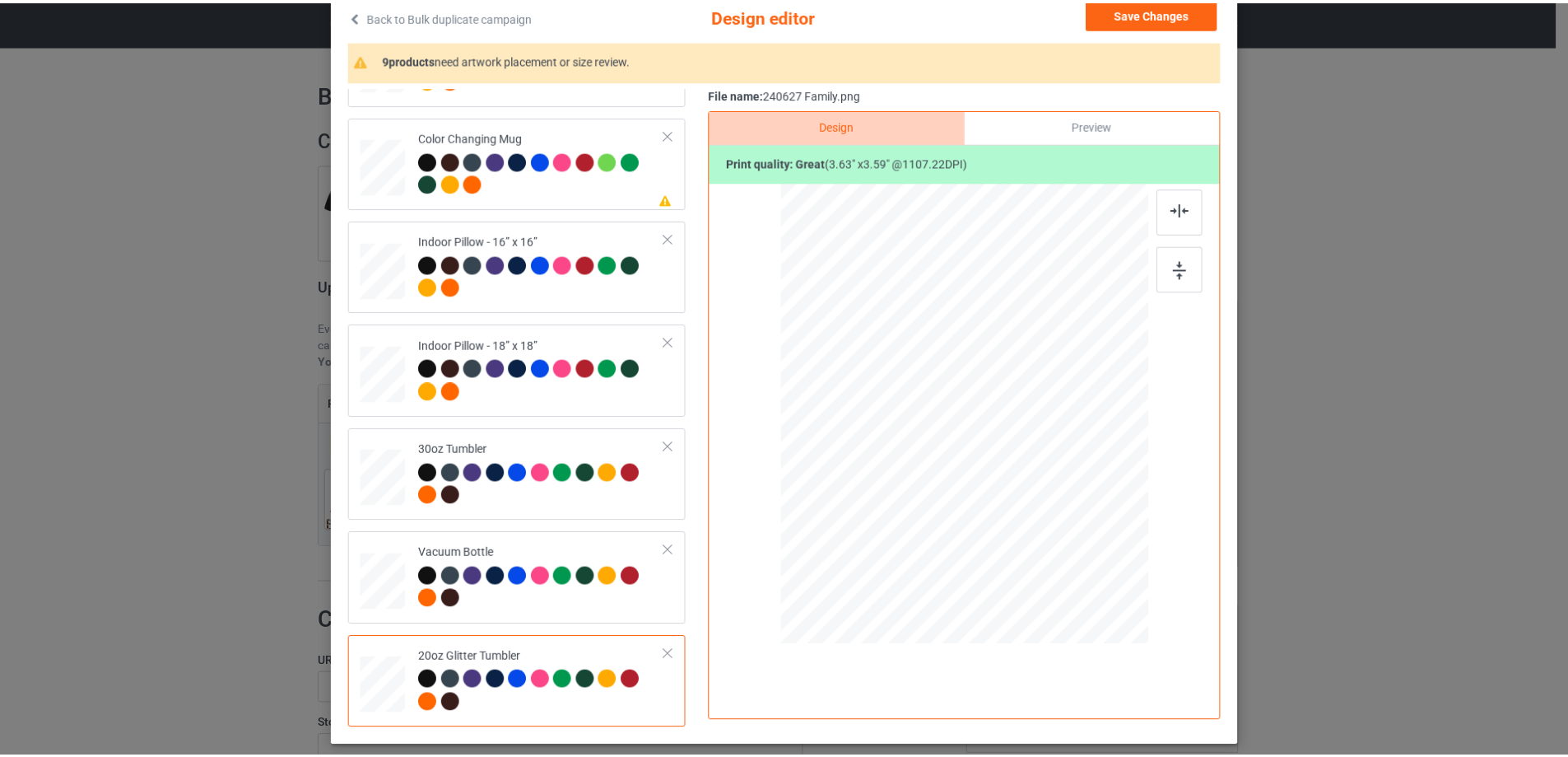
scroll to position [29, 0]
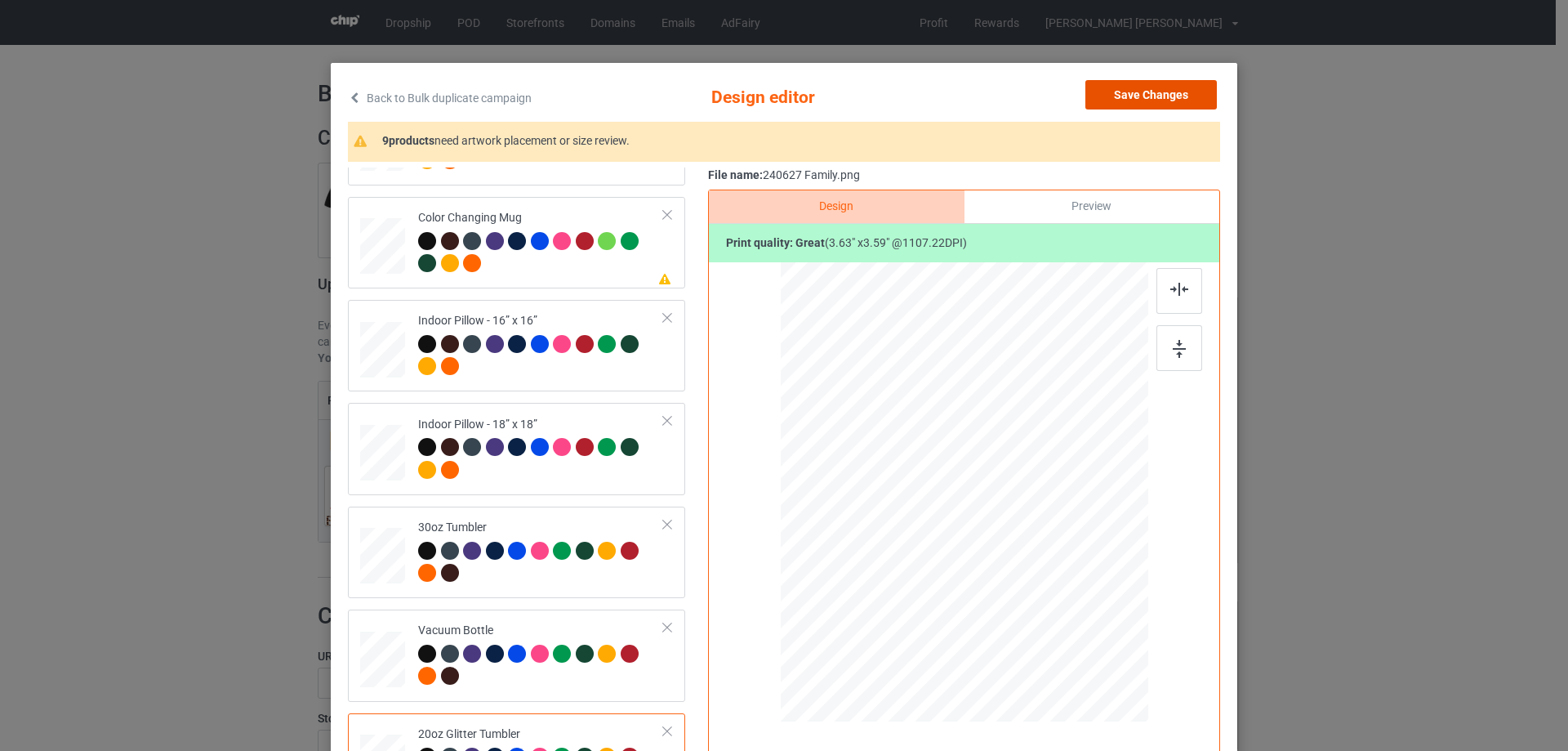
click at [1114, 85] on button "Save Changes" at bounding box center [1150, 95] width 131 height 30
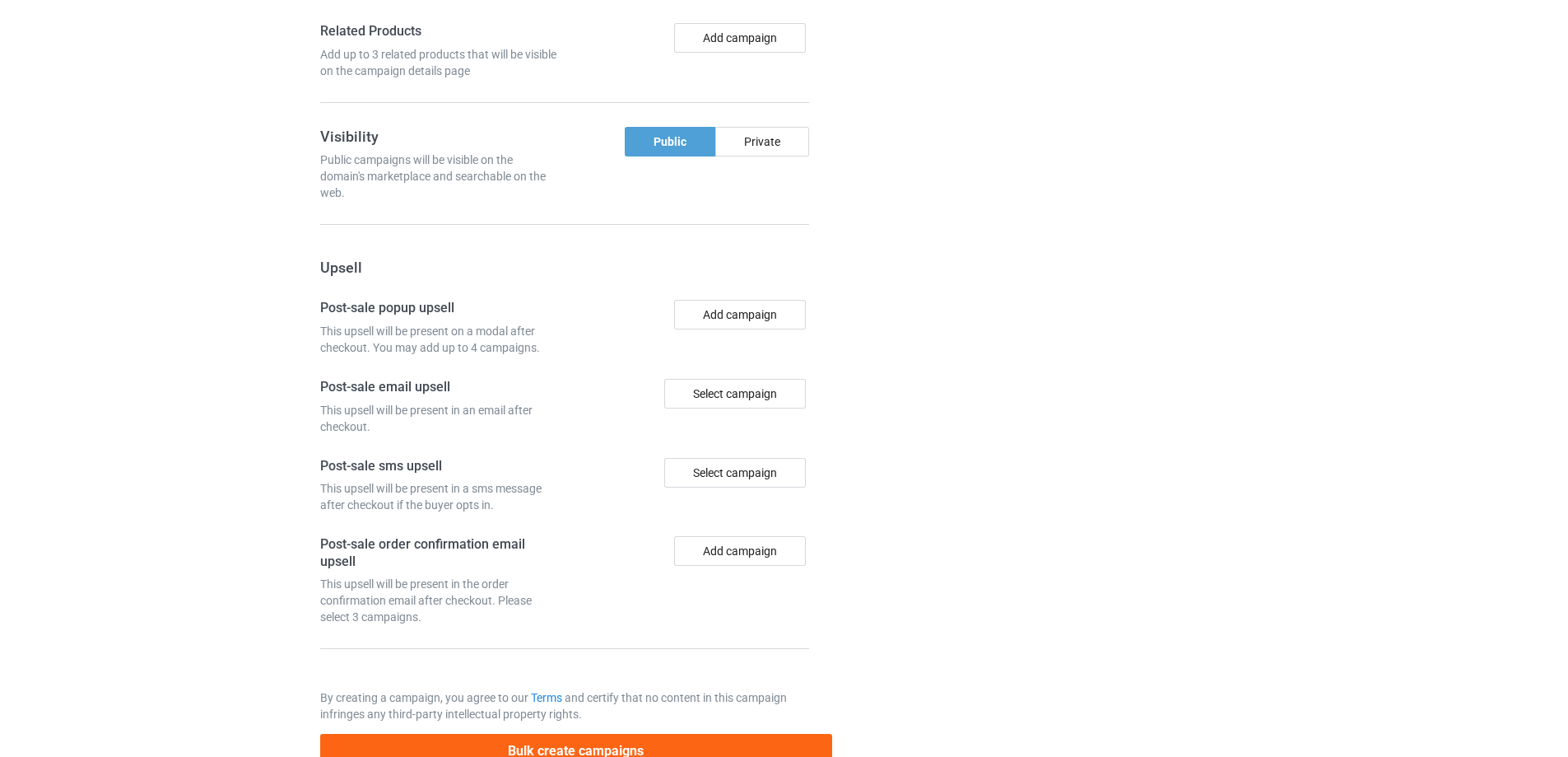
scroll to position [1372, 0]
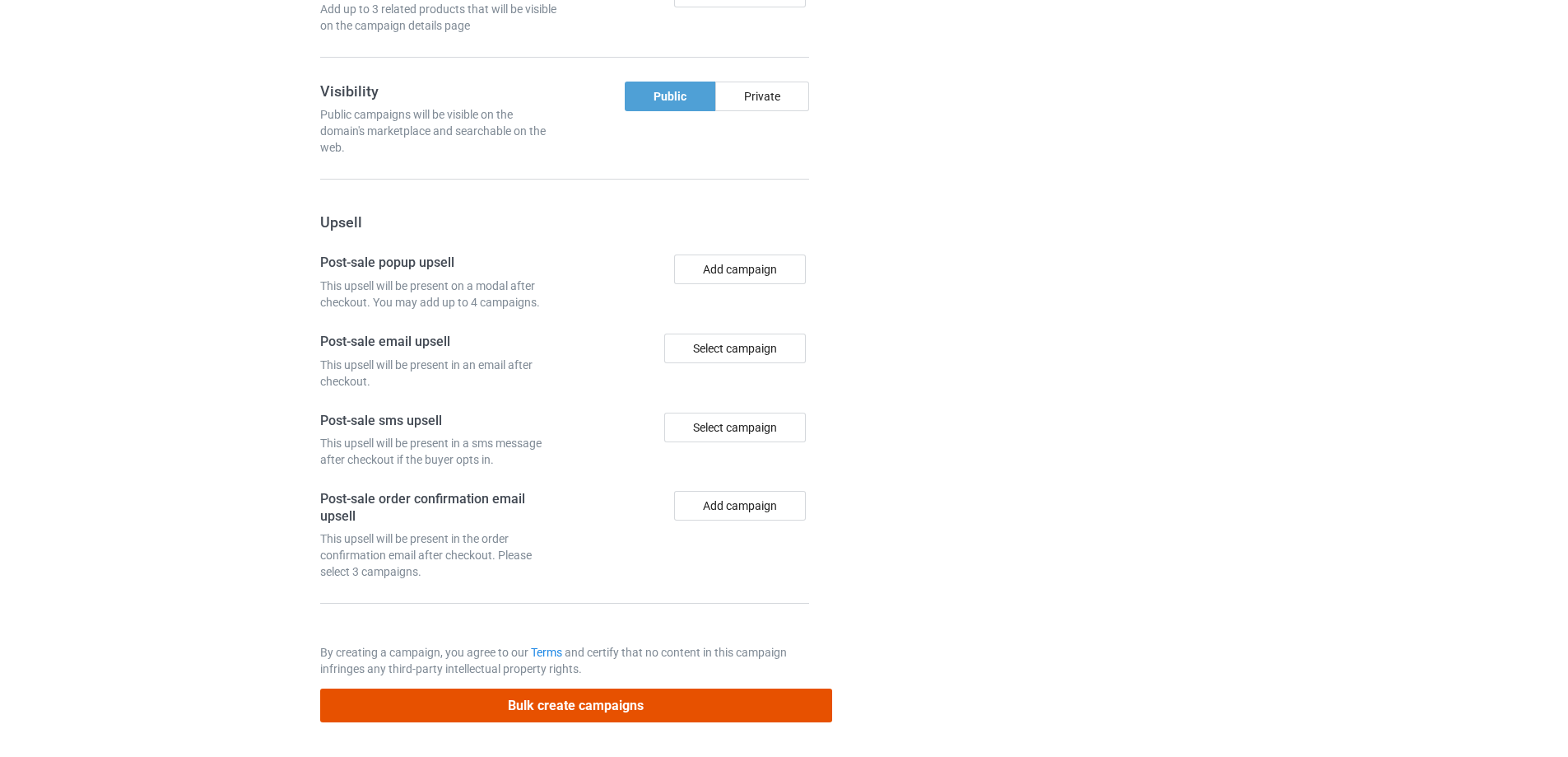
click at [573, 700] on button "Bulk create campaigns" at bounding box center [576, 705] width 512 height 33
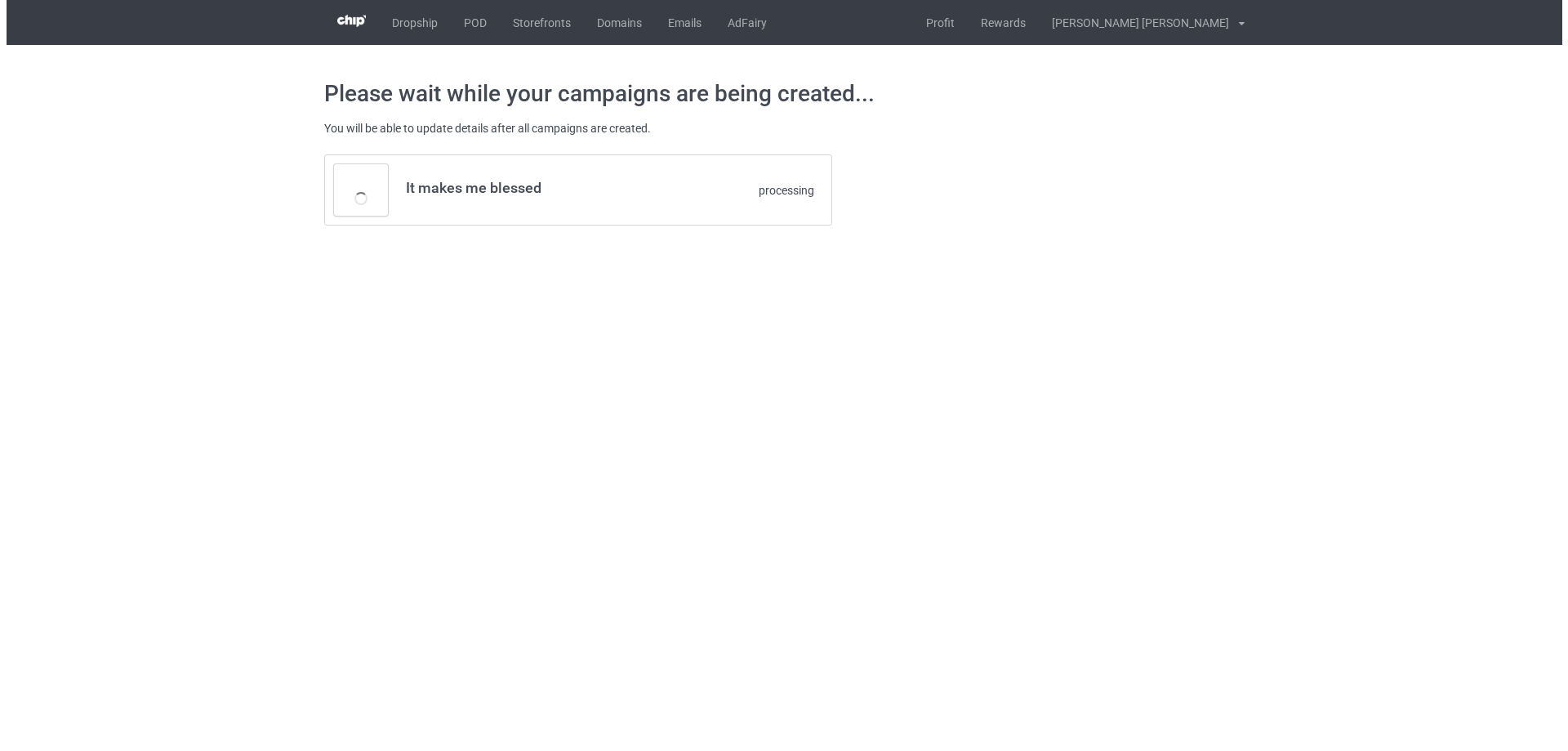
scroll to position [0, 0]
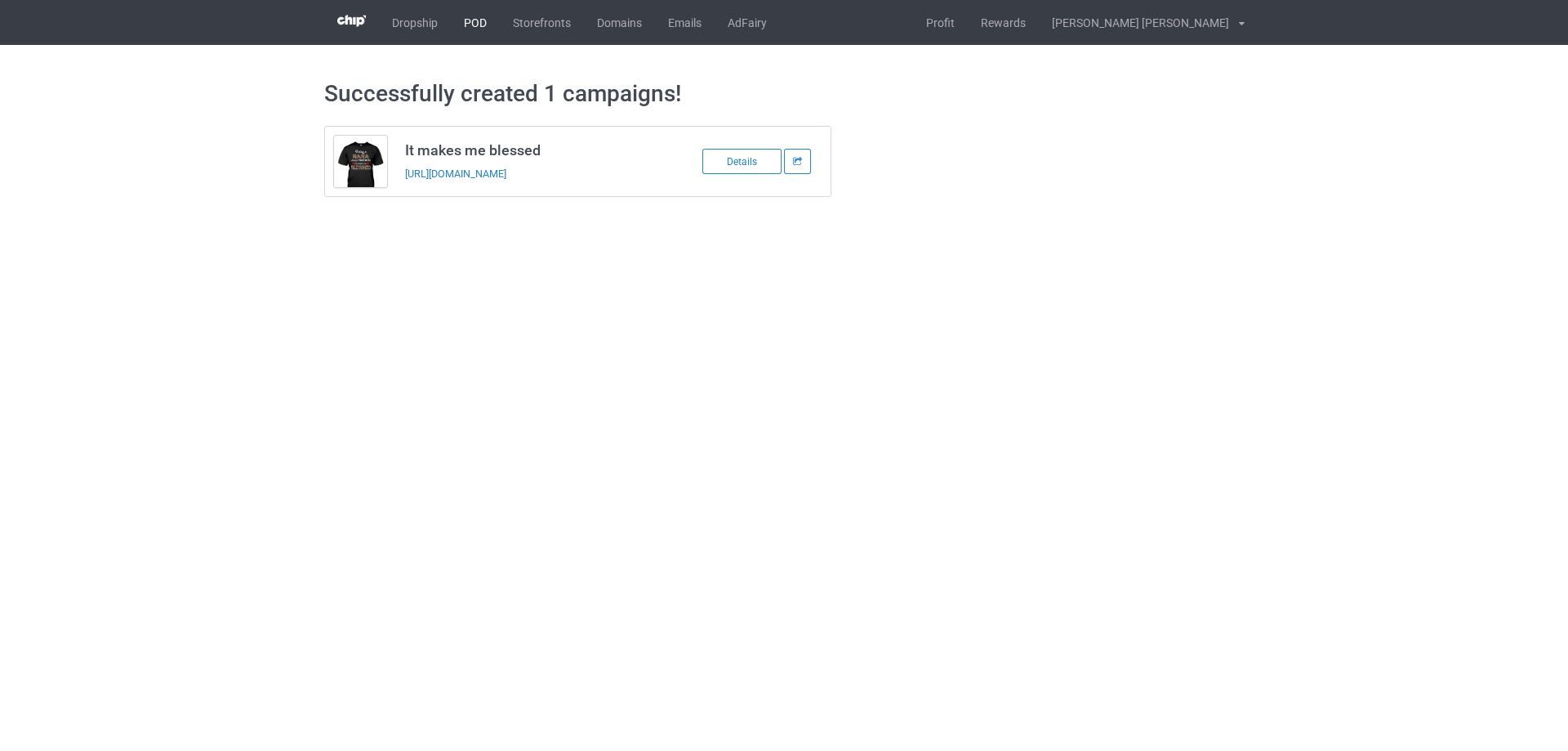
click at [474, 22] on link "POD" at bounding box center [475, 23] width 49 height 45
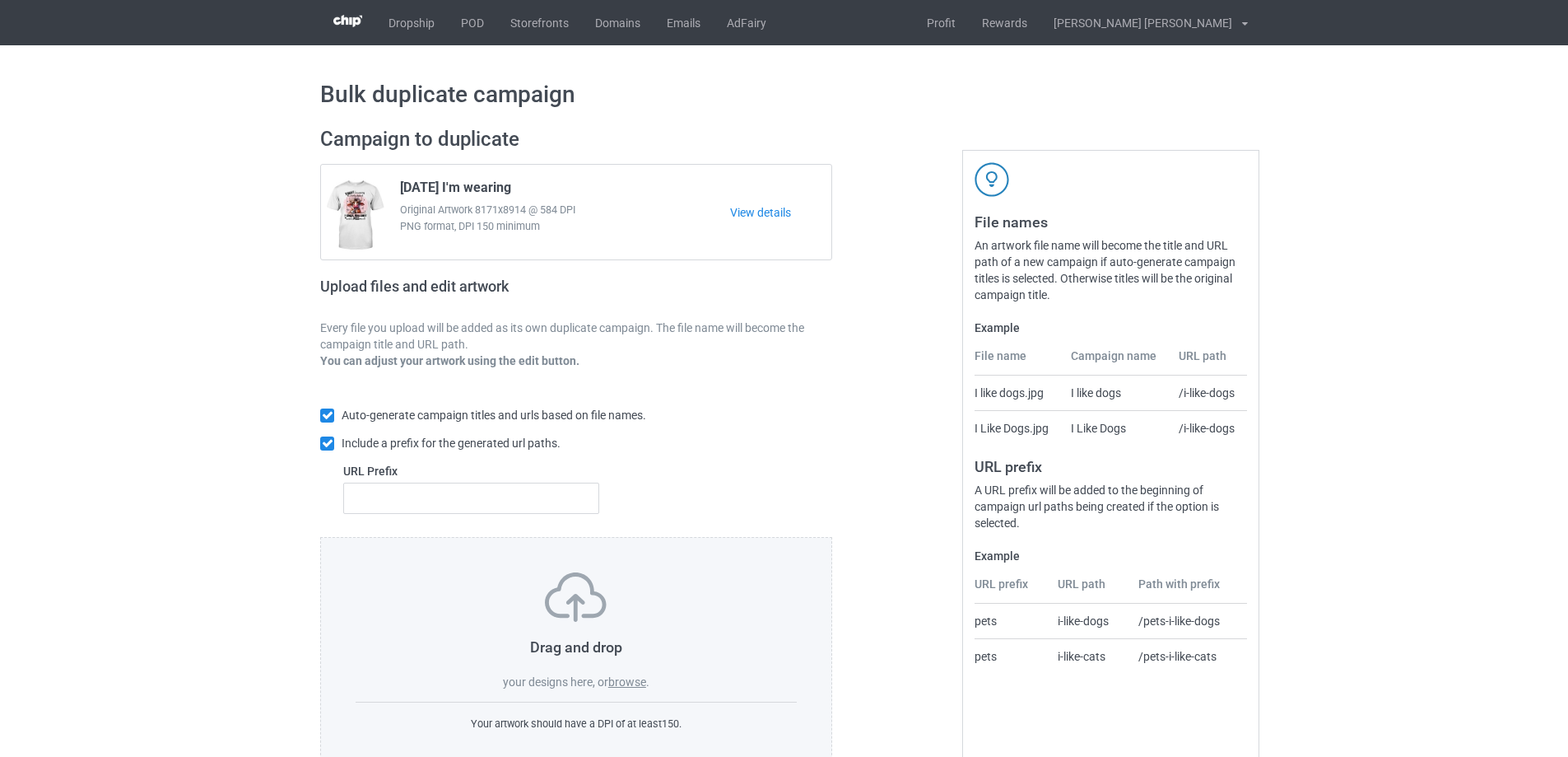
click at [639, 681] on label "browse" at bounding box center [627, 682] width 38 height 13
click at [0, 0] on input "browse" at bounding box center [0, 0] width 0 height 0
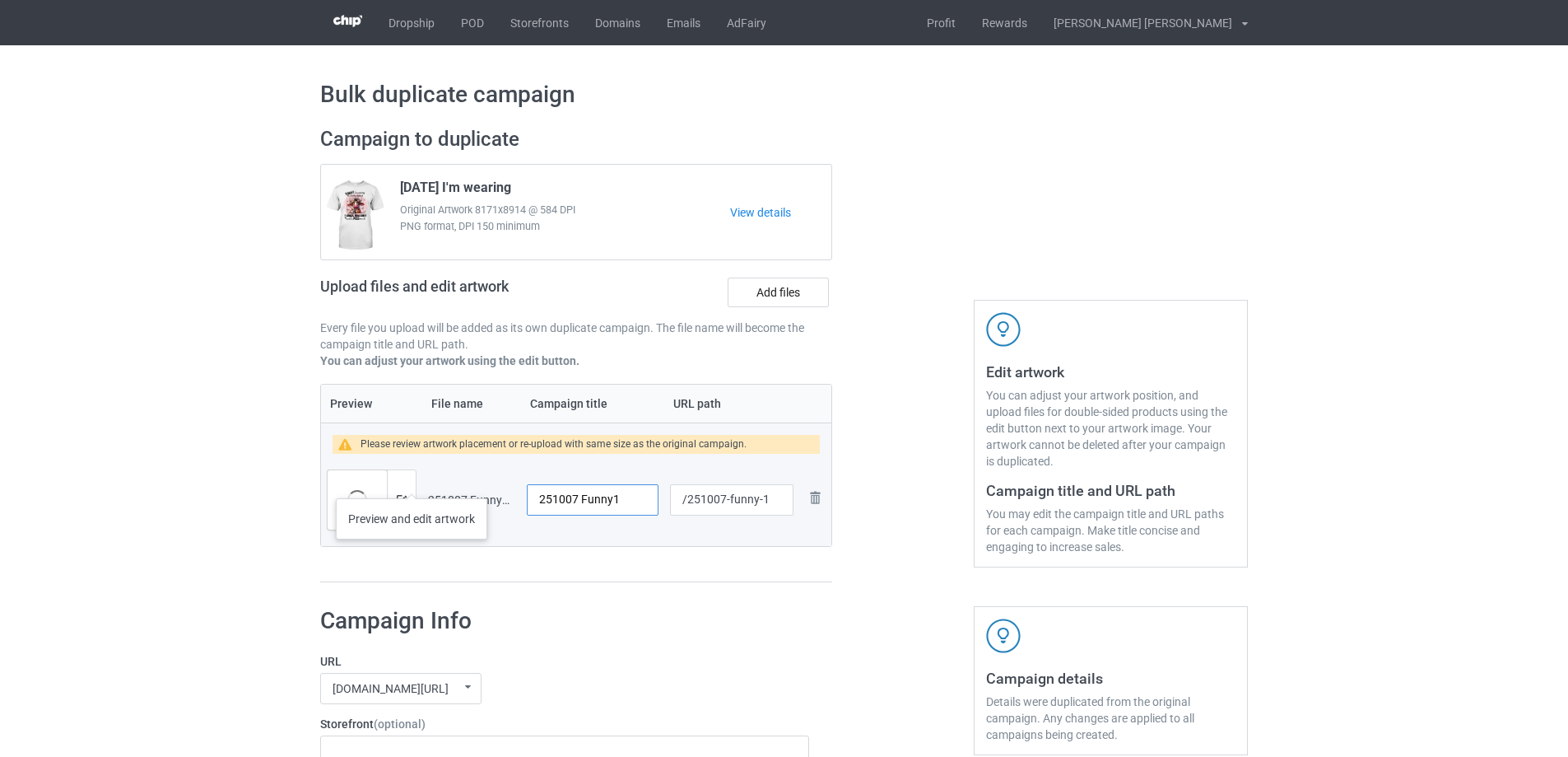
drag, startPoint x: 625, startPoint y: 496, endPoint x: 410, endPoint y: 482, distance: 215.5
click at [410, 482] on tr "Preview and edit artwork 251007 Funny1.png 251007 Funny1 /251007-funny-1 Remove…" at bounding box center [576, 499] width 510 height 92
type input "Sister"
drag, startPoint x: 730, startPoint y: 503, endPoint x: 761, endPoint y: 507, distance: 31.3
click at [761, 507] on input "/251007-funny-1" at bounding box center [731, 500] width 124 height 32
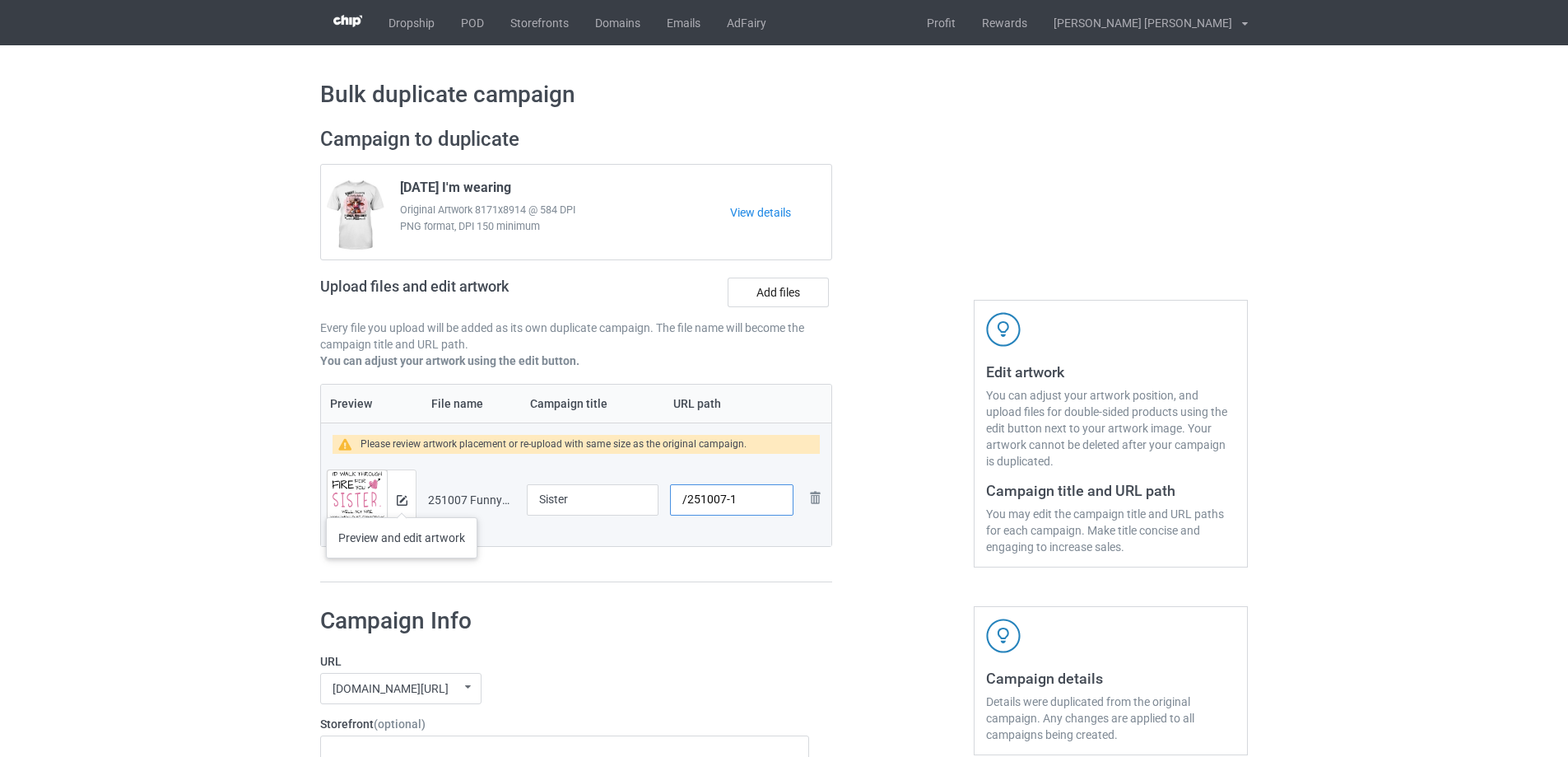
type input "/251007-1"
click at [402, 501] on img at bounding box center [402, 500] width 11 height 11
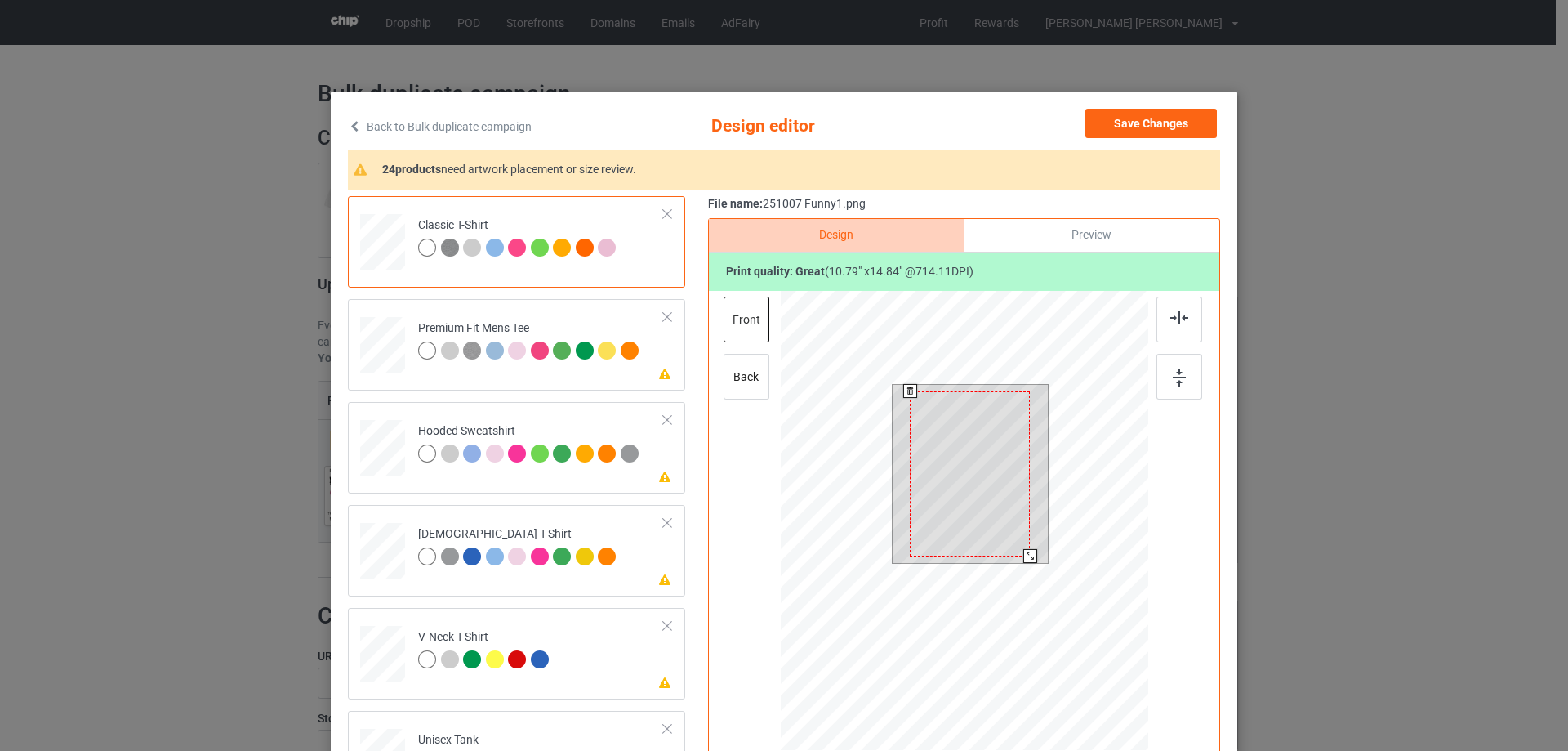
drag, startPoint x: 1027, startPoint y: 565, endPoint x: 1019, endPoint y: 552, distance: 15.3
click at [1025, 553] on div at bounding box center [1030, 556] width 14 height 14
click at [984, 519] on div at bounding box center [969, 466] width 117 height 161
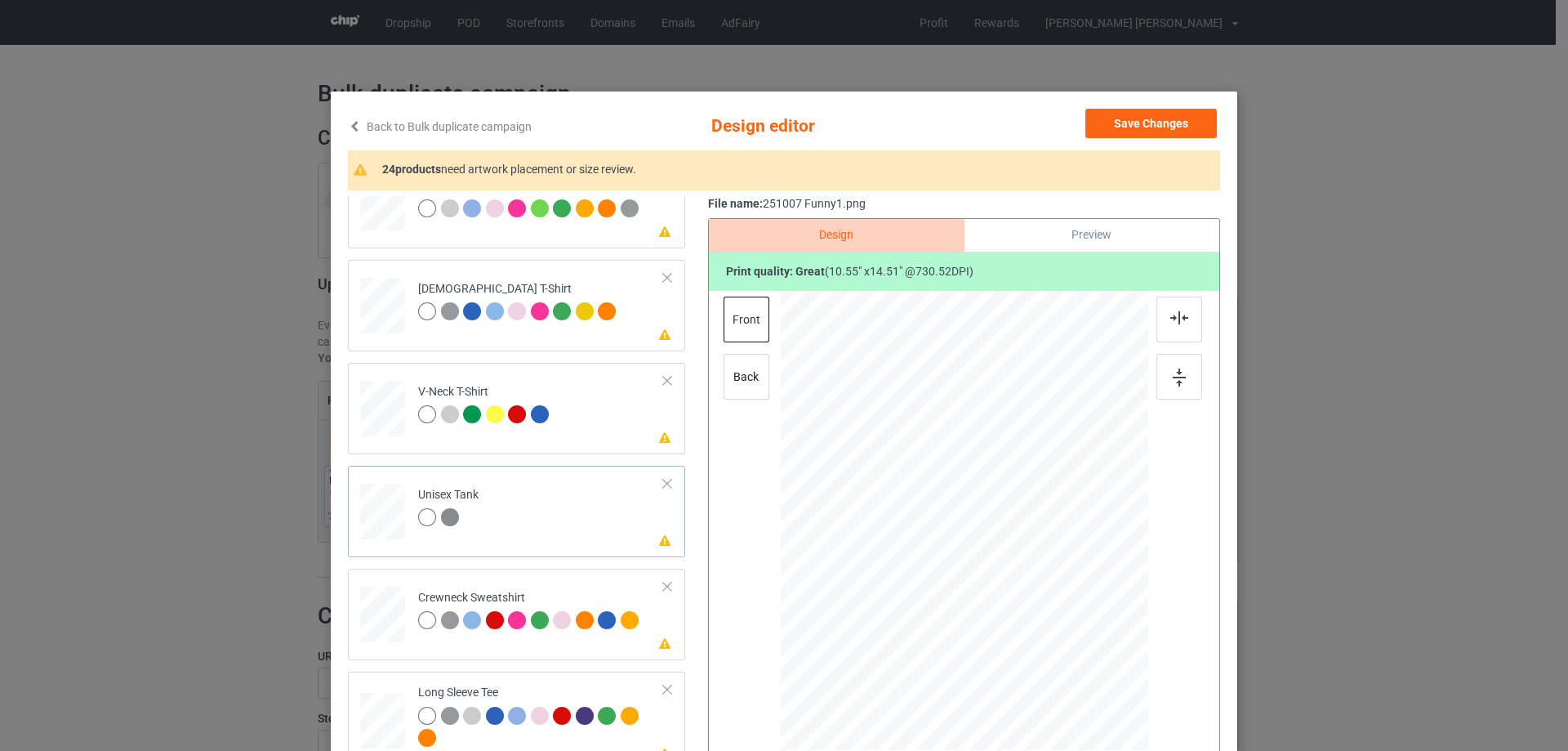
scroll to position [490, 0]
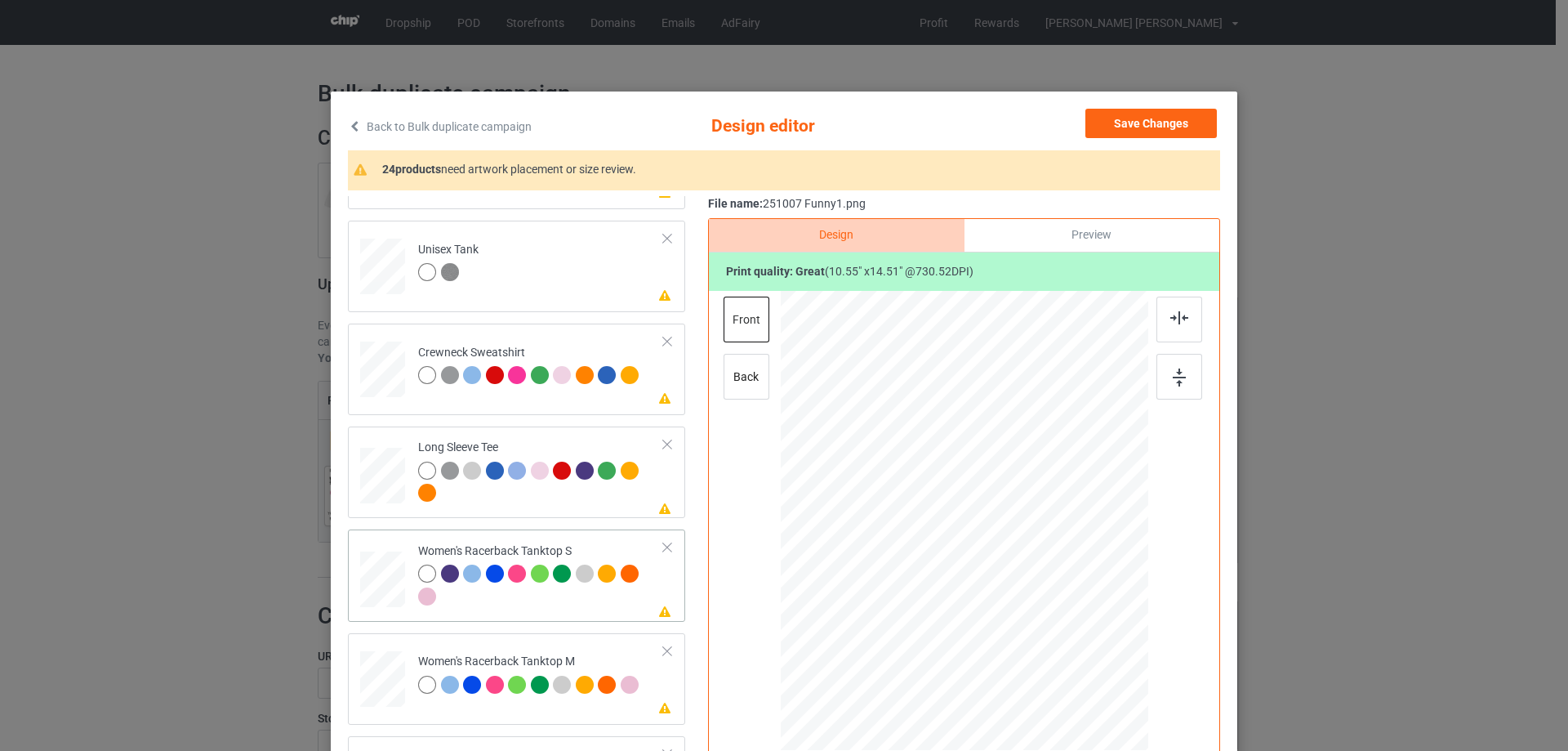
click at [399, 590] on td at bounding box center [385, 575] width 49 height 78
drag, startPoint x: 1064, startPoint y: 670, endPoint x: 1039, endPoint y: 615, distance: 60.4
click at [1039, 615] on div at bounding box center [964, 520] width 358 height 459
drag, startPoint x: 1004, startPoint y: 578, endPoint x: 1004, endPoint y: 591, distance: 13.0
click at [1004, 591] on div at bounding box center [964, 534] width 145 height 200
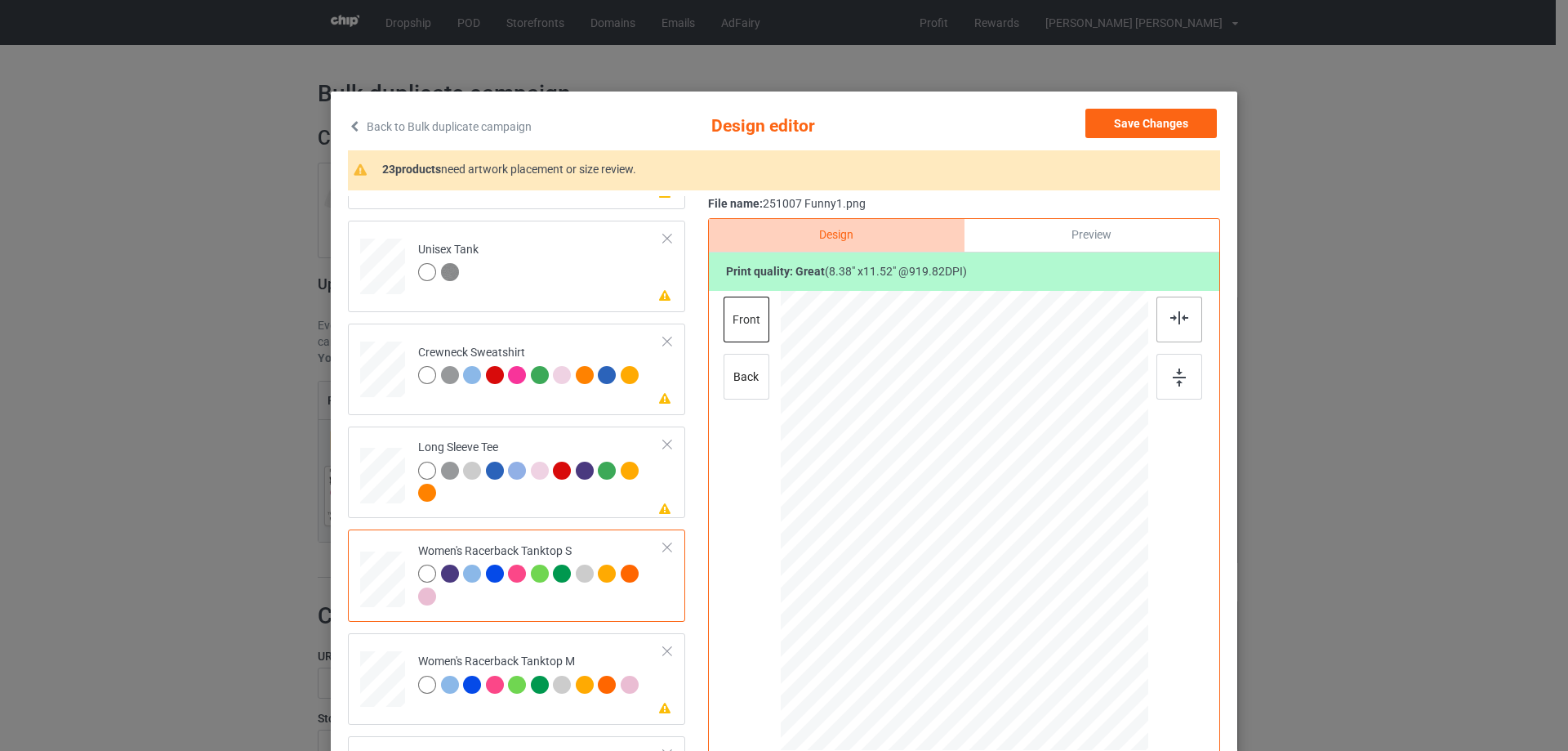
click at [1171, 323] on img at bounding box center [1179, 318] width 18 height 13
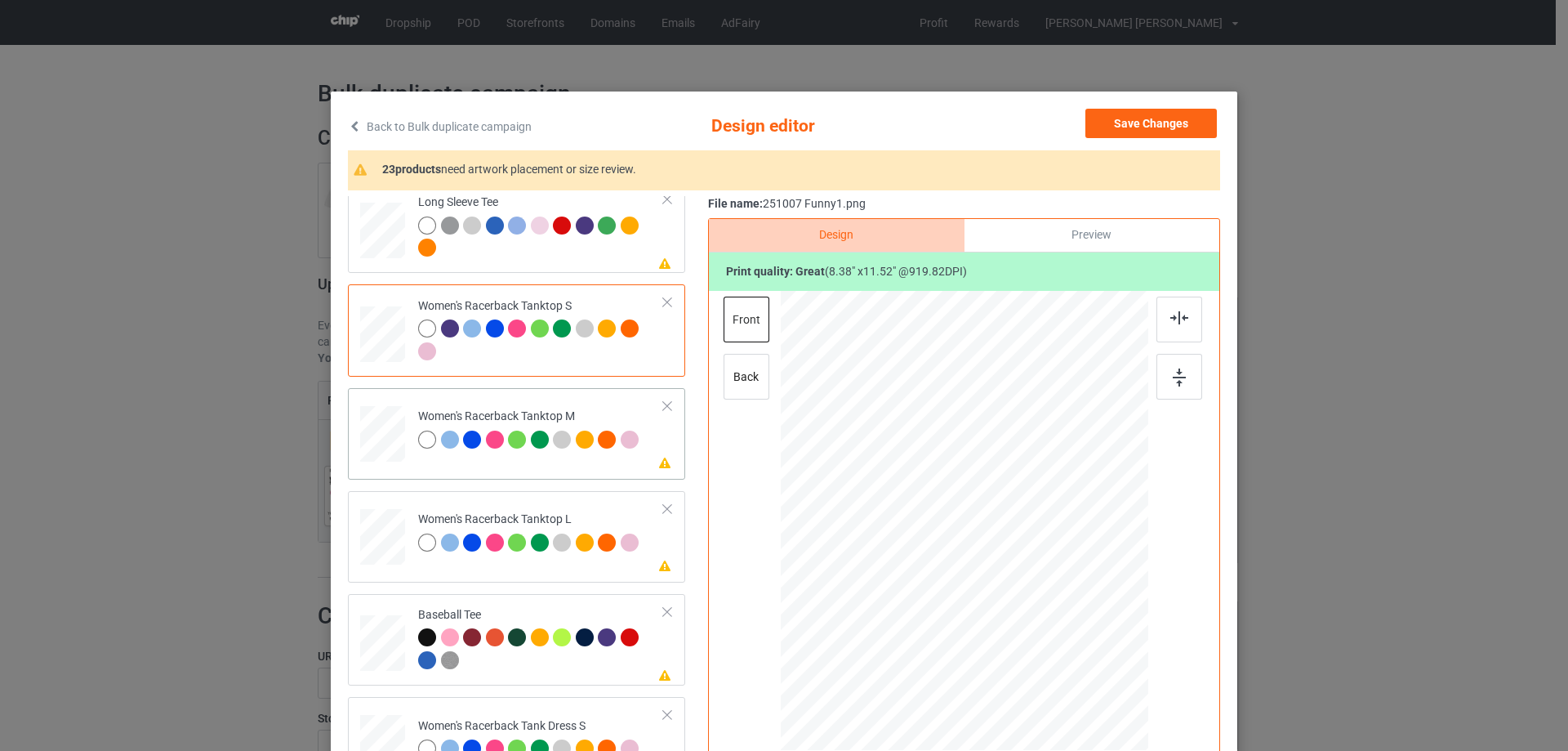
click at [367, 439] on div at bounding box center [383, 433] width 45 height 57
drag, startPoint x: 1065, startPoint y: 678, endPoint x: 982, endPoint y: 556, distance: 147.6
click at [1037, 631] on div at bounding box center [1044, 631] width 14 height 14
drag, startPoint x: 982, startPoint y: 556, endPoint x: 981, endPoint y: 579, distance: 23.0
click at [981, 579] on div at bounding box center [963, 543] width 157 height 216
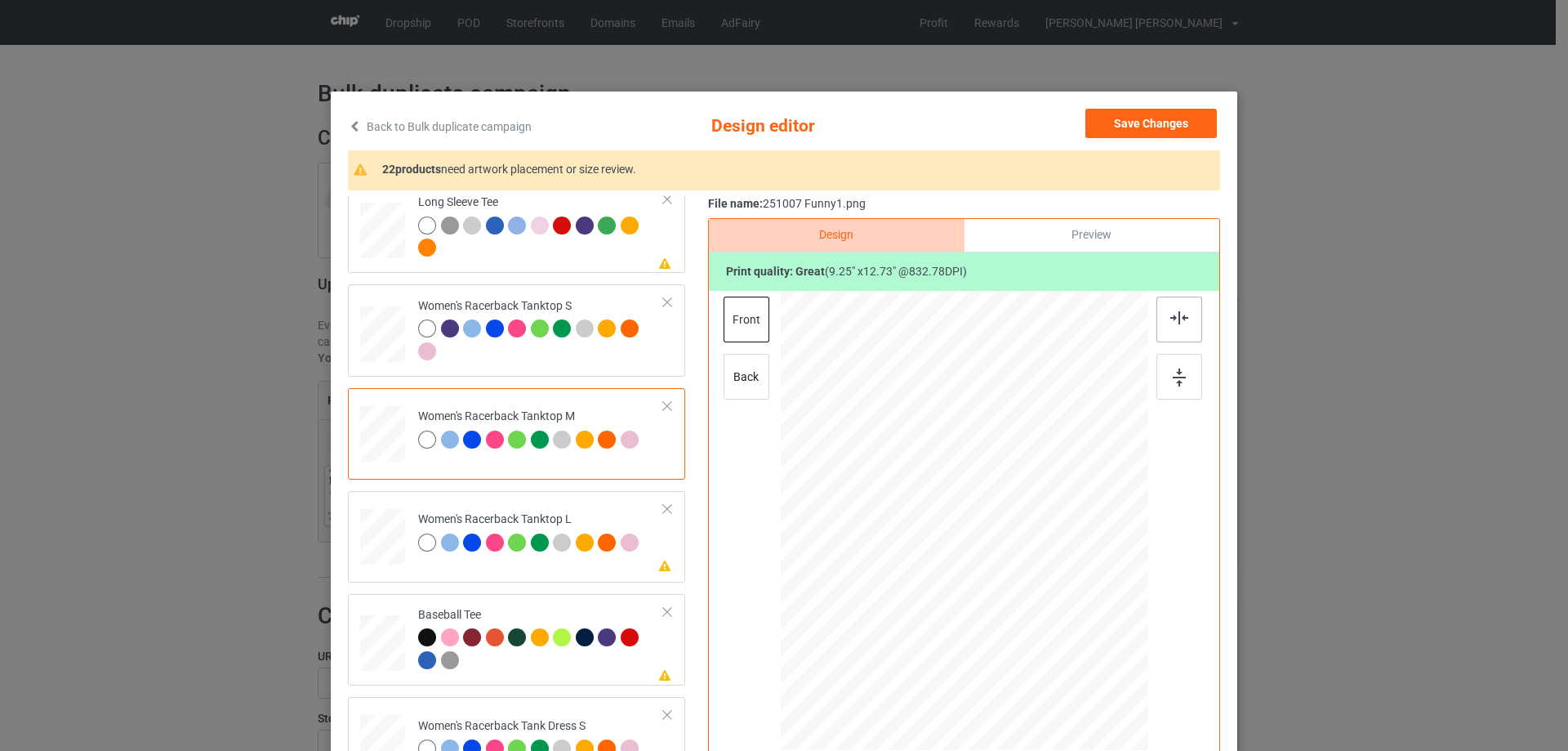
click at [1173, 328] on div at bounding box center [1179, 319] width 46 height 46
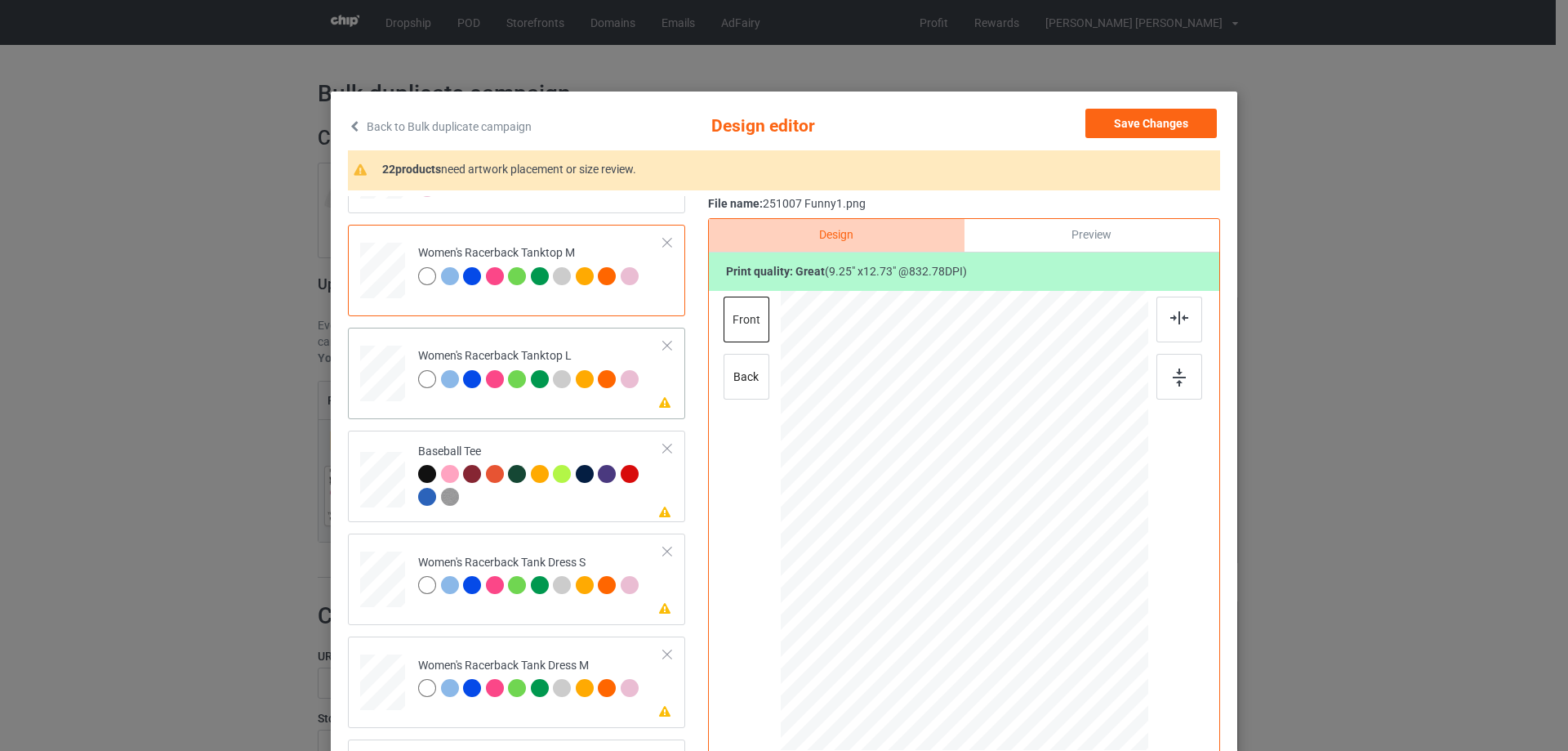
click at [372, 379] on div at bounding box center [383, 373] width 45 height 54
drag, startPoint x: 1068, startPoint y: 677, endPoint x: 1038, endPoint y: 618, distance: 66.2
click at [1044, 620] on div at bounding box center [964, 521] width 367 height 439
drag, startPoint x: 972, startPoint y: 500, endPoint x: 975, endPoint y: 526, distance: 26.2
click at [975, 526] on div at bounding box center [966, 547] width 152 height 209
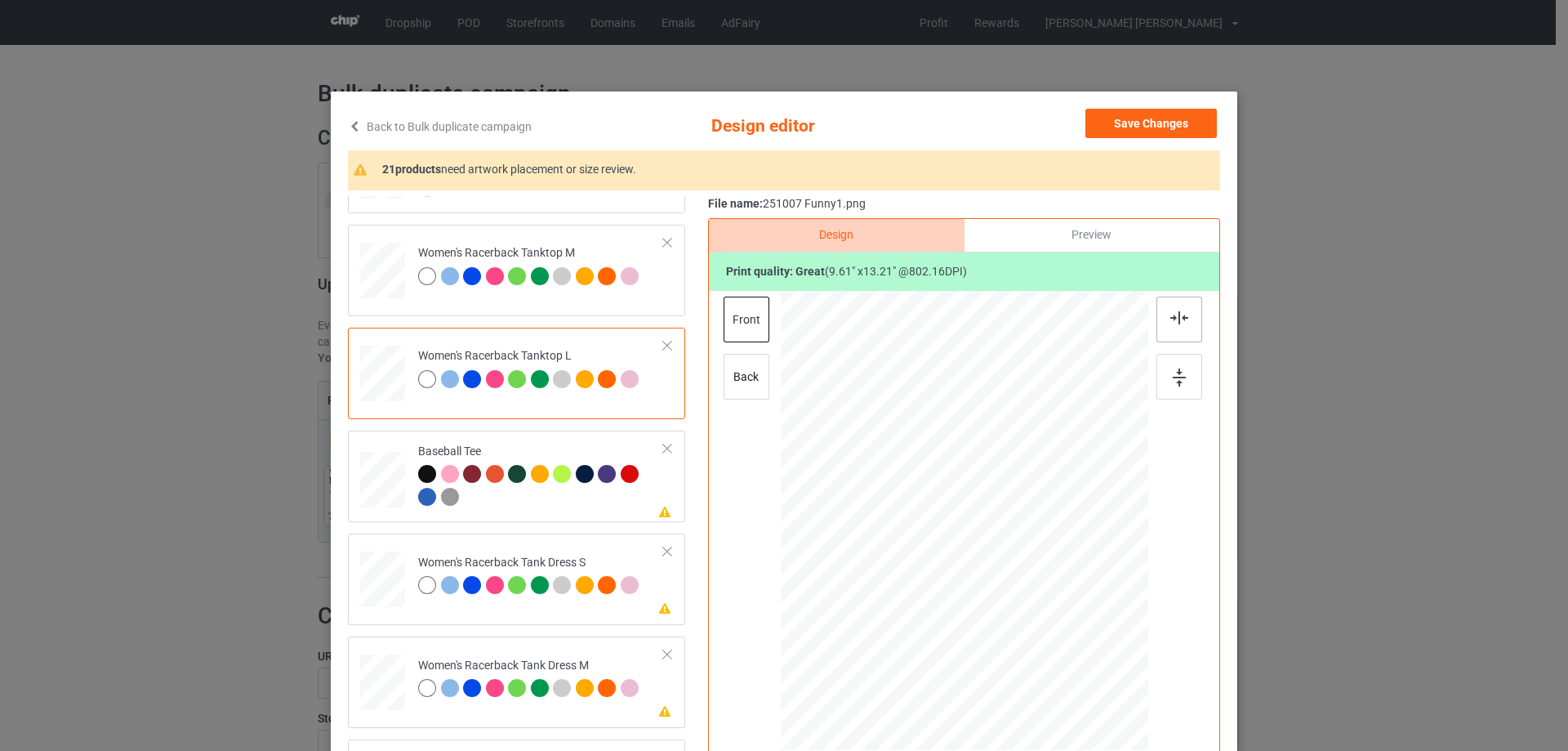
click at [1185, 319] on div at bounding box center [1179, 319] width 46 height 46
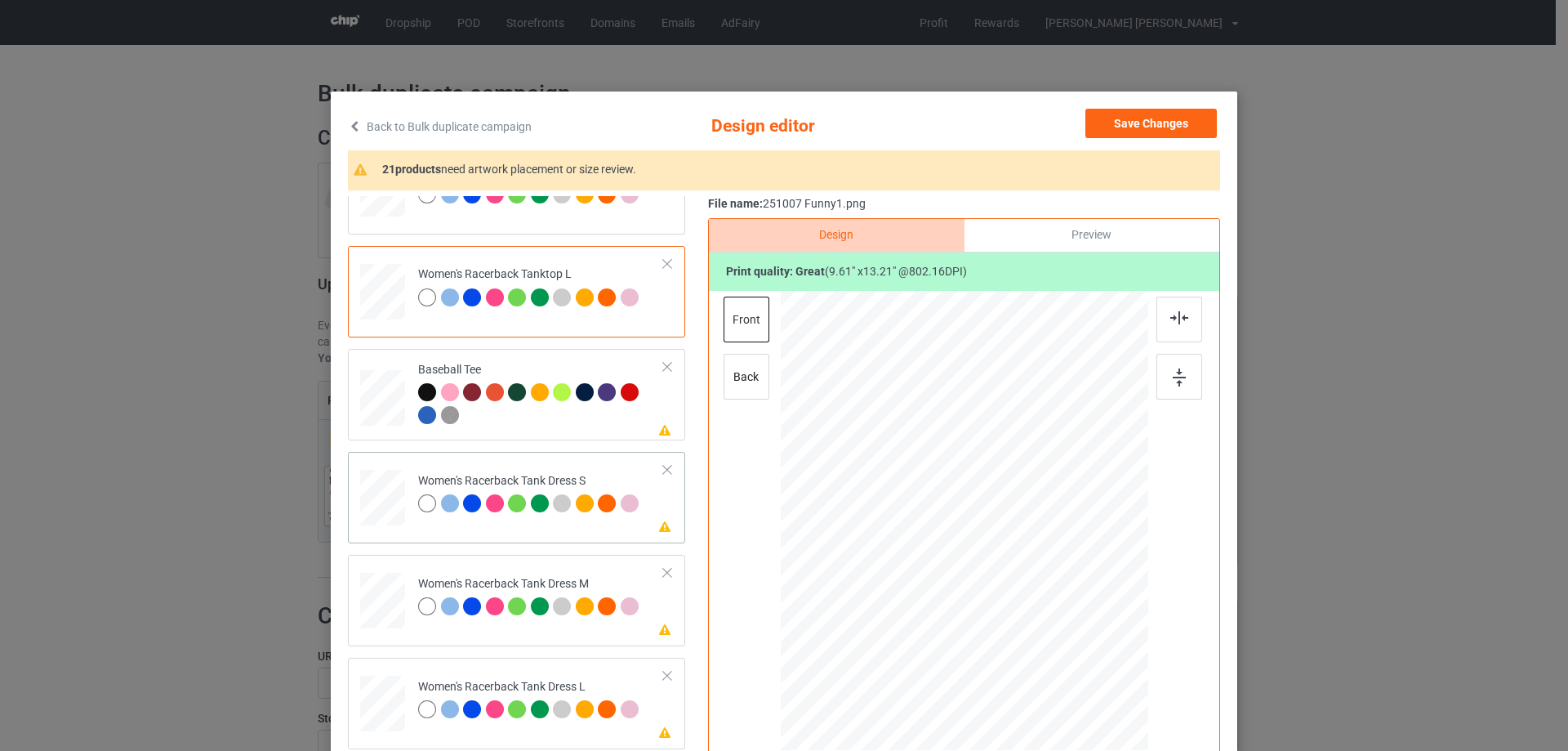
click at [388, 499] on div at bounding box center [383, 498] width 37 height 57
drag, startPoint x: 1049, startPoint y: 647, endPoint x: 1036, endPoint y: 620, distance: 30.0
click at [1036, 620] on div at bounding box center [1037, 622] width 14 height 14
click at [1016, 587] on div at bounding box center [964, 505] width 147 height 202
click at [1188, 316] on div at bounding box center [1179, 319] width 46 height 46
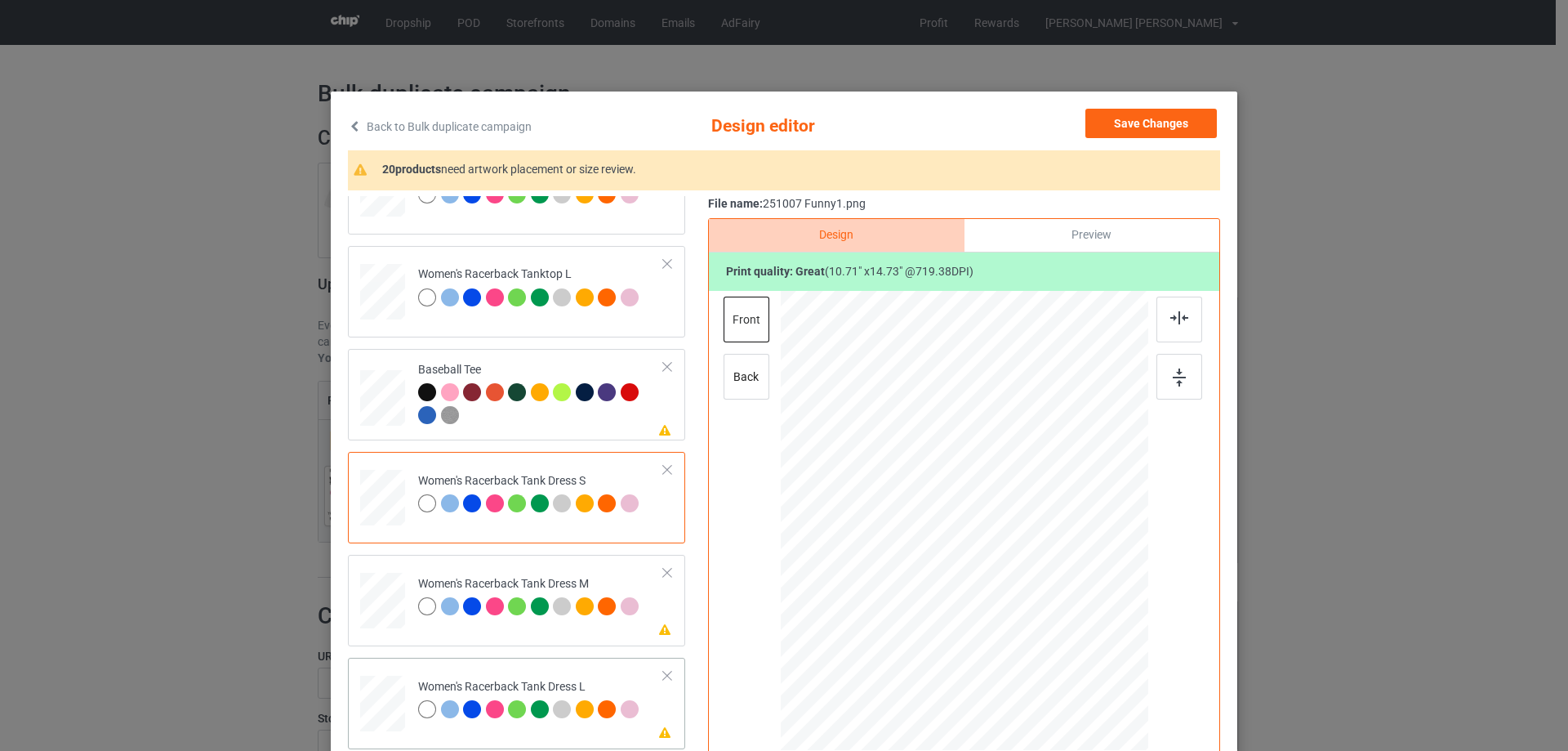
scroll to position [1143, 0]
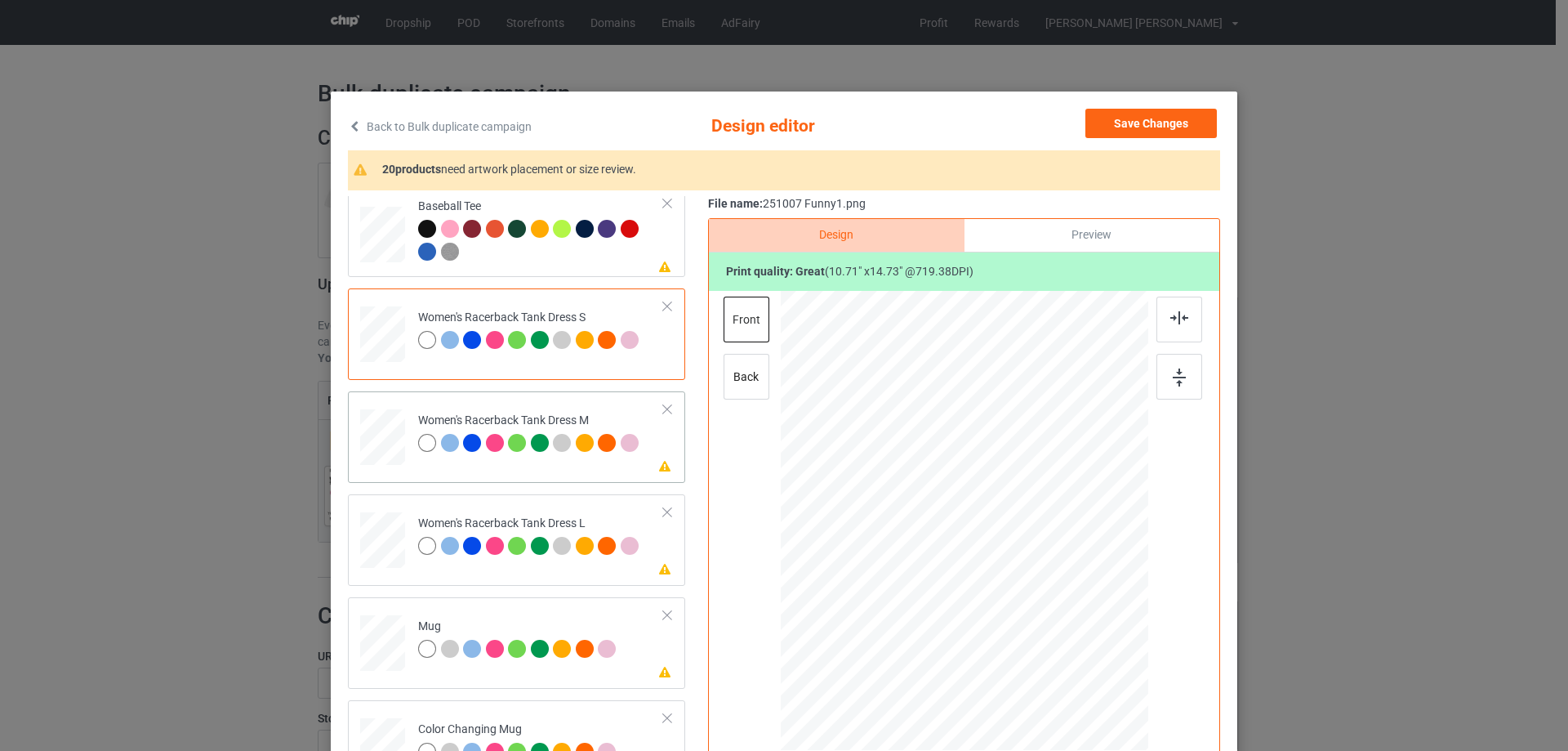
click at [384, 450] on div at bounding box center [382, 437] width 37 height 57
drag, startPoint x: 1054, startPoint y: 656, endPoint x: 1033, endPoint y: 618, distance: 43.4
click at [1033, 618] on div at bounding box center [1034, 615] width 14 height 14
drag, startPoint x: 981, startPoint y: 568, endPoint x: 981, endPoint y: 551, distance: 17.0
click at [981, 551] on div at bounding box center [964, 502] width 138 height 191
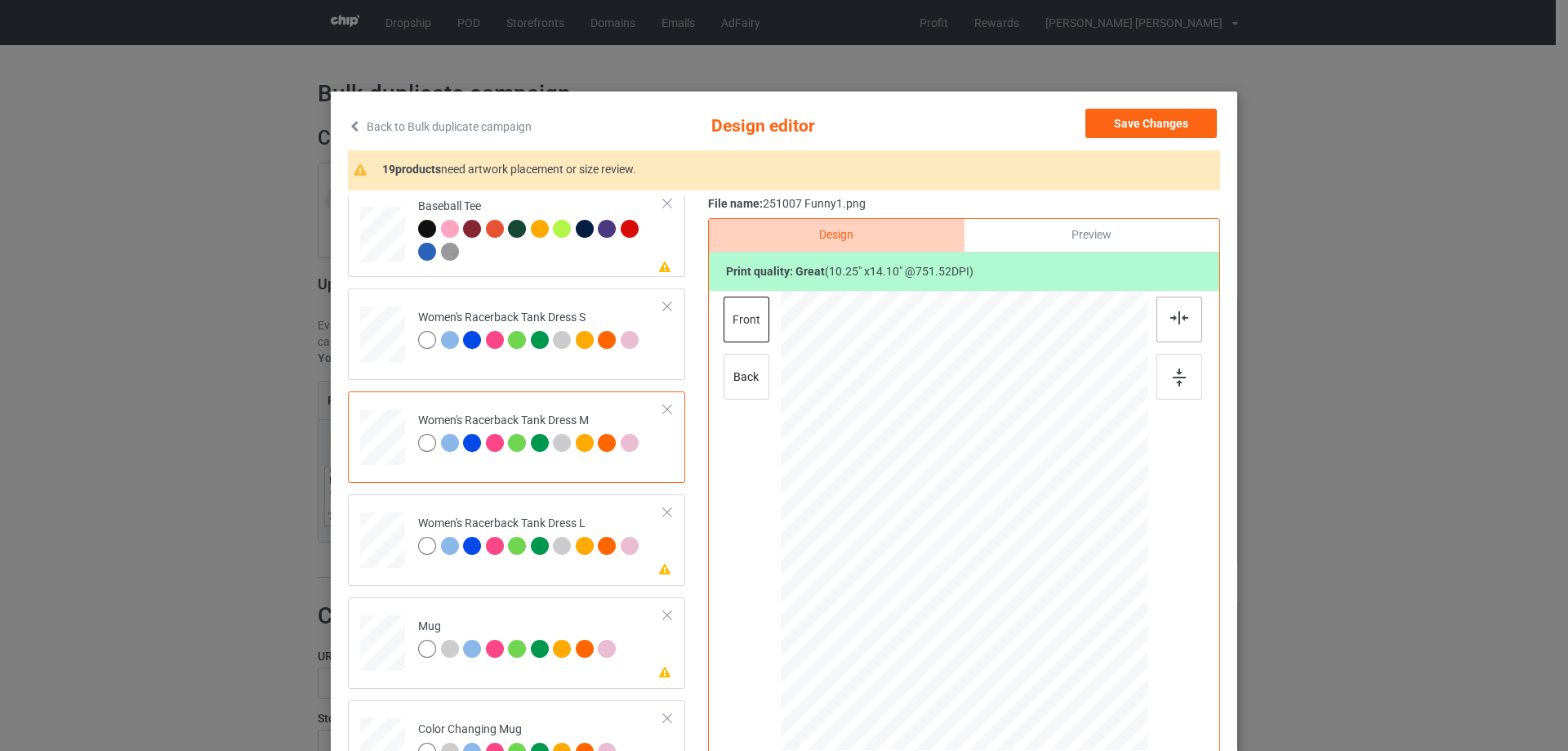
click at [1176, 316] on img at bounding box center [1179, 318] width 18 height 13
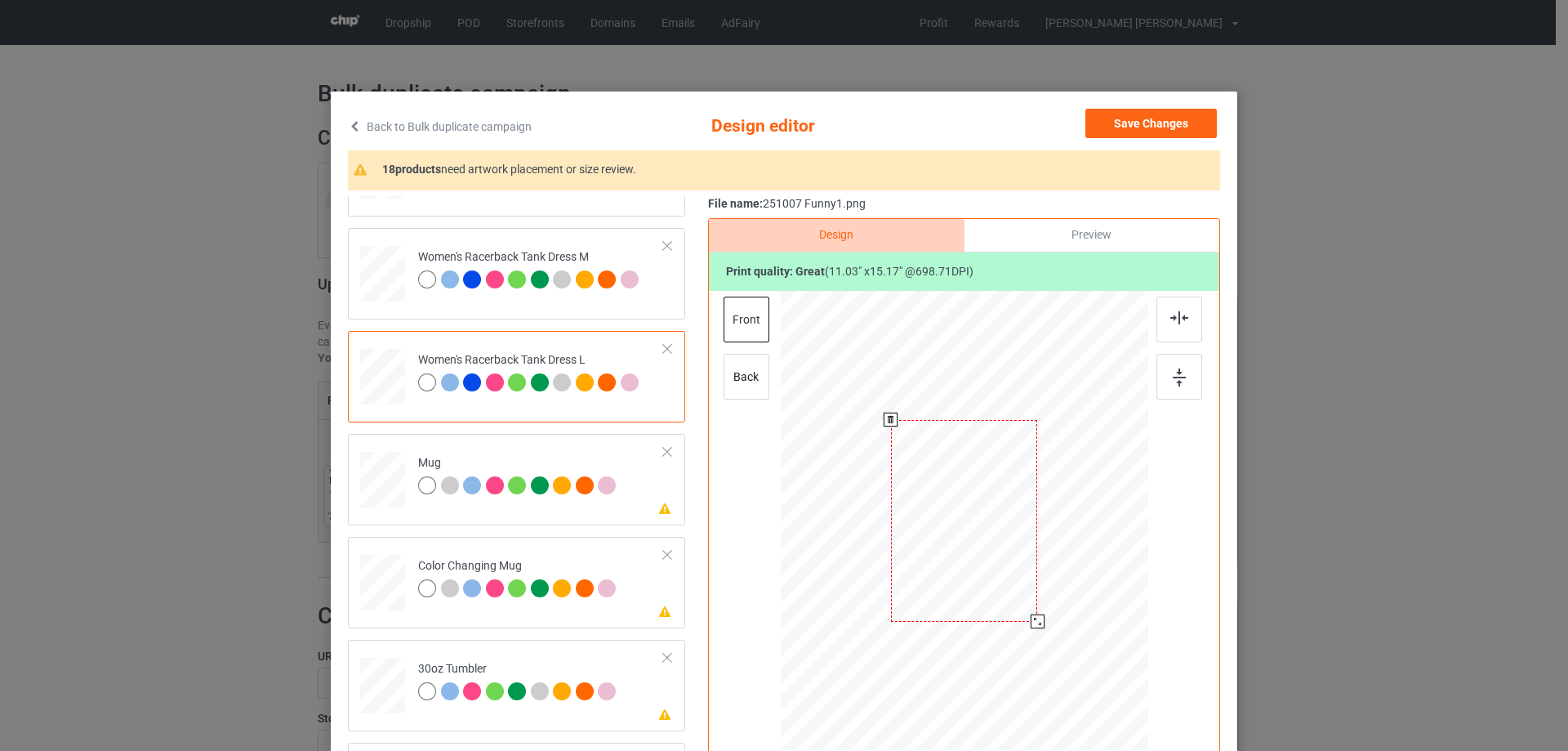
drag, startPoint x: 1056, startPoint y: 657, endPoint x: 1038, endPoint y: 611, distance: 49.4
click at [1038, 611] on div at bounding box center [964, 520] width 325 height 459
click at [989, 558] on div at bounding box center [964, 504] width 140 height 193
click at [1175, 321] on img at bounding box center [1179, 318] width 18 height 13
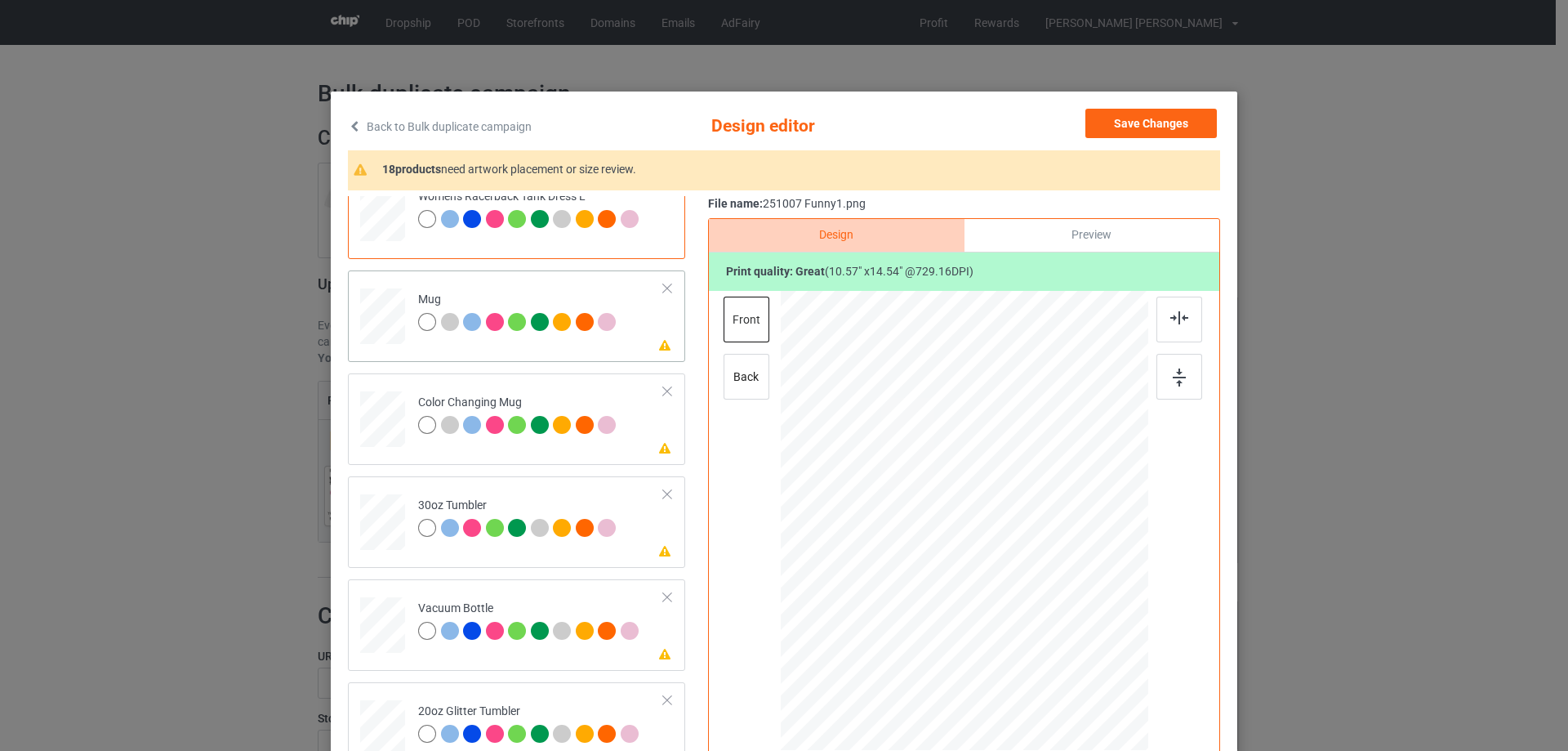
click at [390, 313] on div at bounding box center [383, 317] width 45 height 19
drag, startPoint x: 1067, startPoint y: 672, endPoint x: 983, endPoint y: 563, distance: 137.6
click at [1029, 574] on div at bounding box center [964, 520] width 367 height 153
drag, startPoint x: 983, startPoint y: 563, endPoint x: 1084, endPoint y: 562, distance: 101.0
click at [1084, 562] on div at bounding box center [1065, 519] width 105 height 145
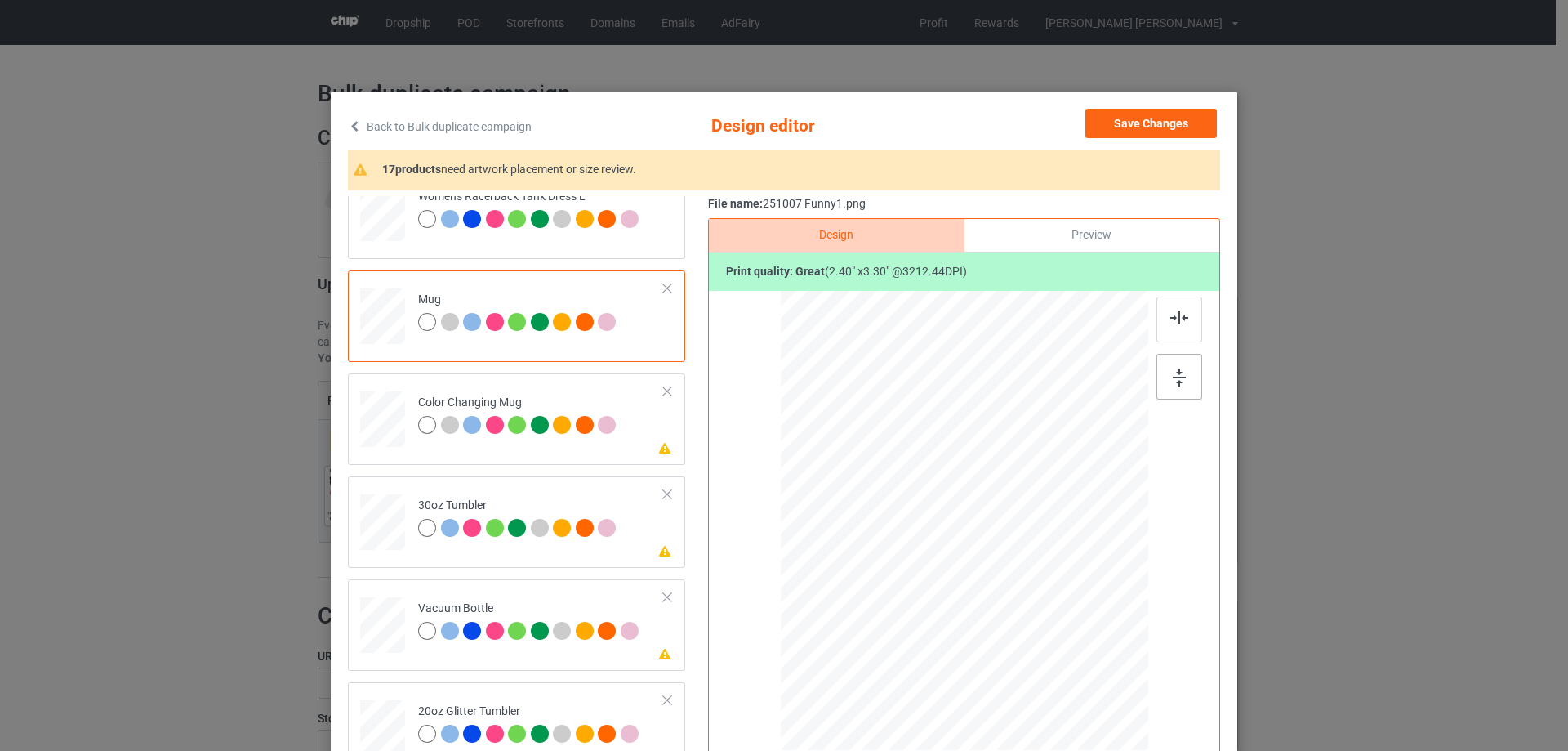
click at [1182, 374] on div at bounding box center [1179, 376] width 46 height 46
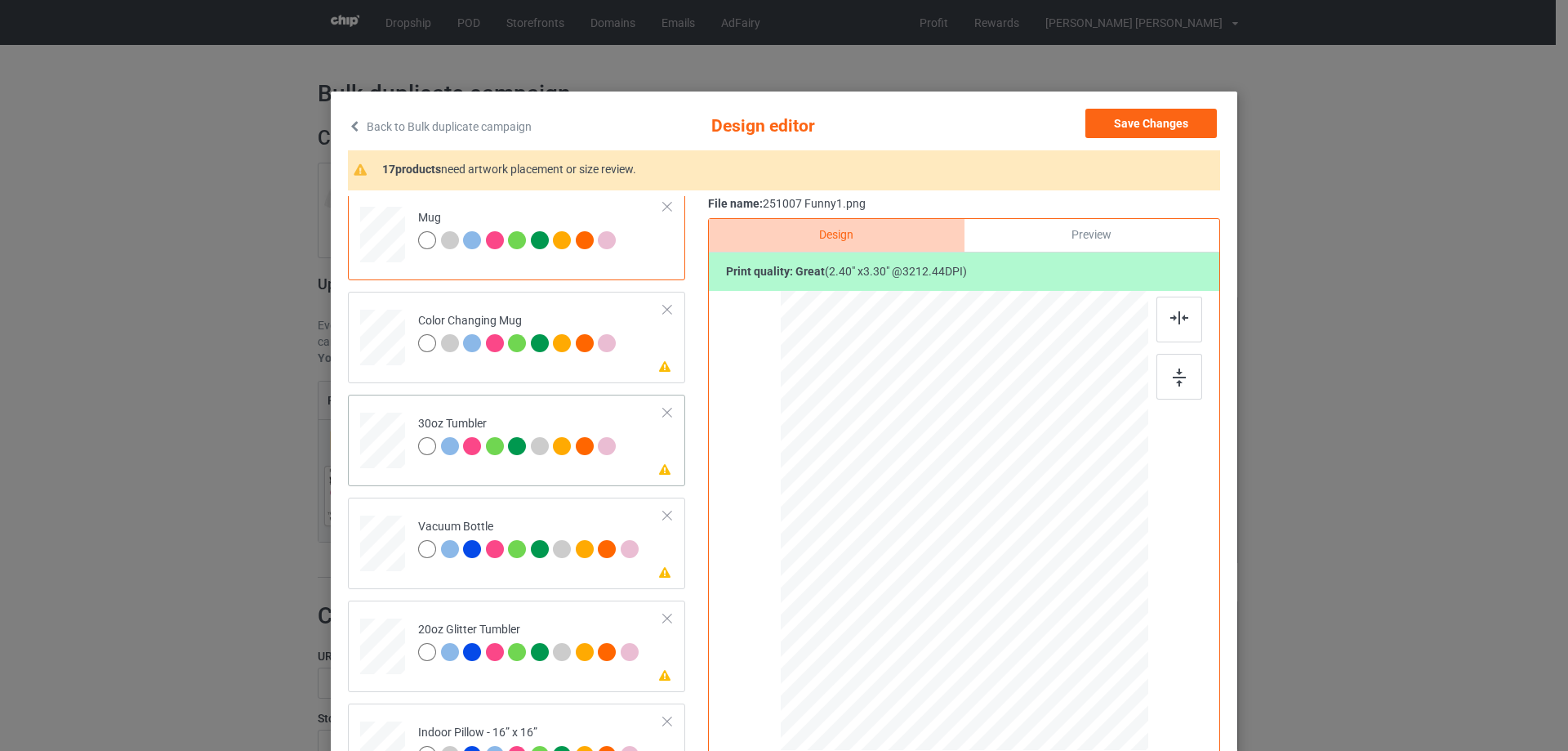
click at [383, 449] on div at bounding box center [383, 441] width 44 height 24
drag, startPoint x: 1069, startPoint y: 668, endPoint x: 1029, endPoint y: 591, distance: 86.8
click at [1029, 591] on div at bounding box center [964, 520] width 357 height 198
drag, startPoint x: 995, startPoint y: 562, endPoint x: 908, endPoint y: 562, distance: 87.0
click at [908, 562] on div at bounding box center [875, 520] width 114 height 158
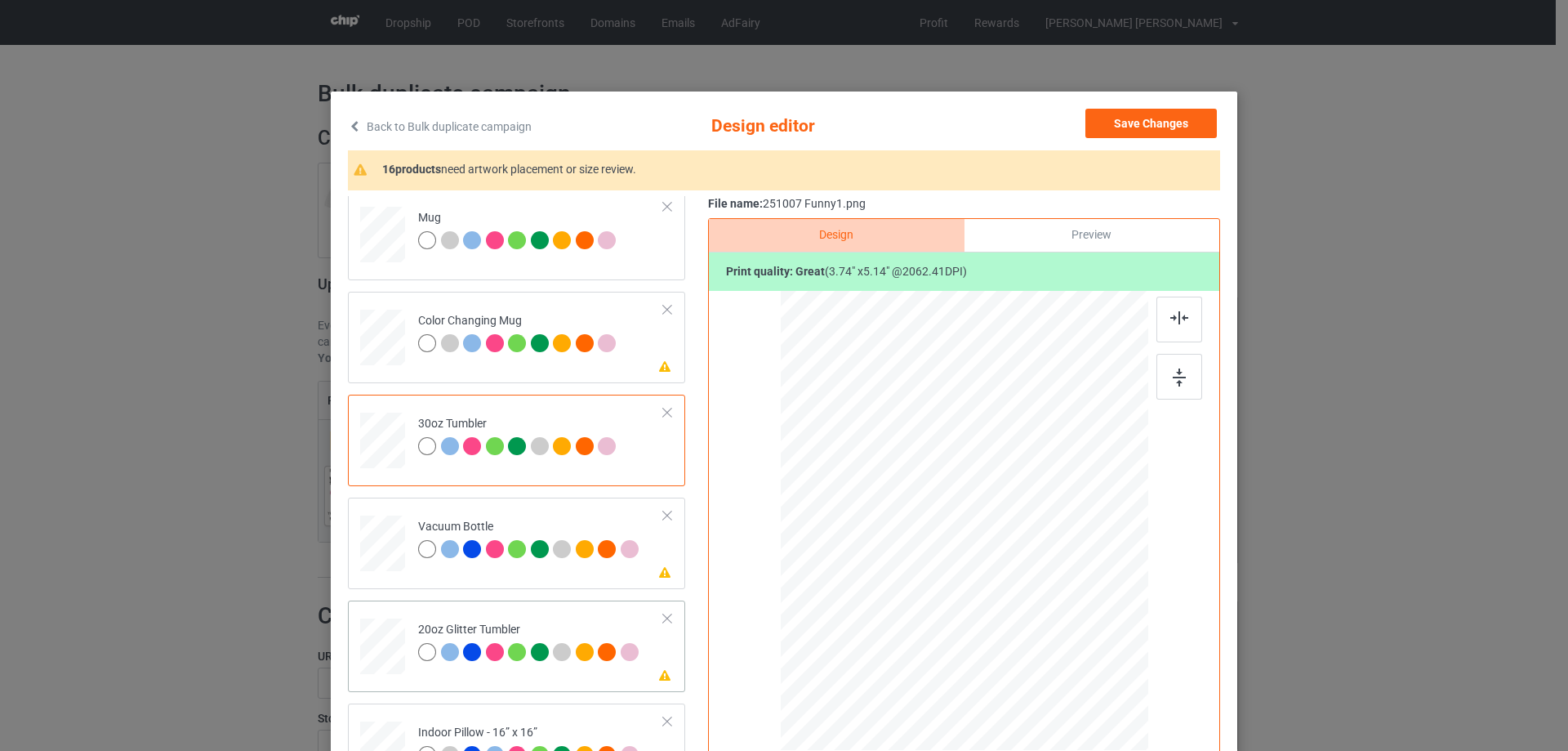
scroll to position [1633, 0]
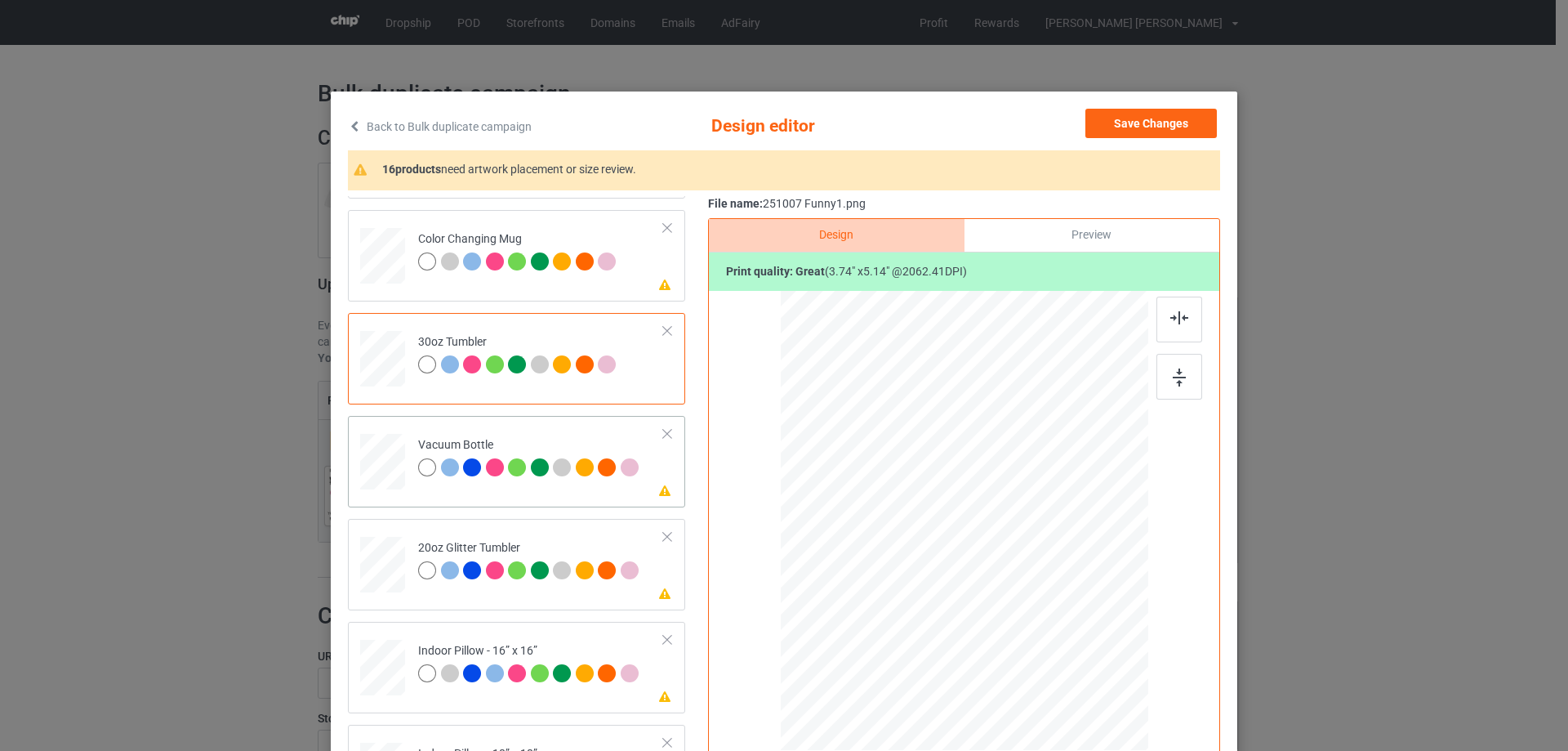
click at [375, 451] on div at bounding box center [383, 461] width 44 height 23
drag, startPoint x: 1062, startPoint y: 666, endPoint x: 929, endPoint y: 565, distance: 167.0
click at [1007, 590] on div at bounding box center [1014, 589] width 14 height 14
drag, startPoint x: 929, startPoint y: 565, endPoint x: 898, endPoint y: 565, distance: 31.0
click at [898, 565] on div at bounding box center [880, 518] width 97 height 134
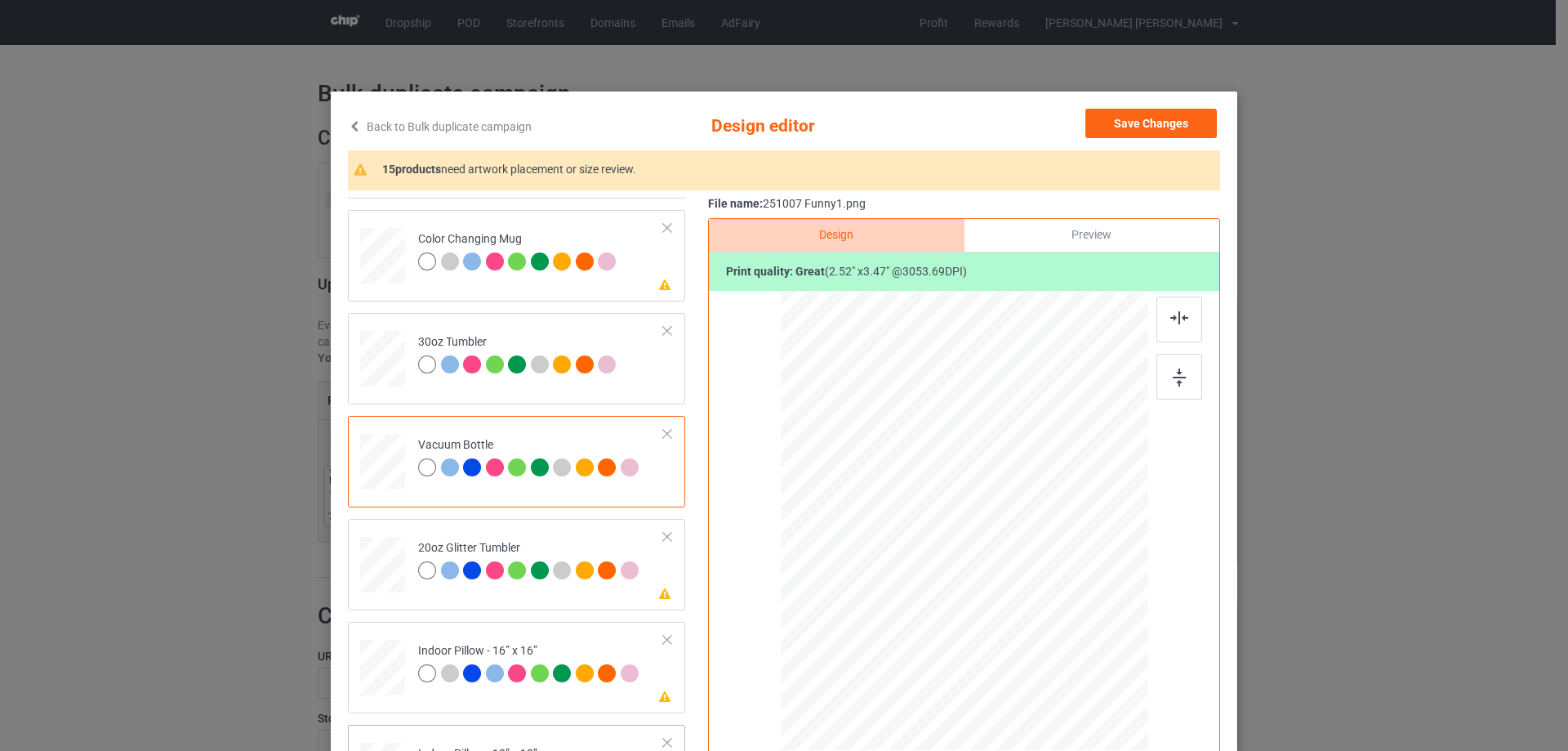
scroll to position [1797, 0]
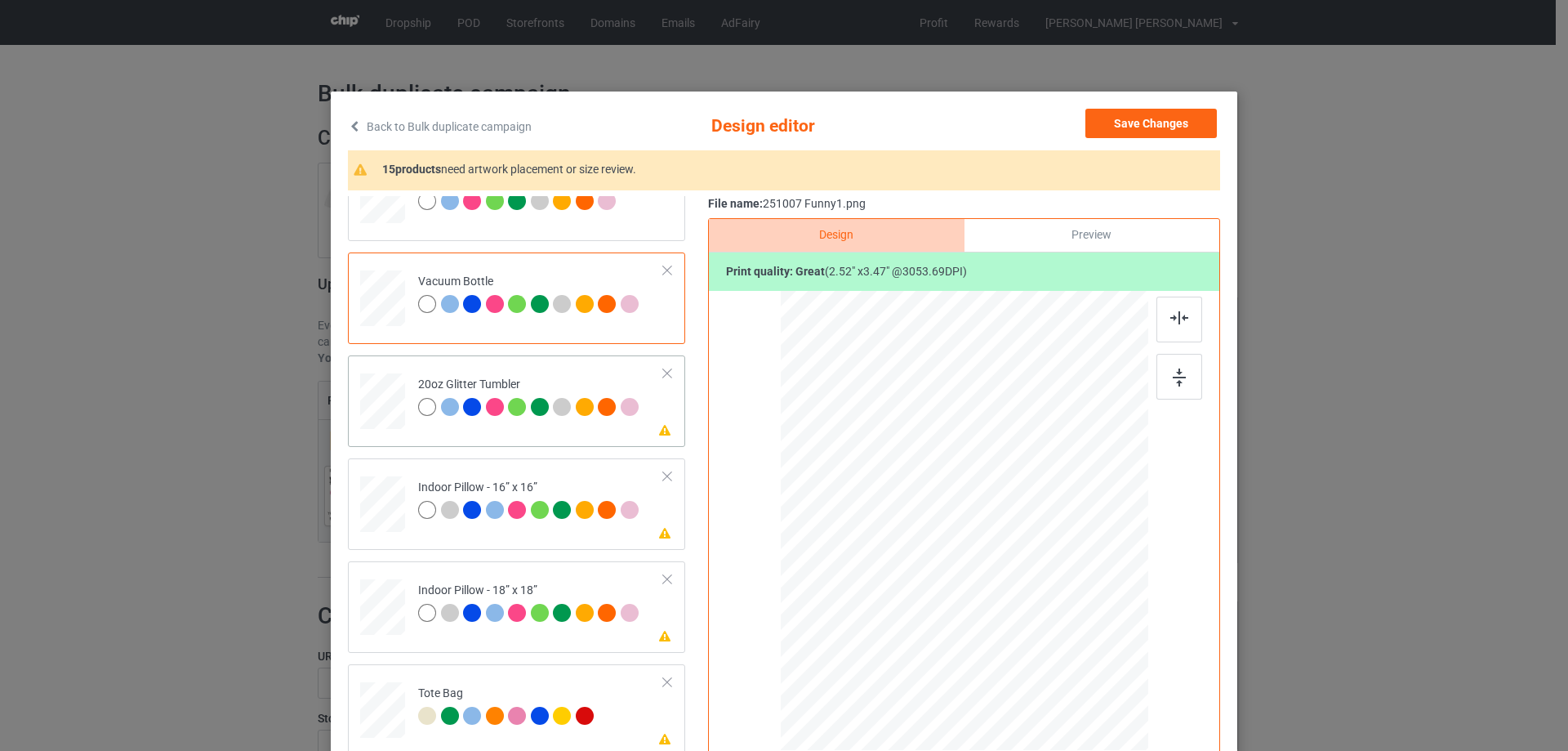
click at [364, 407] on div at bounding box center [383, 400] width 43 height 36
drag, startPoint x: 1066, startPoint y: 664, endPoint x: 1005, endPoint y: 585, distance: 99.8
click at [1031, 613] on div at bounding box center [1033, 615] width 14 height 14
drag, startPoint x: 1005, startPoint y: 585, endPoint x: 925, endPoint y: 562, distance: 83.2
click at [925, 562] on div at bounding box center [884, 497] width 137 height 187
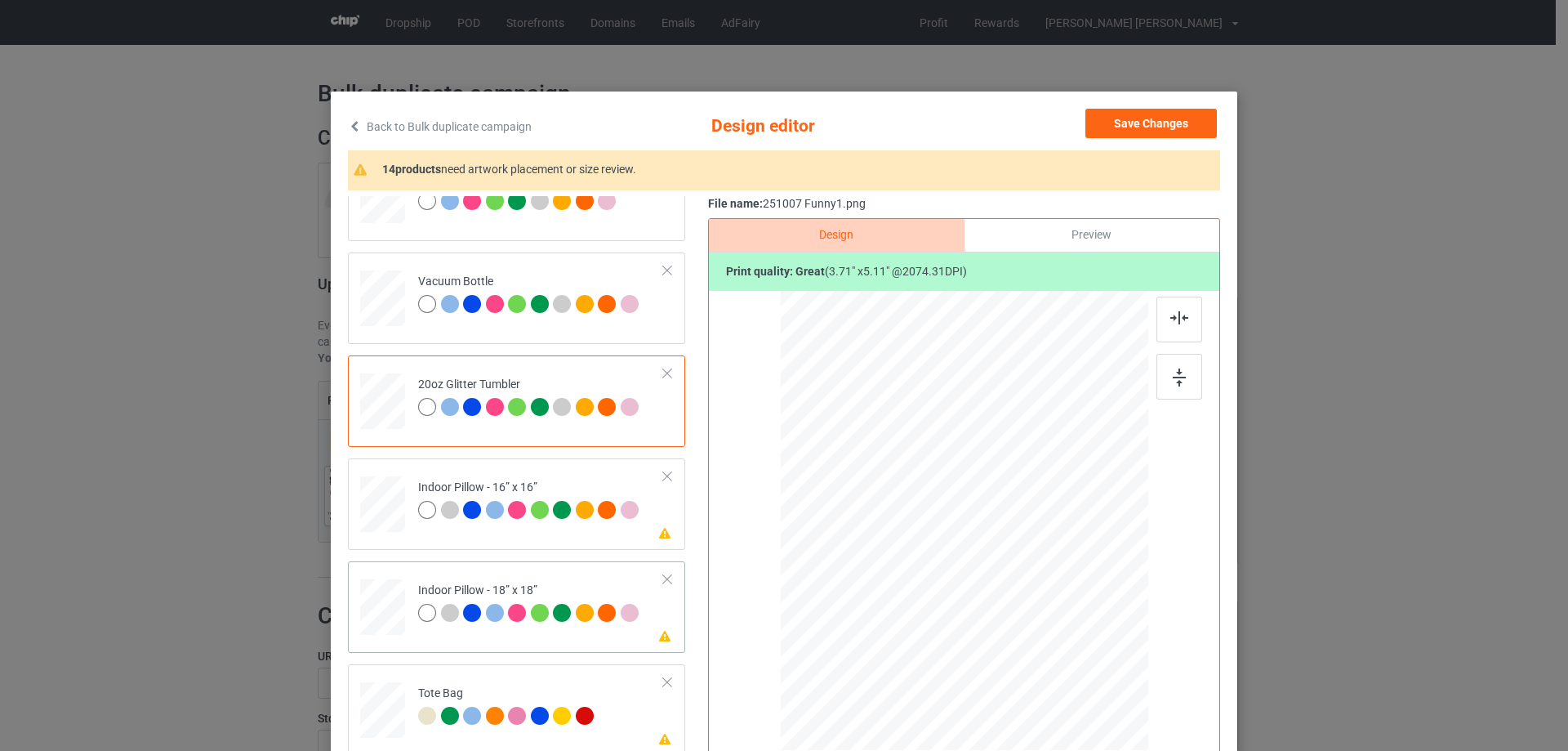
scroll to position [1879, 0]
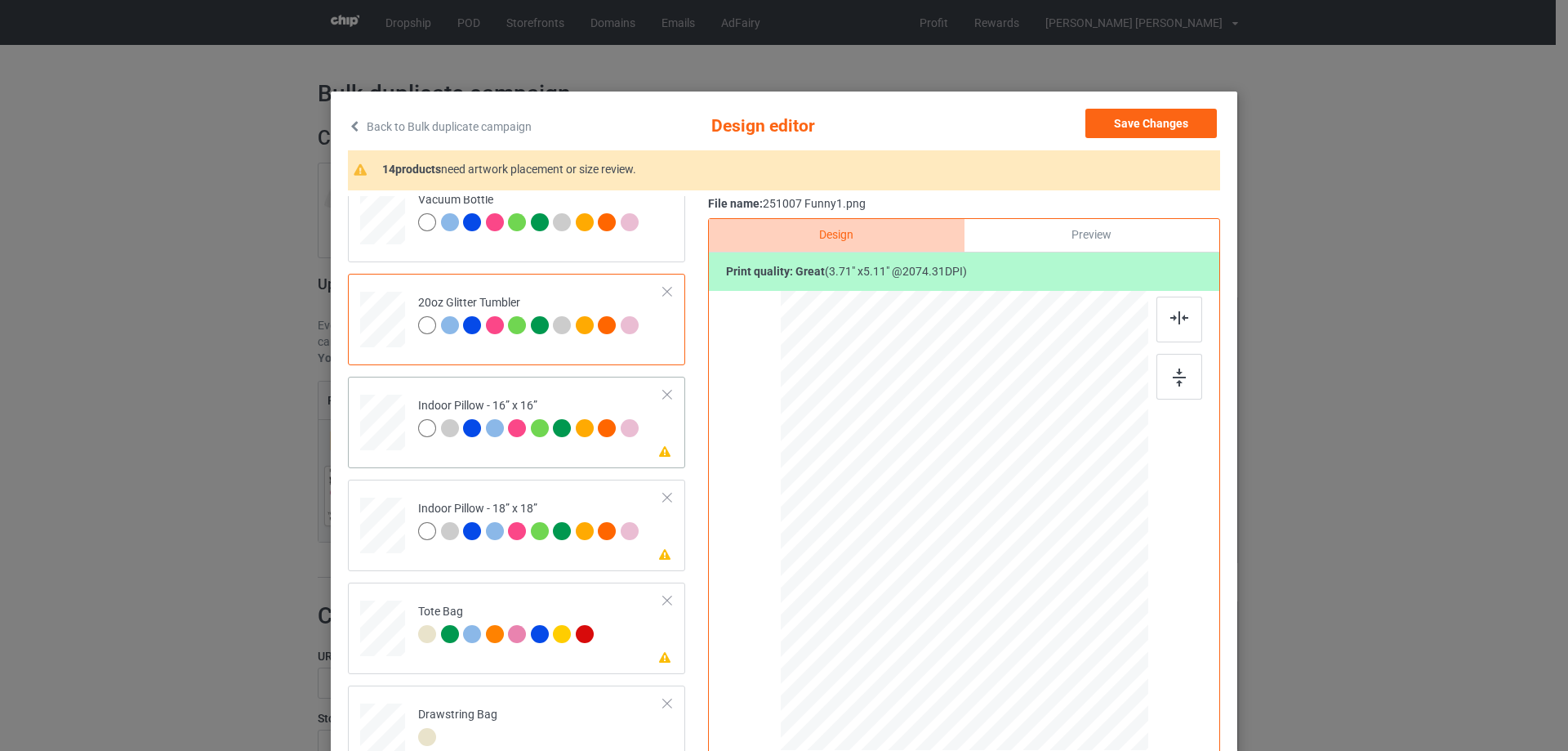
click at [360, 419] on div at bounding box center [383, 423] width 45 height 45
drag, startPoint x: 1069, startPoint y: 673, endPoint x: 1058, endPoint y: 645, distance: 30.1
click at [1058, 645] on div at bounding box center [1058, 650] width 14 height 14
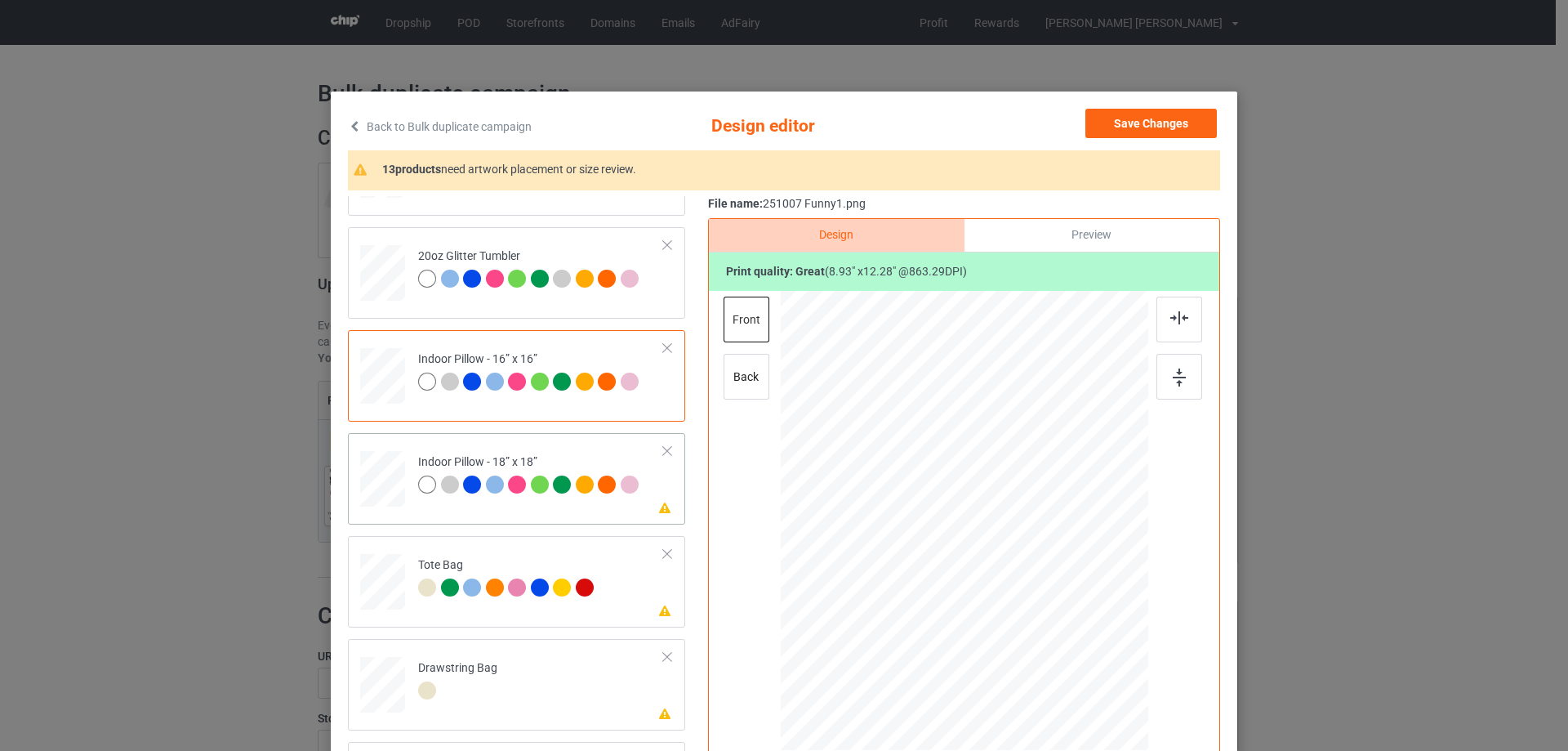
click at [385, 463] on div at bounding box center [383, 479] width 45 height 45
drag, startPoint x: 1065, startPoint y: 671, endPoint x: 441, endPoint y: 500, distance: 647.0
click at [1053, 646] on div at bounding box center [1060, 651] width 14 height 14
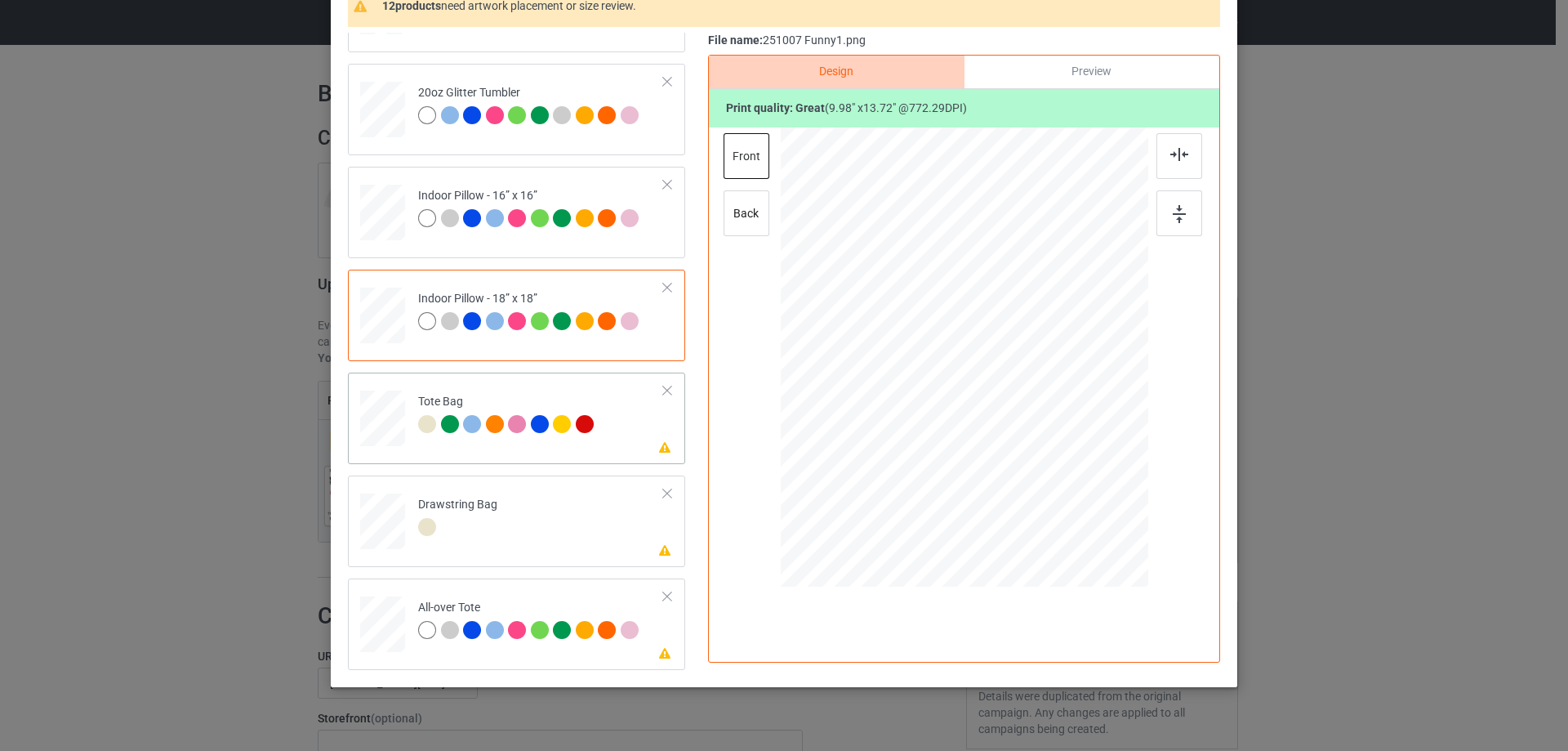
click at [379, 438] on div at bounding box center [383, 426] width 21 height 24
click at [385, 624] on div at bounding box center [383, 625] width 45 height 45
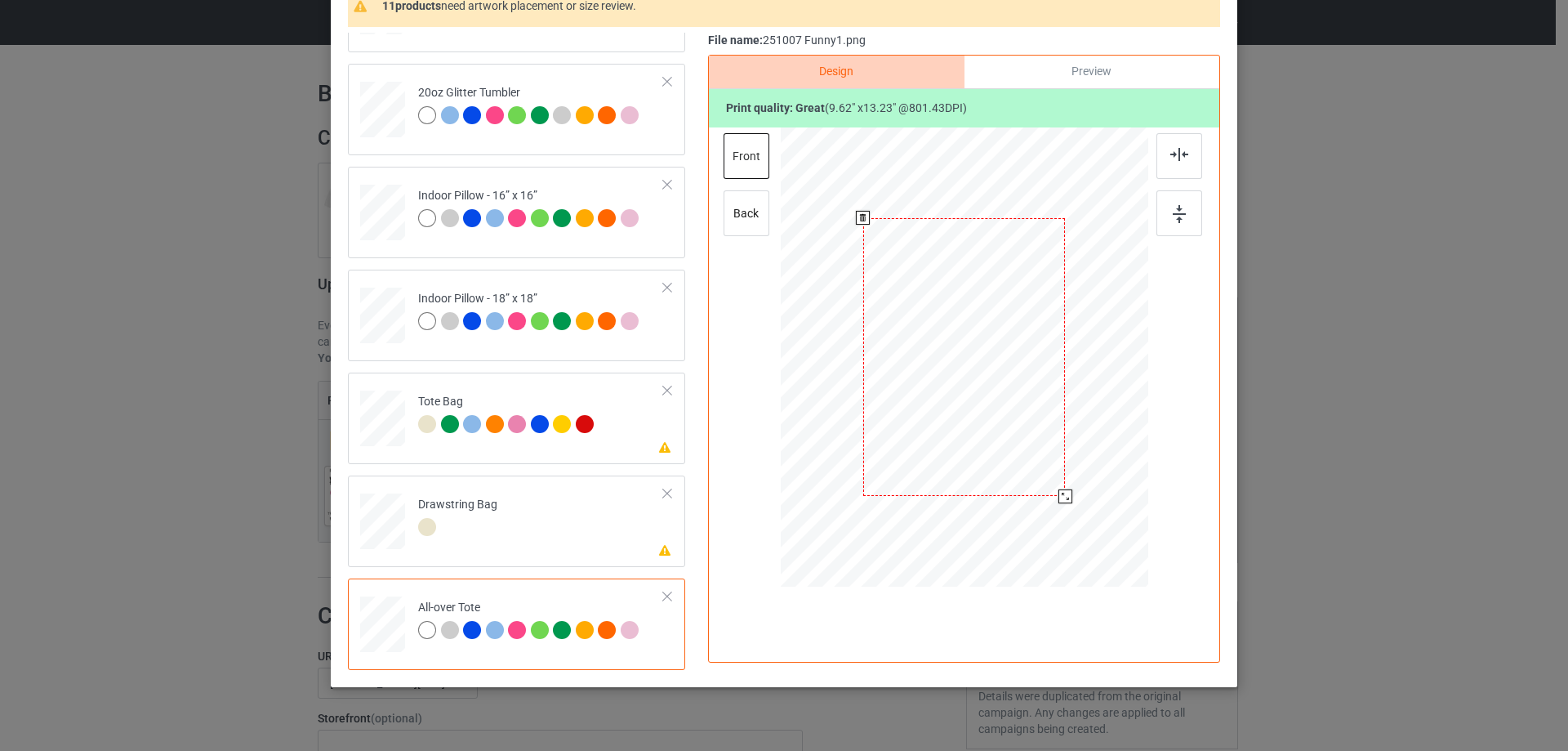
drag, startPoint x: 1069, startPoint y: 511, endPoint x: 1063, endPoint y: 495, distance: 17.1
click at [1063, 495] on div at bounding box center [1065, 496] width 14 height 14
click at [1014, 463] on div at bounding box center [964, 352] width 202 height 278
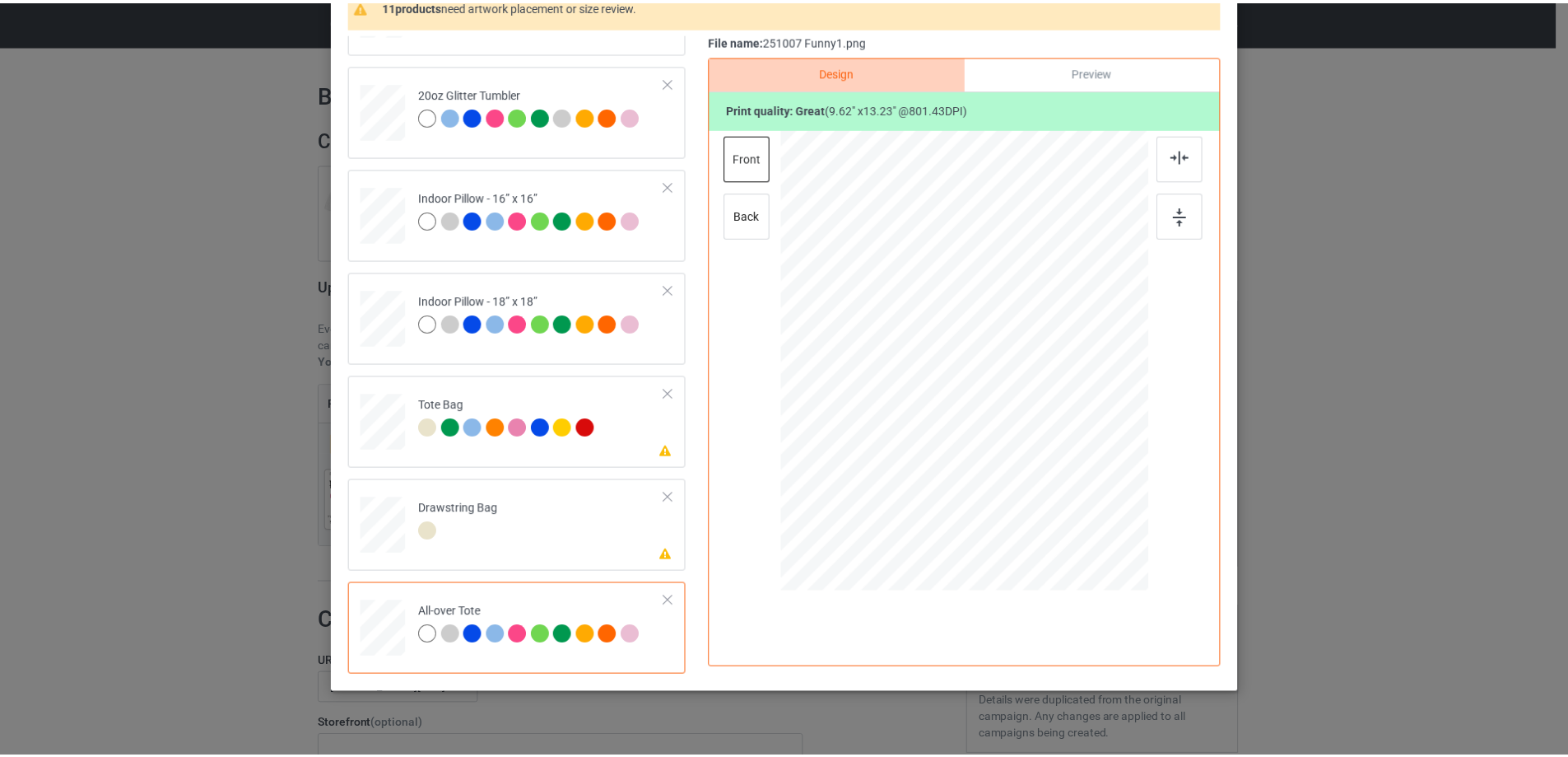
scroll to position [0, 0]
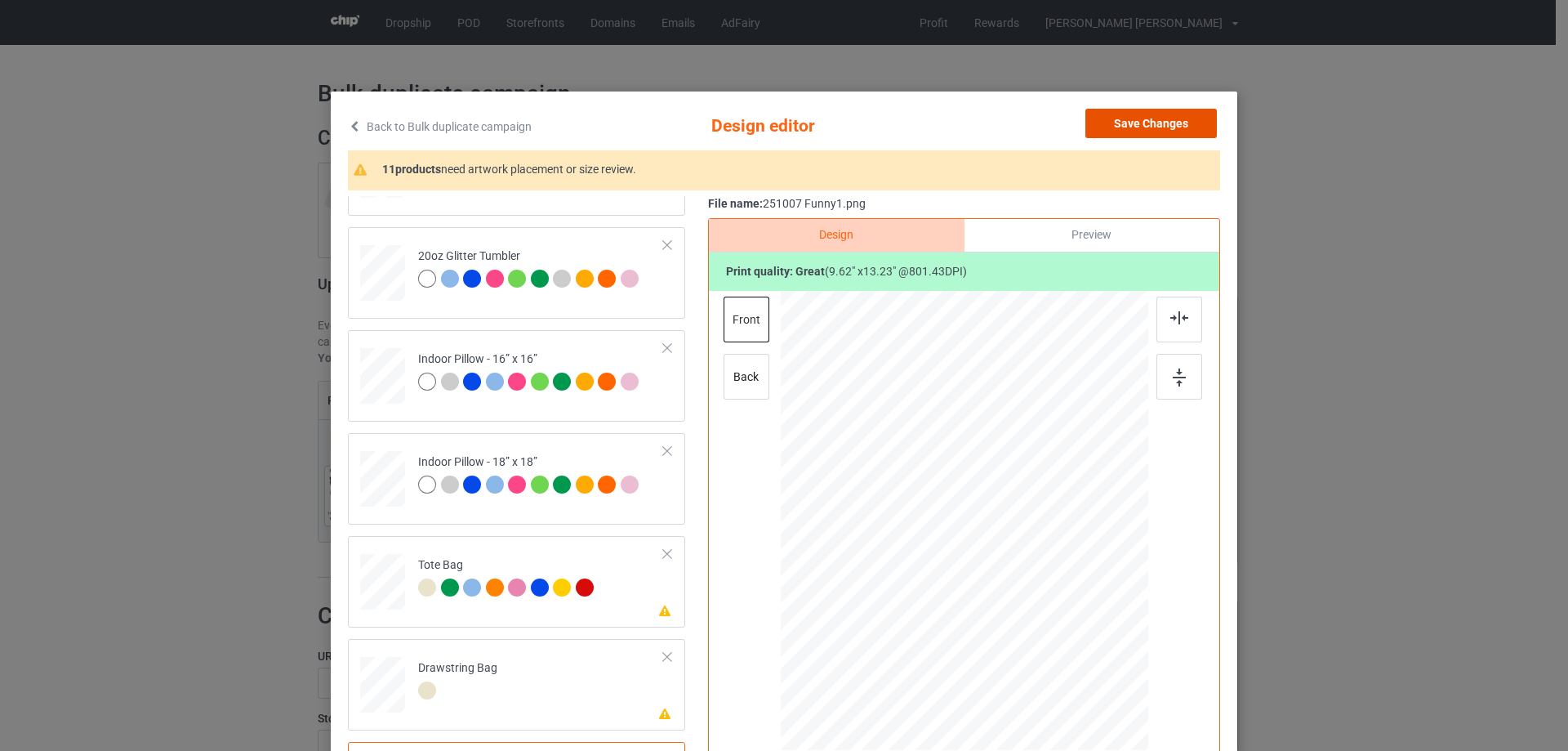
click at [1152, 124] on button "Save Changes" at bounding box center [1150, 124] width 131 height 30
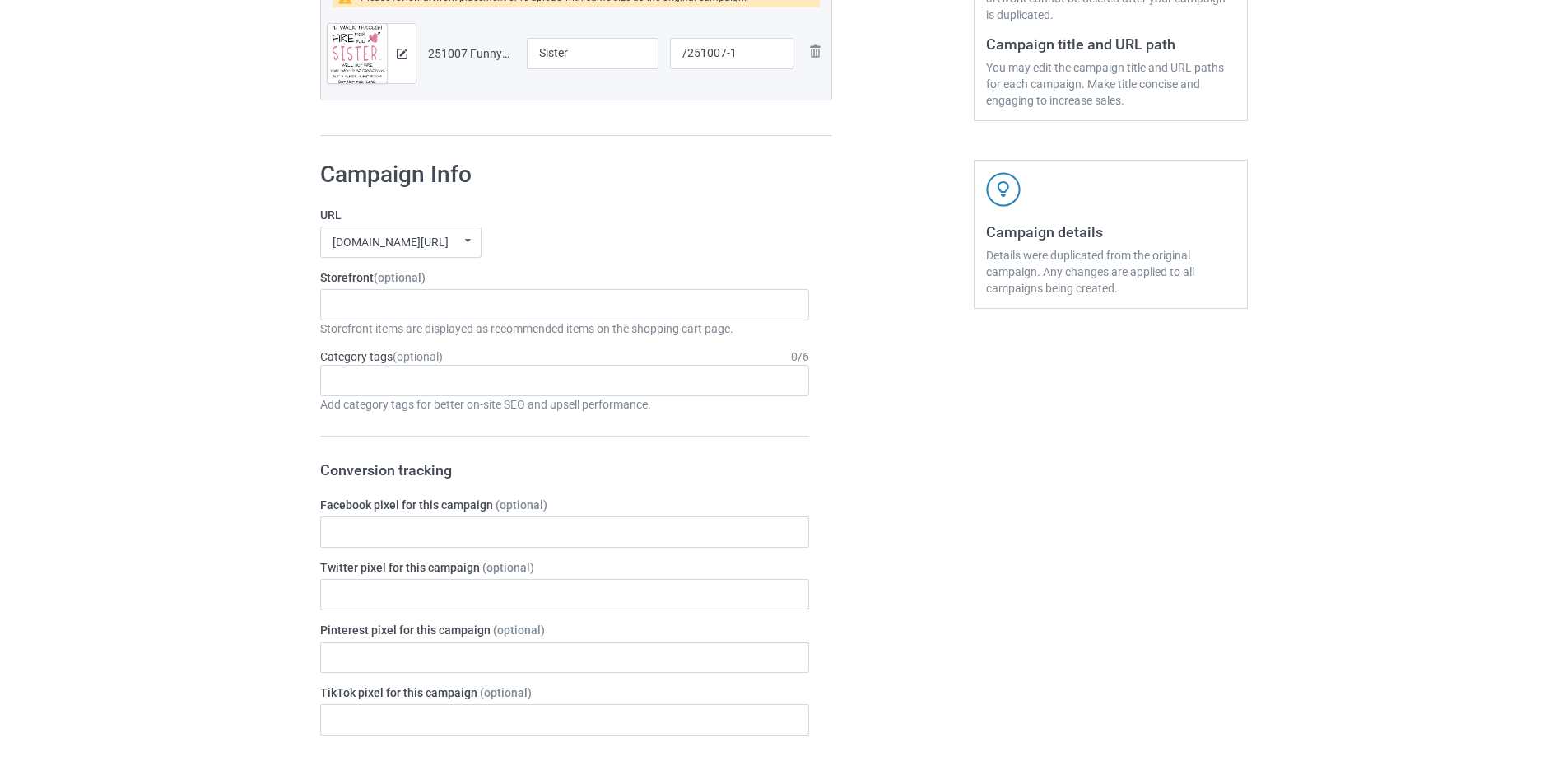
scroll to position [1372, 0]
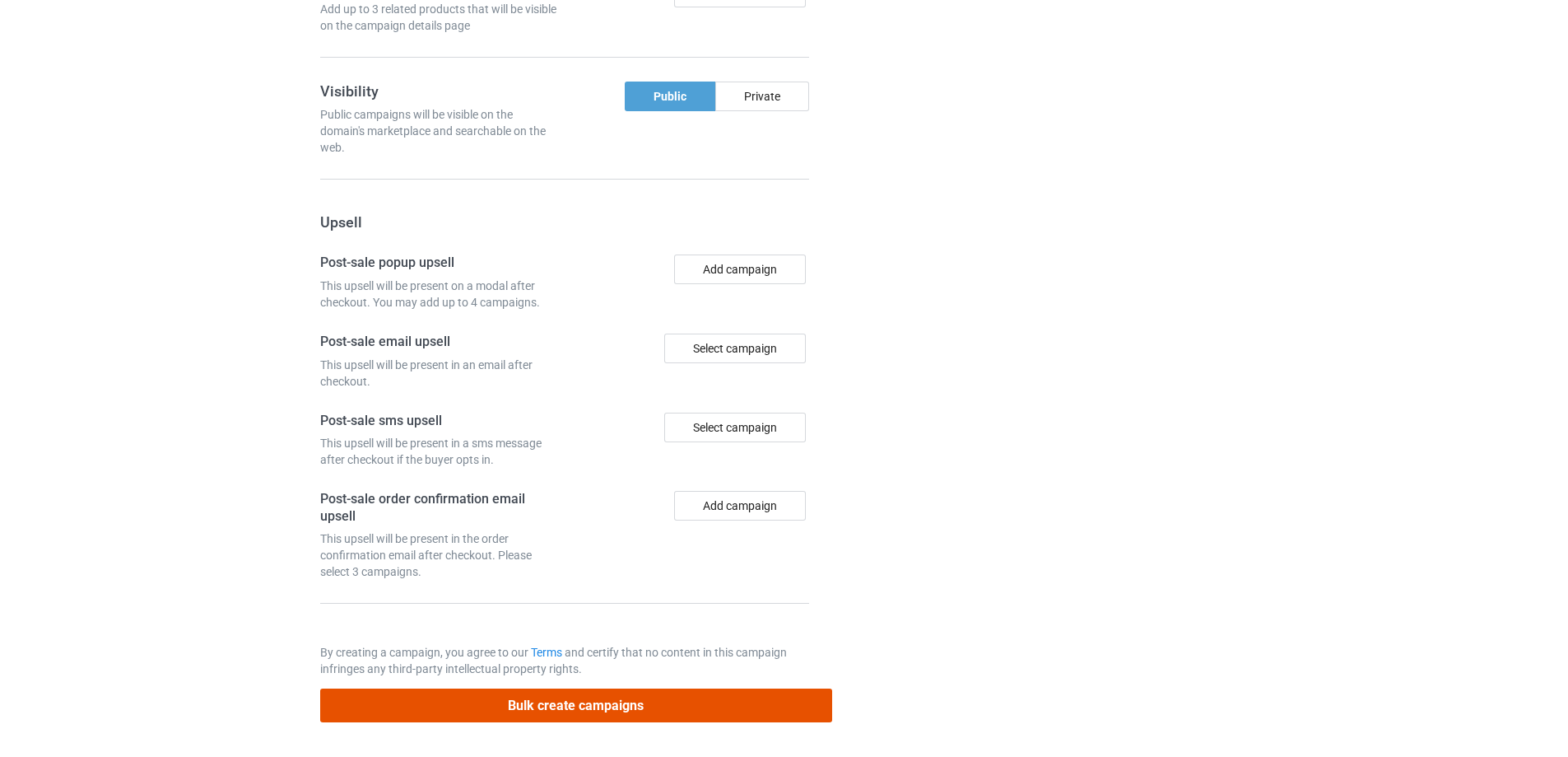
click at [651, 717] on button "Bulk create campaigns" at bounding box center [576, 705] width 512 height 33
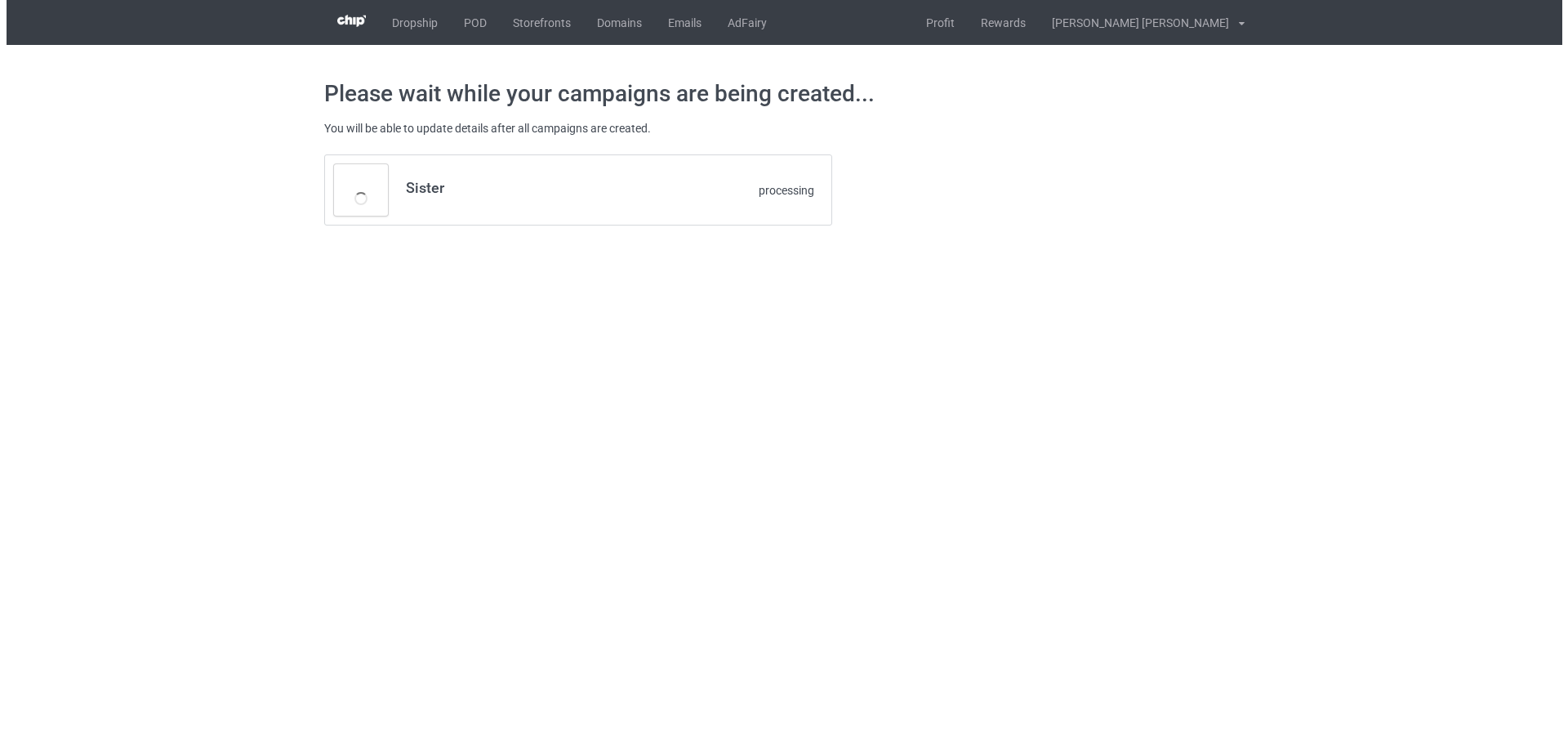
scroll to position [0, 0]
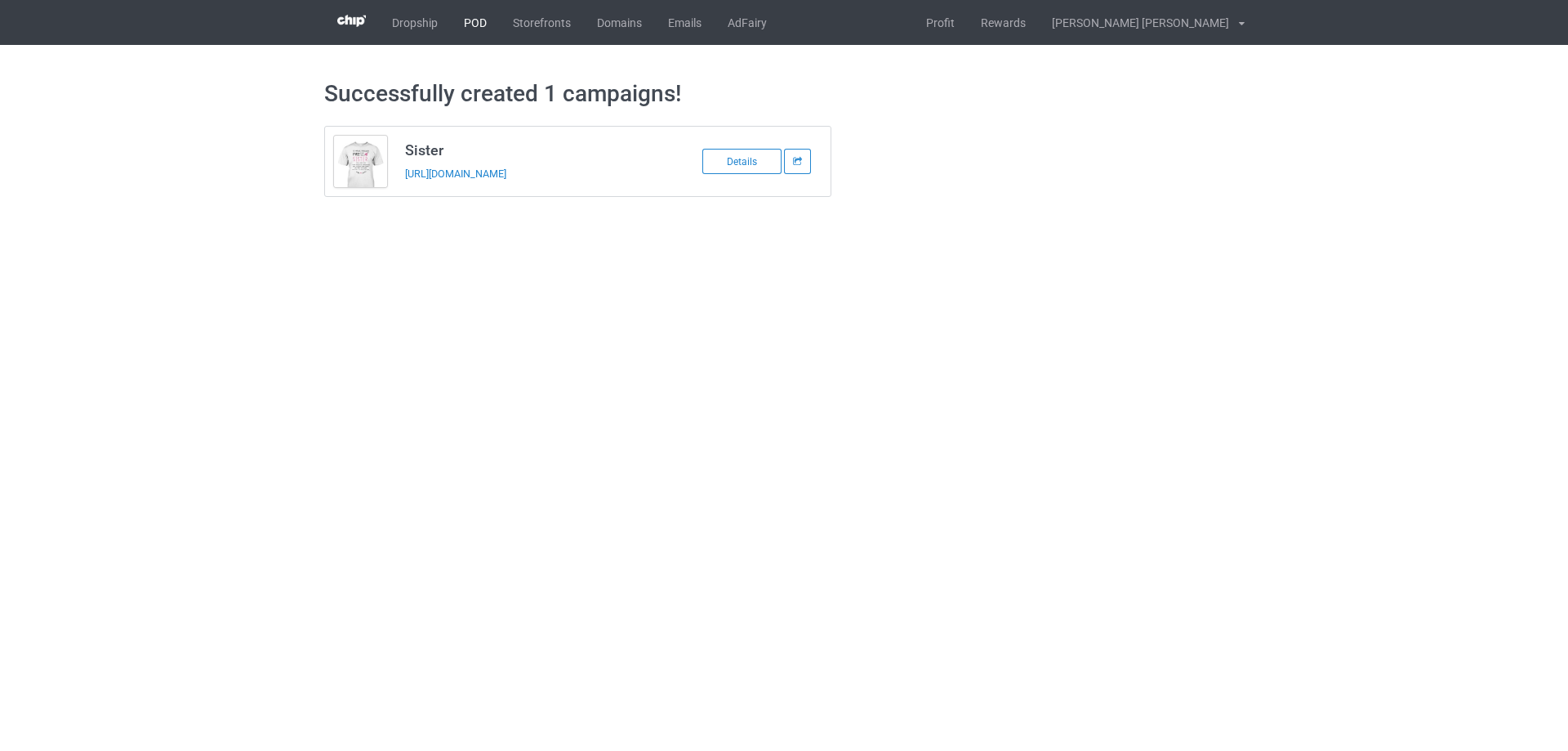
click at [472, 20] on link "POD" at bounding box center [475, 23] width 49 height 45
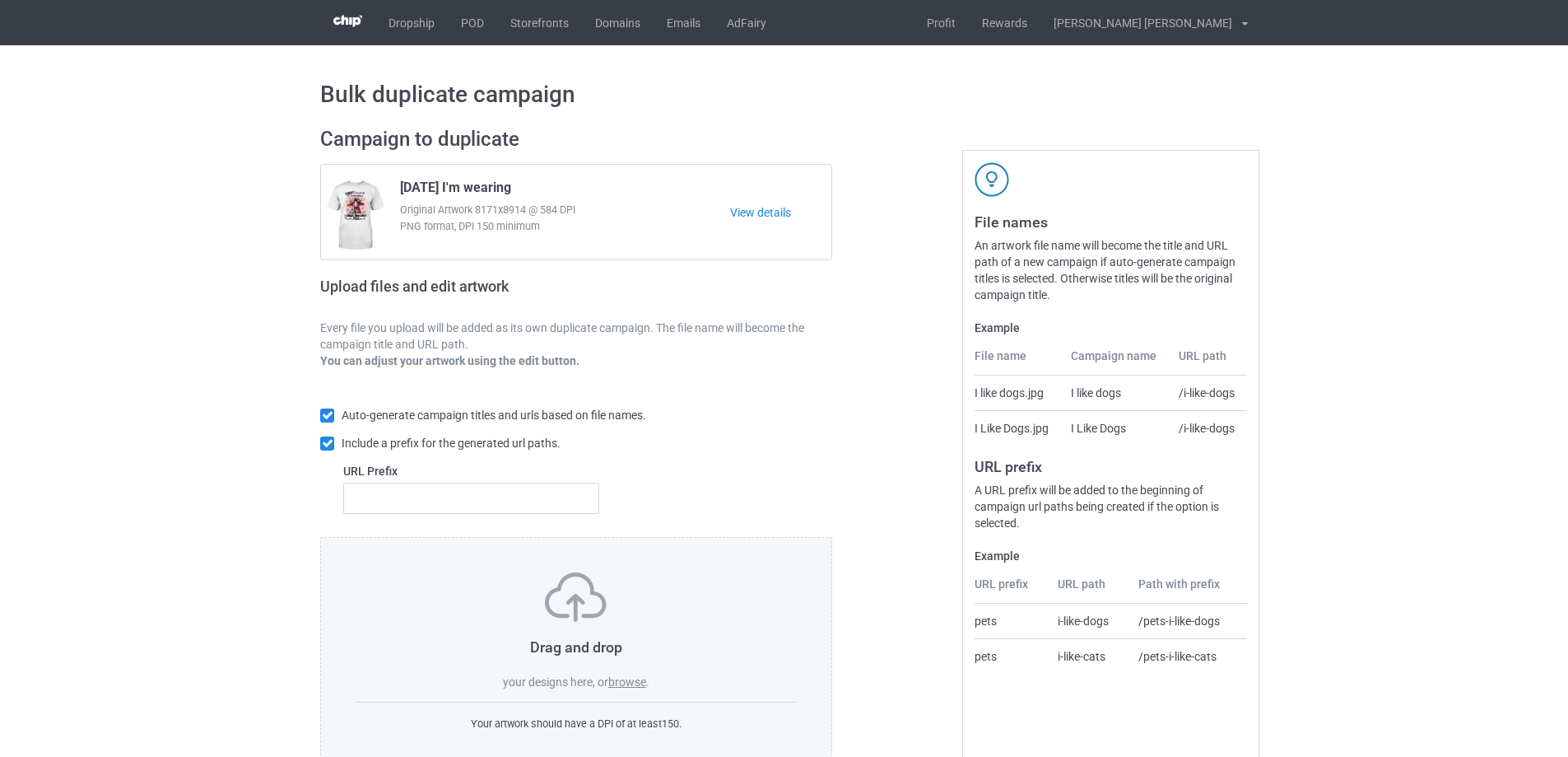
click at [623, 682] on label "browse" at bounding box center [627, 682] width 38 height 13
click at [0, 0] on input "browse" at bounding box center [0, 0] width 0 height 0
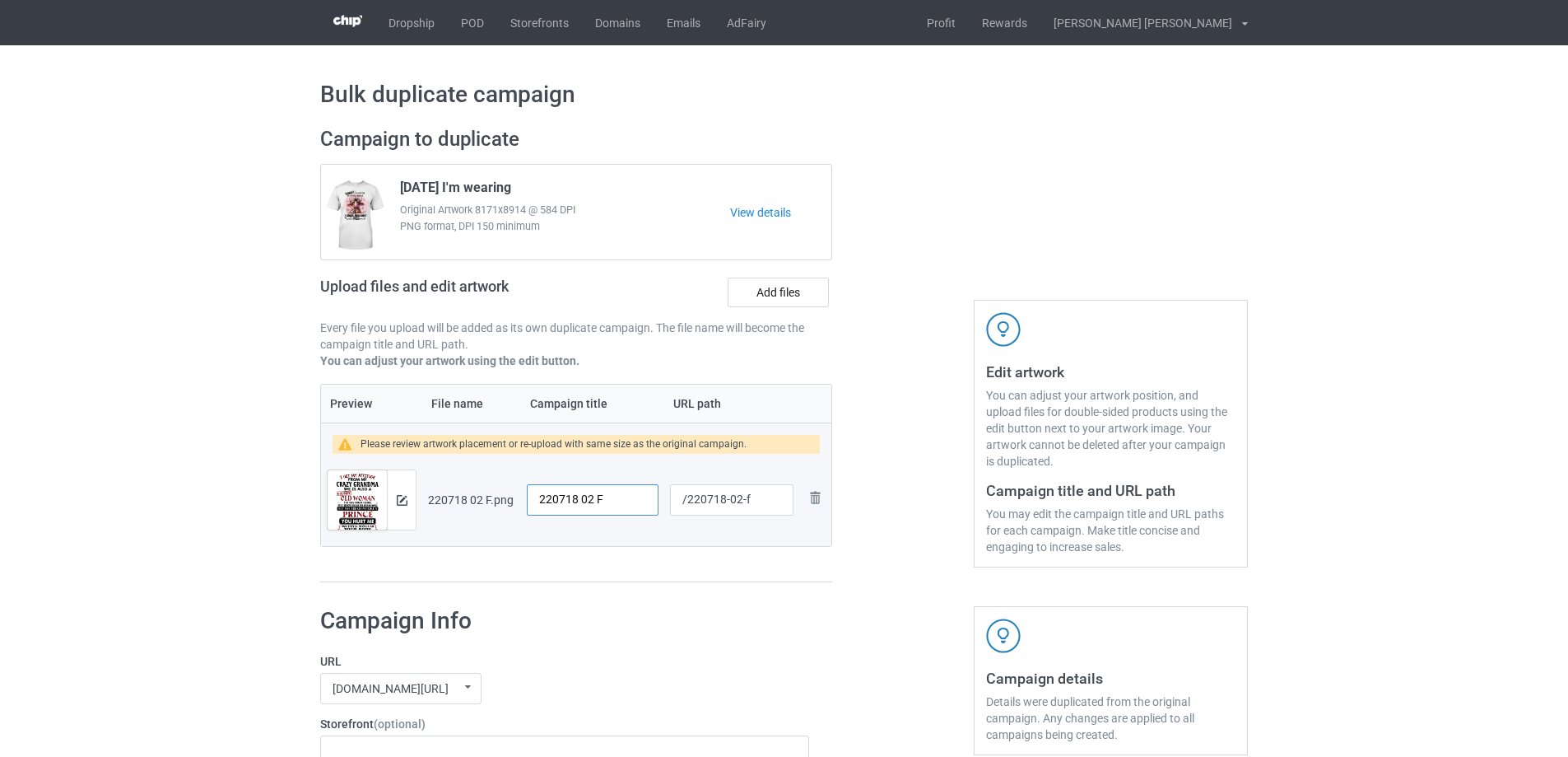
drag, startPoint x: 615, startPoint y: 502, endPoint x: 495, endPoint y: 491, distance: 120.5
click at [495, 491] on tr "Preview and edit artwork 220718 02 F.png 220718 02 F /220718-02-f Remove file" at bounding box center [576, 499] width 510 height 92
type input "Y"
type input "Ý"
type input "Yesss"
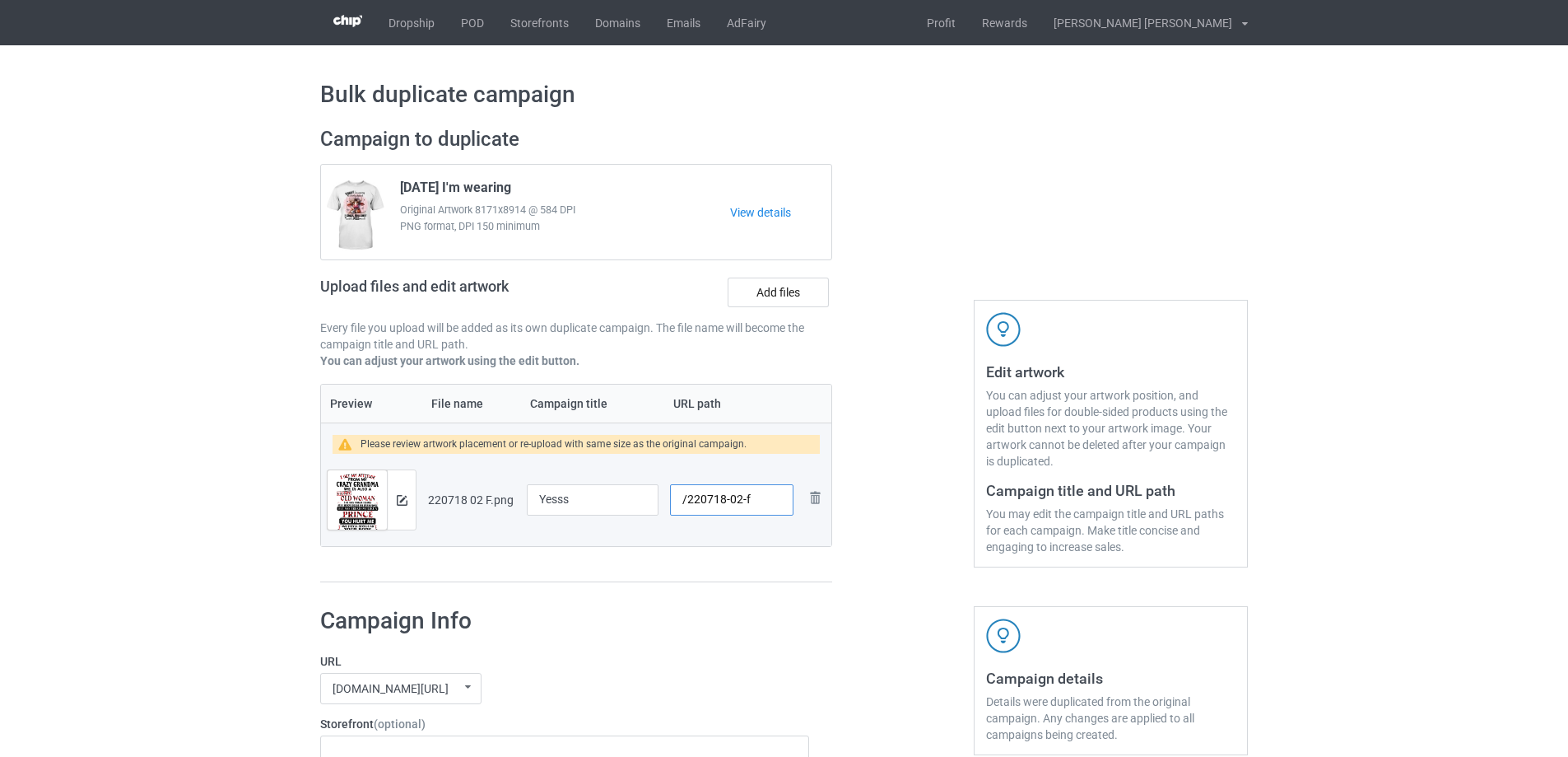
drag, startPoint x: 738, startPoint y: 502, endPoint x: 746, endPoint y: 503, distance: 8.1
click at [746, 503] on input "/220718-02-f" at bounding box center [731, 500] width 124 height 32
click at [743, 503] on input "/220718-02-f" at bounding box center [731, 500] width 124 height 32
drag, startPoint x: 742, startPoint y: 502, endPoint x: 755, endPoint y: 502, distance: 13.0
click at [755, 502] on input "/220718-02-f" at bounding box center [731, 500] width 124 height 32
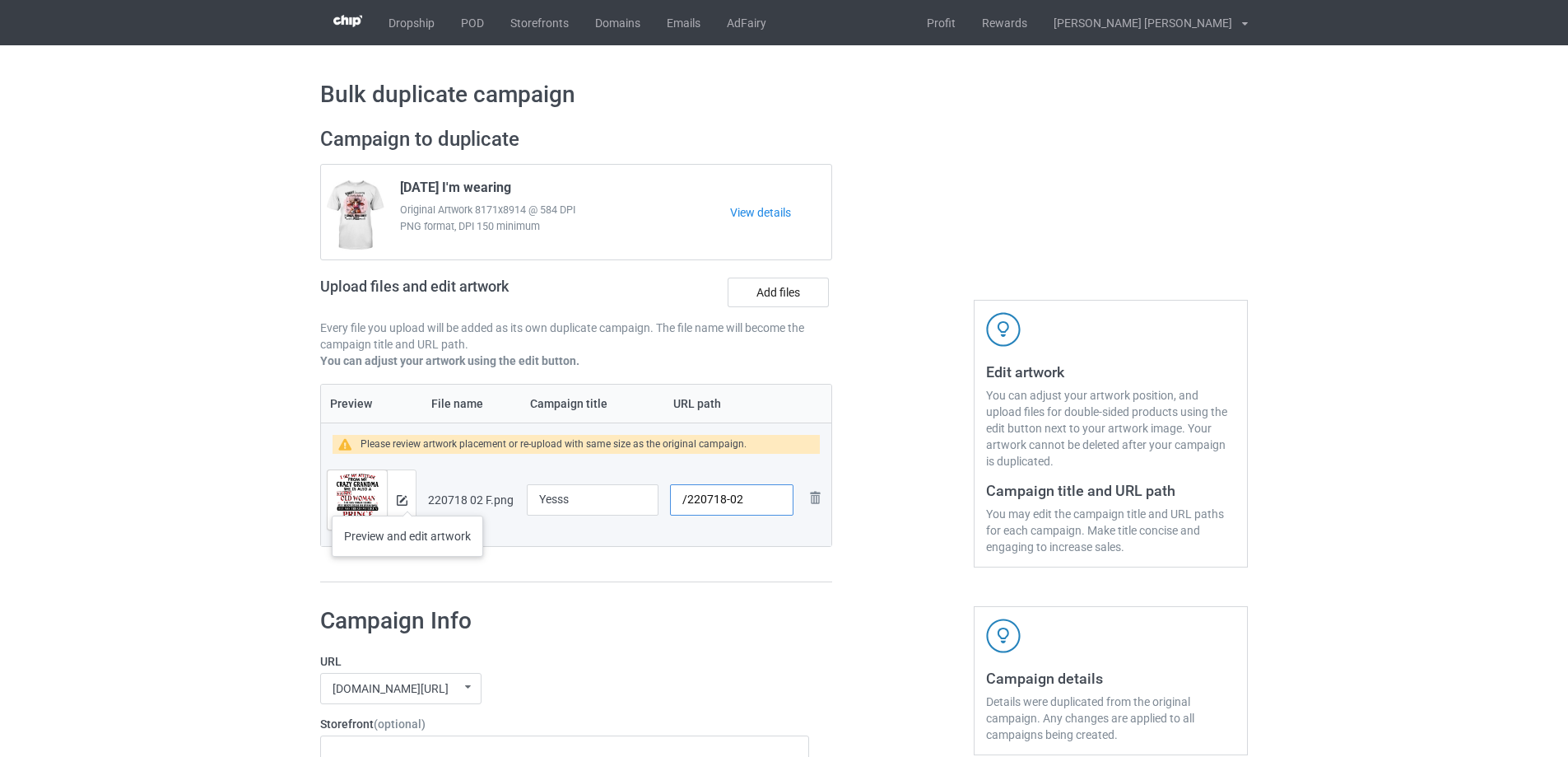
type input "/220718-02"
click at [408, 499] on div at bounding box center [401, 500] width 29 height 60
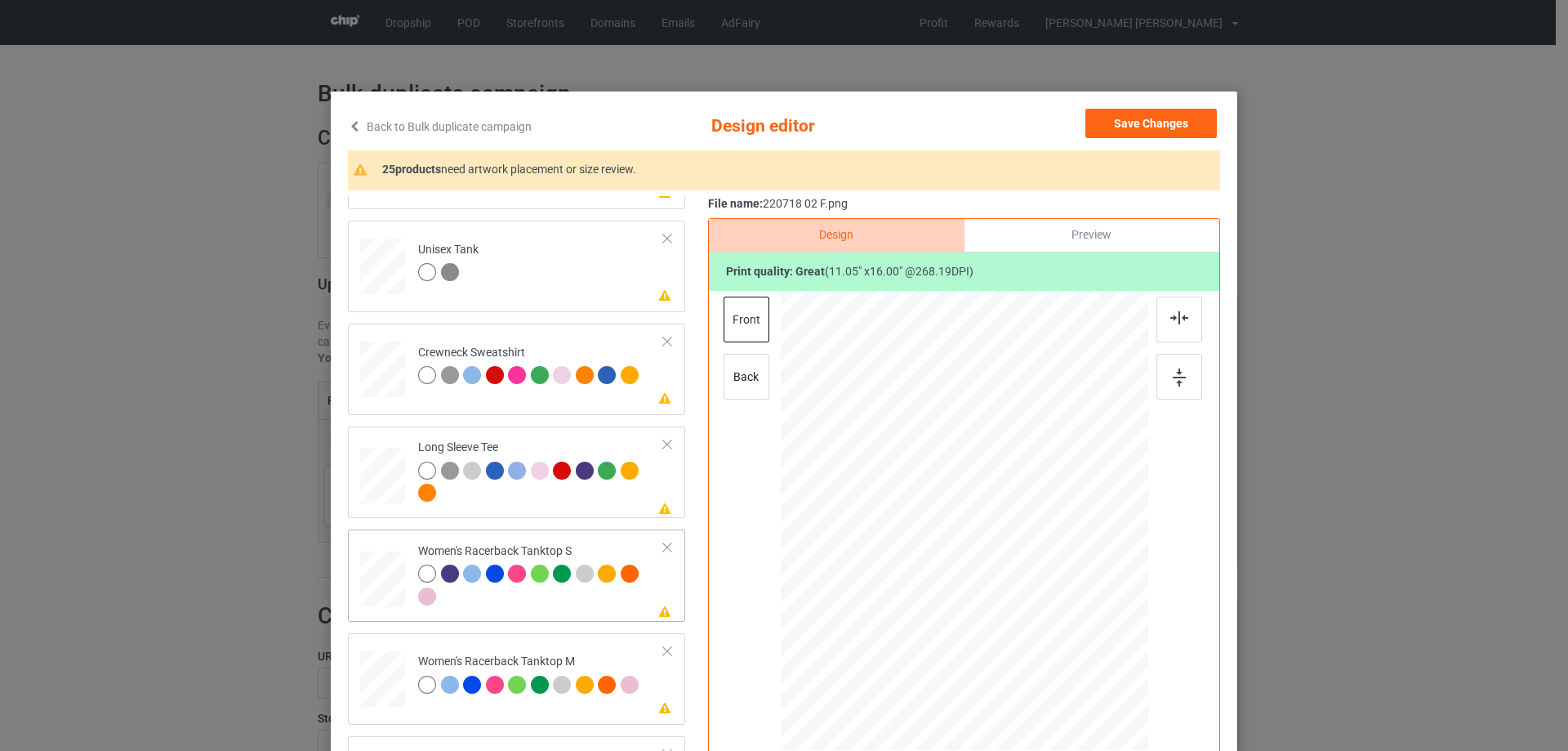
scroll to position [572, 0]
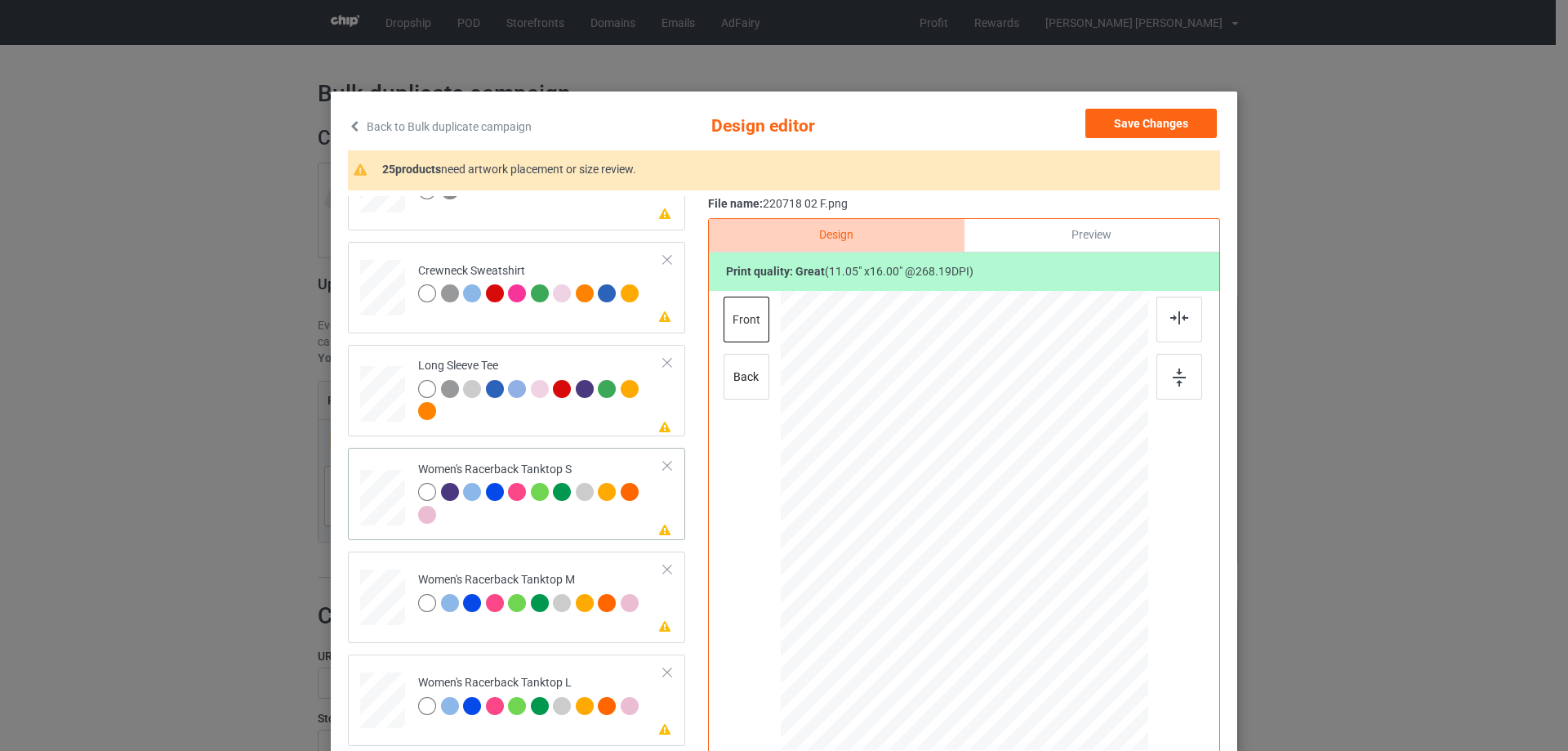
click at [387, 501] on div at bounding box center [383, 498] width 44 height 57
drag, startPoint x: 1069, startPoint y: 677, endPoint x: 1057, endPoint y: 621, distance: 57.3
click at [1057, 621] on div at bounding box center [964, 520] width 358 height 459
click at [982, 565] on div at bounding box center [965, 550] width 158 height 230
click at [1172, 323] on img at bounding box center [1179, 318] width 18 height 13
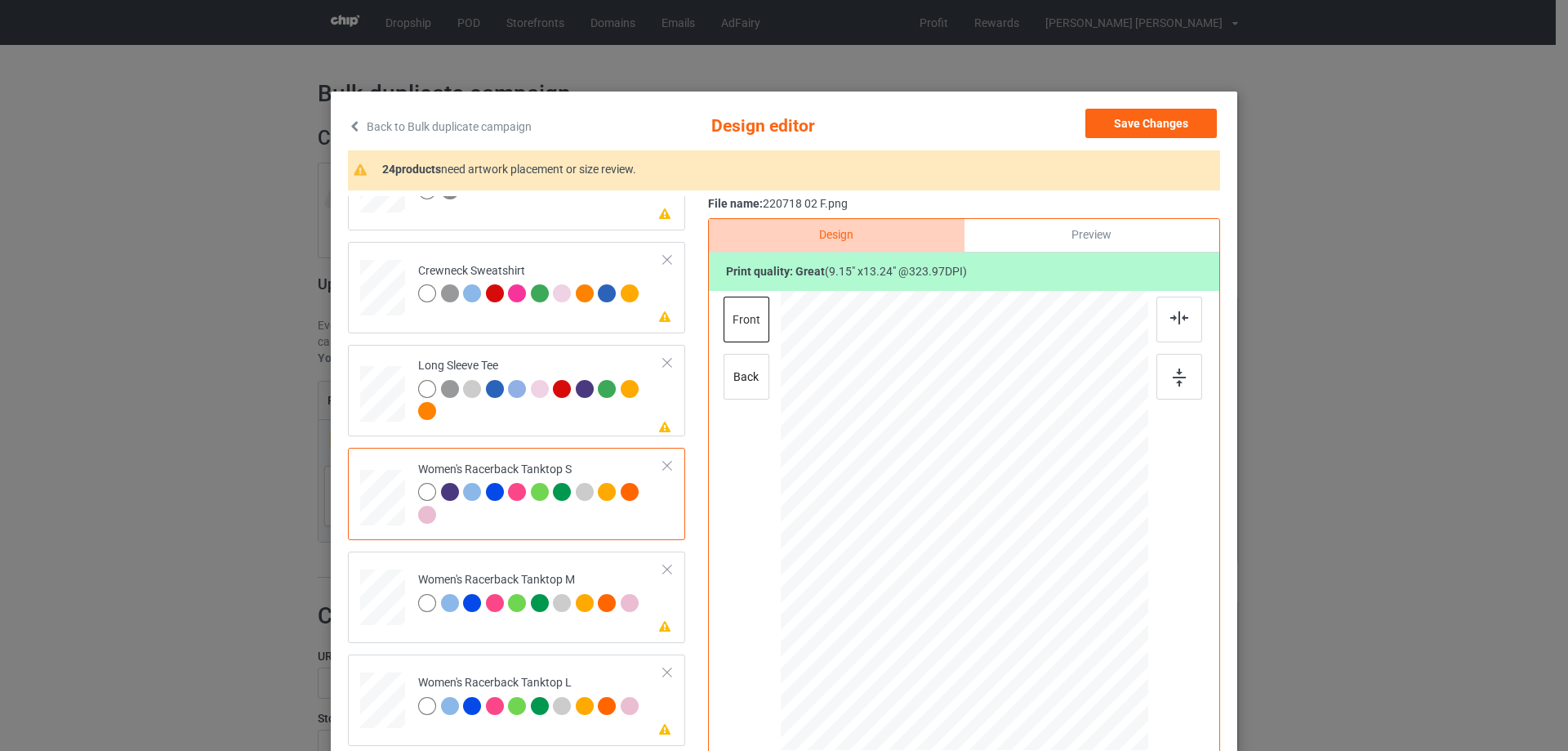
scroll to position [164, 0]
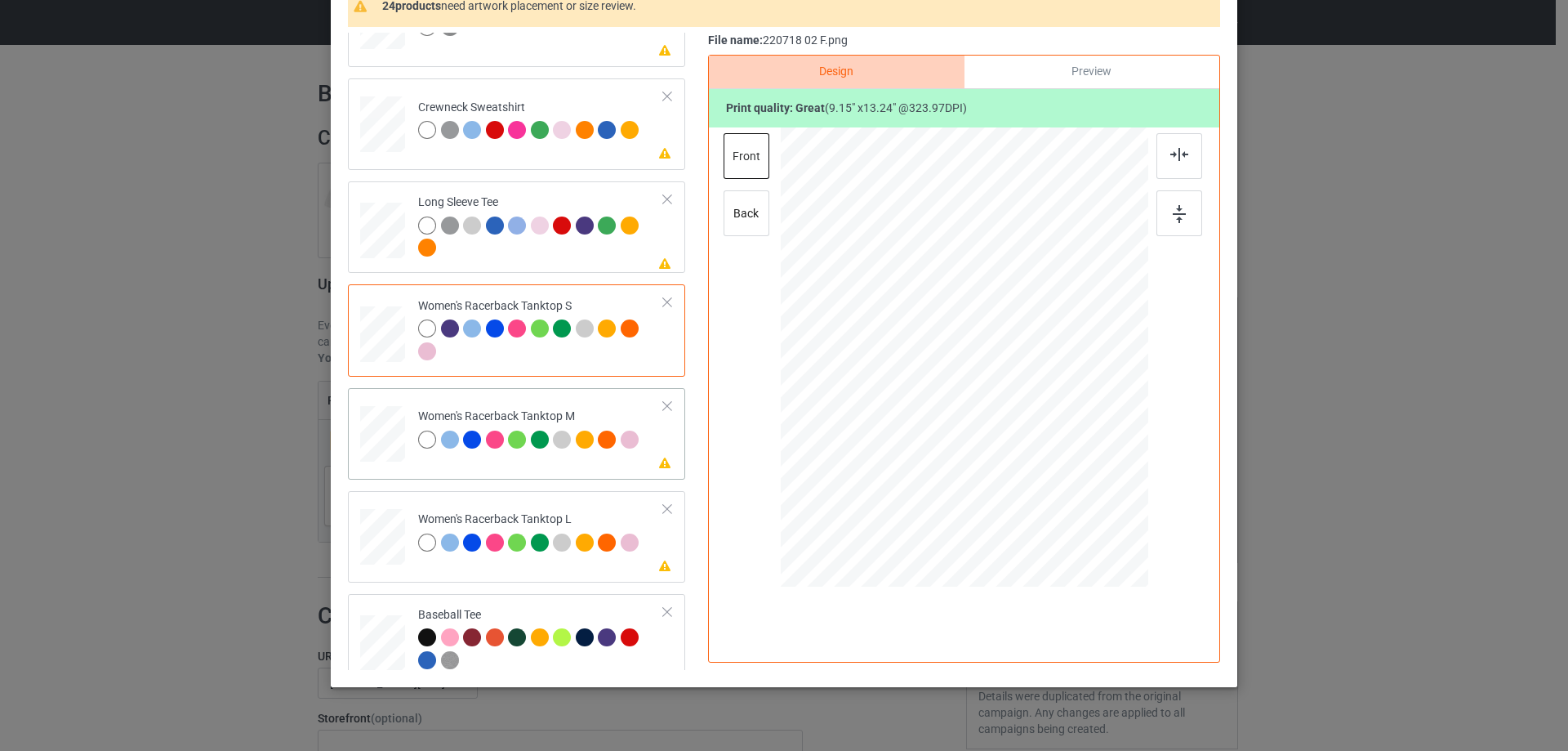
click at [379, 441] on div at bounding box center [383, 433] width 45 height 57
drag, startPoint x: 1075, startPoint y: 514, endPoint x: 1003, endPoint y: 401, distance: 134.0
click at [1047, 467] on div at bounding box center [964, 357] width 367 height 459
drag, startPoint x: 1001, startPoint y: 396, endPoint x: 999, endPoint y: 426, distance: 30.1
click at [999, 426] on div at bounding box center [962, 387] width 159 height 231
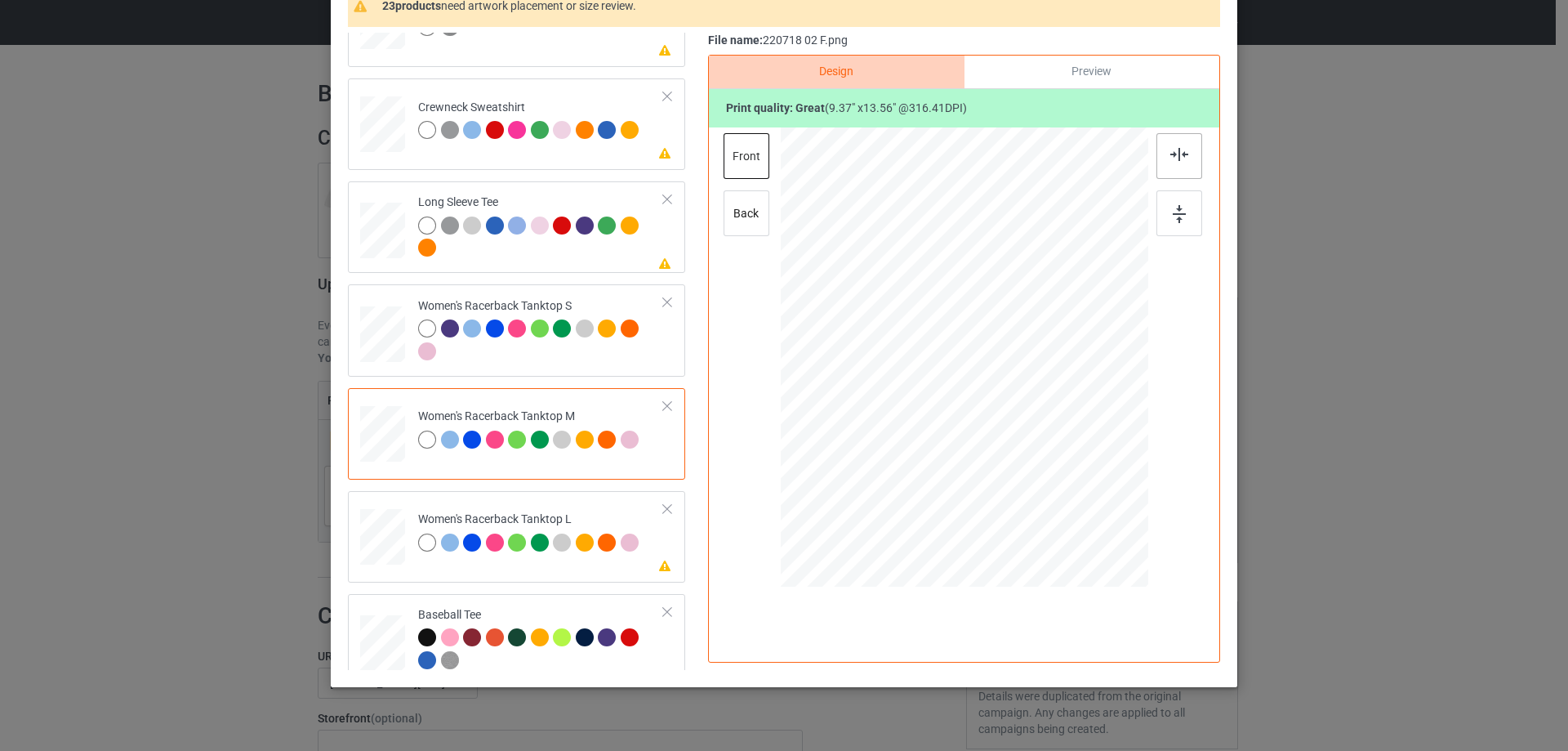
click at [1176, 166] on div at bounding box center [1179, 156] width 46 height 46
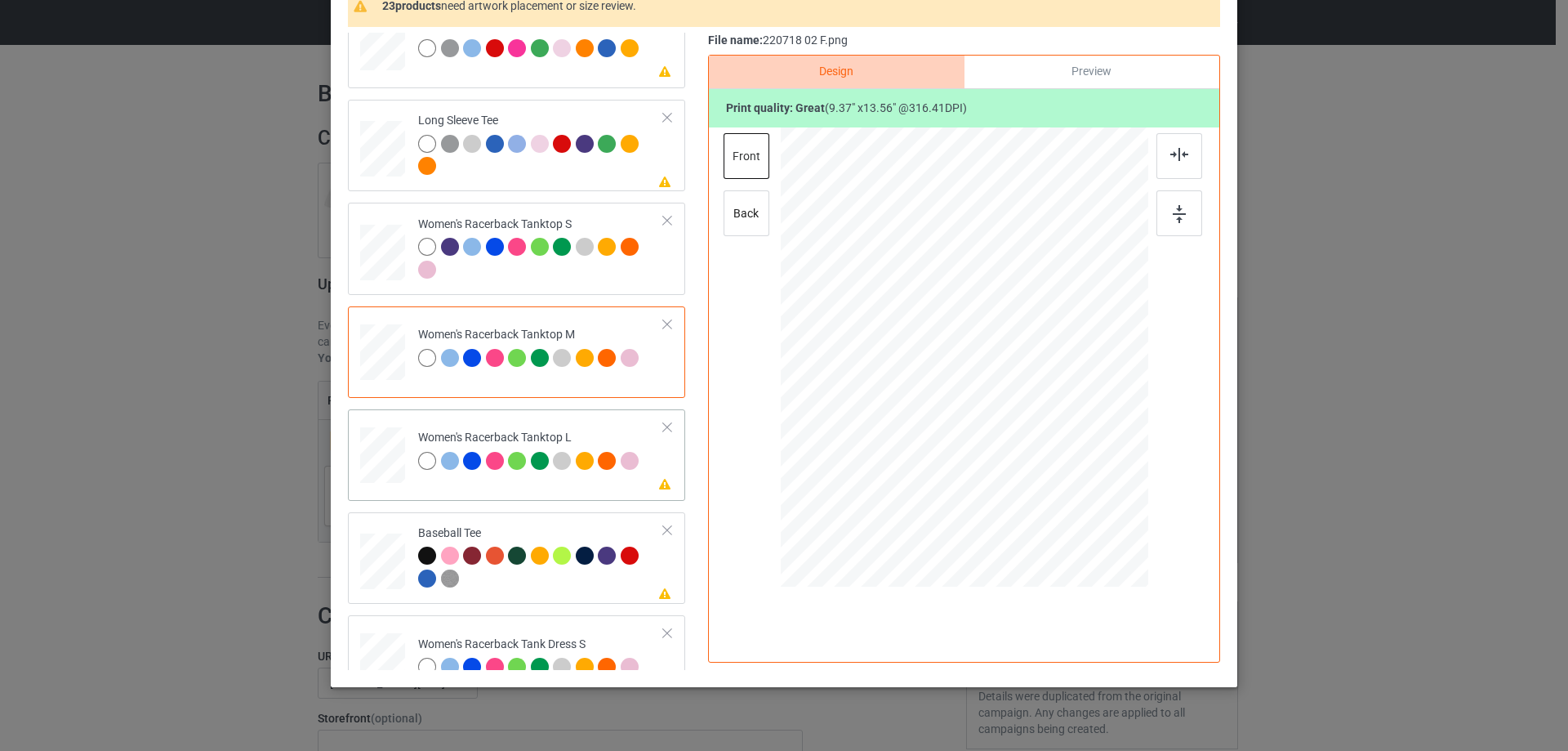
click at [395, 458] on div at bounding box center [383, 455] width 45 height 54
drag, startPoint x: 1068, startPoint y: 518, endPoint x: 1040, endPoint y: 458, distance: 66.2
click at [1040, 458] on div at bounding box center [964, 359] width 367 height 439
drag, startPoint x: 978, startPoint y: 372, endPoint x: 975, endPoint y: 402, distance: 30.1
click at [975, 402] on div at bounding box center [961, 388] width 146 height 211
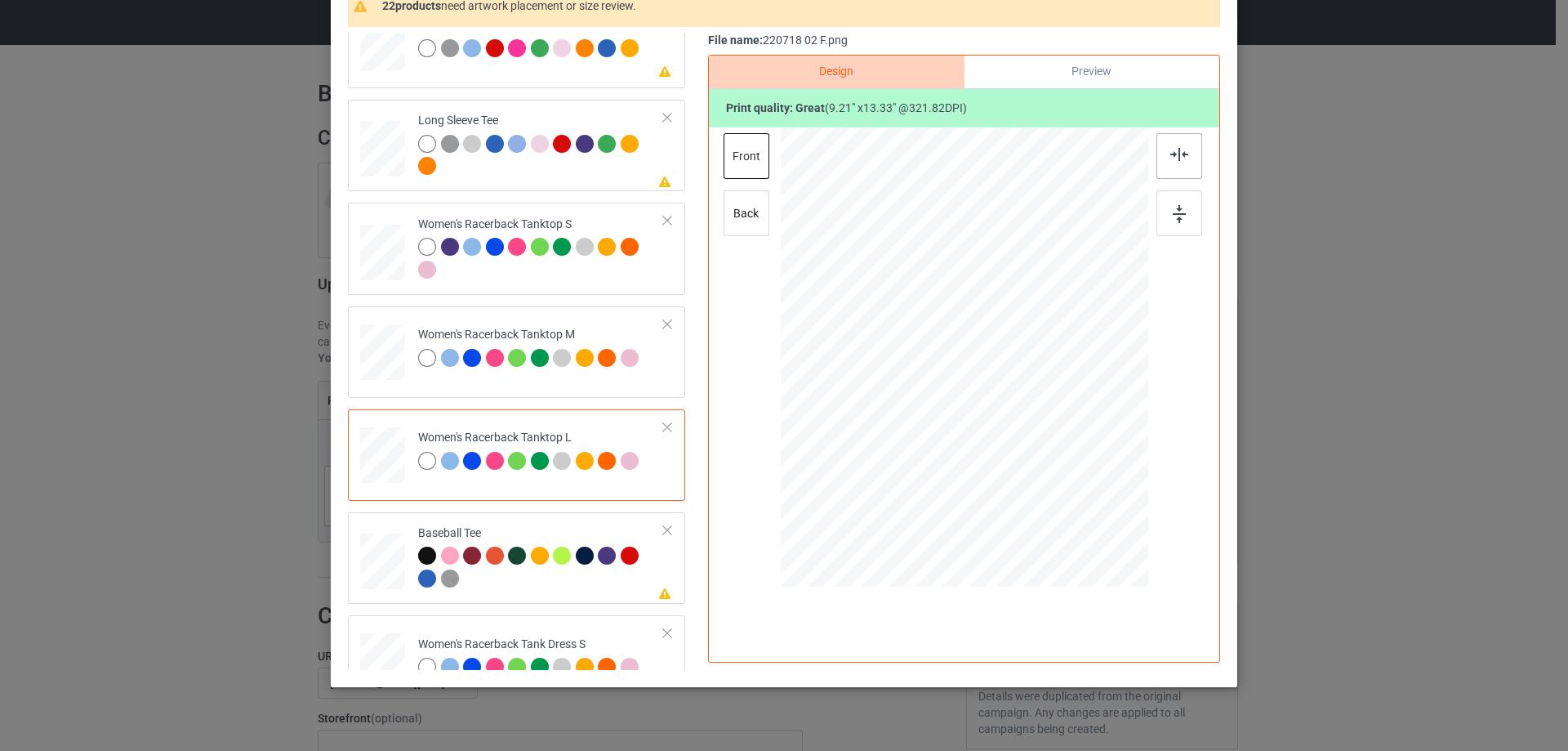
click at [1170, 154] on img at bounding box center [1179, 154] width 18 height 13
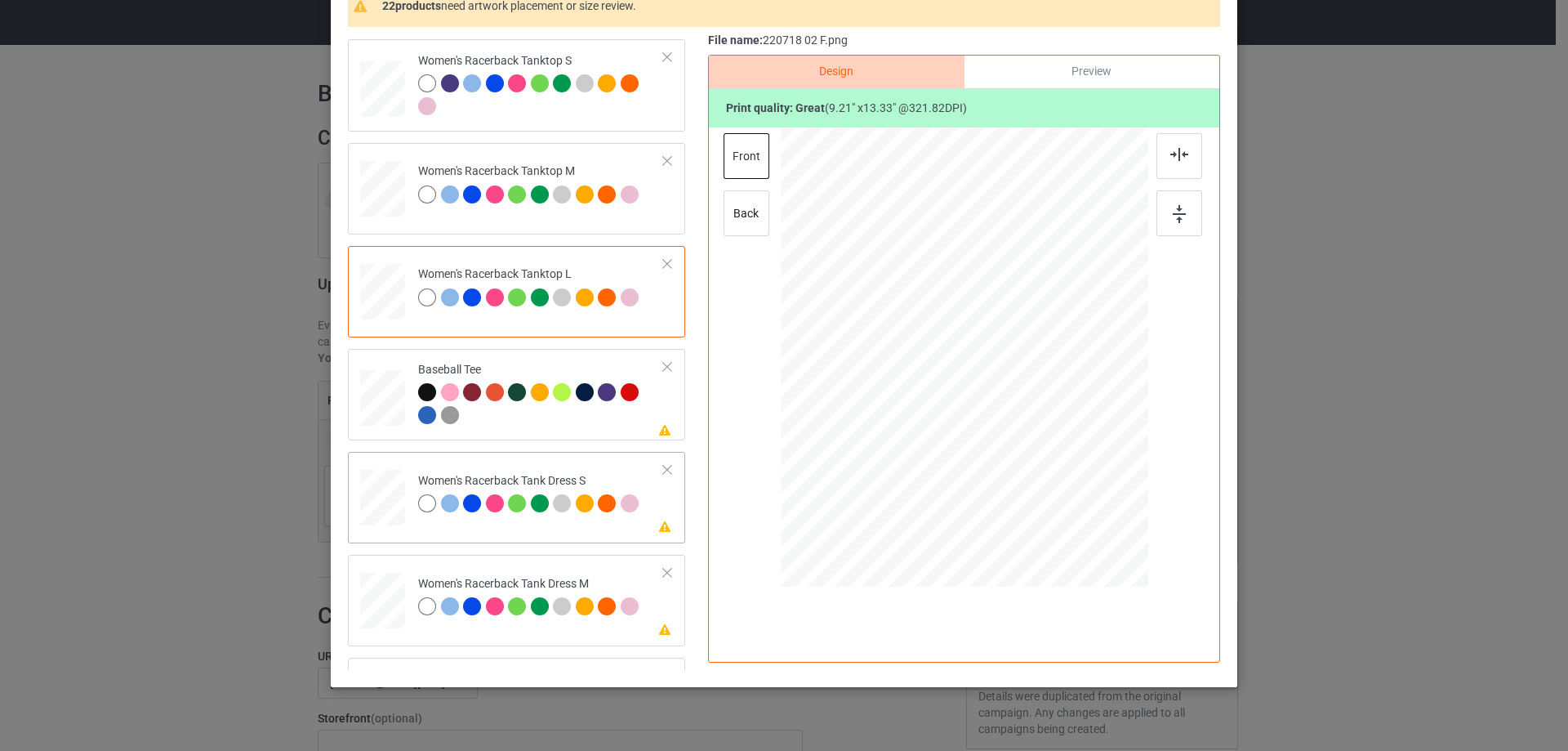
click at [379, 507] on div at bounding box center [383, 498] width 37 height 57
drag, startPoint x: 1050, startPoint y: 487, endPoint x: 1028, endPoint y: 433, distance: 58.3
click at [1038, 440] on div at bounding box center [964, 357] width 302 height 459
click at [991, 390] on div at bounding box center [968, 335] width 131 height 189
click at [1179, 158] on img at bounding box center [1179, 154] width 18 height 13
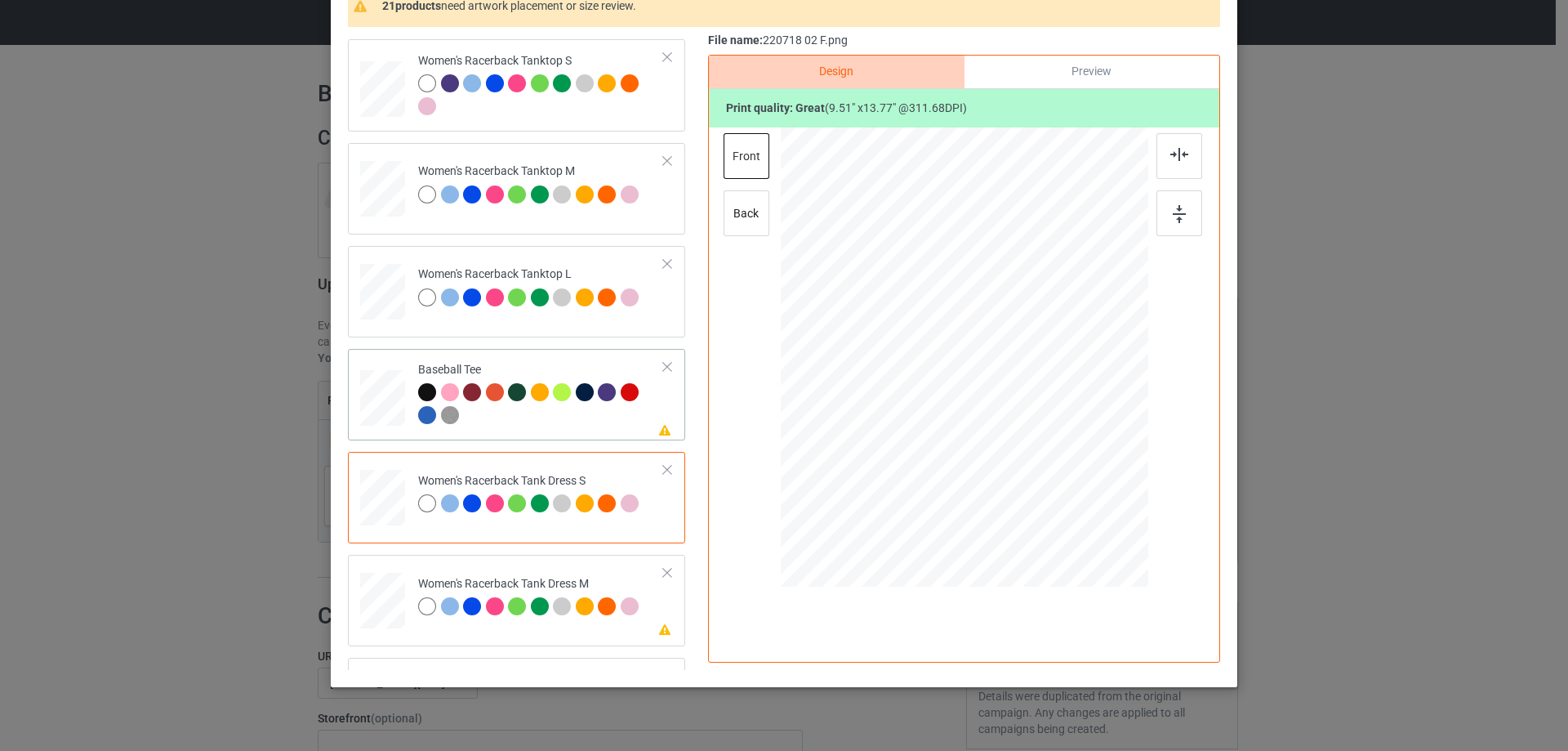
scroll to position [980, 0]
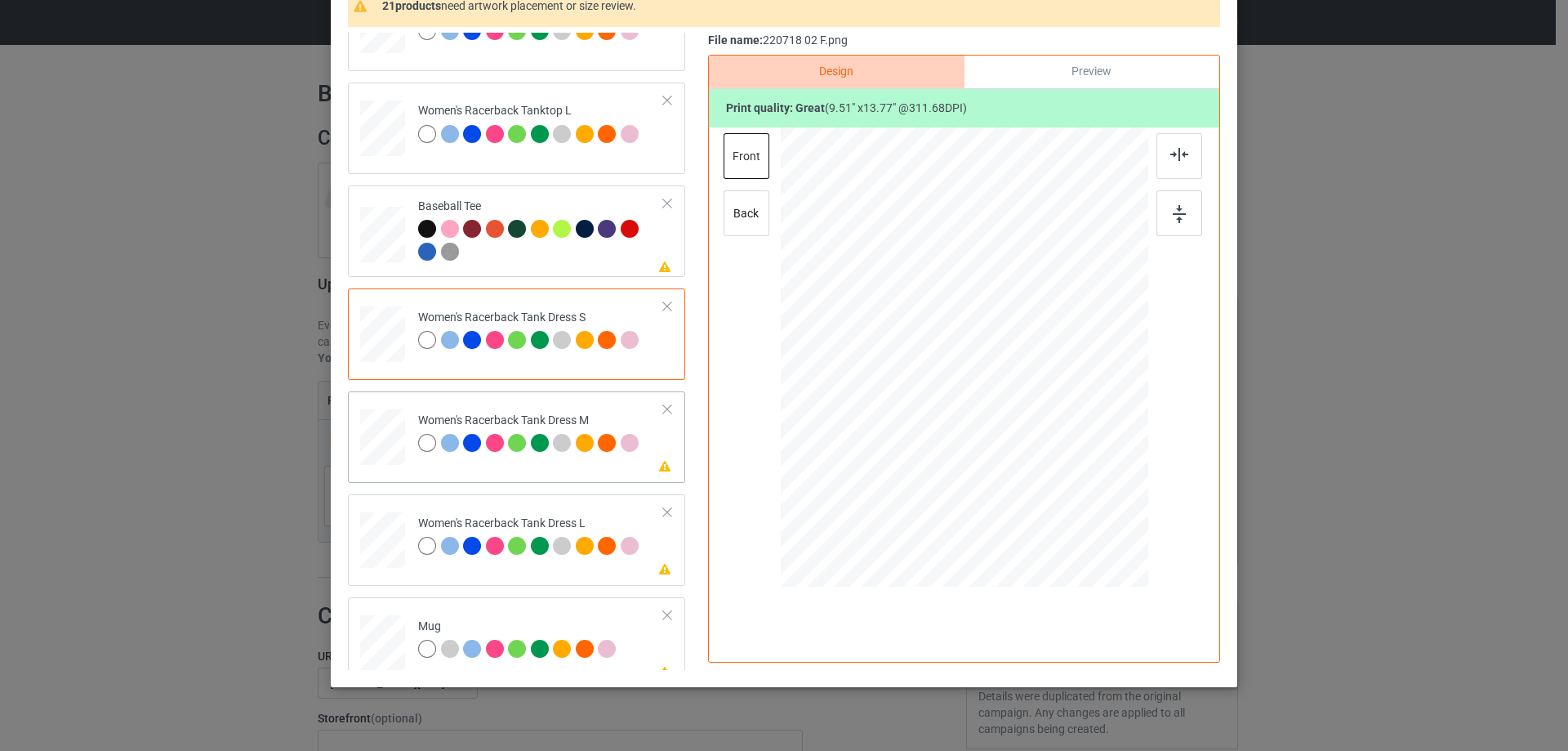
click at [371, 445] on div at bounding box center [382, 437] width 37 height 57
drag, startPoint x: 1056, startPoint y: 493, endPoint x: 1030, endPoint y: 446, distance: 53.7
click at [1031, 446] on div at bounding box center [963, 357] width 311 height 459
click at [983, 394] on div at bounding box center [963, 334] width 128 height 185
click at [1175, 157] on img at bounding box center [1179, 154] width 18 height 13
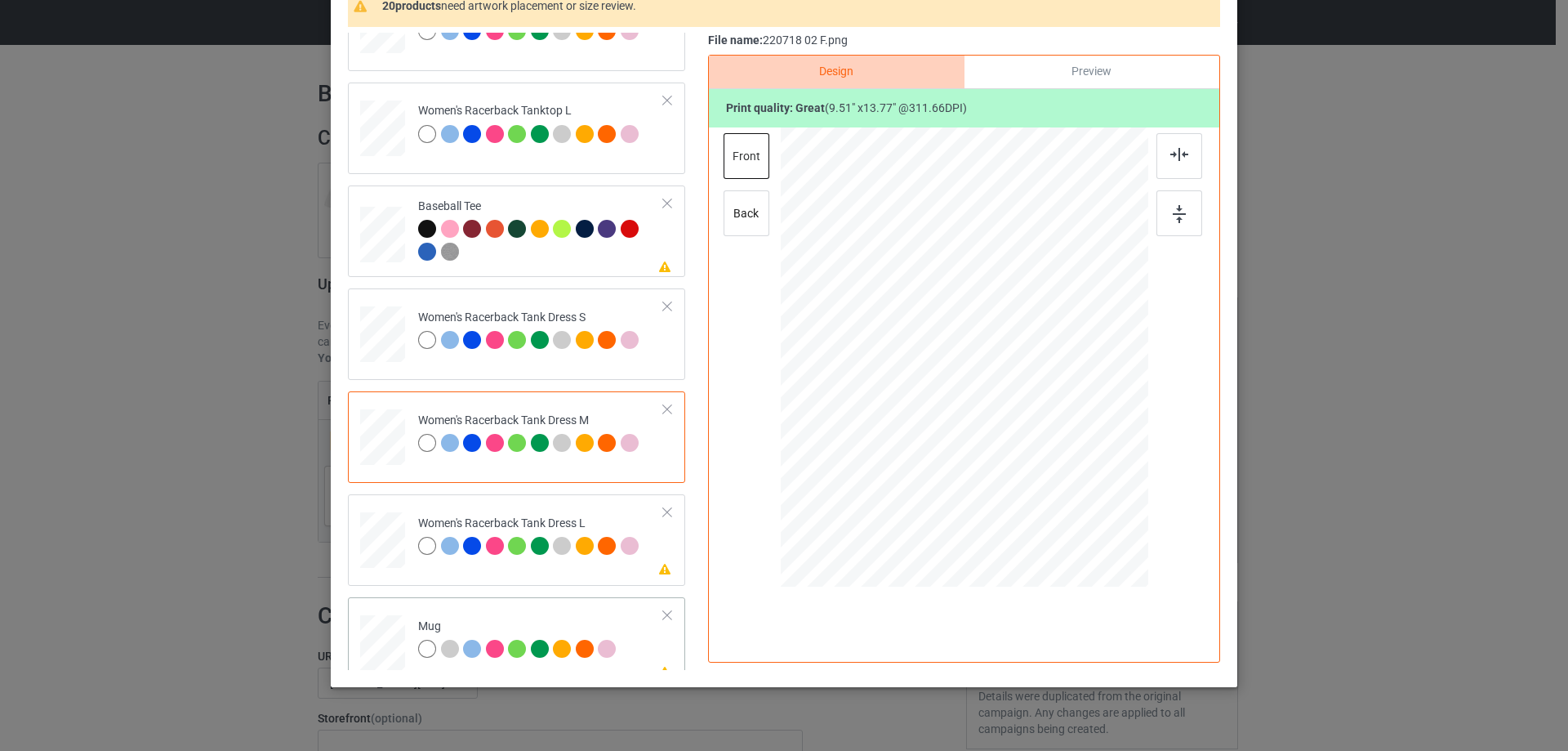
scroll to position [1143, 0]
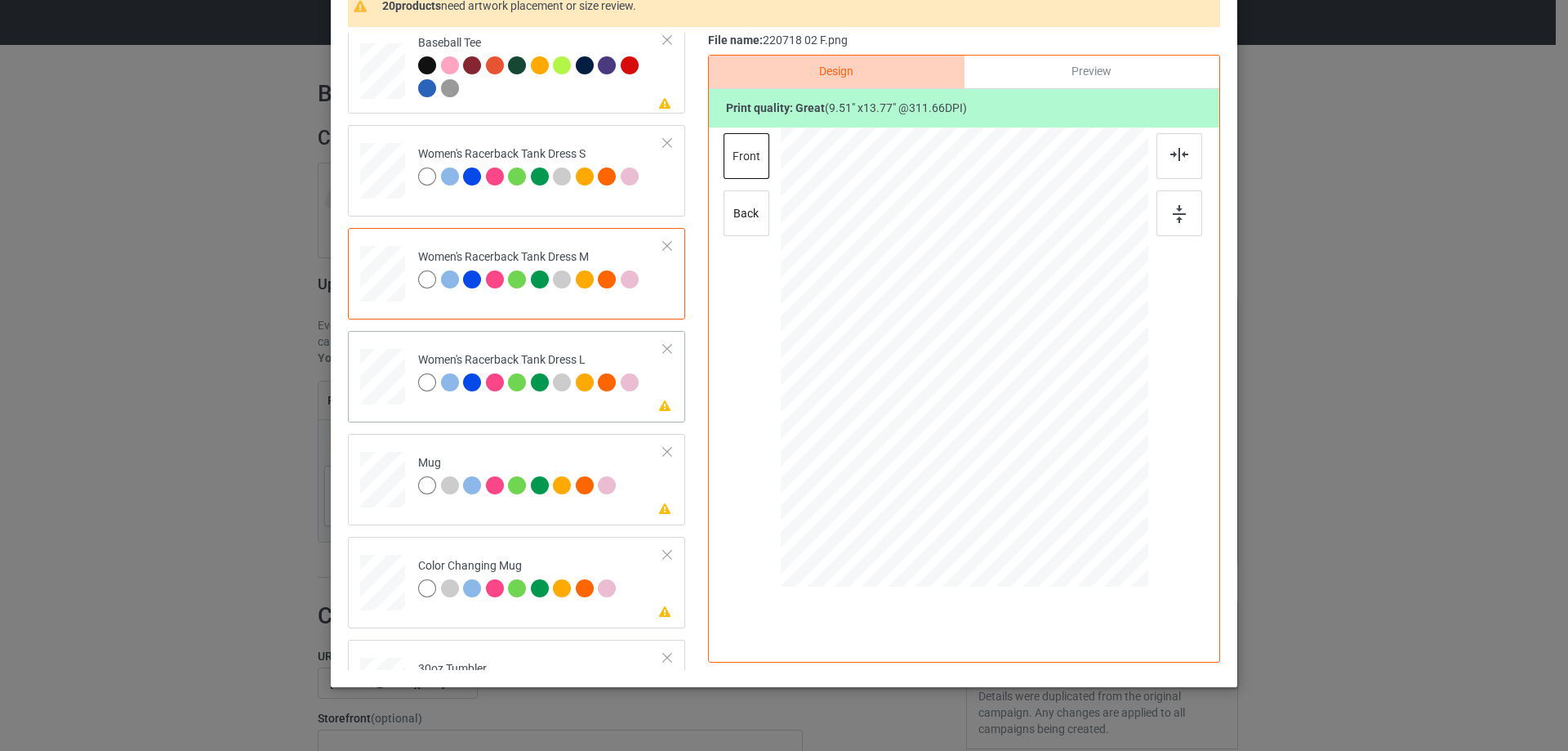
click at [380, 384] on div at bounding box center [383, 377] width 40 height 57
drag, startPoint x: 1055, startPoint y: 503, endPoint x: 1002, endPoint y: 445, distance: 78.6
click at [1034, 459] on div at bounding box center [1038, 466] width 14 height 14
click at [1002, 437] on div at bounding box center [963, 349] width 142 height 206
click at [1177, 161] on img at bounding box center [1179, 154] width 18 height 13
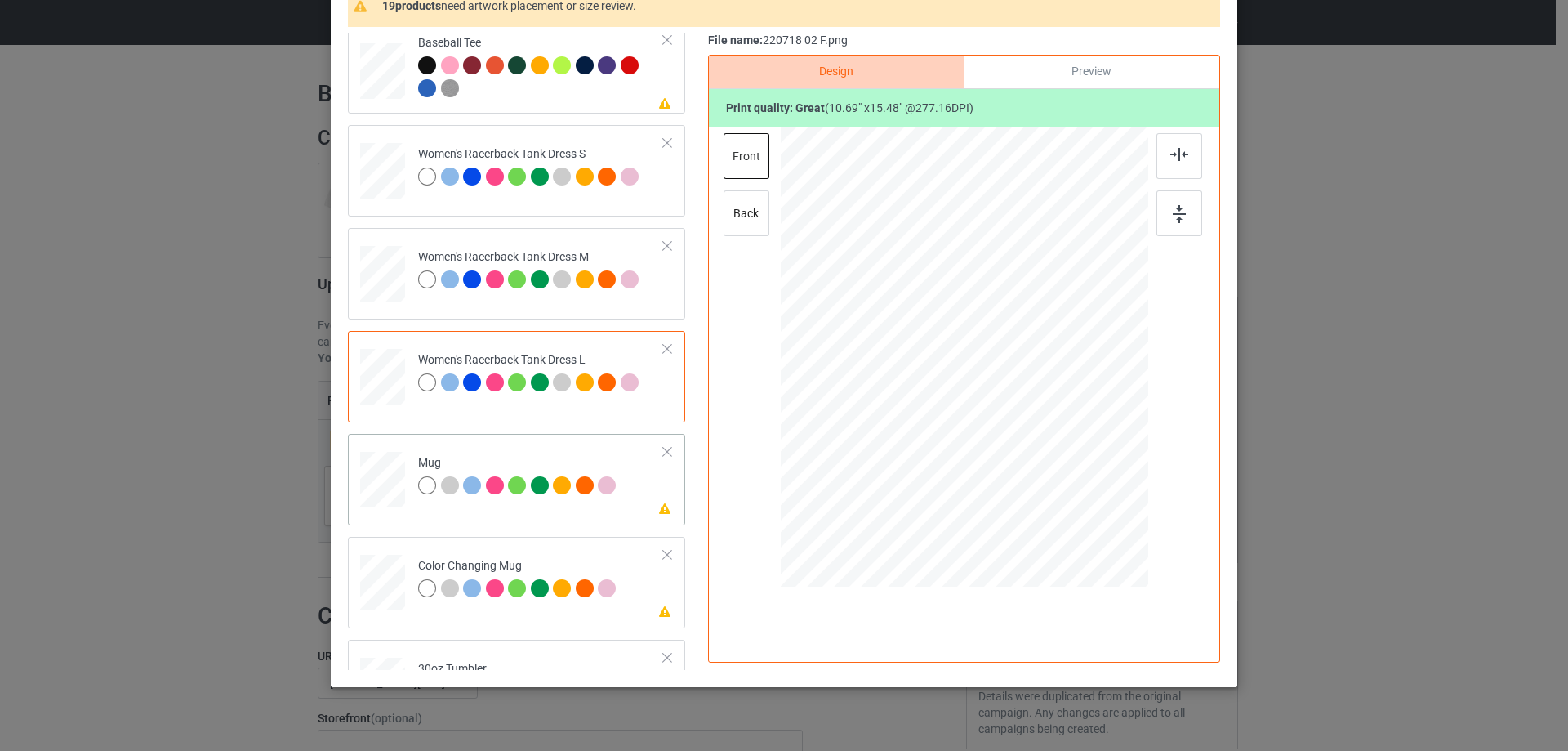
scroll to position [1225, 0]
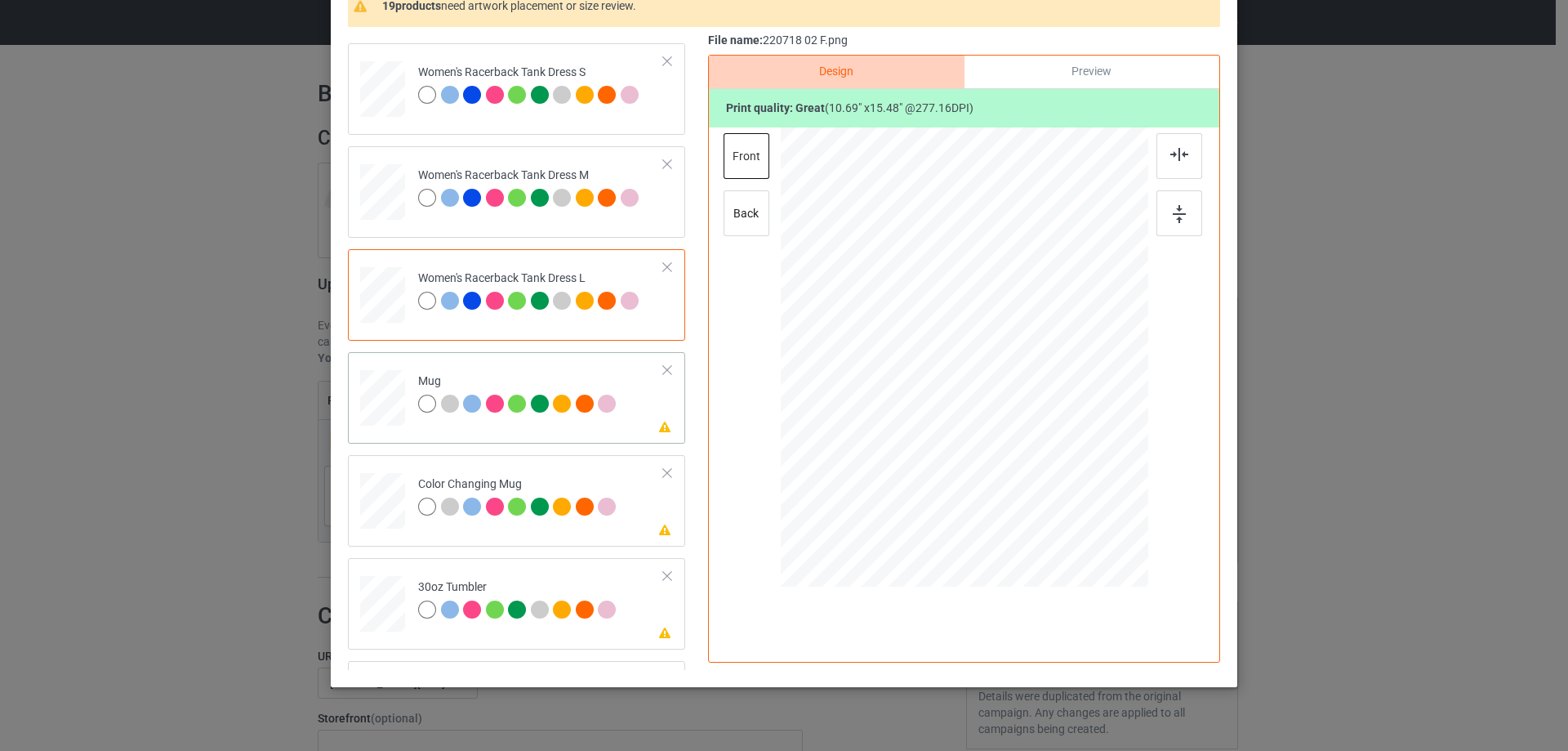
click at [388, 405] on div at bounding box center [383, 399] width 45 height 19
drag, startPoint x: 1068, startPoint y: 517, endPoint x: 1025, endPoint y: 413, distance: 112.5
click at [1025, 413] on div at bounding box center [964, 357] width 367 height 153
drag, startPoint x: 948, startPoint y: 383, endPoint x: 1049, endPoint y: 384, distance: 101.0
click at [1049, 384] on div at bounding box center [1065, 357] width 99 height 143
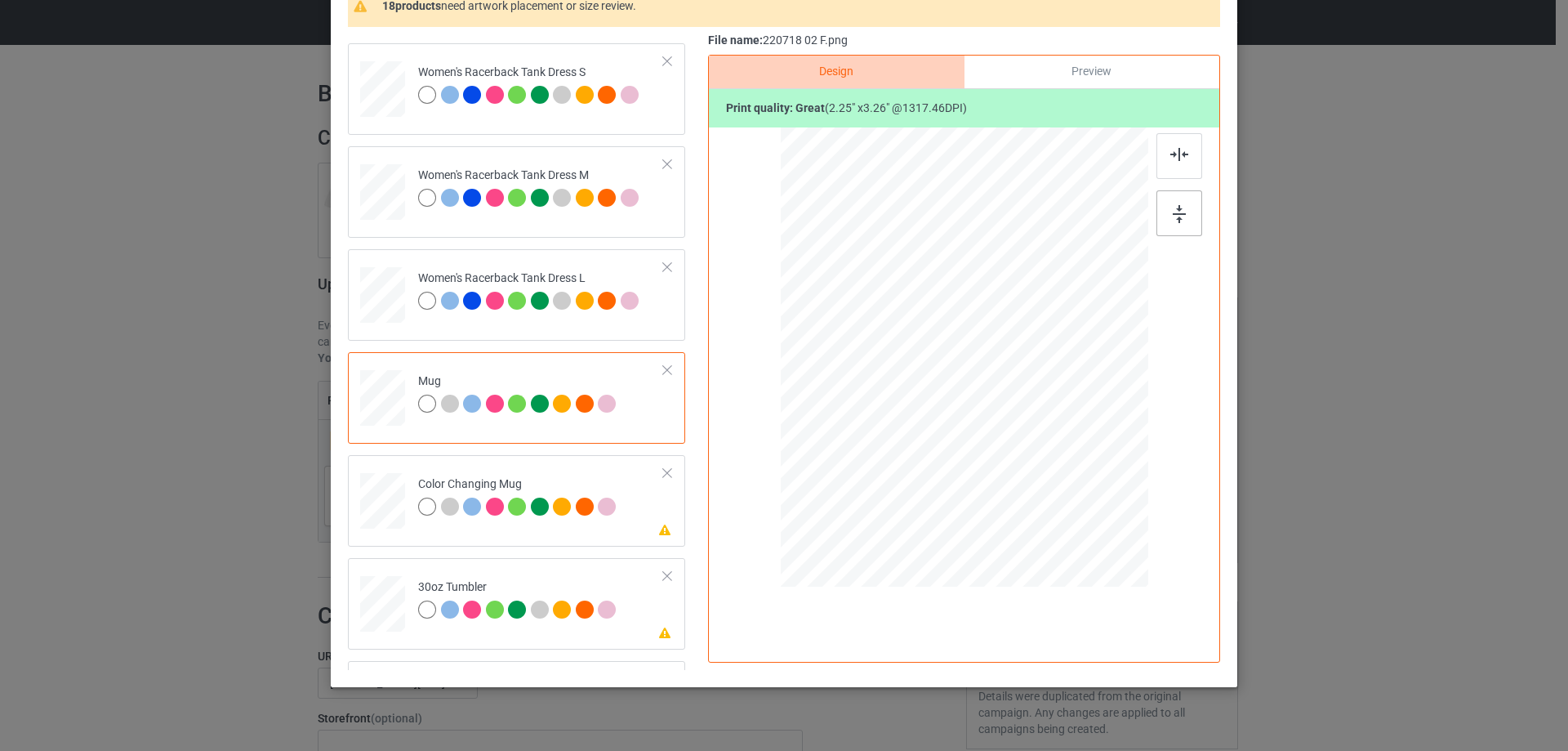
click at [1183, 215] on div at bounding box center [1179, 213] width 46 height 46
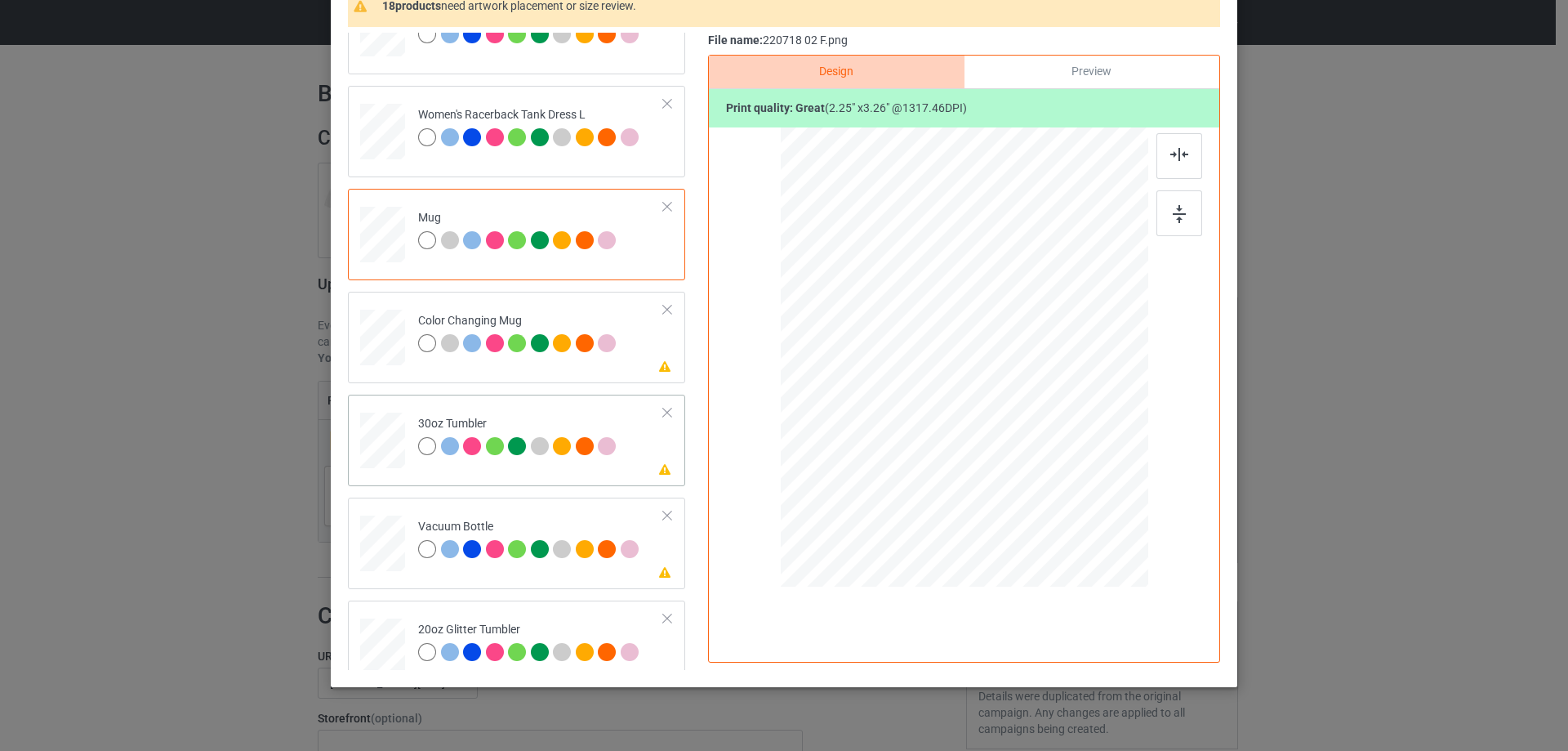
click at [379, 453] on div at bounding box center [383, 441] width 44 height 24
drag, startPoint x: 1065, startPoint y: 512, endPoint x: 1023, endPoint y: 419, distance: 102.0
click at [1023, 419] on div at bounding box center [964, 358] width 357 height 198
drag, startPoint x: 988, startPoint y: 403, endPoint x: 902, endPoint y: 402, distance: 86.0
click at [902, 402] on div at bounding box center [878, 357] width 104 height 150
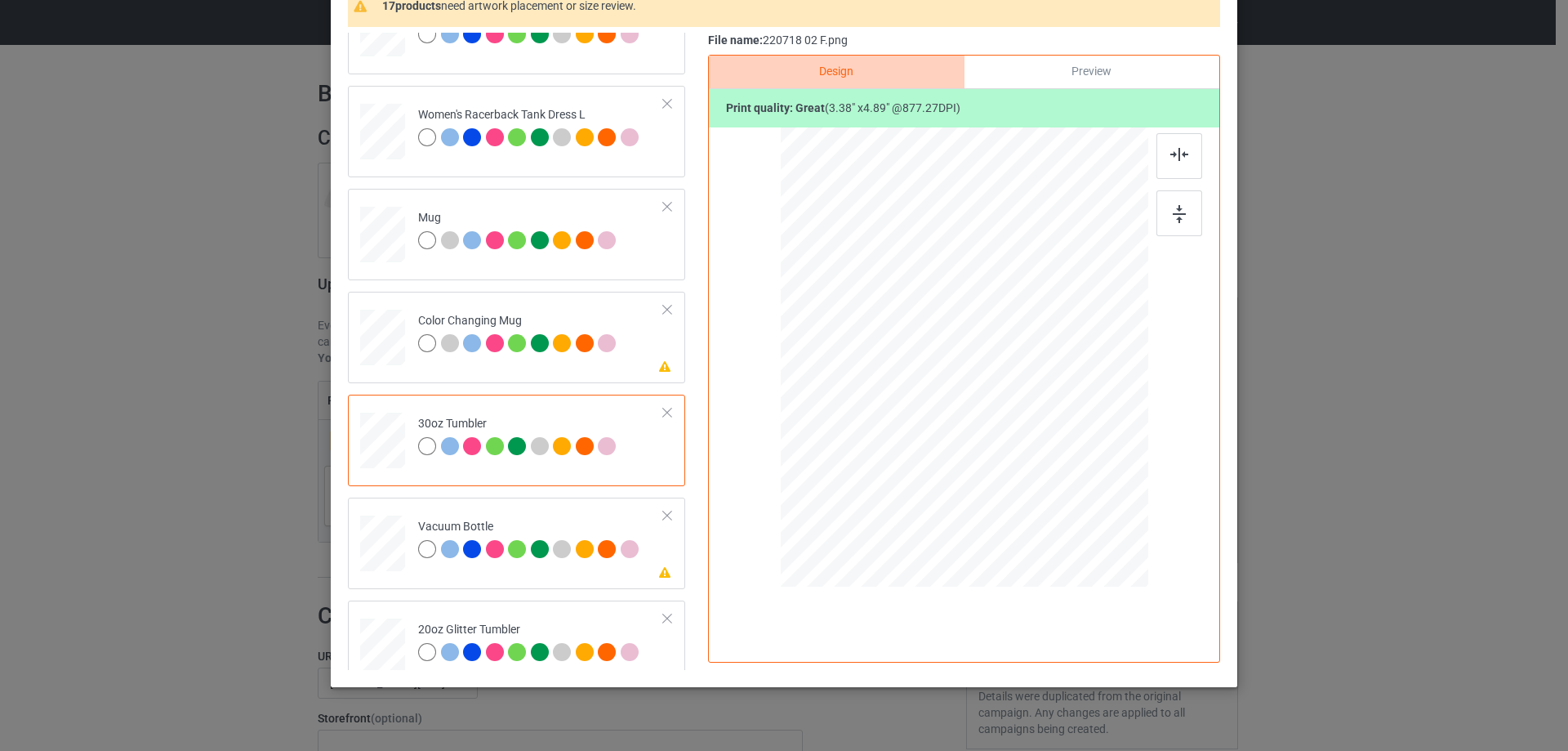
scroll to position [1552, 0]
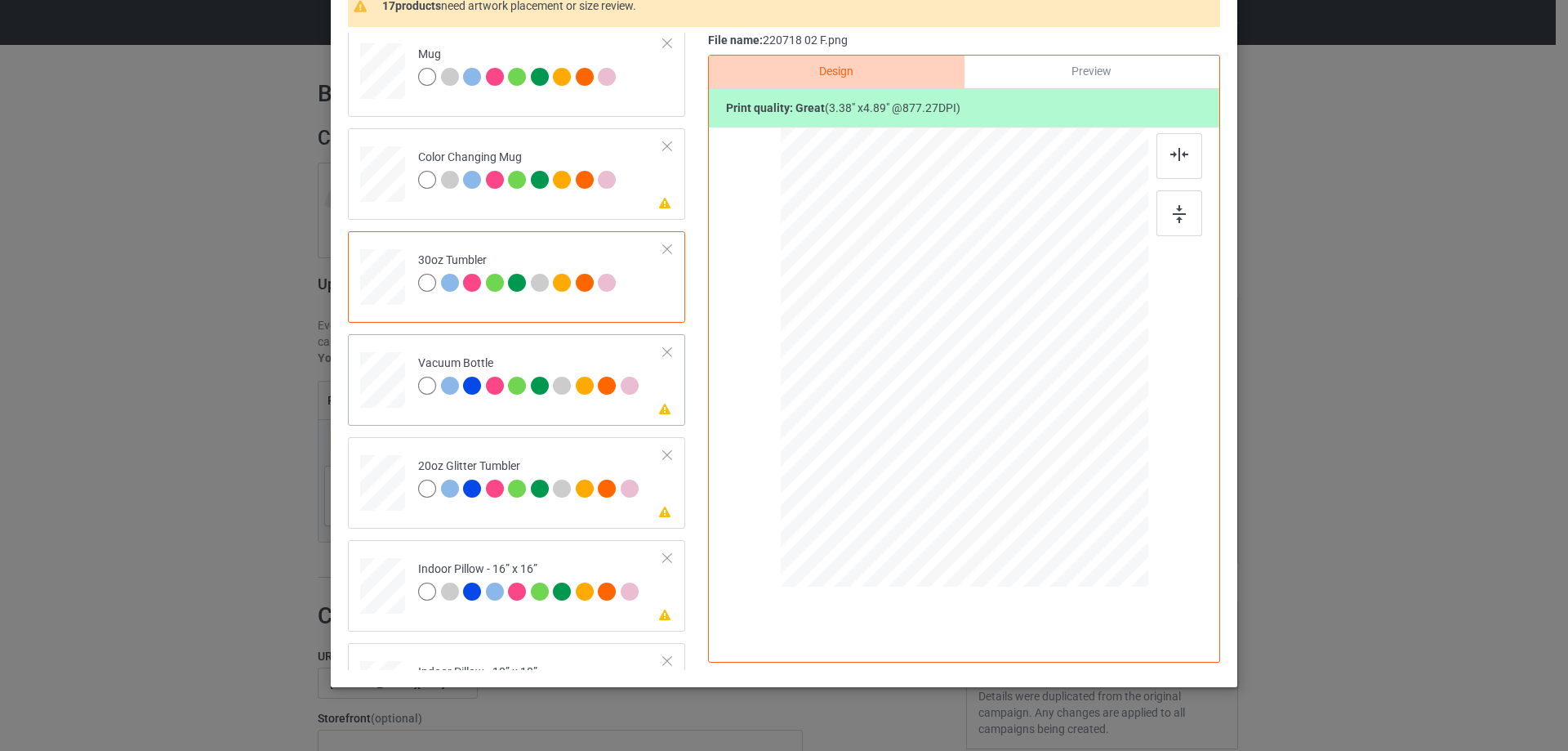
click at [379, 392] on div at bounding box center [383, 379] width 44 height 23
drag, startPoint x: 1061, startPoint y: 512, endPoint x: 1011, endPoint y: 423, distance: 102.1
click at [1011, 423] on div at bounding box center [1012, 426] width 14 height 14
drag, startPoint x: 924, startPoint y: 399, endPoint x: 888, endPoint y: 399, distance: 36.0
click at [888, 399] on div at bounding box center [878, 356] width 97 height 139
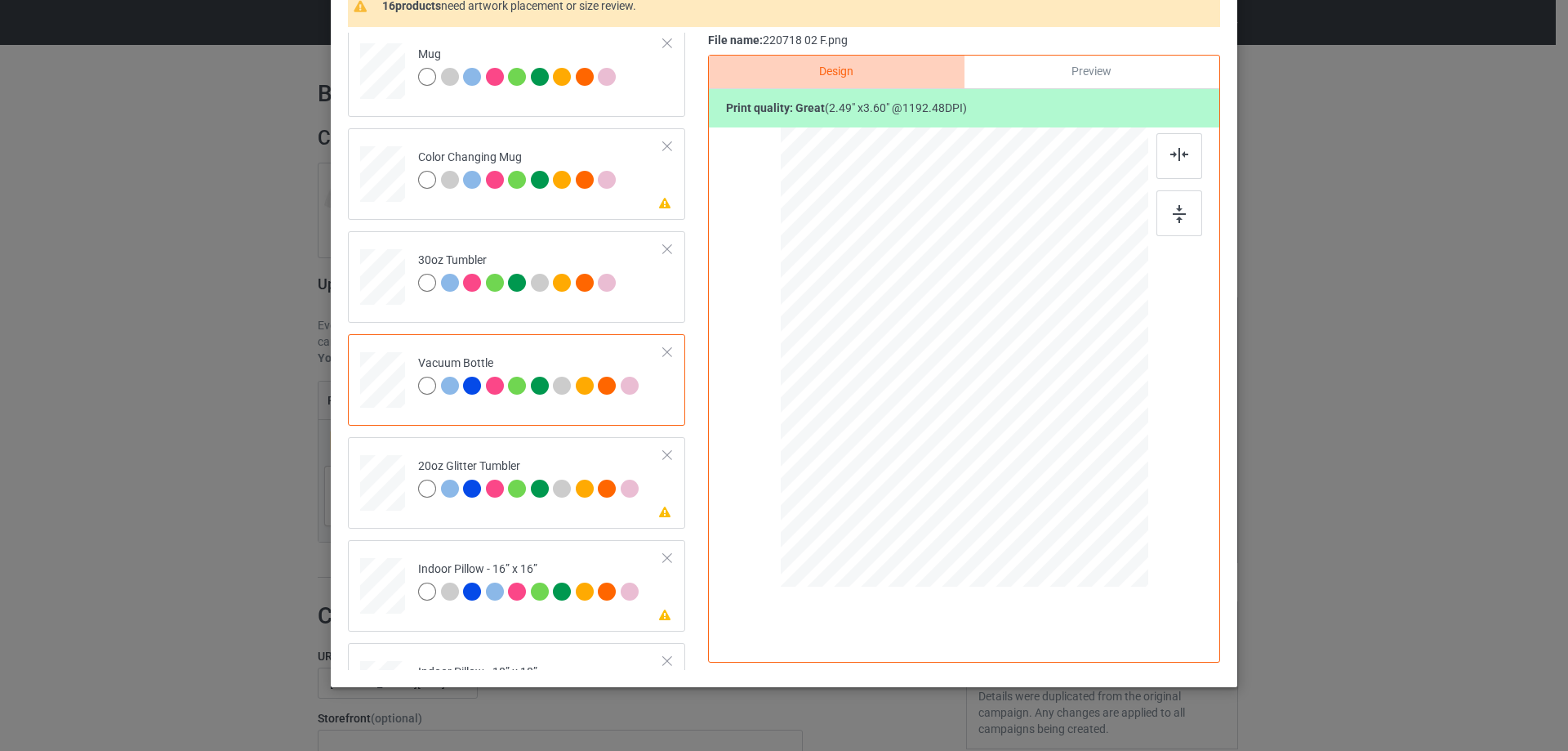
scroll to position [1715, 0]
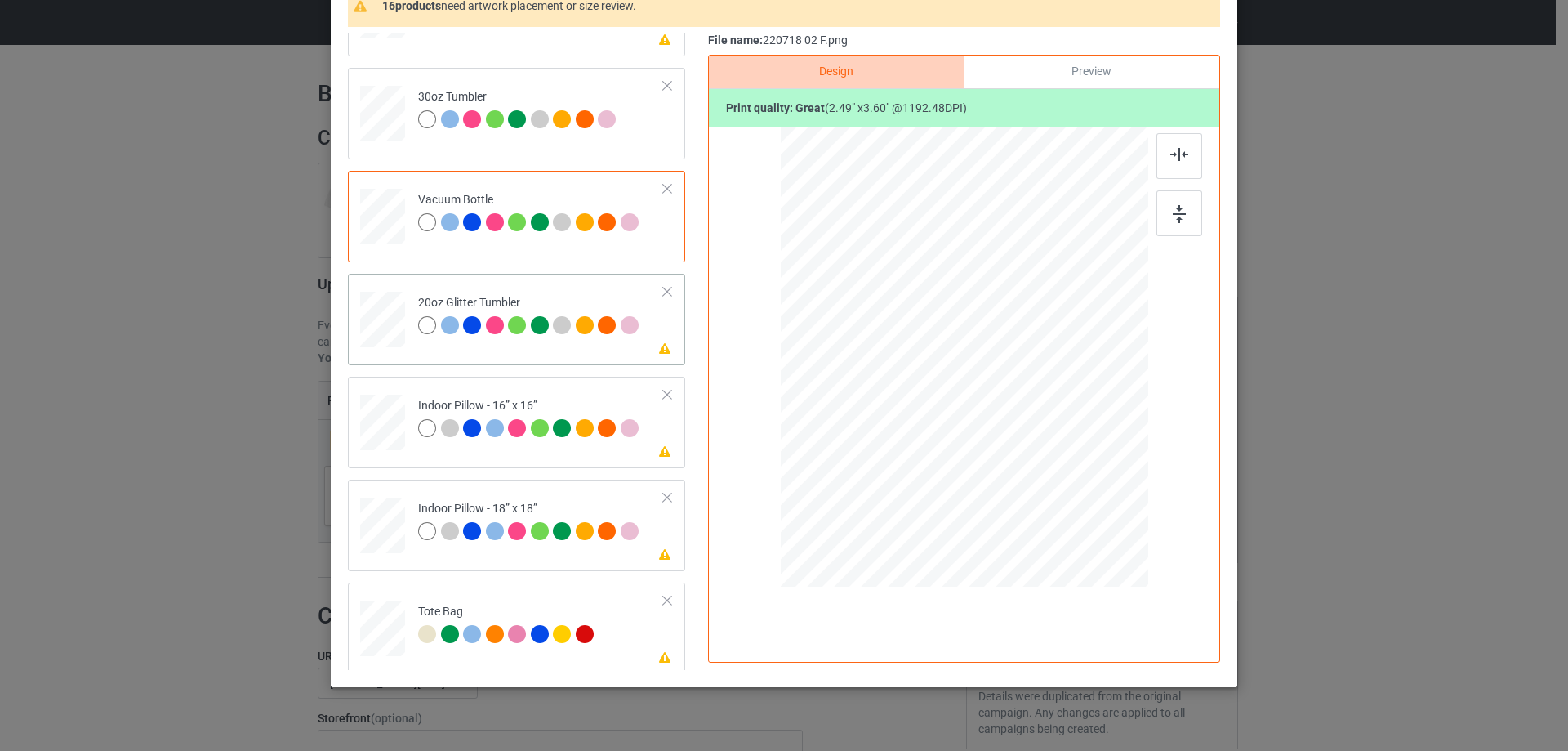
click at [382, 330] on div at bounding box center [383, 319] width 43 height 36
drag, startPoint x: 1058, startPoint y: 510, endPoint x: 992, endPoint y: 441, distance: 95.5
click at [1007, 457] on div at bounding box center [963, 357] width 347 height 297
drag, startPoint x: 930, startPoint y: 422, endPoint x: 906, endPoint y: 406, distance: 28.8
click at [906, 406] on div at bounding box center [881, 331] width 126 height 183
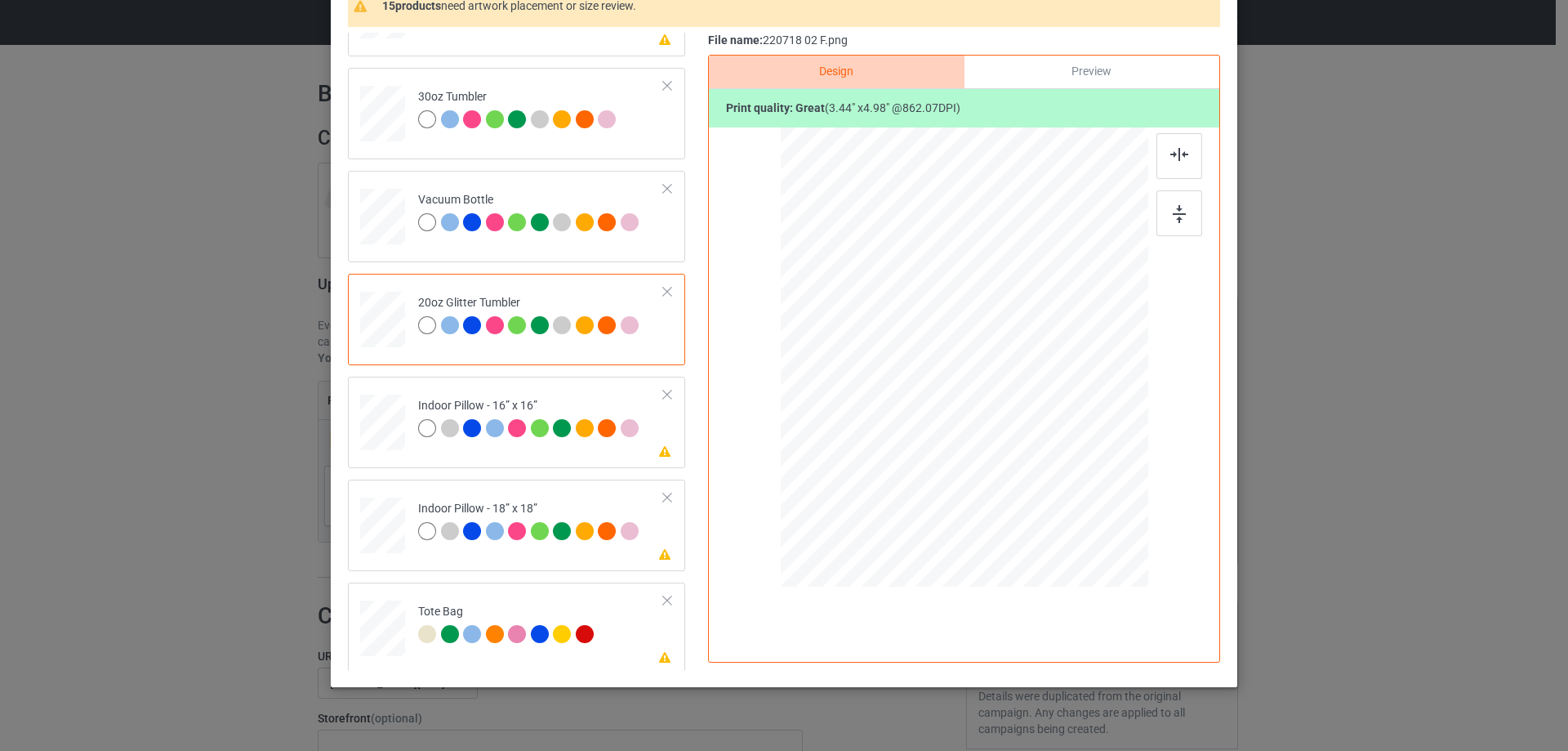
scroll to position [1797, 0]
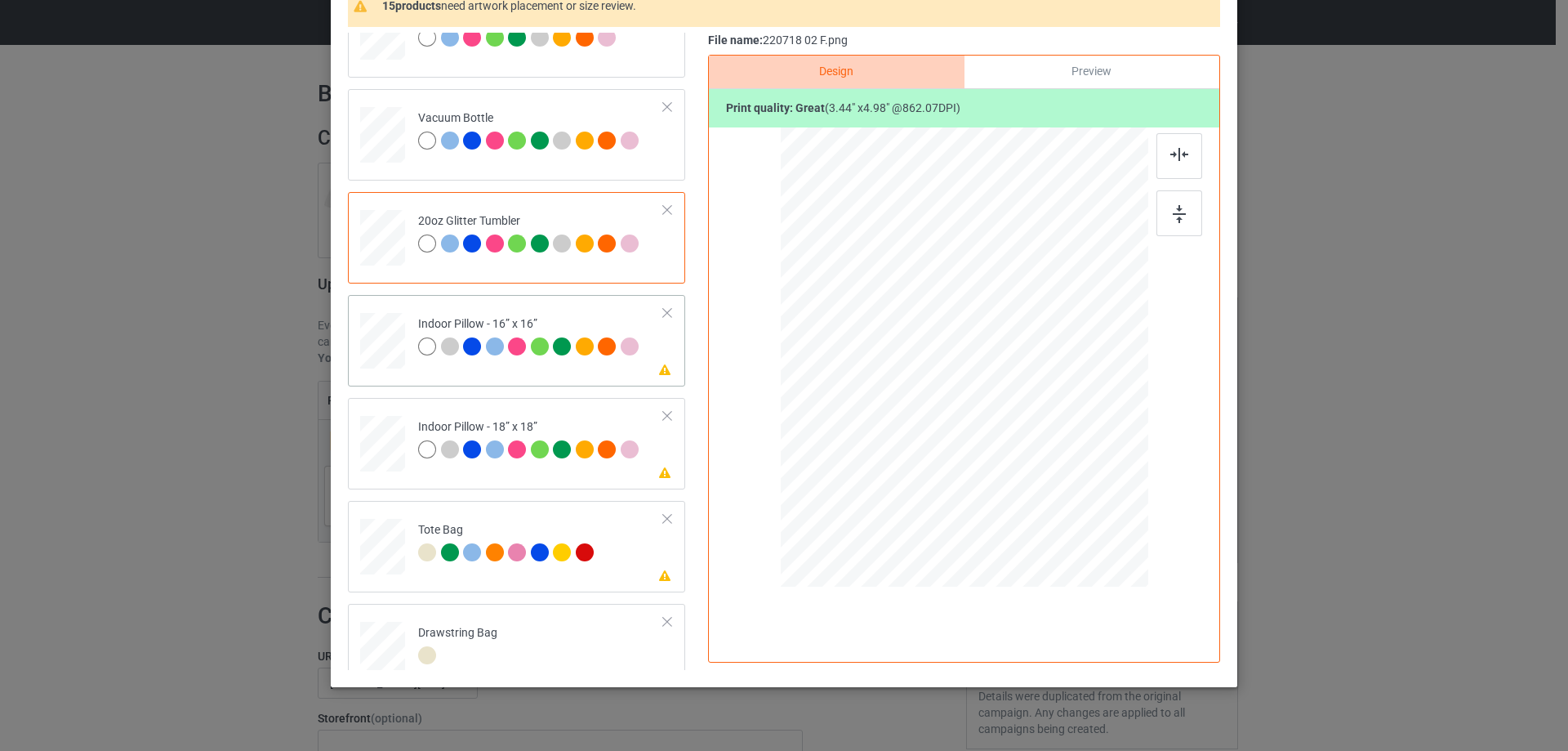
click at [384, 340] on div at bounding box center [383, 341] width 45 height 45
drag, startPoint x: 1069, startPoint y: 513, endPoint x: 1053, endPoint y: 477, distance: 39.4
click at [1053, 477] on div at bounding box center [964, 357] width 367 height 366
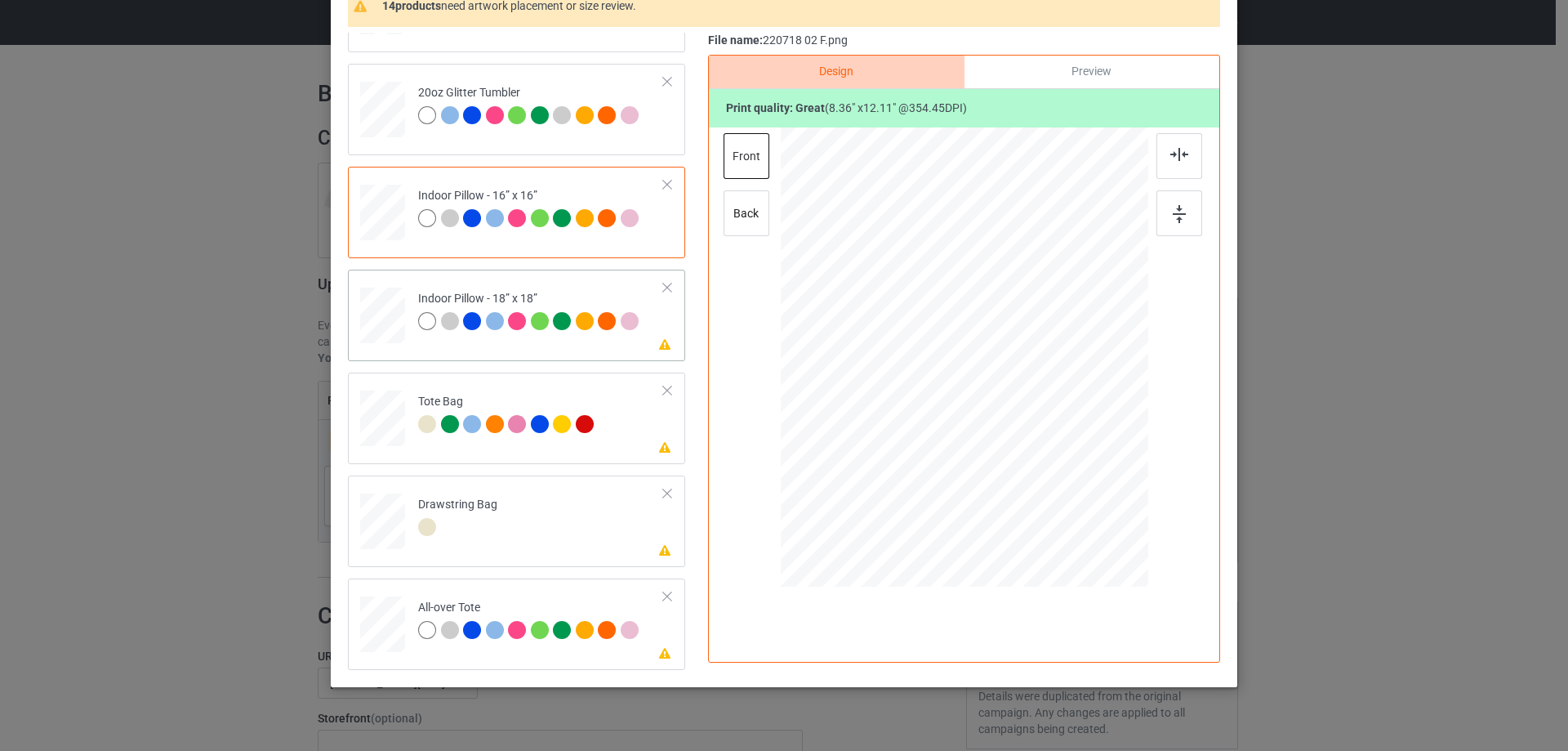
click at [369, 312] on div at bounding box center [383, 316] width 45 height 45
drag, startPoint x: 1069, startPoint y: 514, endPoint x: 1055, endPoint y: 485, distance: 32.2
click at [1055, 485] on div at bounding box center [1055, 491] width 14 height 14
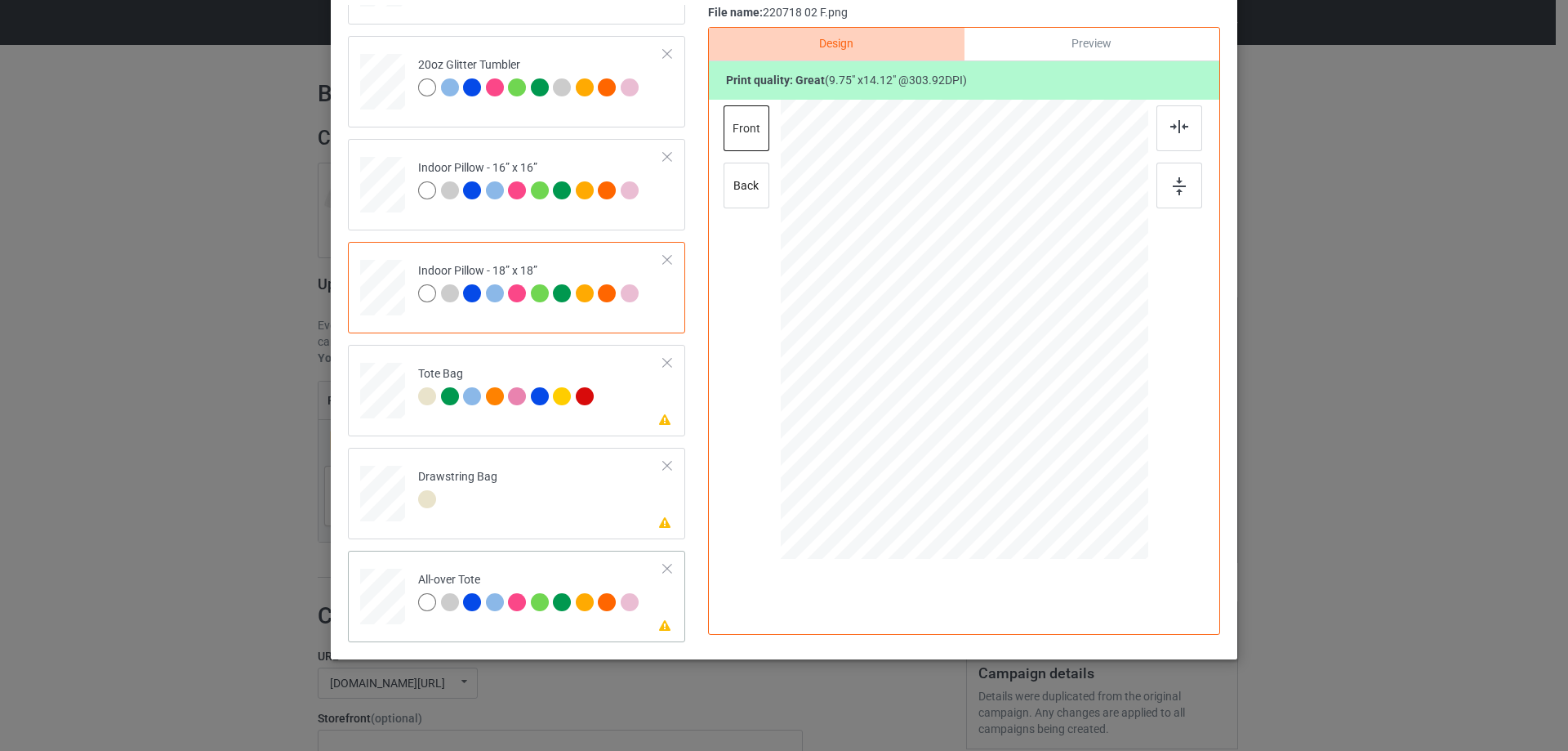
click at [399, 616] on td at bounding box center [385, 593] width 49 height 72
drag, startPoint x: 1069, startPoint y: 496, endPoint x: 1054, endPoint y: 453, distance: 45.5
click at [1054, 453] on div at bounding box center [964, 329] width 367 height 367
drag, startPoint x: 1072, startPoint y: 491, endPoint x: 1035, endPoint y: 436, distance: 66.3
click at [1059, 465] on div at bounding box center [1059, 466] width 14 height 14
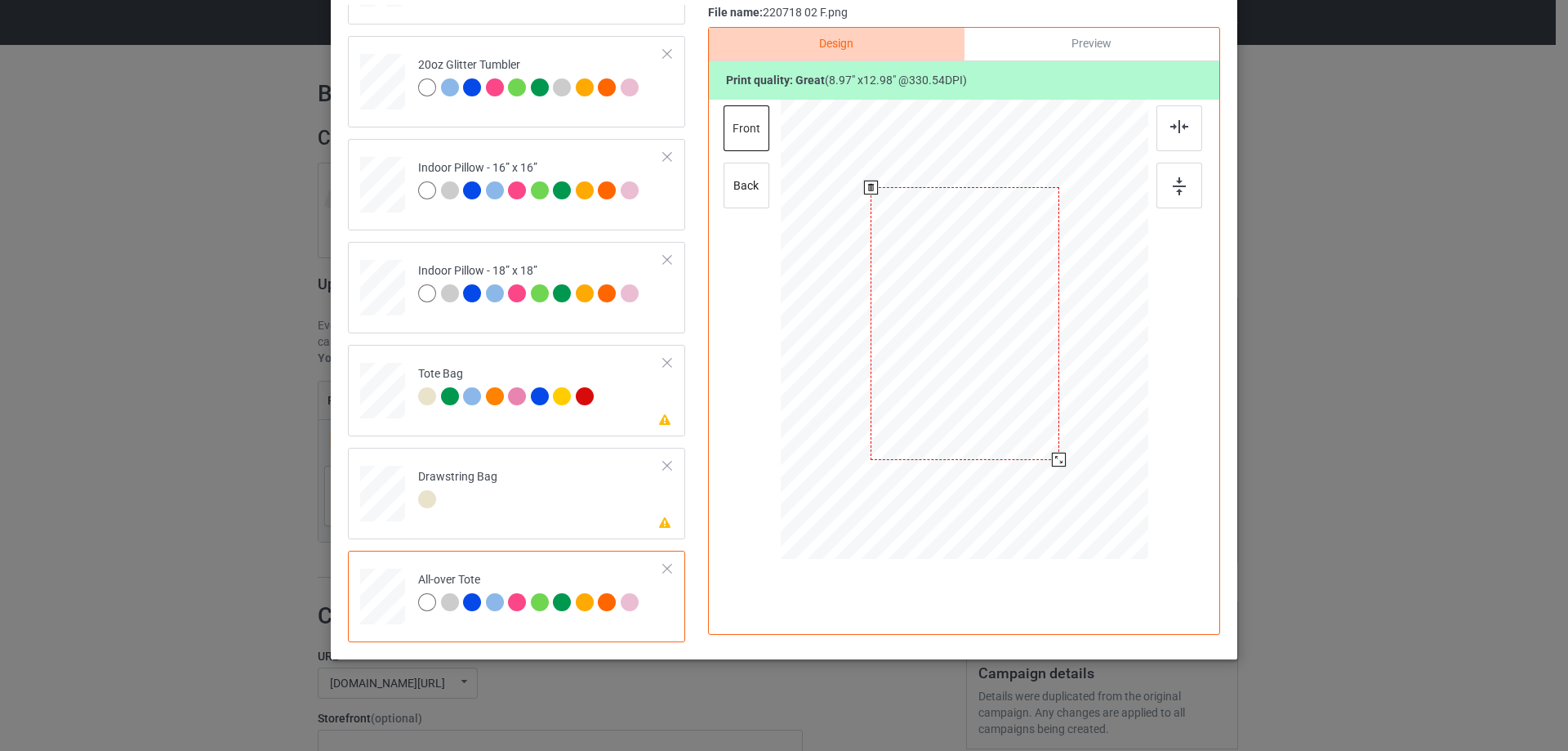
click at [1036, 430] on div at bounding box center [964, 323] width 189 height 272
click at [1169, 138] on div at bounding box center [1179, 128] width 46 height 46
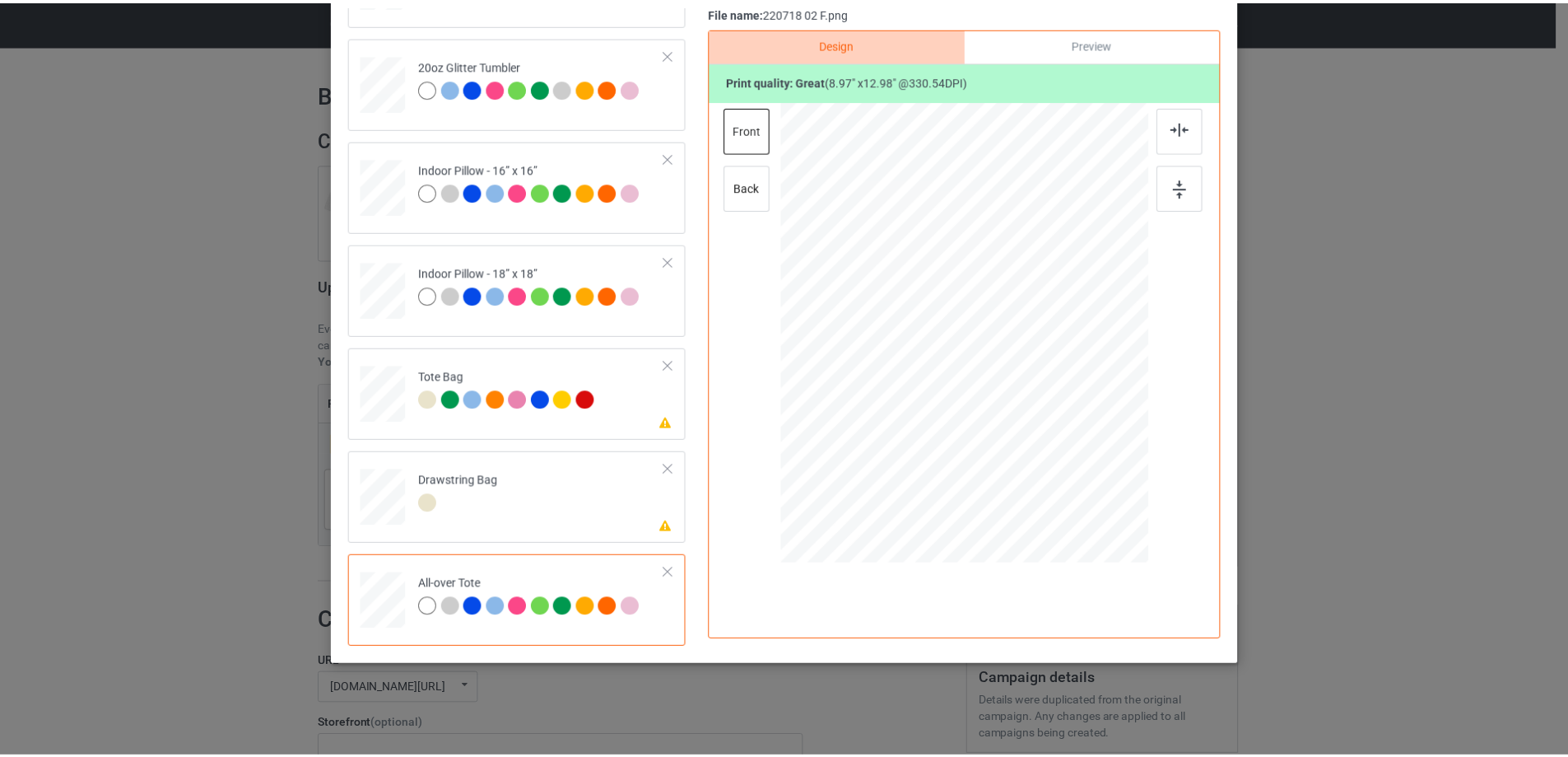
scroll to position [111, 0]
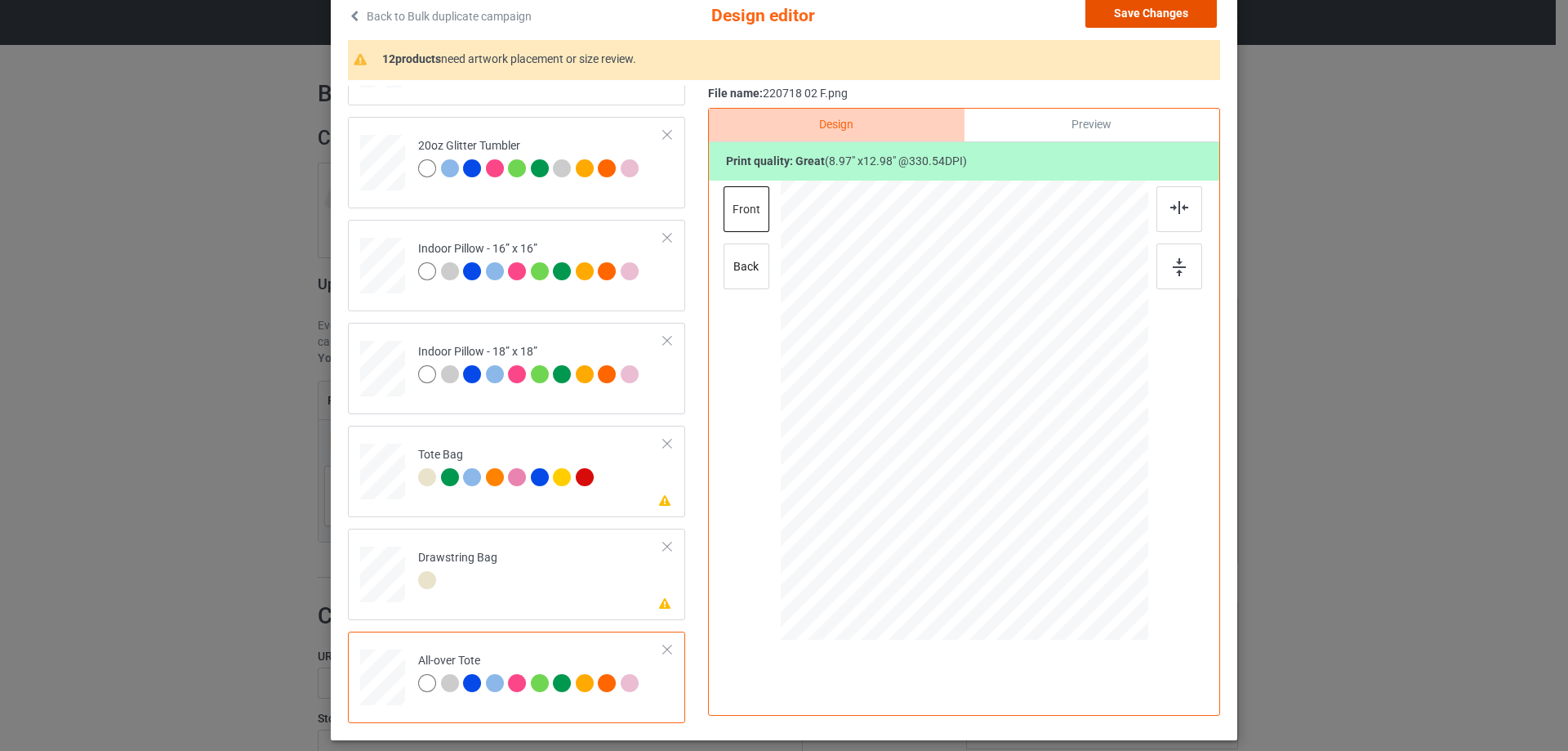
click at [1150, 17] on button "Save Changes" at bounding box center [1150, 13] width 131 height 30
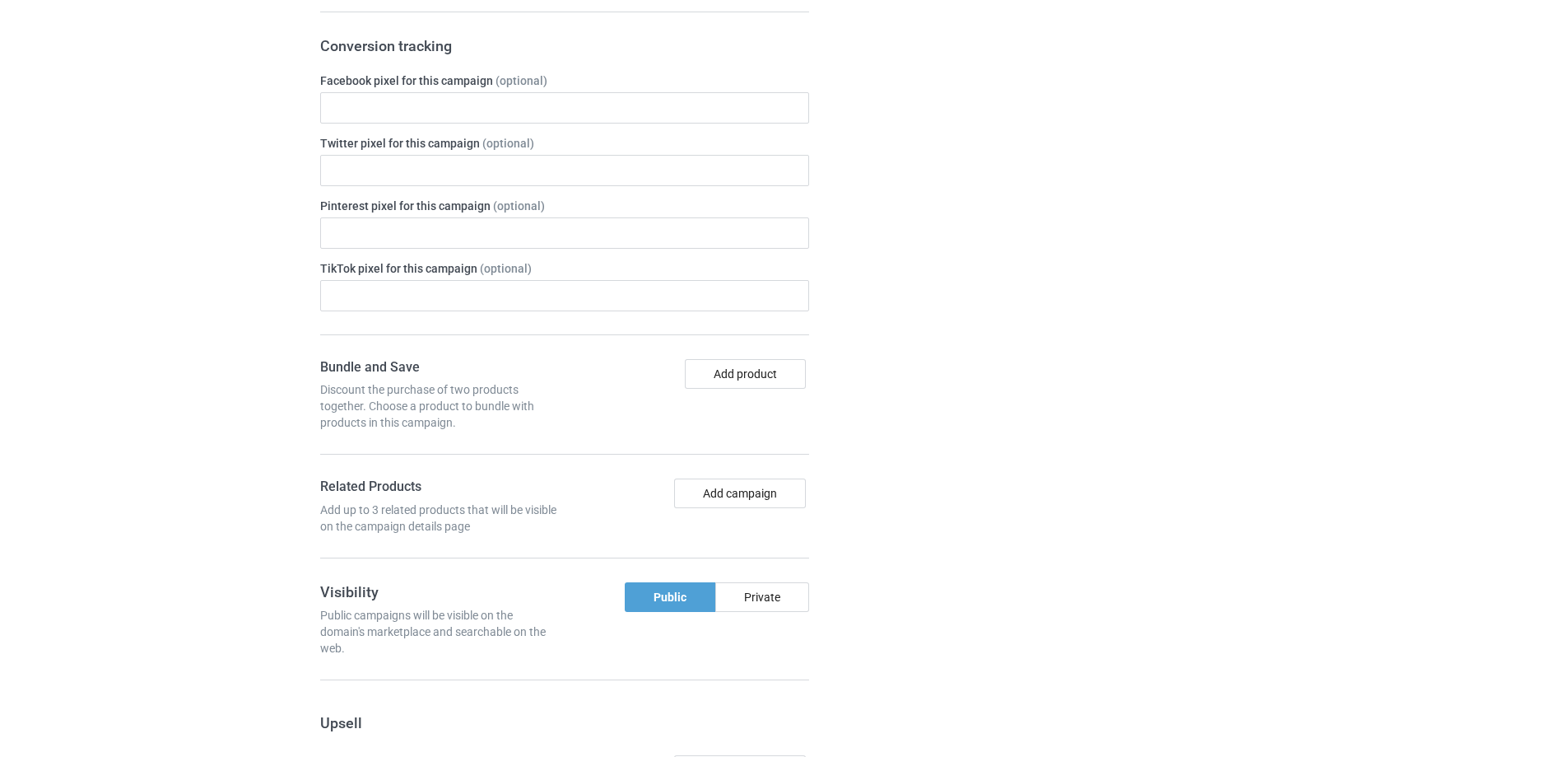
scroll to position [1372, 0]
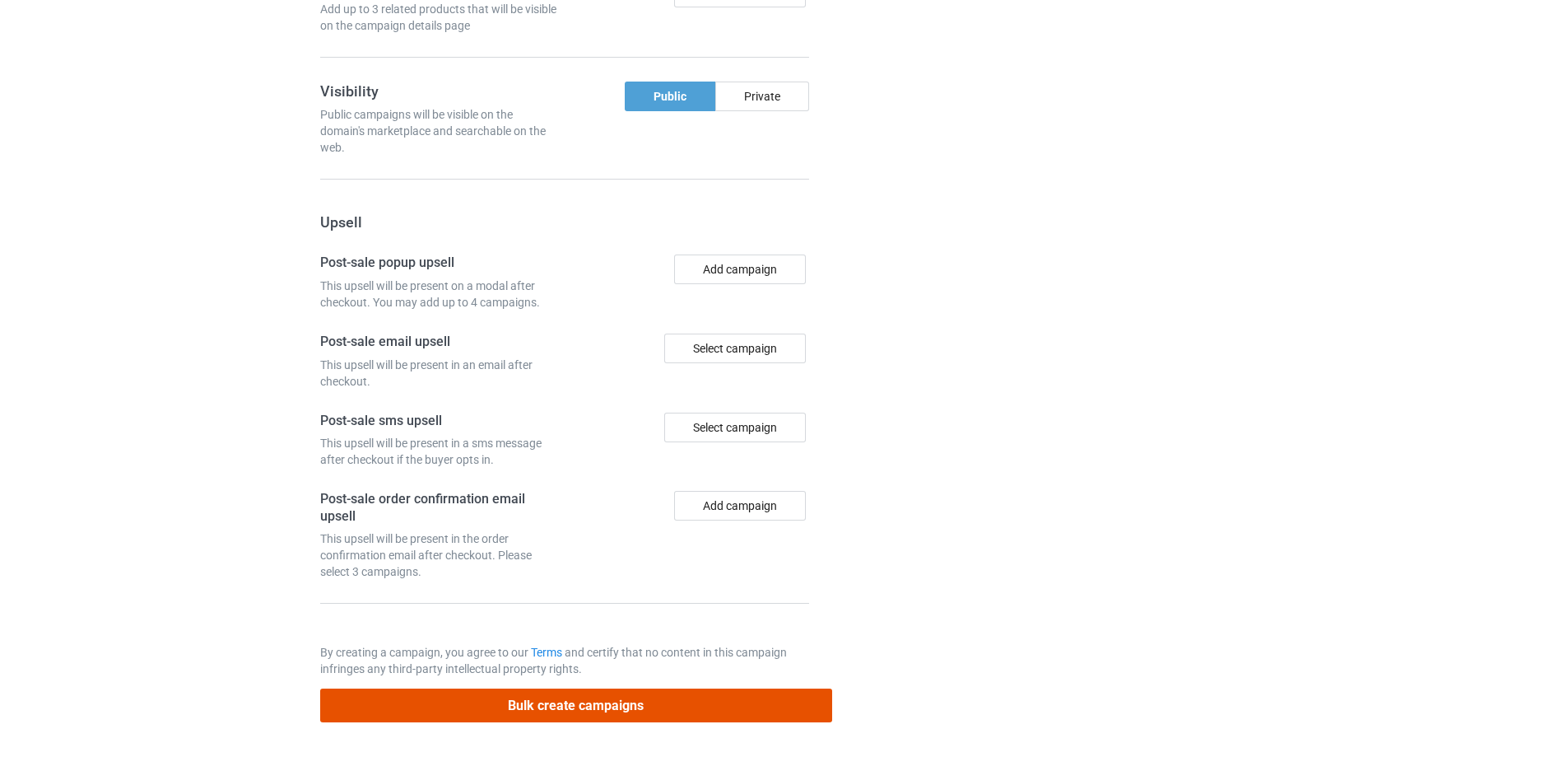
click at [637, 711] on button "Bulk create campaigns" at bounding box center [576, 705] width 512 height 33
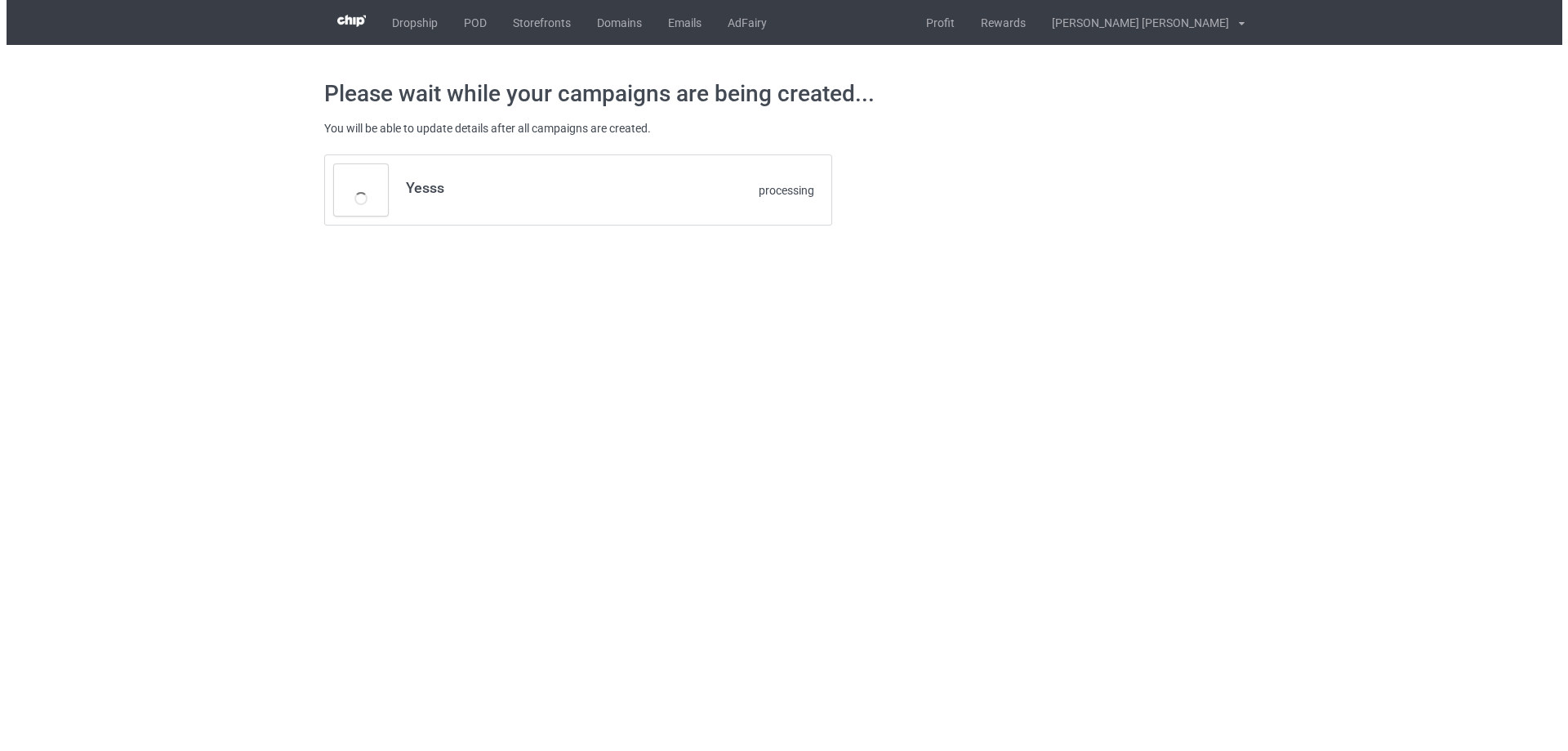
scroll to position [0, 0]
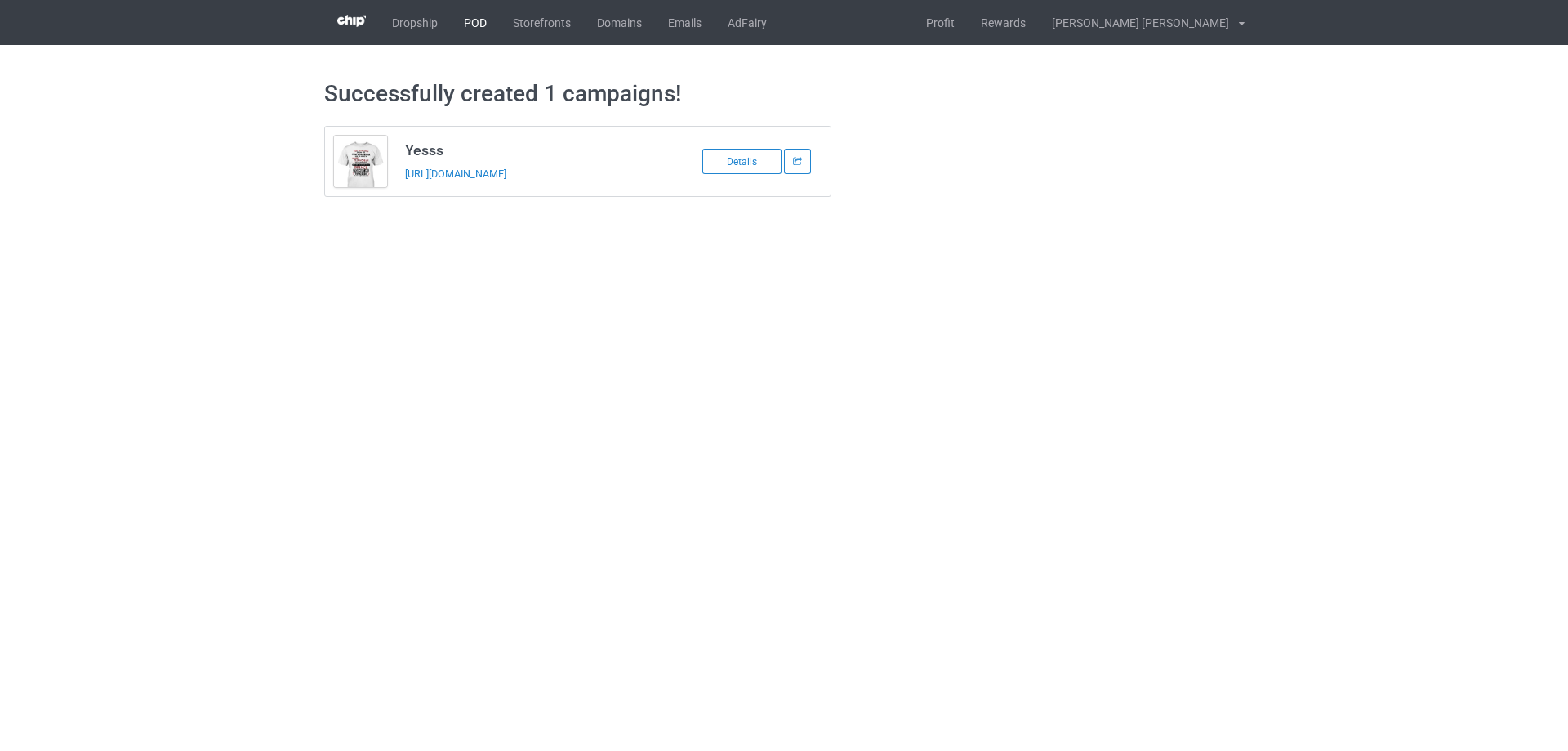
click at [472, 20] on link "POD" at bounding box center [475, 23] width 49 height 45
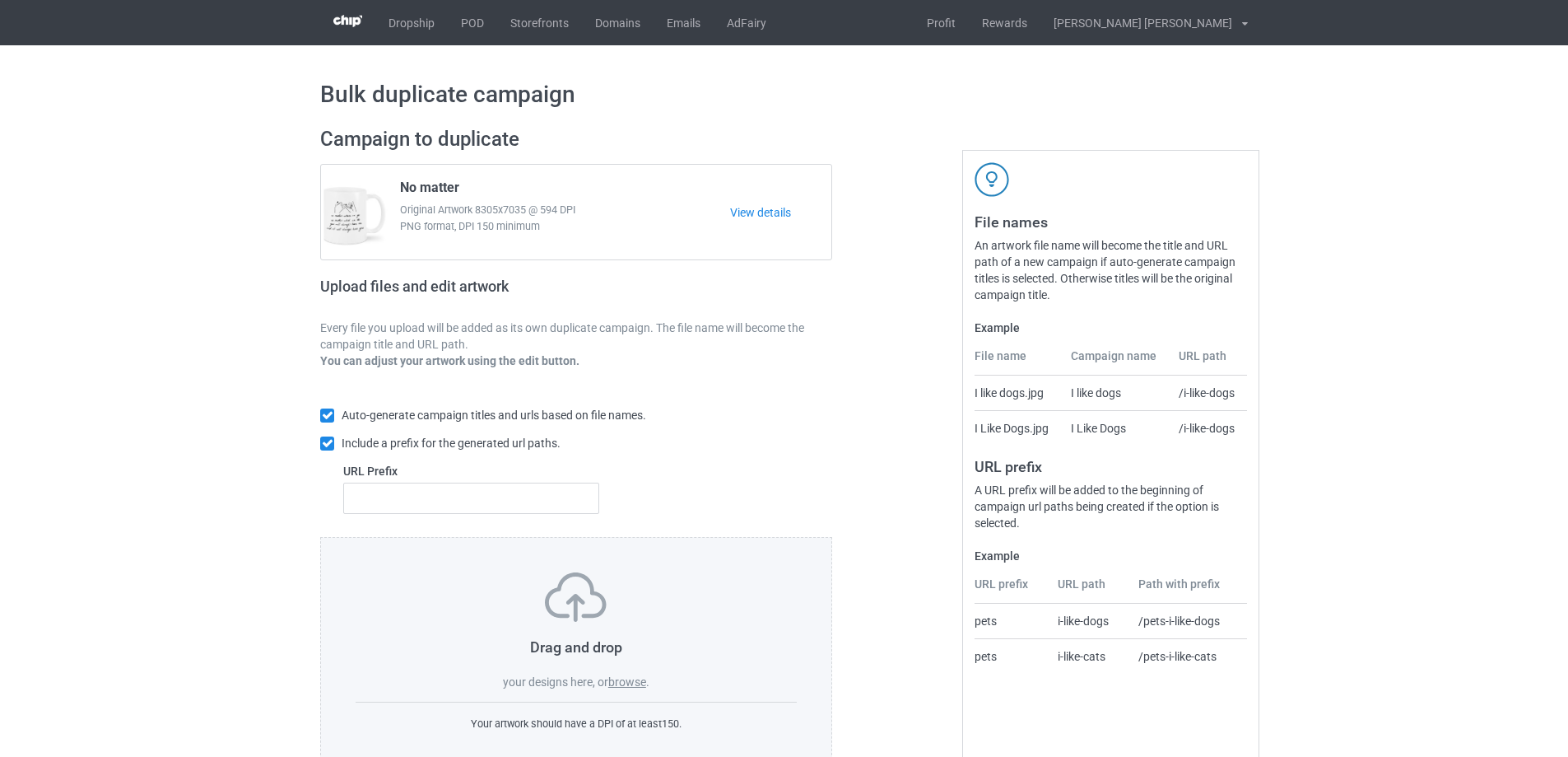
click at [625, 680] on label "browse" at bounding box center [627, 682] width 38 height 13
click at [0, 0] on input "browse" at bounding box center [0, 0] width 0 height 0
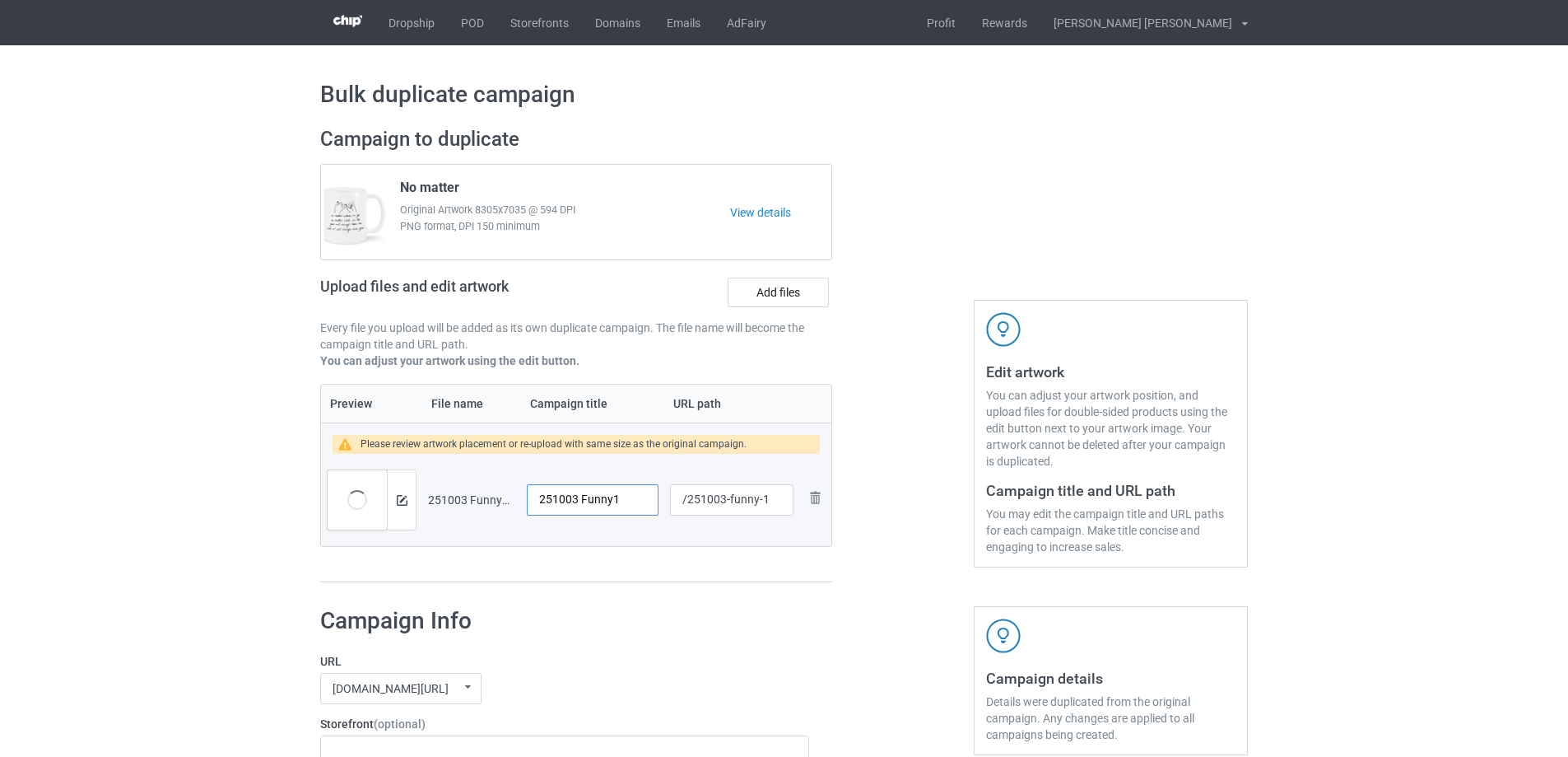
drag, startPoint x: 628, startPoint y: 494, endPoint x: 500, endPoint y: 503, distance: 128.3
click at [500, 503] on tr "Preview and edit artwork 251003 Funny1.png 251003 Funny1 /251003-funny-1 Remove…" at bounding box center [576, 499] width 510 height 92
type input "Hey Sister"
drag, startPoint x: 730, startPoint y: 501, endPoint x: 759, endPoint y: 501, distance: 29.0
click at [759, 501] on input "/251003-funny-1" at bounding box center [731, 500] width 124 height 32
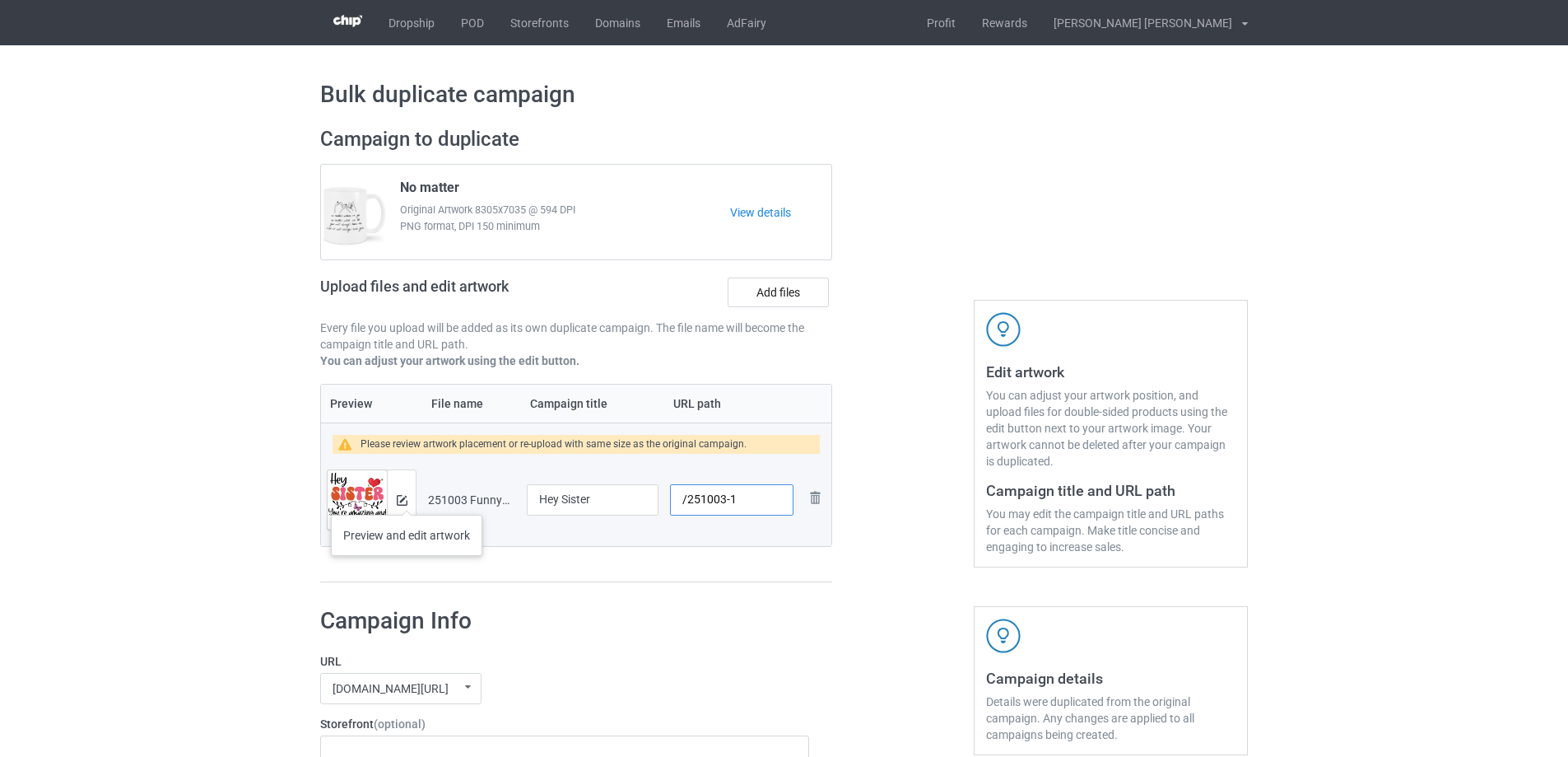
type input "/251003-1"
click at [408, 498] on div at bounding box center [401, 500] width 29 height 60
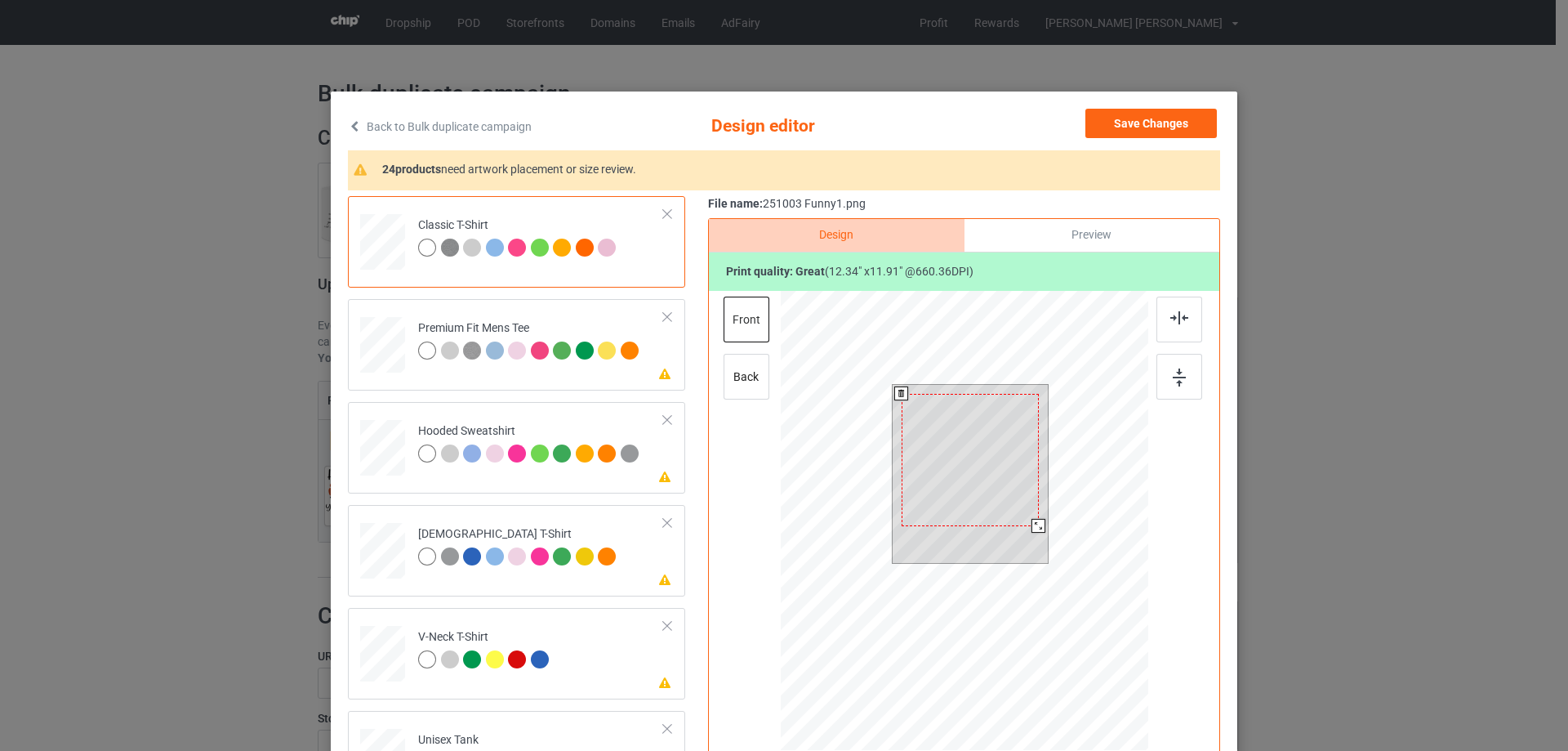
drag, startPoint x: 1041, startPoint y: 536, endPoint x: 1033, endPoint y: 525, distance: 13.6
click at [1033, 525] on div at bounding box center [1038, 526] width 14 height 14
drag, startPoint x: 1009, startPoint y: 506, endPoint x: 1011, endPoint y: 499, distance: 7.3
click at [1011, 499] on div at bounding box center [972, 452] width 137 height 132
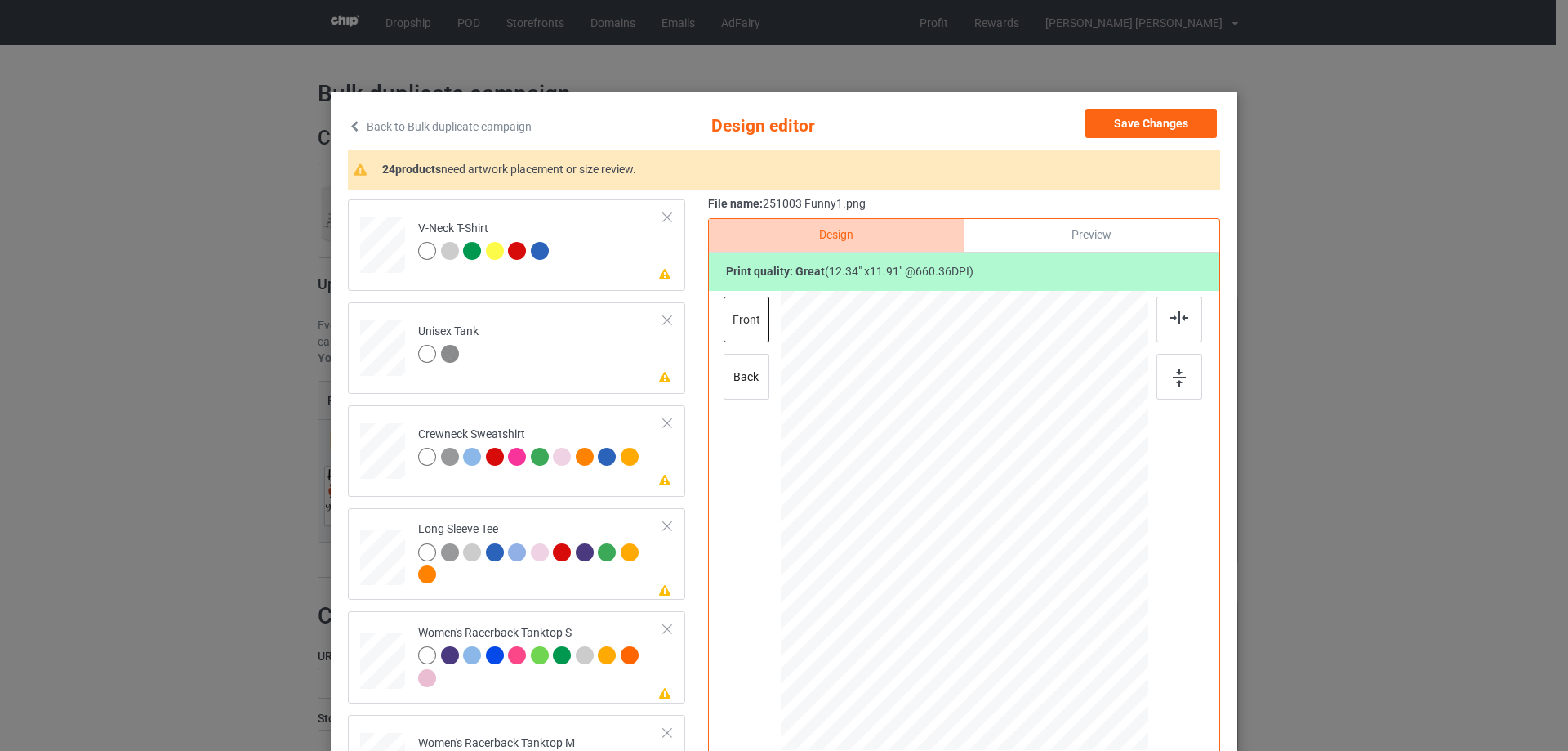
scroll to position [572, 0]
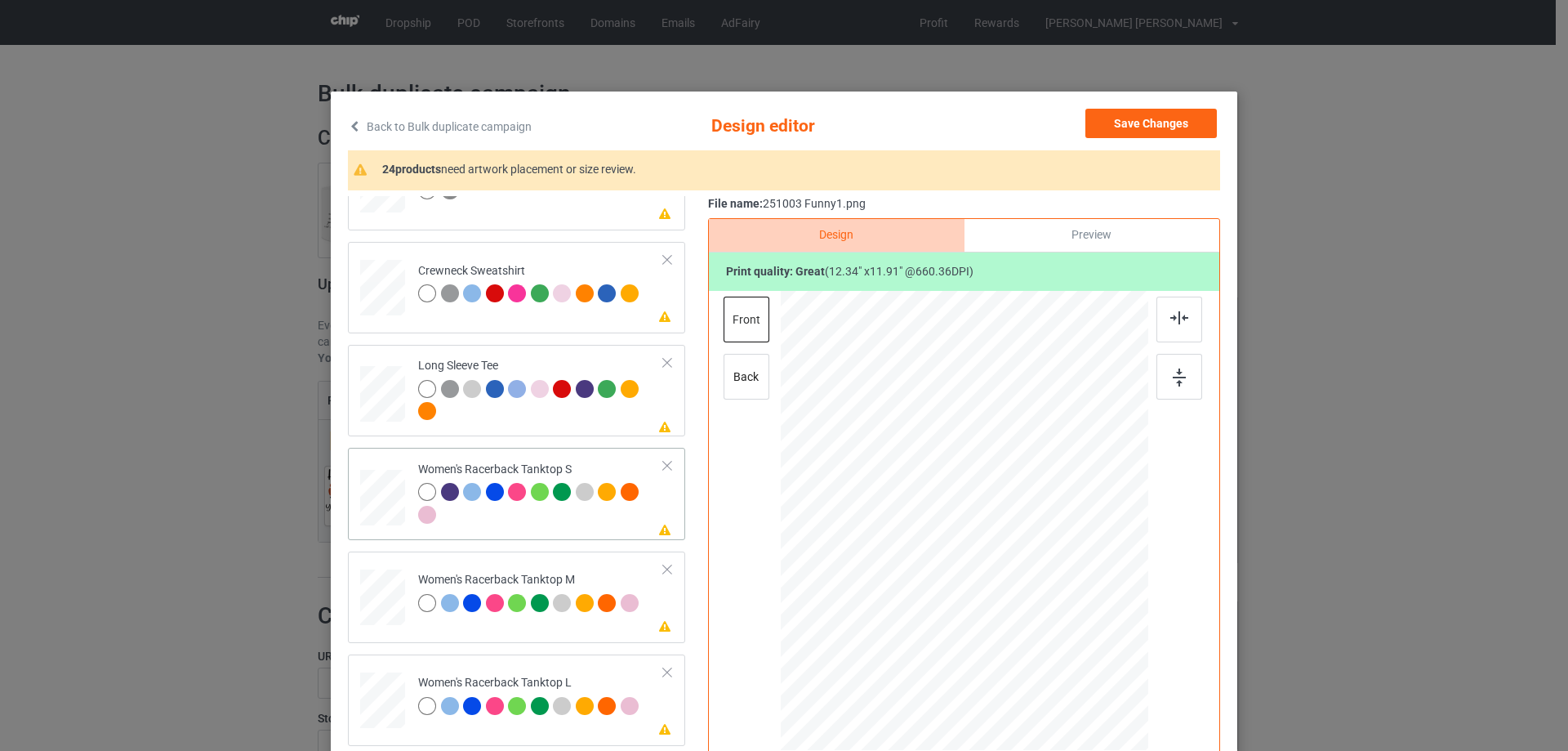
click at [387, 492] on div at bounding box center [383, 498] width 44 height 57
drag, startPoint x: 1064, startPoint y: 628, endPoint x: 1051, endPoint y: 602, distance: 29.1
click at [1051, 602] on div at bounding box center [1052, 605] width 14 height 14
click at [1028, 580] on div at bounding box center [964, 514] width 176 height 169
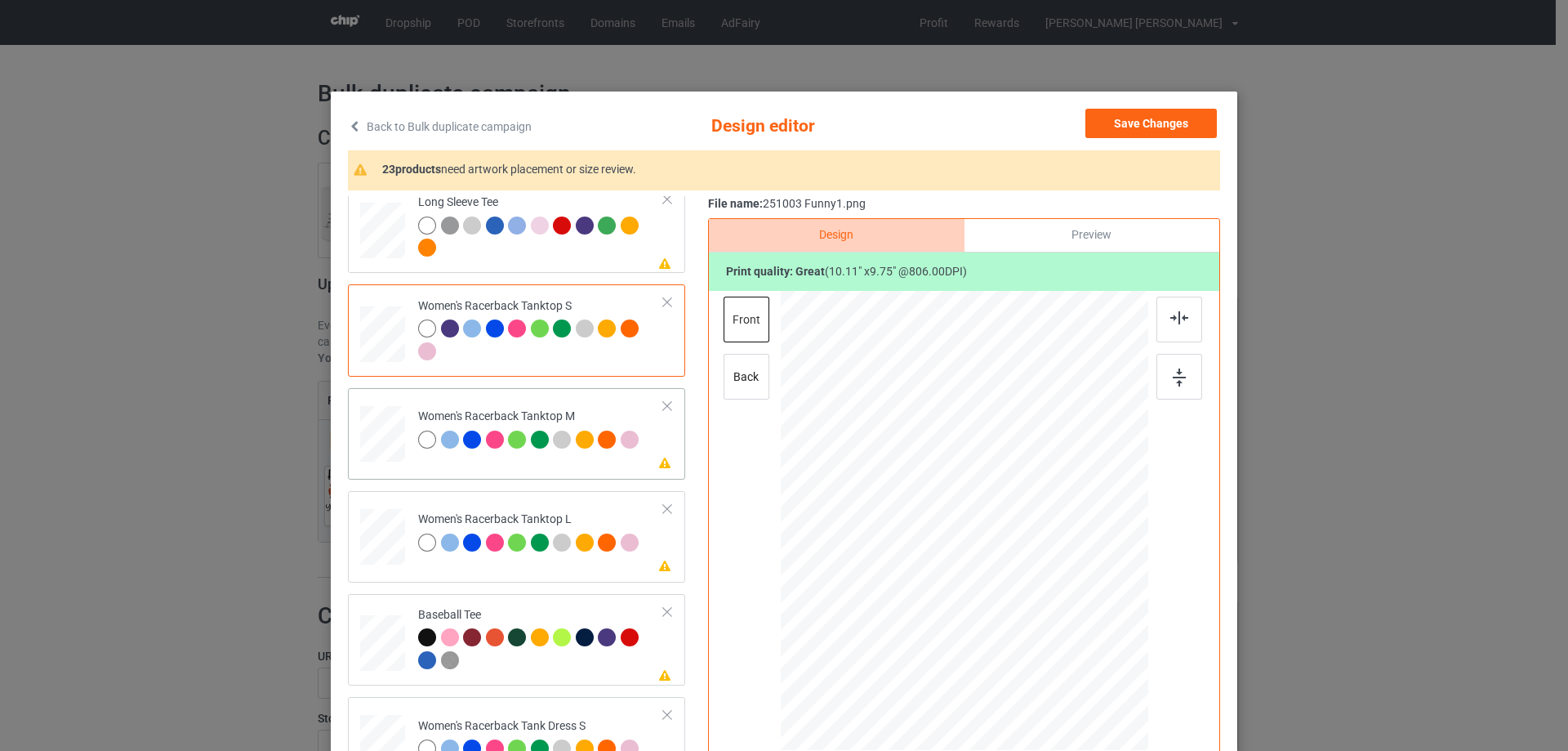
click at [389, 443] on div at bounding box center [383, 433] width 45 height 57
drag, startPoint x: 1068, startPoint y: 632, endPoint x: 1050, endPoint y: 600, distance: 36.7
click at [1050, 600] on div at bounding box center [1049, 603] width 14 height 14
click at [1018, 562] on div at bounding box center [965, 511] width 171 height 165
click at [1165, 327] on div at bounding box center [1179, 319] width 46 height 46
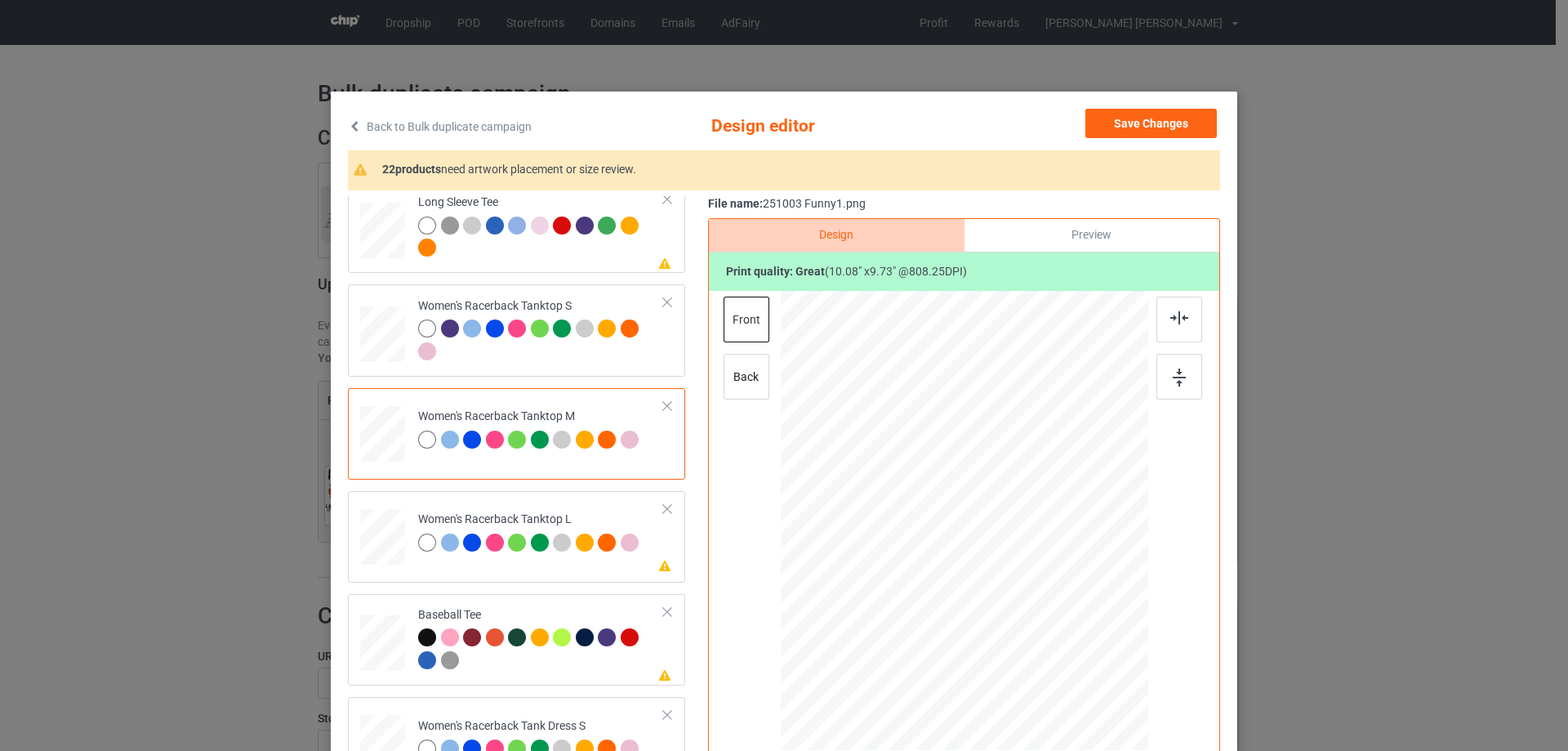
scroll to position [898, 0]
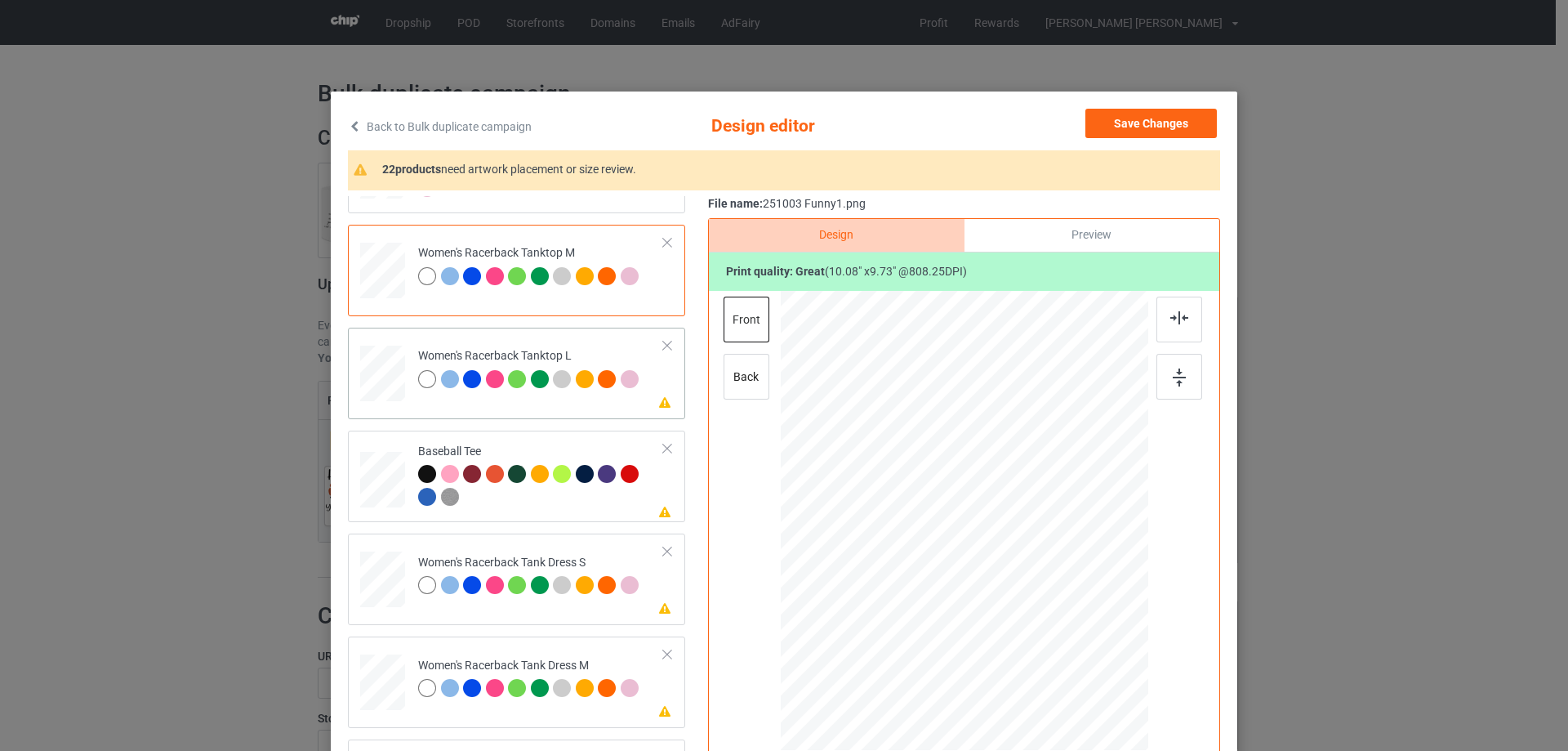
click at [385, 379] on div at bounding box center [383, 373] width 45 height 54
drag, startPoint x: 1069, startPoint y: 627, endPoint x: 1051, endPoint y: 588, distance: 43.0
click at [1051, 588] on div at bounding box center [964, 521] width 367 height 439
click at [1015, 556] on div at bounding box center [966, 507] width 165 height 159
click at [1156, 319] on div at bounding box center [1179, 319] width 46 height 46
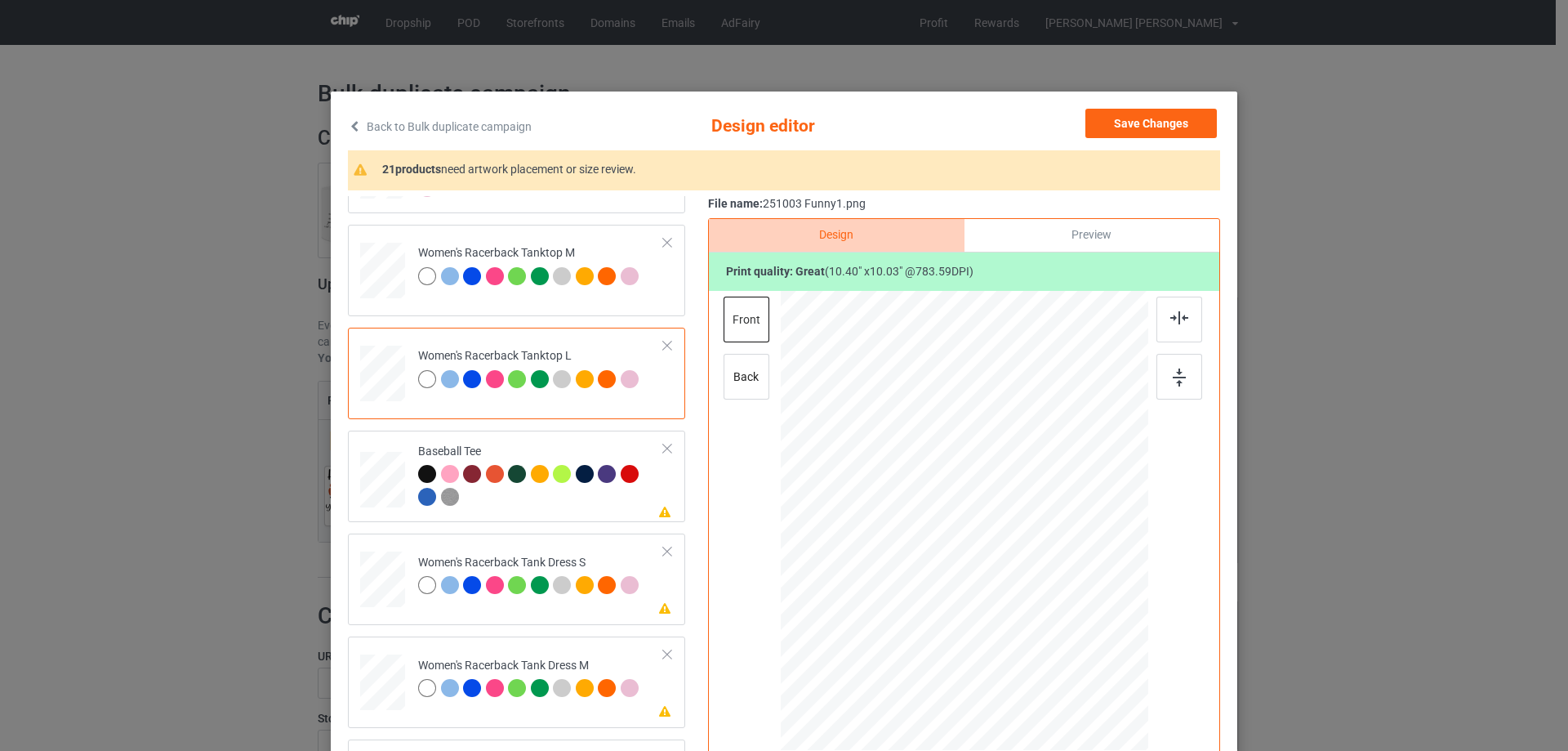
scroll to position [164, 0]
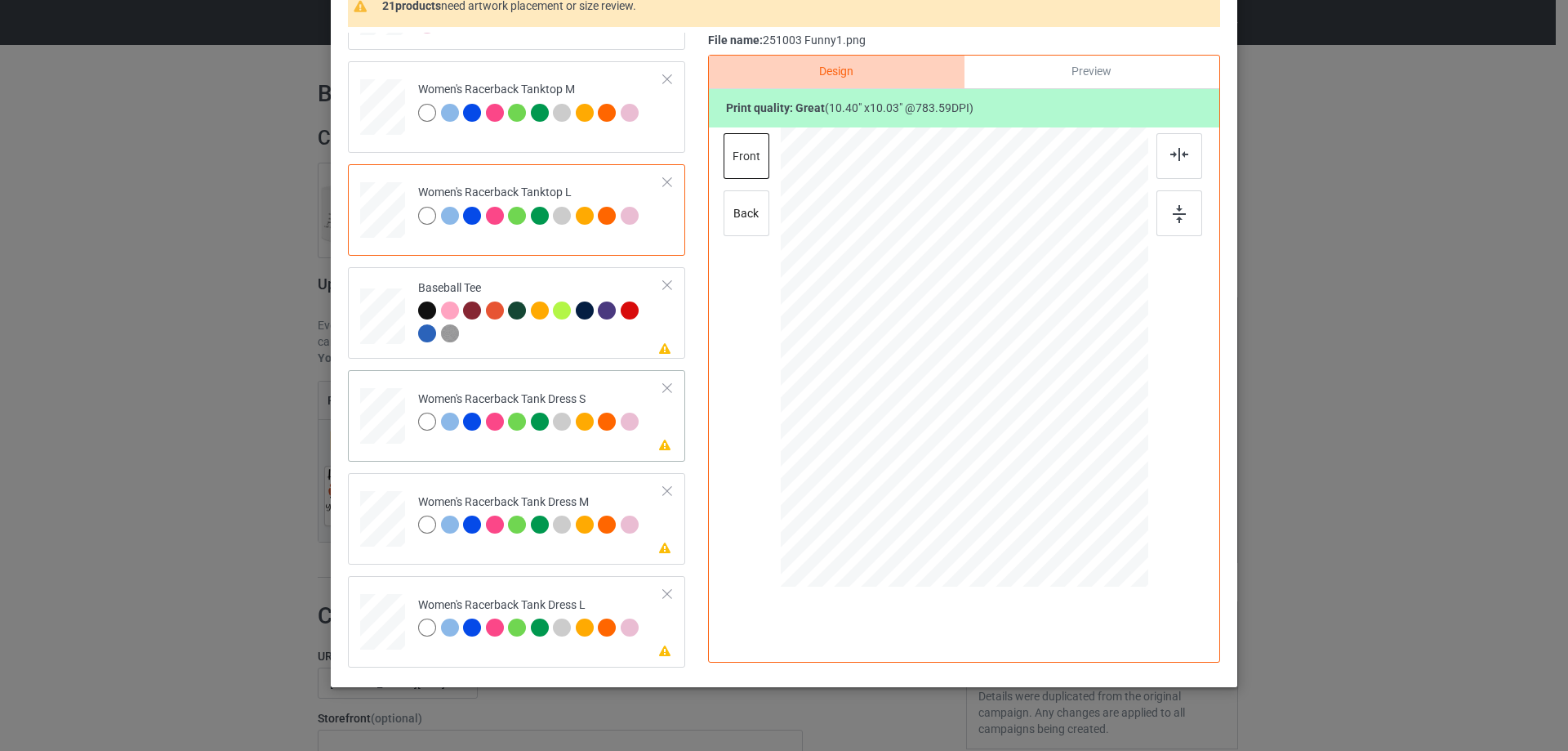
click at [379, 419] on div at bounding box center [383, 416] width 37 height 57
drag, startPoint x: 1052, startPoint y: 445, endPoint x: 1040, endPoint y: 417, distance: 30.5
click at [1040, 417] on div at bounding box center [964, 357] width 302 height 459
click at [977, 335] on div at bounding box center [965, 305] width 142 height 137
click at [1178, 157] on img at bounding box center [1179, 154] width 18 height 13
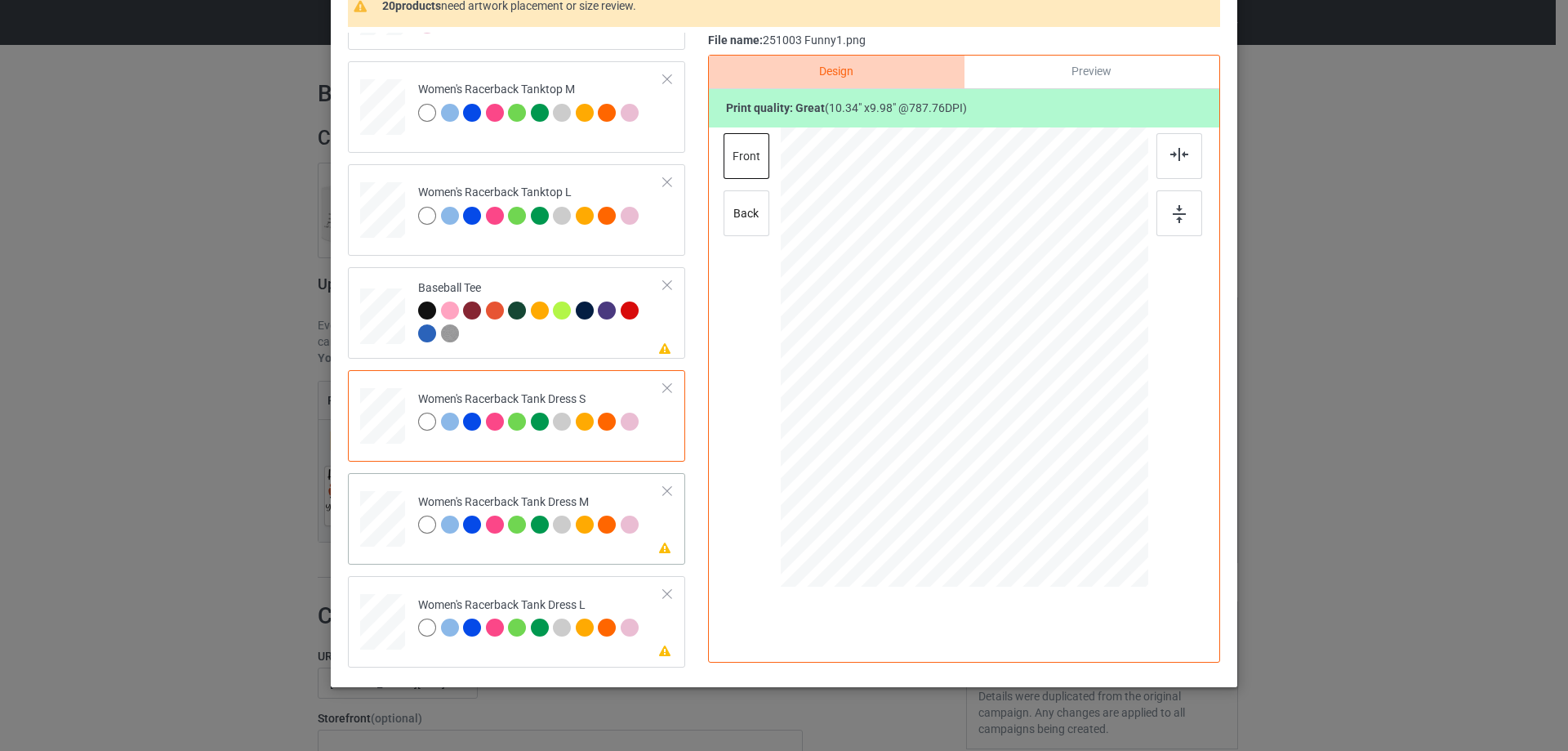
scroll to position [980, 0]
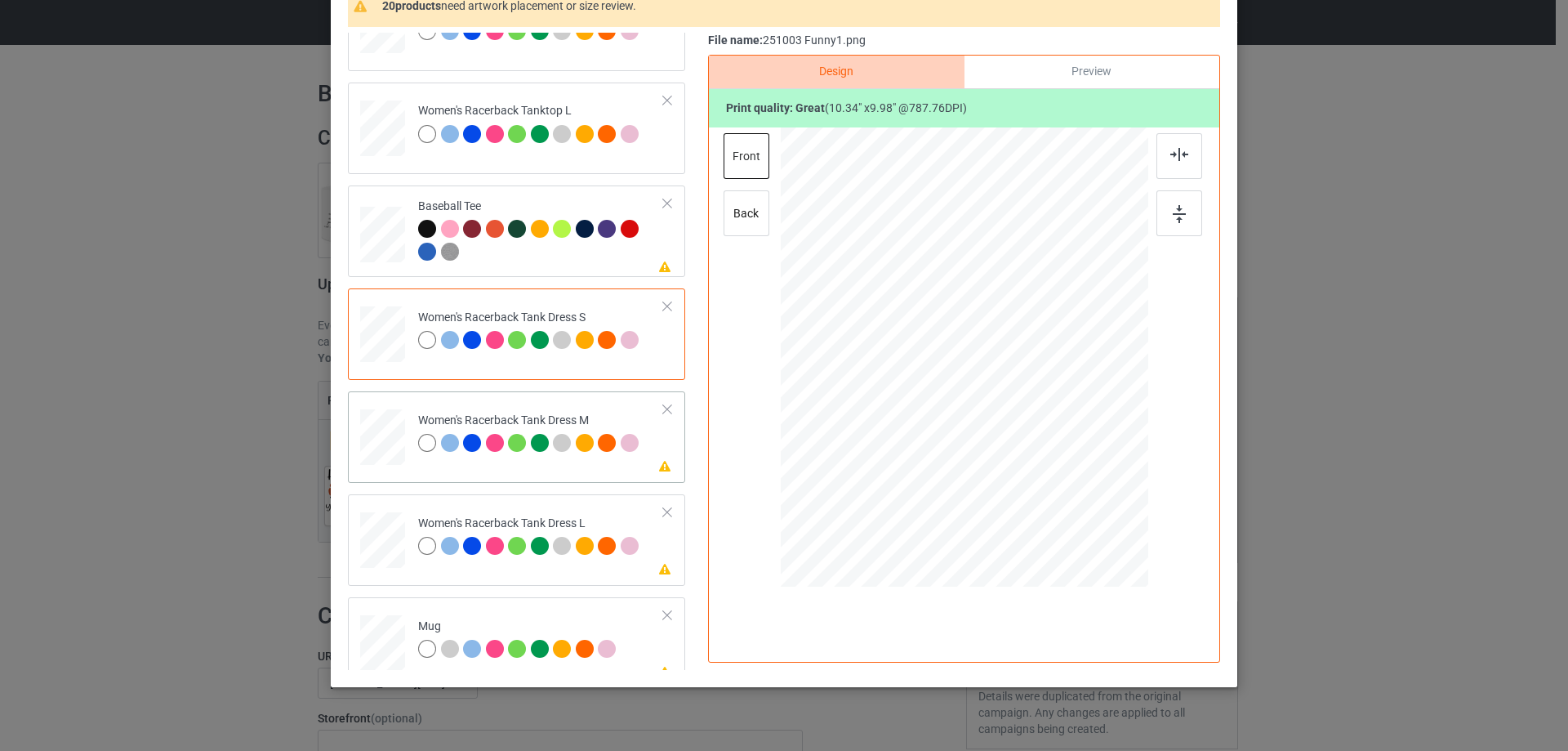
click at [377, 451] on div at bounding box center [382, 437] width 37 height 57
drag, startPoint x: 1055, startPoint y: 447, endPoint x: 1042, endPoint y: 419, distance: 30.9
click at [1042, 419] on div at bounding box center [963, 357] width 311 height 459
drag, startPoint x: 1003, startPoint y: 335, endPoint x: 1002, endPoint y: 345, distance: 10.0
click at [1002, 345] on div at bounding box center [968, 309] width 148 height 142
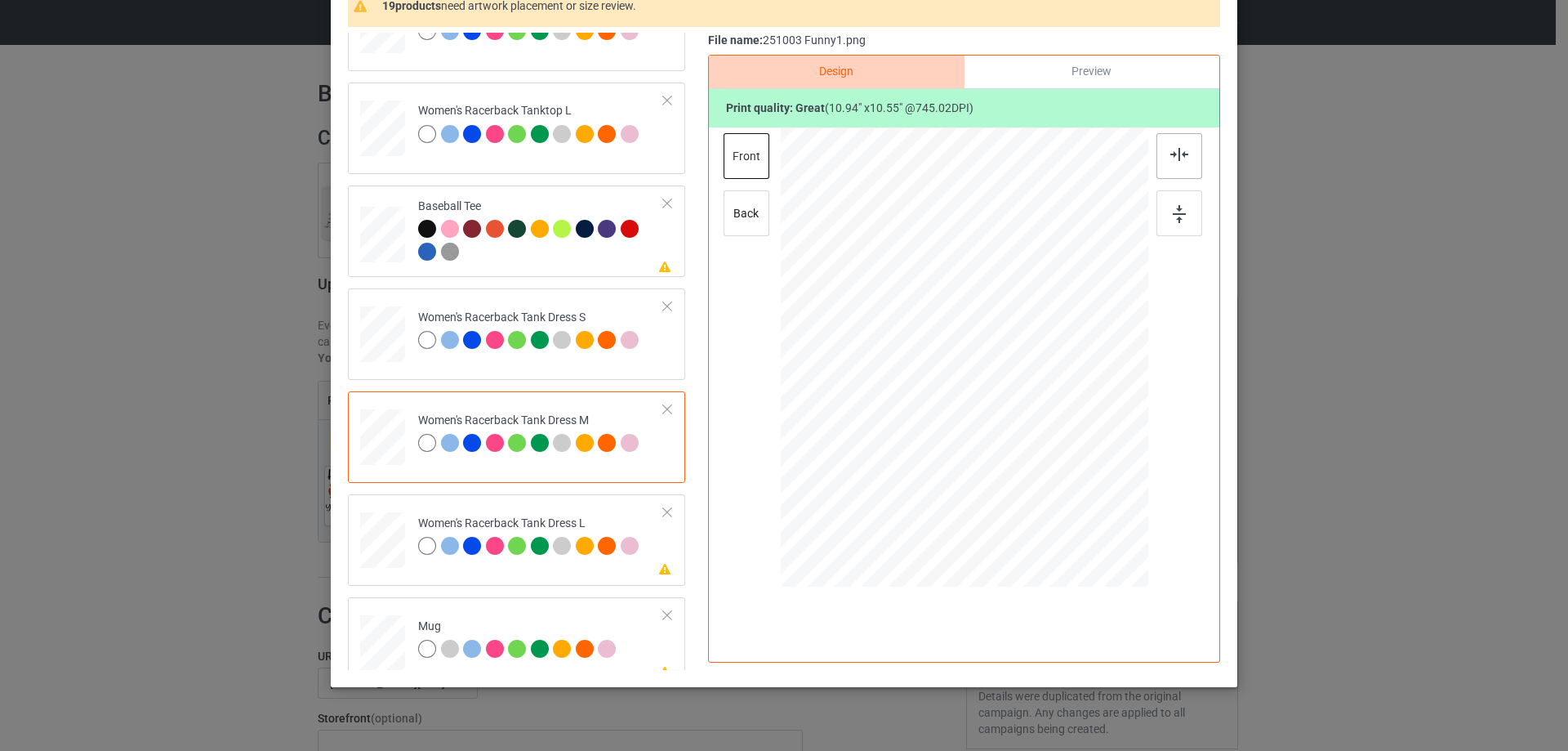
click at [1169, 164] on div at bounding box center [1179, 156] width 46 height 46
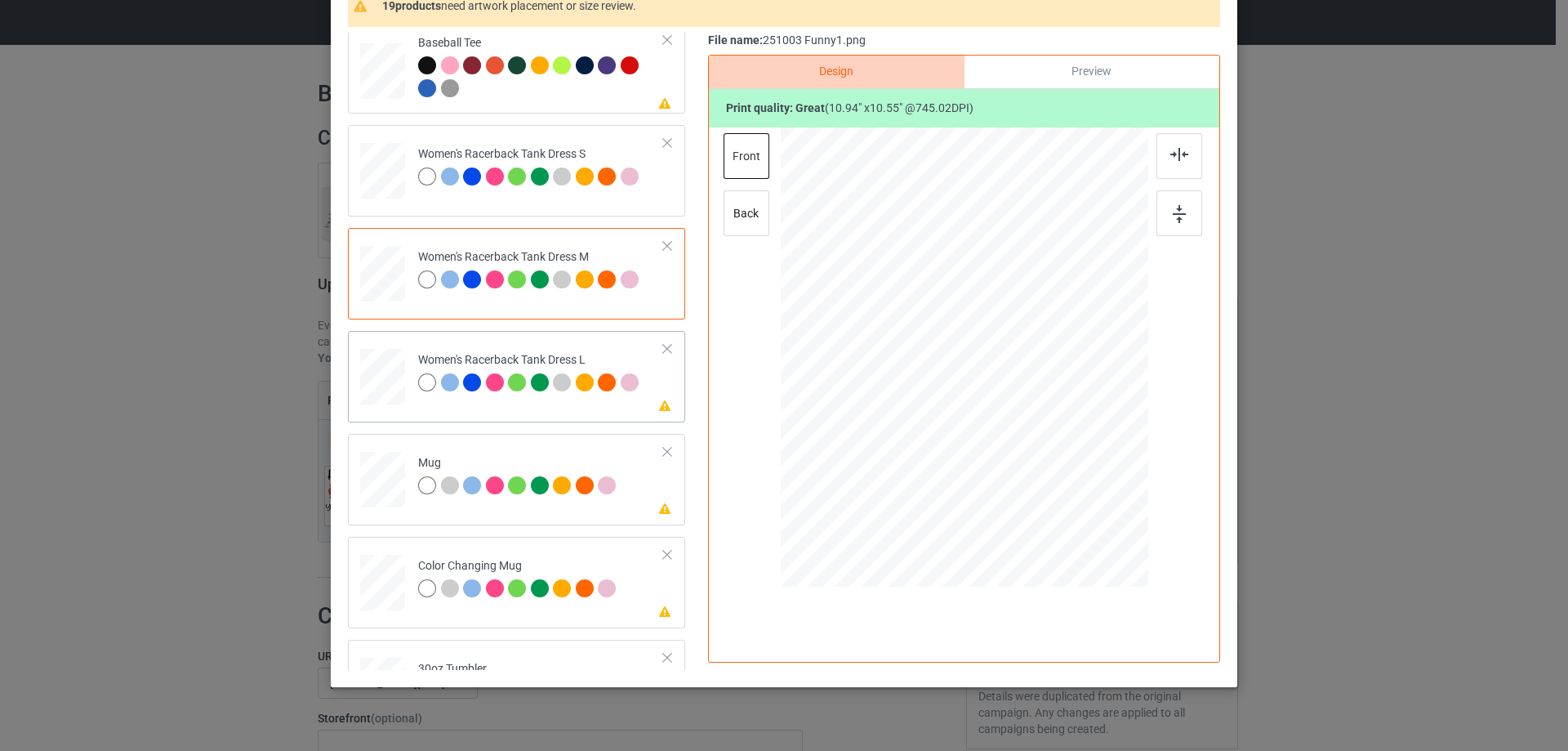
click at [384, 406] on div at bounding box center [383, 377] width 40 height 57
drag, startPoint x: 1055, startPoint y: 453, endPoint x: 1012, endPoint y: 406, distance: 63.7
click at [1037, 428] on div at bounding box center [1044, 435] width 14 height 14
drag, startPoint x: 1008, startPoint y: 331, endPoint x: 1005, endPoint y: 339, distance: 8.5
click at [1005, 339] on div at bounding box center [962, 298] width 146 height 141
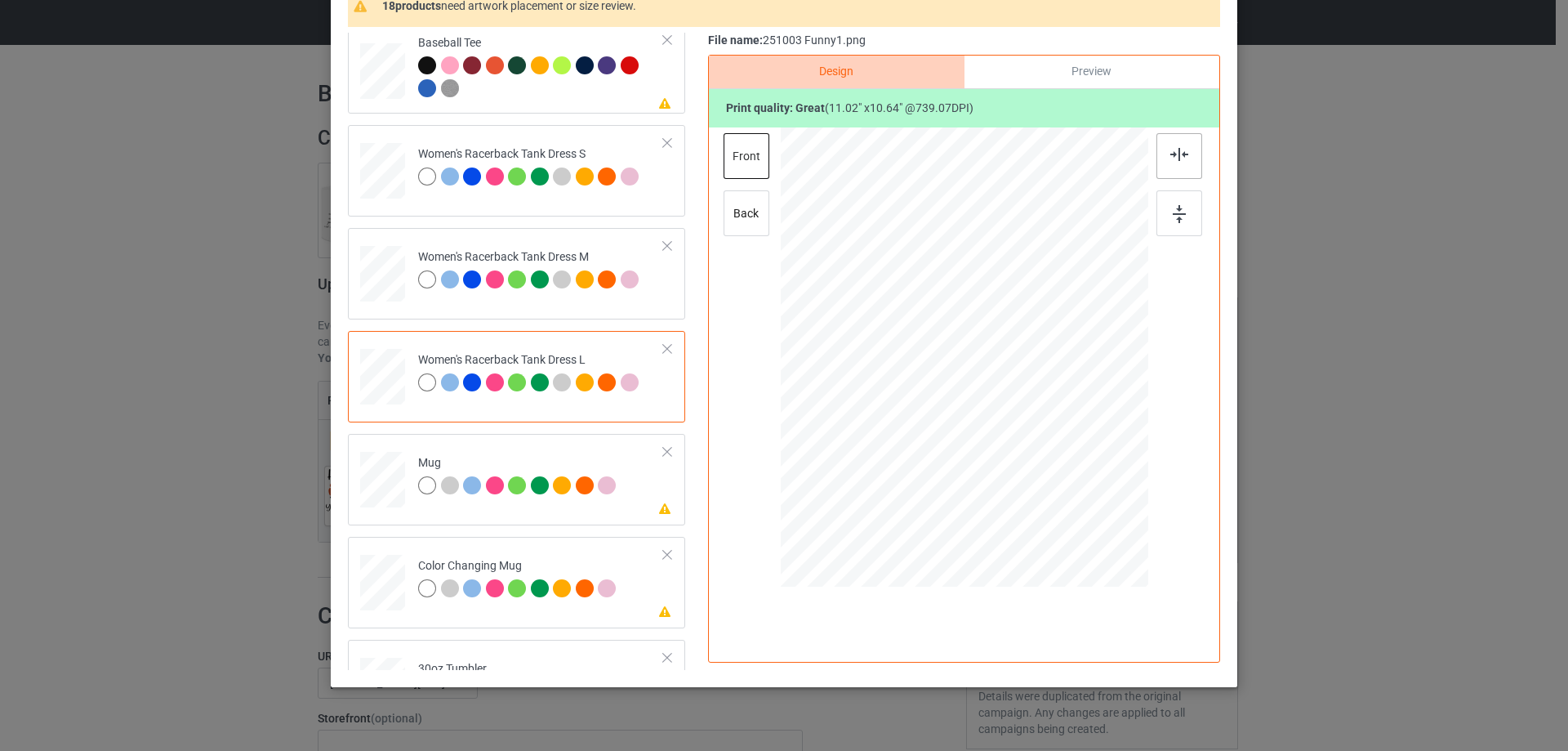
click at [1172, 164] on div at bounding box center [1179, 156] width 46 height 46
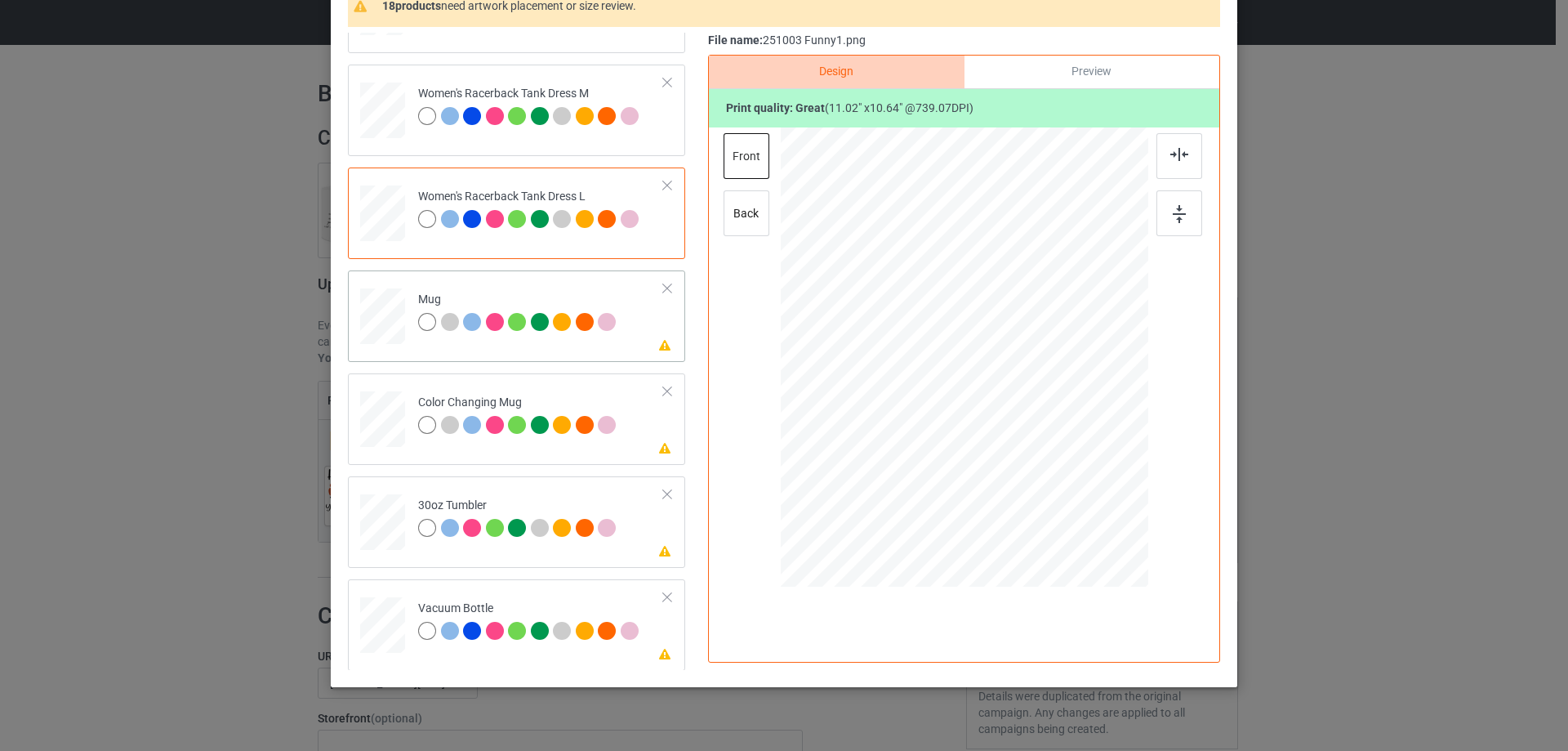
click at [390, 322] on div at bounding box center [383, 317] width 45 height 19
drag, startPoint x: 1072, startPoint y: 465, endPoint x: 961, endPoint y: 391, distance: 133.4
click at [1040, 412] on div at bounding box center [964, 357] width 367 height 153
drag, startPoint x: 961, startPoint y: 391, endPoint x: 1056, endPoint y: 389, distance: 95.0
click at [1056, 389] on div at bounding box center [1060, 354] width 138 height 133
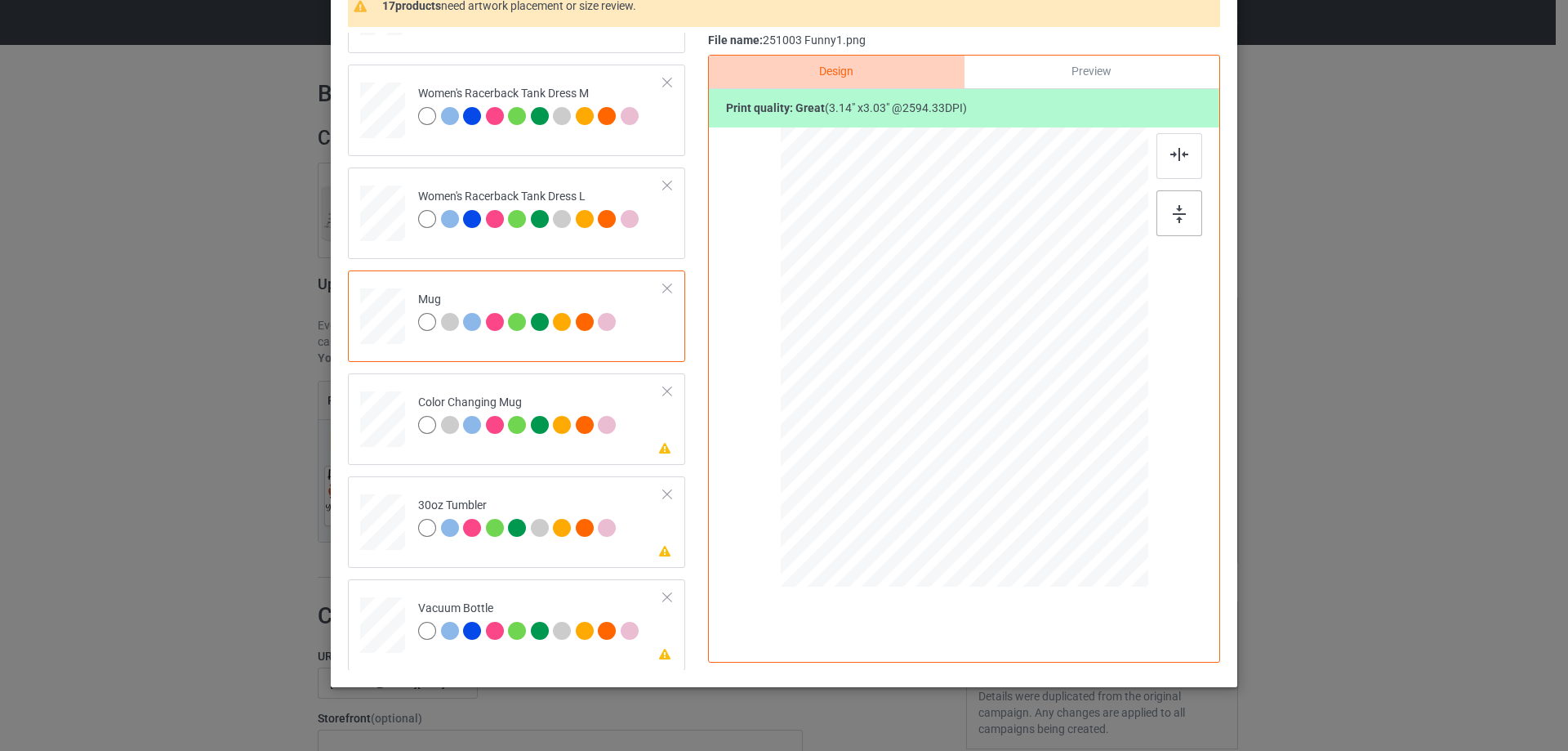
click at [1175, 219] on img at bounding box center [1179, 214] width 13 height 18
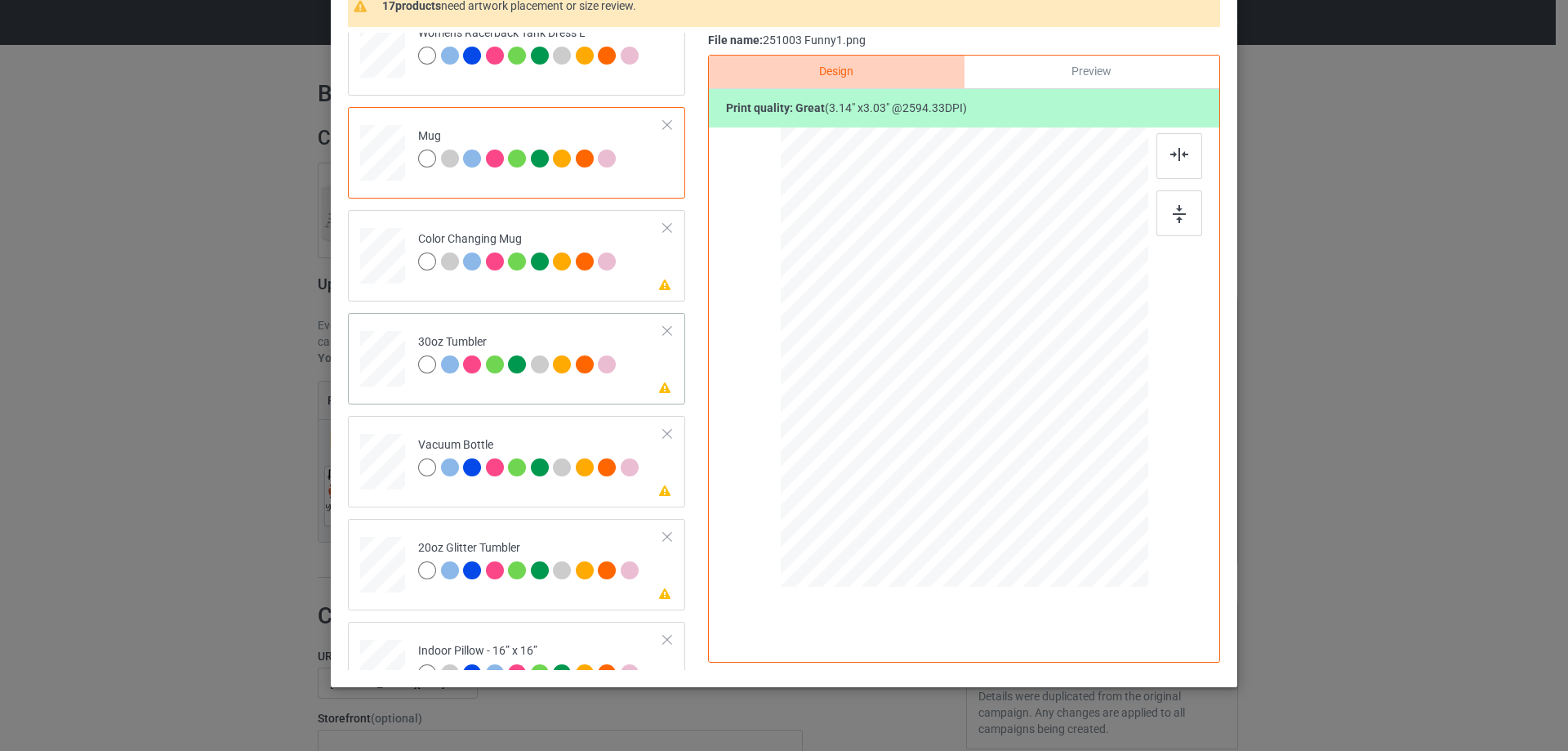
click at [389, 358] on div at bounding box center [383, 359] width 44 height 24
drag, startPoint x: 1065, startPoint y: 460, endPoint x: 1009, endPoint y: 406, distance: 77.8
click at [1017, 413] on div at bounding box center [1023, 414] width 14 height 14
click at [904, 379] on div at bounding box center [875, 345] width 117 height 113
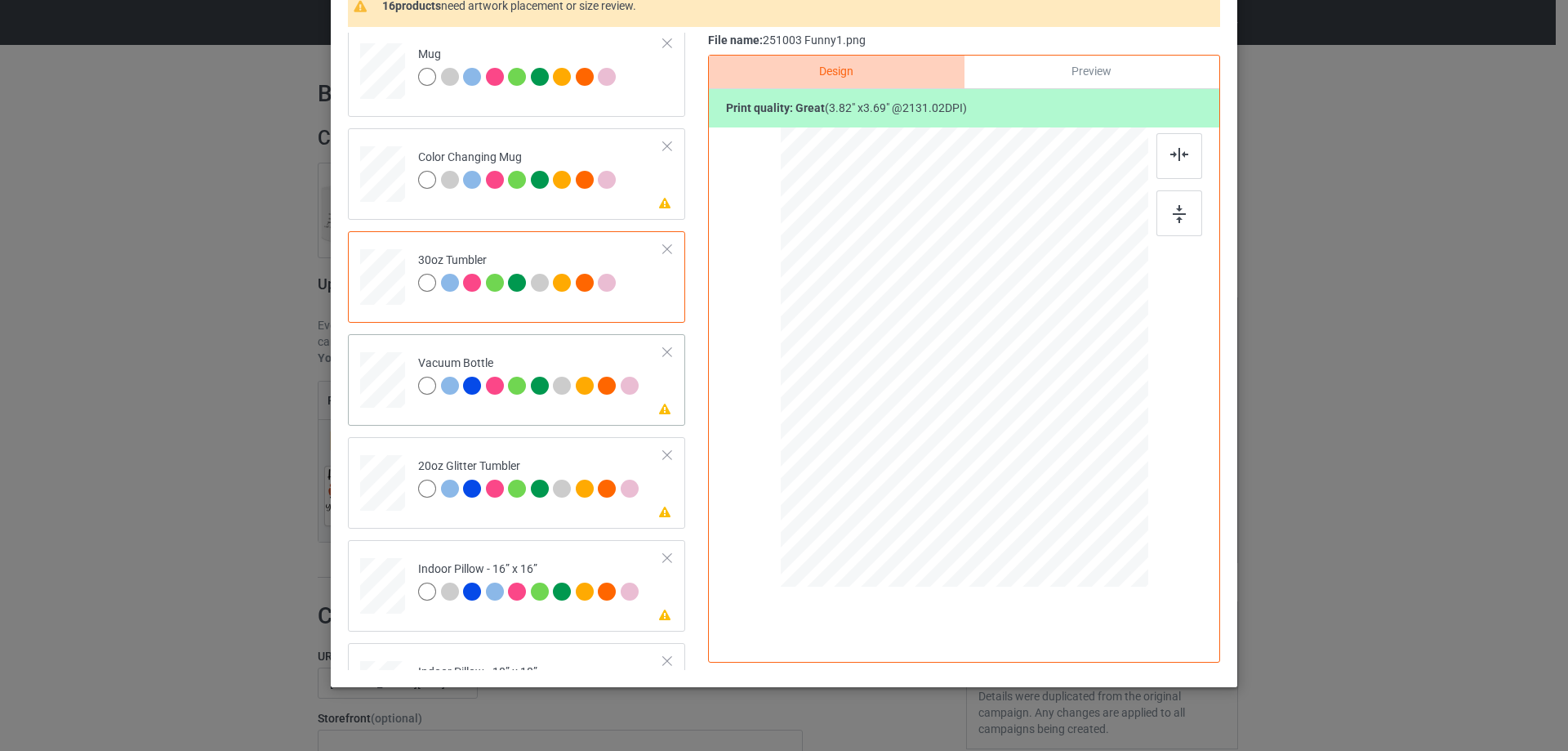
click at [372, 378] on div at bounding box center [383, 379] width 44 height 23
drag, startPoint x: 1065, startPoint y: 459, endPoint x: 1009, endPoint y: 392, distance: 87.3
click at [1022, 414] on div at bounding box center [1025, 416] width 14 height 14
drag, startPoint x: 941, startPoint y: 387, endPoint x: 922, endPoint y: 381, distance: 19.9
click at [922, 381] on div at bounding box center [879, 348] width 122 height 117
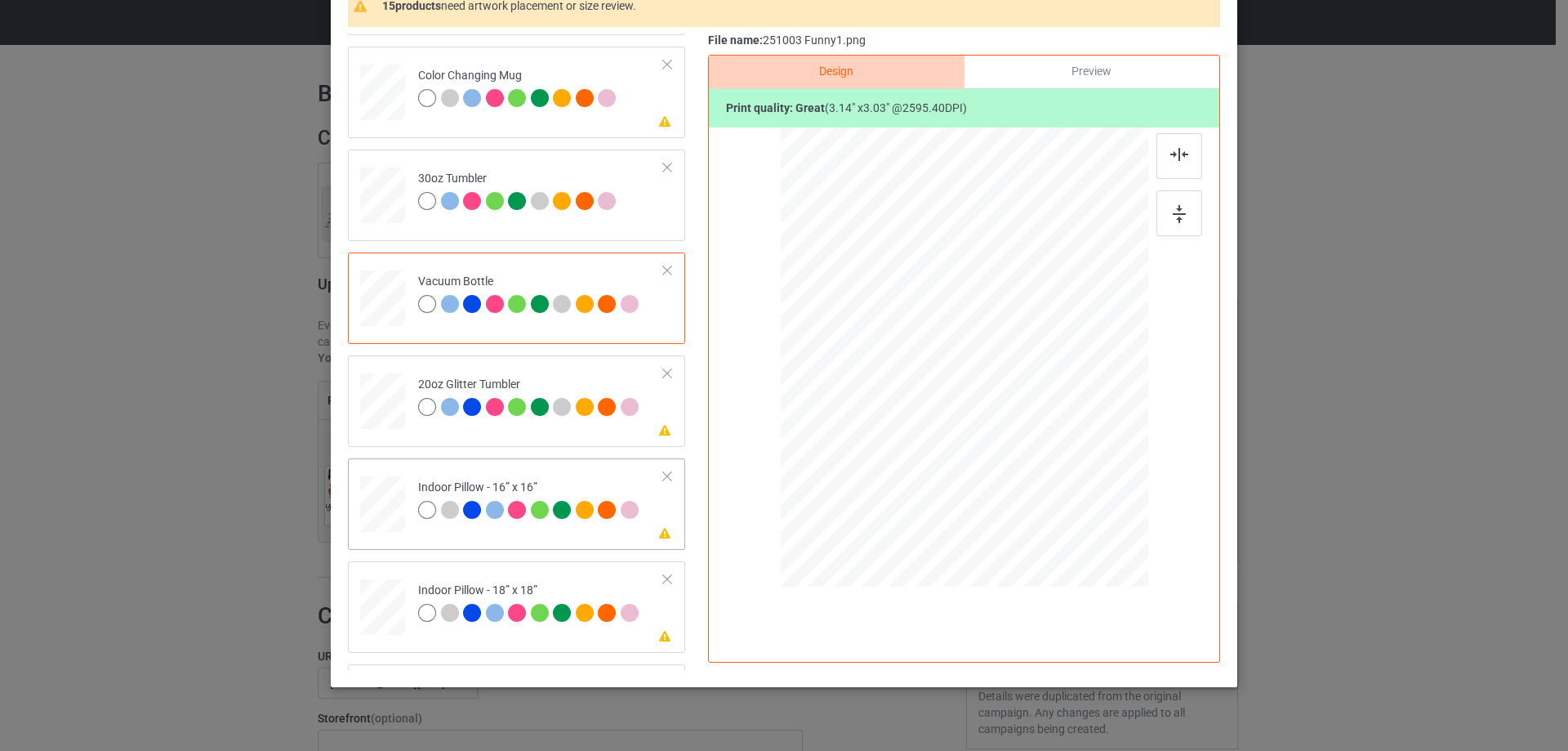
scroll to position [1715, 0]
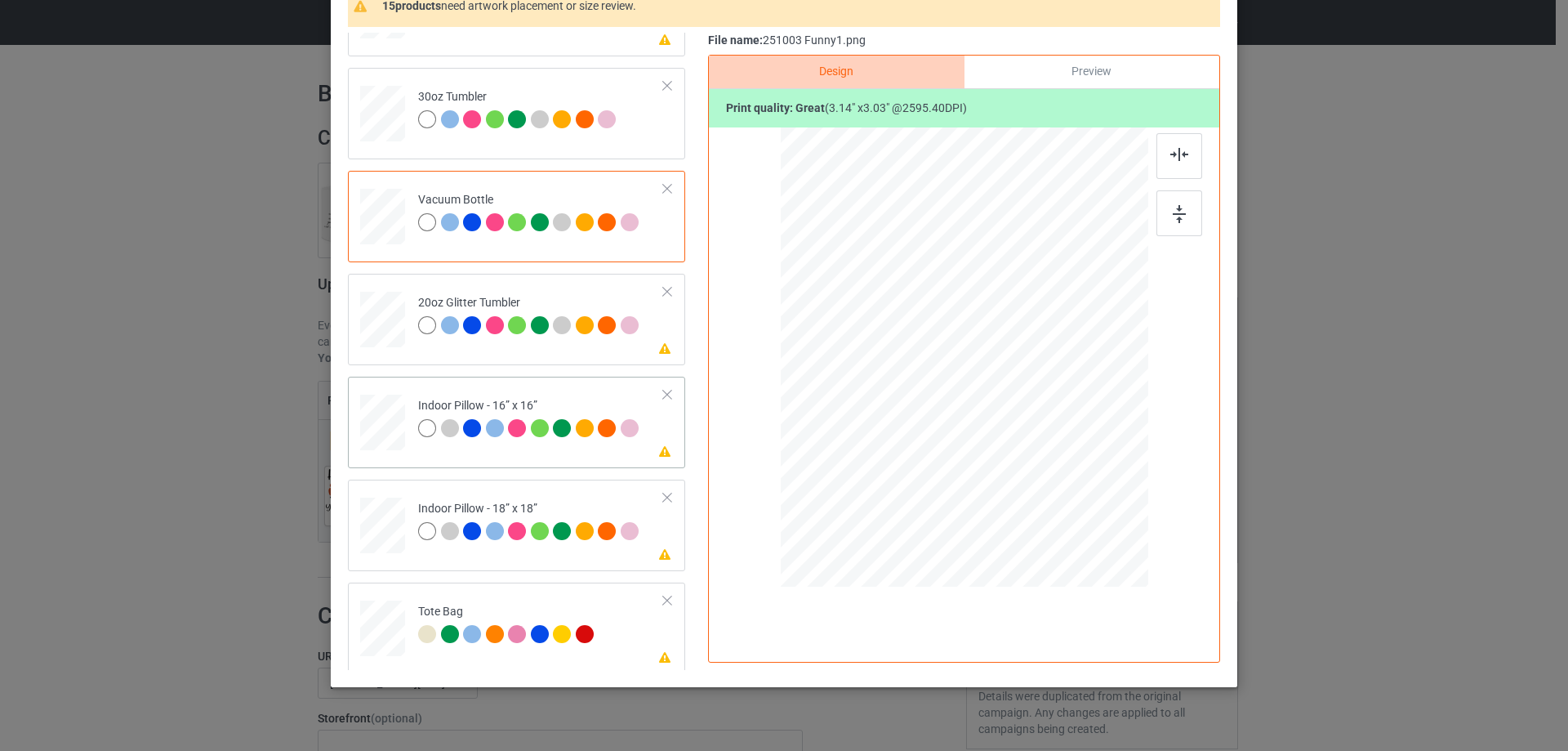
click at [361, 414] on div at bounding box center [383, 423] width 45 height 45
click at [392, 318] on div at bounding box center [383, 319] width 43 height 36
drag, startPoint x: 1064, startPoint y: 459, endPoint x: 1029, endPoint y: 430, distance: 45.5
click at [1029, 430] on div at bounding box center [1035, 426] width 14 height 14
click at [917, 354] on div at bounding box center [881, 317] width 142 height 137
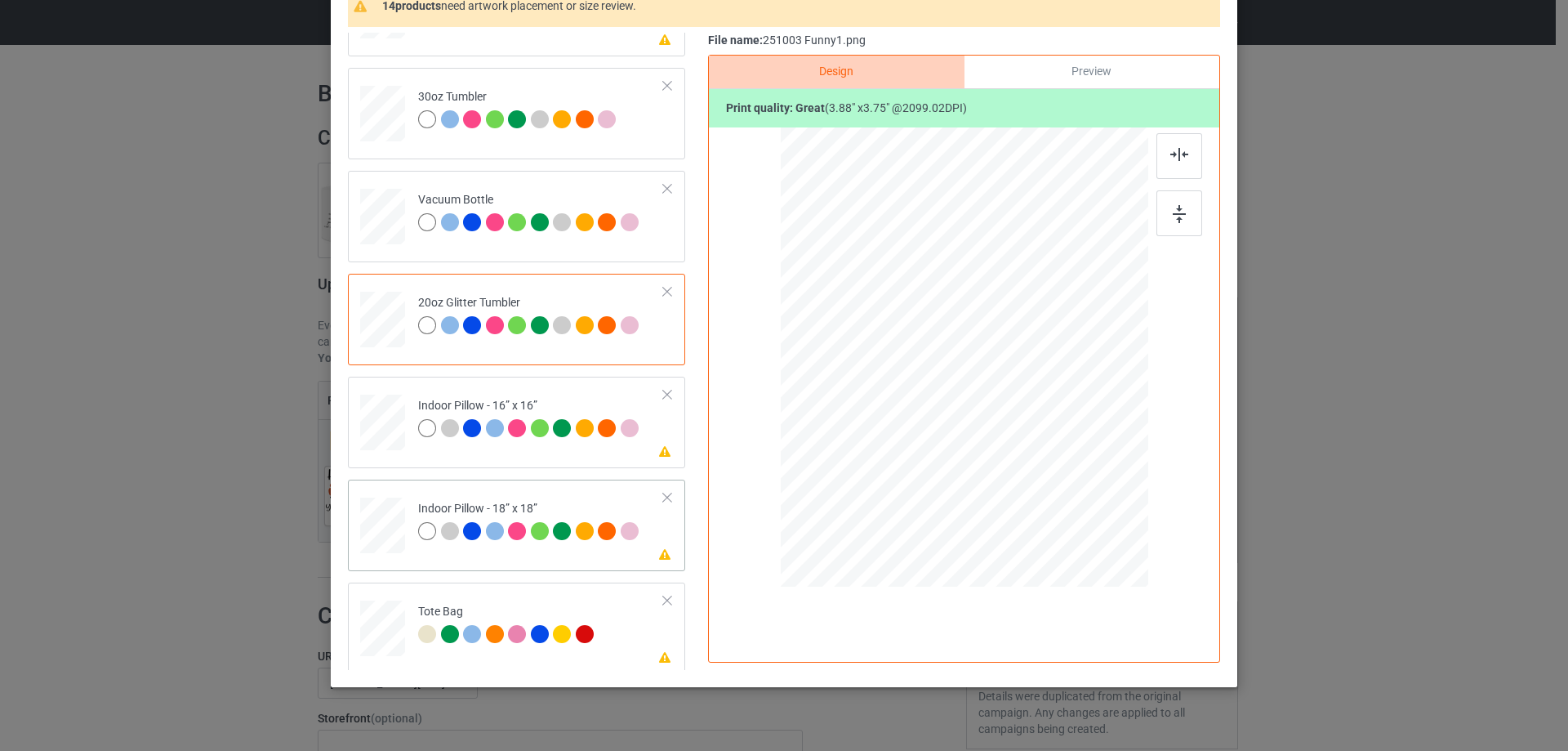
scroll to position [1797, 0]
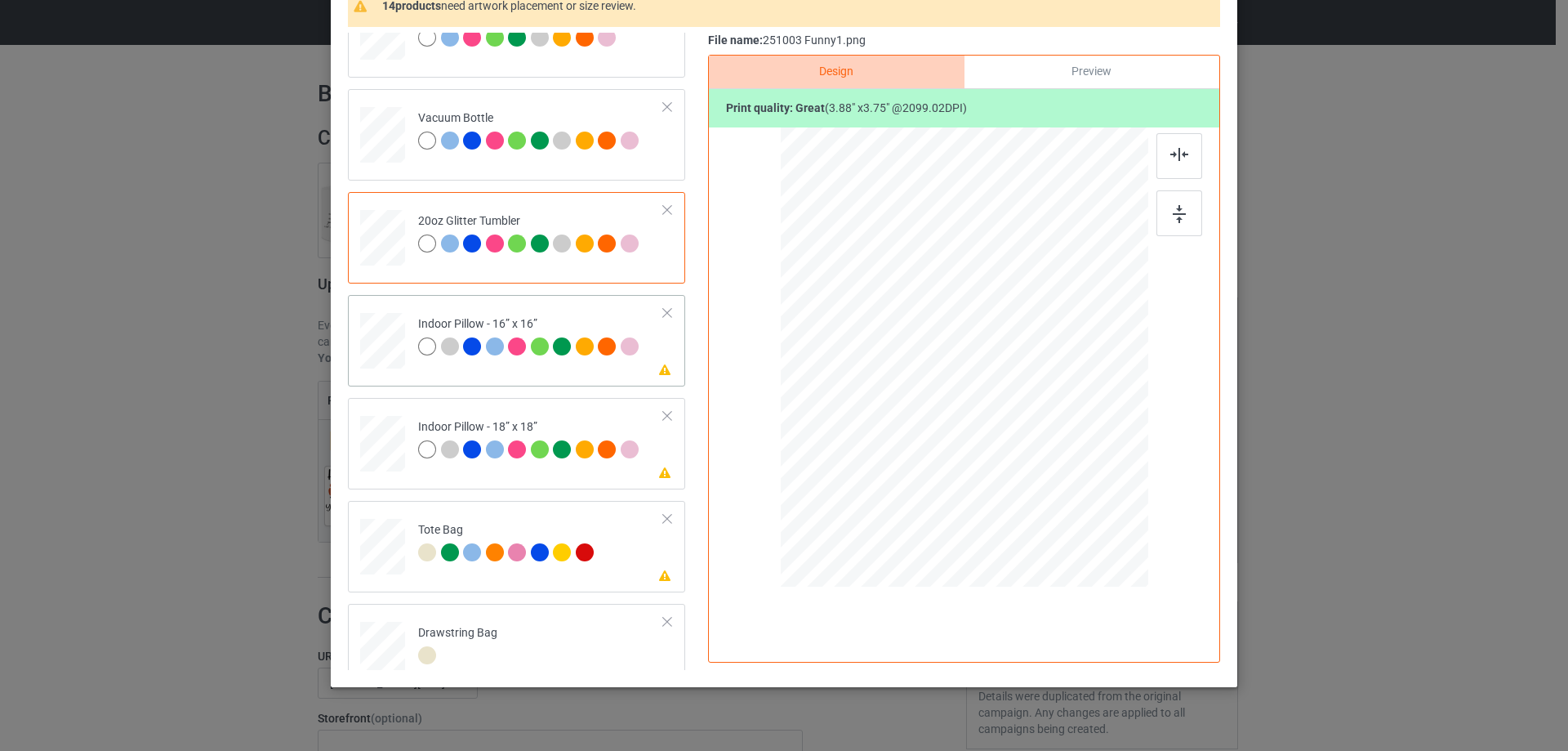
click at [379, 350] on div at bounding box center [383, 341] width 45 height 45
drag, startPoint x: 1065, startPoint y: 464, endPoint x: 1082, endPoint y: 485, distance: 27.0
click at [1087, 485] on div at bounding box center [1094, 482] width 14 height 14
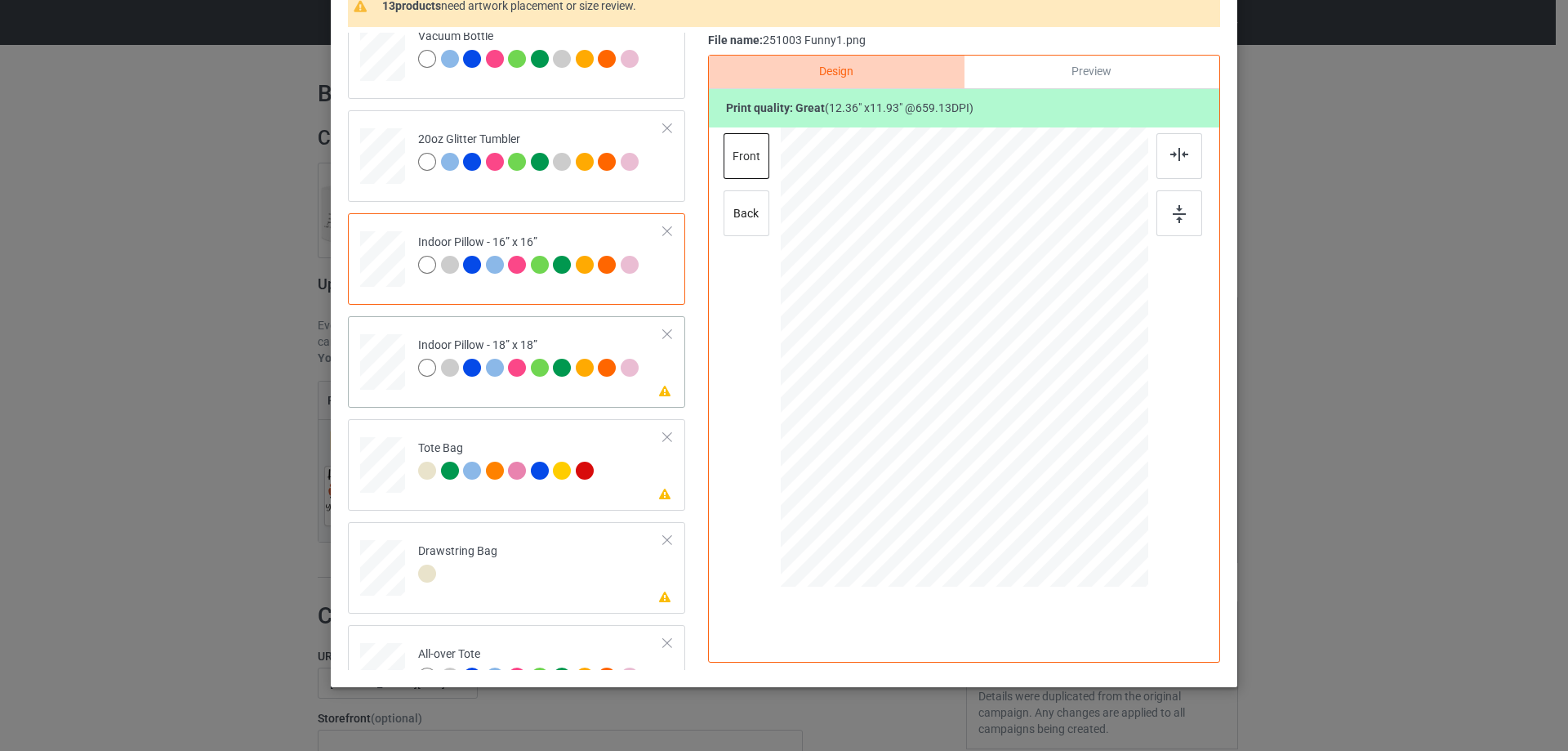
click at [391, 373] on div at bounding box center [383, 362] width 45 height 45
drag, startPoint x: 1069, startPoint y: 465, endPoint x: 1098, endPoint y: 489, distance: 37.6
click at [1098, 489] on div at bounding box center [1102, 490] width 14 height 14
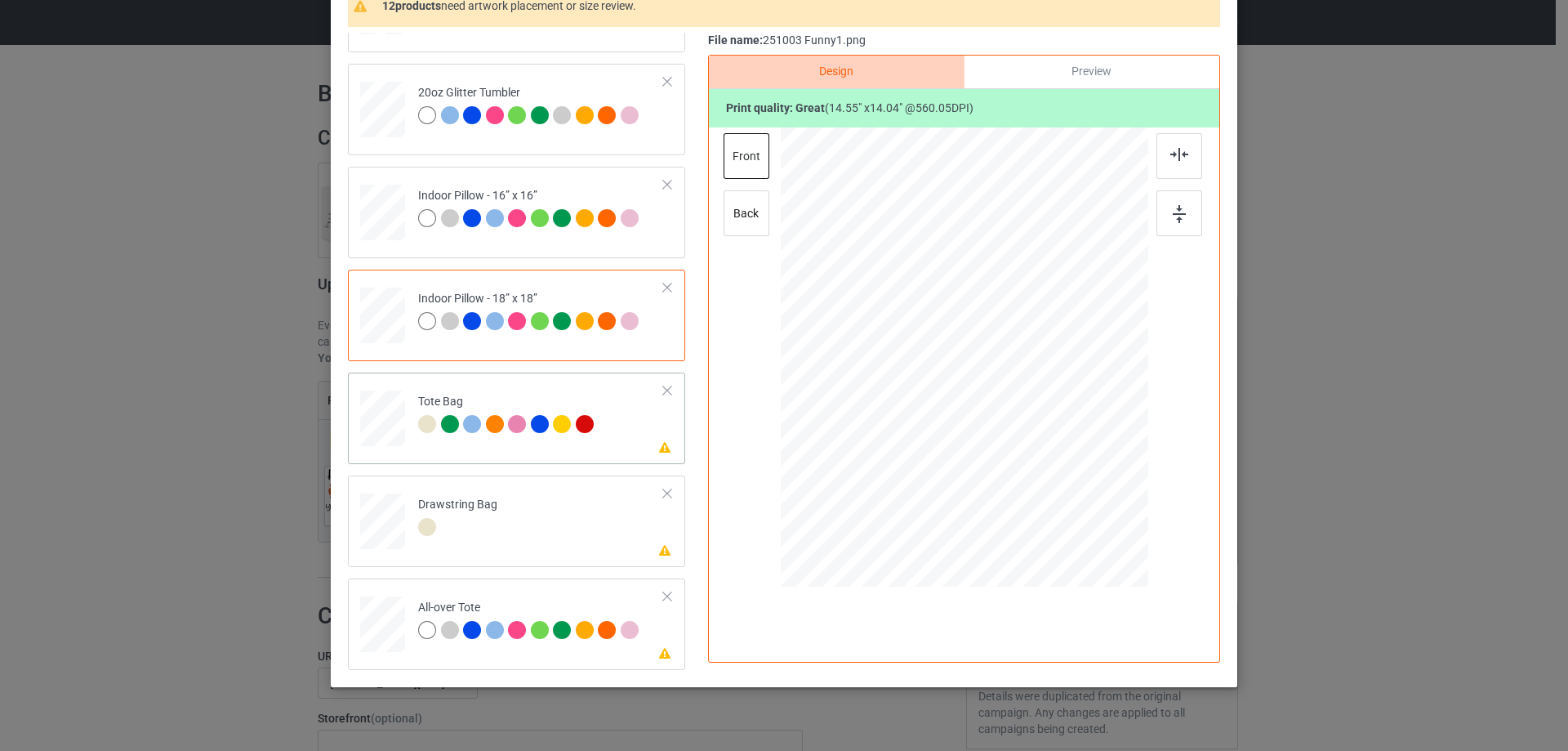
click at [376, 428] on div at bounding box center [383, 426] width 21 height 24
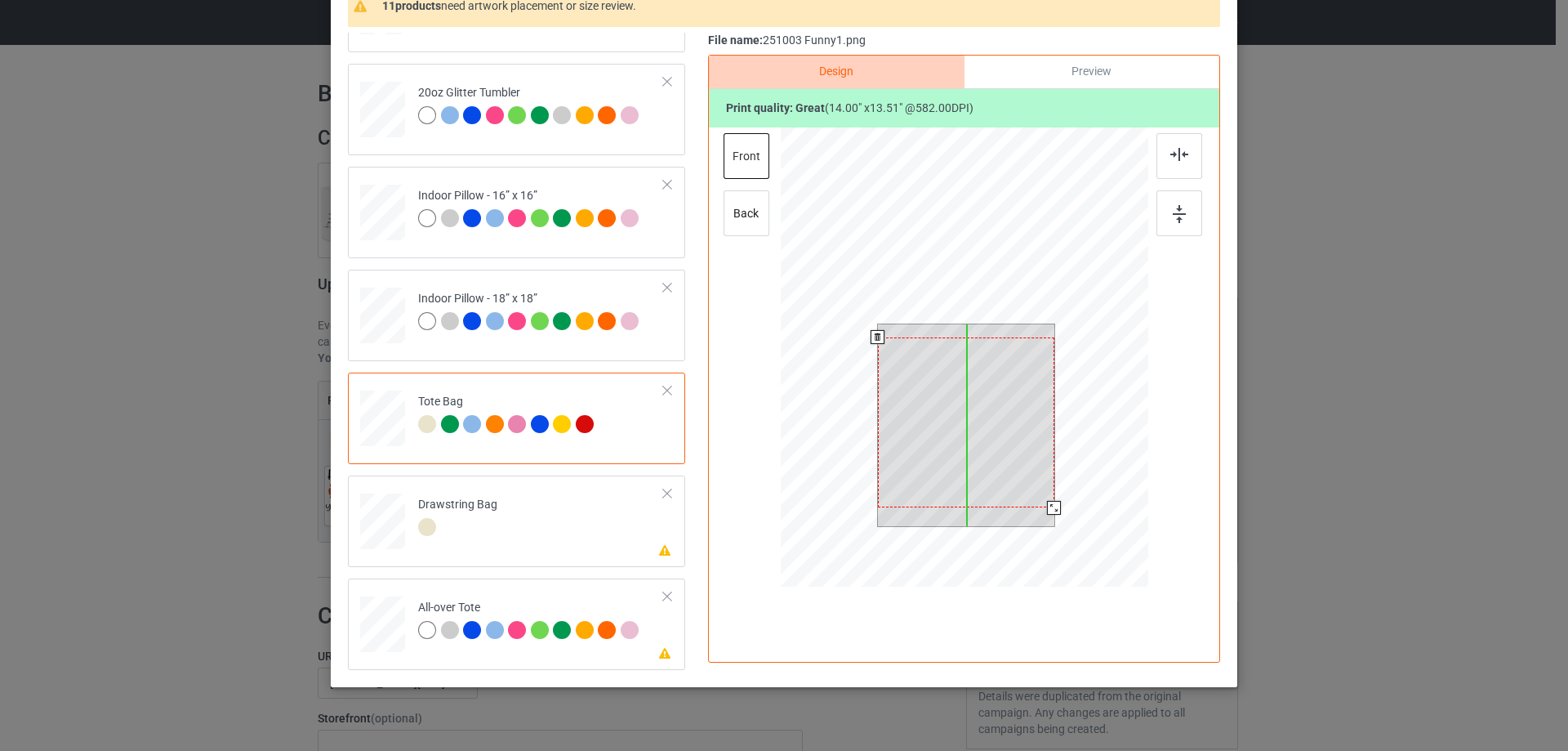
drag, startPoint x: 975, startPoint y: 390, endPoint x: 975, endPoint y: 403, distance: 13.0
click at [975, 403] on div at bounding box center [966, 422] width 177 height 170
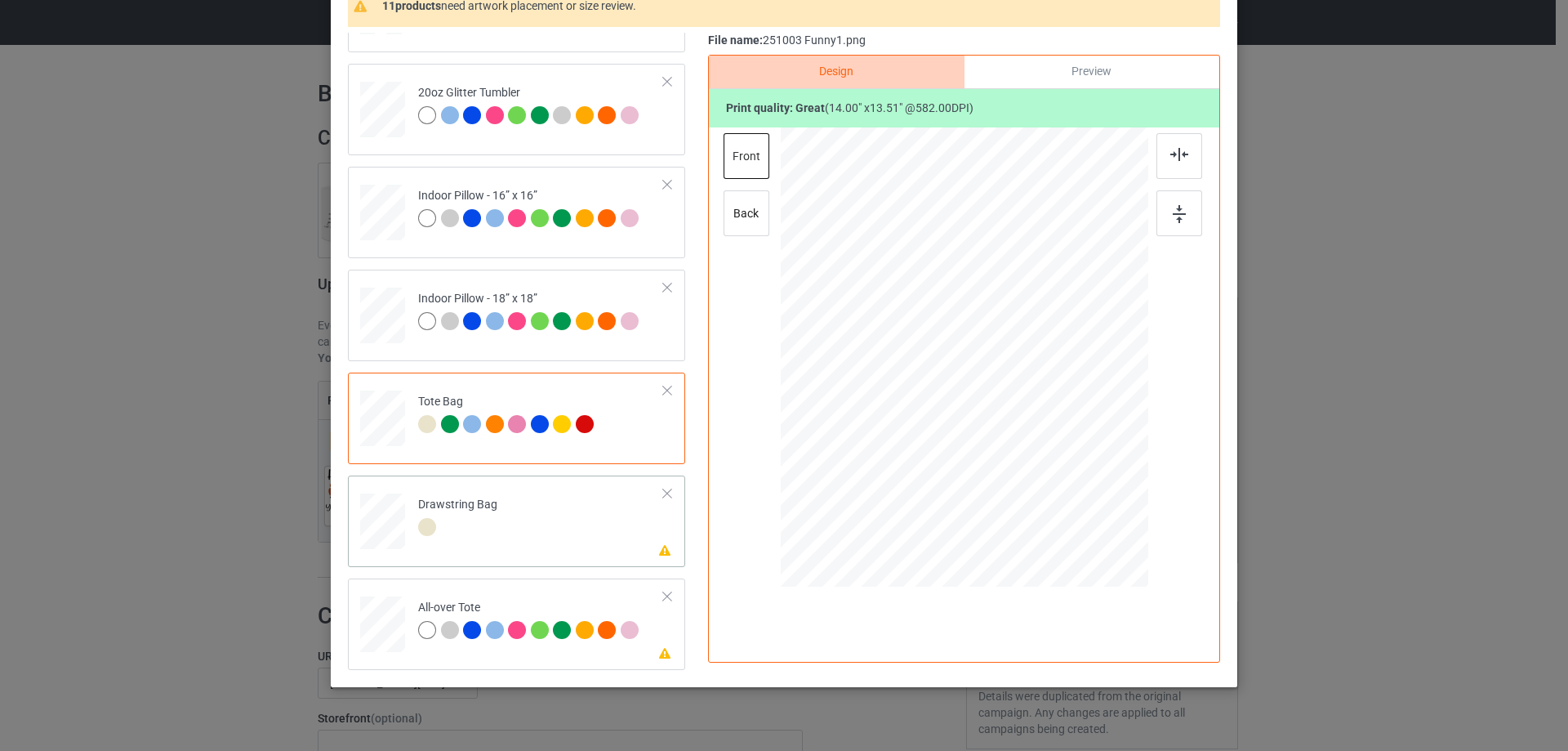
scroll to position [192, 0]
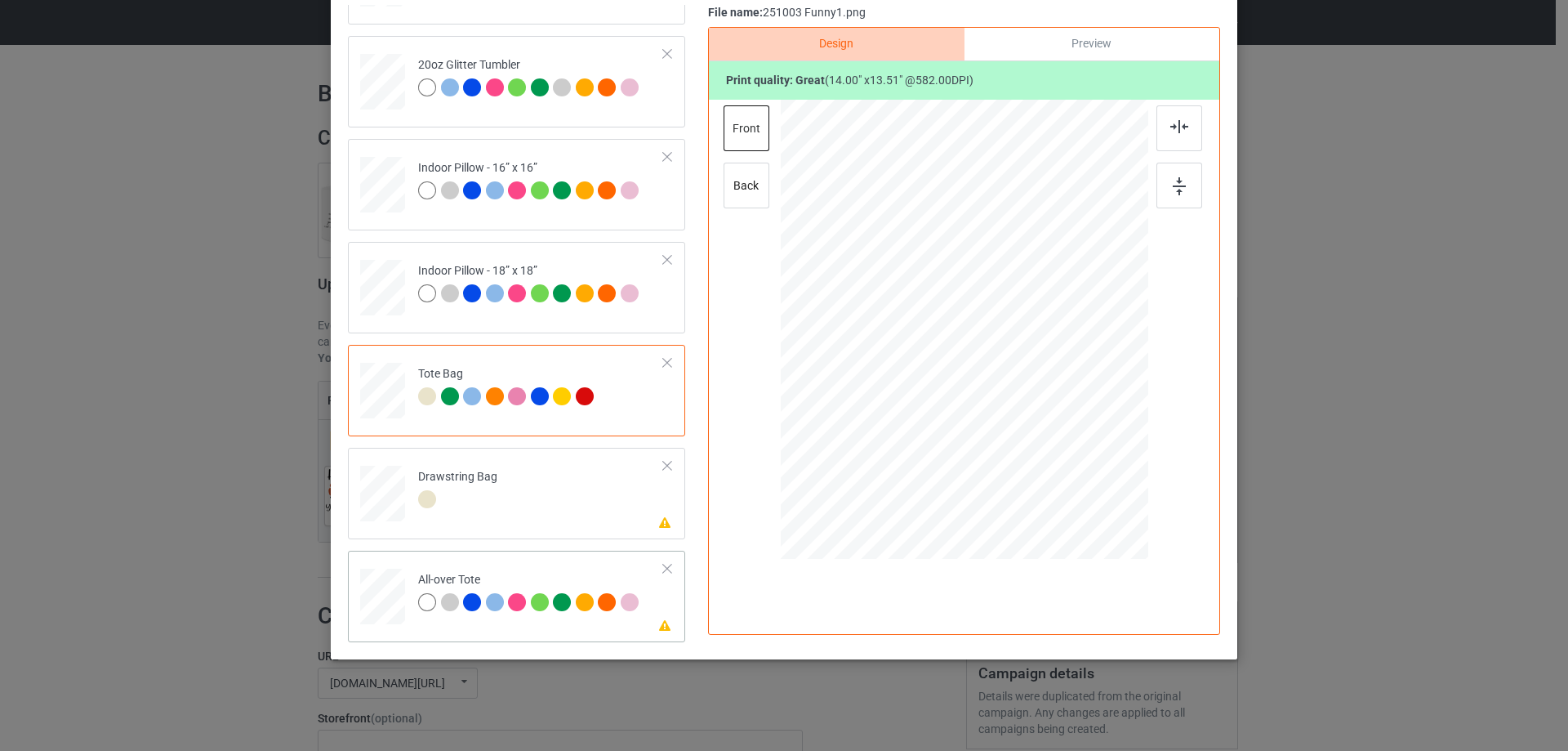
click at [380, 599] on div at bounding box center [383, 597] width 45 height 45
drag, startPoint x: 1088, startPoint y: 456, endPoint x: 1094, endPoint y: 465, distance: 10.8
click at [1098, 465] on div at bounding box center [1105, 466] width 14 height 14
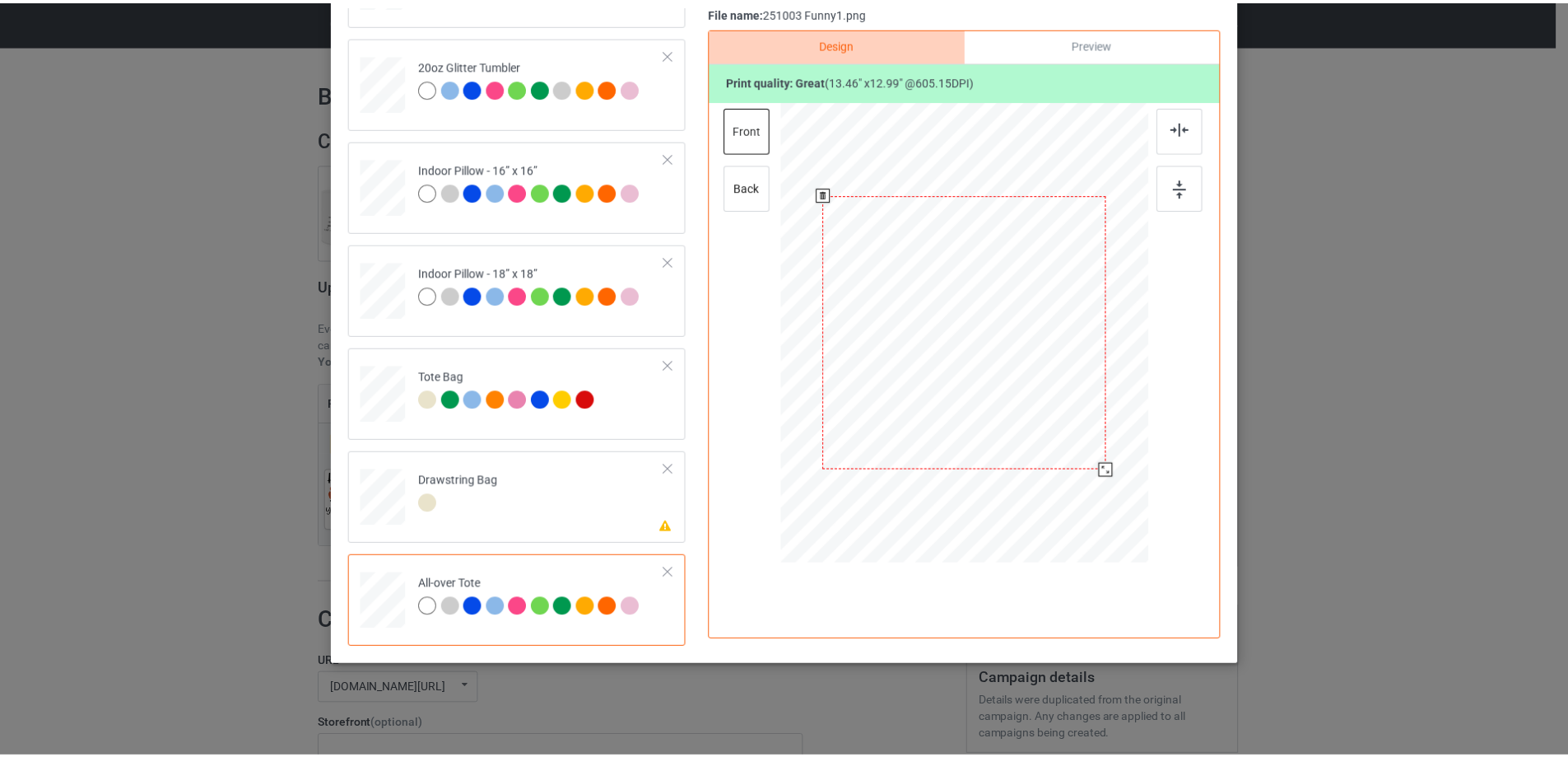
scroll to position [111, 0]
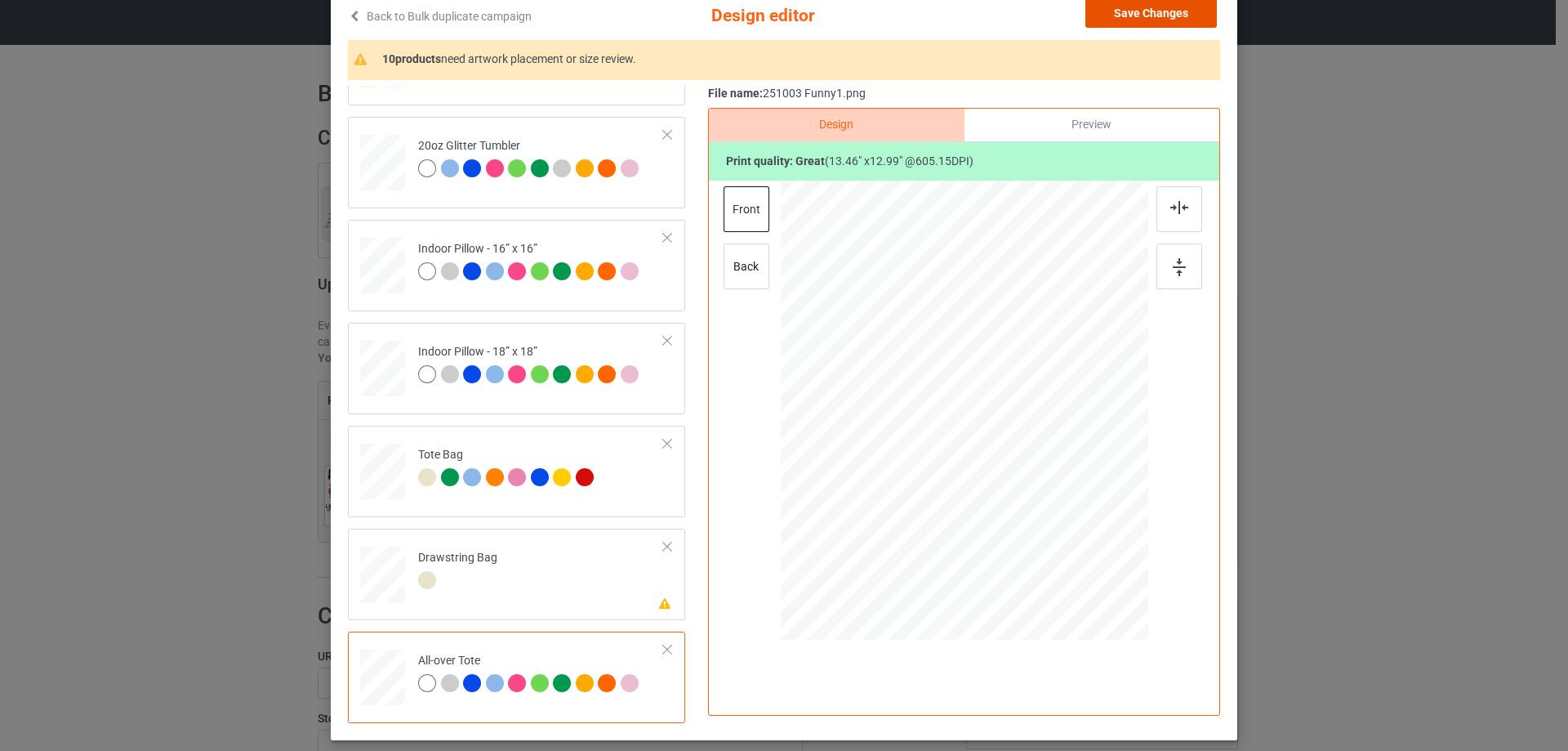
click at [1154, 17] on button "Save Changes" at bounding box center [1150, 13] width 131 height 30
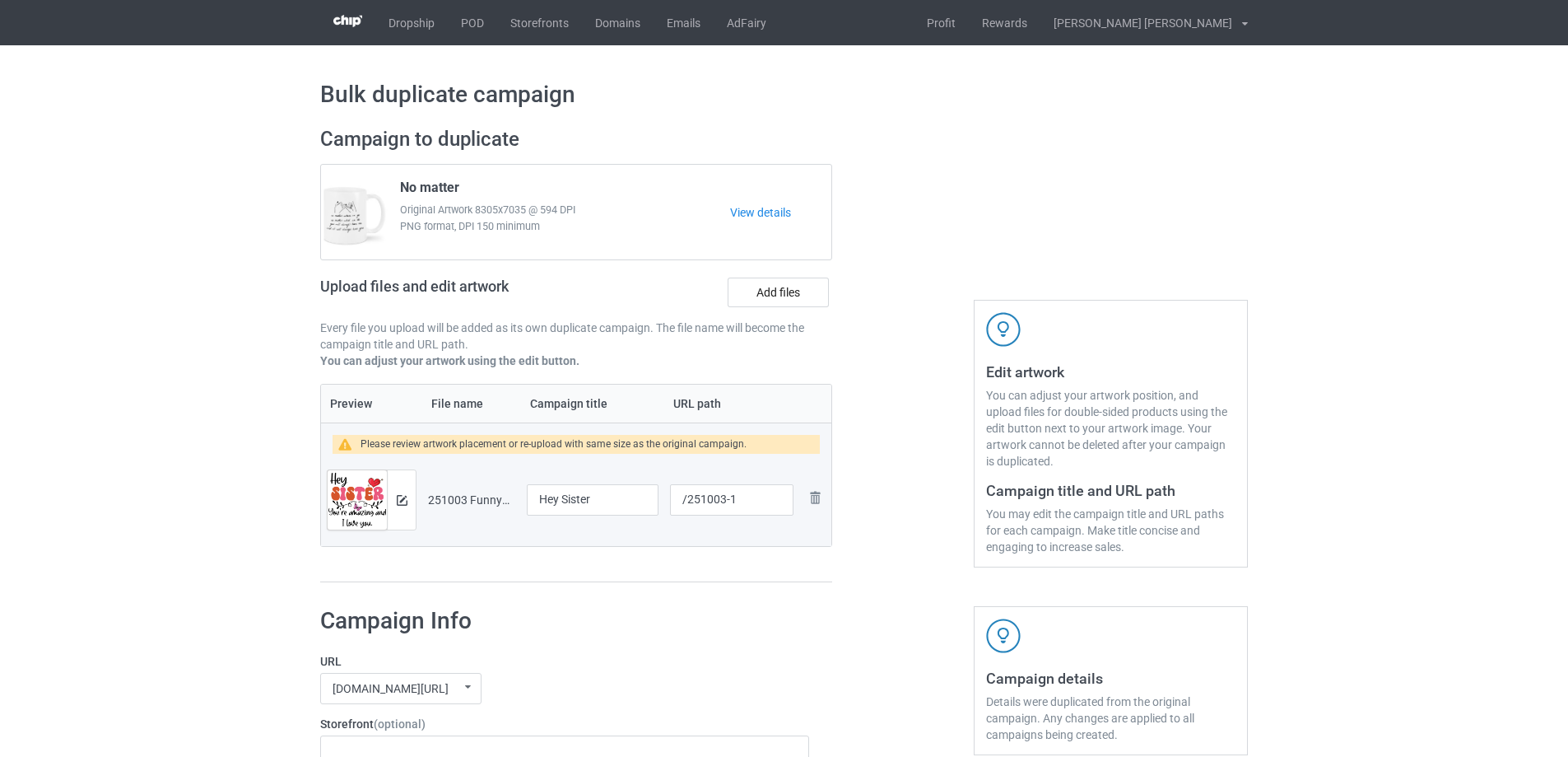
scroll to position [1372, 0]
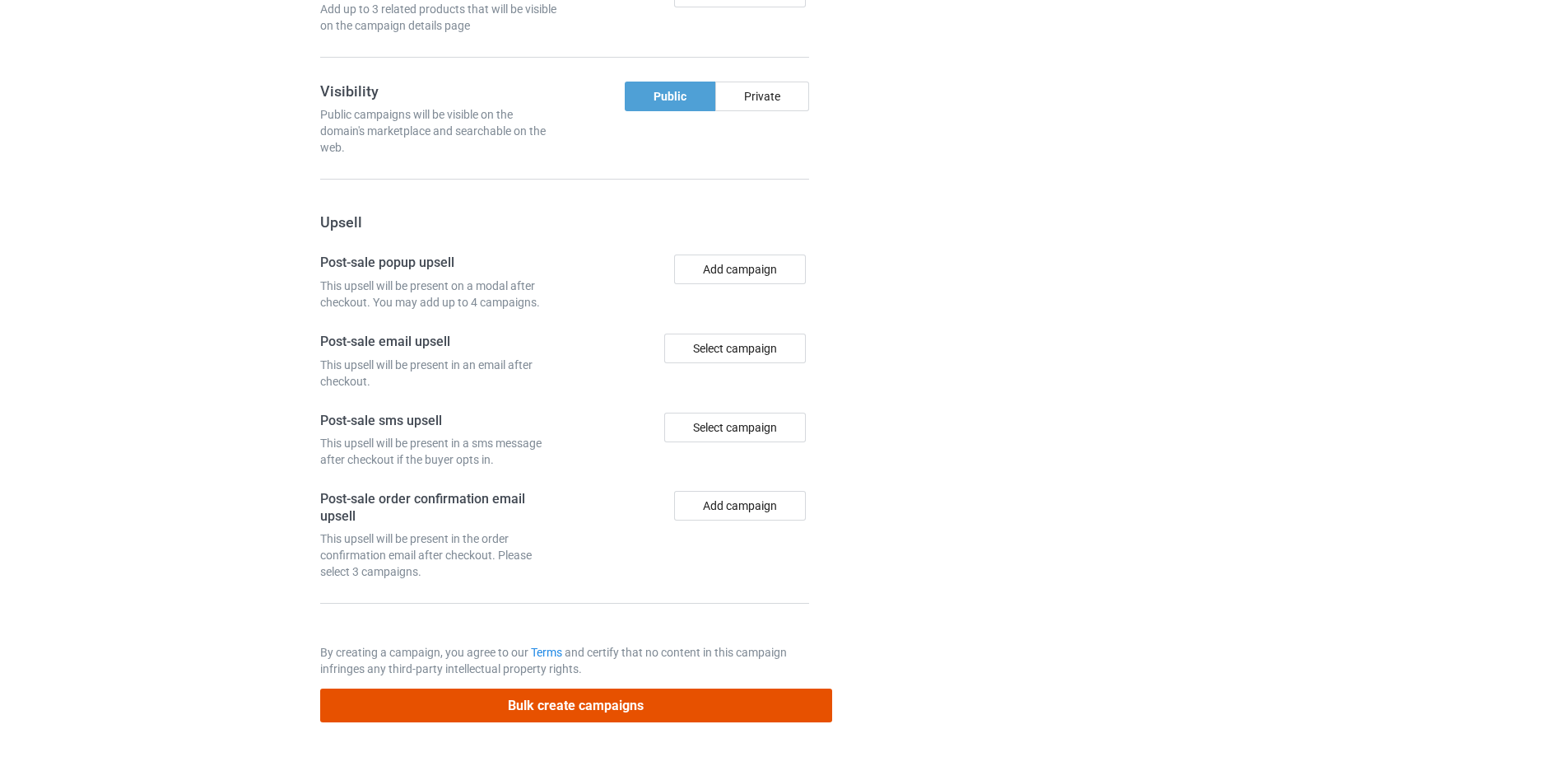
click at [668, 705] on button "Bulk create campaigns" at bounding box center [576, 705] width 512 height 33
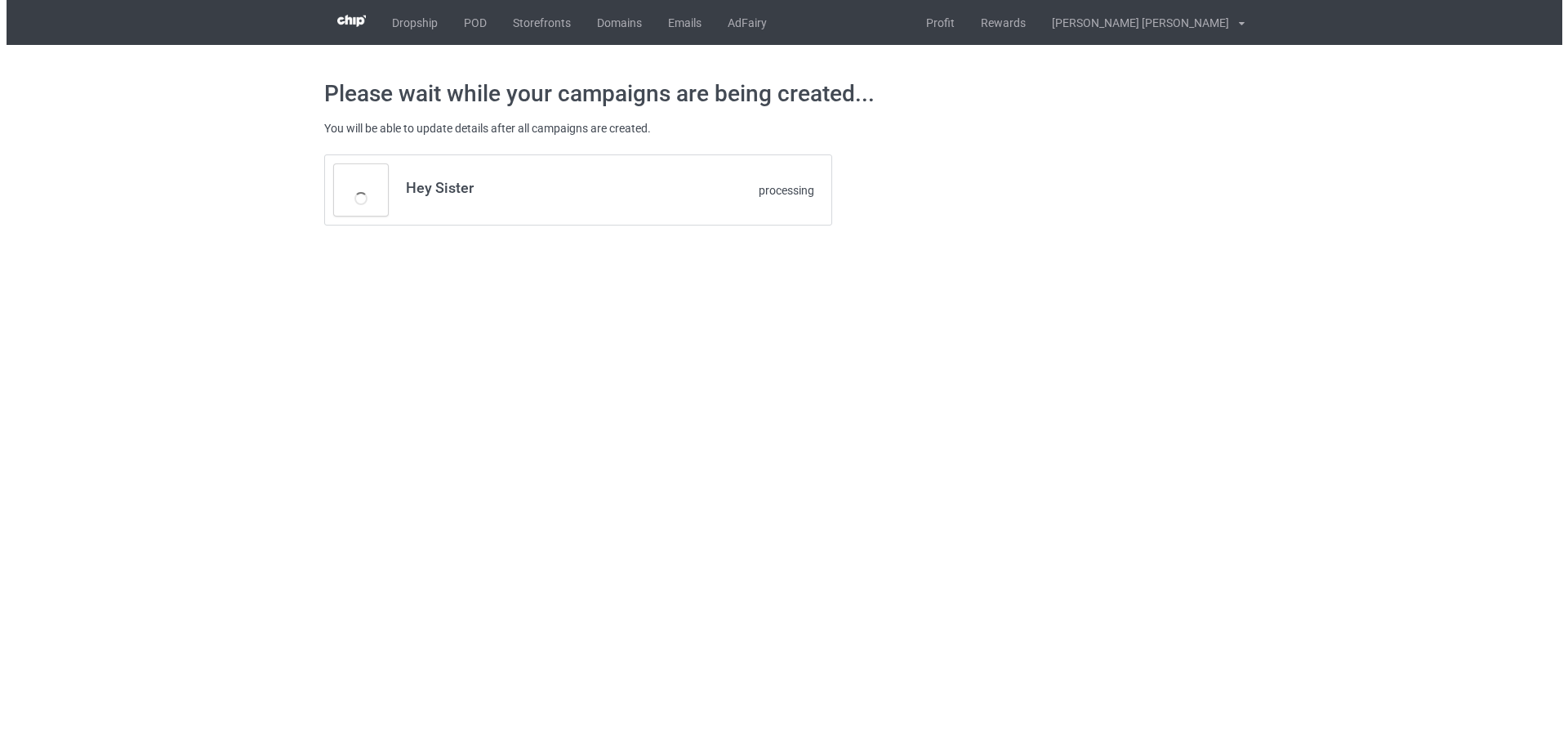
scroll to position [0, 0]
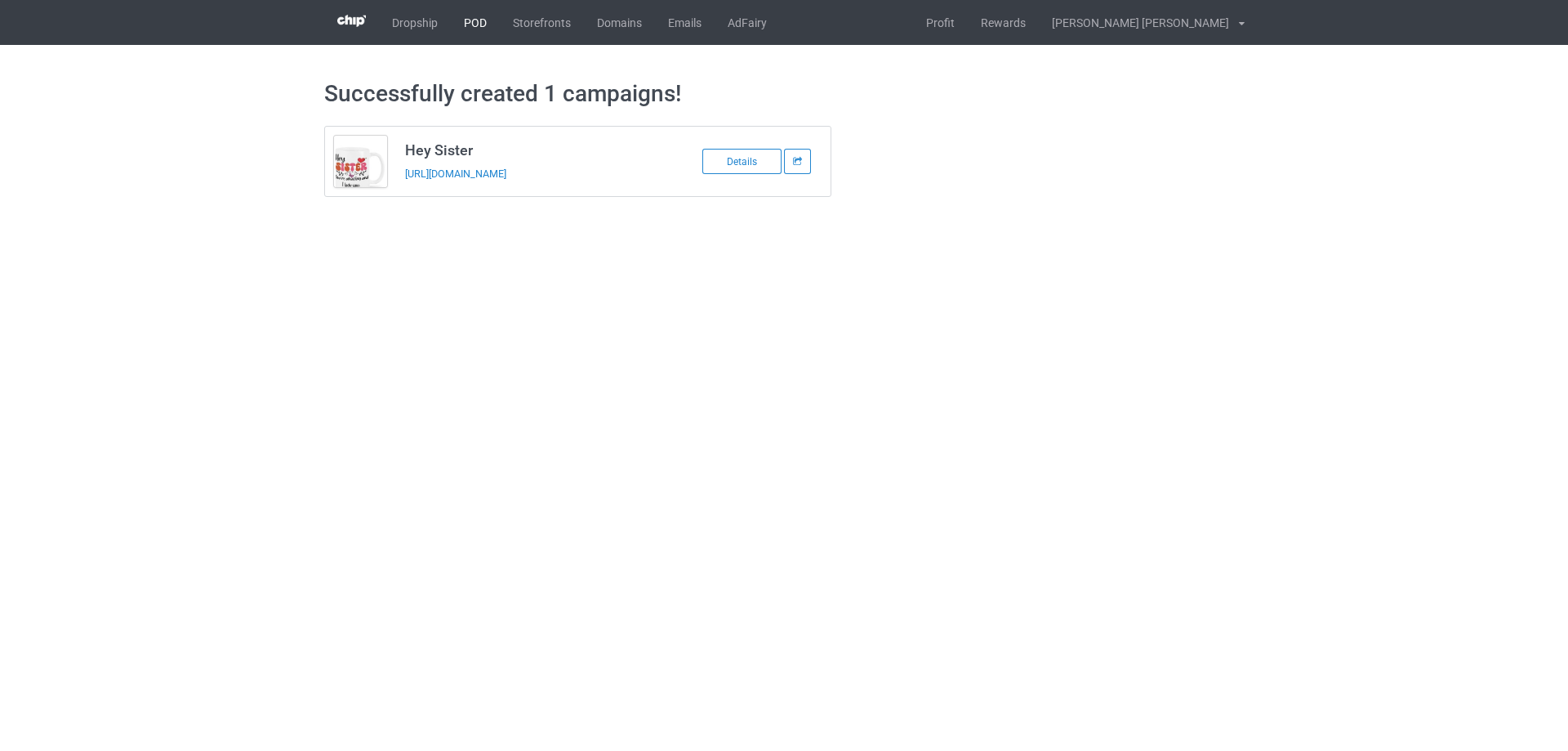
click at [484, 22] on link "POD" at bounding box center [475, 23] width 49 height 45
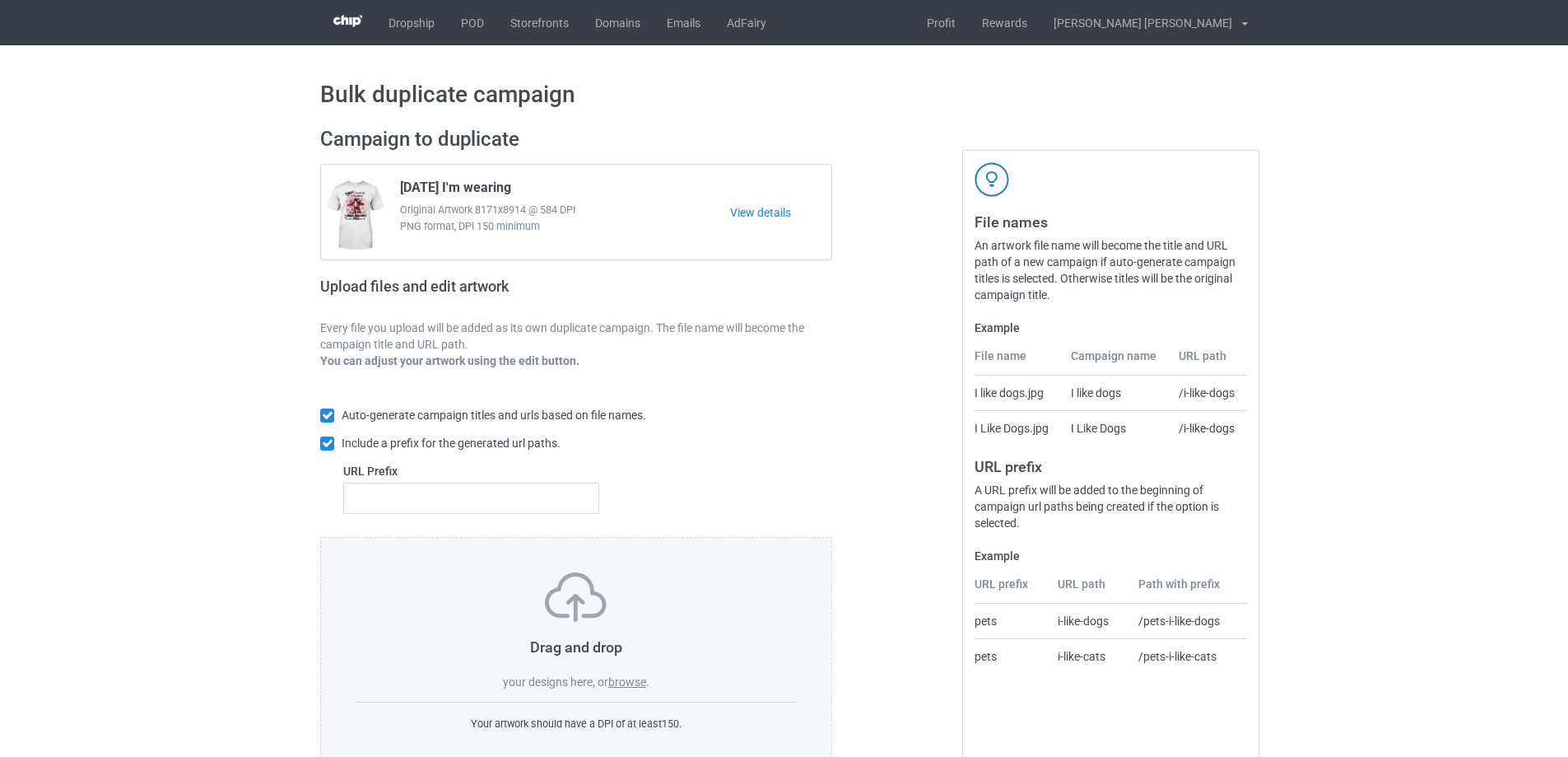
scroll to position [46, 0]
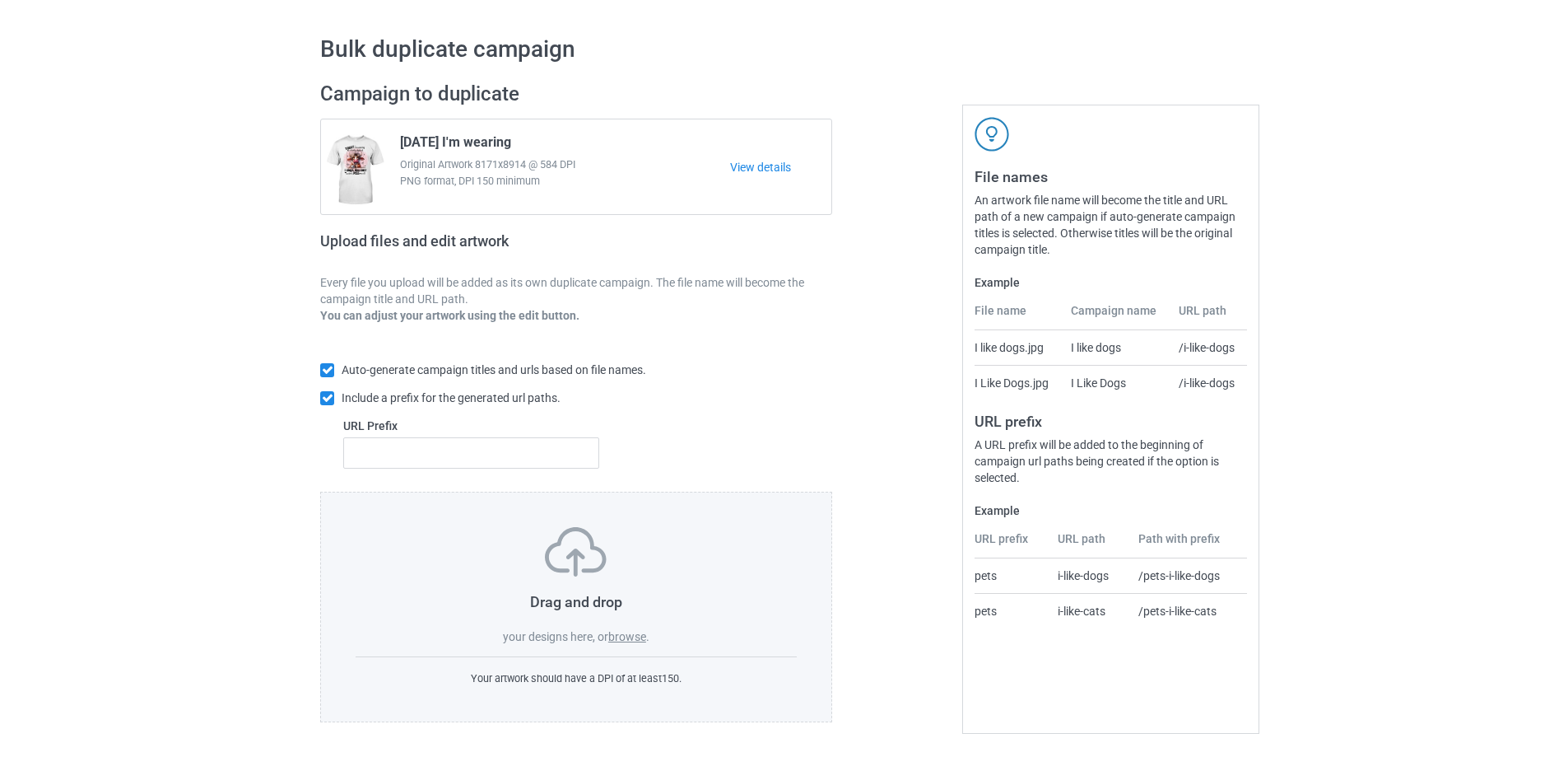
click at [623, 636] on label "browse" at bounding box center [627, 636] width 38 height 13
click at [0, 0] on input "browse" at bounding box center [0, 0] width 0 height 0
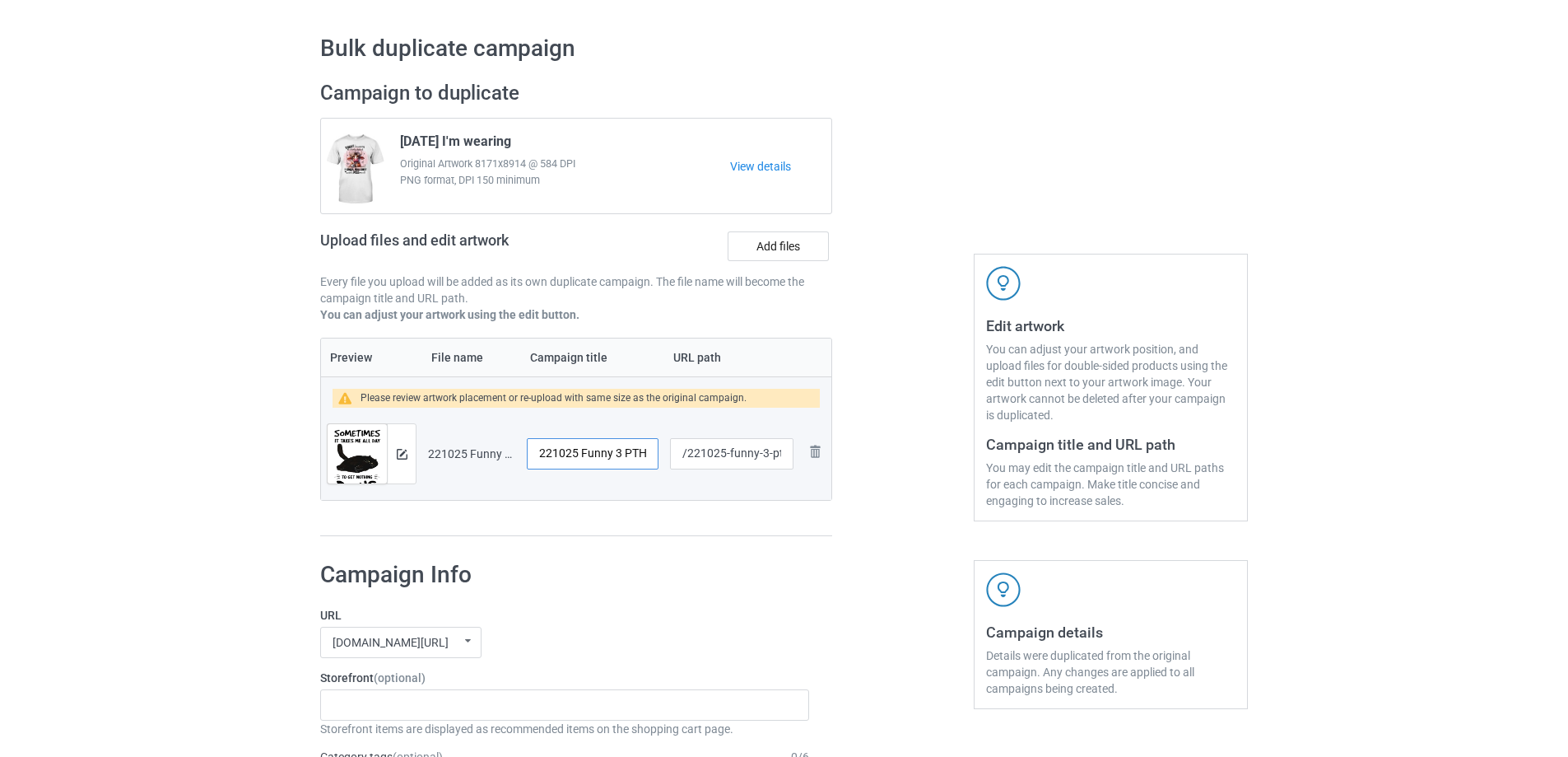
click at [616, 458] on input "221025 Funny 3 PTH" at bounding box center [593, 453] width 132 height 32
type input "Done"
drag, startPoint x: 729, startPoint y: 455, endPoint x: 785, endPoint y: 453, distance: 56.0
click at [785, 453] on input "/221025-funny-3-pth" at bounding box center [731, 453] width 124 height 32
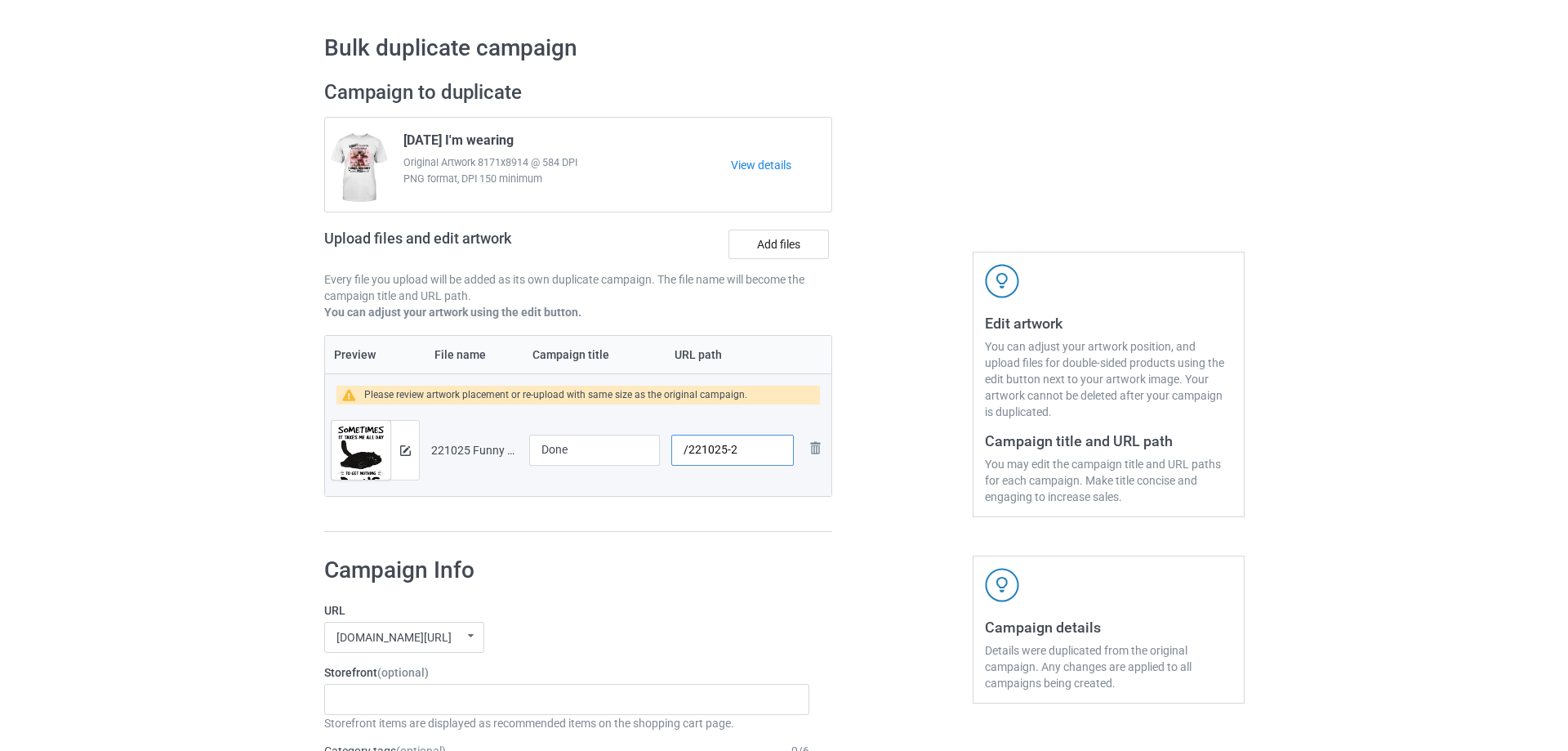
scroll to position [0, 0]
type input "/221025-2"
click at [400, 451] on img at bounding box center [399, 450] width 10 height 10
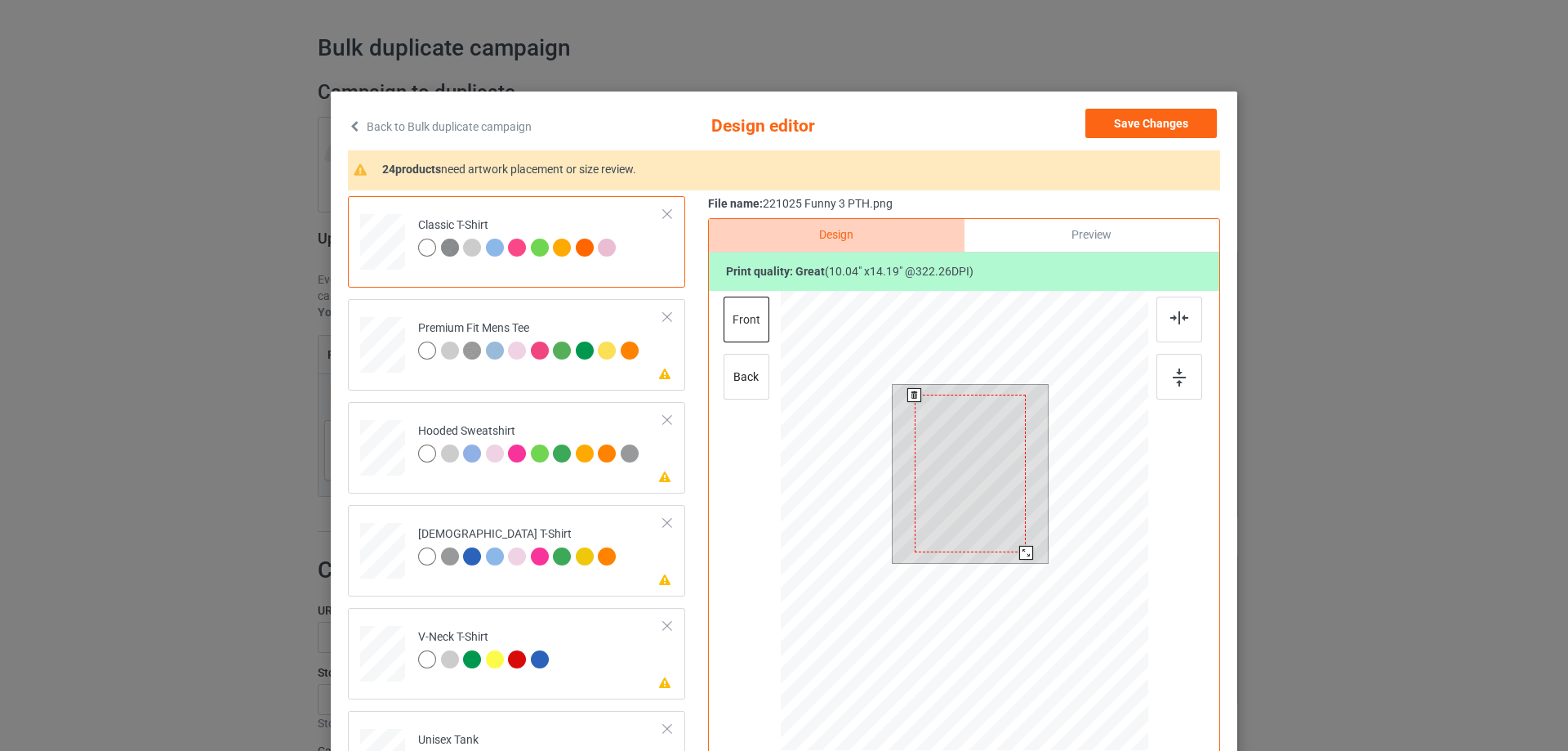
drag, startPoint x: 1022, startPoint y: 561, endPoint x: 1017, endPoint y: 550, distance: 12.1
click at [1019, 550] on div at bounding box center [1026, 553] width 14 height 14
drag, startPoint x: 987, startPoint y: 523, endPoint x: 987, endPoint y: 512, distance: 11.0
click at [987, 512] on div at bounding box center [970, 463] width 112 height 158
click at [1026, 547] on div at bounding box center [1029, 553] width 14 height 14
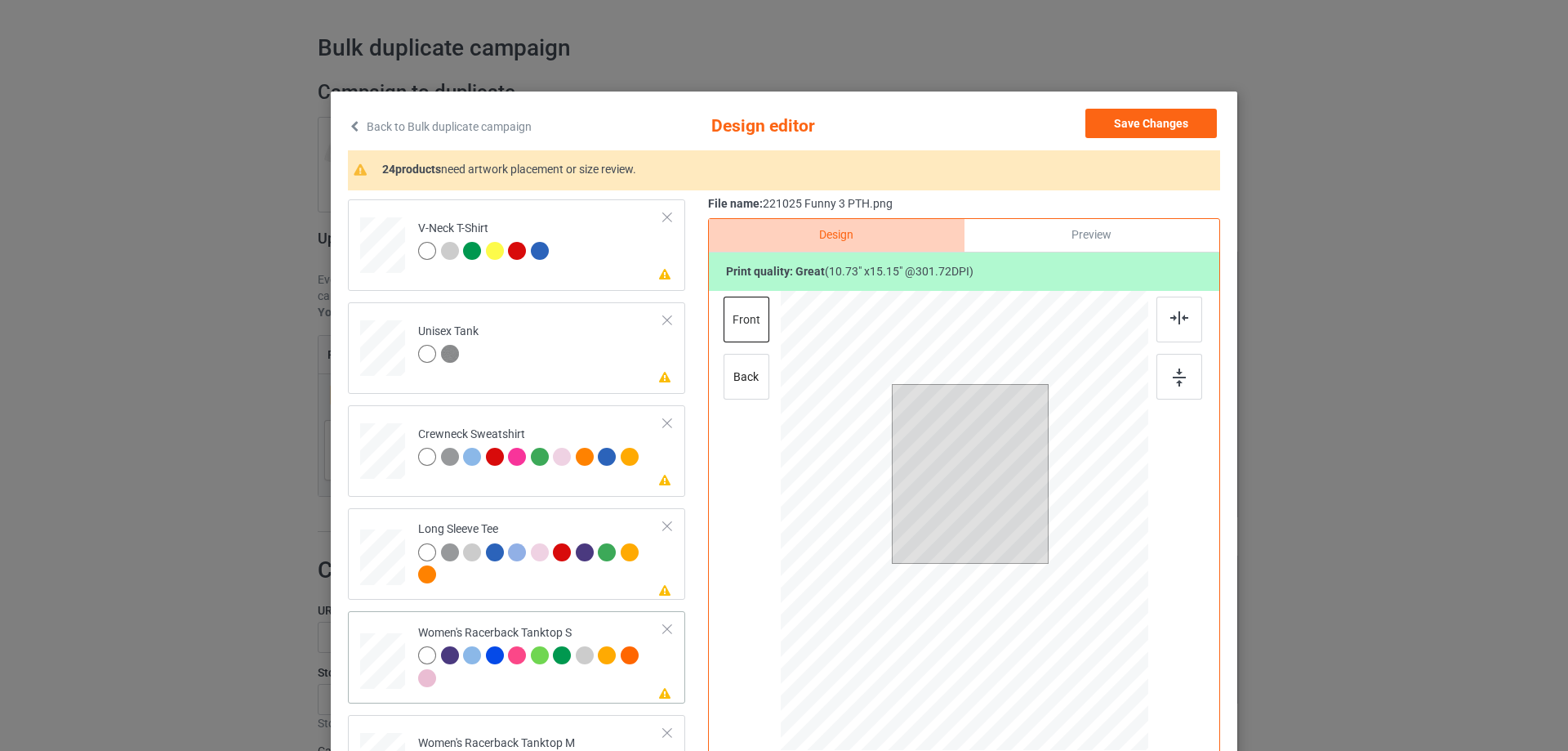
scroll to position [572, 0]
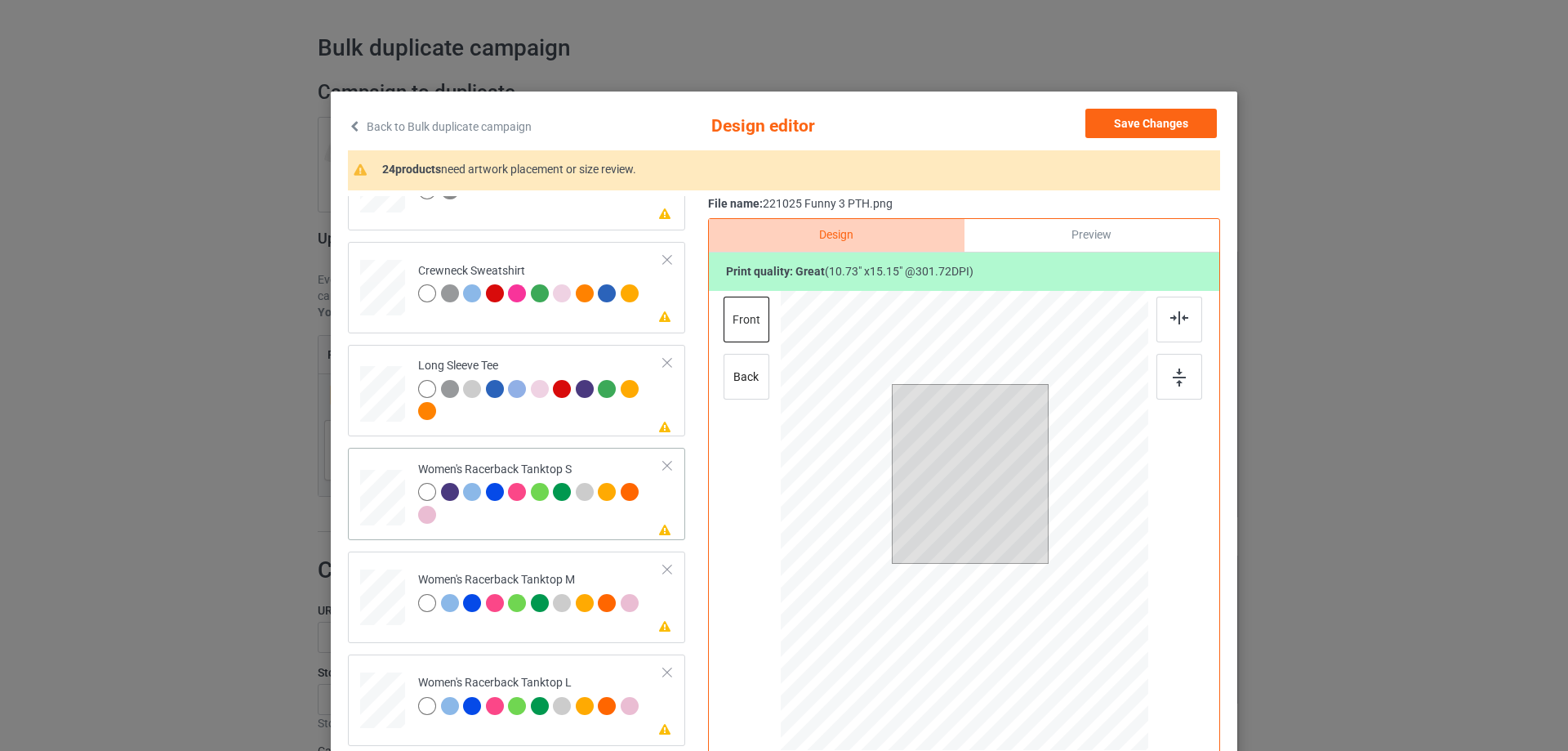
click at [370, 500] on div at bounding box center [383, 498] width 44 height 57
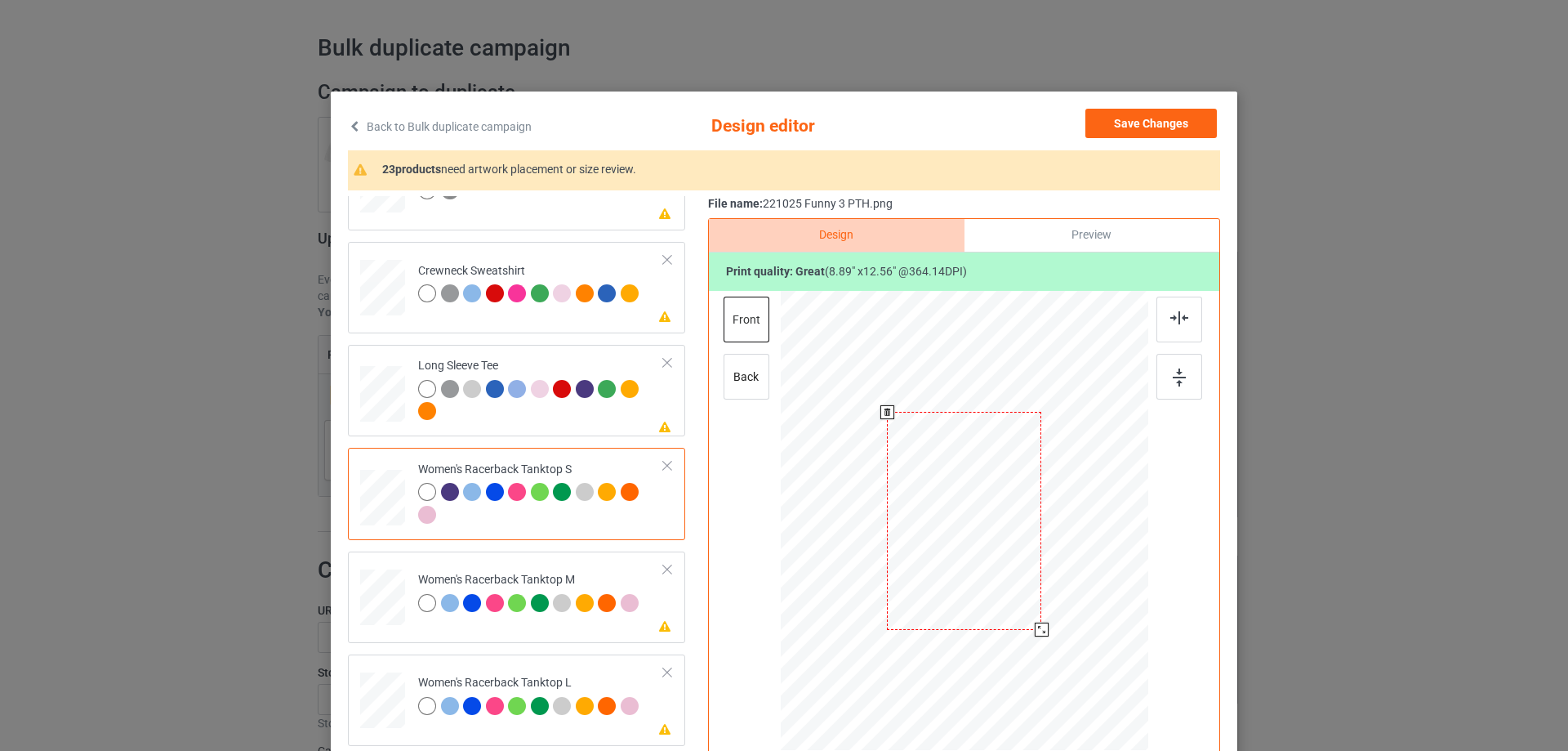
drag, startPoint x: 1068, startPoint y: 677, endPoint x: 1043, endPoint y: 628, distance: 55.0
click at [1043, 628] on div at bounding box center [964, 520] width 358 height 459
drag, startPoint x: 984, startPoint y: 571, endPoint x: 985, endPoint y: 593, distance: 22.0
click at [985, 593] on div at bounding box center [964, 541] width 154 height 218
click at [1176, 323] on img at bounding box center [1179, 318] width 18 height 13
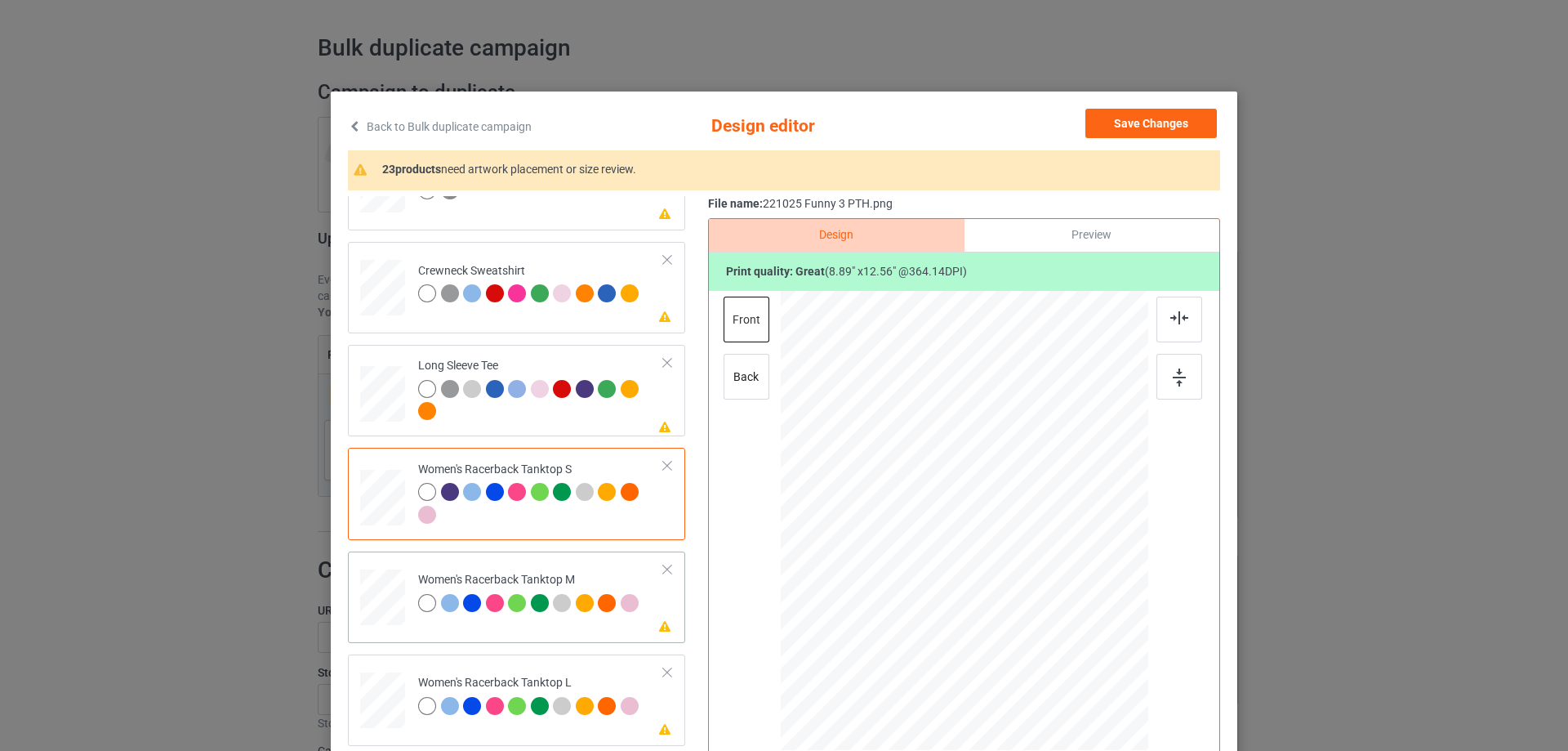
scroll to position [654, 0]
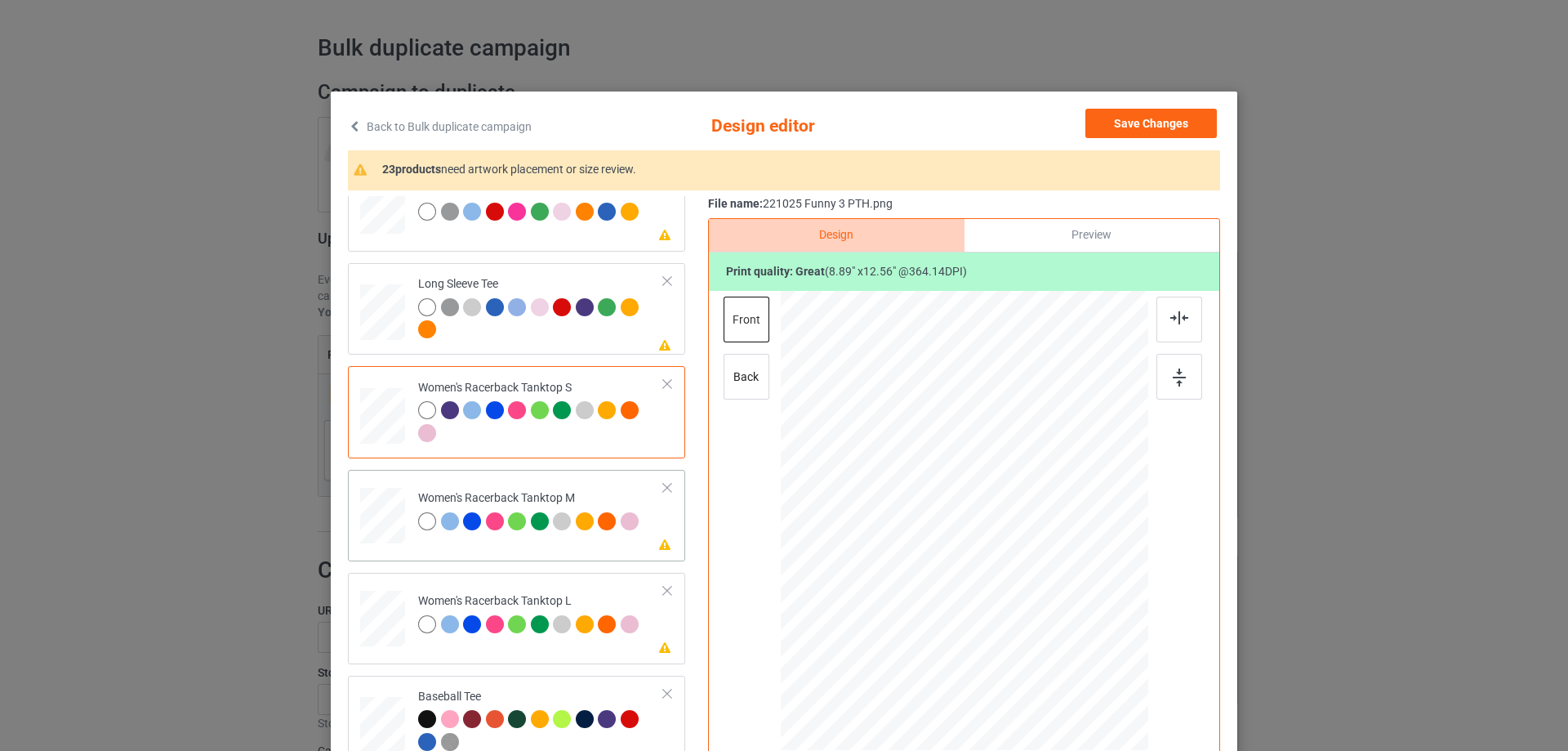
click at [392, 522] on div at bounding box center [383, 515] width 45 height 57
drag, startPoint x: 1068, startPoint y: 679, endPoint x: 1021, endPoint y: 607, distance: 86.0
click at [1034, 621] on div at bounding box center [1037, 624] width 14 height 14
drag, startPoint x: 990, startPoint y: 553, endPoint x: 990, endPoint y: 572, distance: 19.0
click at [990, 572] on div at bounding box center [964, 539] width 144 height 205
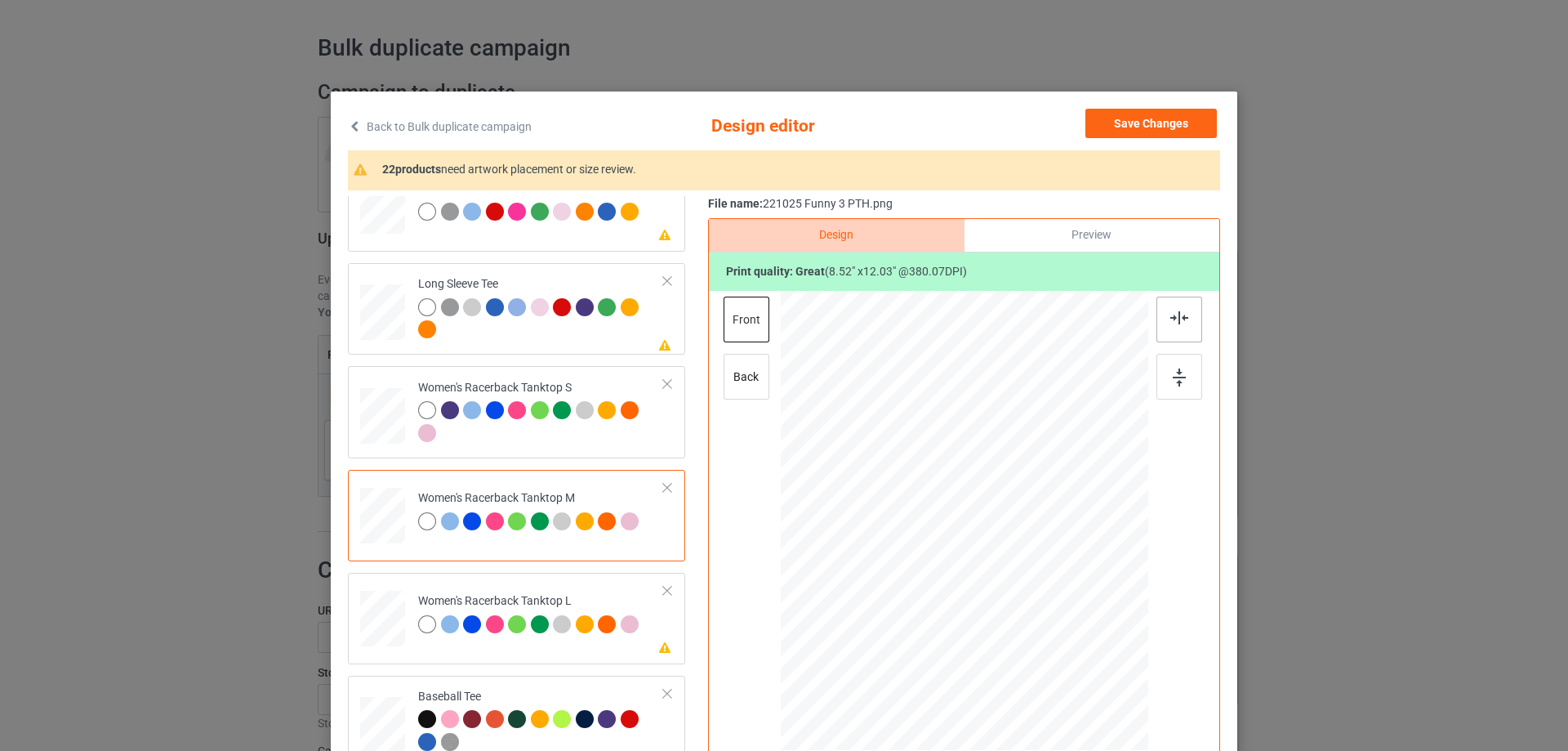
click at [1175, 327] on div at bounding box center [1179, 319] width 46 height 46
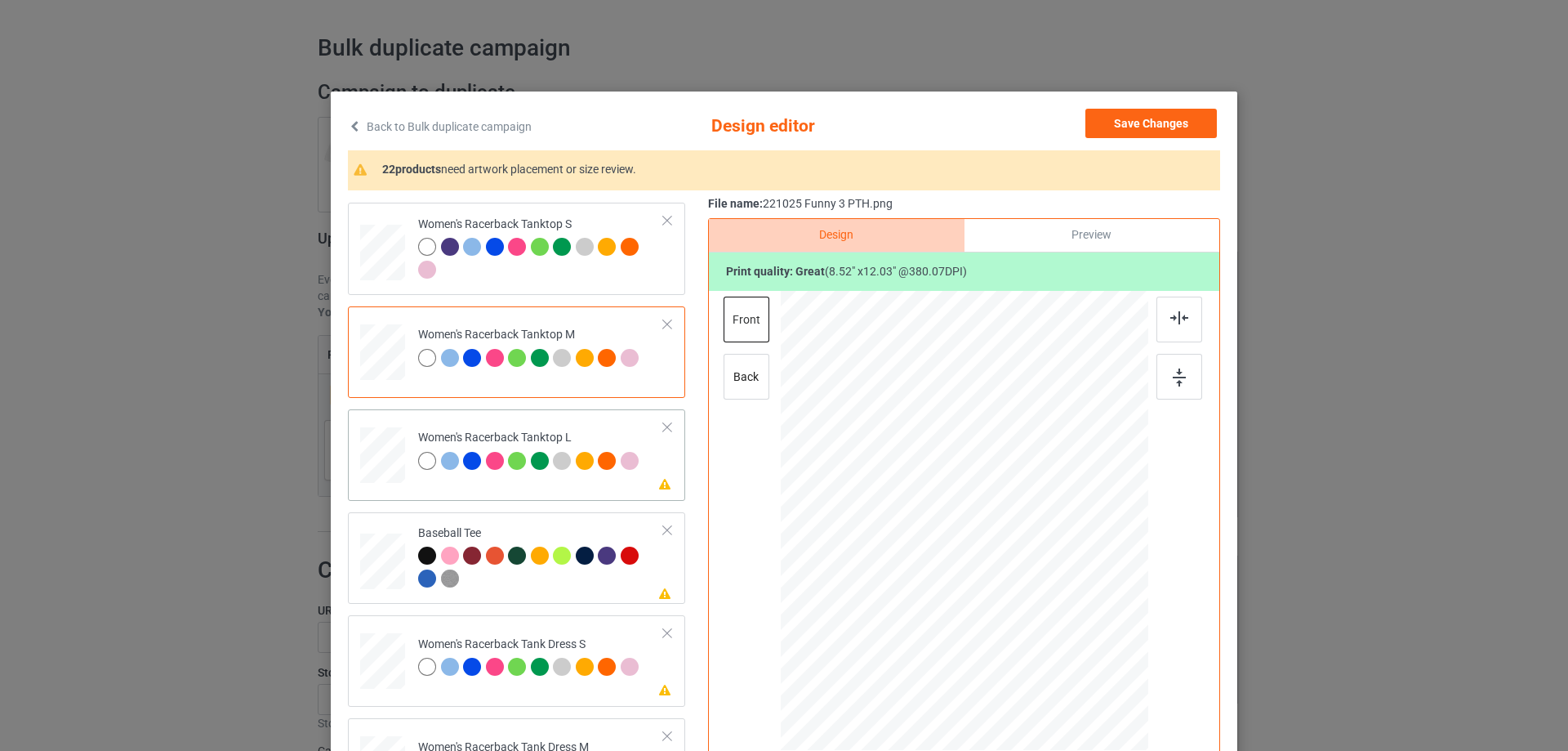
click at [373, 448] on div at bounding box center [383, 455] width 45 height 54
drag, startPoint x: 1069, startPoint y: 681, endPoint x: 1041, endPoint y: 618, distance: 68.9
click at [1041, 618] on div at bounding box center [964, 521] width 367 height 439
drag, startPoint x: 994, startPoint y: 567, endPoint x: 995, endPoint y: 591, distance: 24.0
click at [995, 591] on div at bounding box center [966, 545] width 144 height 204
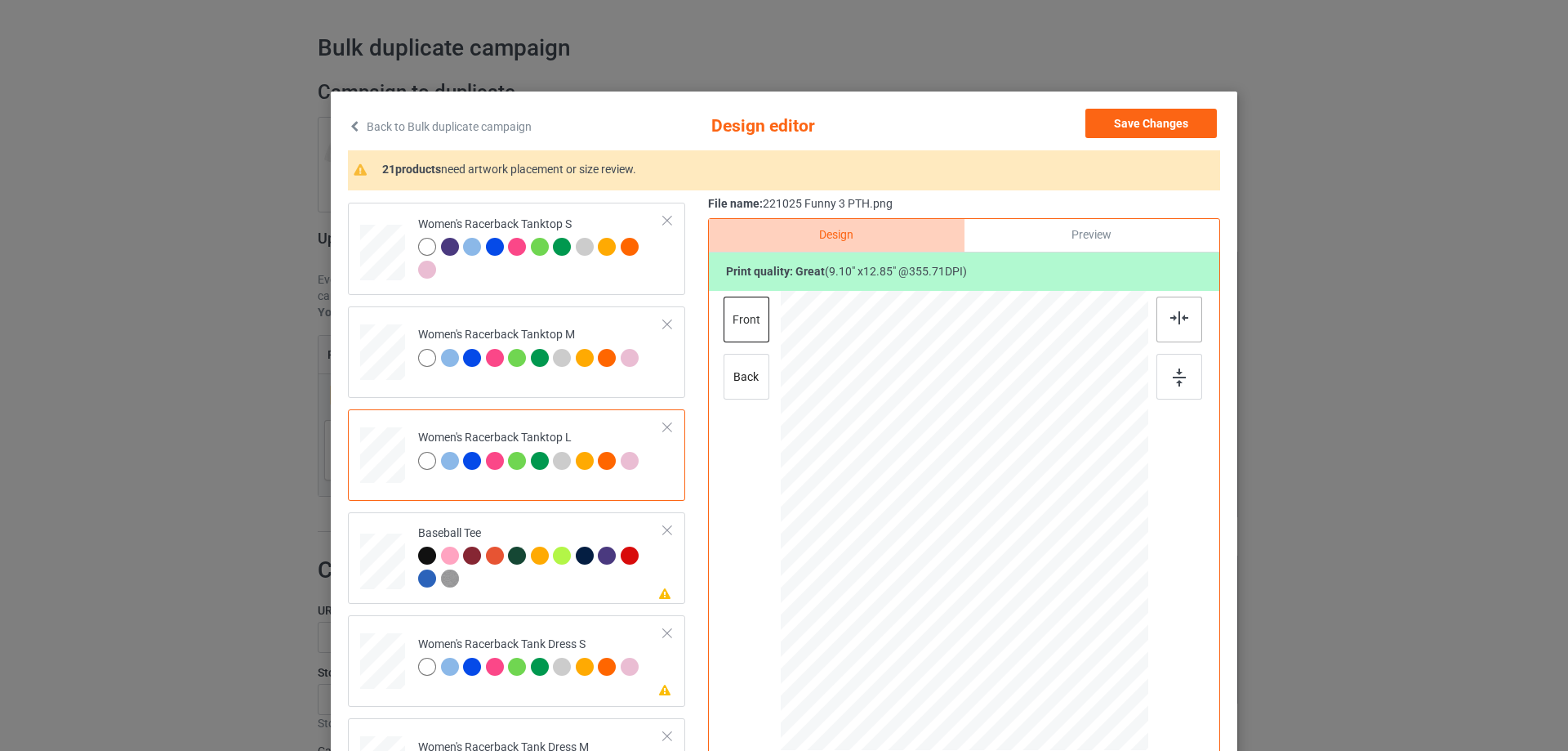
click at [1173, 324] on img at bounding box center [1179, 318] width 18 height 13
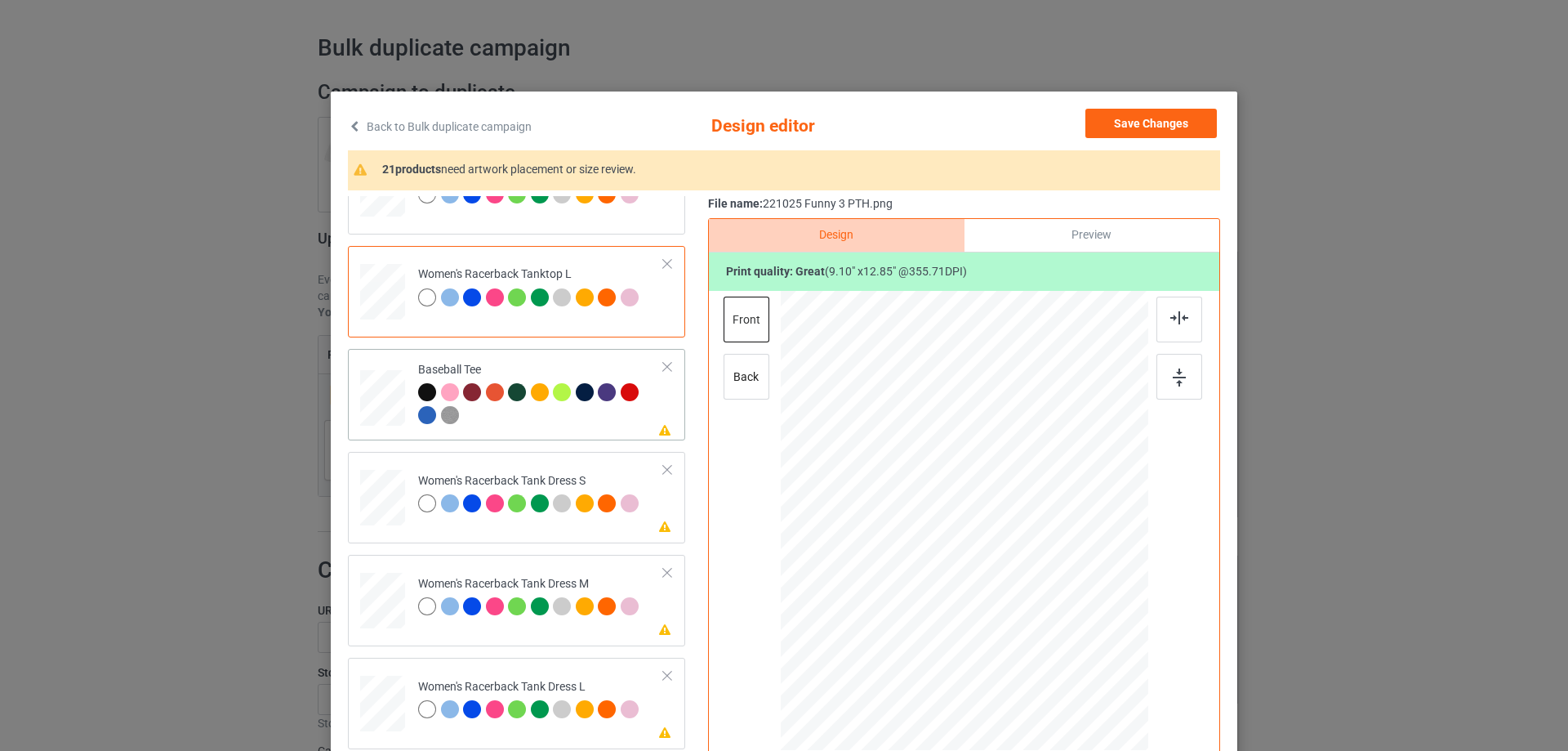
click at [380, 403] on div at bounding box center [382, 393] width 18 height 21
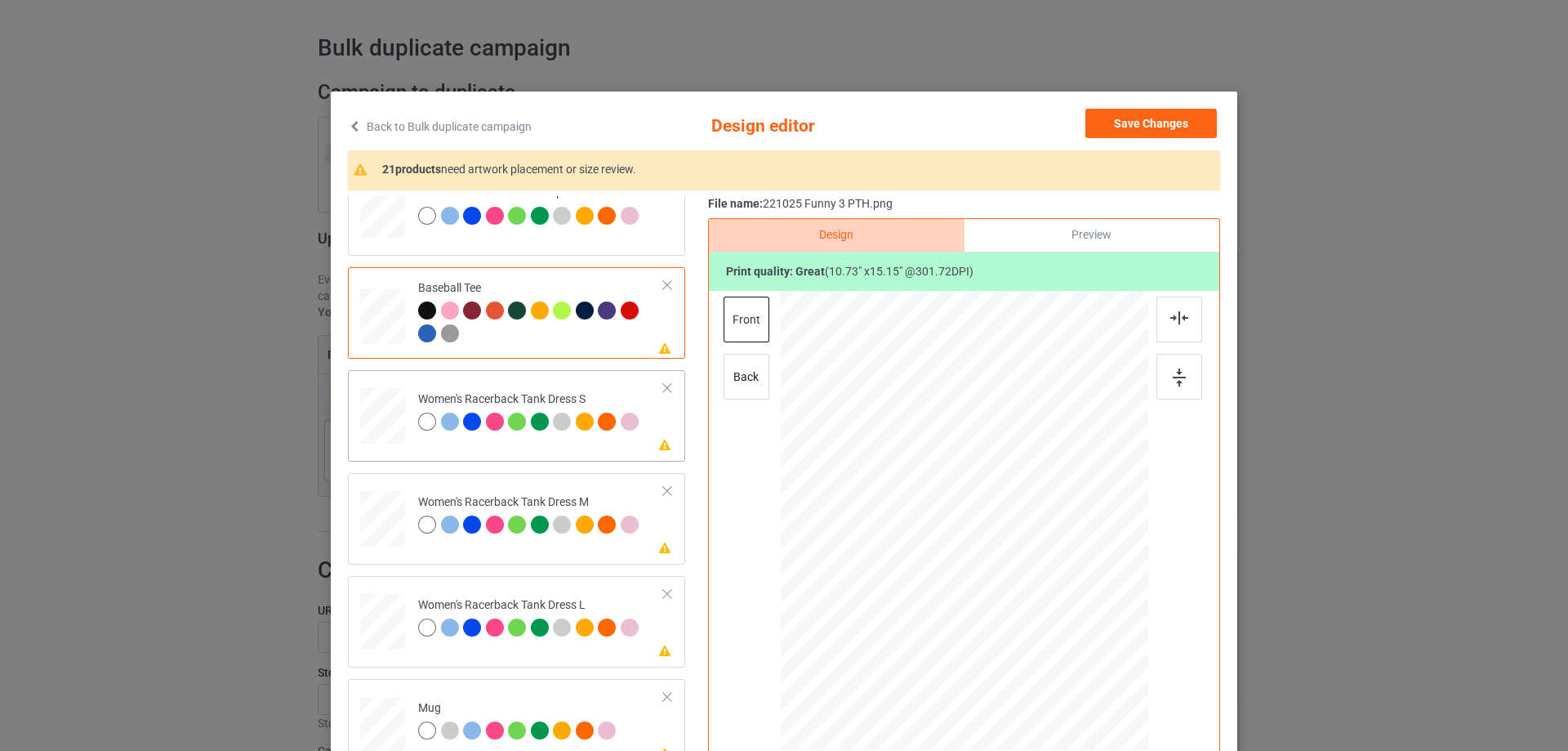
click at [375, 428] on div at bounding box center [383, 416] width 37 height 57
drag, startPoint x: 1047, startPoint y: 648, endPoint x: 1026, endPoint y: 616, distance: 38.3
click at [1026, 616] on div at bounding box center [1032, 616] width 14 height 14
drag, startPoint x: 978, startPoint y: 586, endPoint x: 979, endPoint y: 566, distance: 20.0
click at [979, 566] on div at bounding box center [965, 501] width 136 height 192
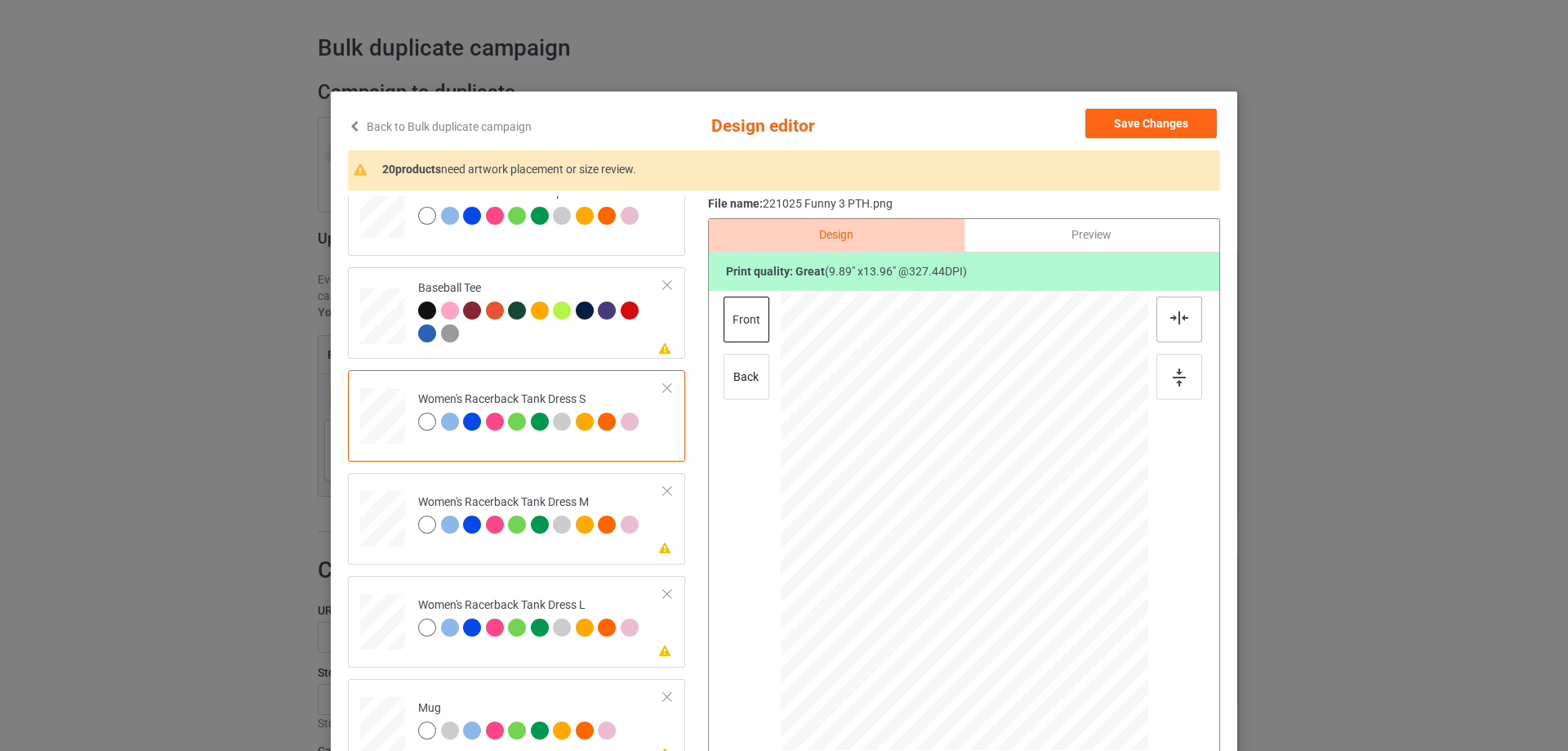
click at [1179, 323] on img at bounding box center [1179, 318] width 18 height 13
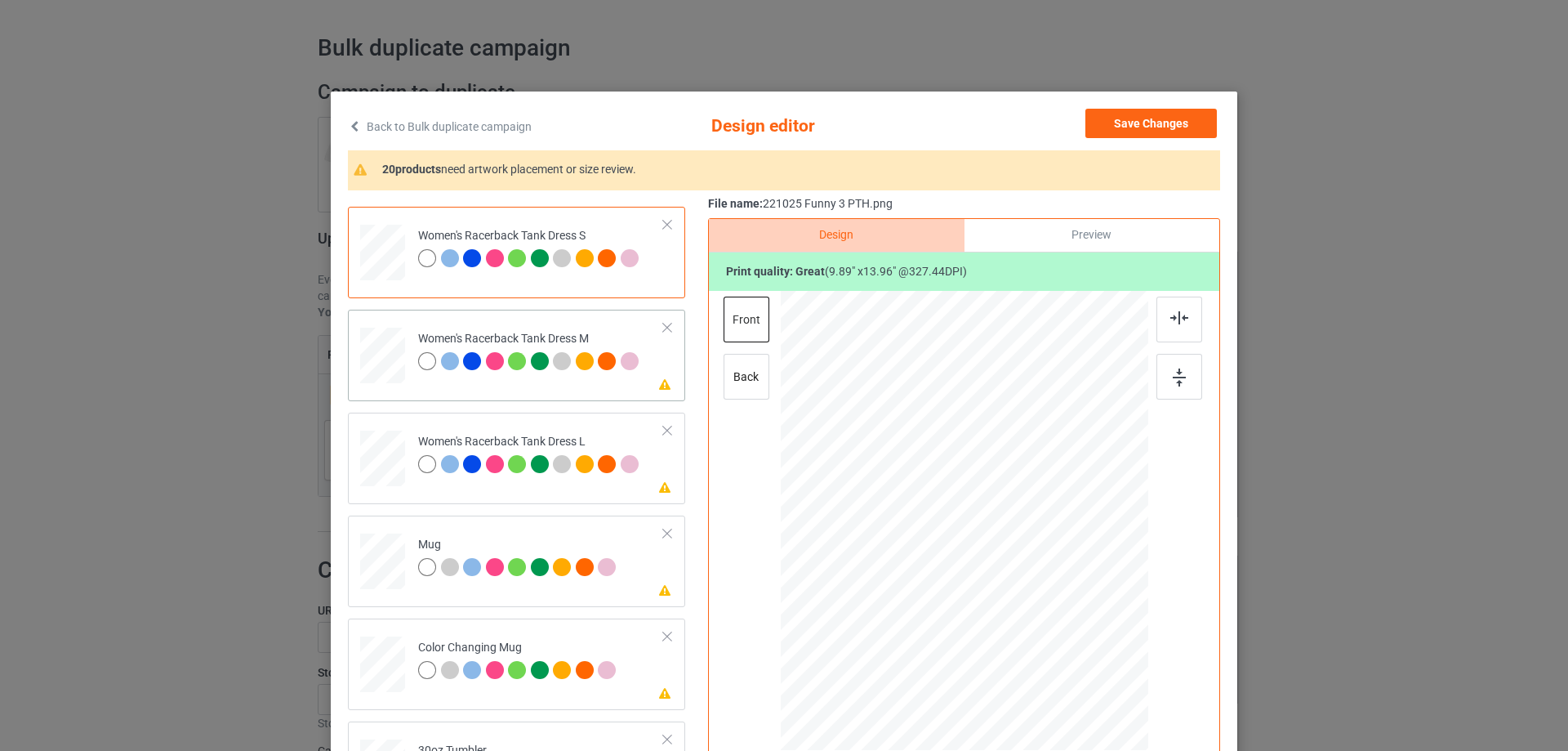
click at [364, 362] on div at bounding box center [382, 355] width 37 height 57
drag, startPoint x: 1055, startPoint y: 656, endPoint x: 1001, endPoint y: 591, distance: 84.5
click at [1039, 621] on div at bounding box center [963, 520] width 311 height 459
drag, startPoint x: 989, startPoint y: 580, endPoint x: 989, endPoint y: 570, distance: 10.0
click at [989, 570] on div at bounding box center [964, 510] width 144 height 205
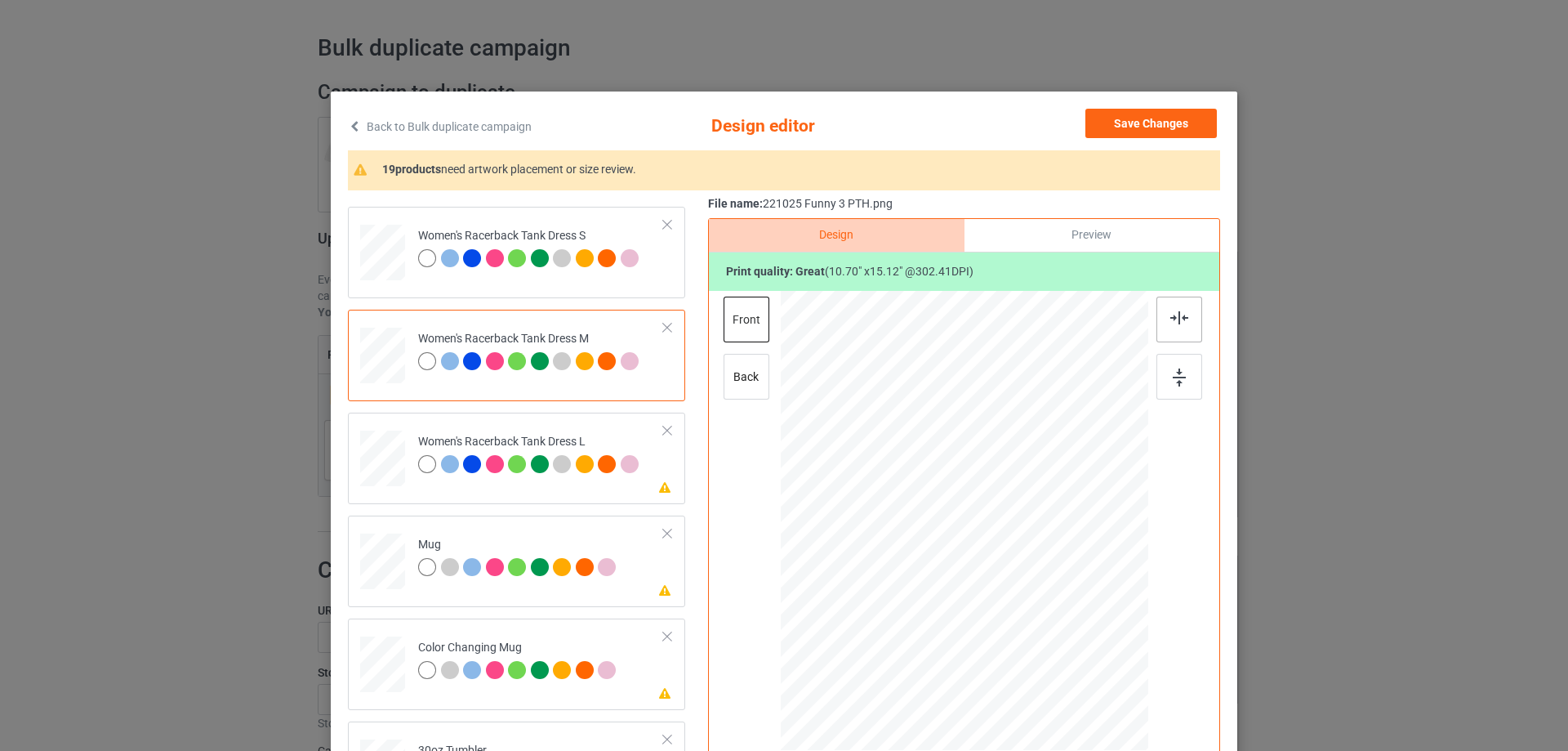
click at [1171, 316] on img at bounding box center [1179, 318] width 18 height 13
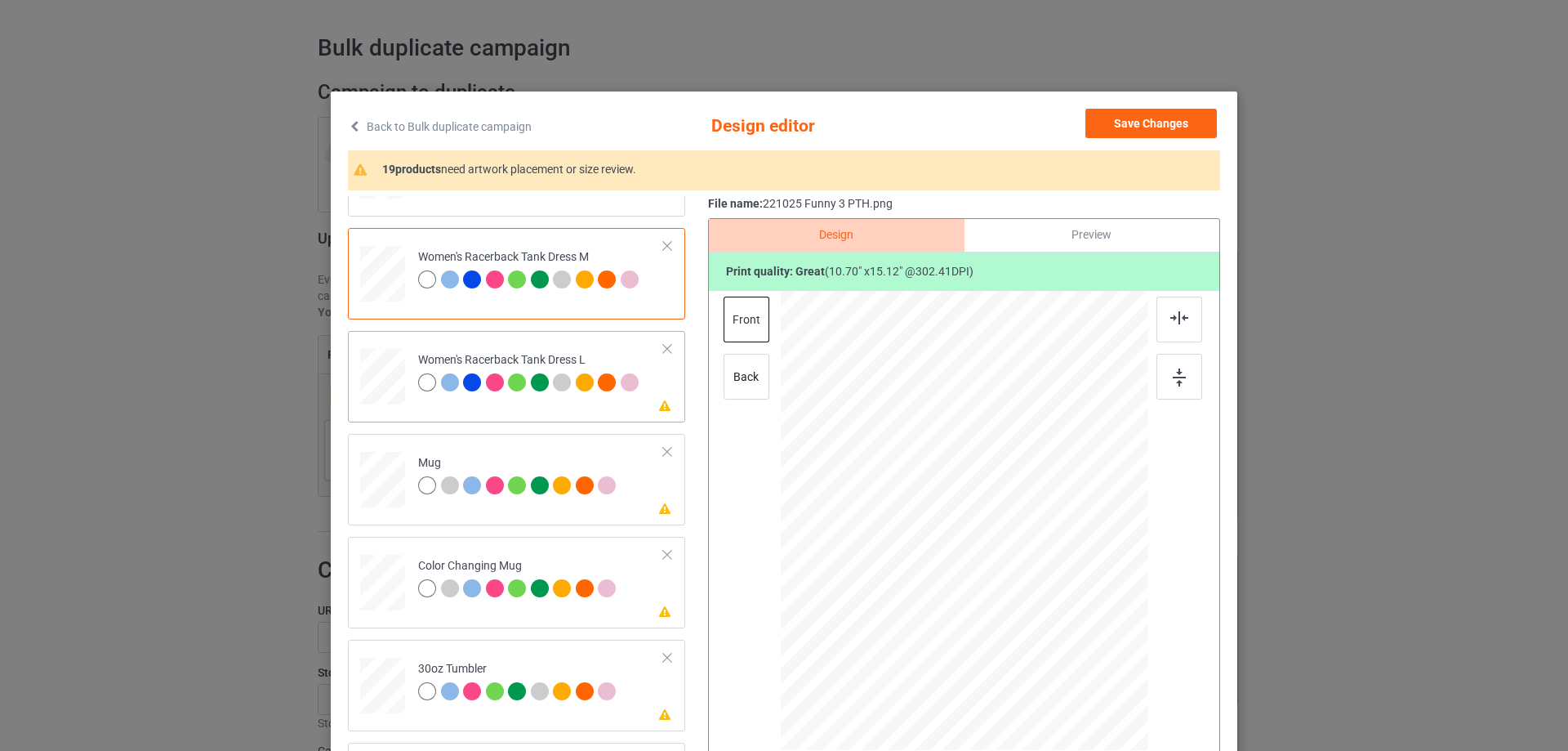
click at [392, 390] on div at bounding box center [383, 377] width 40 height 57
drag, startPoint x: 1053, startPoint y: 658, endPoint x: 1028, endPoint y: 620, distance: 45.5
click at [1029, 620] on div at bounding box center [1035, 621] width 14 height 14
drag, startPoint x: 994, startPoint y: 585, endPoint x: 992, endPoint y: 574, distance: 11.2
click at [992, 574] on div at bounding box center [962, 510] width 142 height 201
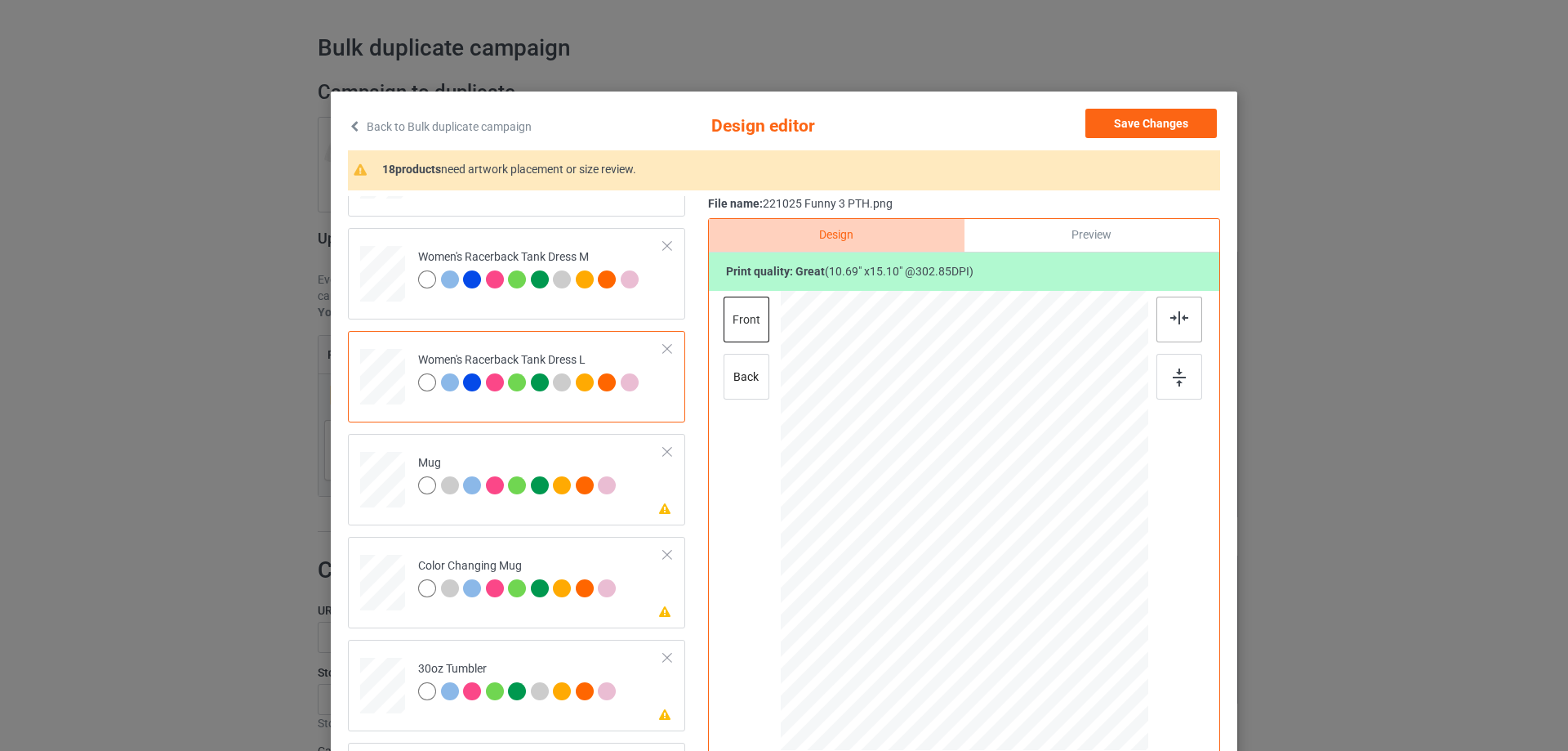
click at [1170, 322] on img at bounding box center [1179, 318] width 18 height 13
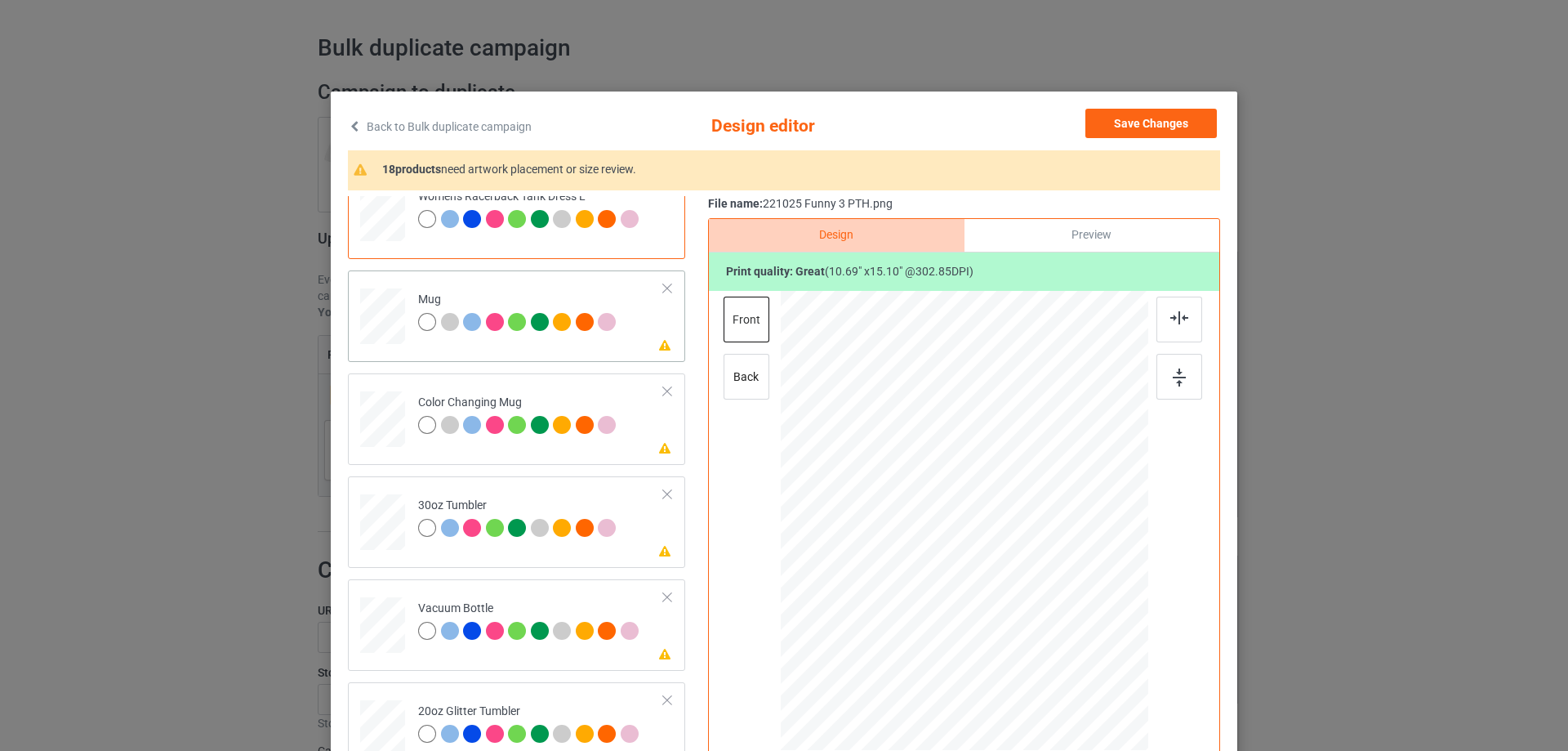
click at [385, 310] on div at bounding box center [383, 317] width 45 height 19
drag, startPoint x: 1069, startPoint y: 674, endPoint x: 1016, endPoint y: 584, distance: 104.4
click at [1016, 584] on div at bounding box center [964, 520] width 367 height 153
drag, startPoint x: 980, startPoint y: 561, endPoint x: 1082, endPoint y: 560, distance: 102.0
click at [1082, 560] on div at bounding box center [1065, 519] width 100 height 141
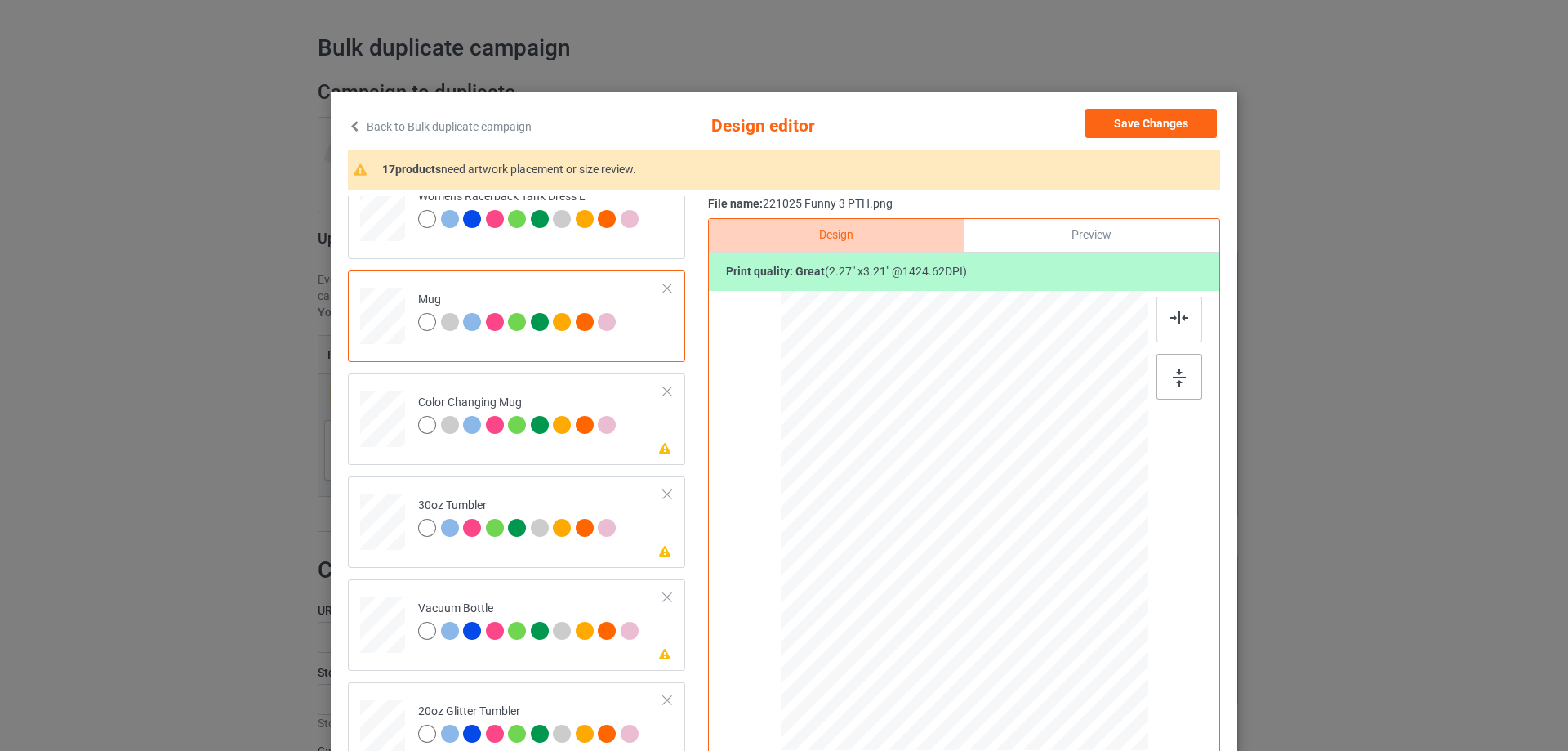
click at [1181, 381] on div at bounding box center [1179, 376] width 46 height 46
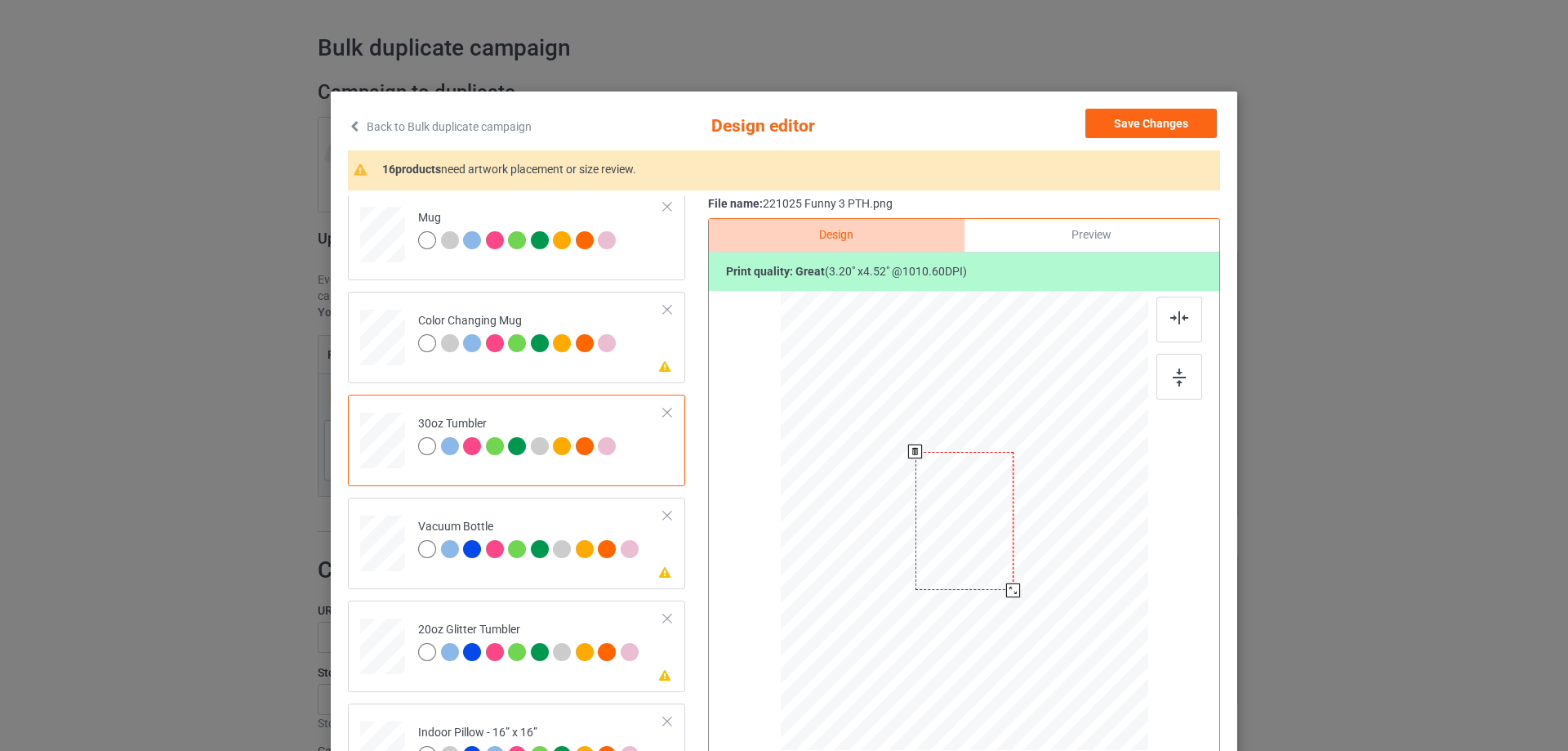
drag, startPoint x: 1066, startPoint y: 674, endPoint x: 1004, endPoint y: 593, distance: 102.0
click at [1006, 593] on div at bounding box center [1013, 590] width 14 height 14
click at [1012, 593] on div at bounding box center [1015, 594] width 14 height 14
drag, startPoint x: 955, startPoint y: 560, endPoint x: 866, endPoint y: 561, distance: 89.0
click at [866, 561] on div at bounding box center [874, 521] width 104 height 146
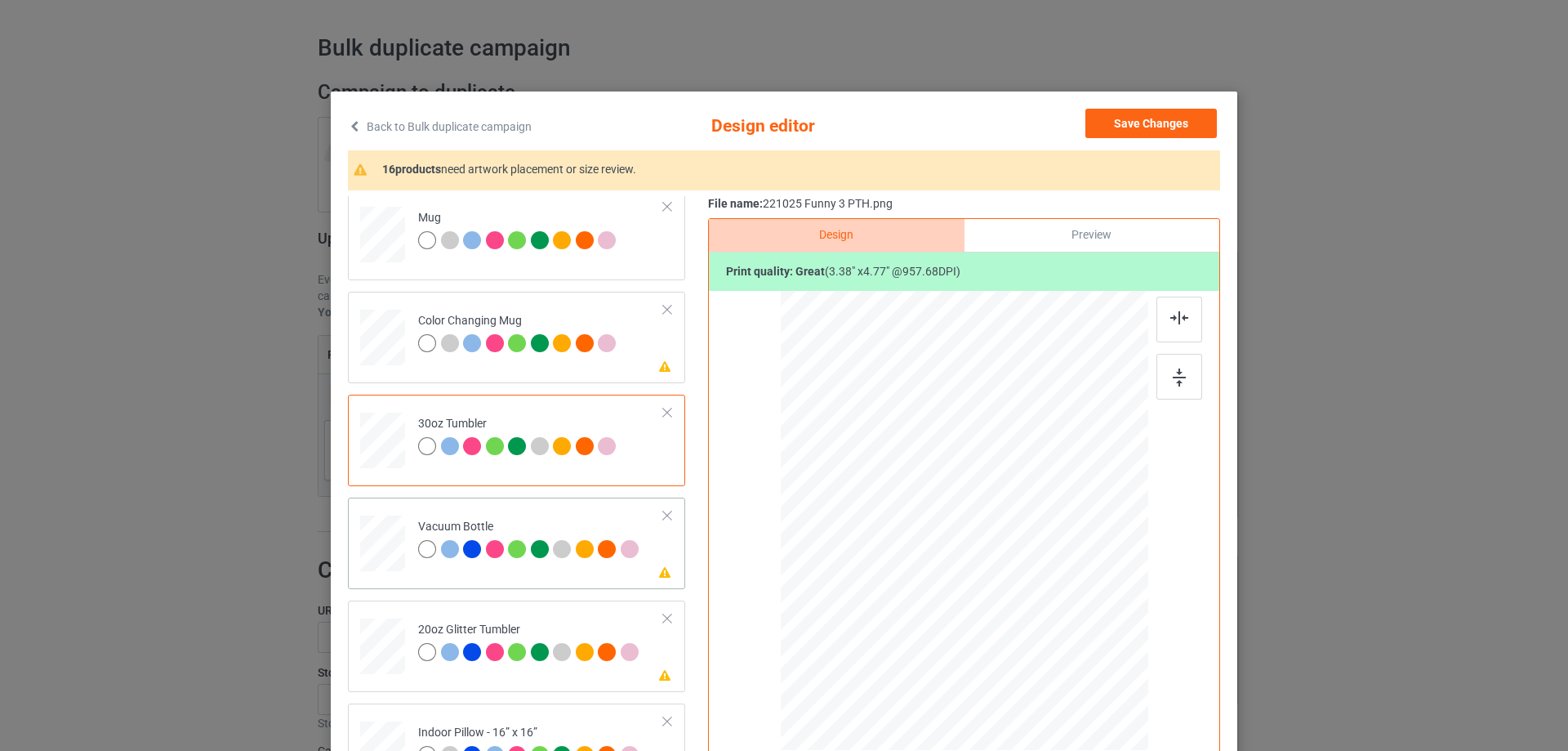
scroll to position [1633, 0]
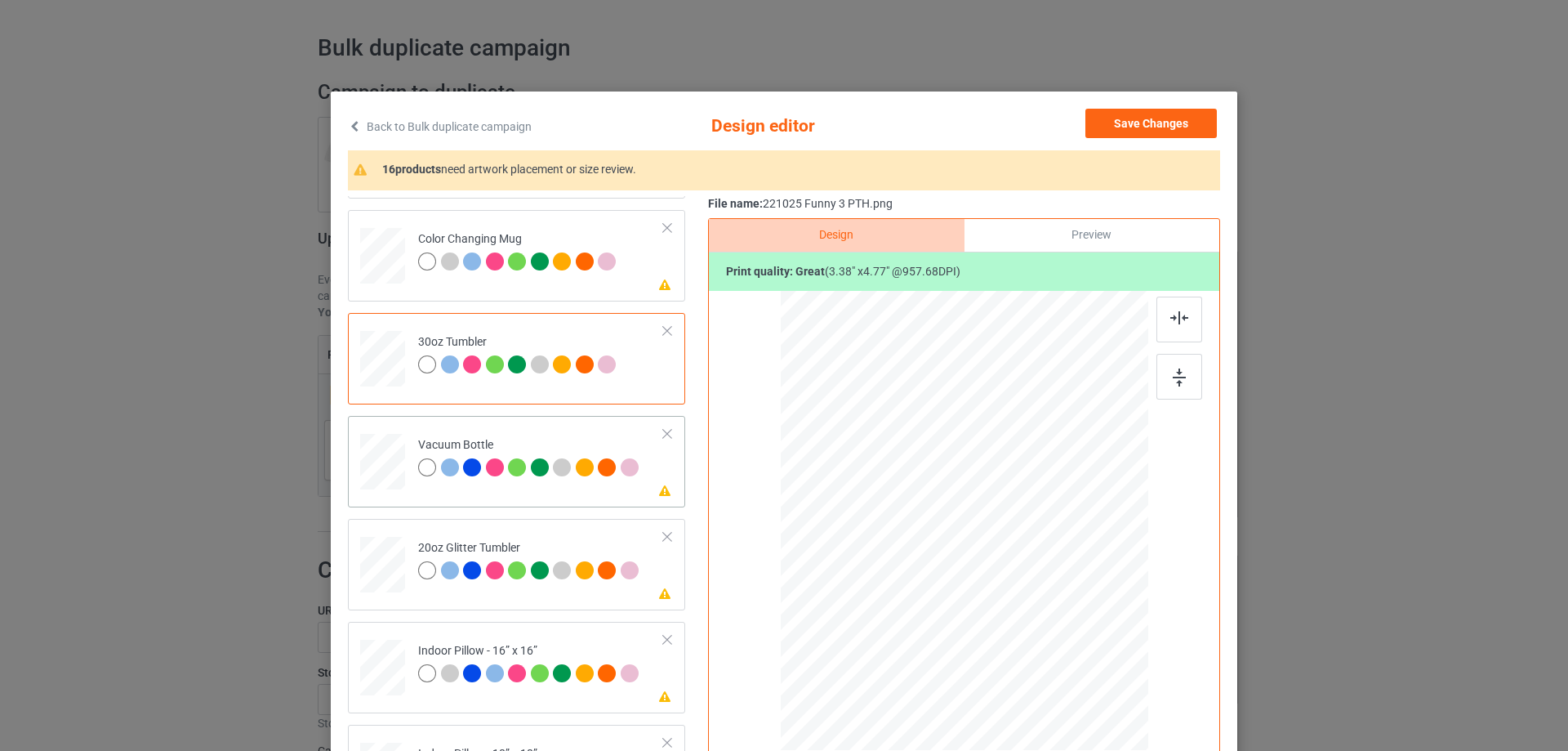
click at [379, 459] on div at bounding box center [383, 461] width 44 height 23
drag, startPoint x: 1062, startPoint y: 671, endPoint x: 976, endPoint y: 577, distance: 127.4
click at [1006, 592] on div at bounding box center [1013, 589] width 14 height 14
drag, startPoint x: 975, startPoint y: 573, endPoint x: 885, endPoint y: 573, distance: 90.0
click at [885, 573] on div at bounding box center [875, 520] width 96 height 135
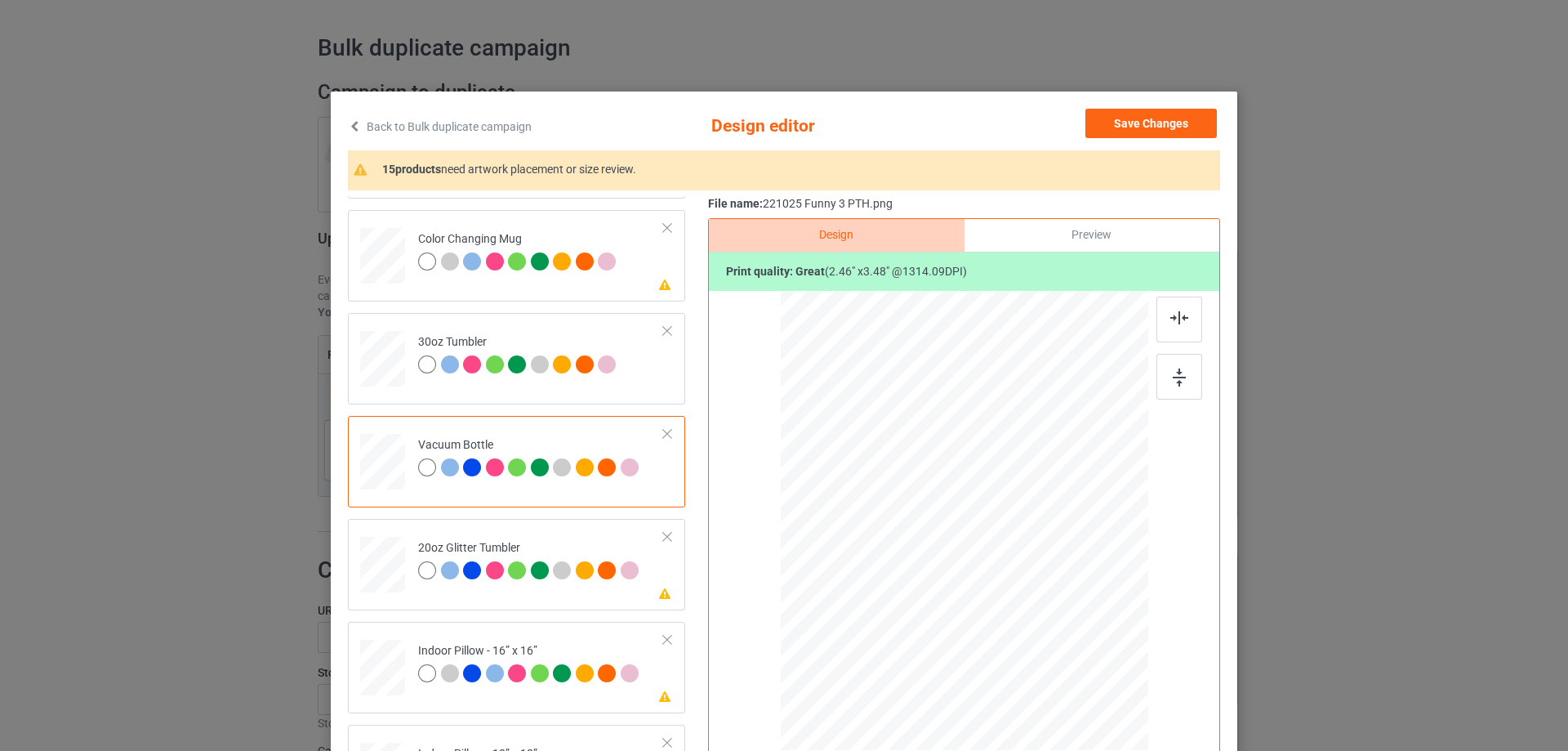
scroll to position [1797, 0]
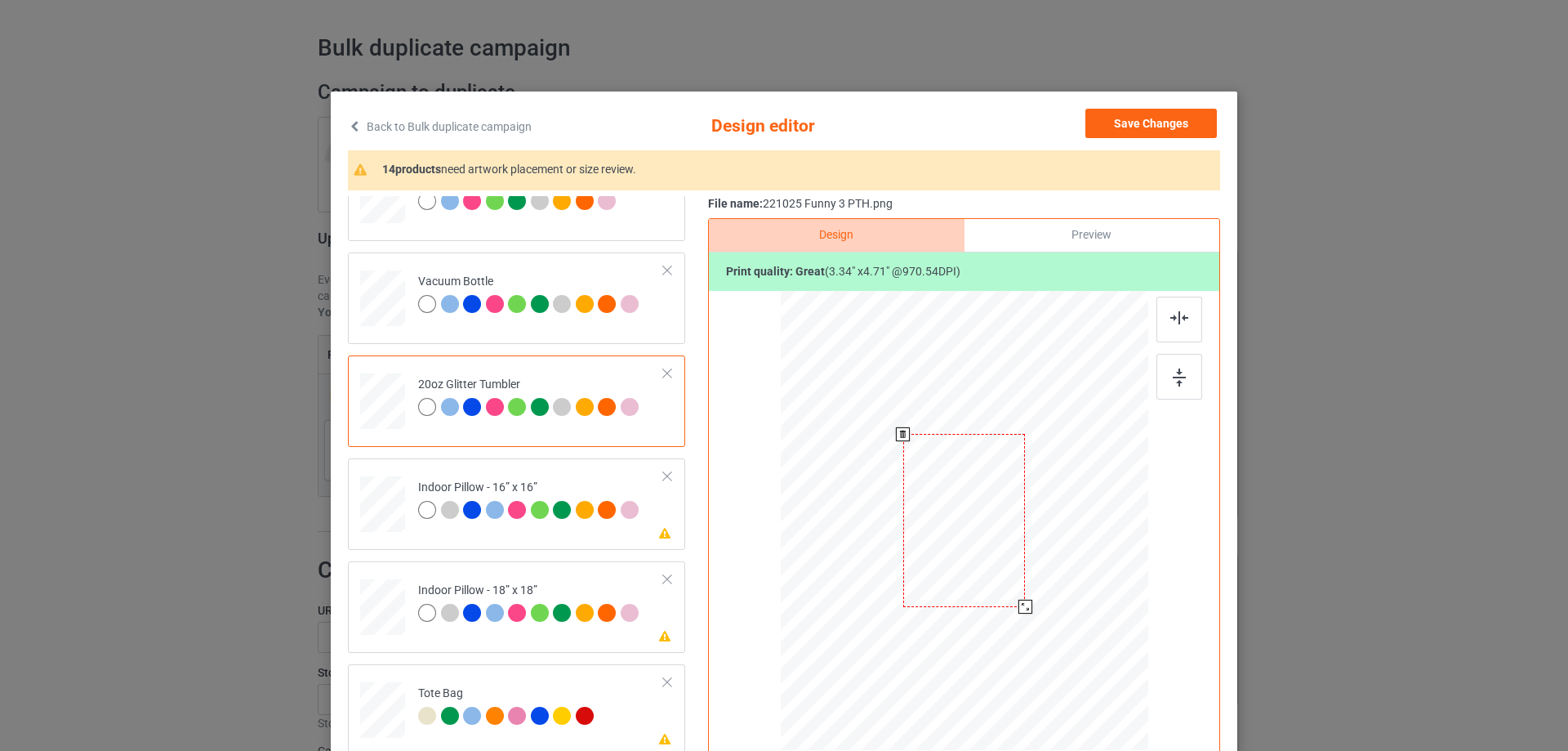
drag, startPoint x: 1060, startPoint y: 670, endPoint x: 1008, endPoint y: 614, distance: 76.4
click at [1008, 614] on div at bounding box center [963, 520] width 347 height 297
drag, startPoint x: 928, startPoint y: 576, endPoint x: 912, endPoint y: 569, distance: 17.5
click at [912, 569] on div at bounding box center [881, 499] width 123 height 173
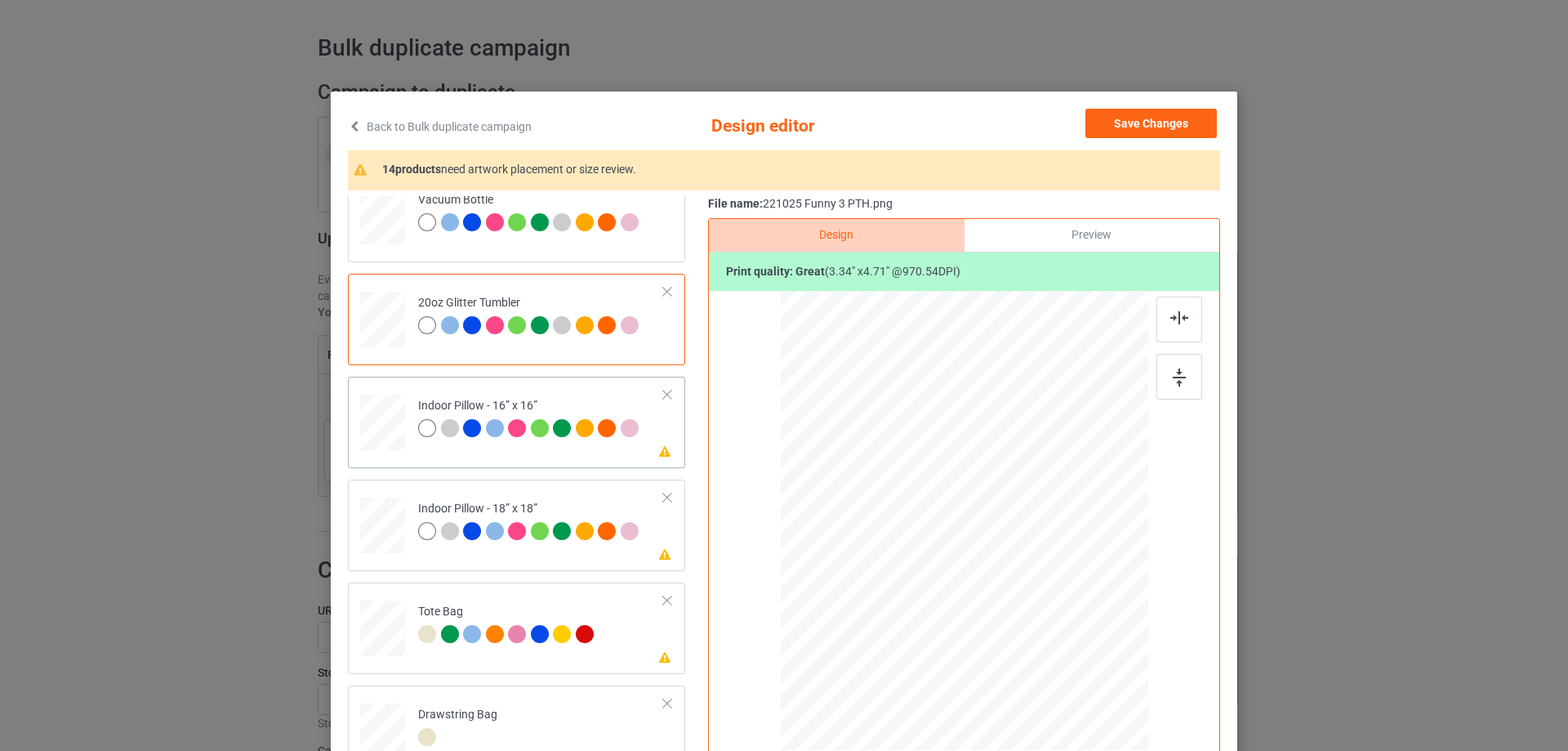
click at [379, 424] on div at bounding box center [383, 423] width 45 height 45
drag, startPoint x: 1069, startPoint y: 672, endPoint x: 1042, endPoint y: 647, distance: 36.8
click at [1046, 647] on div at bounding box center [1053, 647] width 14 height 14
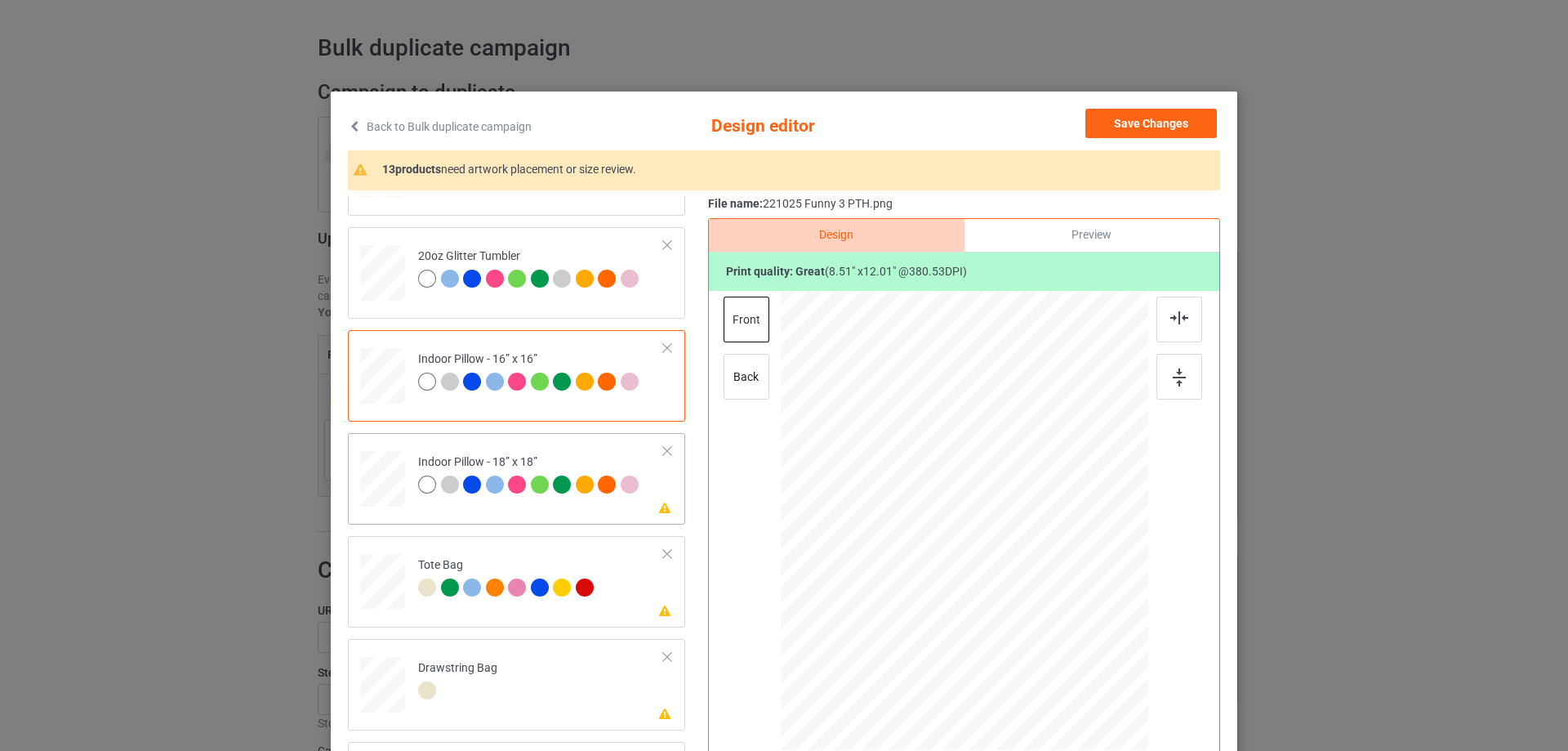
click at [377, 467] on div at bounding box center [383, 479] width 45 height 45
drag, startPoint x: 1069, startPoint y: 677, endPoint x: 1049, endPoint y: 654, distance: 30.5
click at [1049, 654] on div at bounding box center [1056, 651] width 14 height 14
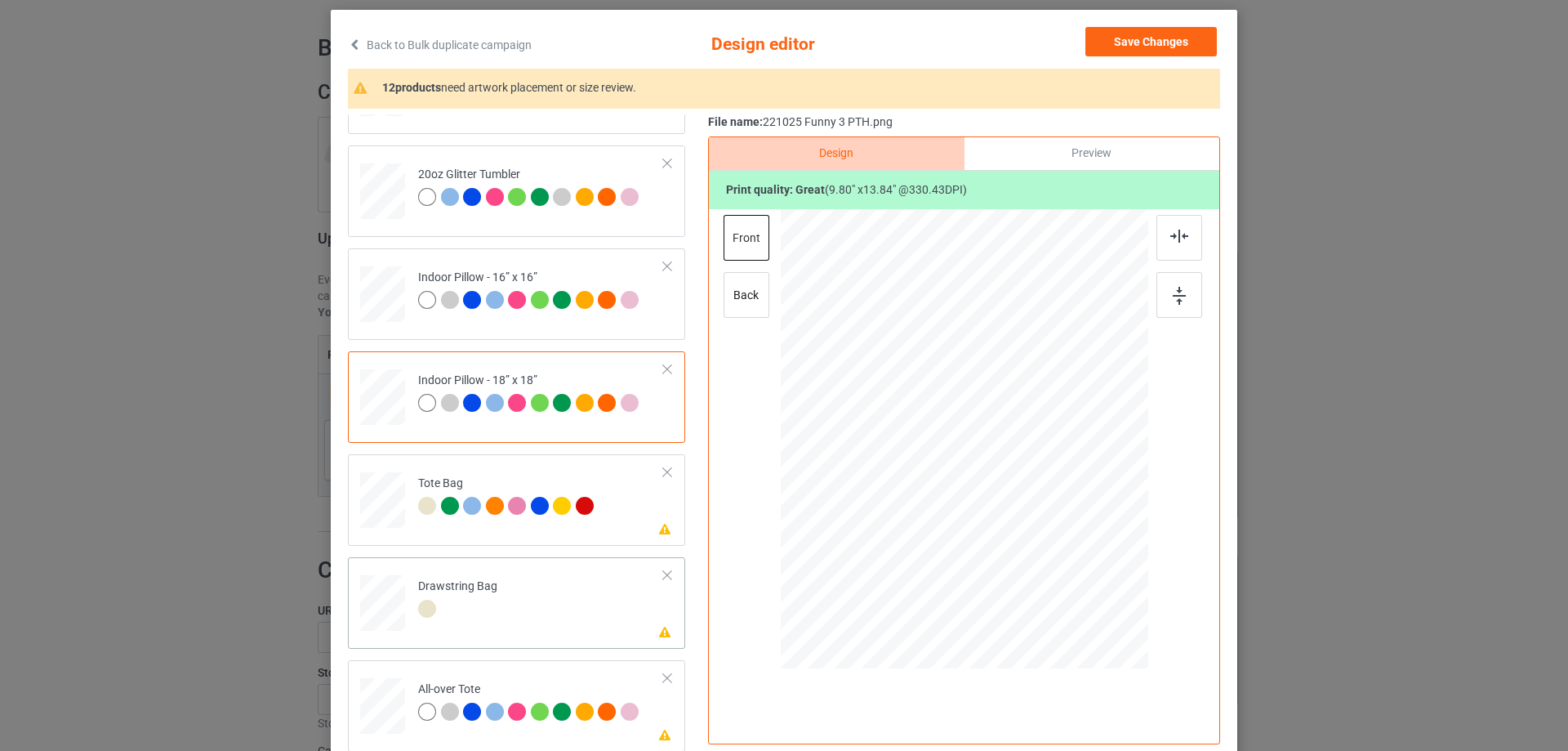
scroll to position [192, 0]
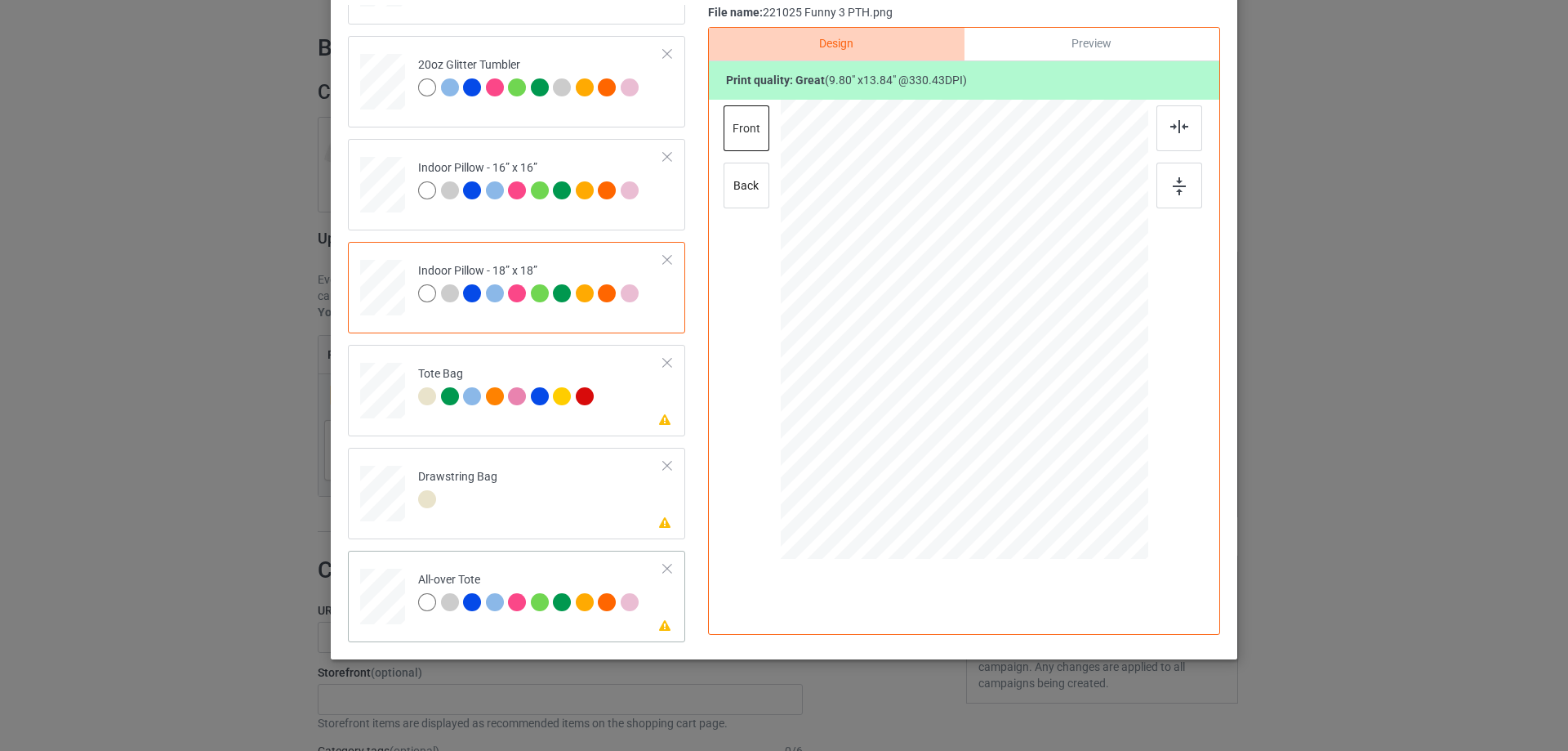
click at [384, 599] on div at bounding box center [383, 597] width 45 height 45
drag, startPoint x: 1069, startPoint y: 485, endPoint x: 1060, endPoint y: 469, distance: 18.4
click at [1060, 469] on div at bounding box center [1063, 470] width 14 height 14
click at [1035, 436] on div at bounding box center [963, 322] width 199 height 281
click at [1175, 131] on img at bounding box center [1179, 126] width 18 height 13
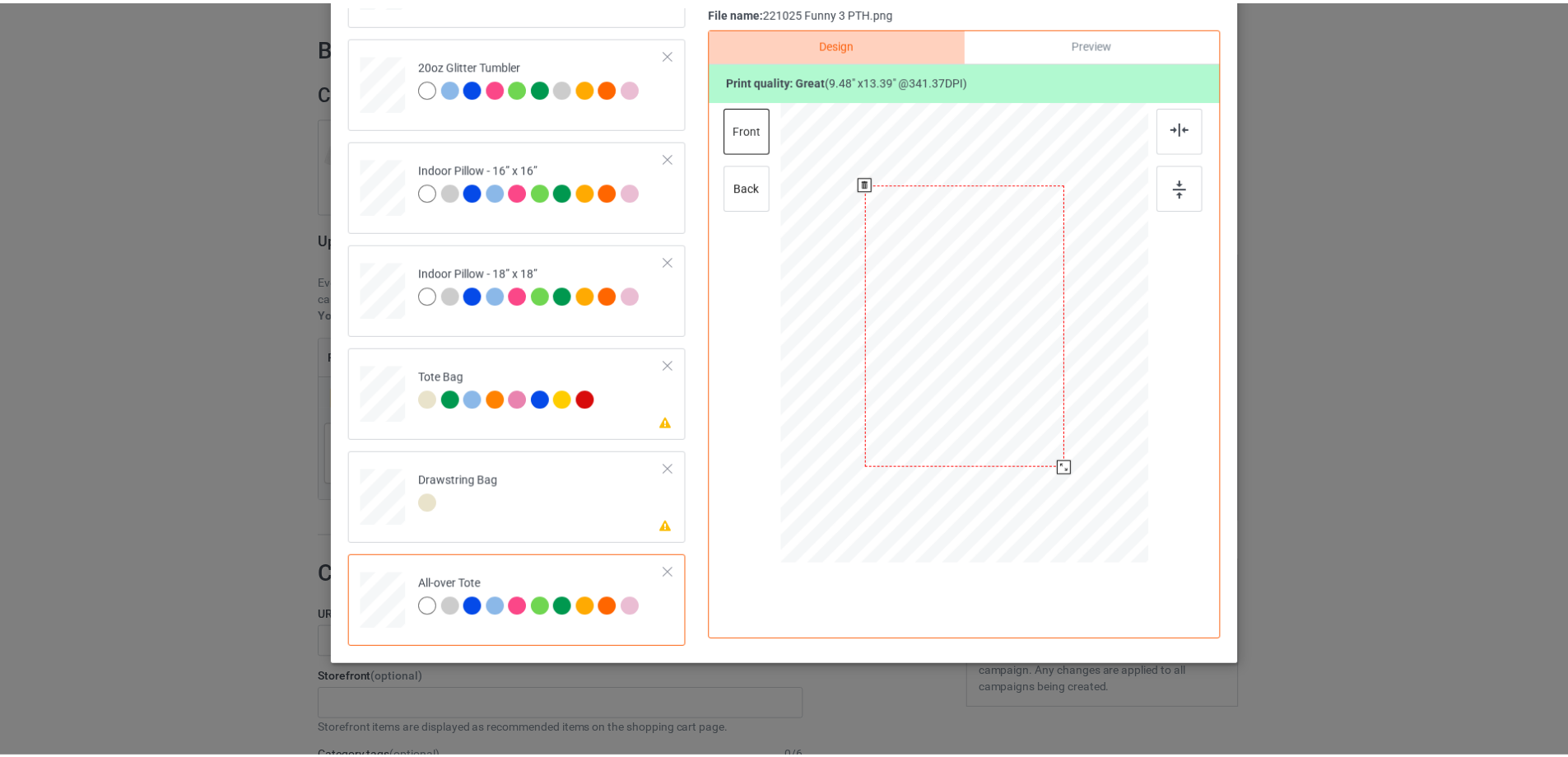
scroll to position [29, 0]
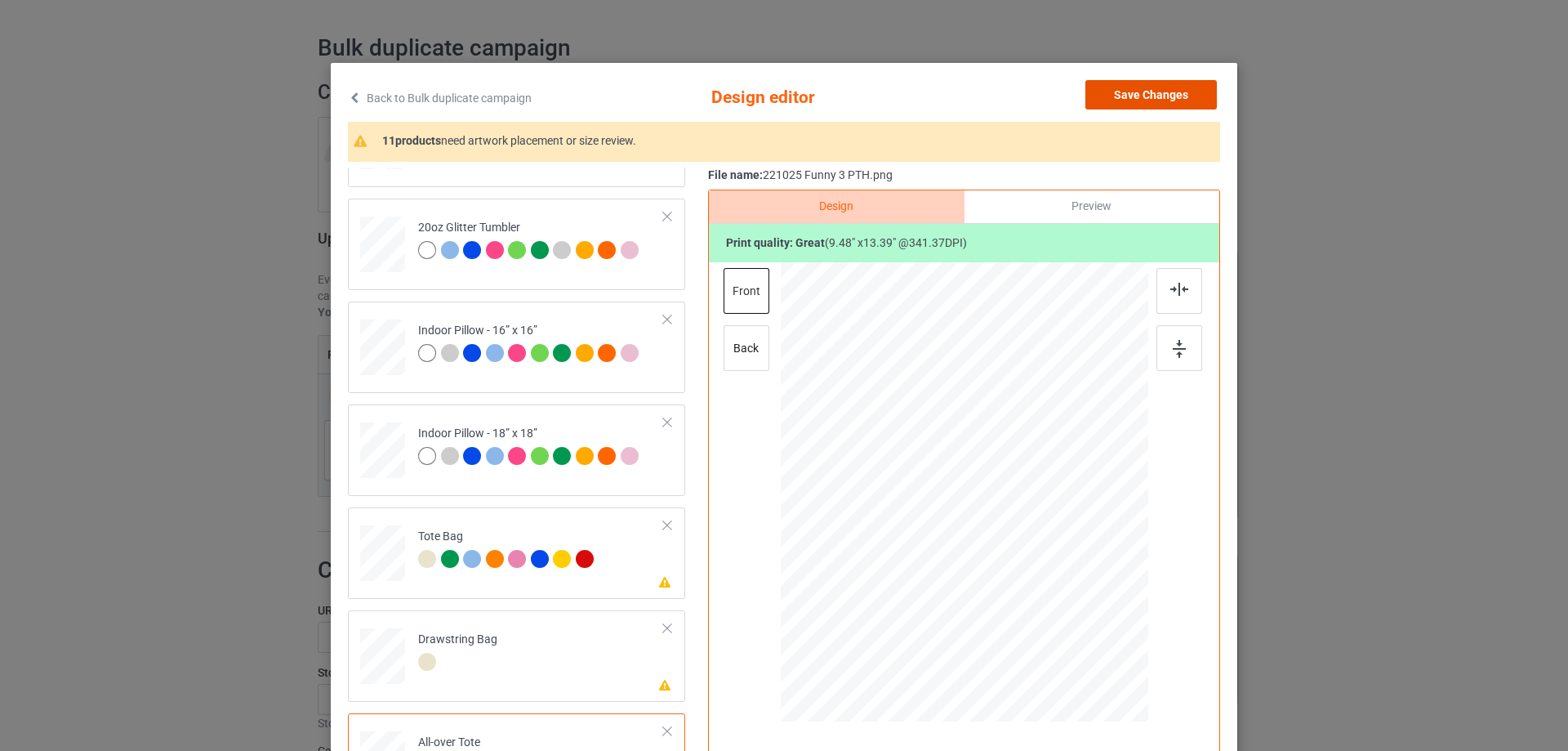
click at [1164, 91] on button "Save Changes" at bounding box center [1150, 95] width 131 height 30
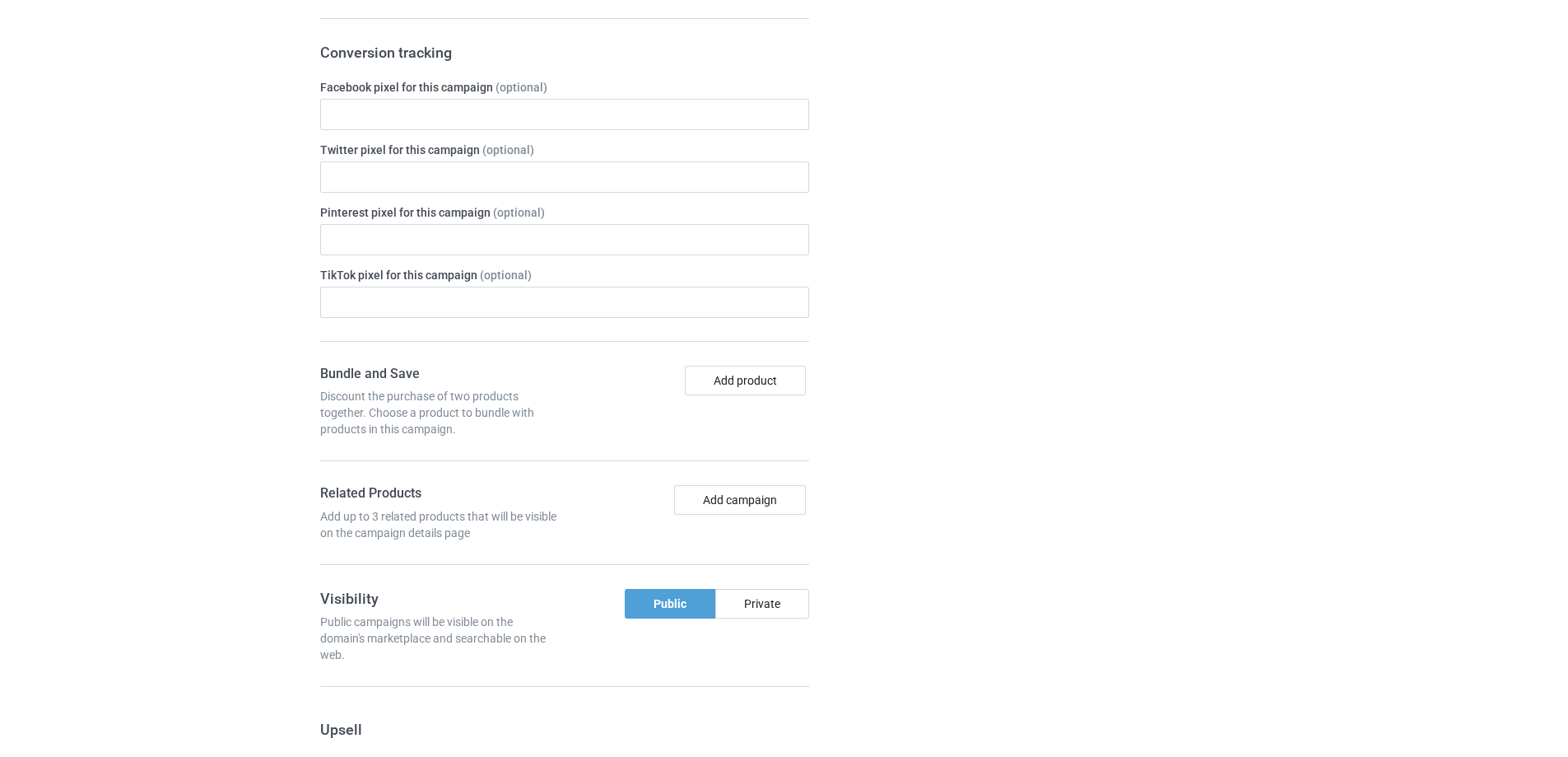
scroll to position [1372, 0]
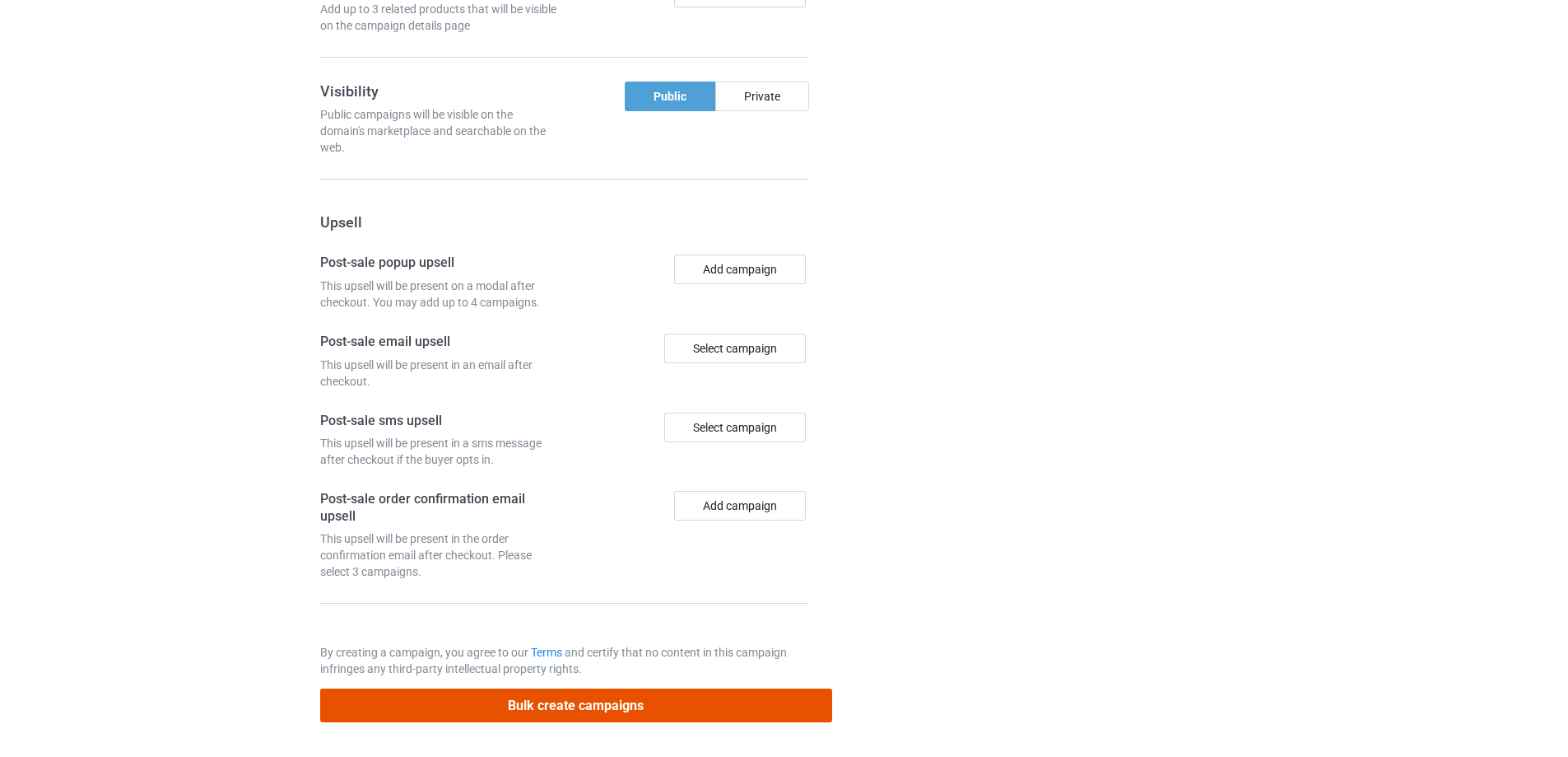
click at [583, 707] on button "Bulk create campaigns" at bounding box center [576, 705] width 512 height 33
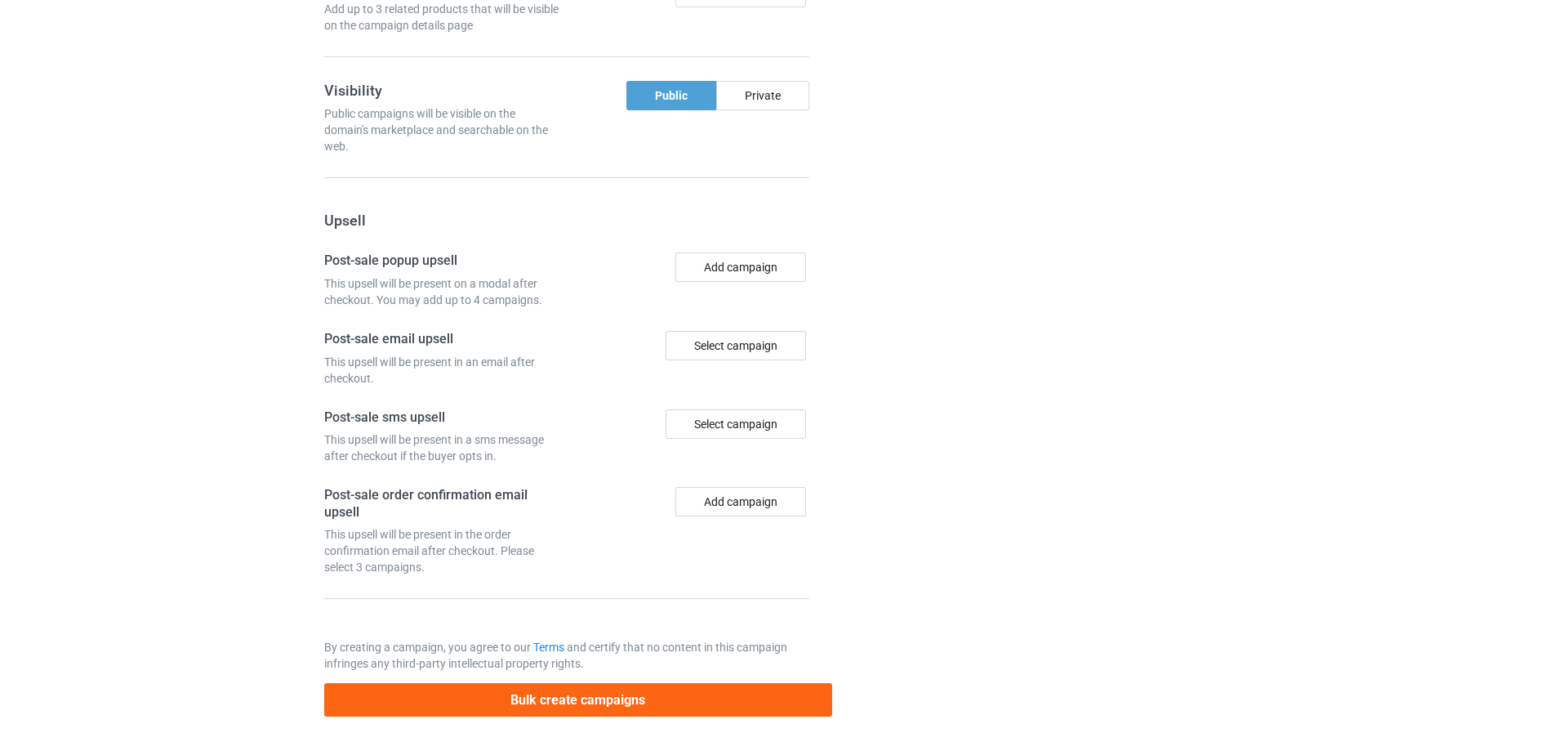
scroll to position [0, 0]
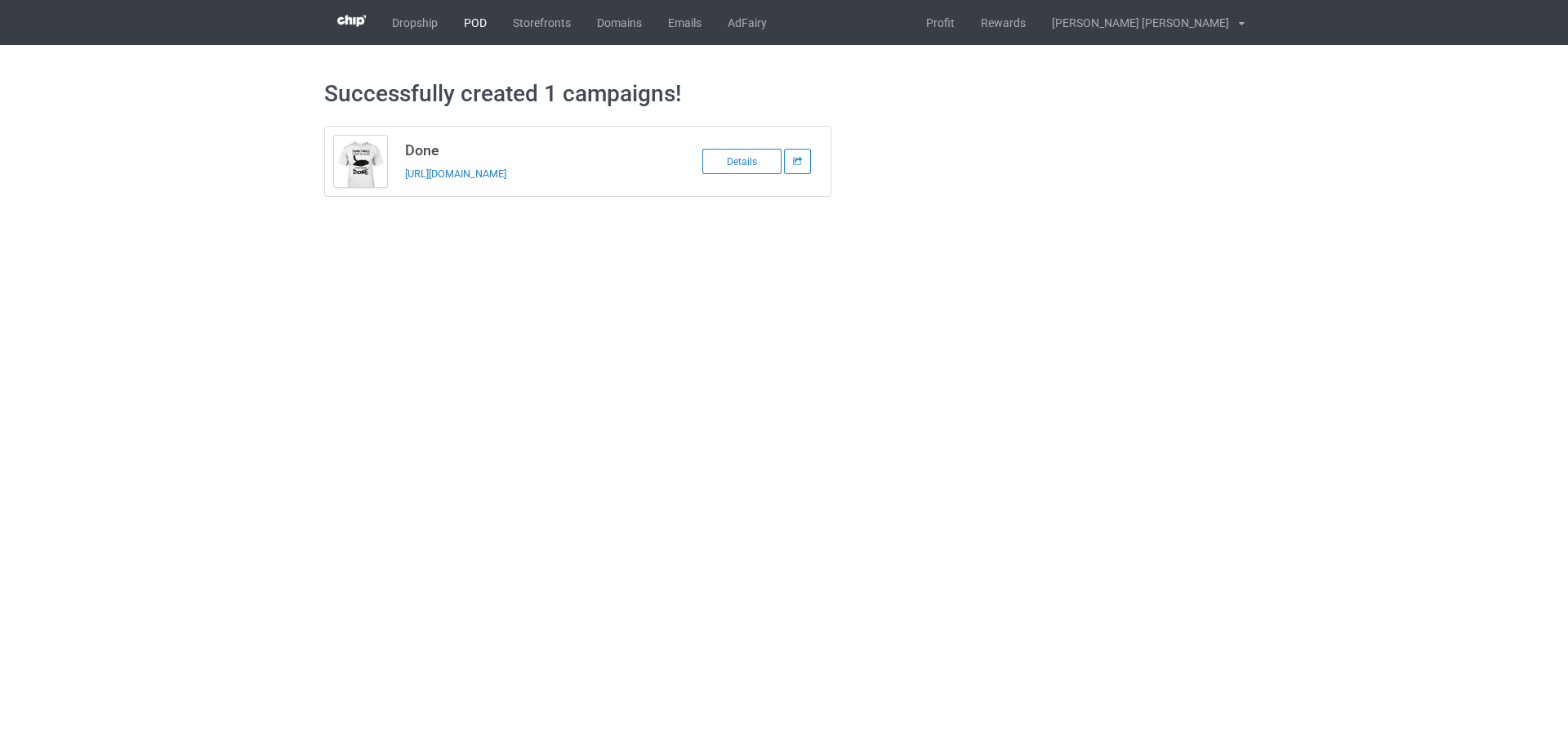
click at [474, 18] on link "POD" at bounding box center [475, 23] width 49 height 45
